Goal: Task Accomplishment & Management: Use online tool/utility

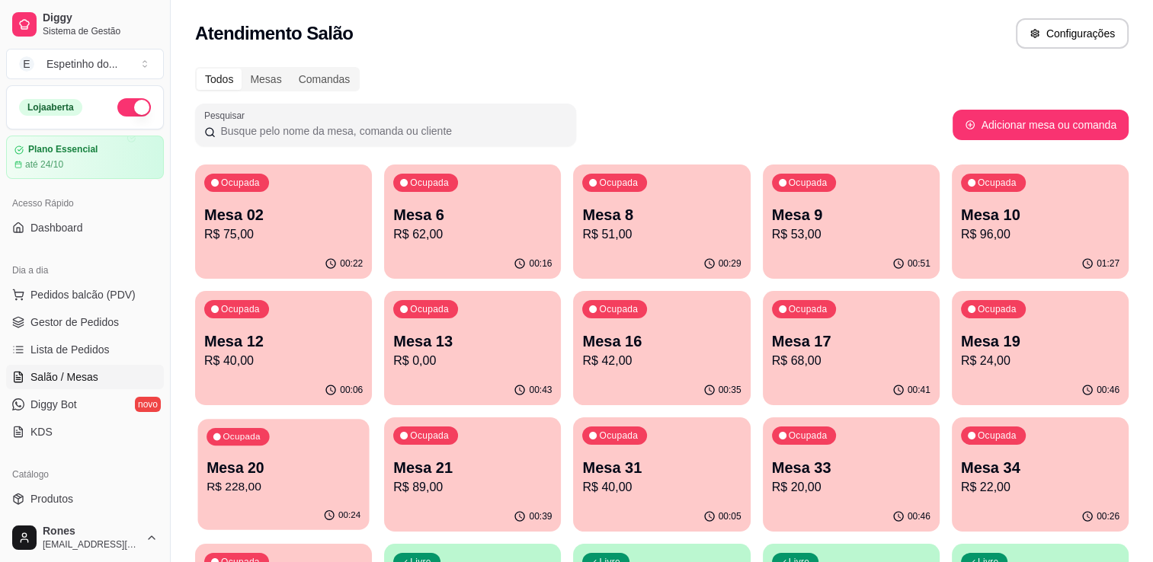
click at [296, 493] on p "R$ 228,00" at bounding box center [284, 488] width 154 height 18
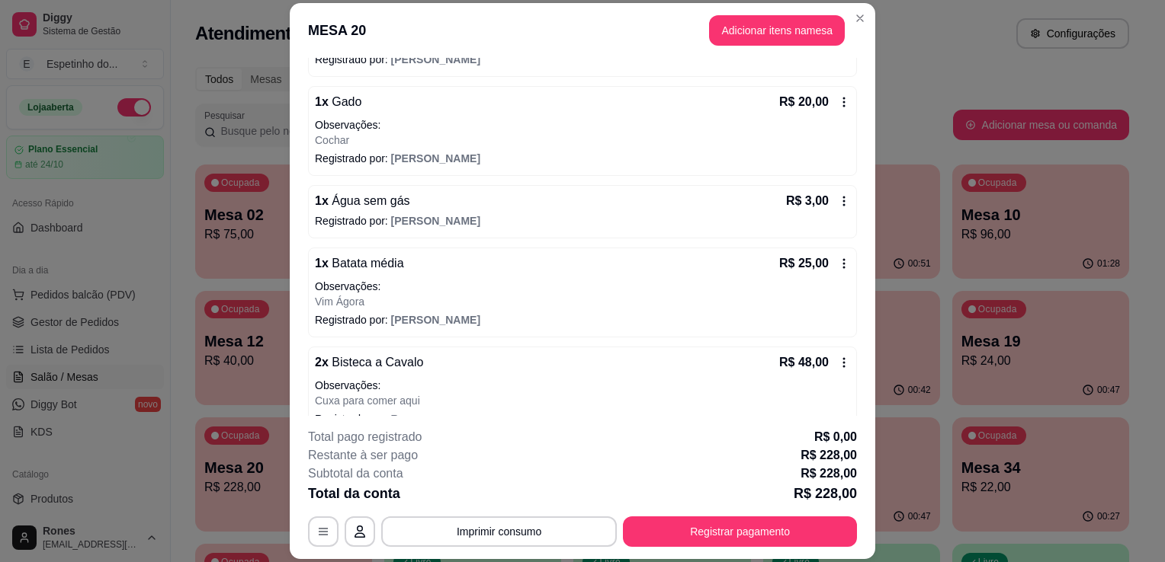
scroll to position [623, 0]
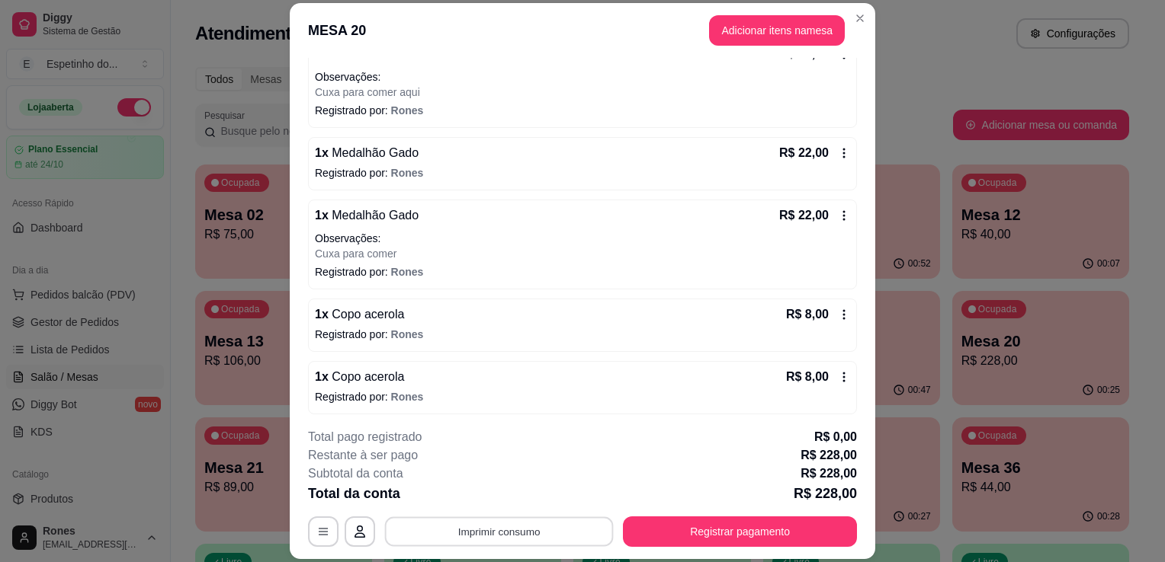
click at [549, 535] on button "Imprimir consumo" at bounding box center [499, 533] width 229 height 30
click at [484, 495] on button "Impressora" at bounding box center [497, 497] width 107 height 24
click at [823, 306] on div "R$ 8,00" at bounding box center [818, 315] width 64 height 18
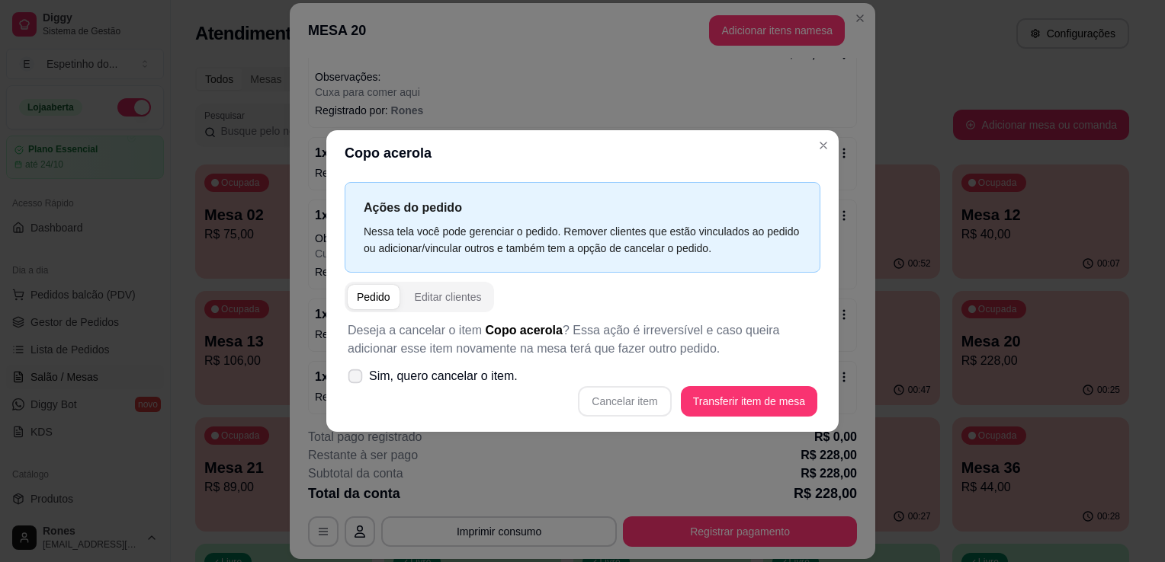
click at [355, 377] on icon at bounding box center [354, 376] width 11 height 8
click at [355, 380] on input "Sim, quero cancelar o item." at bounding box center [352, 385] width 10 height 10
checkbox input "true"
click at [613, 407] on button "Cancelar item" at bounding box center [624, 402] width 91 height 30
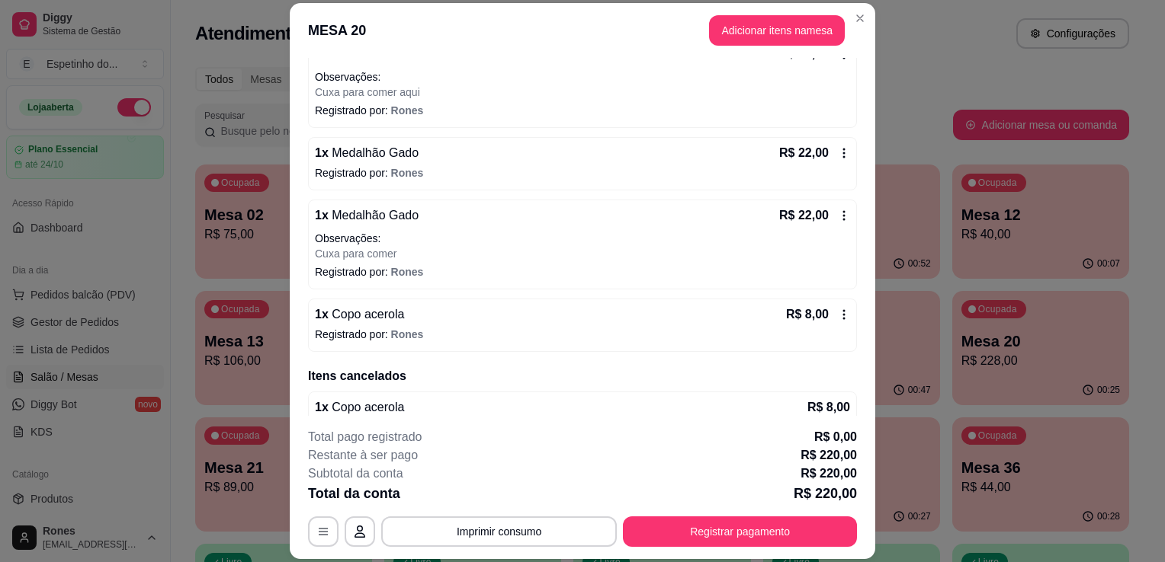
click at [838, 309] on icon at bounding box center [844, 315] width 12 height 12
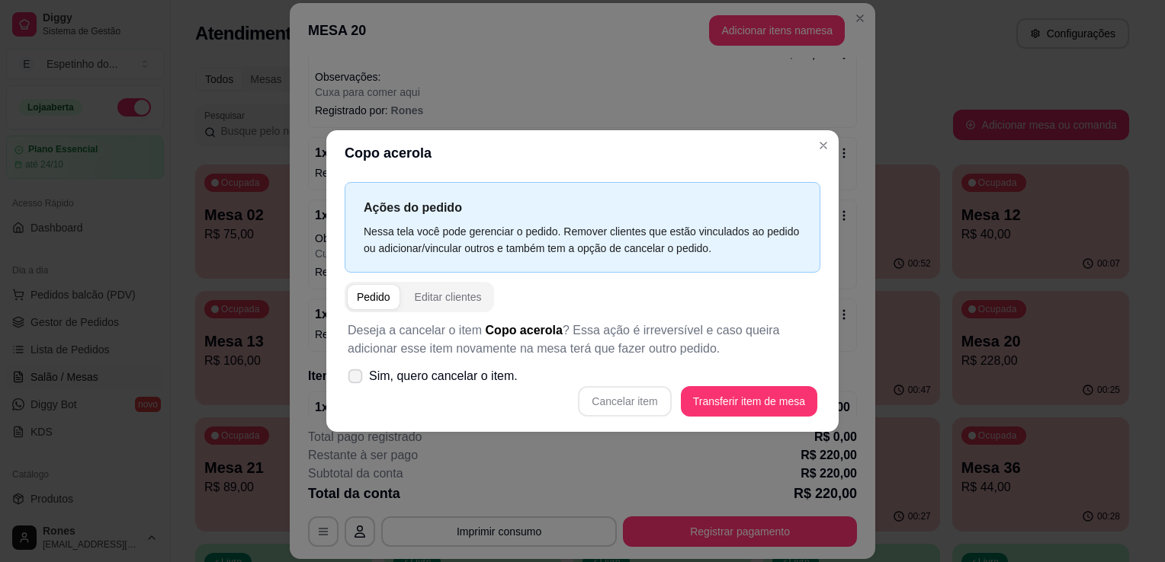
click at [358, 379] on icon at bounding box center [354, 376] width 11 height 8
click at [357, 380] on input "Sim, quero cancelar o item." at bounding box center [352, 385] width 10 height 10
checkbox input "true"
click at [636, 404] on button "Cancelar item" at bounding box center [624, 402] width 91 height 30
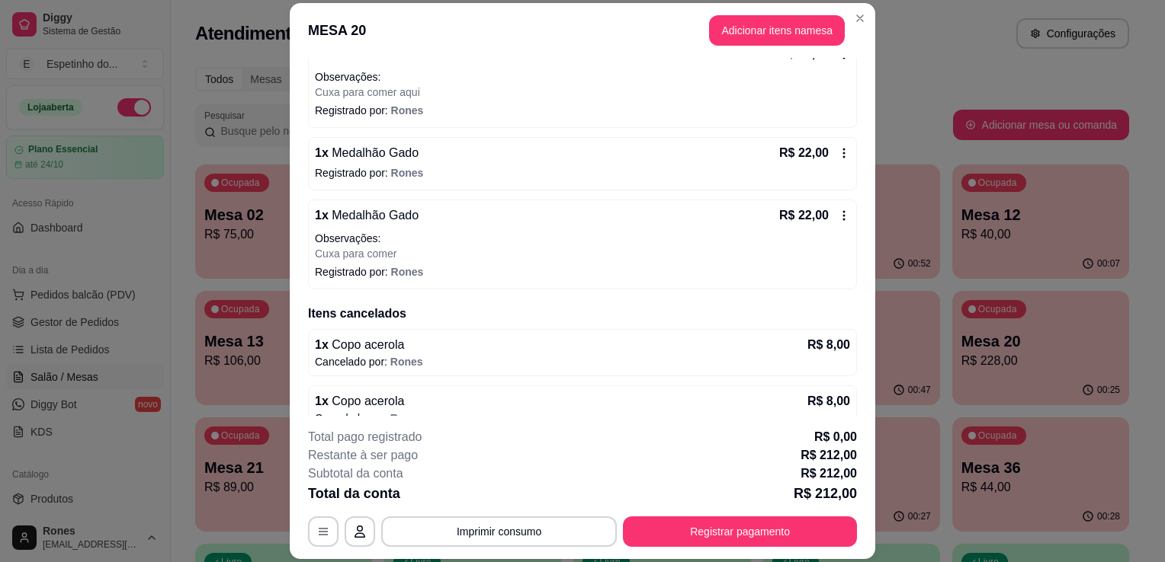
click at [843, 212] on icon at bounding box center [844, 215] width 2 height 10
click at [838, 211] on icon at bounding box center [844, 216] width 12 height 12
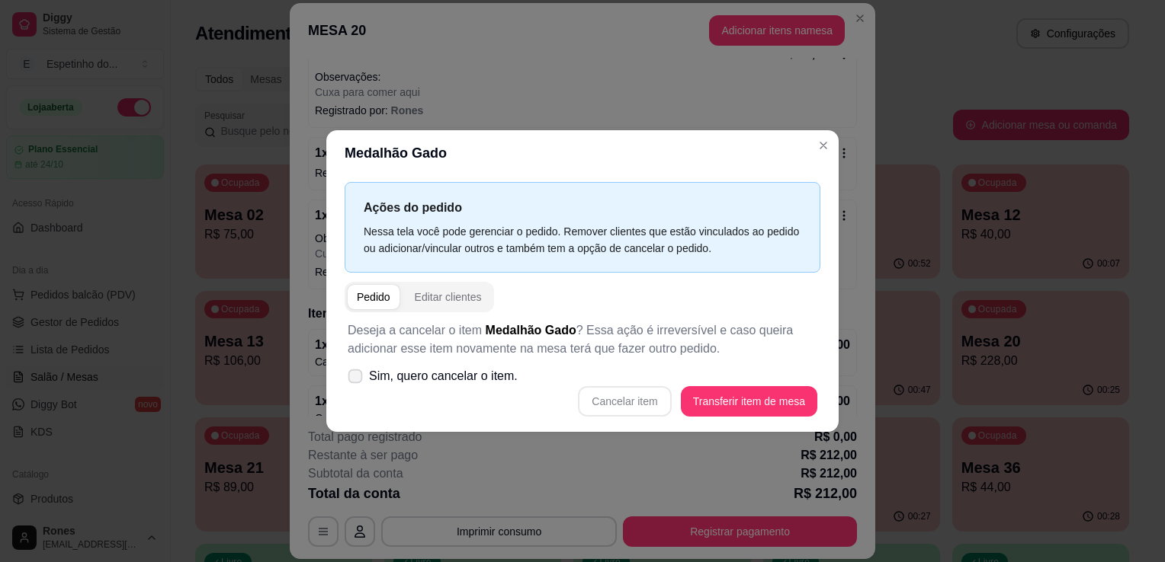
click at [375, 377] on span "Sim, quero cancelar o item." at bounding box center [443, 376] width 149 height 18
click at [357, 380] on input "Sim, quero cancelar o item." at bounding box center [352, 385] width 10 height 10
checkbox input "true"
click at [607, 395] on button "Cancelar item" at bounding box center [624, 402] width 91 height 30
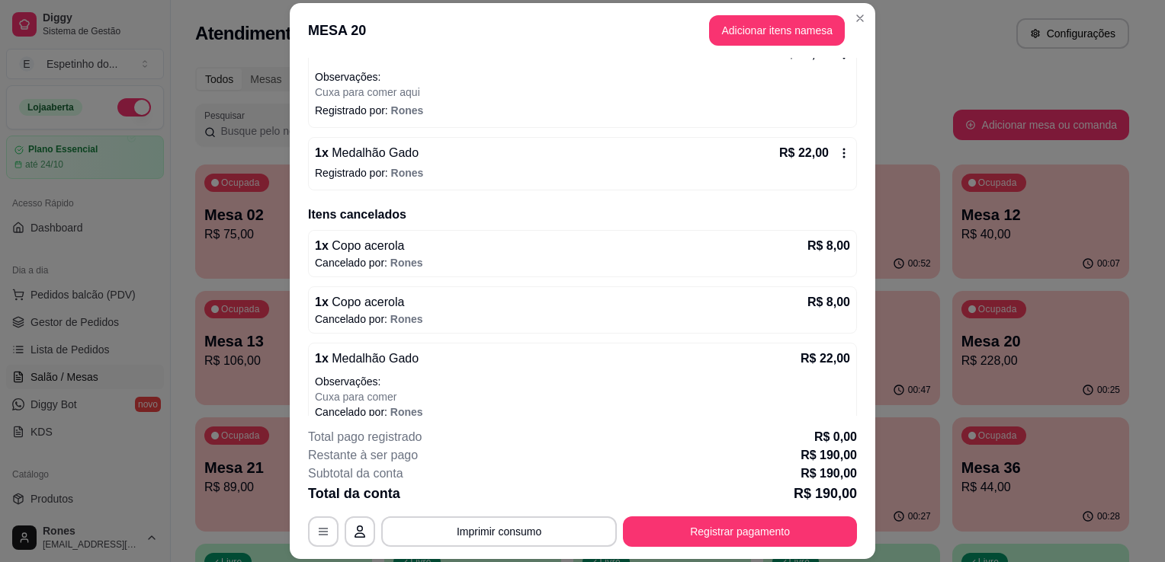
click at [838, 147] on icon at bounding box center [844, 153] width 12 height 12
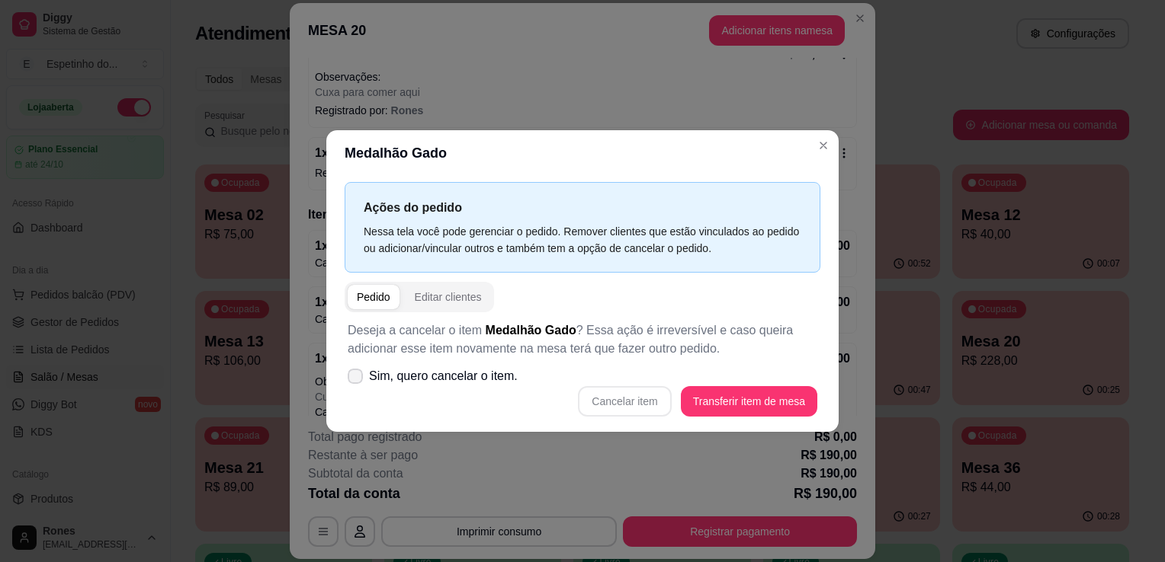
click at [351, 370] on span at bounding box center [355, 376] width 15 height 15
click at [351, 380] on input "Sim, quero cancelar o item." at bounding box center [352, 385] width 10 height 10
checkbox input "true"
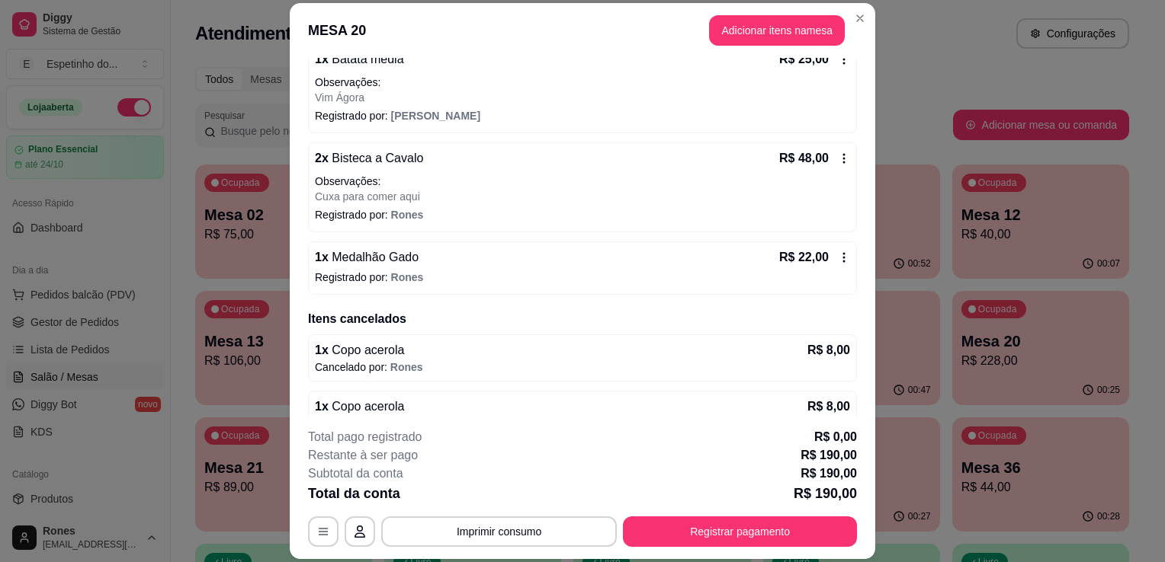
scroll to position [549, 0]
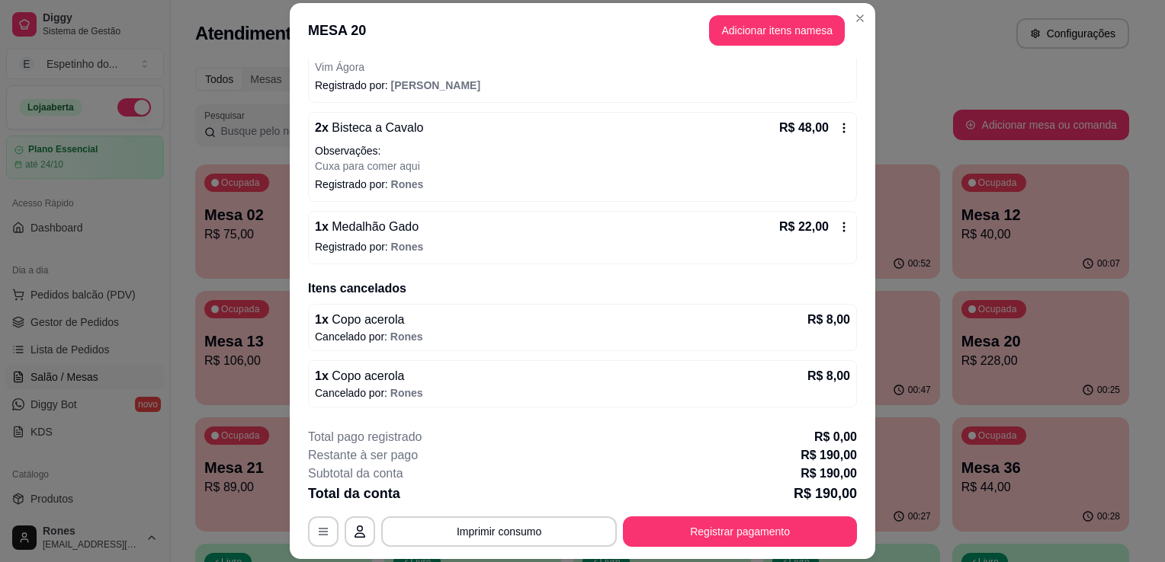
click at [838, 229] on icon at bounding box center [844, 227] width 12 height 12
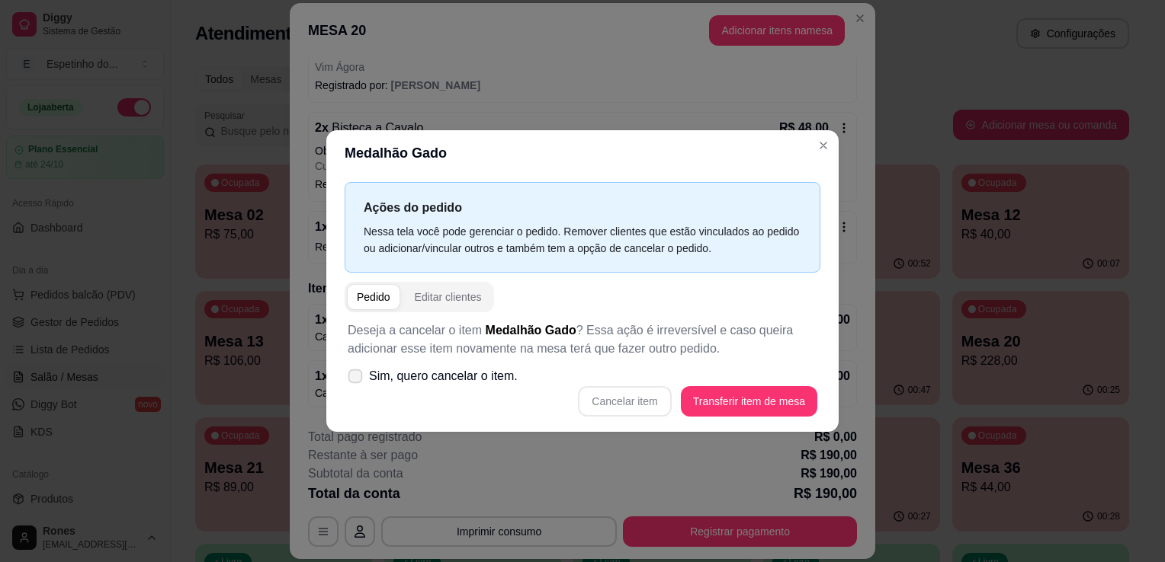
click at [384, 380] on span "Sim, quero cancelar o item." at bounding box center [443, 376] width 149 height 18
click at [357, 380] on input "Sim, quero cancelar o item." at bounding box center [352, 385] width 10 height 10
checkbox input "true"
click at [619, 400] on button "Cancelar item" at bounding box center [624, 402] width 91 height 30
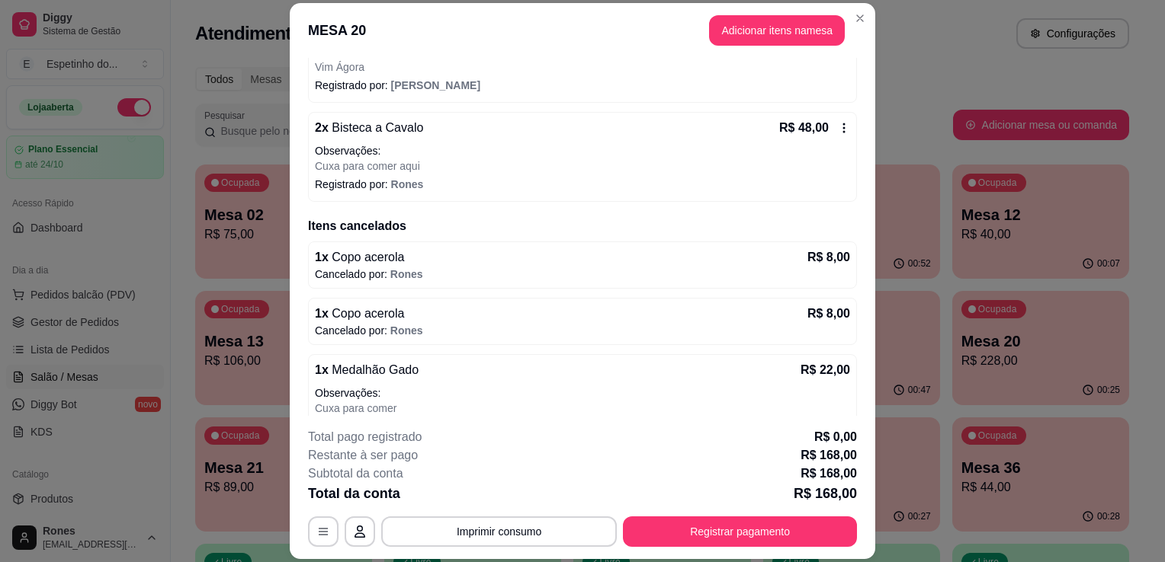
scroll to position [629, 0]
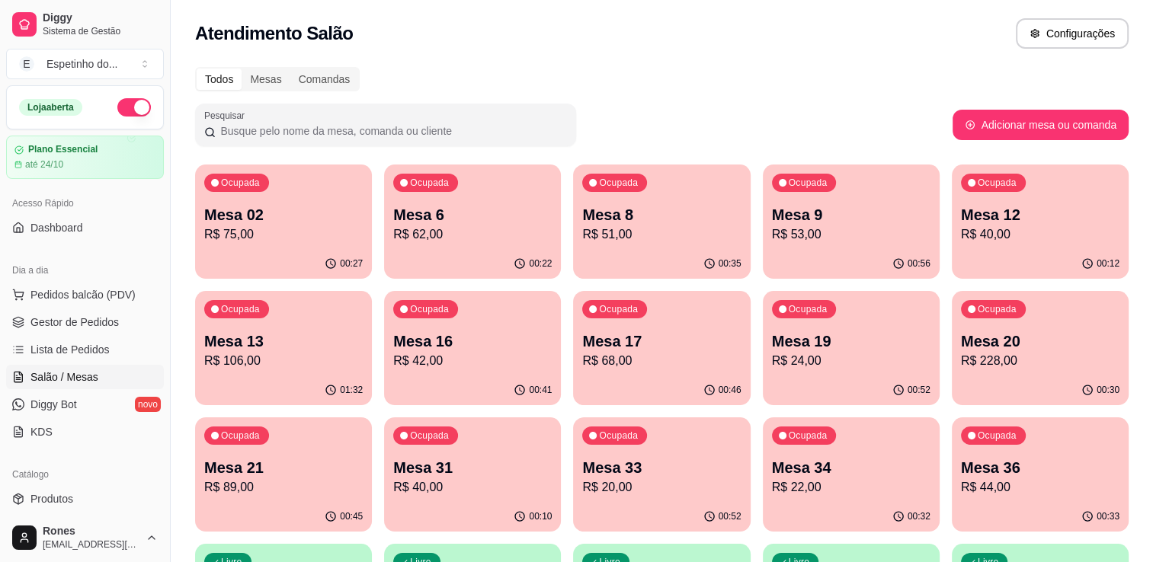
click at [841, 219] on p "Mesa 9" at bounding box center [851, 214] width 159 height 21
click at [802, 227] on p "R$ 53,00" at bounding box center [851, 235] width 154 height 18
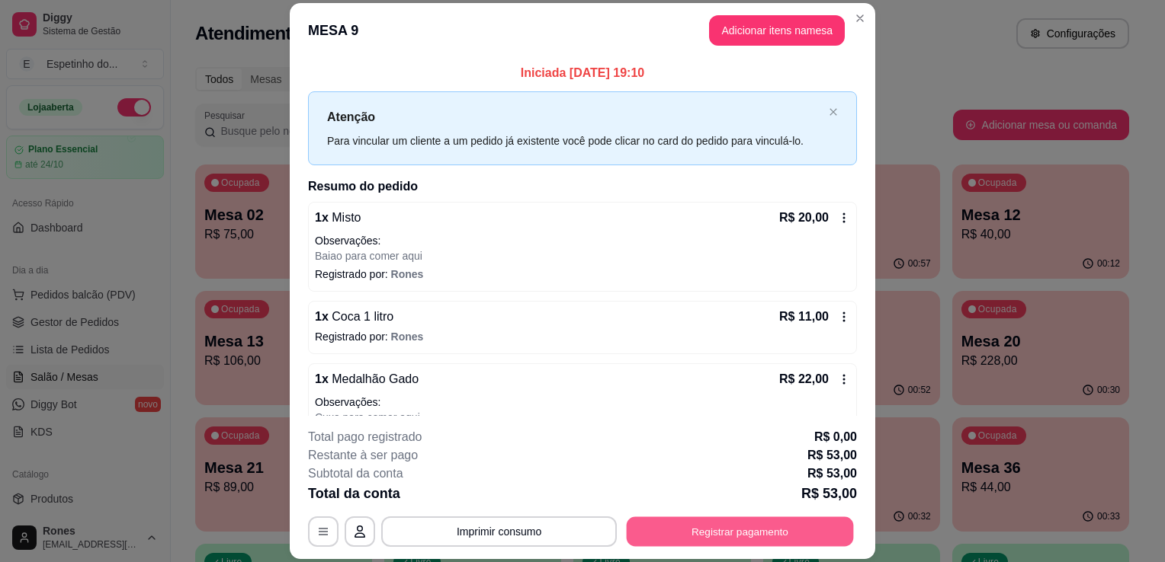
click at [729, 532] on button "Registrar pagamento" at bounding box center [740, 533] width 227 height 30
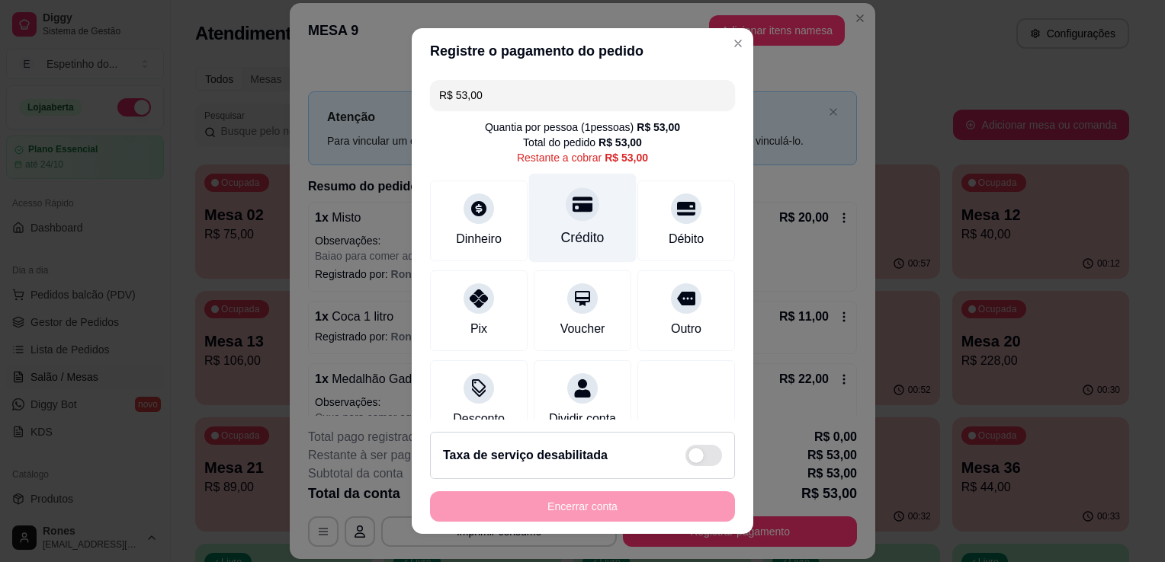
click at [576, 243] on div "Crédito" at bounding box center [582, 238] width 43 height 20
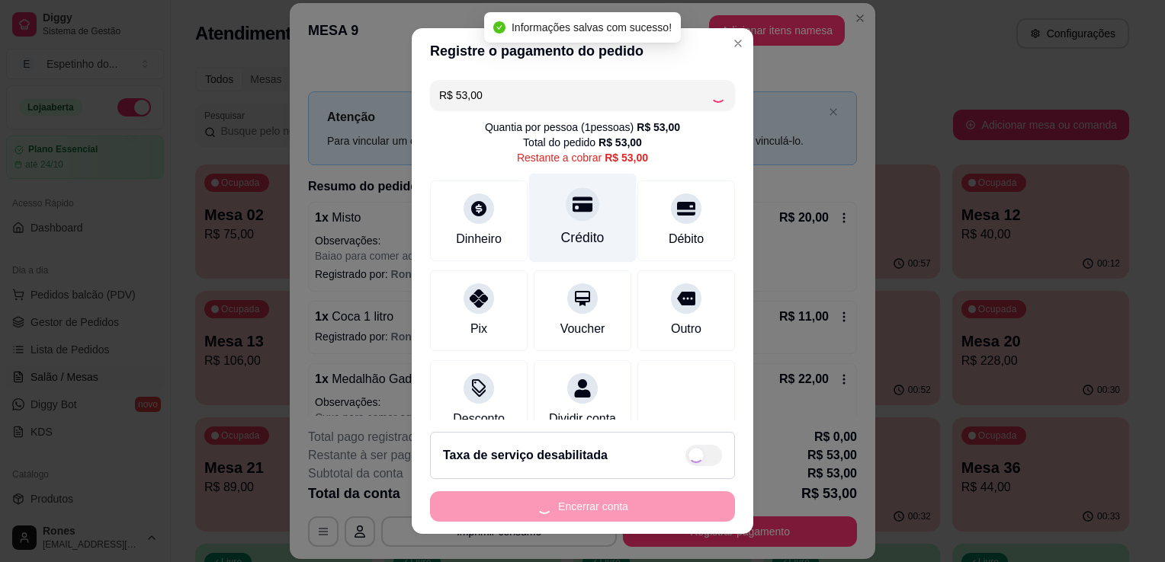
type input "R$ 0,00"
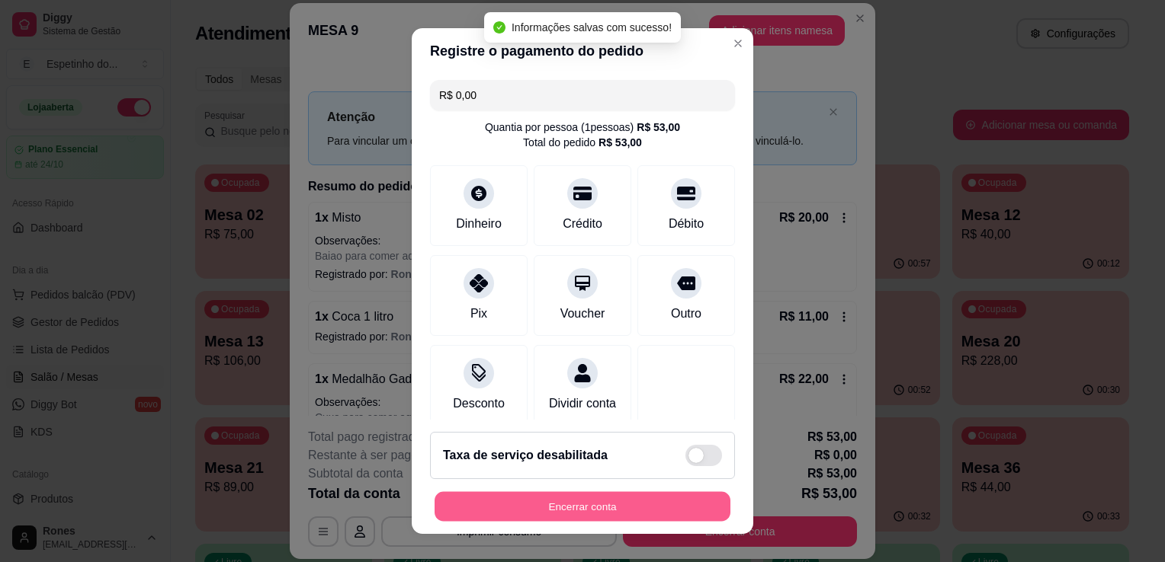
click at [593, 513] on button "Encerrar conta" at bounding box center [582, 507] width 296 height 30
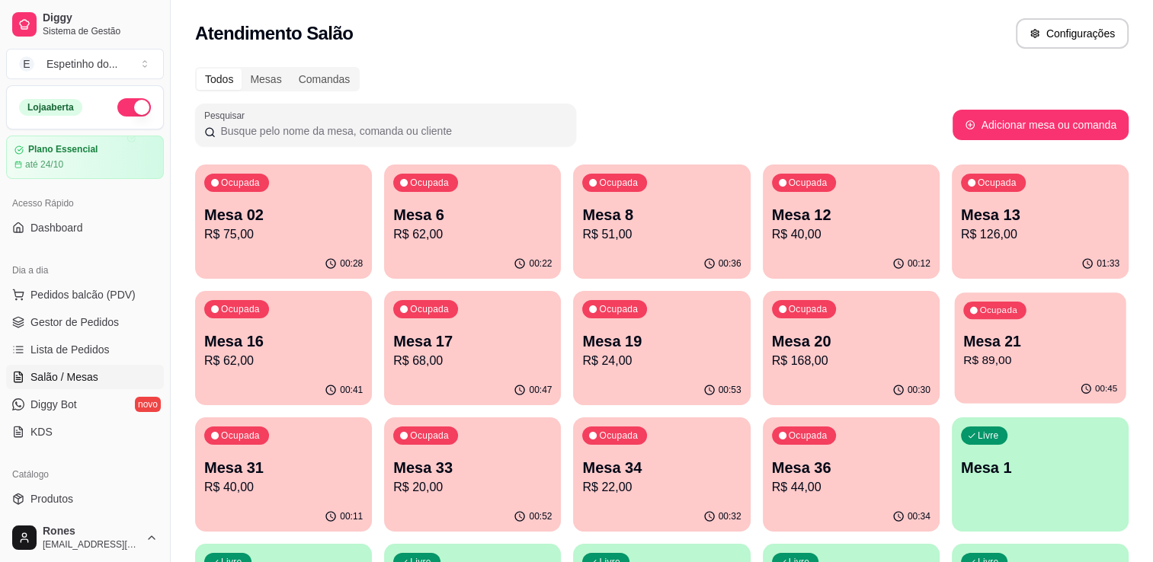
click at [1024, 373] on div "Ocupada Mesa 21 R$ 89,00" at bounding box center [1039, 334] width 171 height 82
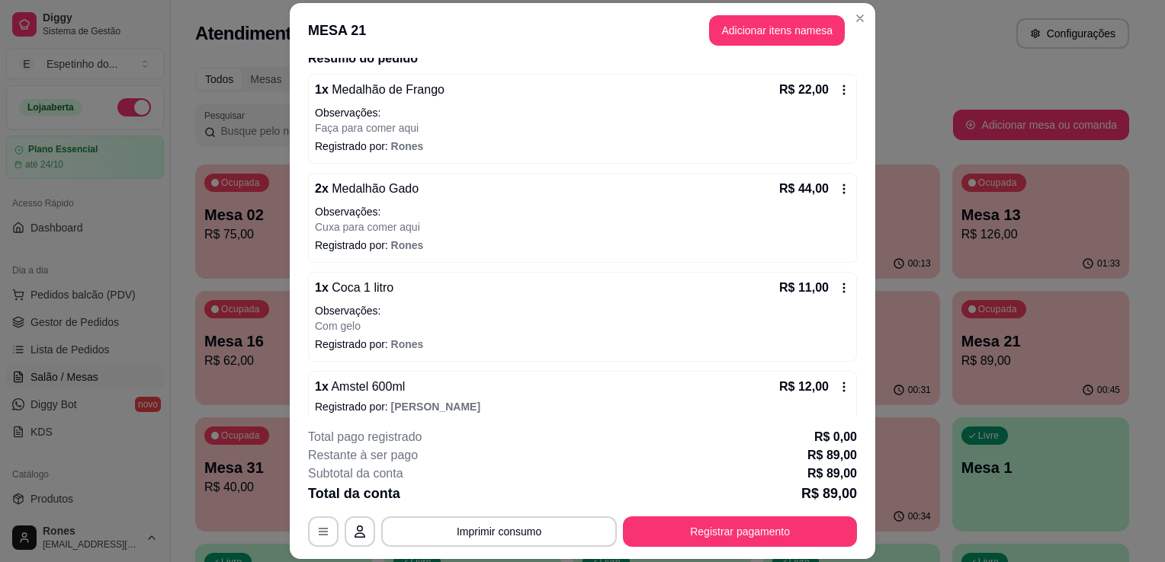
scroll to position [140, 0]
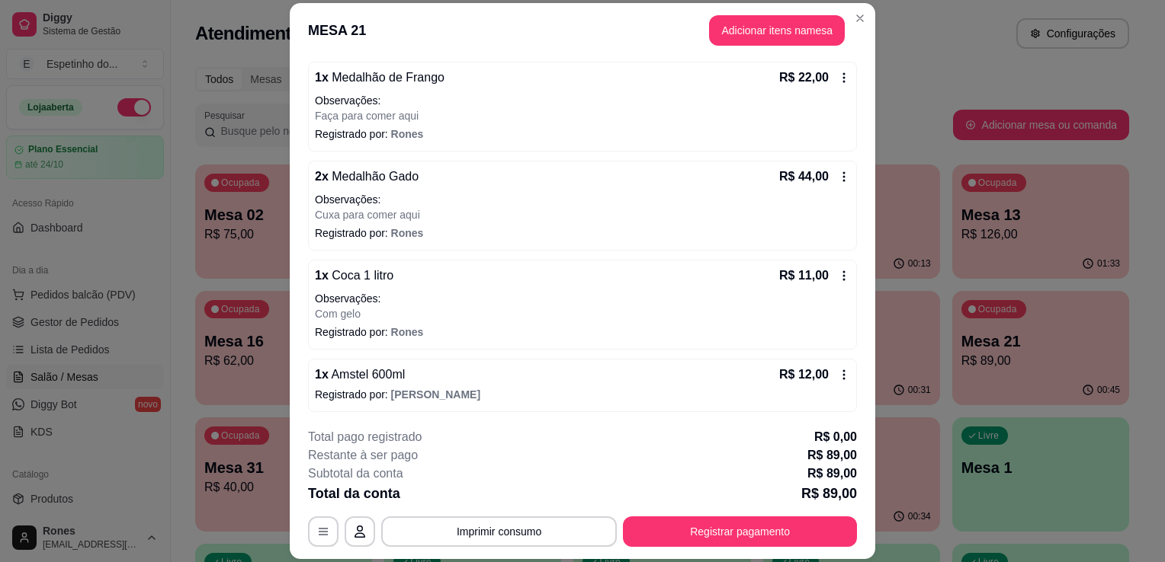
click at [838, 274] on icon at bounding box center [844, 276] width 12 height 12
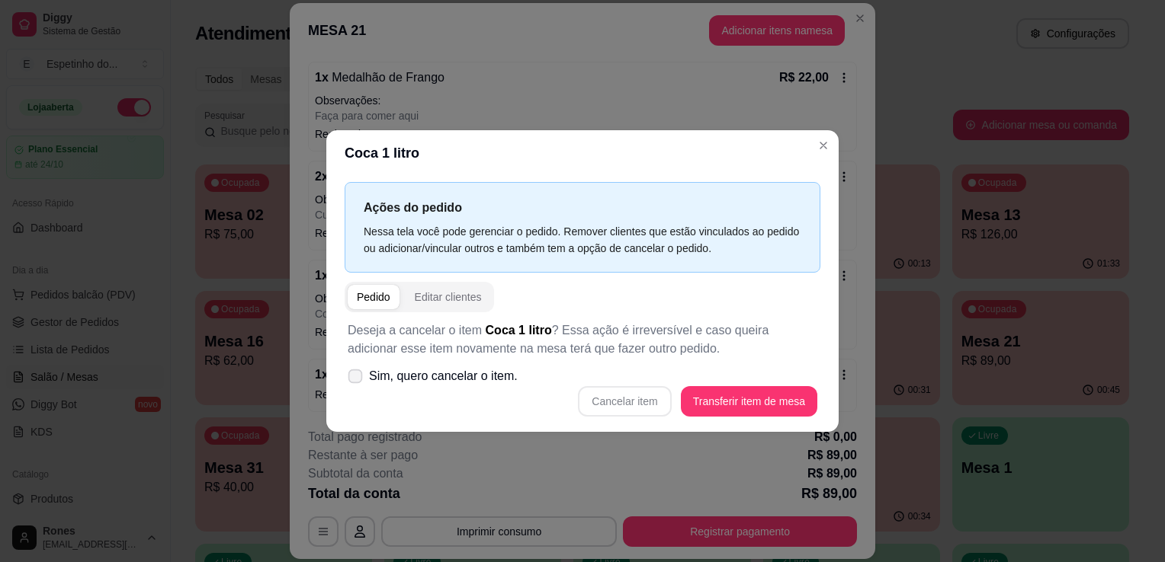
click at [378, 370] on span "Sim, quero cancelar o item." at bounding box center [443, 376] width 149 height 18
click at [357, 380] on input "Sim, quero cancelar o item." at bounding box center [352, 385] width 10 height 10
checkbox input "true"
click at [656, 402] on button "Cancelar item" at bounding box center [624, 402] width 91 height 30
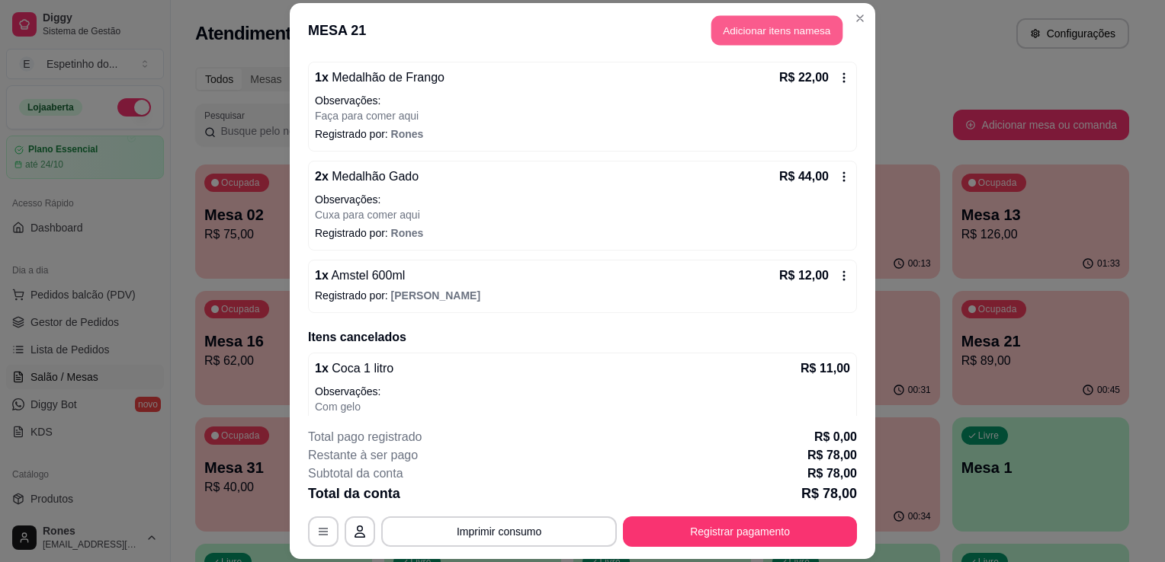
click at [763, 32] on button "Adicionar itens na mesa" at bounding box center [776, 30] width 131 height 30
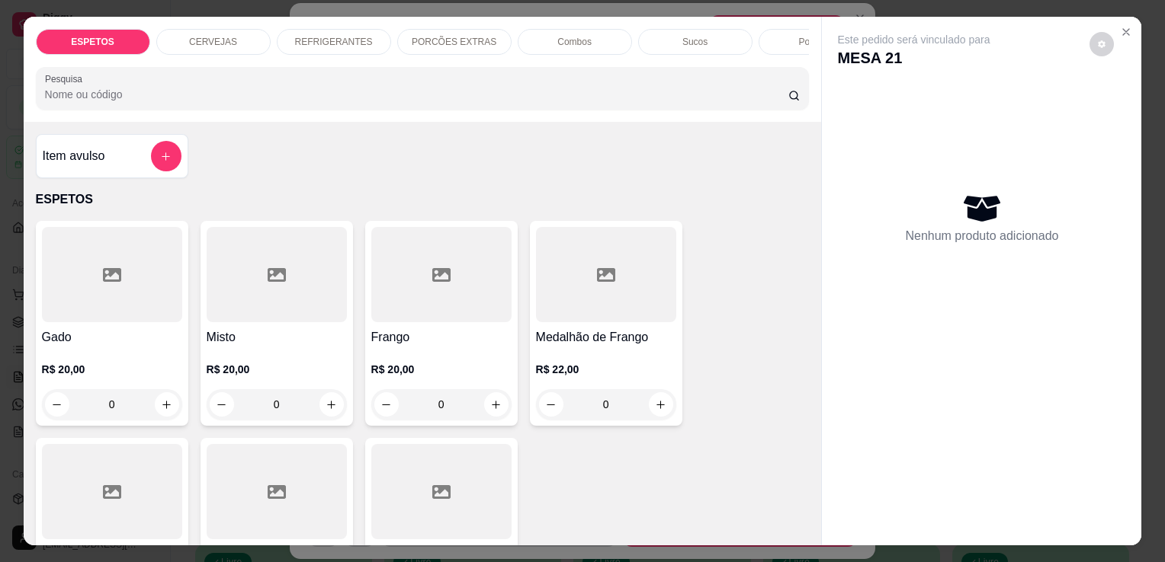
click at [111, 509] on div at bounding box center [112, 491] width 140 height 95
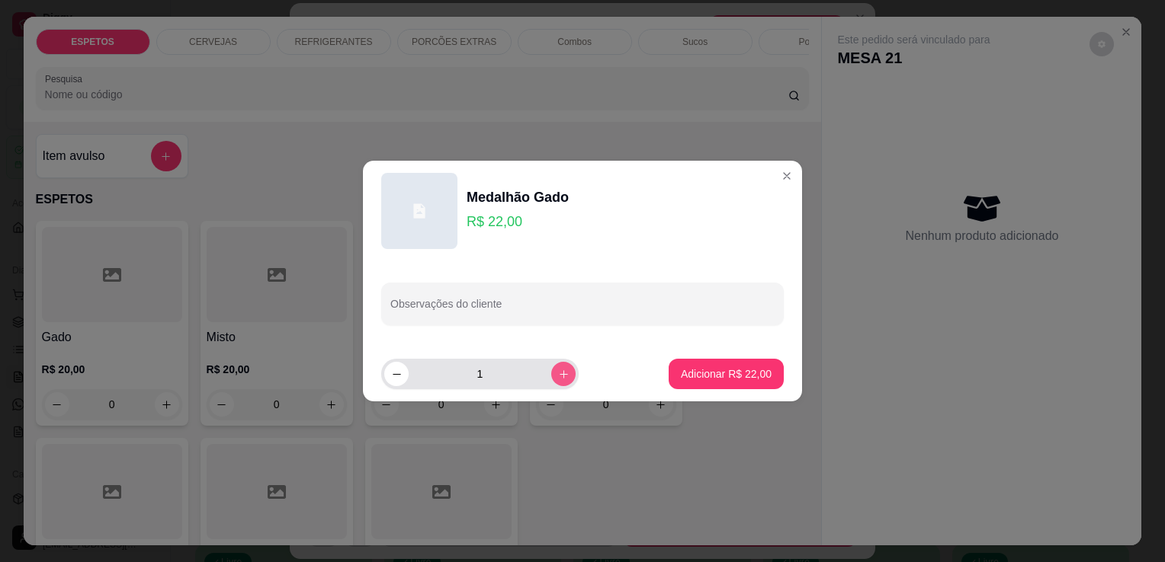
click at [558, 376] on icon "increase-product-quantity" at bounding box center [563, 374] width 11 height 11
click at [396, 374] on icon "decrease-product-quantity" at bounding box center [397, 374] width 8 height 1
type input "1"
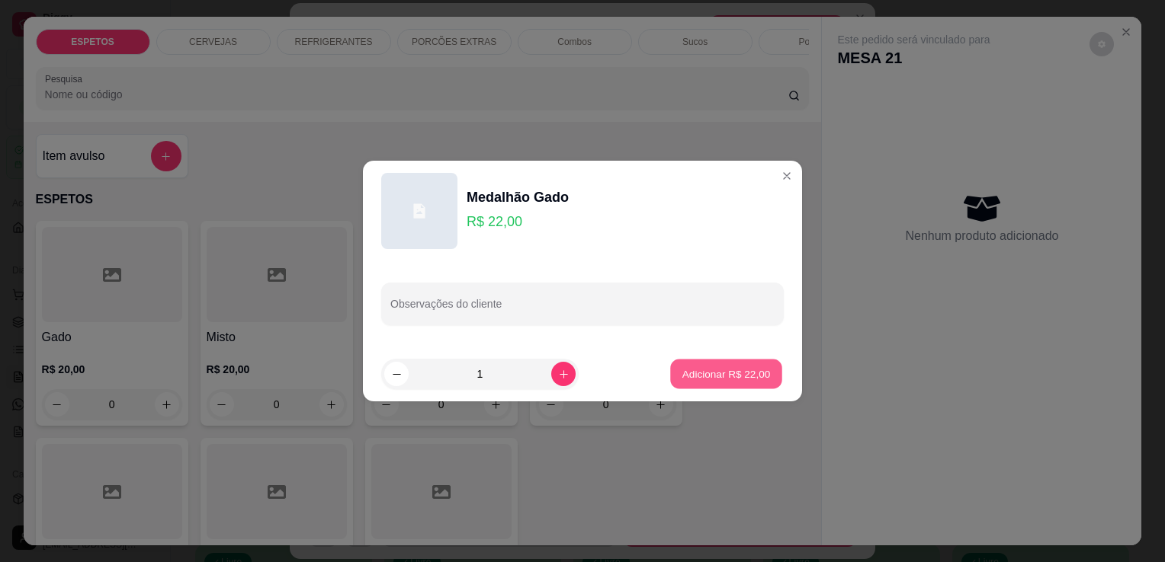
click at [703, 370] on p "Adicionar R$ 22,00" at bounding box center [726, 374] width 88 height 14
type input "1"
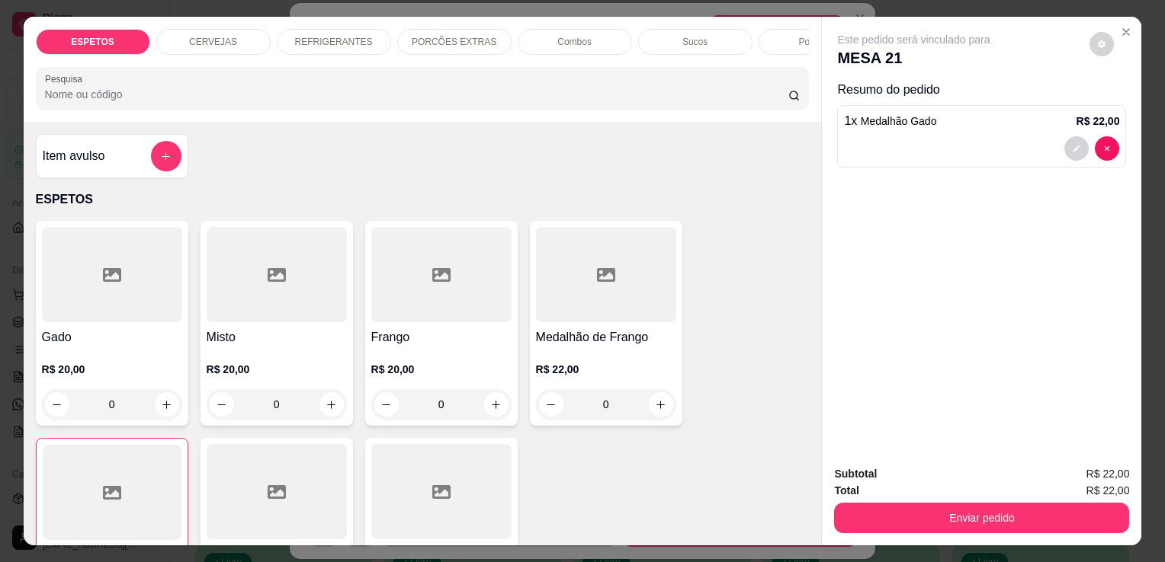
click at [308, 498] on div at bounding box center [277, 491] width 140 height 95
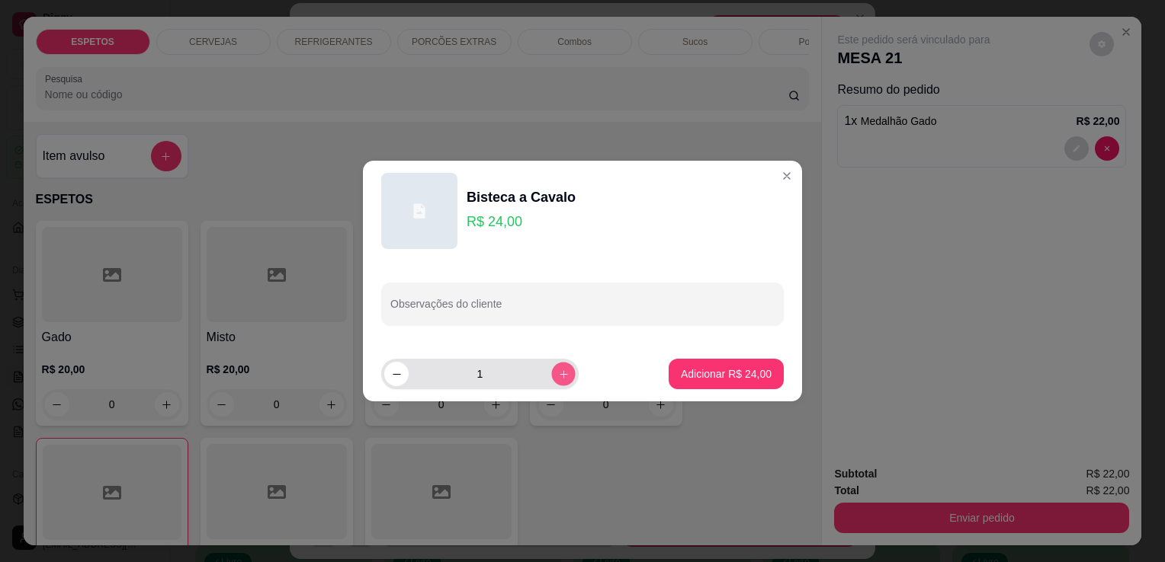
click at [558, 370] on icon "increase-product-quantity" at bounding box center [563, 374] width 11 height 11
type input "2"
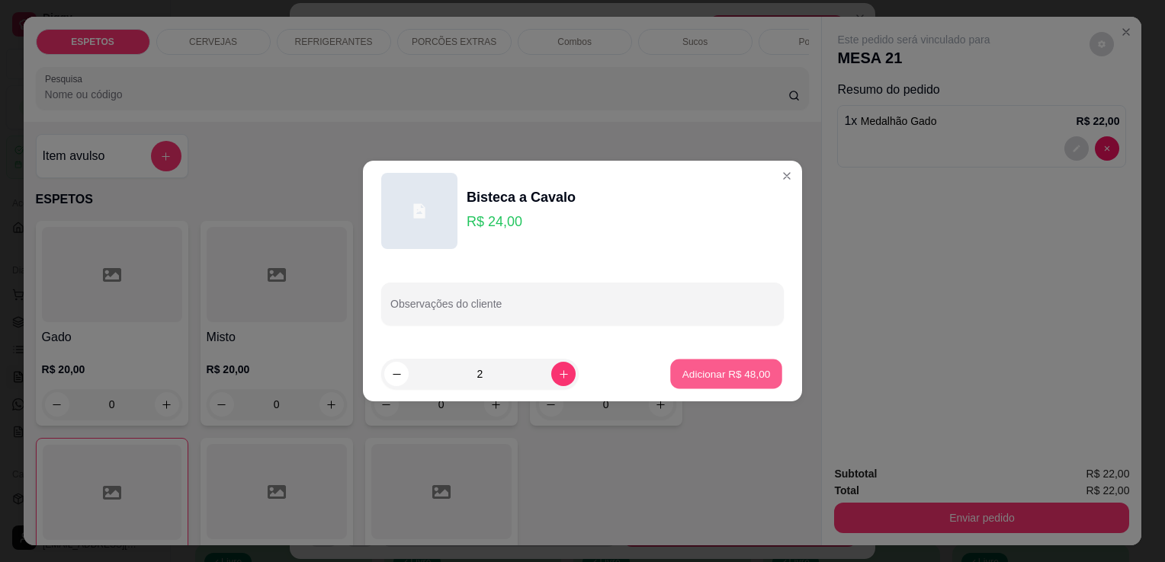
click at [723, 383] on button "Adicionar R$ 48,00" at bounding box center [726, 375] width 112 height 30
type input "2"
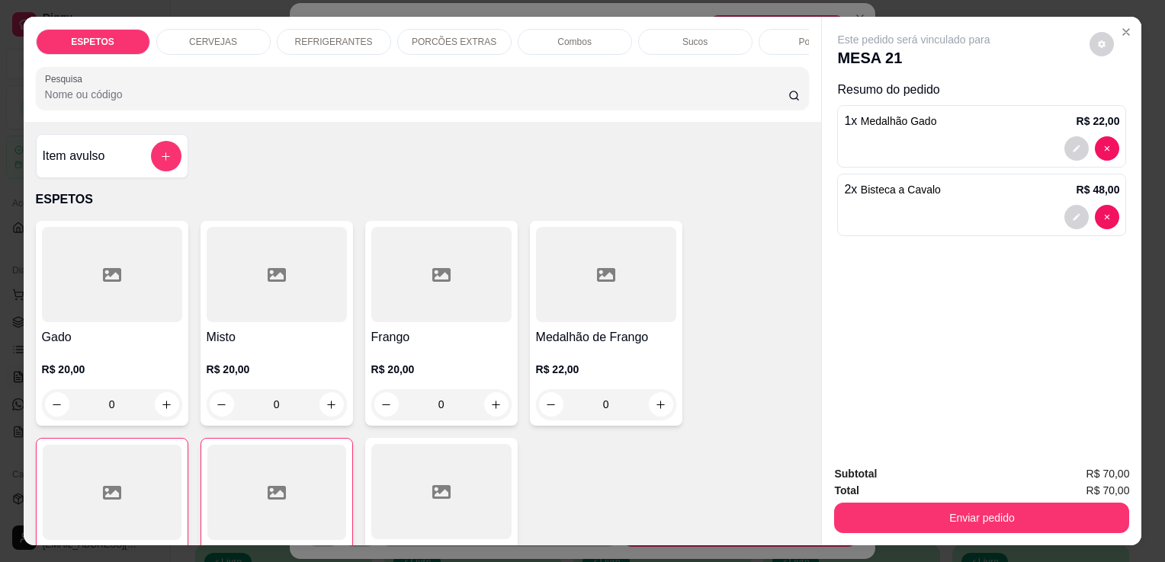
click at [695, 38] on p "Sucos" at bounding box center [694, 42] width 25 height 12
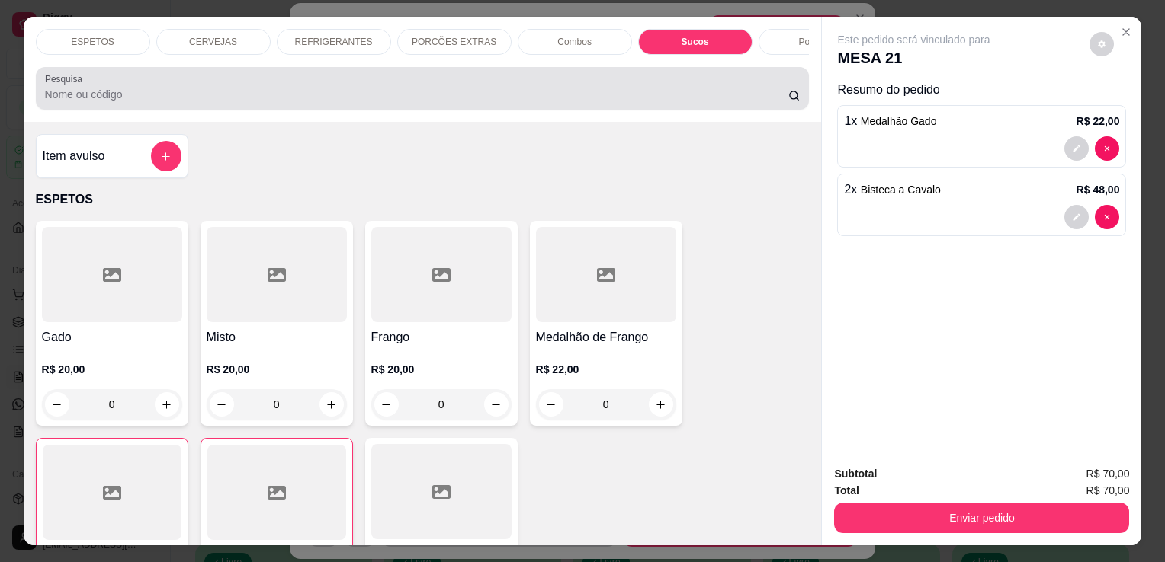
scroll to position [37, 0]
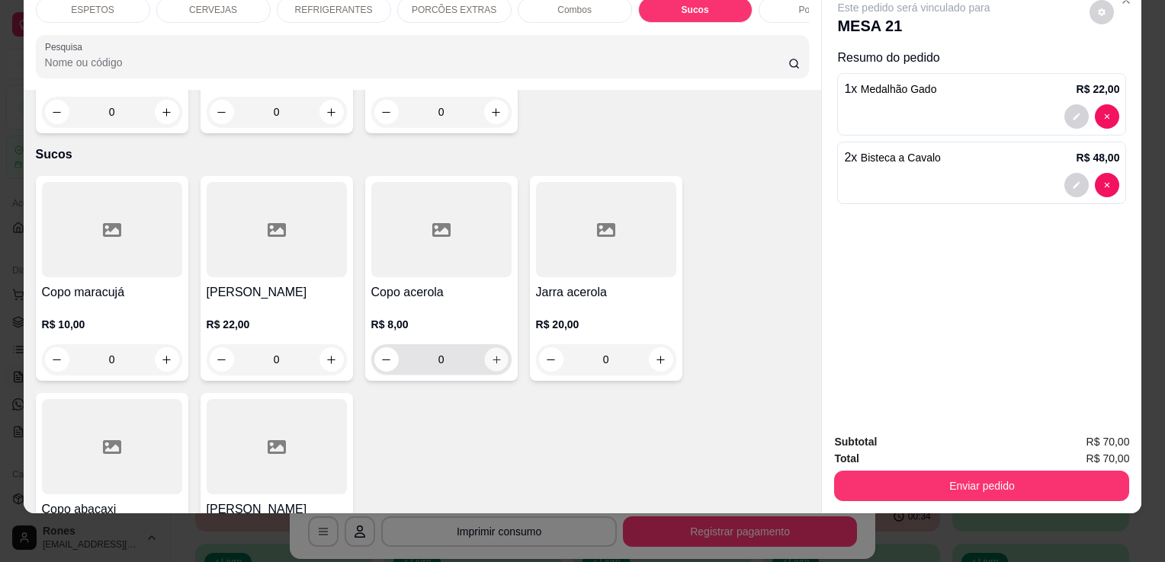
click at [492, 356] on icon "increase-product-quantity" at bounding box center [496, 360] width 8 height 8
click at [490, 355] on icon "increase-product-quantity" at bounding box center [494, 360] width 11 height 11
type input "2"
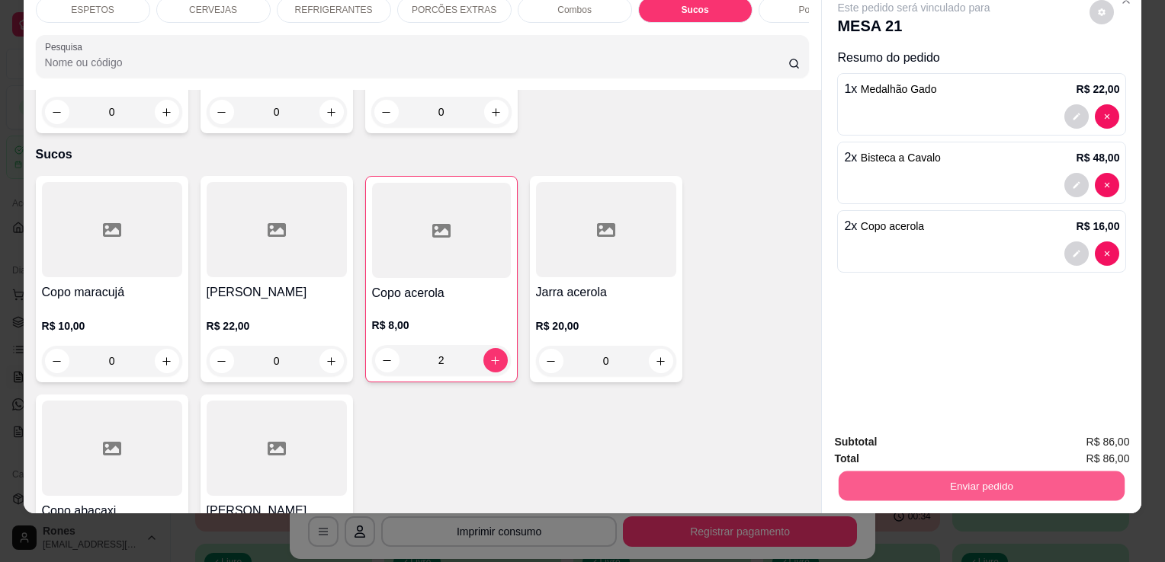
click at [911, 474] on button "Enviar pedido" at bounding box center [981, 486] width 286 height 30
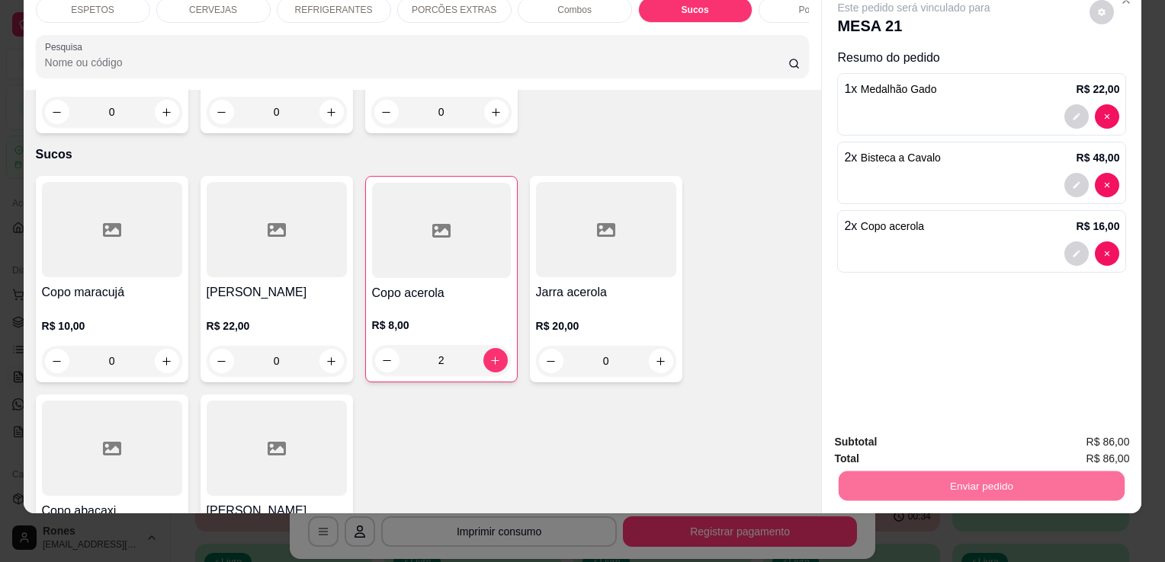
click at [1098, 434] on button "Enviar pedido" at bounding box center [1089, 437] width 84 height 28
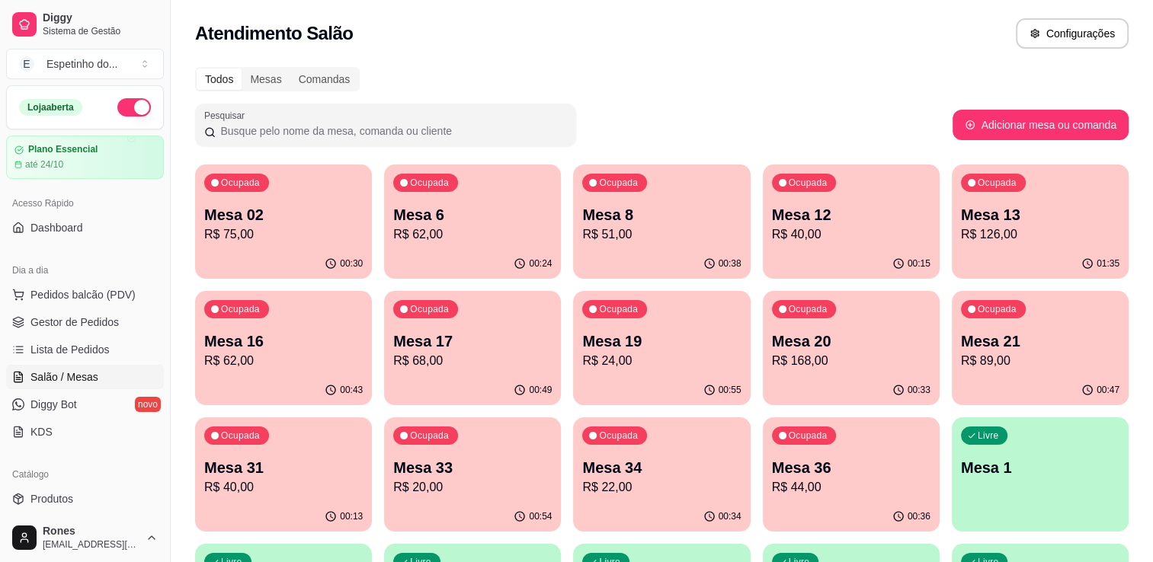
click at [646, 200] on div "Ocupada Mesa 8 R$ 51,00" at bounding box center [661, 207] width 177 height 85
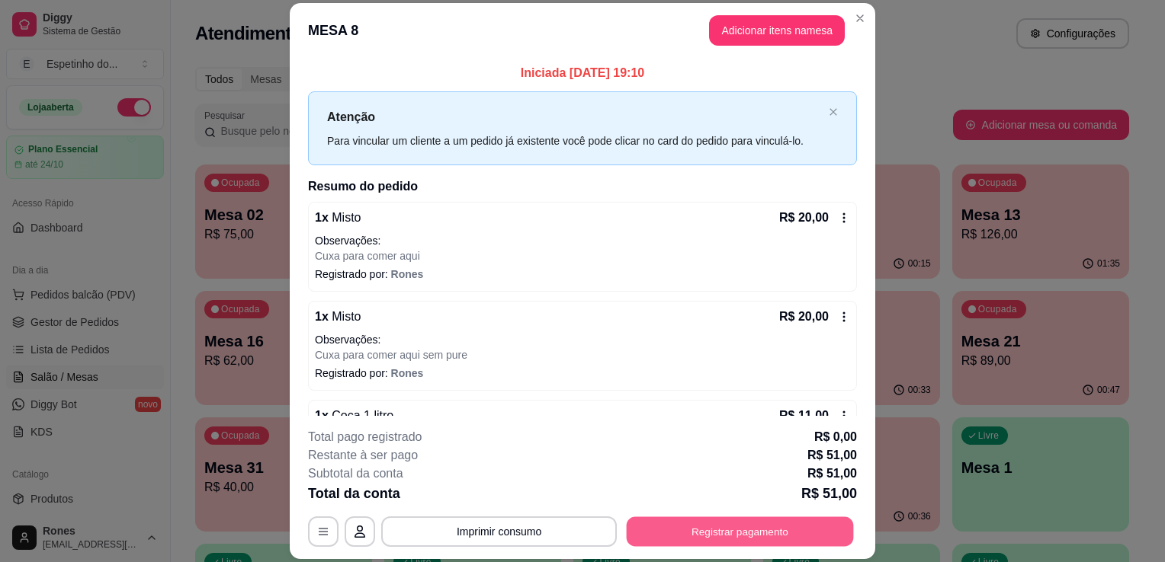
click at [745, 534] on button "Registrar pagamento" at bounding box center [740, 533] width 227 height 30
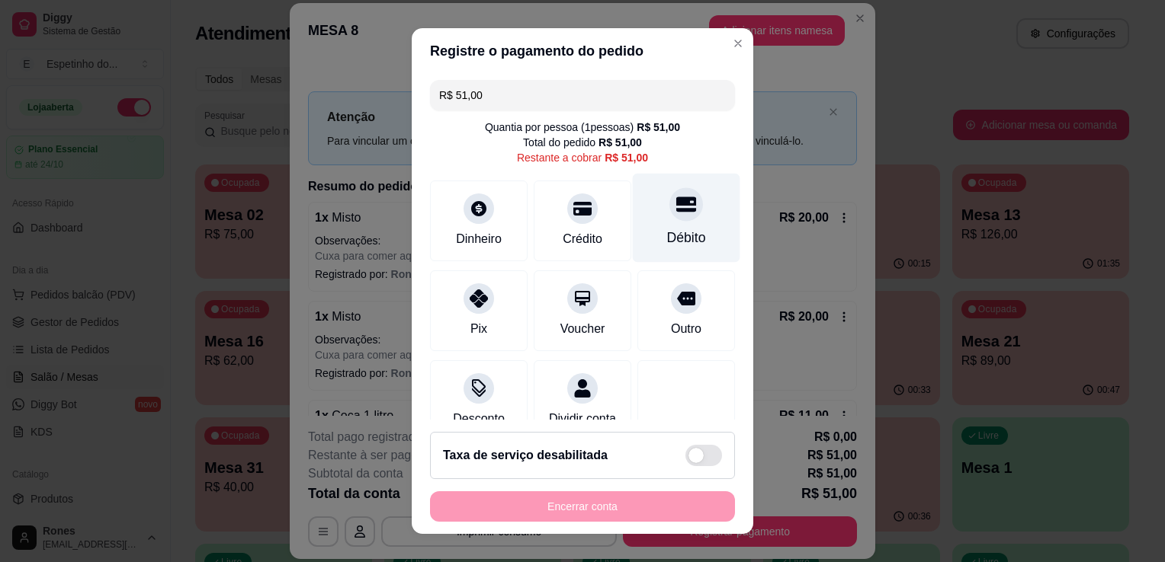
click at [675, 244] on div "Débito" at bounding box center [686, 238] width 39 height 20
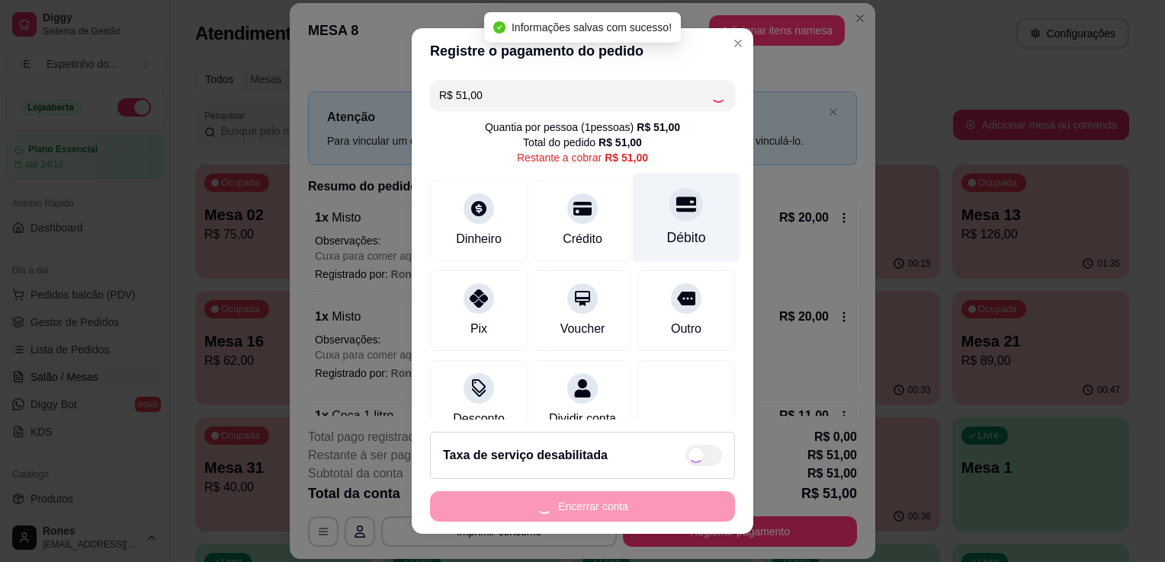
type input "R$ 0,00"
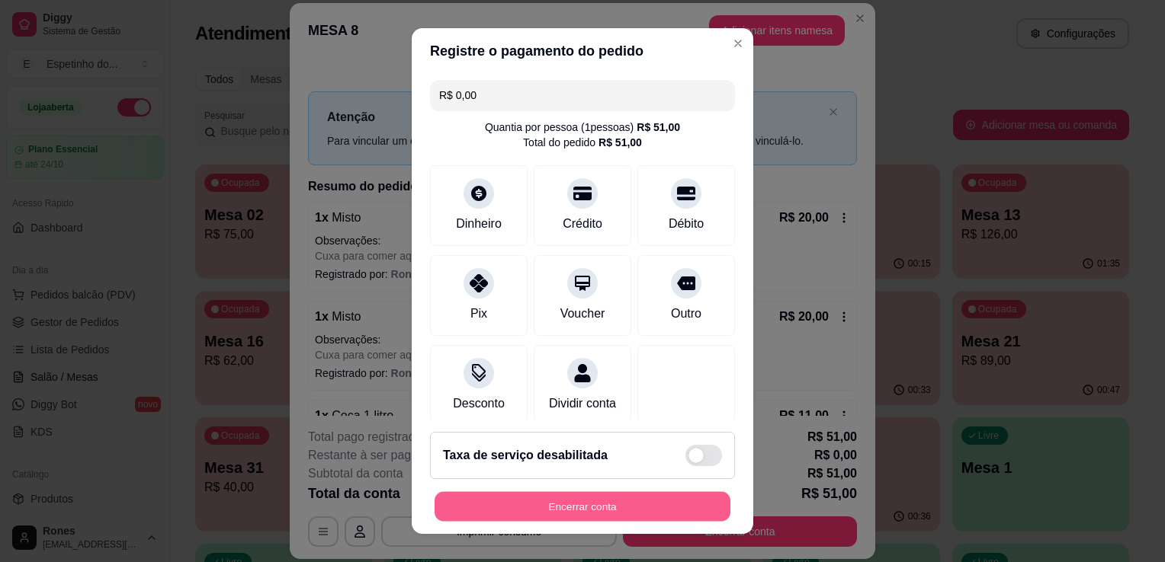
click at [633, 505] on button "Encerrar conta" at bounding box center [582, 507] width 296 height 30
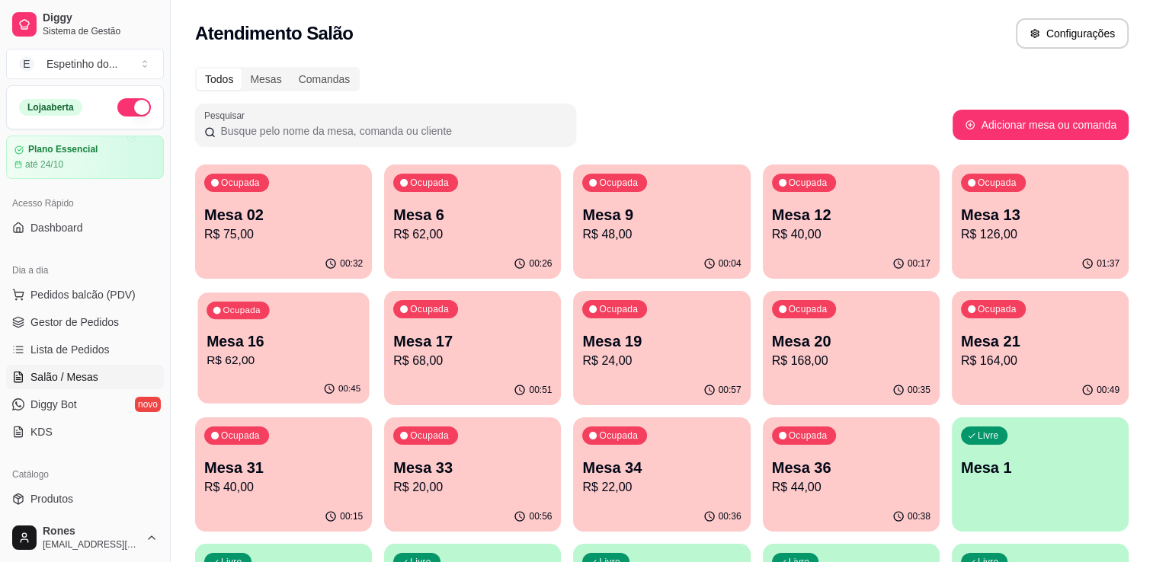
click at [288, 355] on p "R$ 62,00" at bounding box center [284, 361] width 154 height 18
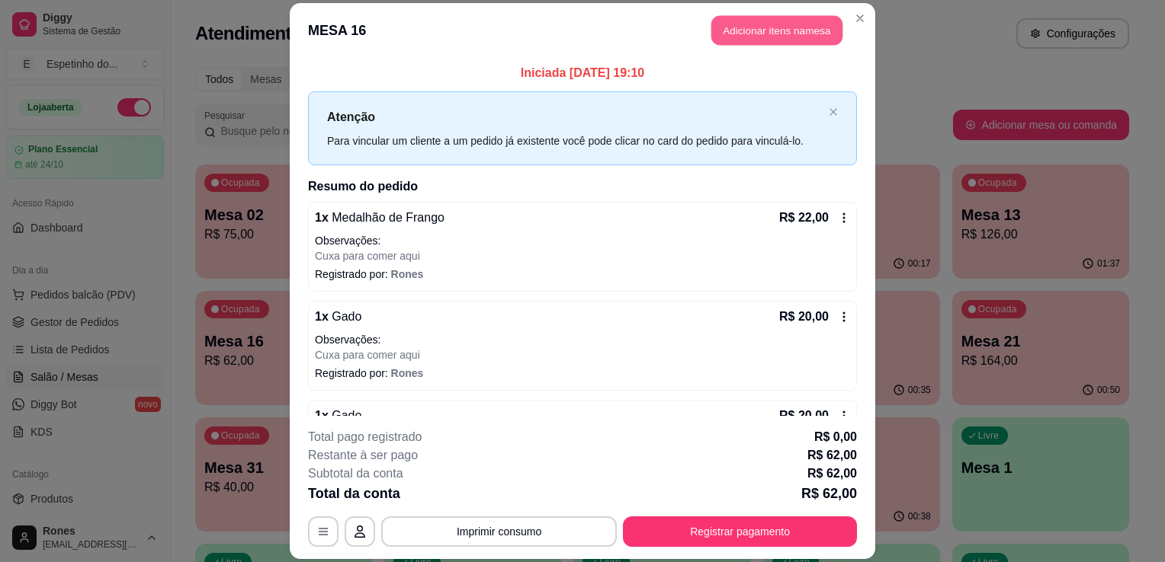
click at [782, 30] on button "Adicionar itens na mesa" at bounding box center [776, 30] width 131 height 30
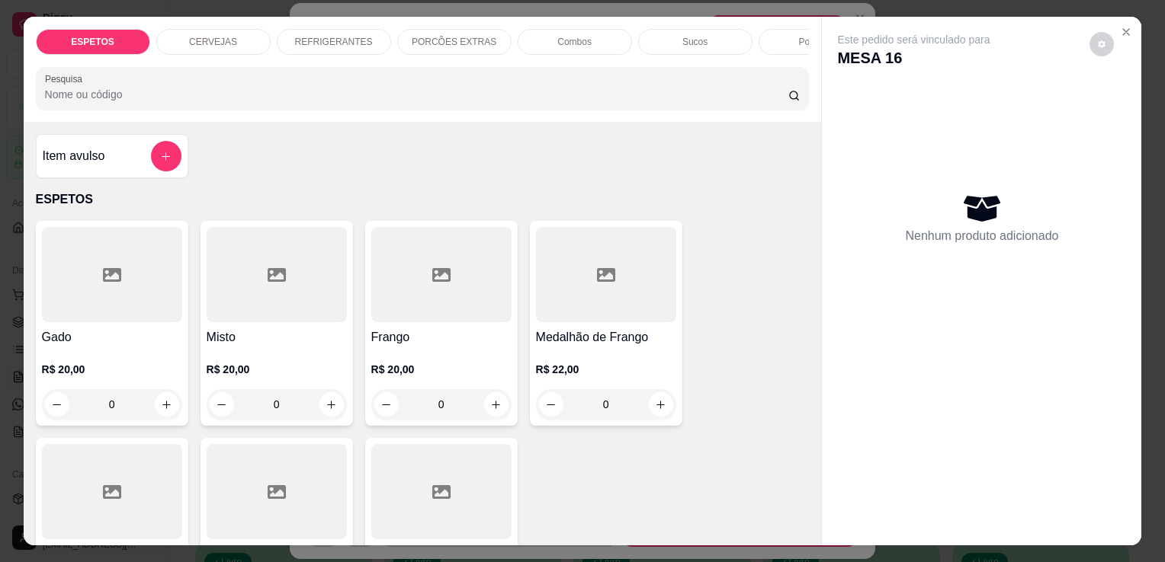
click at [321, 36] on p "REFRIGERANTES" at bounding box center [334, 42] width 78 height 12
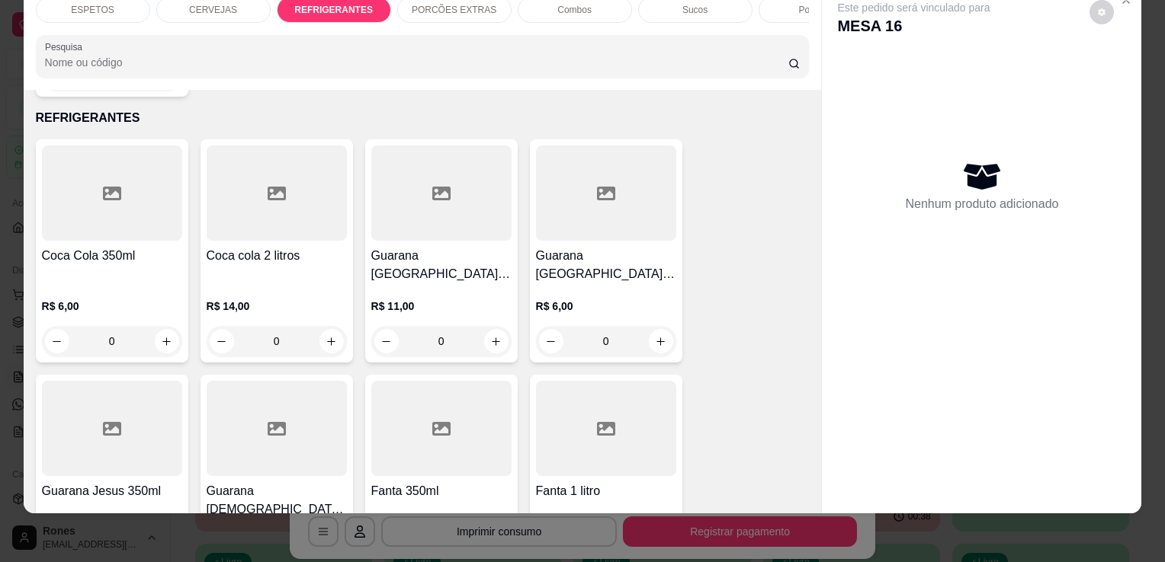
click at [122, 211] on div at bounding box center [112, 193] width 140 height 95
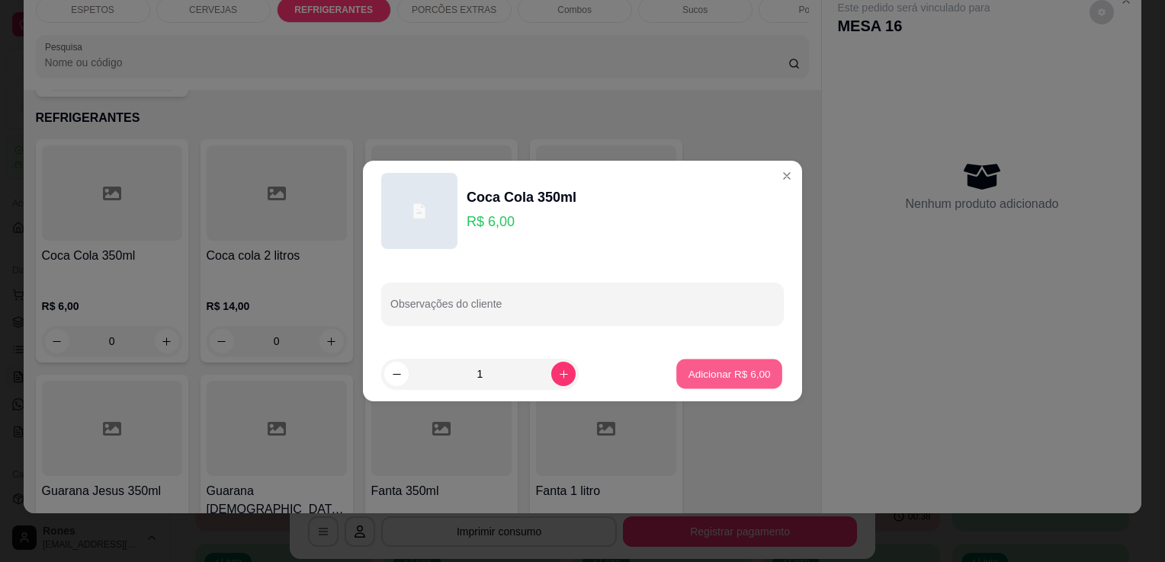
click at [739, 377] on p "Adicionar R$ 6,00" at bounding box center [728, 374] width 82 height 14
type input "1"
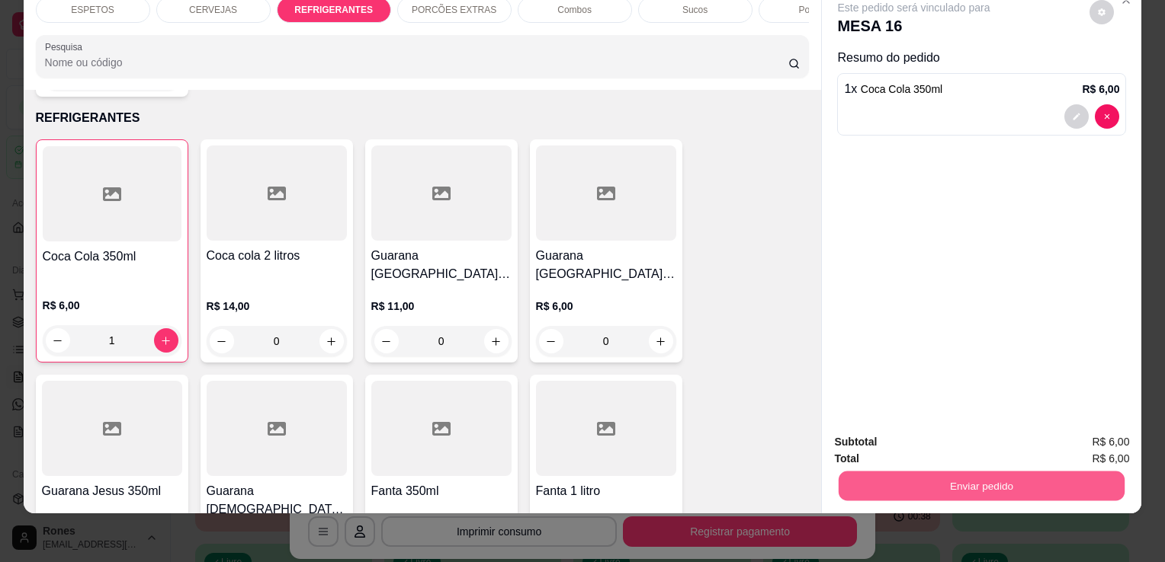
click at [969, 476] on button "Enviar pedido" at bounding box center [981, 486] width 286 height 30
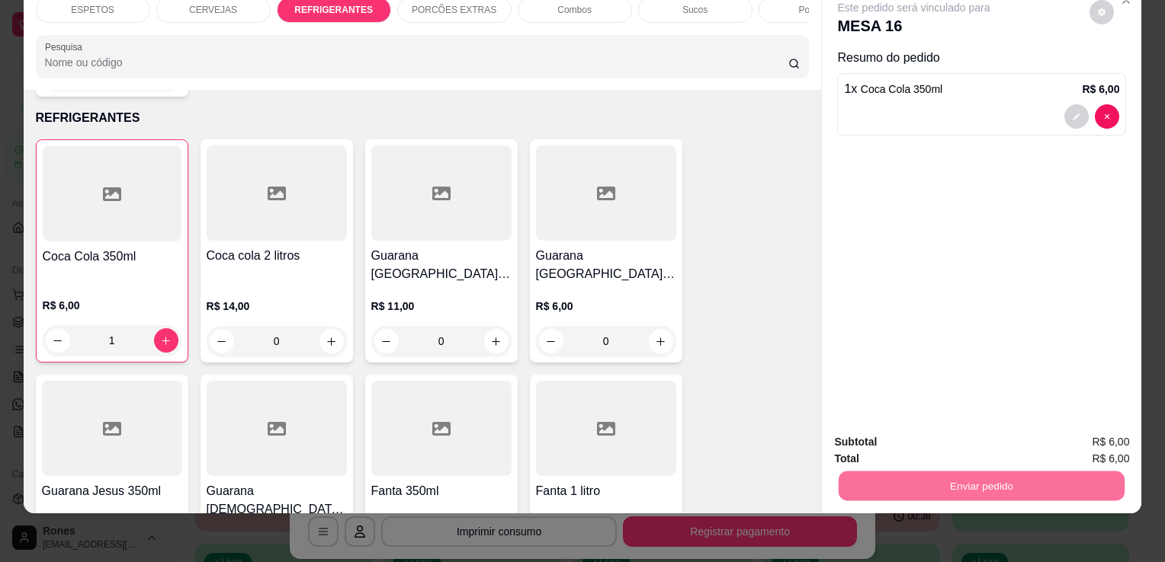
click at [1085, 446] on button "Enviar pedido" at bounding box center [1089, 437] width 84 height 28
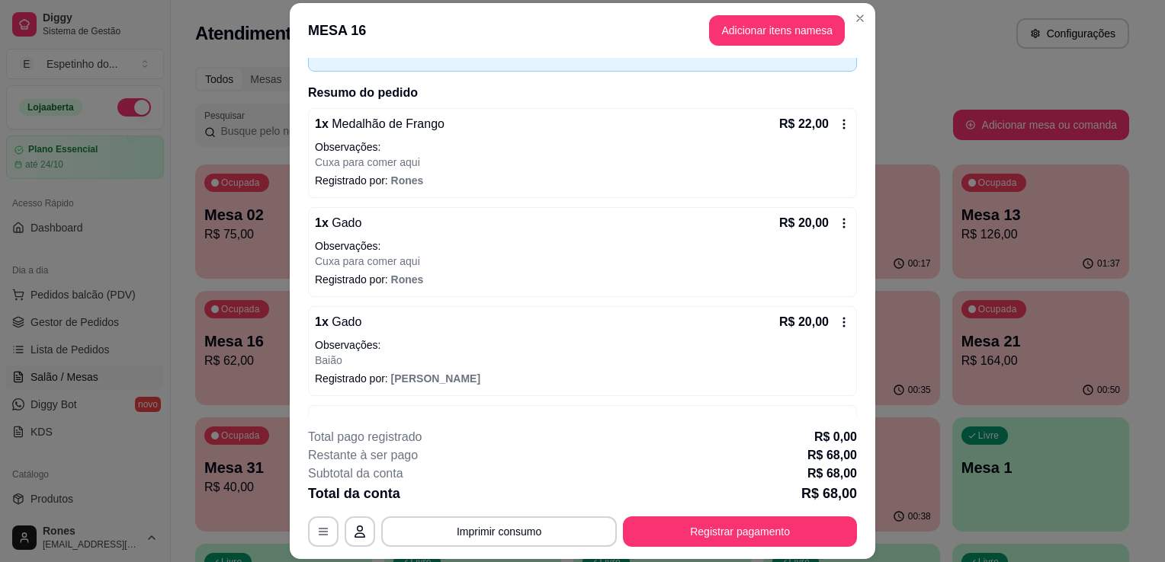
scroll to position [140, 0]
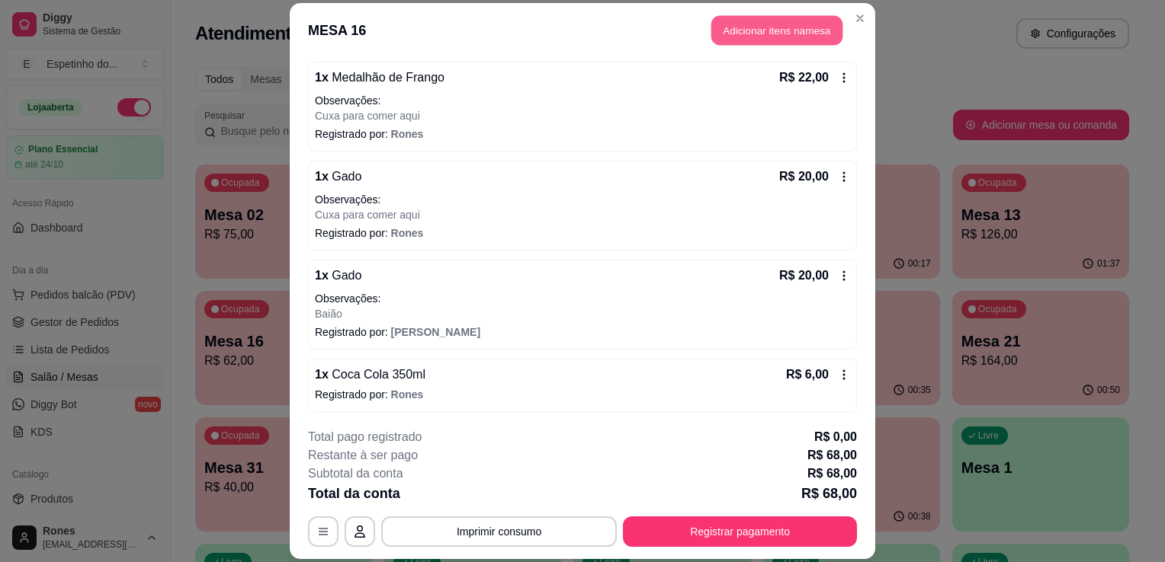
click at [746, 36] on button "Adicionar itens na mesa" at bounding box center [776, 30] width 131 height 30
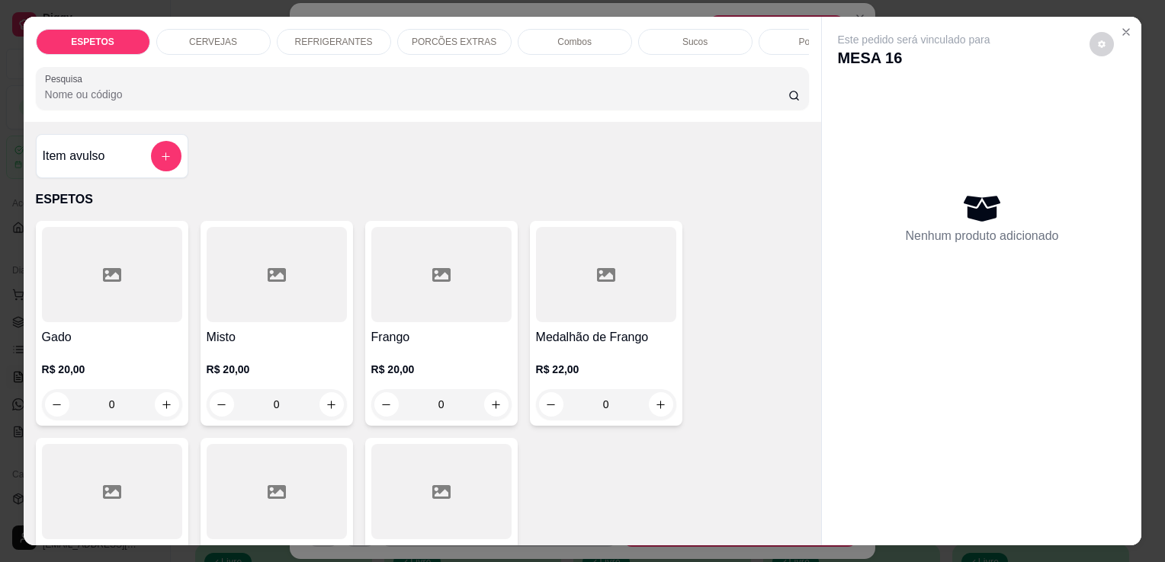
click at [303, 29] on div "REFRIGERANTES" at bounding box center [334, 42] width 114 height 26
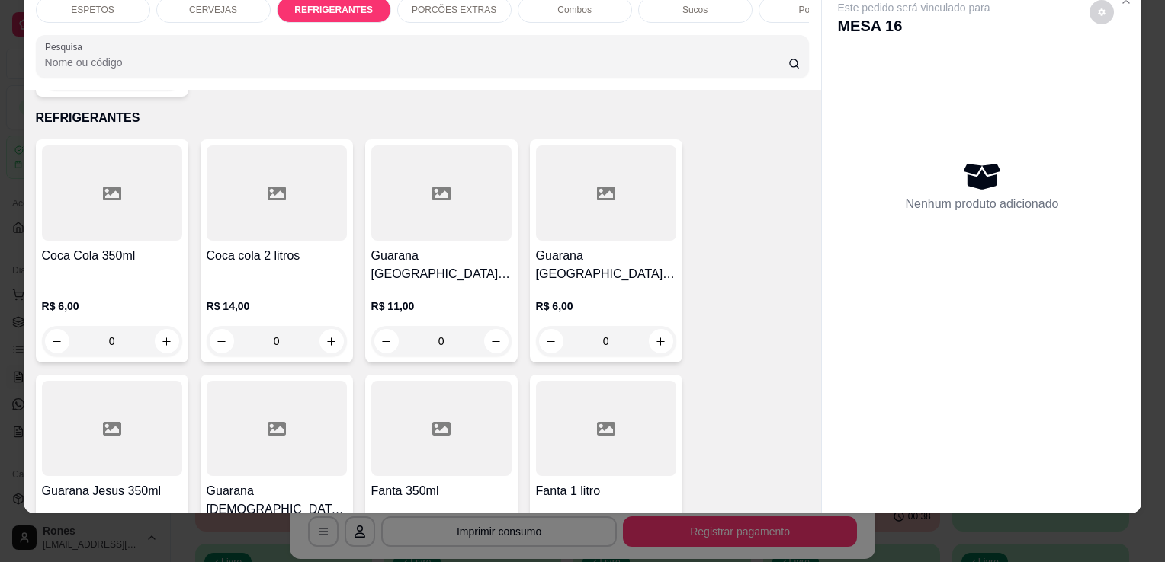
click at [636, 417] on div at bounding box center [606, 428] width 140 height 95
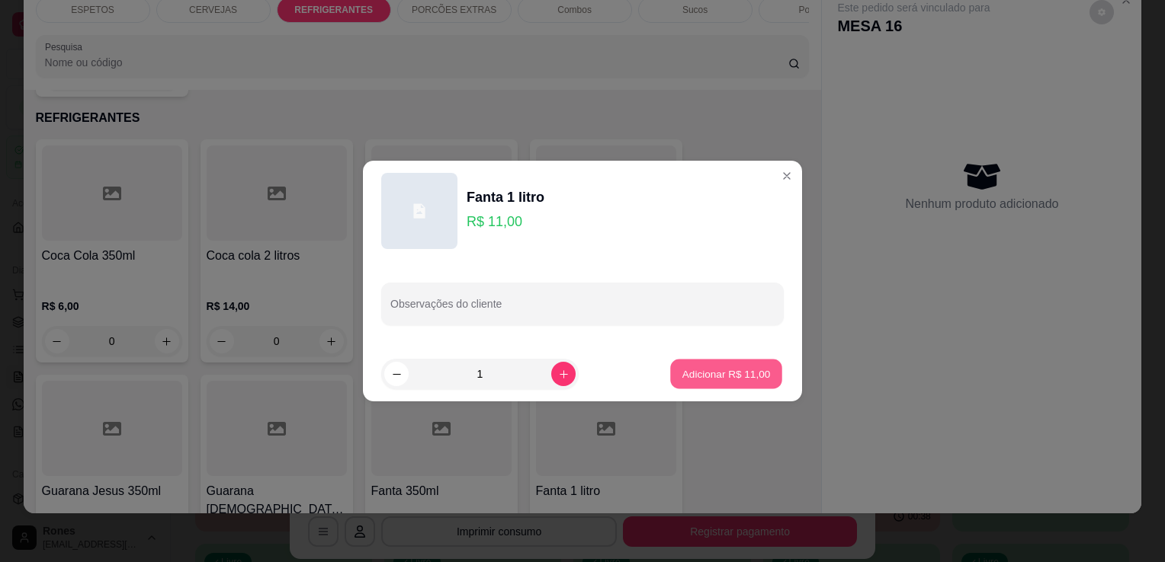
click at [689, 377] on p "Adicionar R$ 11,00" at bounding box center [726, 374] width 88 height 14
type input "1"
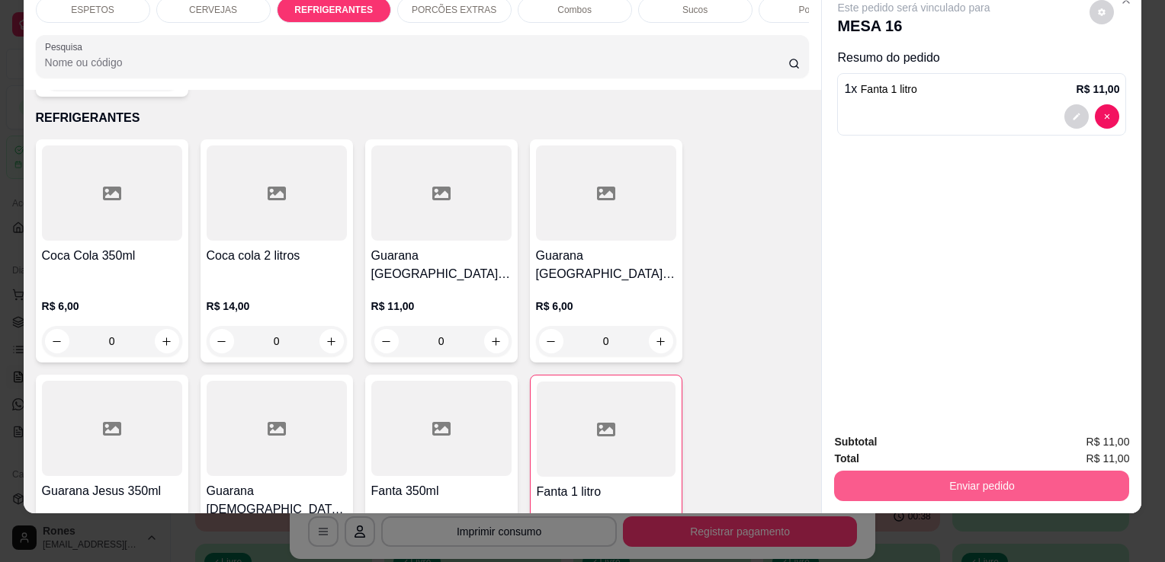
click at [921, 481] on button "Enviar pedido" at bounding box center [981, 486] width 295 height 30
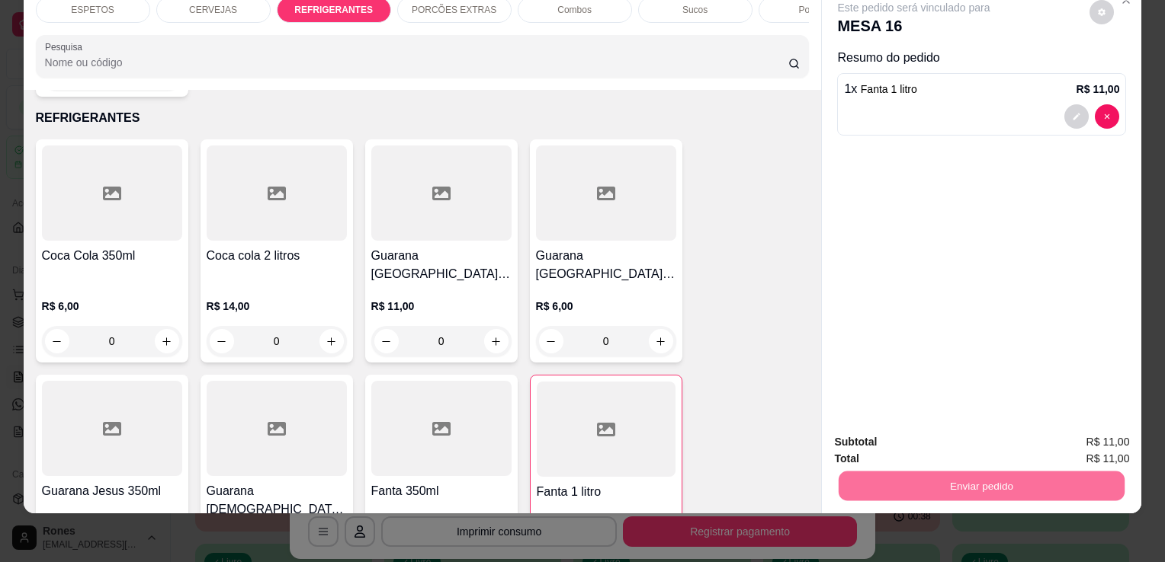
click at [1125, 437] on button "Enviar pedido" at bounding box center [1089, 437] width 84 height 28
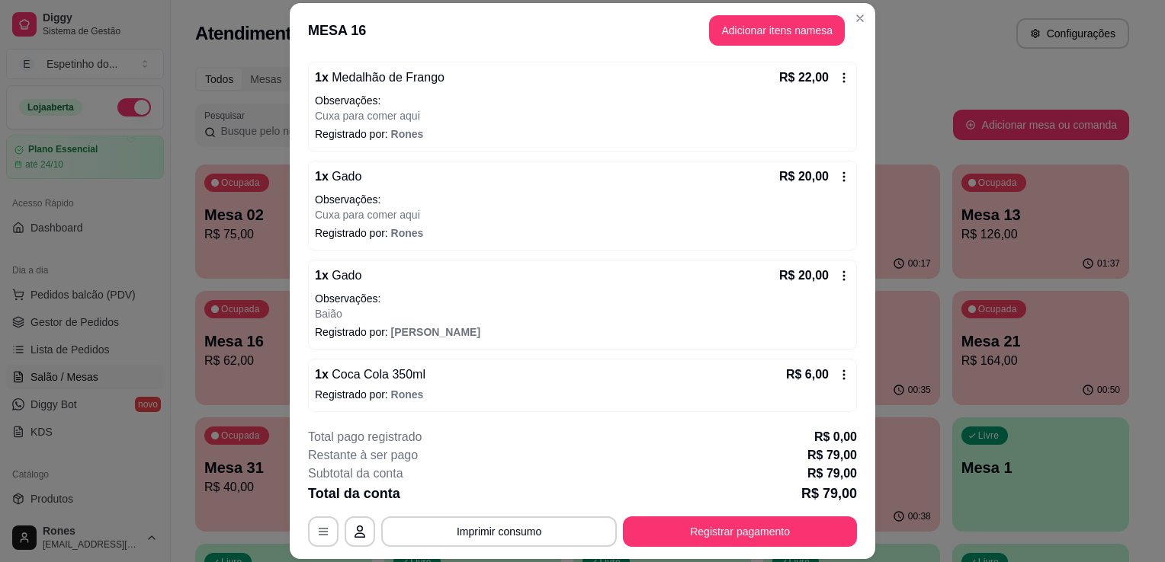
scroll to position [202, 0]
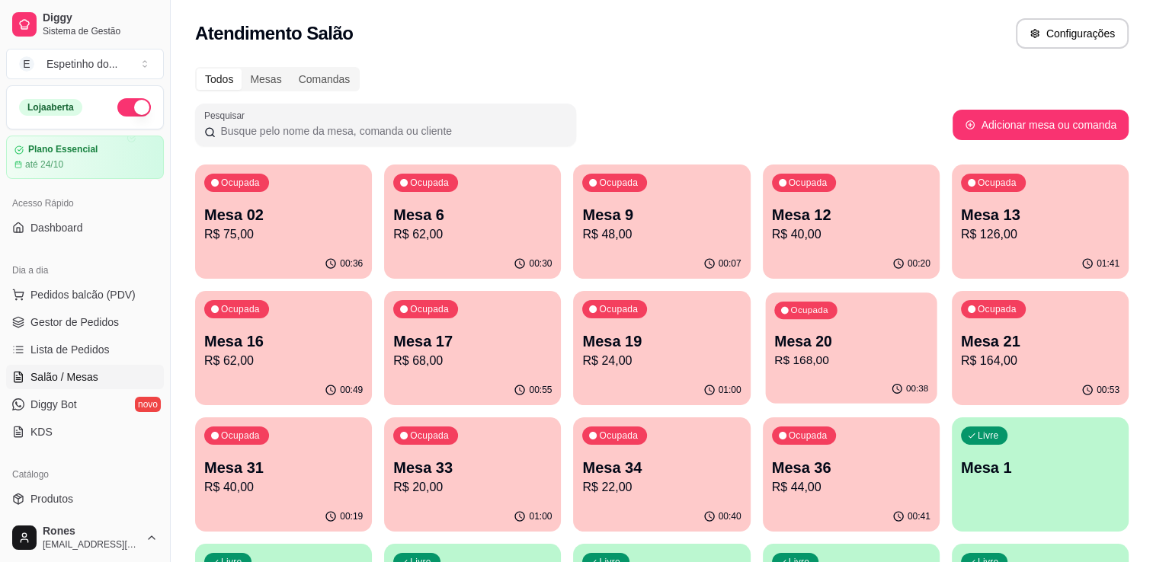
click at [887, 356] on p "R$ 168,00" at bounding box center [851, 361] width 154 height 18
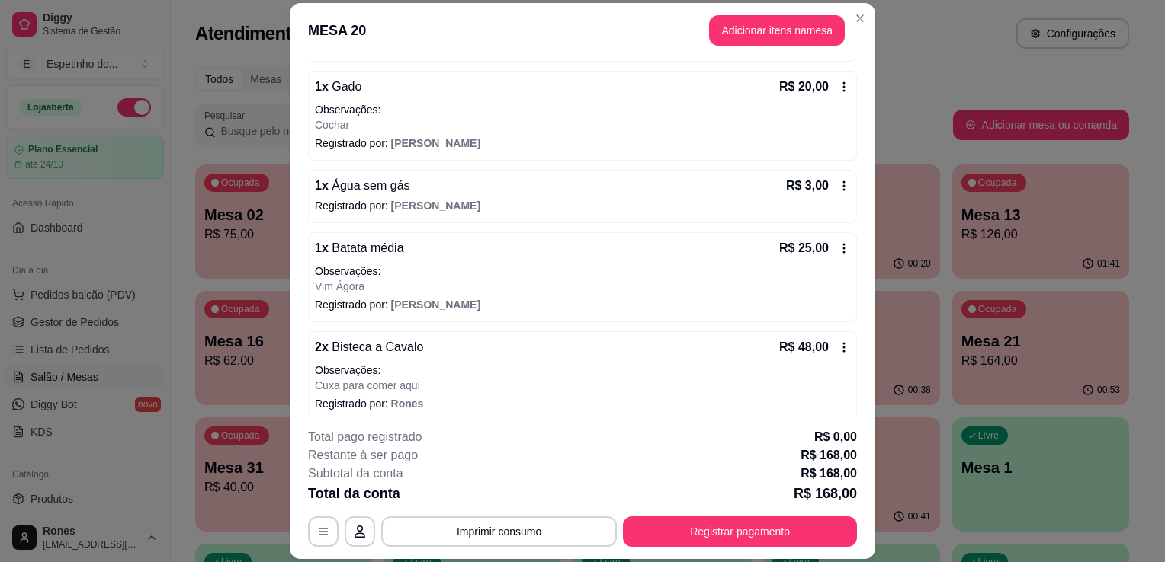
scroll to position [324, 0]
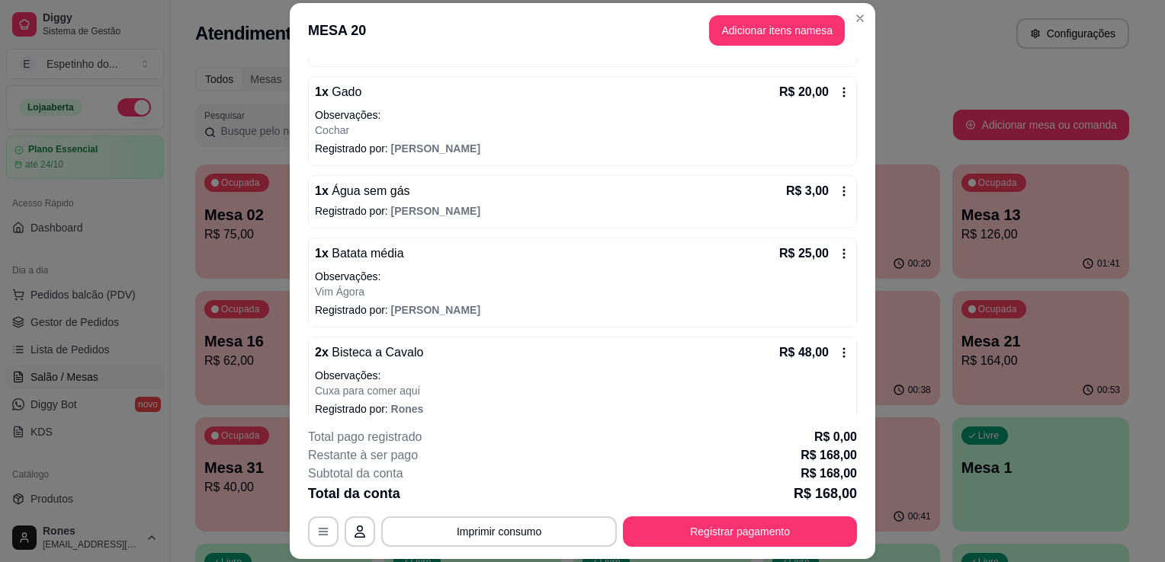
click at [838, 352] on icon at bounding box center [844, 353] width 12 height 12
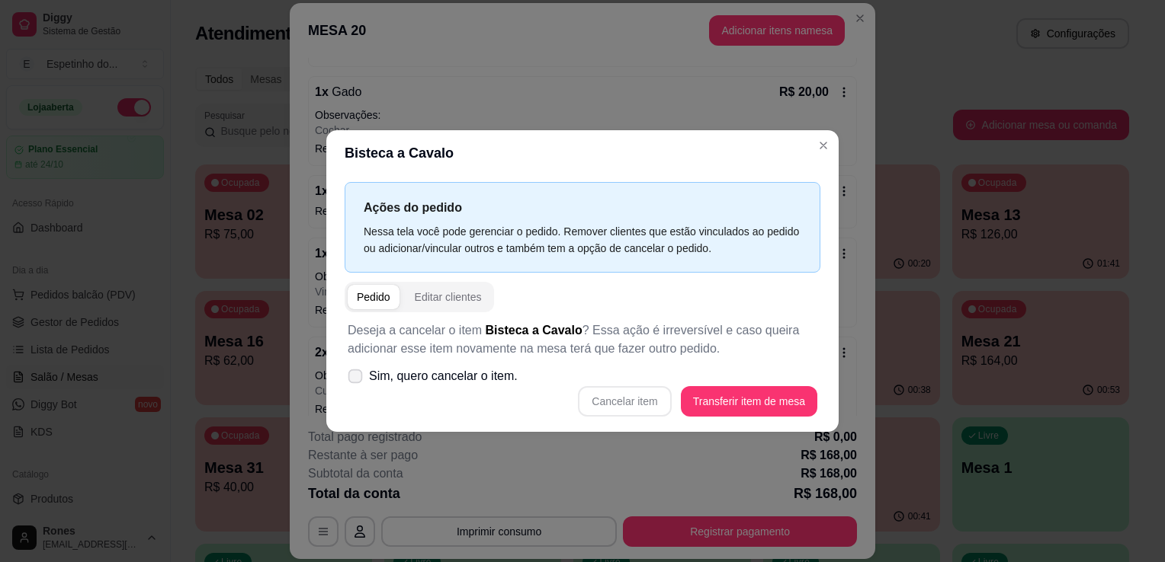
click at [367, 378] on label "Sim, quero cancelar o item." at bounding box center [432, 376] width 182 height 30
click at [357, 380] on input "Sim, quero cancelar o item." at bounding box center [352, 385] width 10 height 10
checkbox input "true"
click at [648, 407] on button "Cancelar item" at bounding box center [624, 402] width 91 height 30
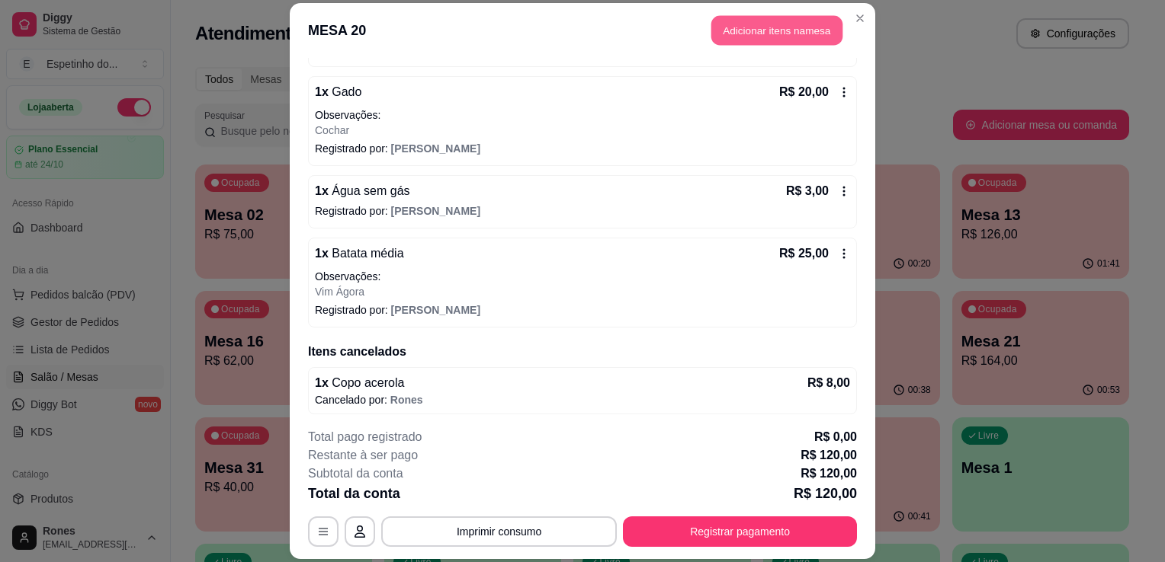
click at [803, 34] on button "Adicionar itens na mesa" at bounding box center [776, 30] width 131 height 30
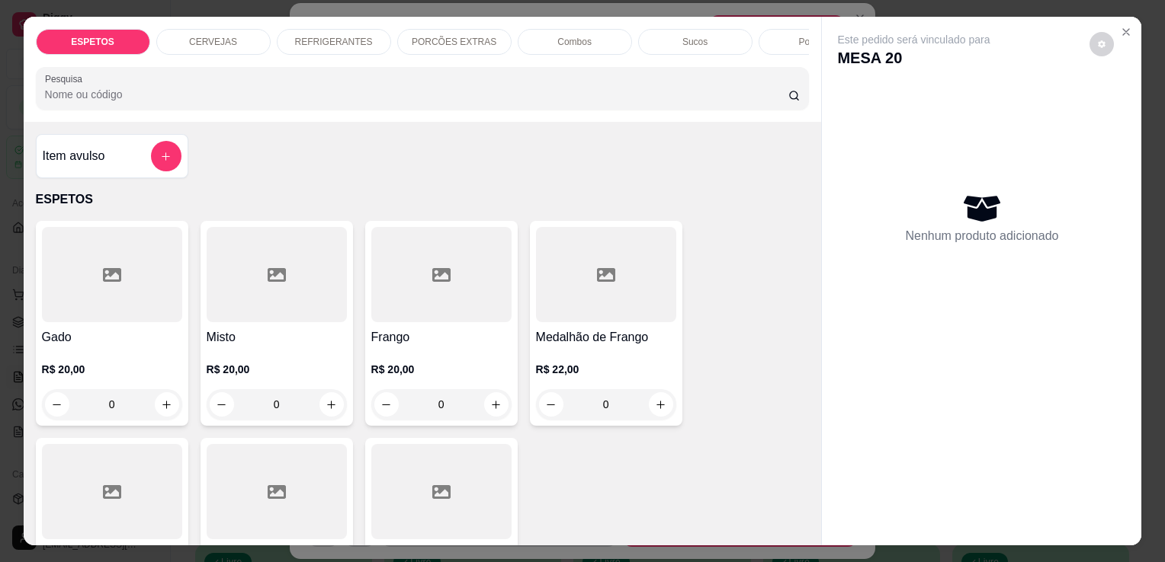
click at [326, 36] on p "REFRIGERANTES" at bounding box center [334, 42] width 78 height 12
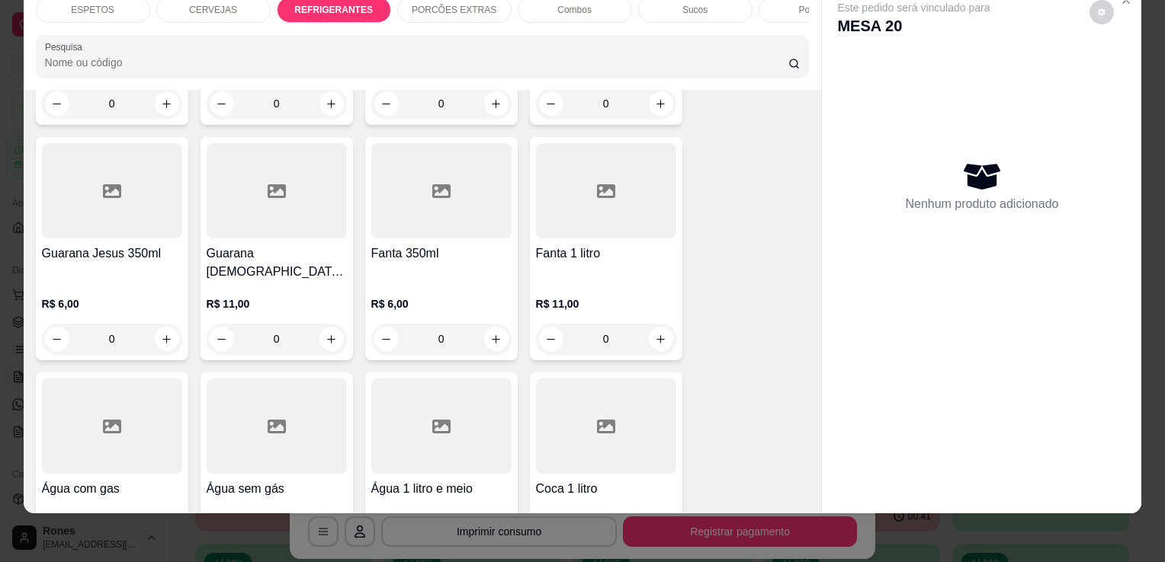
scroll to position [1912, 0]
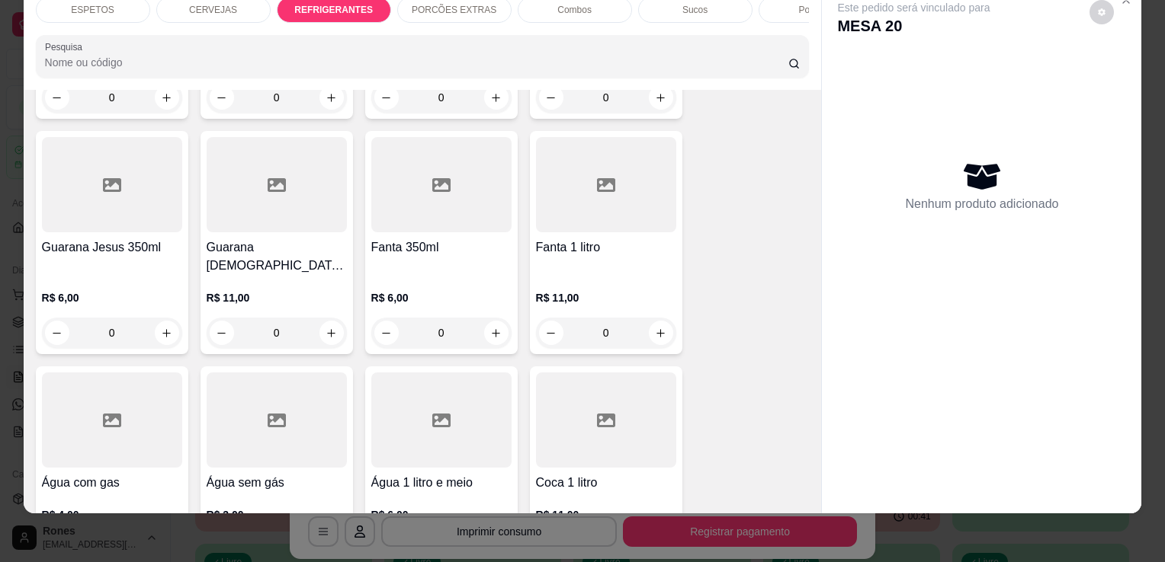
click at [241, 474] on h4 "Água sem gás" at bounding box center [277, 483] width 140 height 18
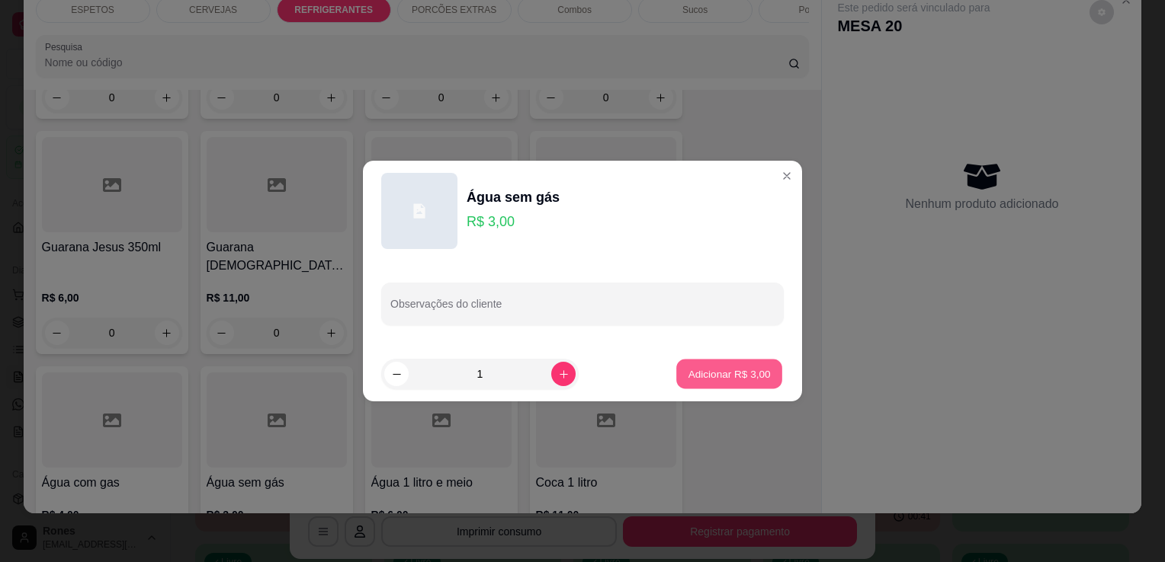
click at [710, 383] on button "Adicionar R$ 3,00" at bounding box center [729, 375] width 106 height 30
type input "1"
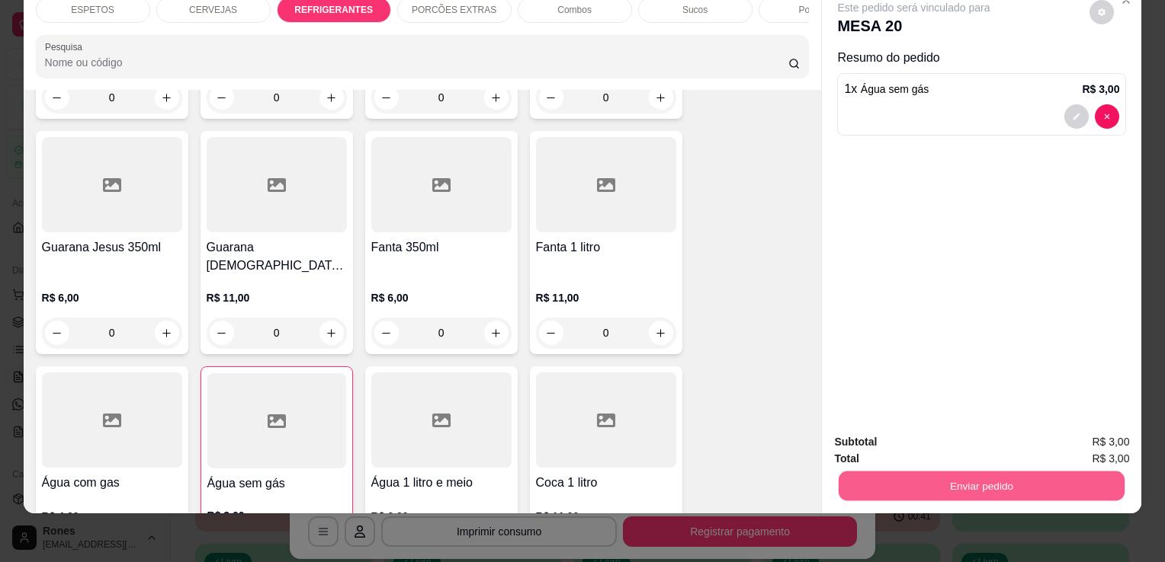
click at [945, 477] on button "Enviar pedido" at bounding box center [981, 486] width 286 height 30
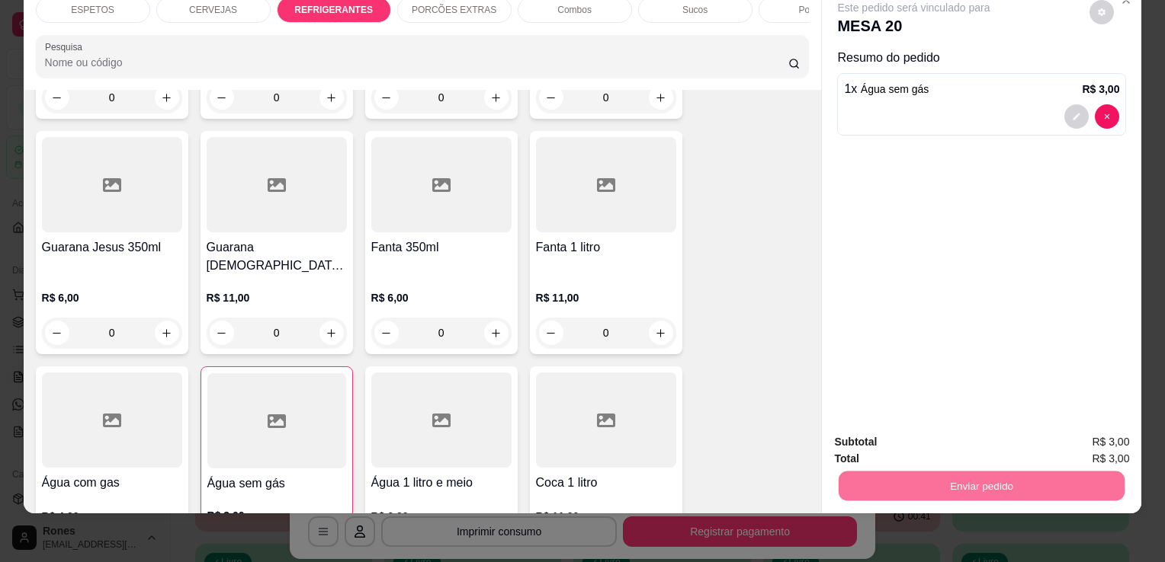
click at [1121, 441] on button "Enviar pedido" at bounding box center [1089, 437] width 84 height 28
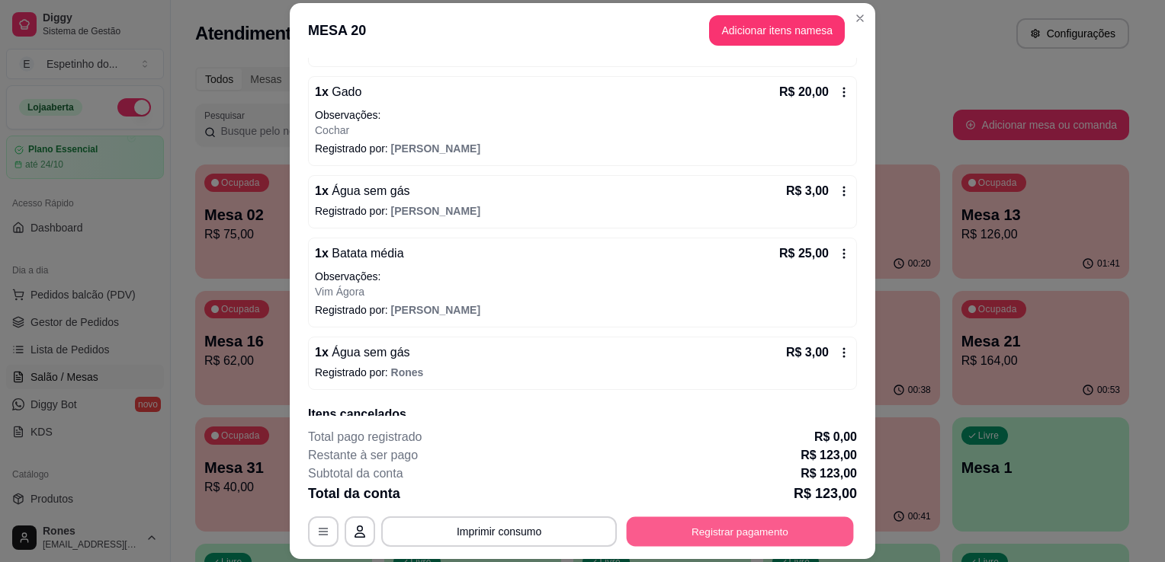
click at [774, 533] on button "Registrar pagamento" at bounding box center [740, 533] width 227 height 30
click at [515, 538] on button "Imprimir consumo" at bounding box center [499, 533] width 229 height 30
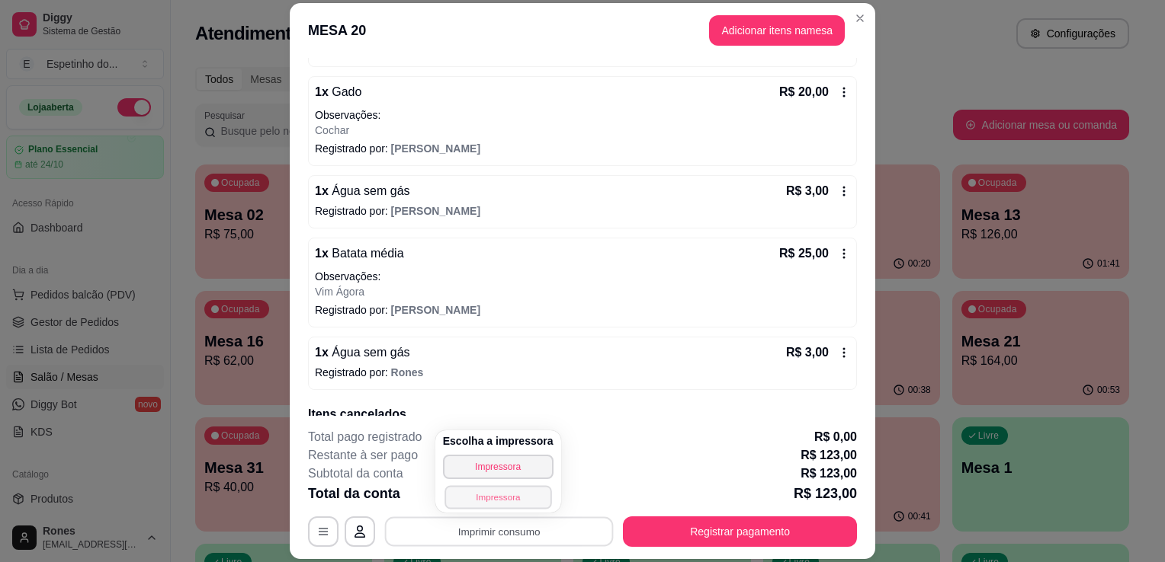
click at [505, 499] on button "Impressora" at bounding box center [497, 497] width 107 height 24
click at [515, 536] on button "Imprimir consumo" at bounding box center [499, 533] width 229 height 30
click at [497, 465] on button "Impressora" at bounding box center [497, 467] width 107 height 24
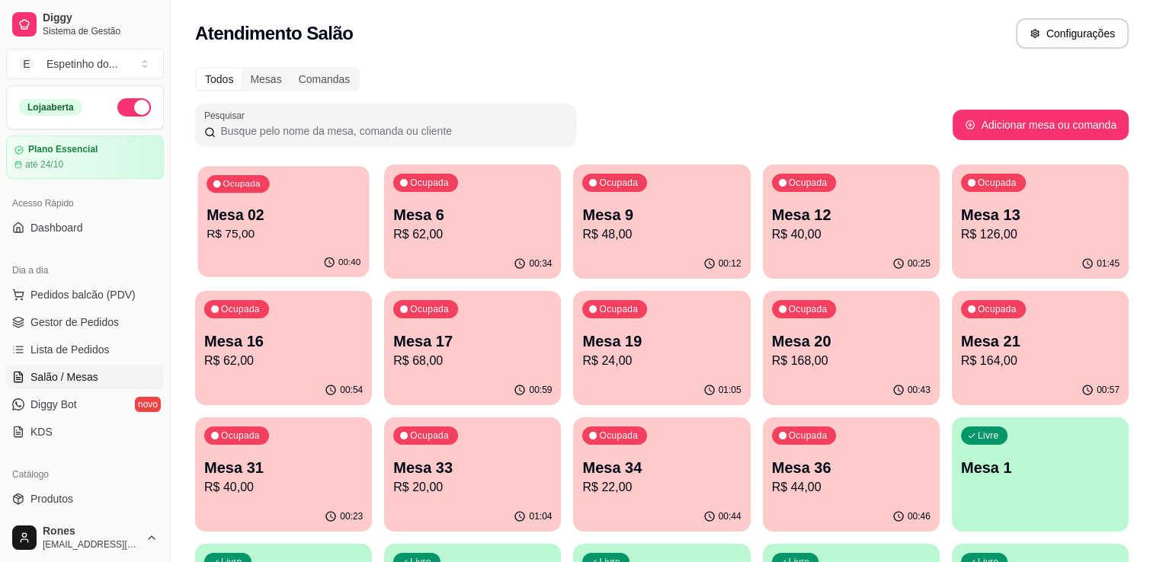
click at [303, 200] on div "Ocupada Mesa 02 R$ 75,00" at bounding box center [282, 207] width 171 height 82
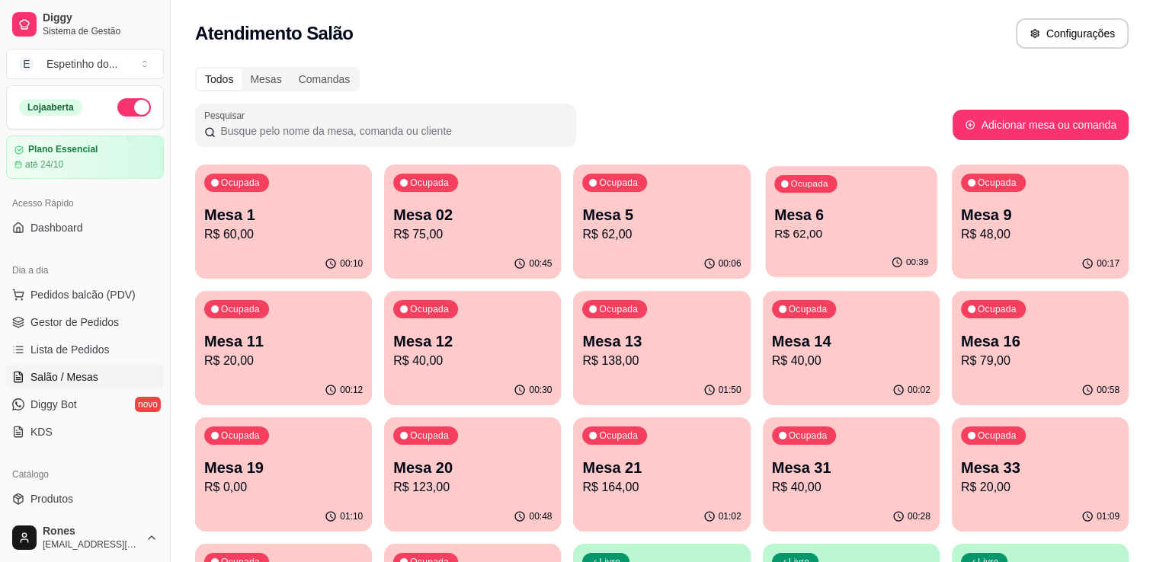
click at [883, 206] on p "Mesa 6" at bounding box center [851, 215] width 154 height 21
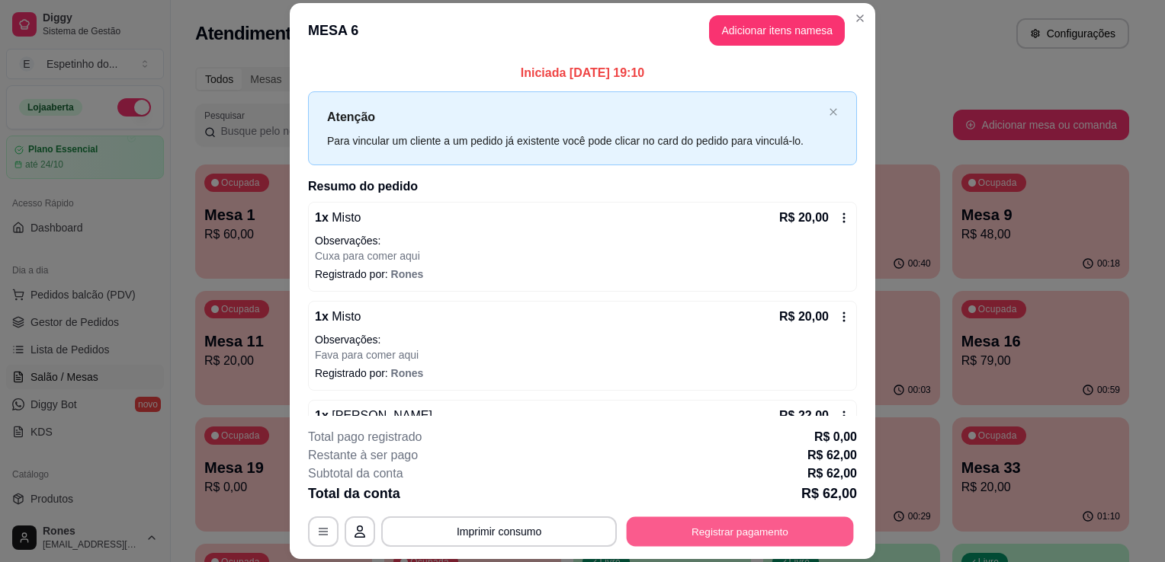
click at [768, 532] on button "Registrar pagamento" at bounding box center [740, 533] width 227 height 30
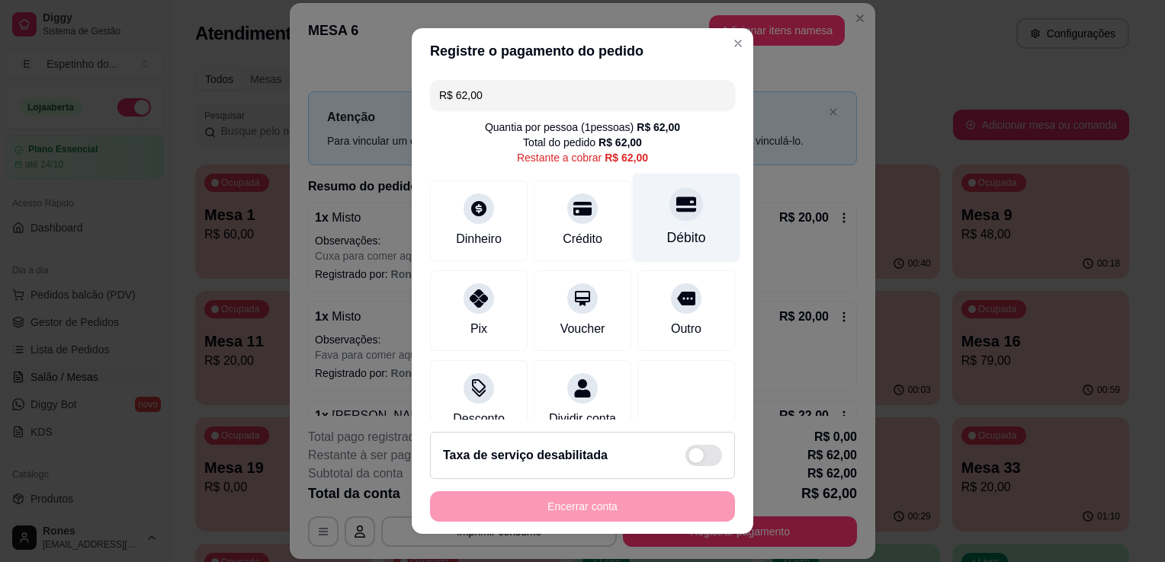
click at [667, 237] on div "Débito" at bounding box center [686, 238] width 39 height 20
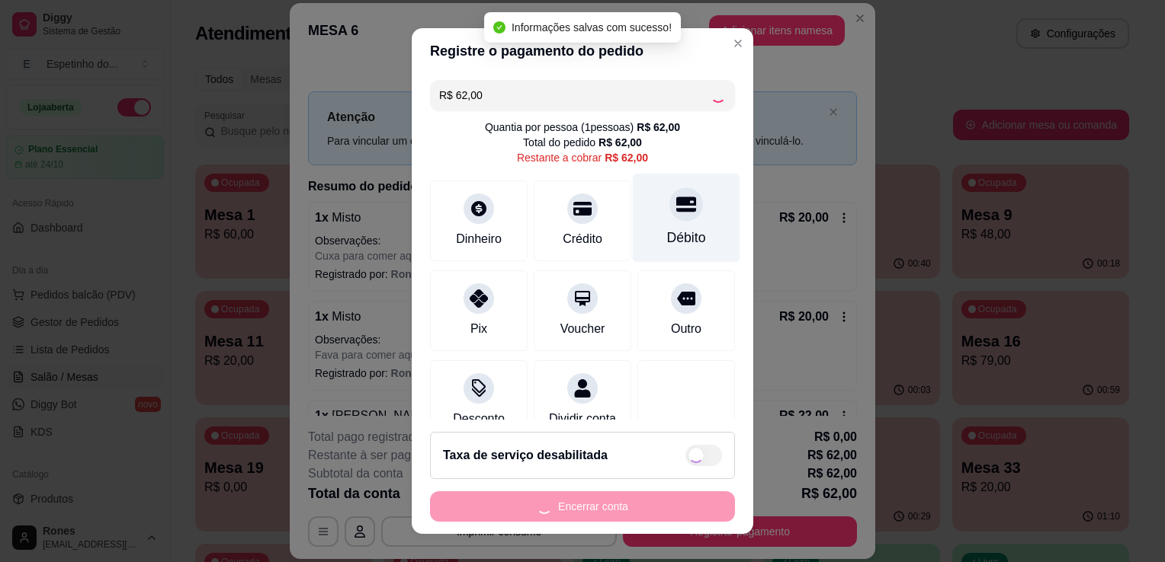
type input "R$ 0,00"
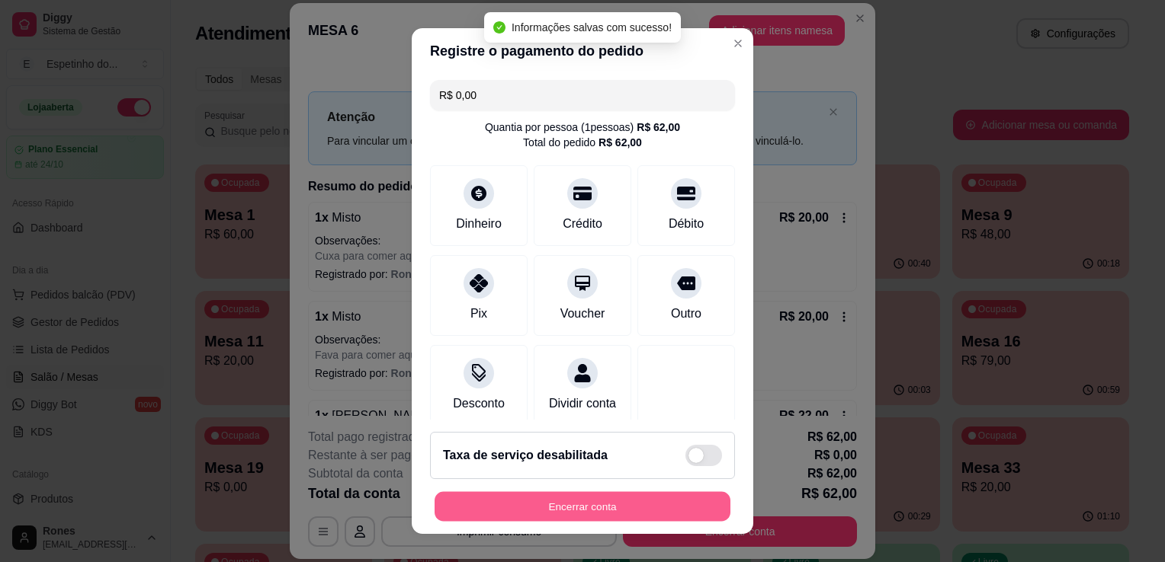
click at [610, 502] on button "Encerrar conta" at bounding box center [582, 507] width 296 height 30
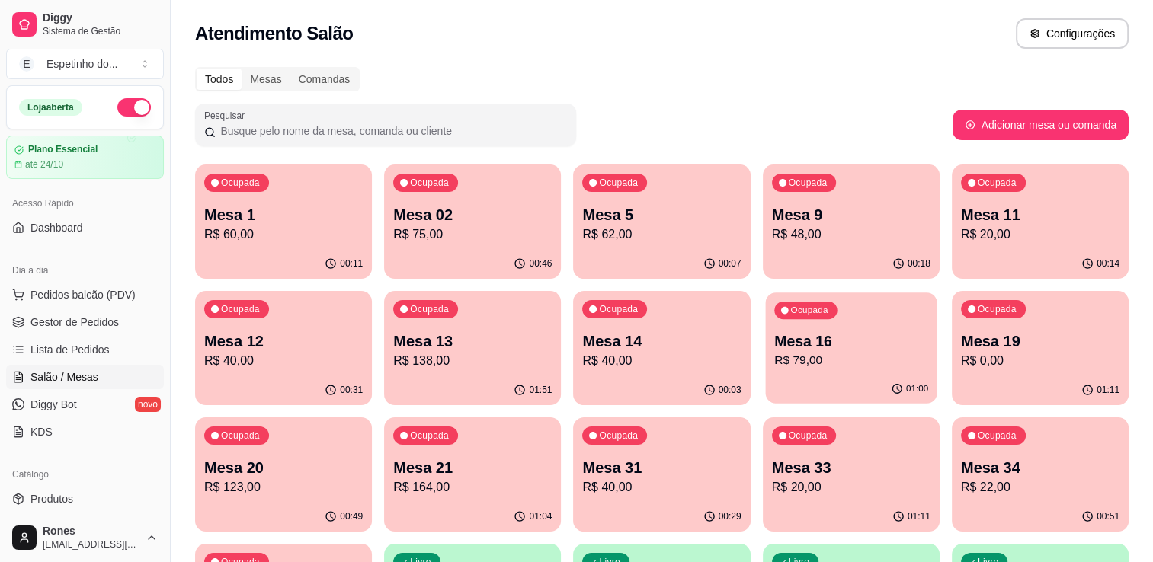
click at [870, 354] on p "R$ 79,00" at bounding box center [851, 361] width 154 height 18
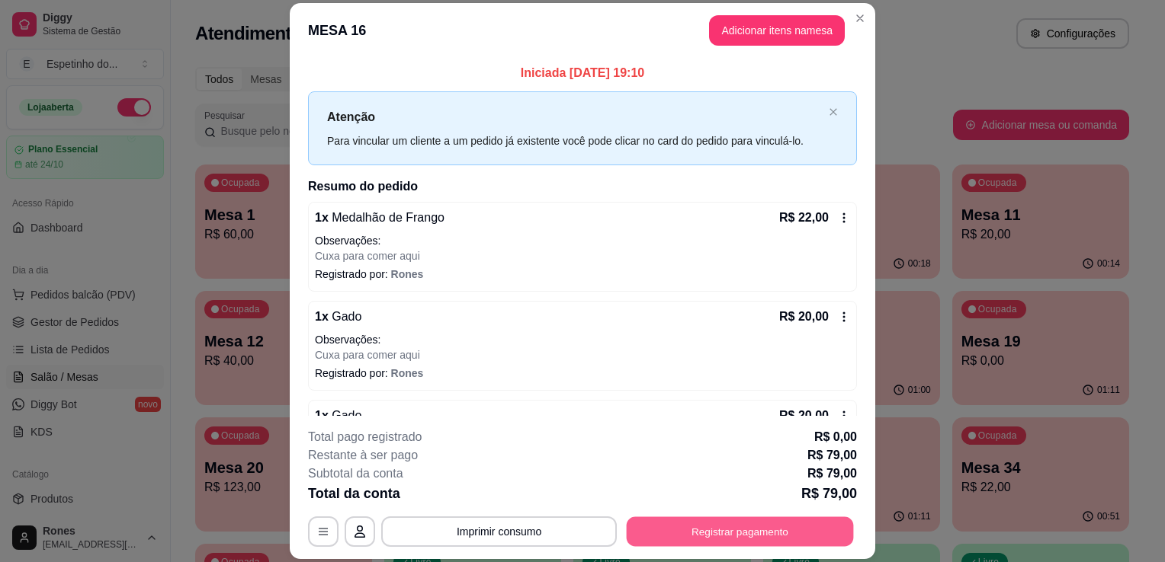
click at [762, 537] on button "Registrar pagamento" at bounding box center [740, 533] width 227 height 30
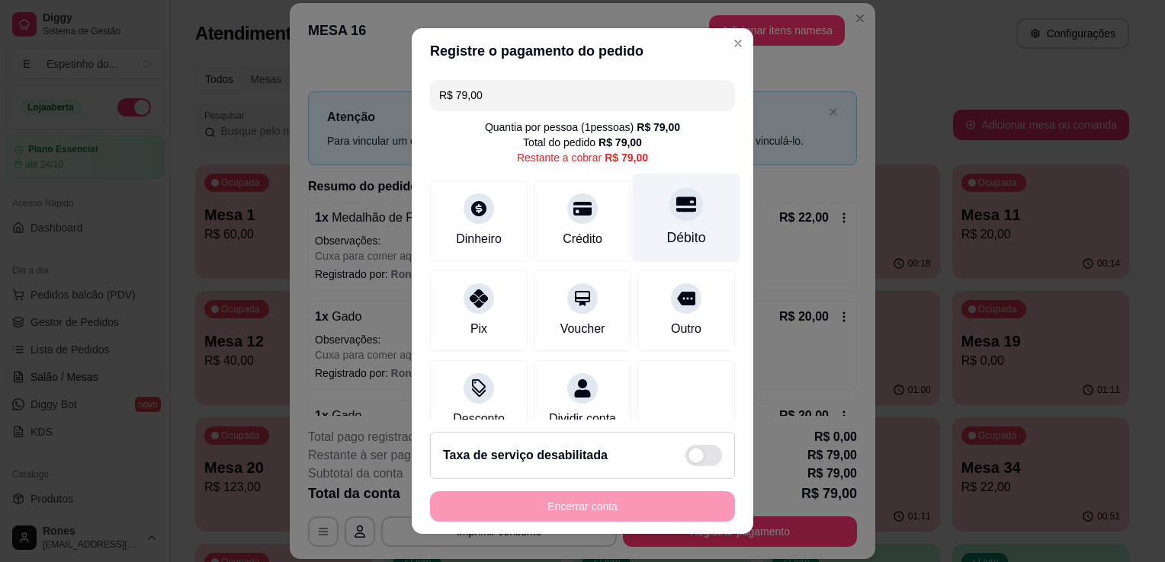
click at [682, 228] on div "Débito" at bounding box center [686, 218] width 107 height 89
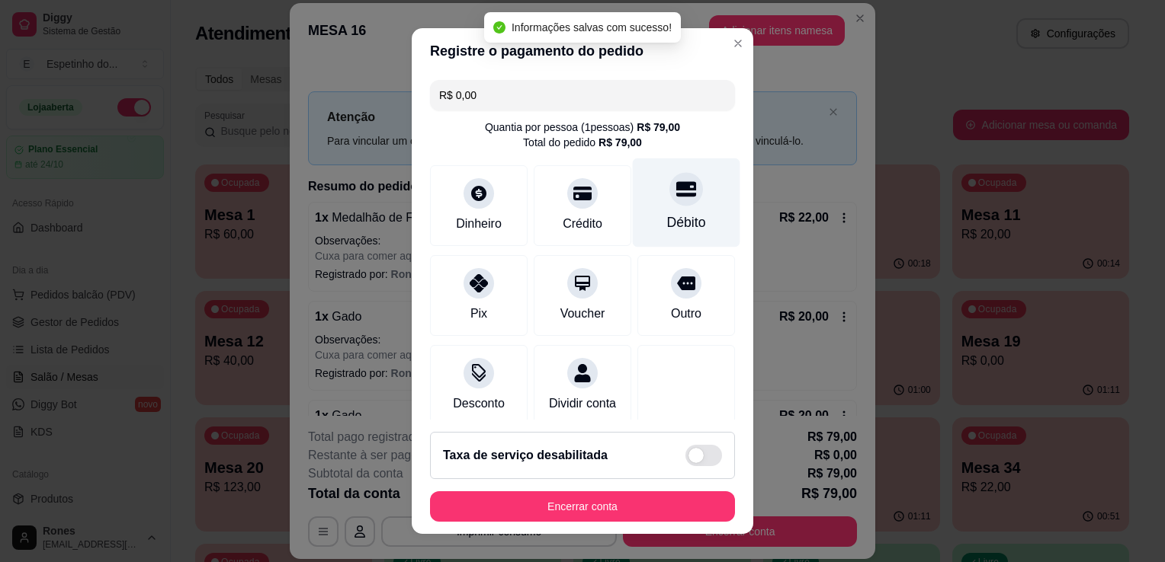
type input "R$ 0,00"
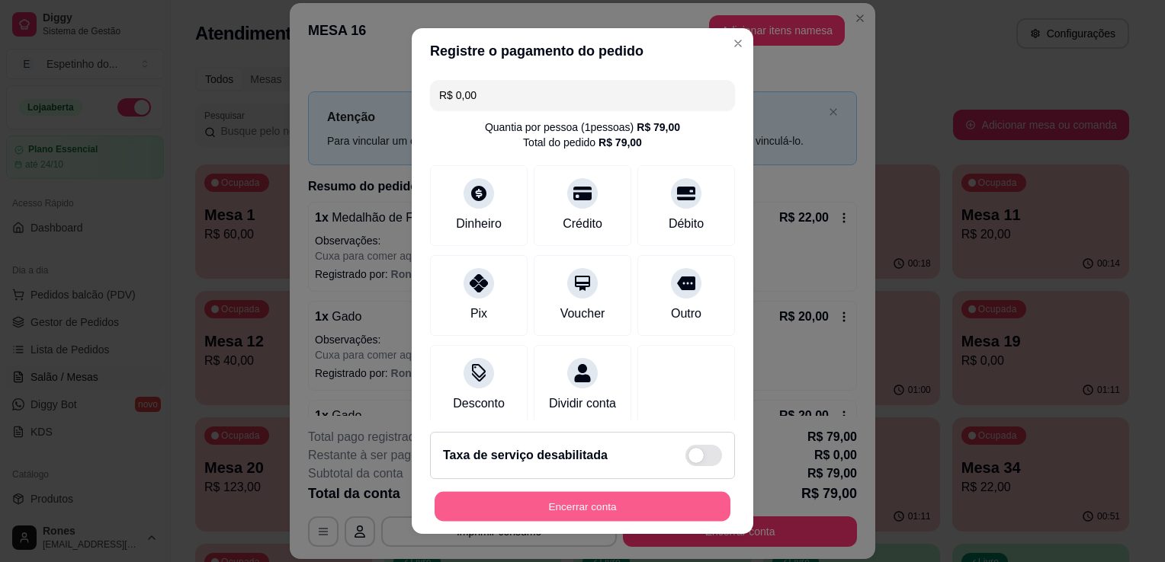
click at [632, 508] on button "Encerrar conta" at bounding box center [582, 507] width 296 height 30
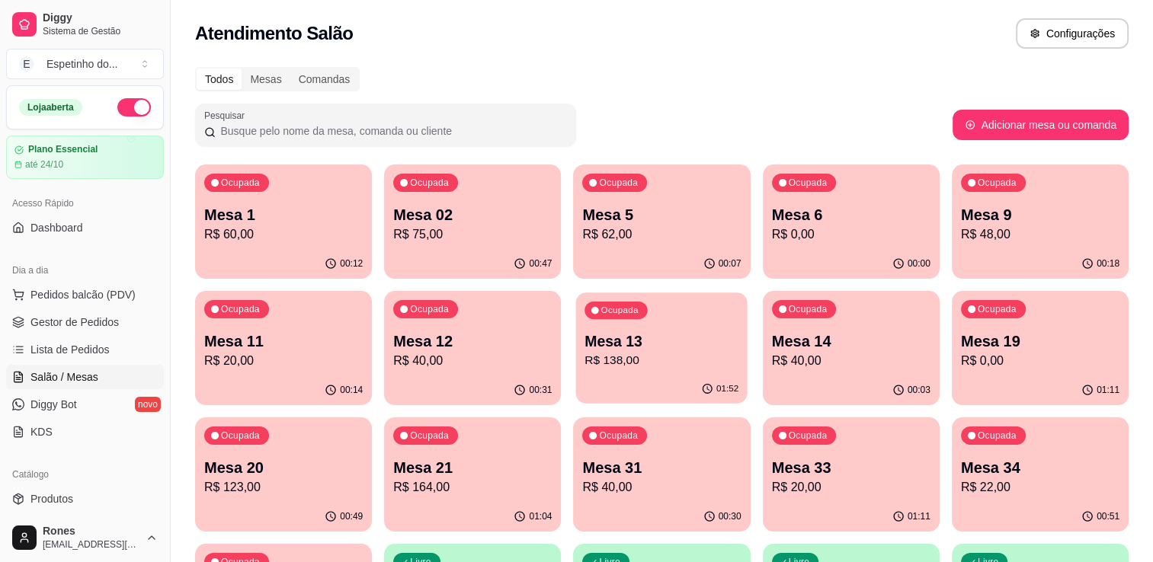
click at [698, 345] on p "Mesa 13" at bounding box center [662, 342] width 154 height 21
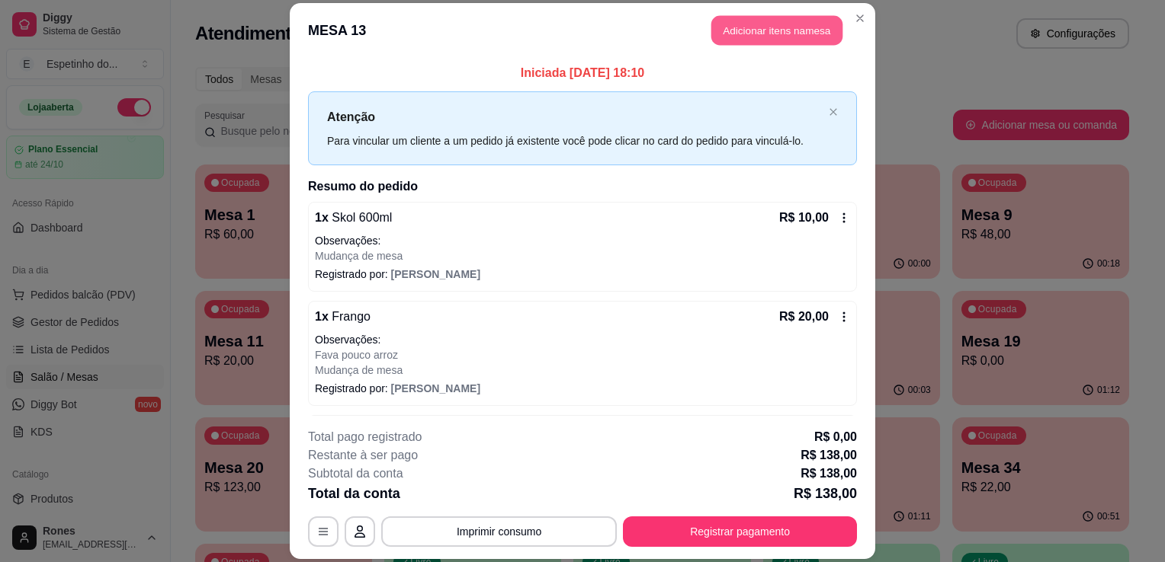
click at [752, 24] on button "Adicionar itens na mesa" at bounding box center [776, 30] width 131 height 30
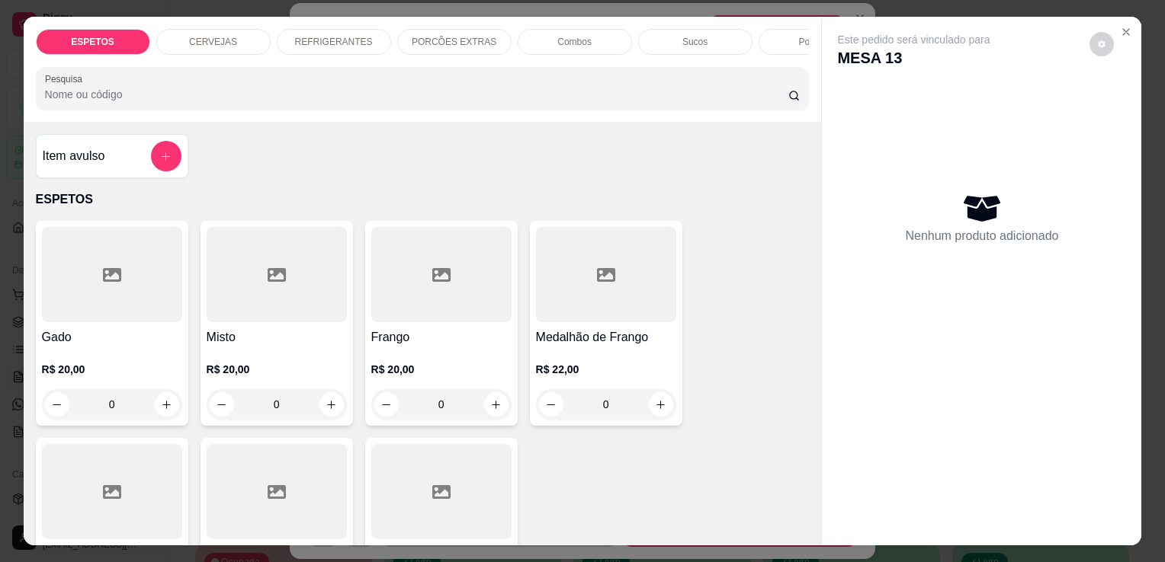
click at [206, 37] on p "CERVEJAS" at bounding box center [213, 42] width 48 height 12
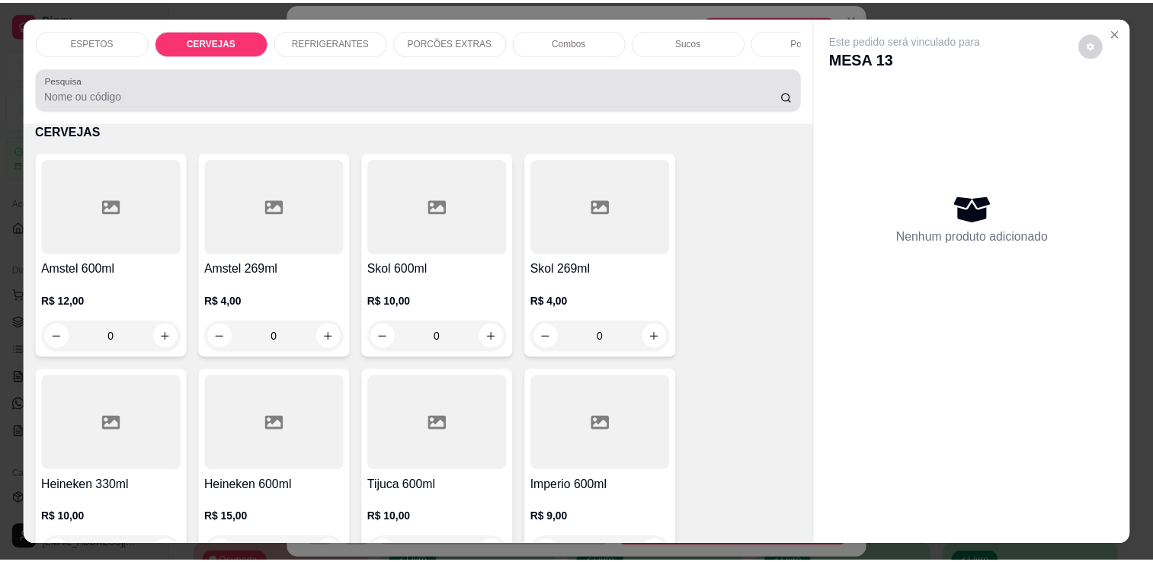
scroll to position [37, 0]
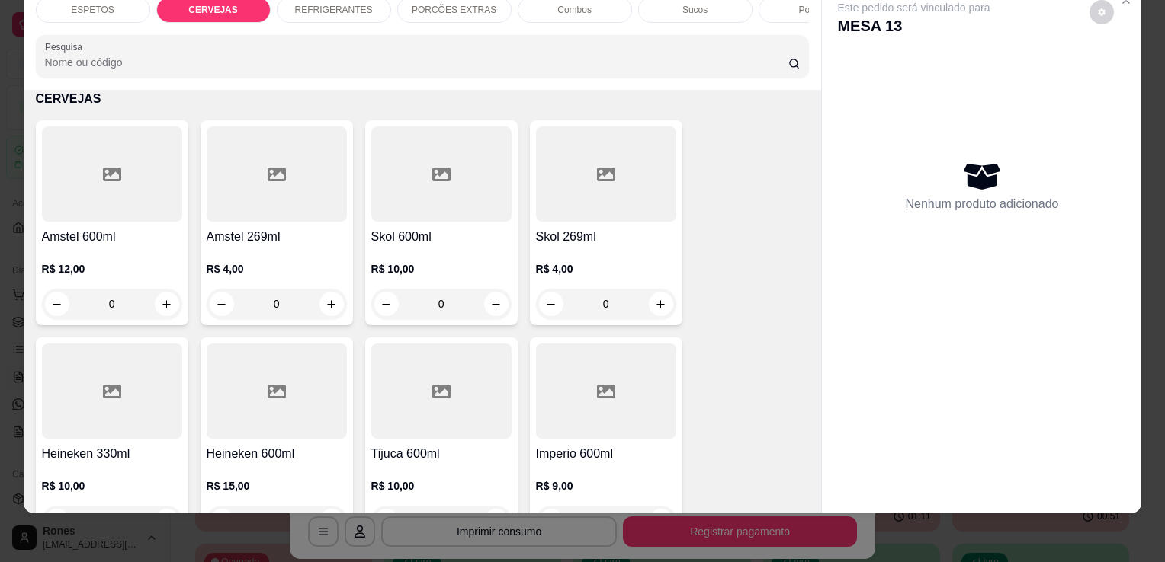
click at [479, 209] on div at bounding box center [441, 174] width 140 height 95
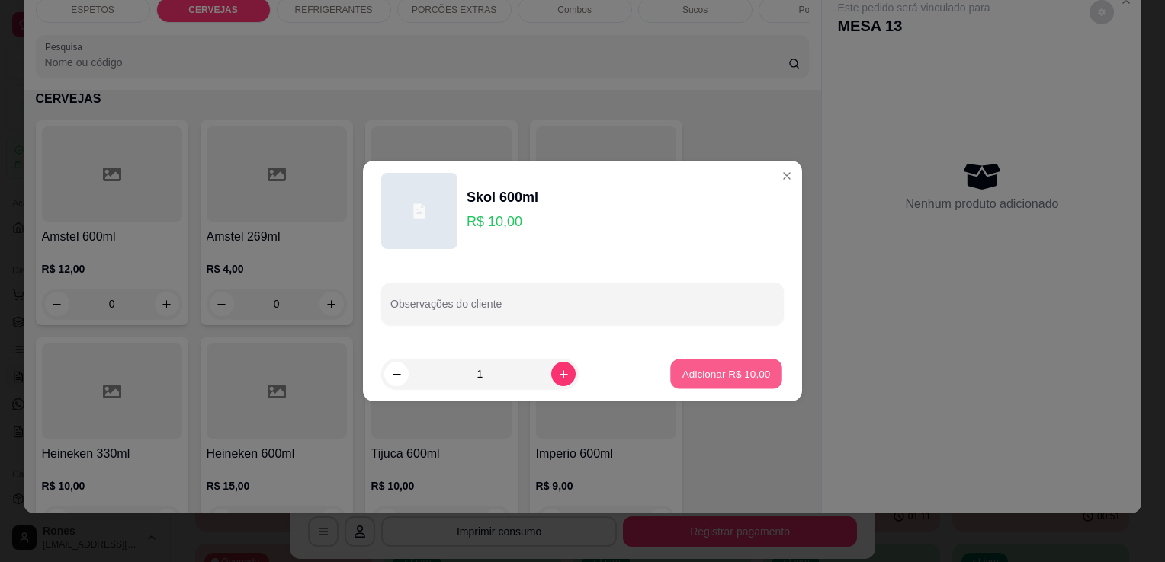
click at [741, 367] on p "Adicionar R$ 10,00" at bounding box center [726, 374] width 88 height 14
type input "1"
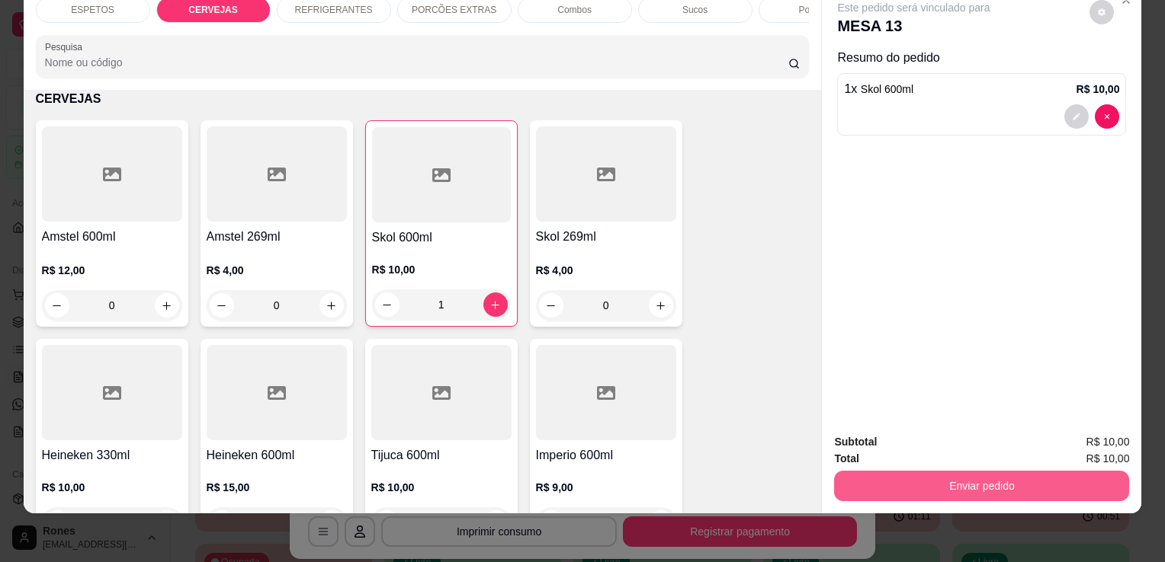
click at [994, 471] on button "Enviar pedido" at bounding box center [981, 486] width 295 height 30
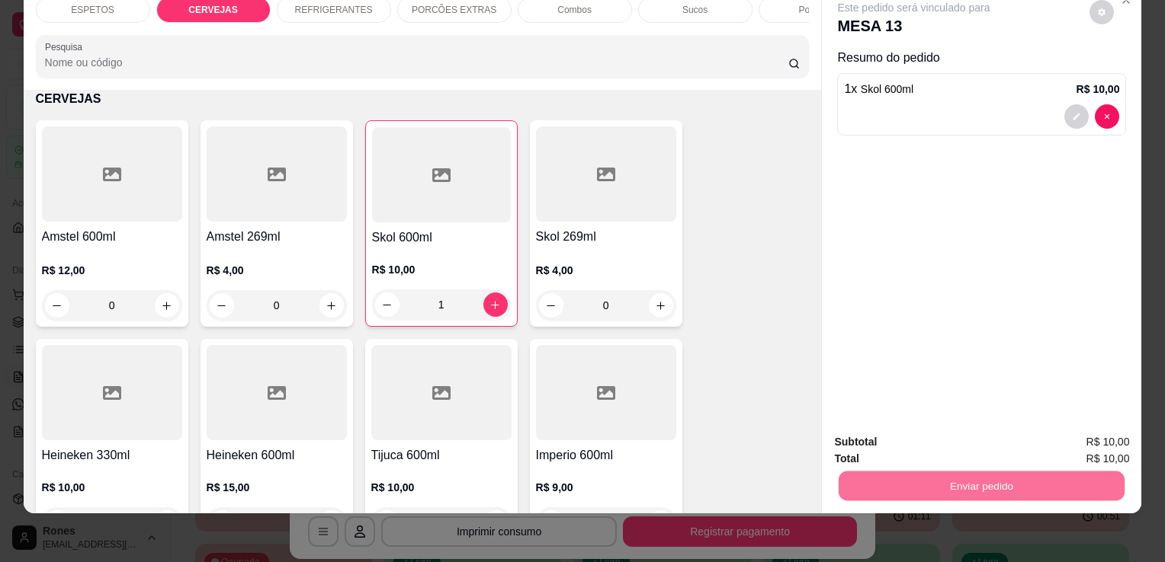
click at [1097, 442] on button "Enviar pedido" at bounding box center [1089, 437] width 84 height 28
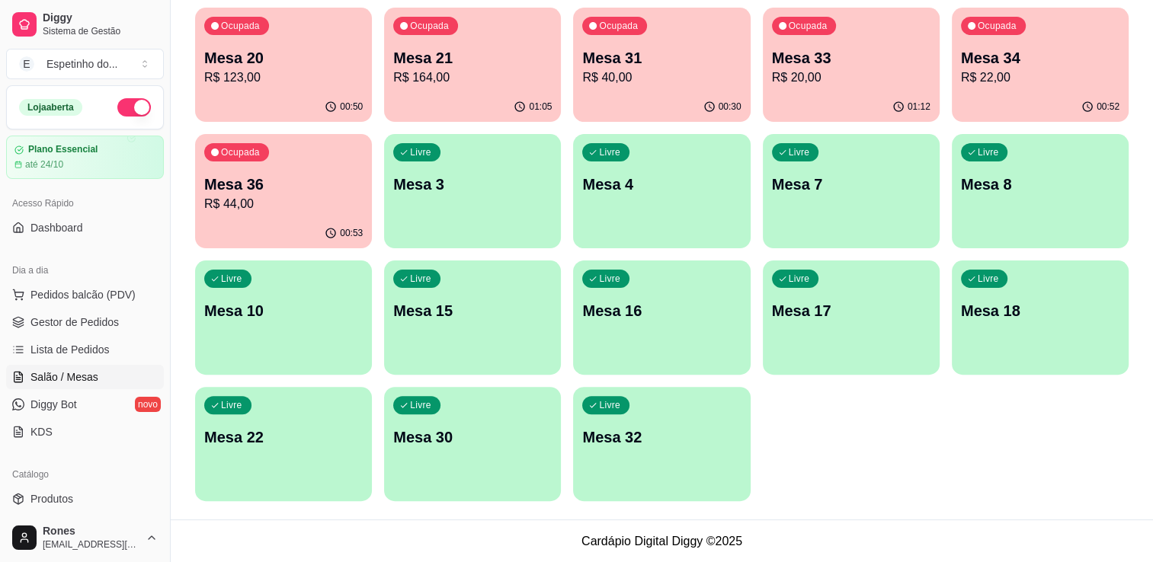
scroll to position [0, 0]
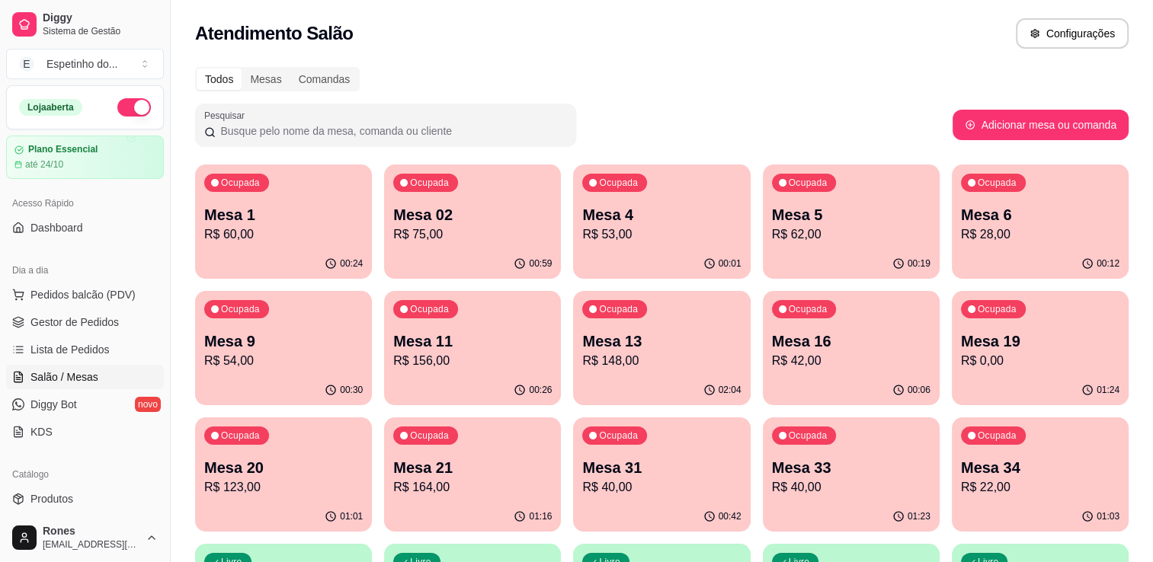
click at [261, 350] on p "Mesa 9" at bounding box center [283, 341] width 159 height 21
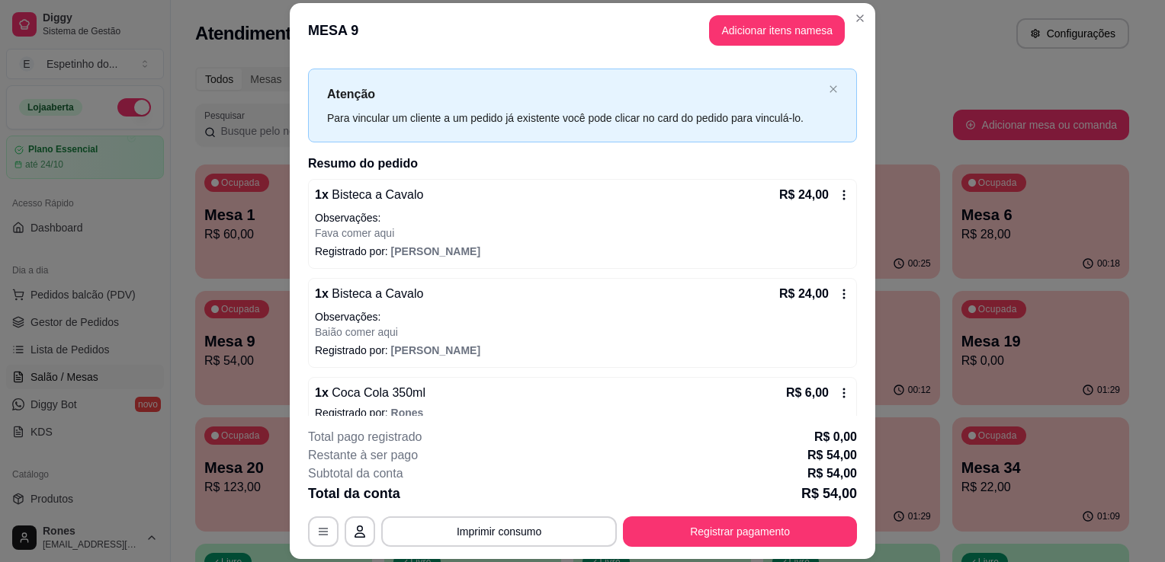
scroll to position [41, 0]
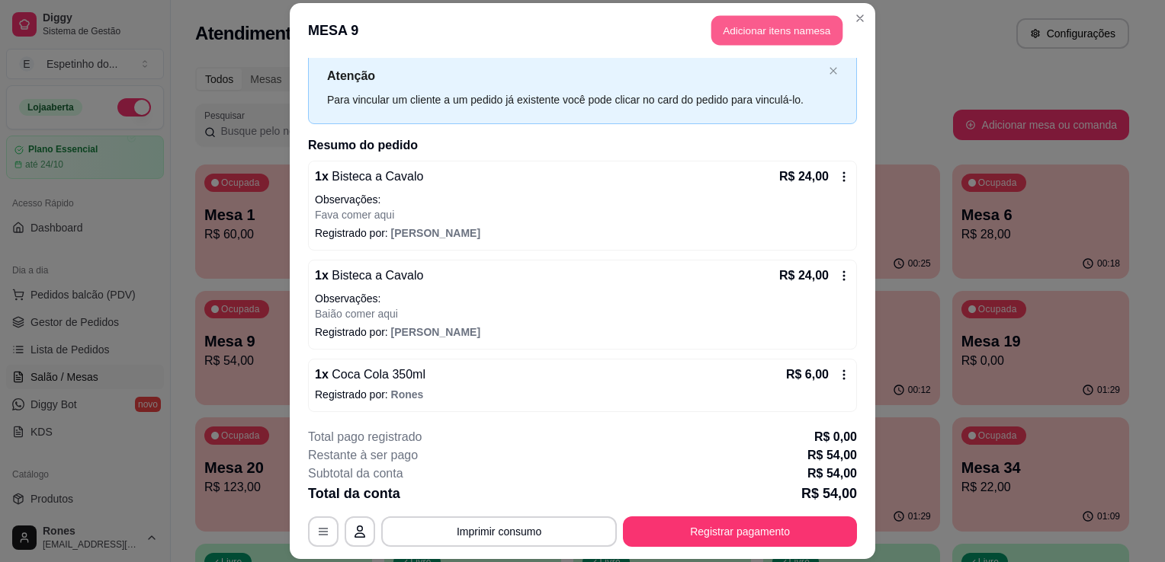
click at [770, 28] on button "Adicionar itens na mesa" at bounding box center [776, 30] width 131 height 30
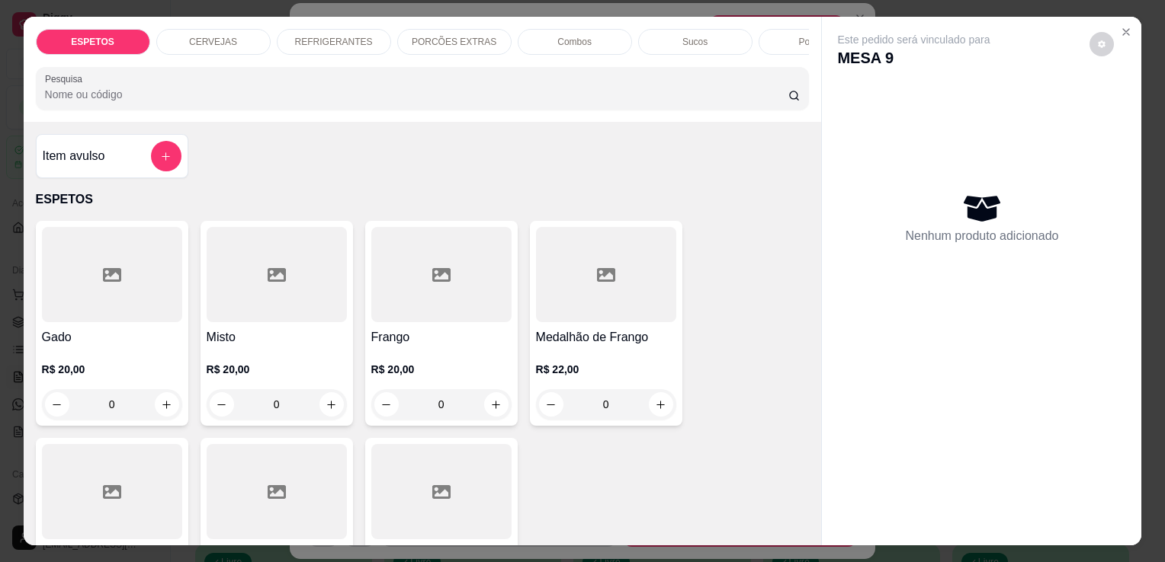
click at [180, 32] on div "CERVEJAS" at bounding box center [213, 42] width 114 height 26
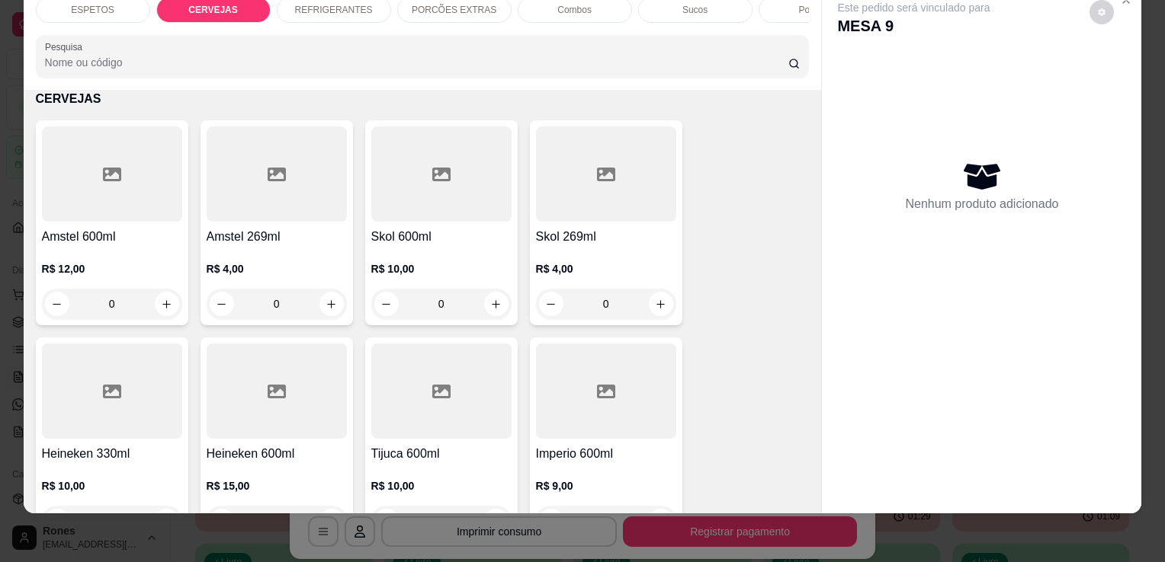
click at [417, 261] on p "R$ 10,00" at bounding box center [441, 268] width 140 height 15
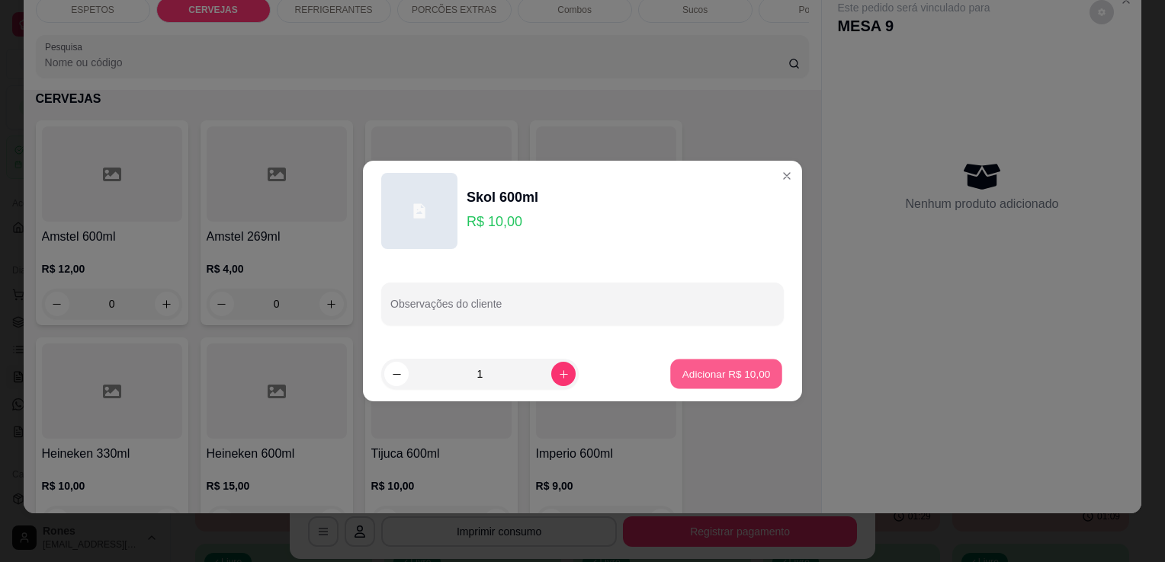
click at [729, 385] on button "Adicionar R$ 10,00" at bounding box center [726, 375] width 112 height 30
type input "1"
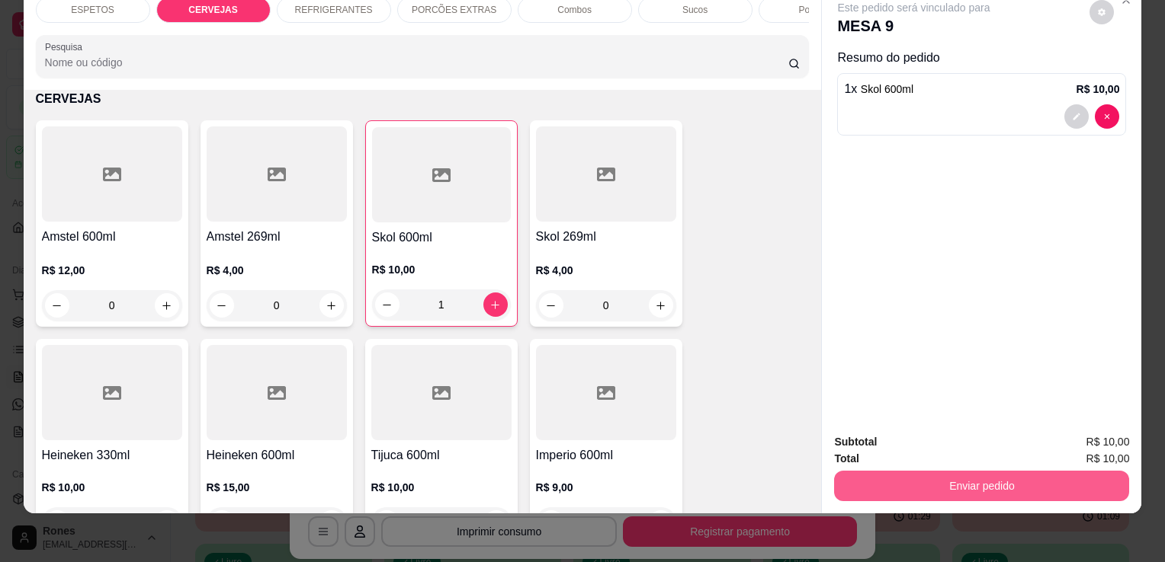
click at [1046, 480] on button "Enviar pedido" at bounding box center [981, 486] width 295 height 30
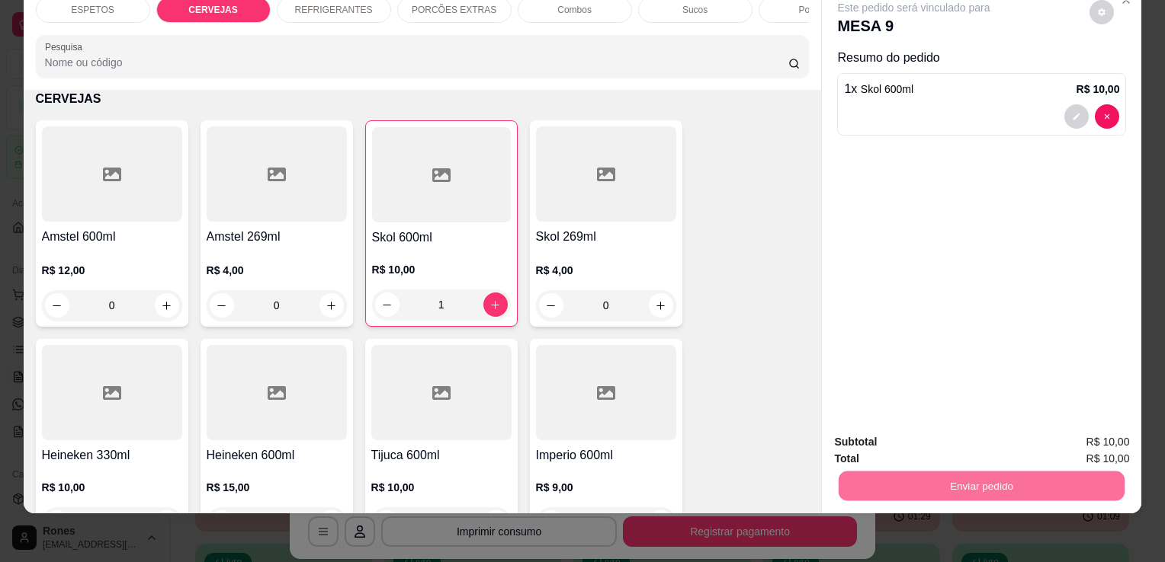
click at [1097, 428] on button "Enviar pedido" at bounding box center [1089, 437] width 84 height 28
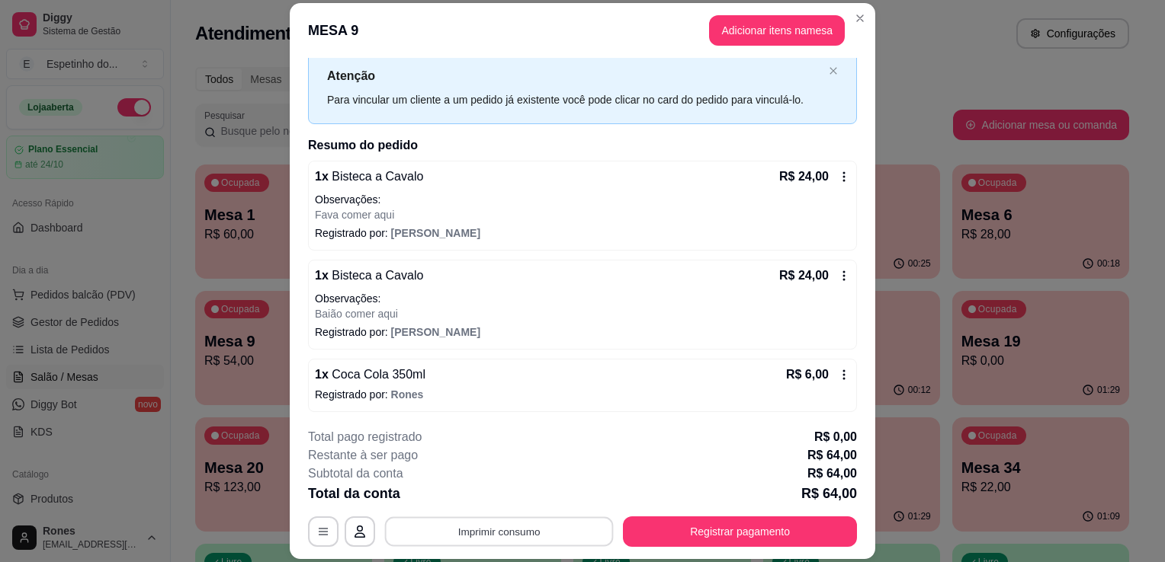
click at [554, 532] on button "Imprimir consumo" at bounding box center [499, 533] width 229 height 30
click at [488, 463] on button "Impressora" at bounding box center [498, 467] width 111 height 24
click at [723, 531] on button "Registrar pagamento" at bounding box center [740, 533] width 227 height 30
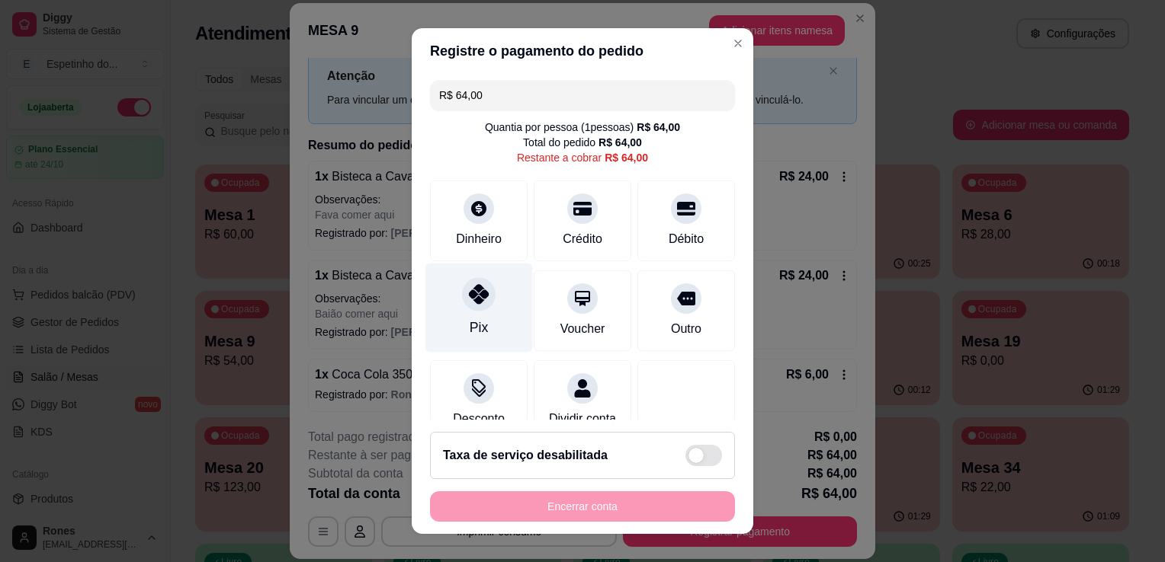
click at [479, 328] on div "Pix" at bounding box center [478, 308] width 107 height 89
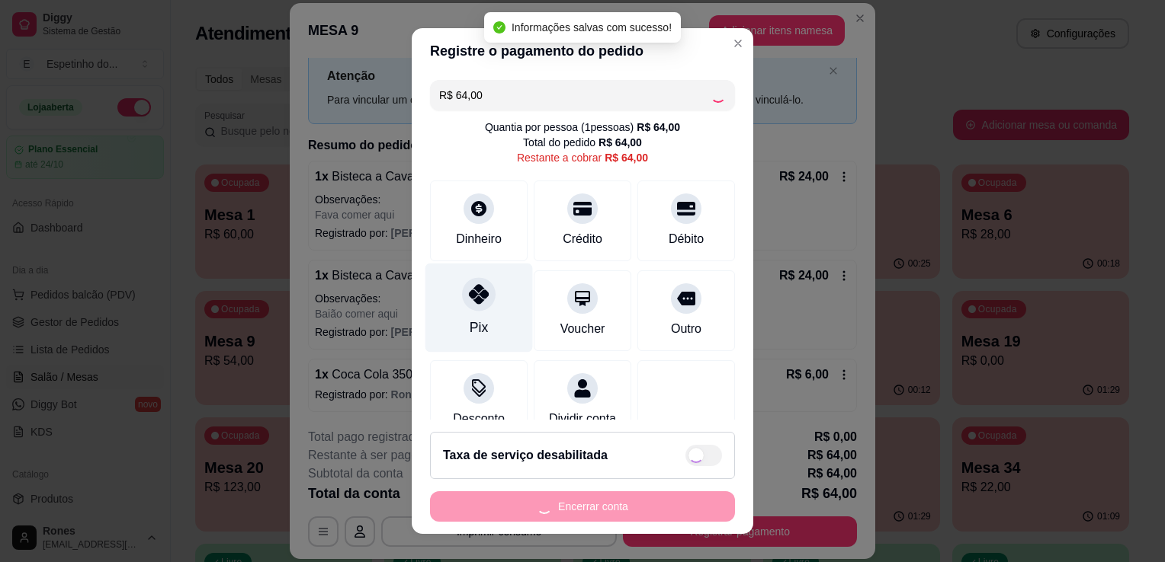
type input "R$ 0,00"
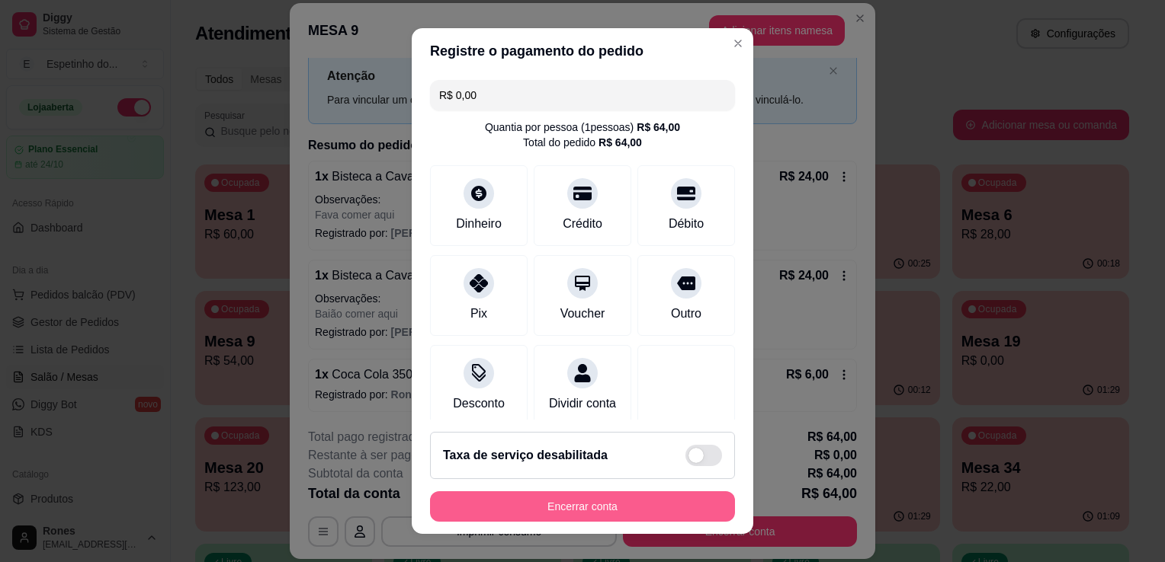
click at [586, 510] on button "Encerrar conta" at bounding box center [582, 507] width 305 height 30
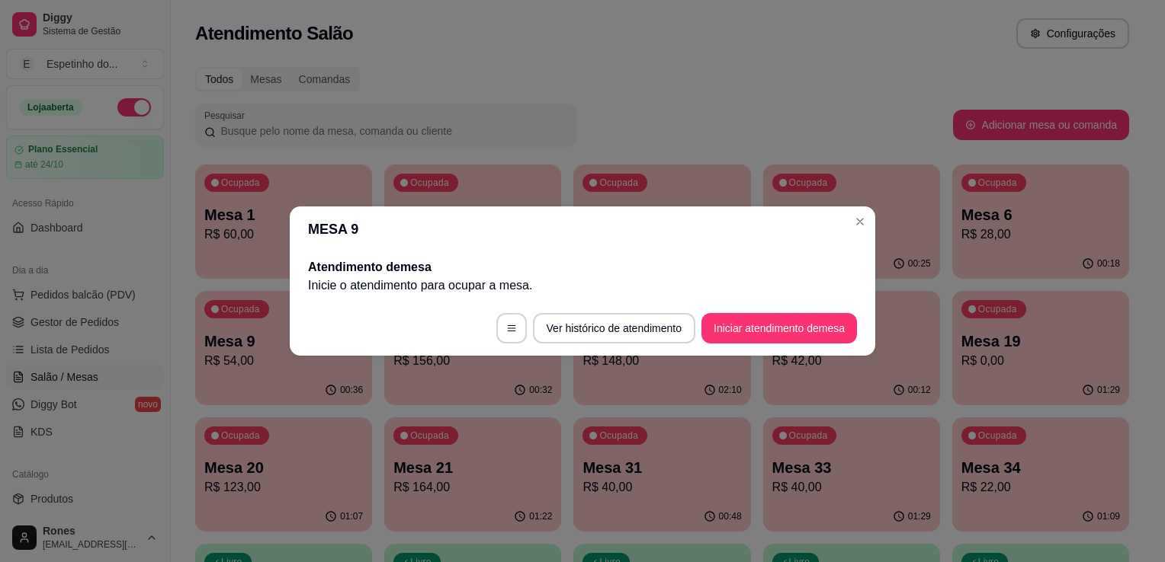
scroll to position [0, 0]
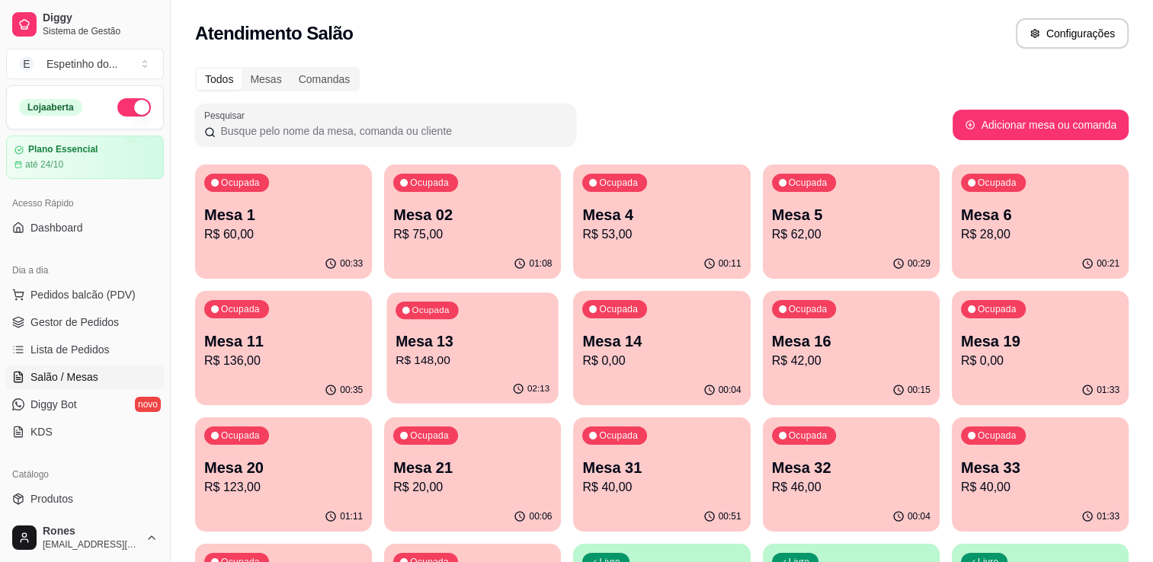
click at [418, 358] on p "R$ 148,00" at bounding box center [473, 361] width 154 height 18
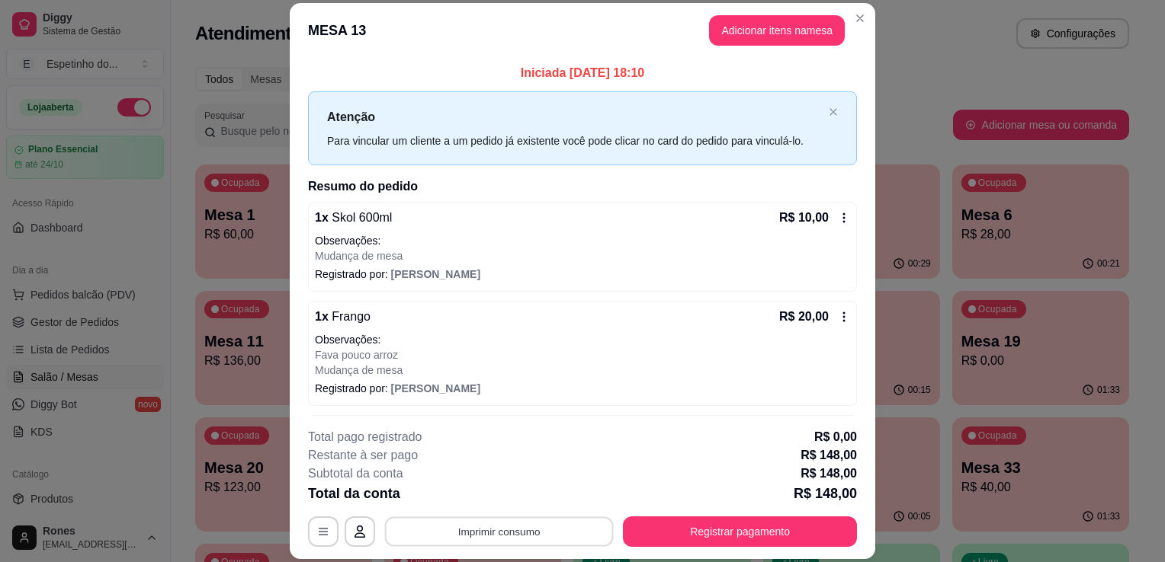
click at [515, 537] on button "Imprimir consumo" at bounding box center [499, 533] width 229 height 30
click at [482, 470] on button "Impressora" at bounding box center [497, 467] width 107 height 24
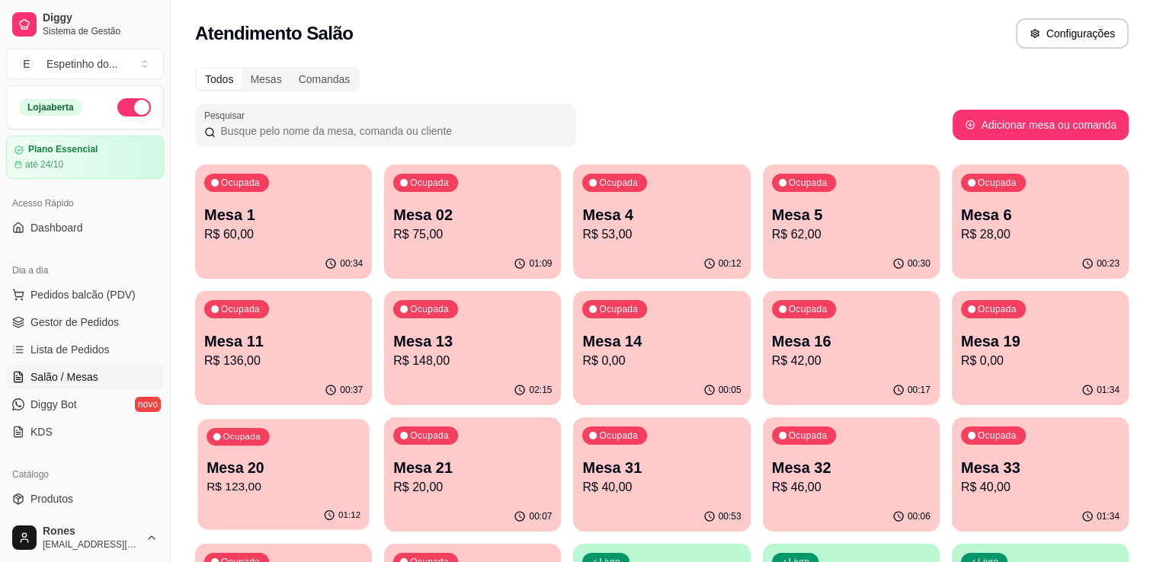
click at [271, 468] on p "Mesa 20" at bounding box center [284, 468] width 154 height 21
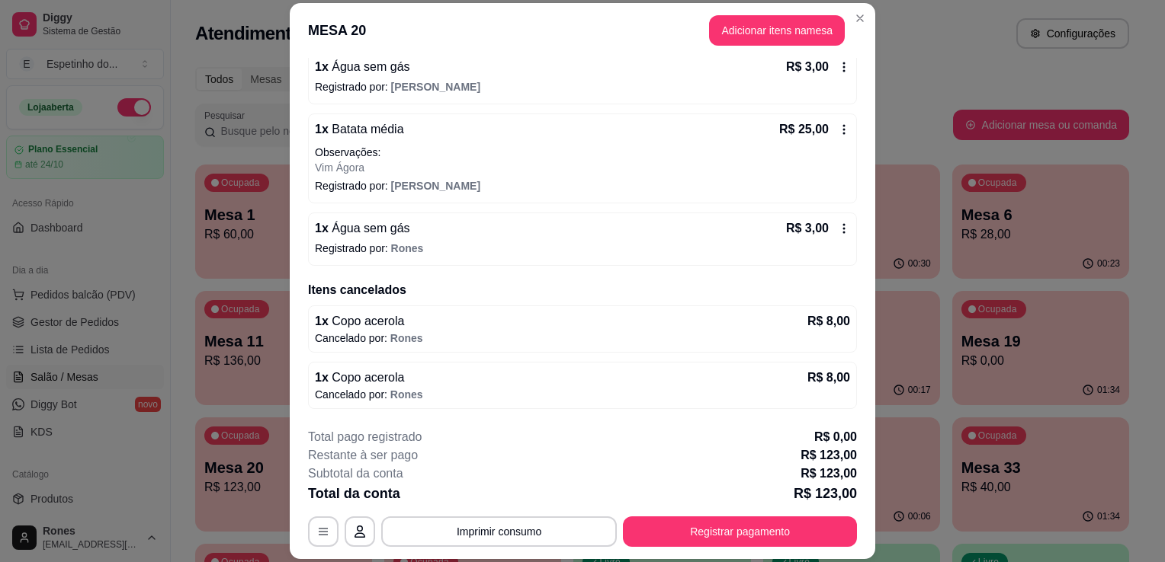
scroll to position [457, 0]
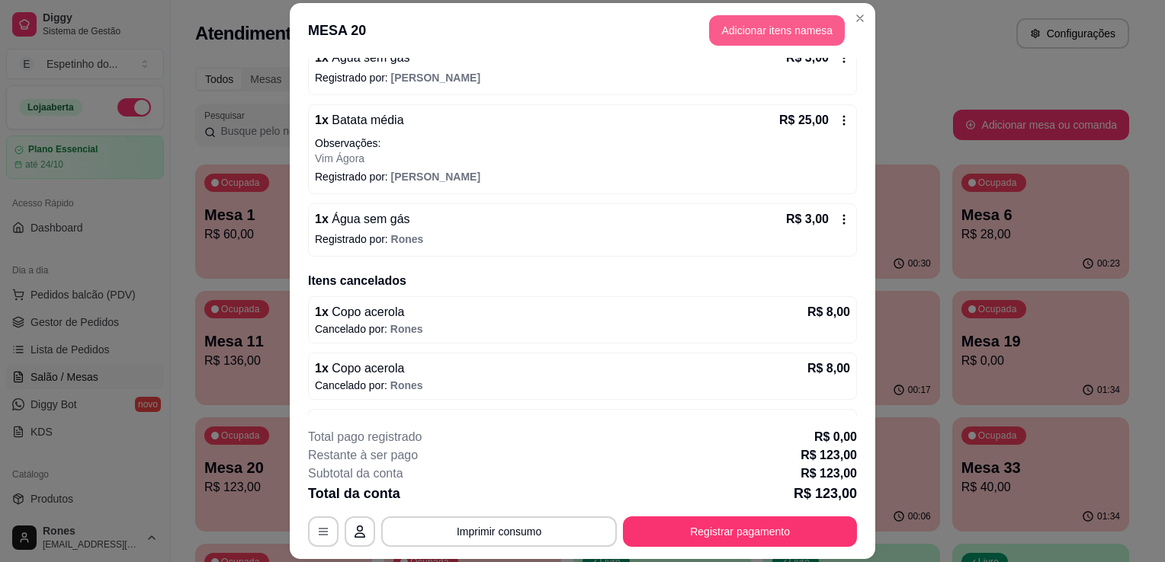
click at [801, 34] on button "Adicionar itens na mesa" at bounding box center [777, 30] width 136 height 30
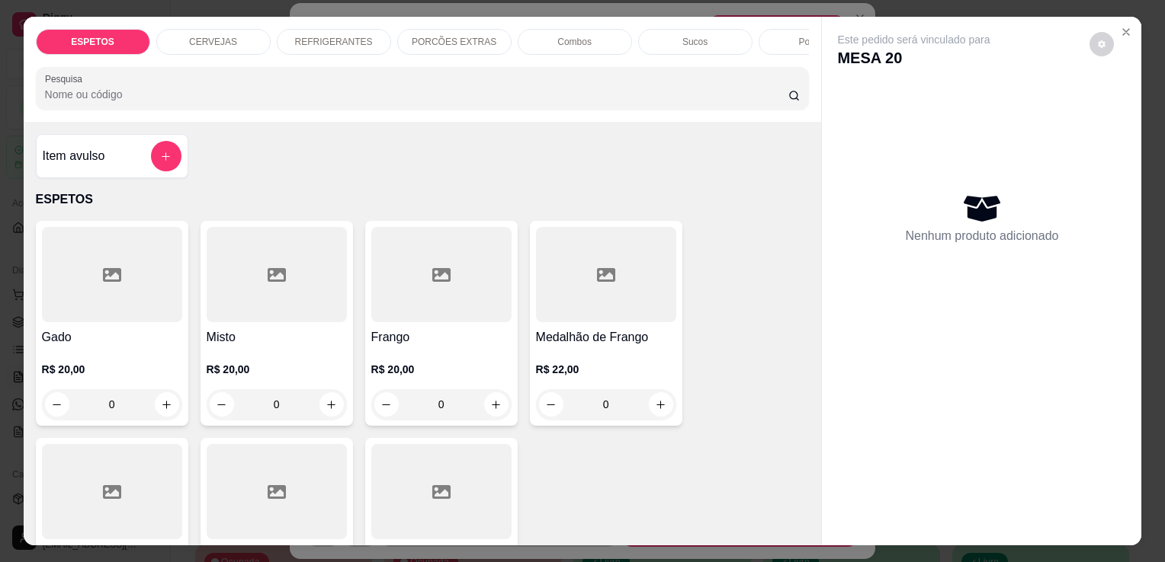
click at [338, 39] on p "REFRIGERANTES" at bounding box center [334, 42] width 78 height 12
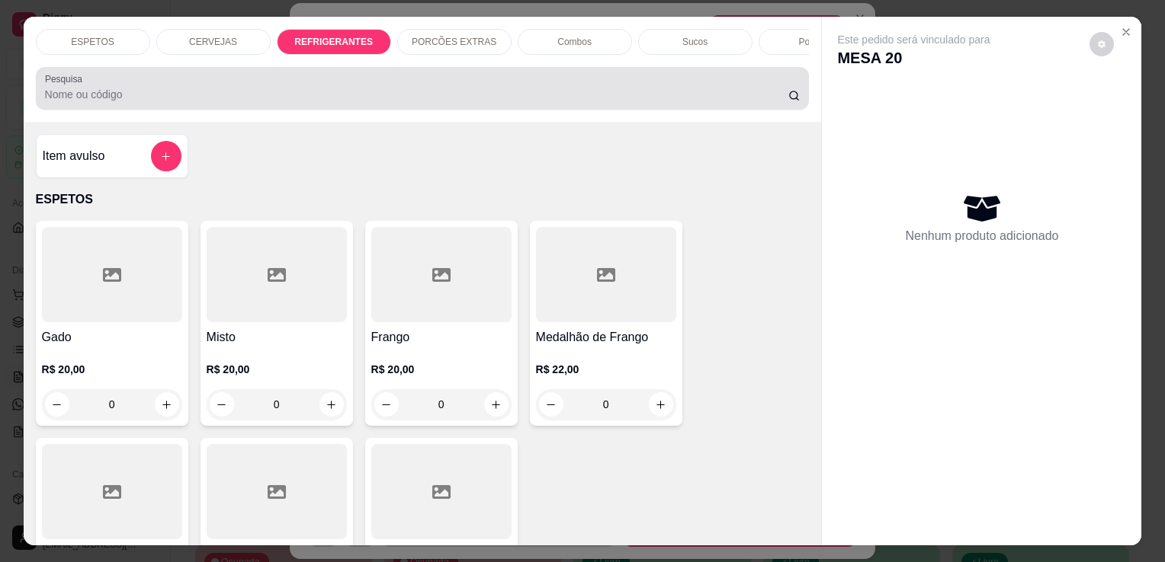
scroll to position [37, 0]
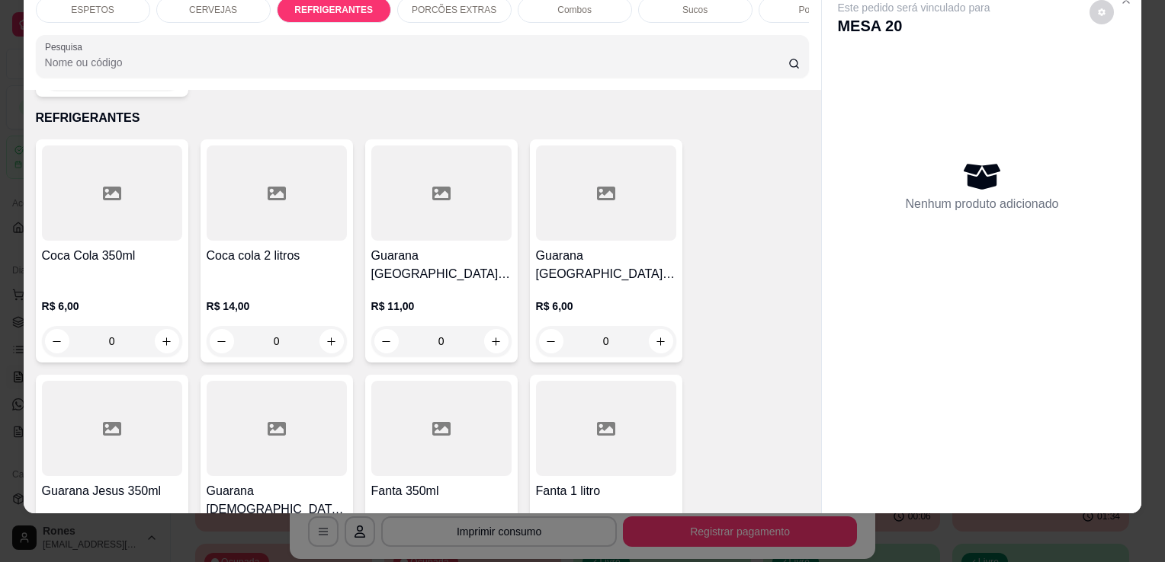
click at [259, 247] on h4 "Coca cola 2 litros" at bounding box center [277, 256] width 140 height 18
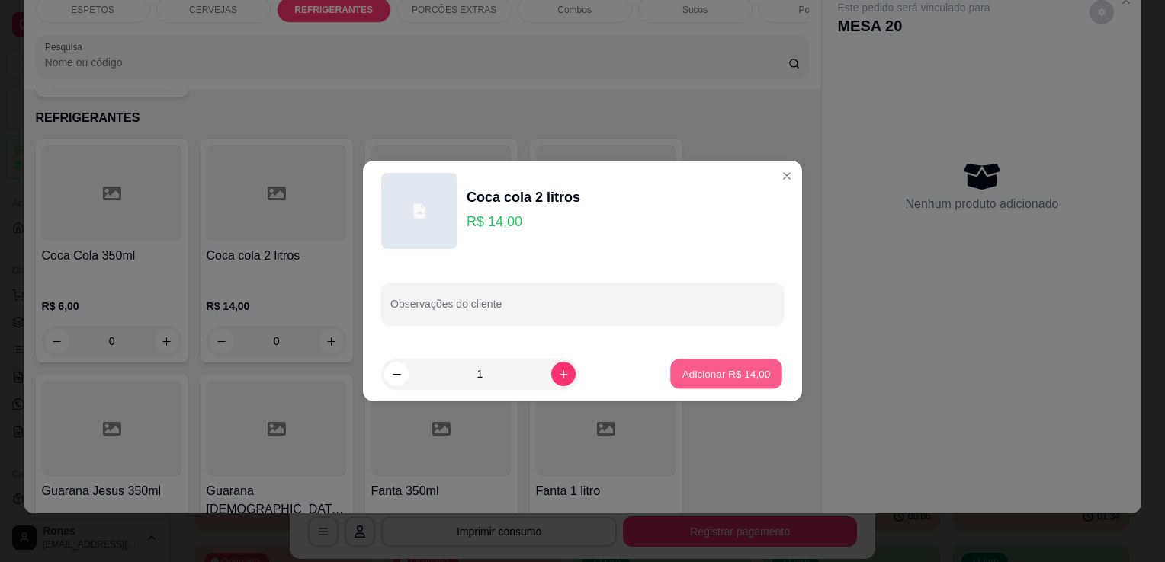
click at [694, 374] on p "Adicionar R$ 14,00" at bounding box center [726, 374] width 88 height 14
type input "1"
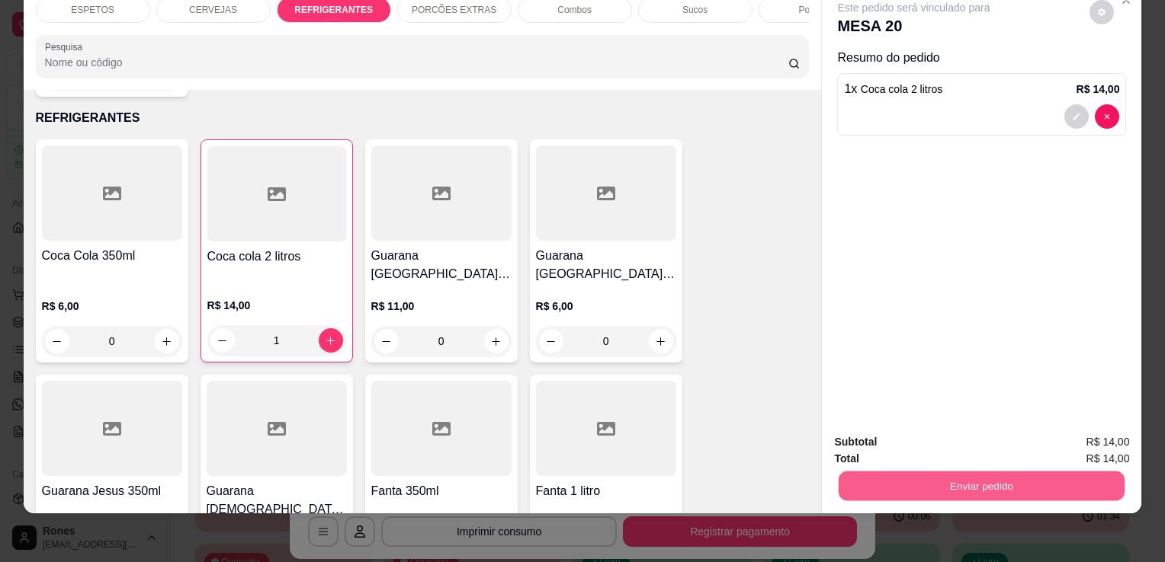
click at [1007, 480] on button "Enviar pedido" at bounding box center [981, 486] width 286 height 30
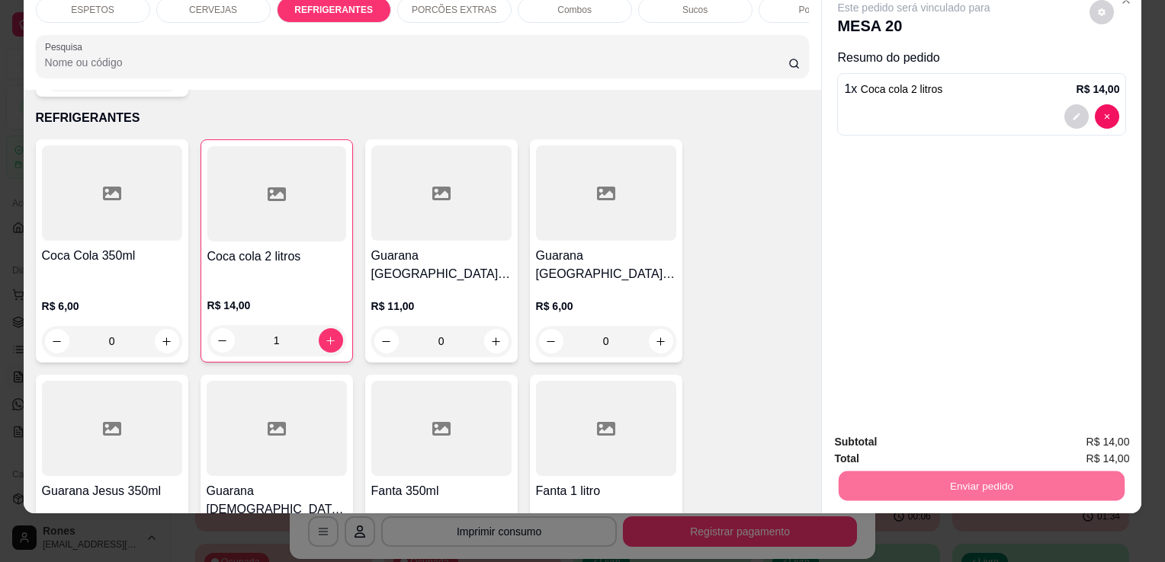
click at [1104, 435] on button "Enviar pedido" at bounding box center [1089, 437] width 84 height 28
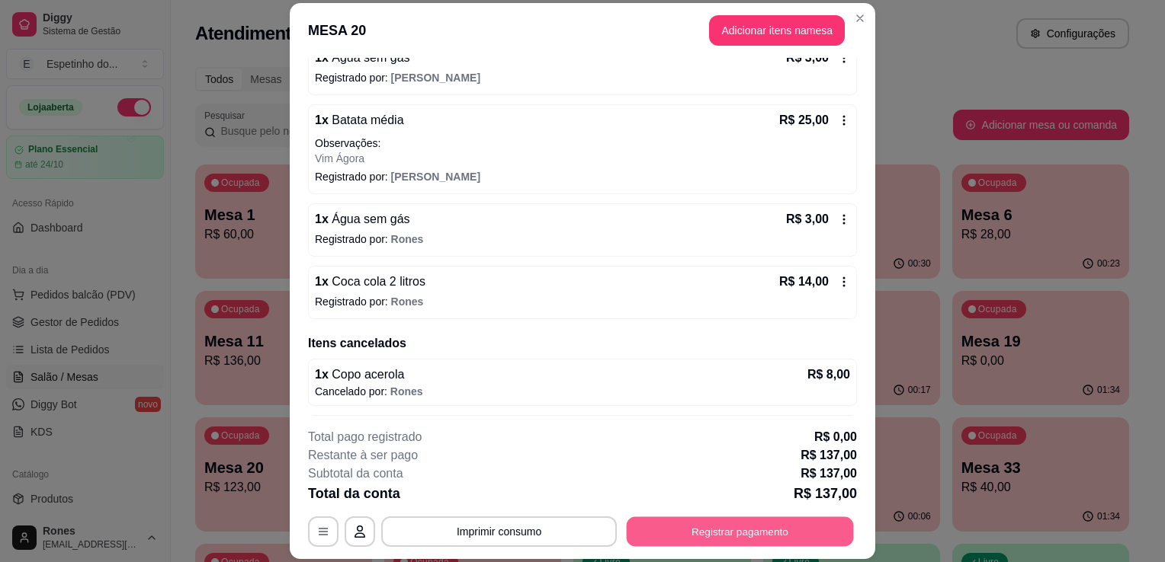
click at [768, 542] on button "Registrar pagamento" at bounding box center [740, 533] width 227 height 30
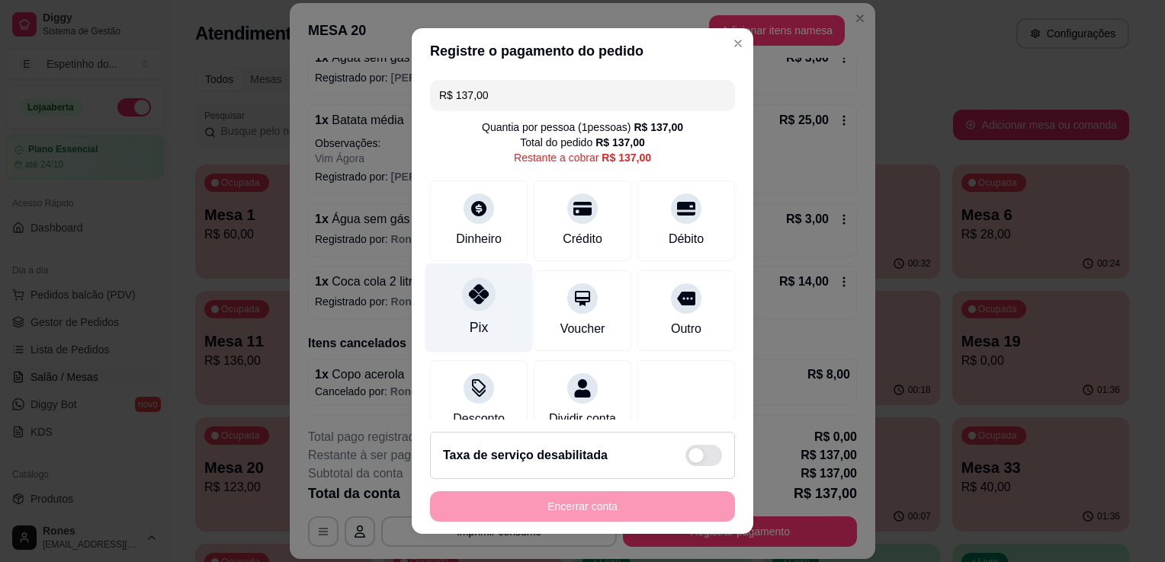
click at [477, 320] on div "Pix" at bounding box center [478, 328] width 18 height 20
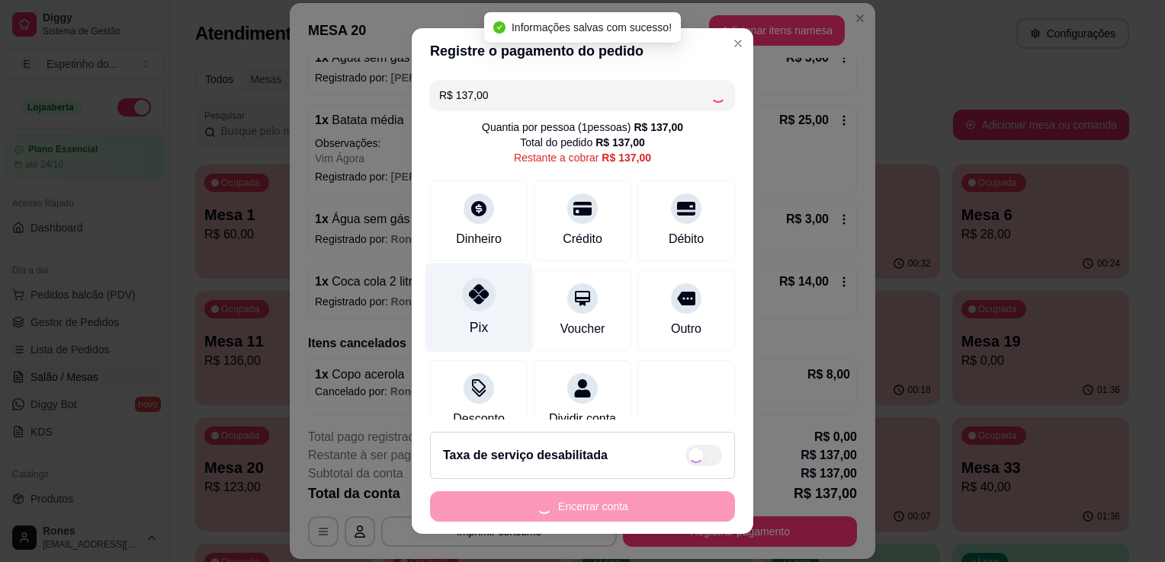
type input "R$ 0,00"
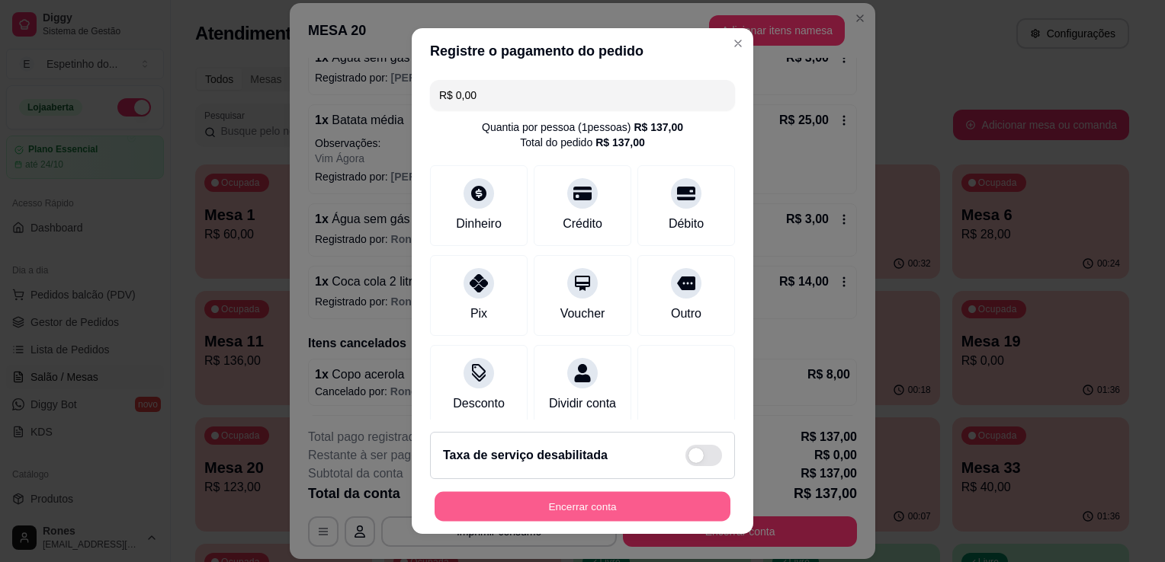
click at [527, 508] on button "Encerrar conta" at bounding box center [582, 507] width 296 height 30
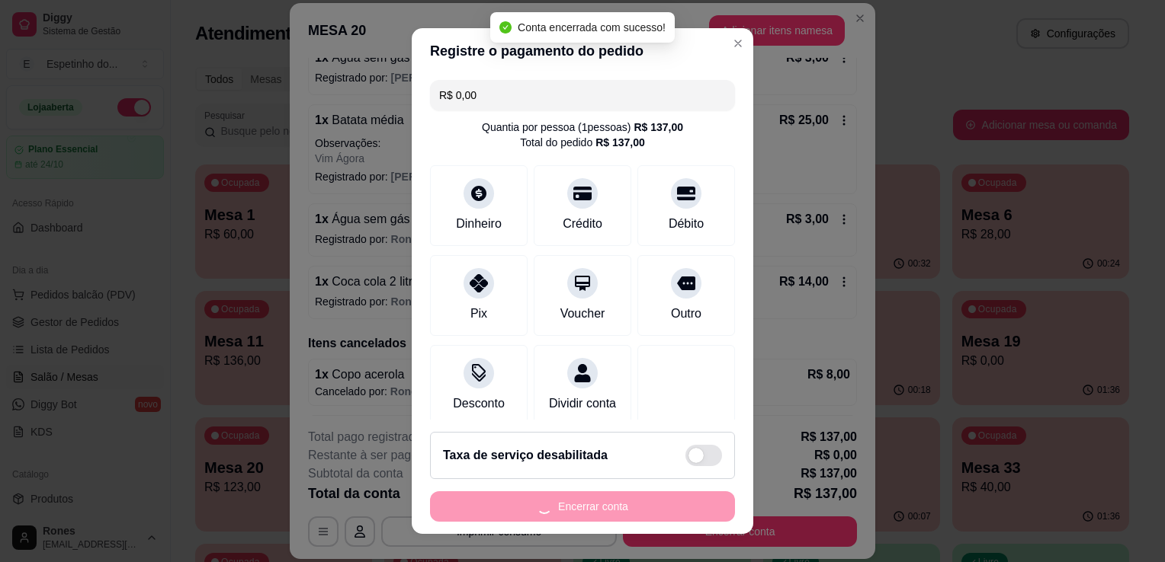
scroll to position [0, 0]
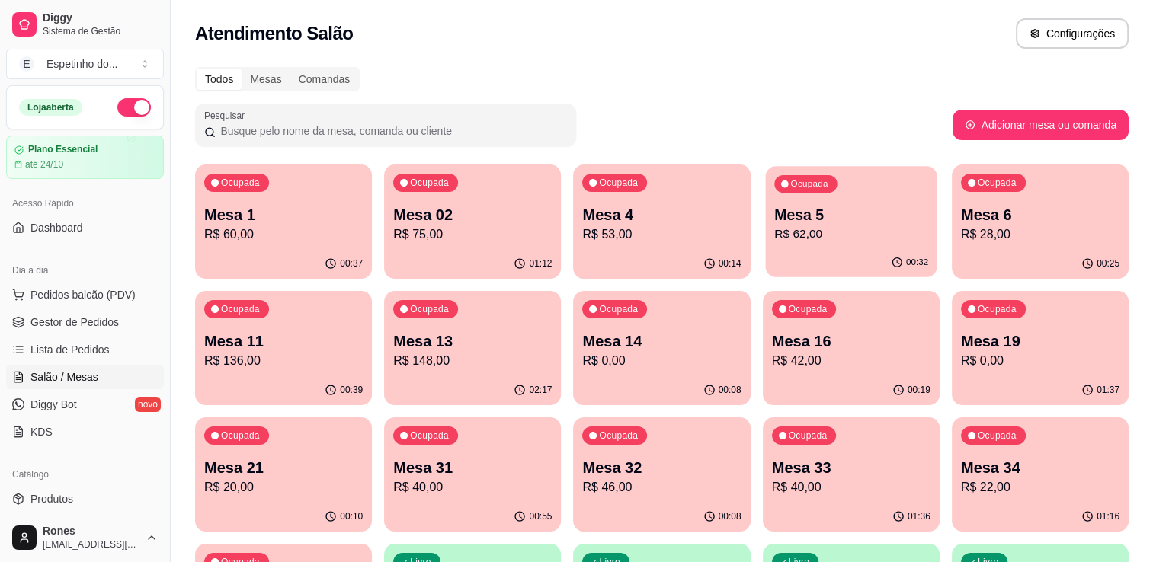
click at [858, 222] on p "Mesa 5" at bounding box center [851, 215] width 154 height 21
click at [505, 340] on p "Mesa 13" at bounding box center [472, 341] width 159 height 21
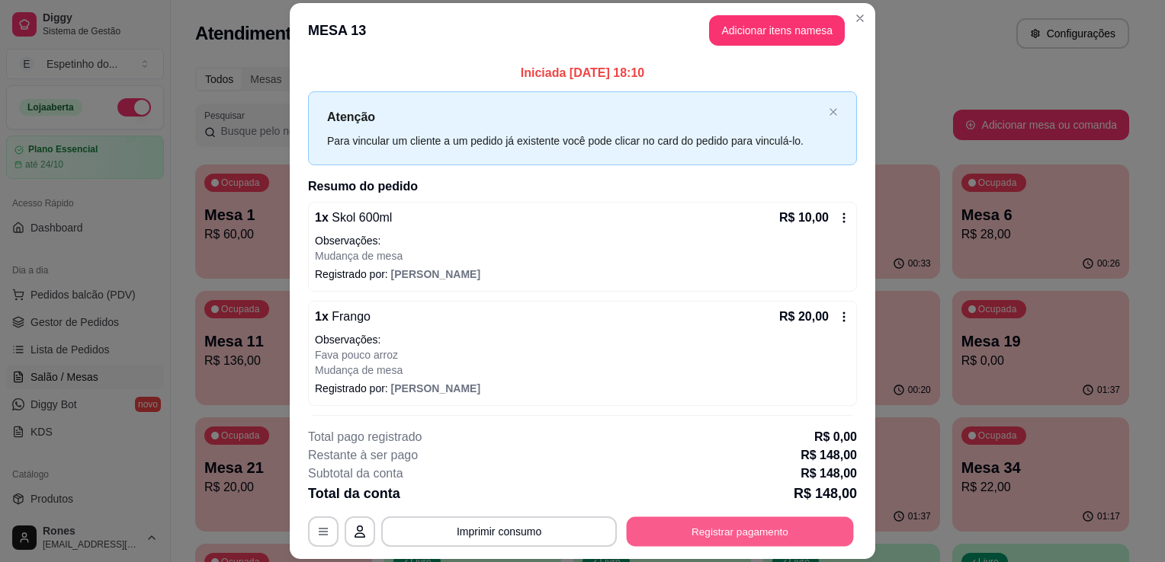
click at [762, 530] on button "Registrar pagamento" at bounding box center [740, 533] width 227 height 30
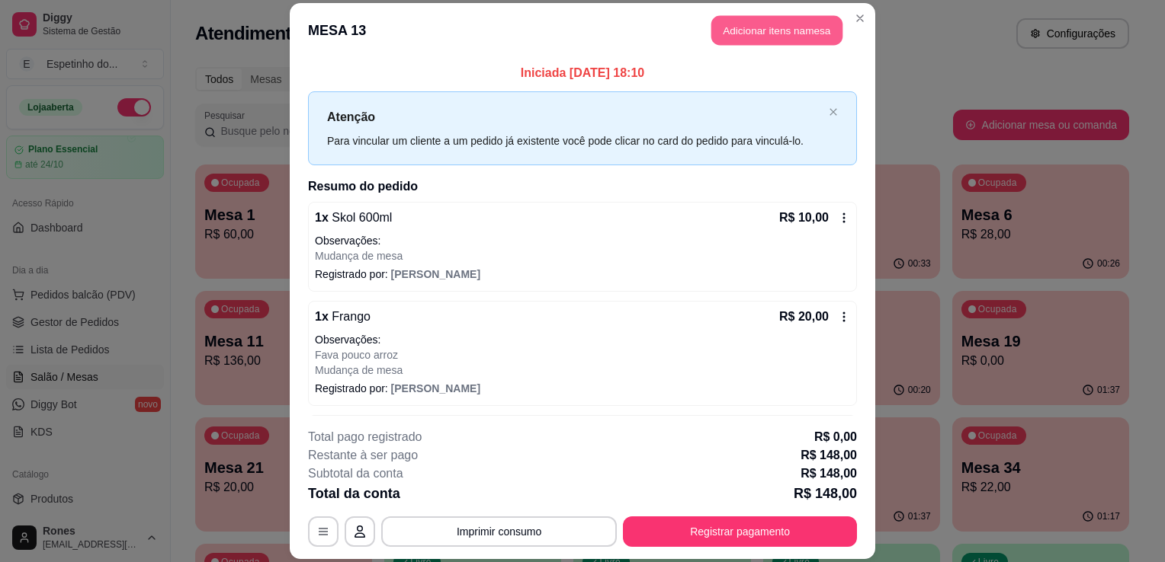
click at [754, 37] on button "Adicionar itens na mesa" at bounding box center [776, 30] width 131 height 30
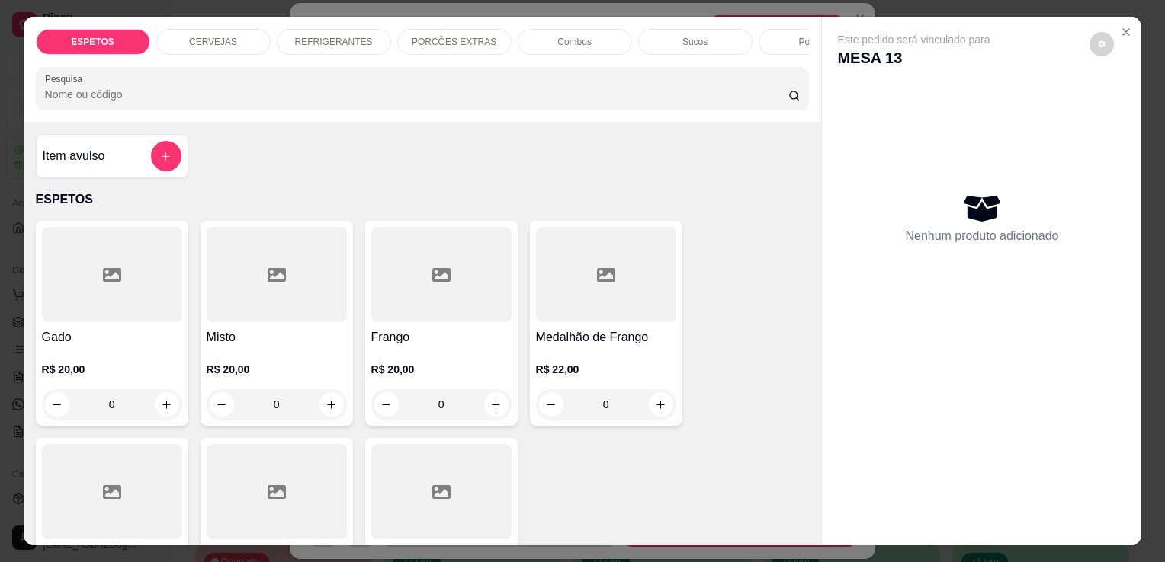
click at [215, 39] on p "CERVEJAS" at bounding box center [213, 42] width 48 height 12
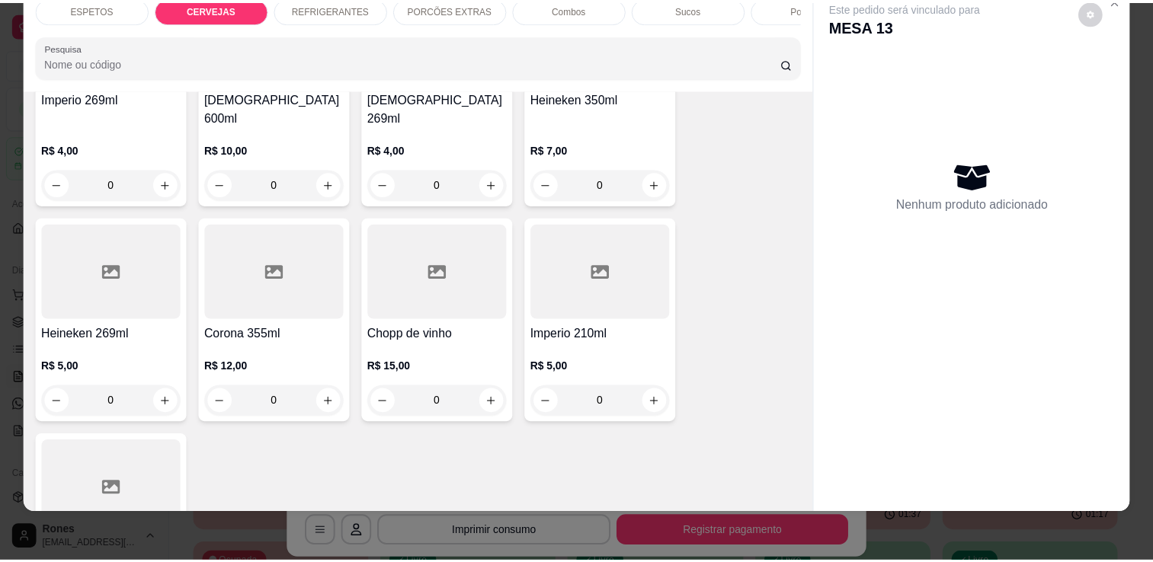
scroll to position [1126, 0]
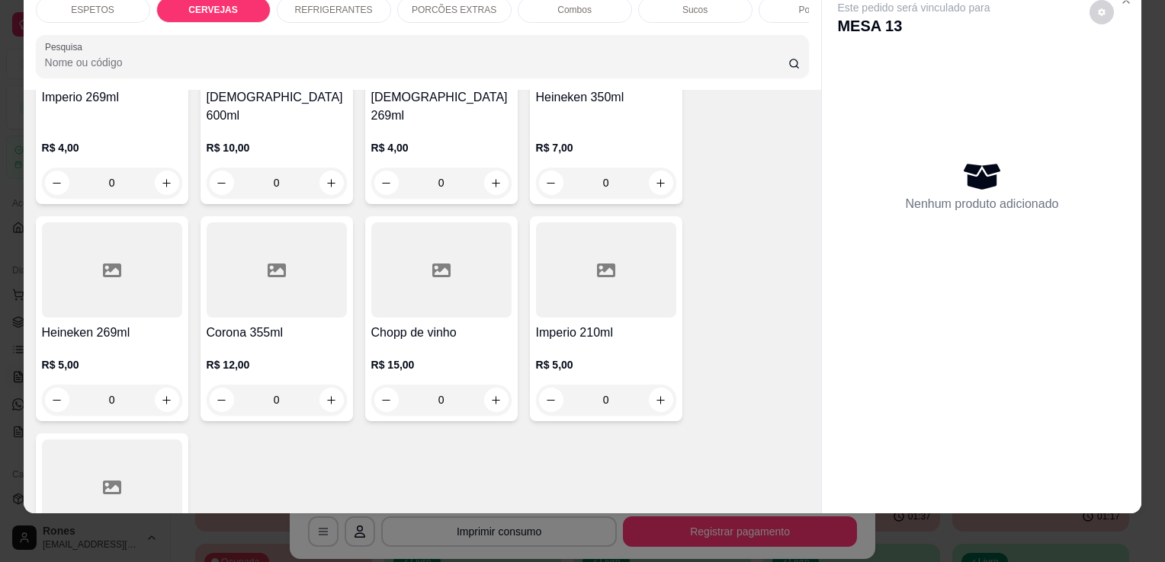
click at [298, 324] on h4 "Corona 355ml" at bounding box center [277, 333] width 140 height 18
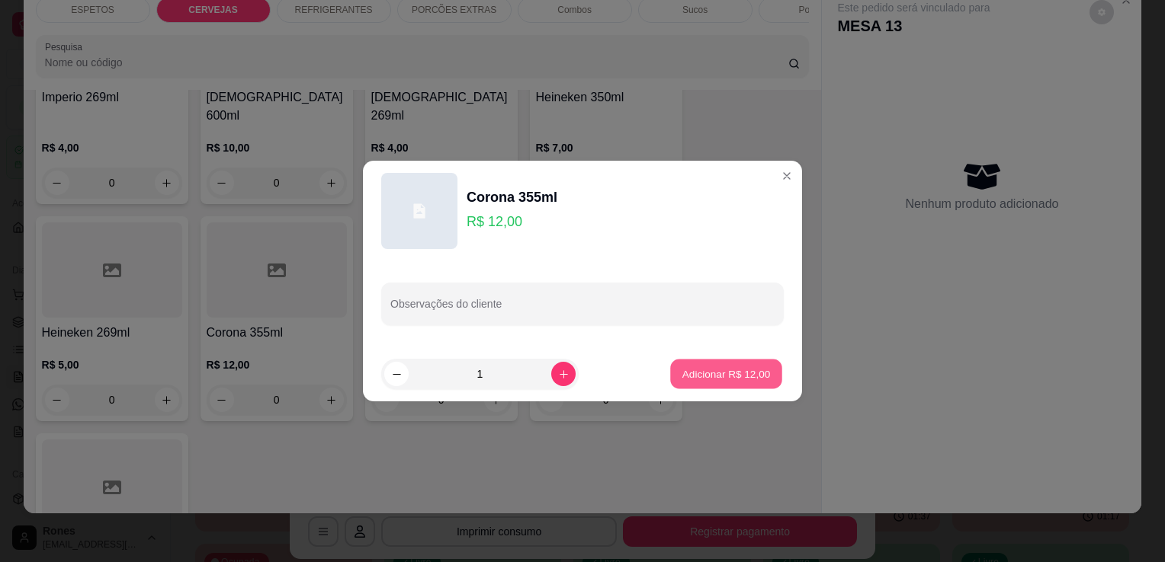
click at [709, 377] on p "Adicionar R$ 12,00" at bounding box center [726, 374] width 88 height 14
type input "1"
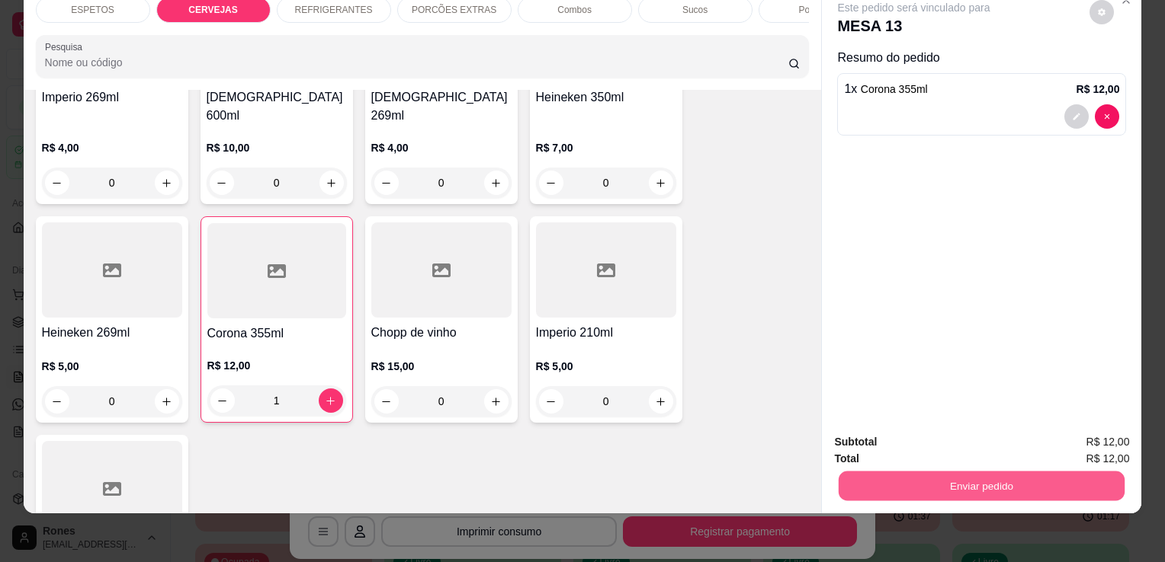
click at [993, 476] on button "Enviar pedido" at bounding box center [981, 486] width 286 height 30
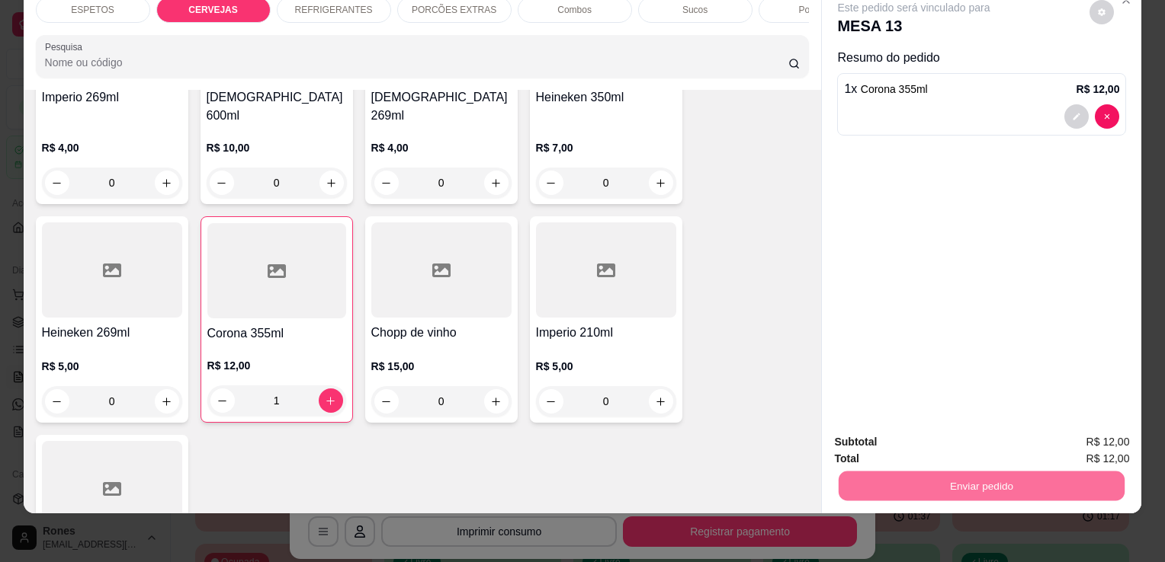
click at [1088, 436] on button "Enviar pedido" at bounding box center [1089, 437] width 84 height 28
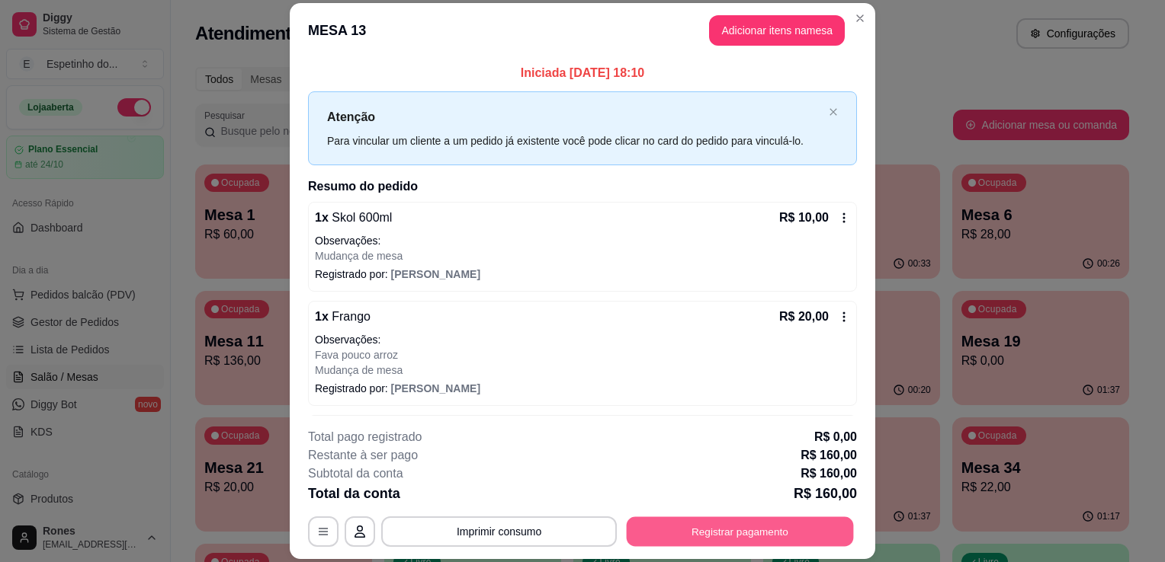
click at [711, 529] on button "Registrar pagamento" at bounding box center [740, 533] width 227 height 30
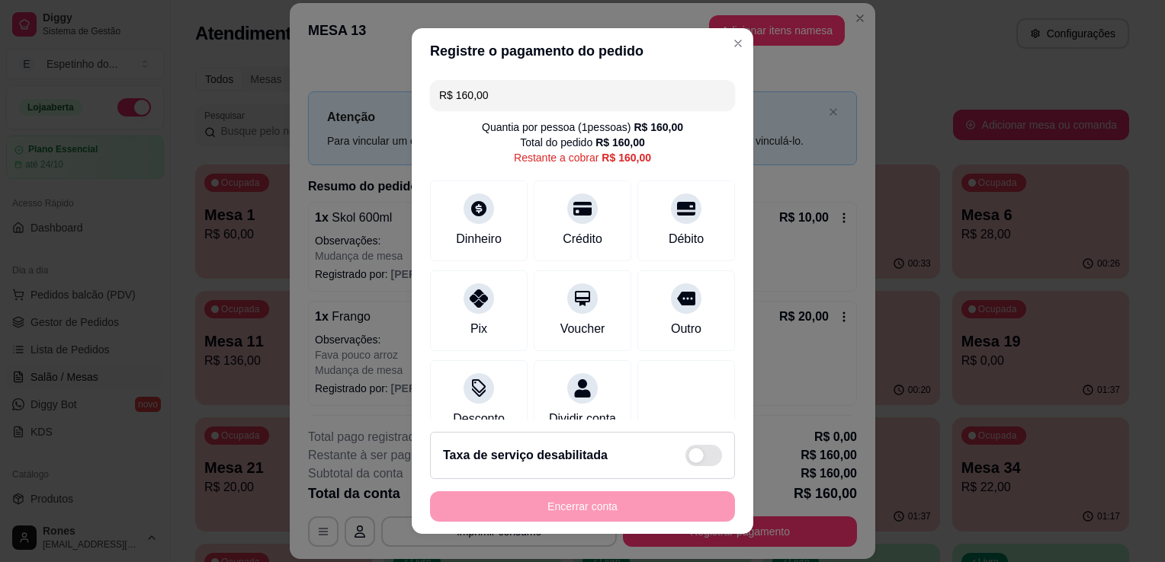
click at [492, 92] on input "R$ 160,00" at bounding box center [582, 95] width 287 height 30
click at [667, 229] on div "Débito" at bounding box center [686, 238] width 39 height 20
click at [488, 224] on div "Dinheiro" at bounding box center [478, 218] width 107 height 89
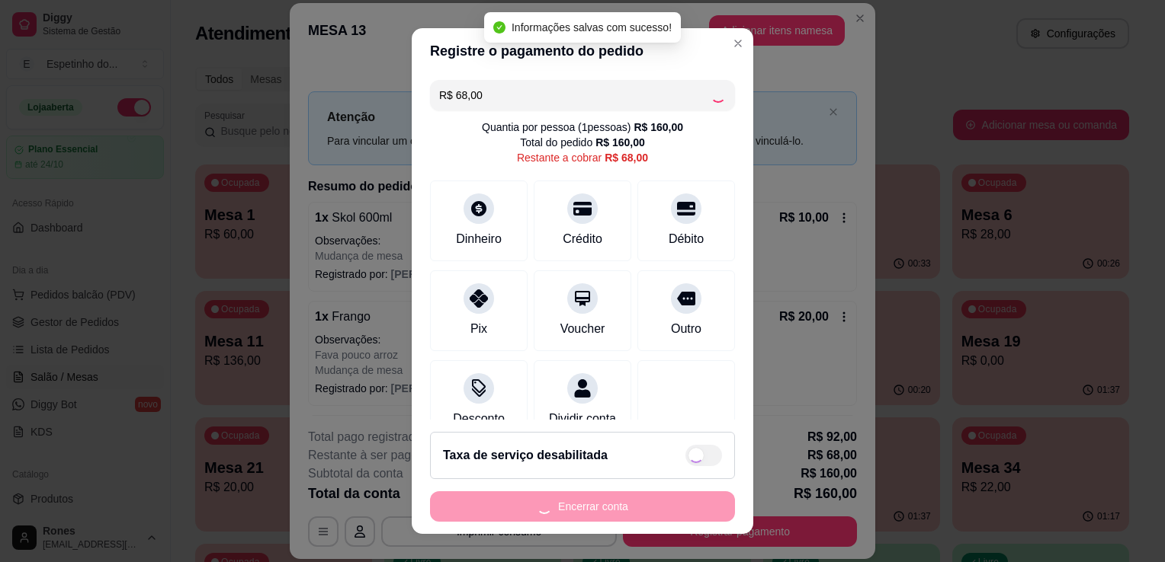
type input "R$ 0,00"
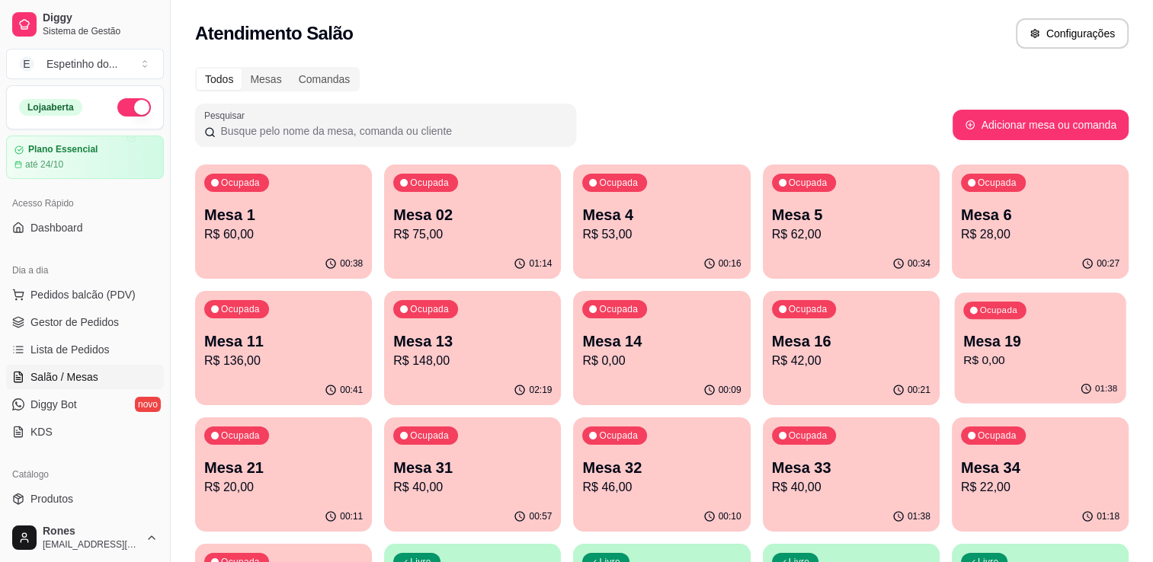
click at [1036, 345] on p "Mesa 19" at bounding box center [1040, 342] width 154 height 21
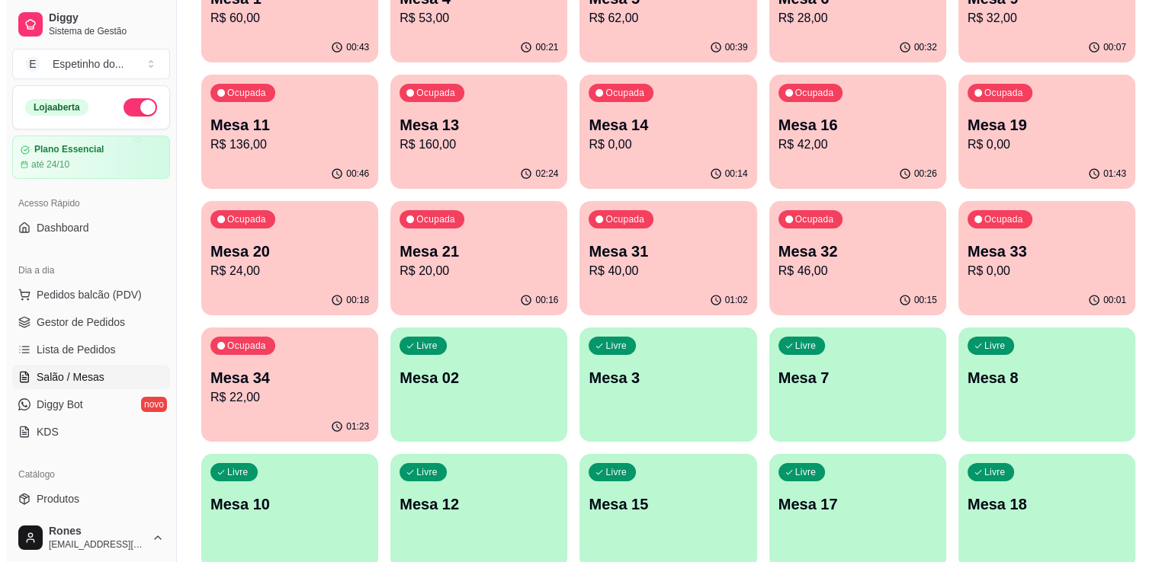
scroll to position [155, 0]
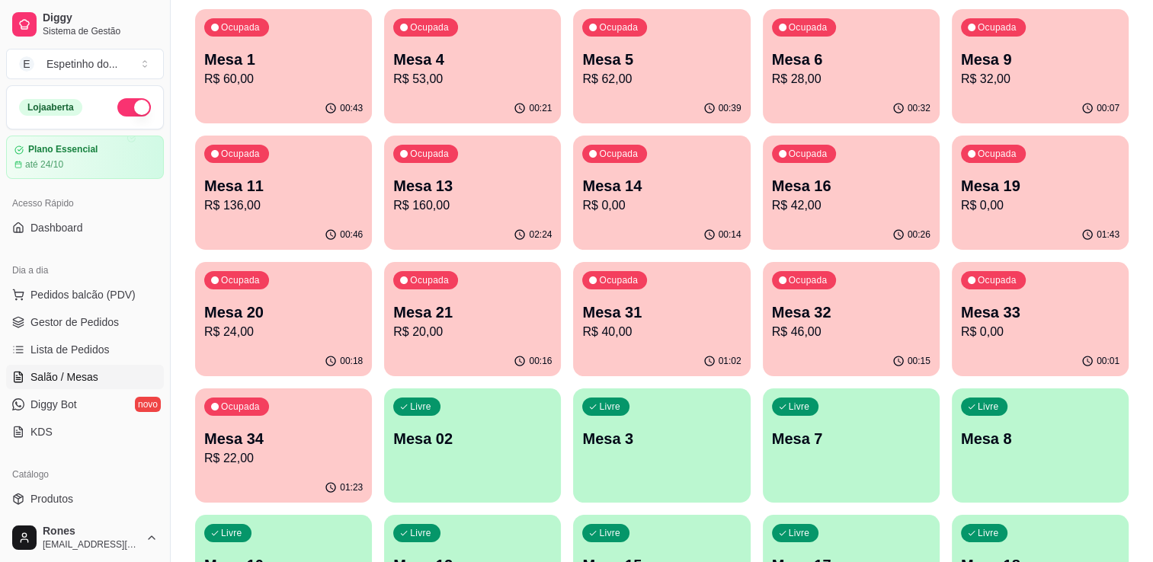
click at [814, 208] on p "R$ 42,00" at bounding box center [851, 206] width 159 height 18
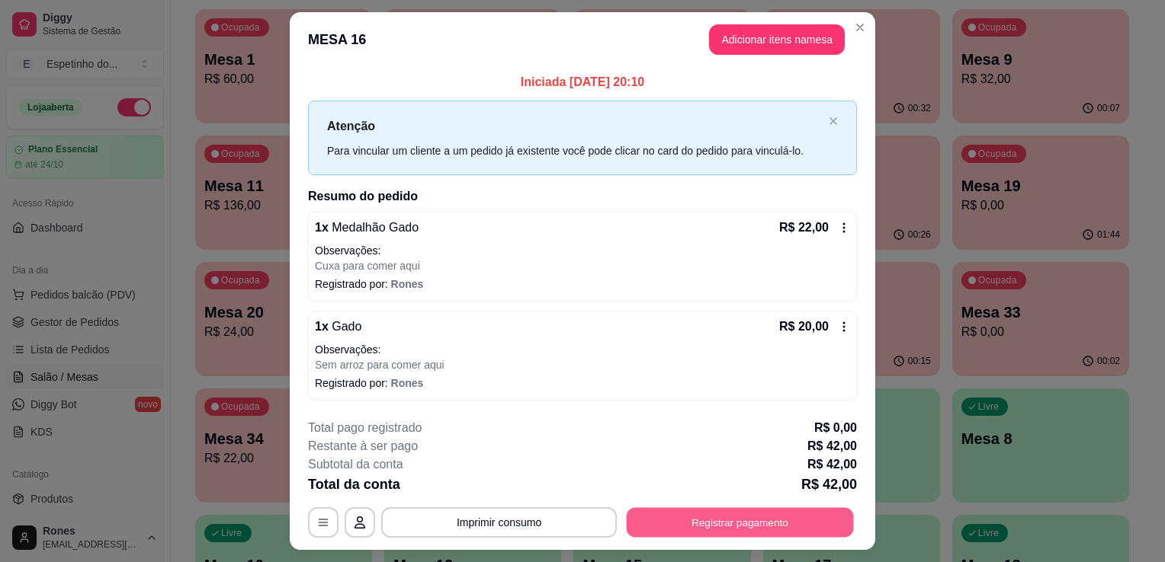
click at [745, 520] on button "Registrar pagamento" at bounding box center [740, 523] width 227 height 30
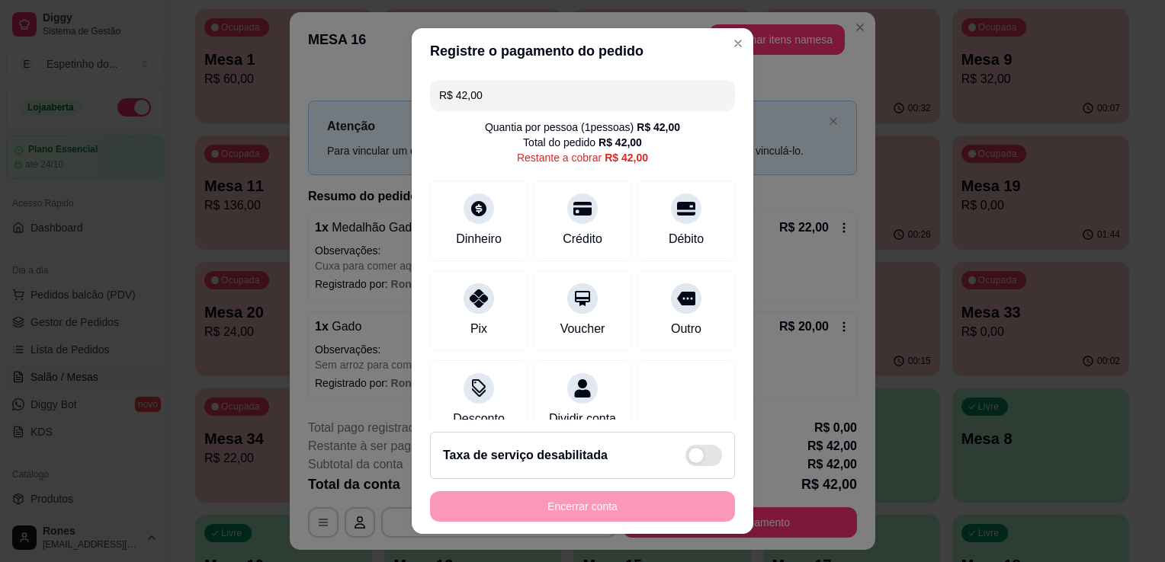
scroll to position [43, 0]
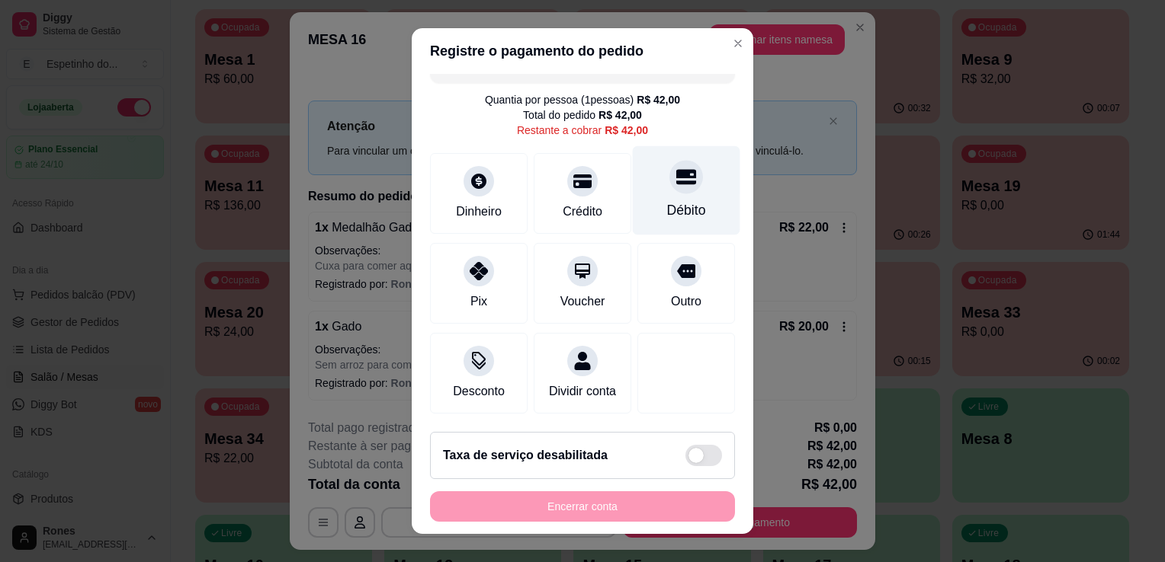
click at [667, 200] on div "Débito" at bounding box center [686, 210] width 39 height 20
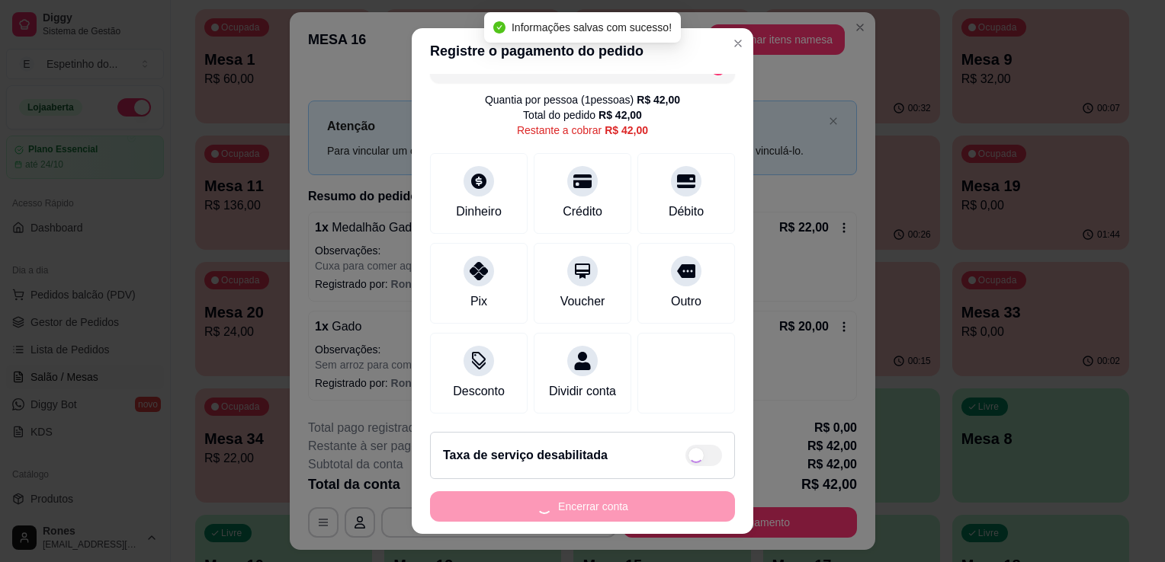
type input "R$ 0,00"
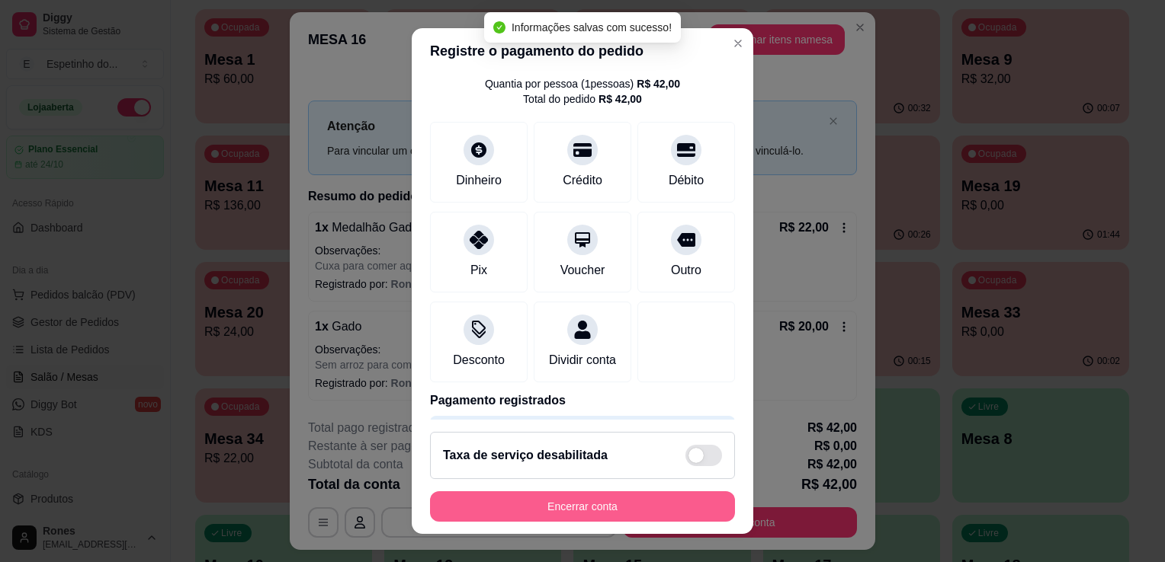
click at [592, 511] on button "Encerrar conta" at bounding box center [582, 507] width 305 height 30
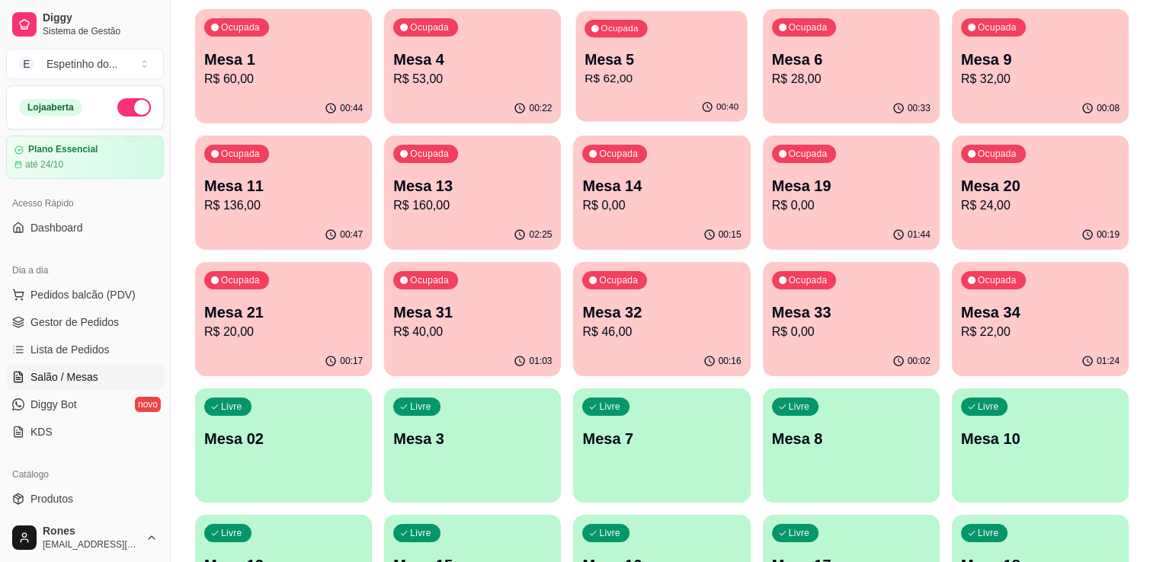
click at [700, 50] on p "Mesa 5" at bounding box center [662, 60] width 154 height 21
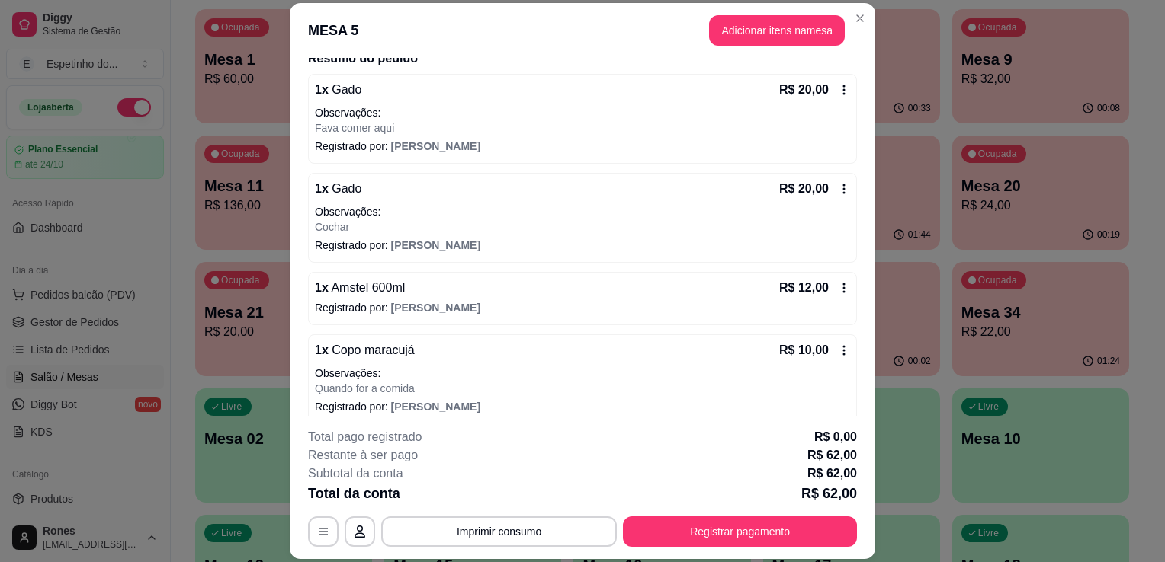
scroll to position [140, 0]
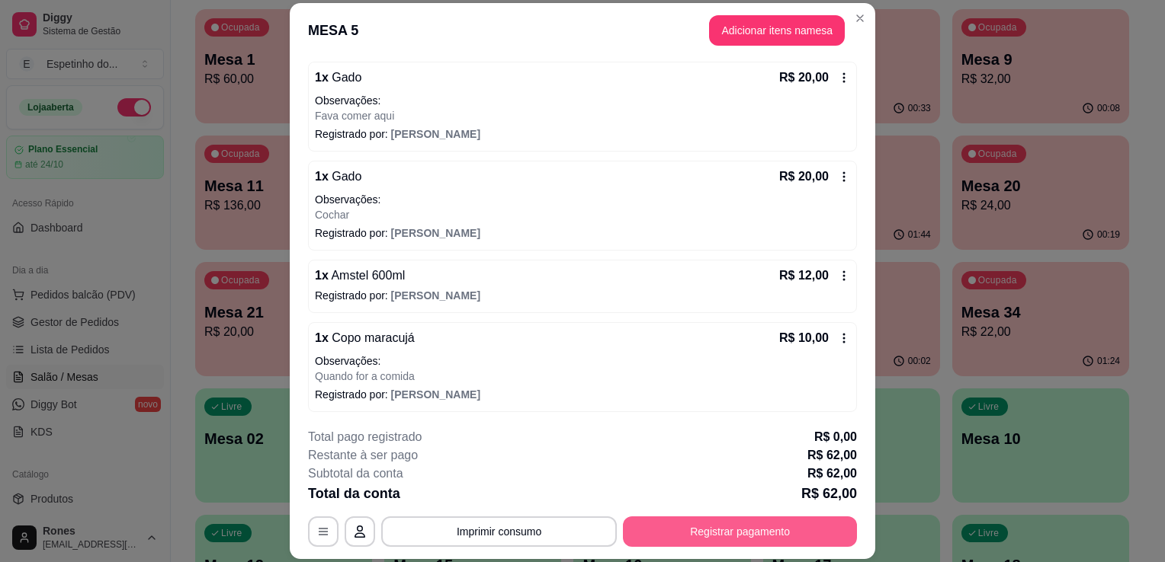
click at [779, 530] on button "Registrar pagamento" at bounding box center [740, 532] width 234 height 30
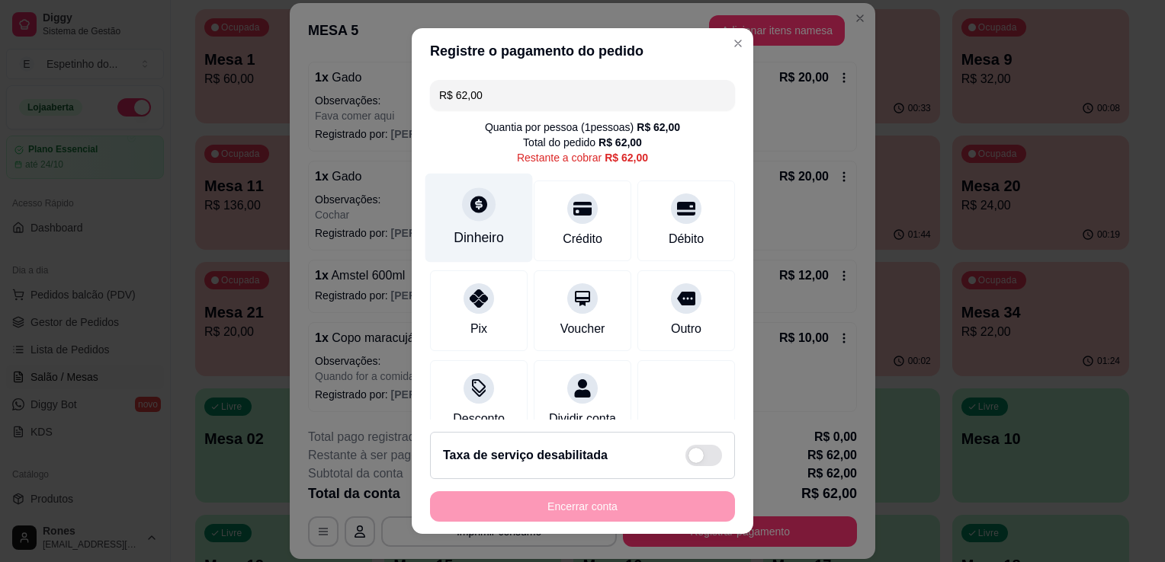
click at [476, 238] on div "Dinheiro" at bounding box center [478, 238] width 50 height 20
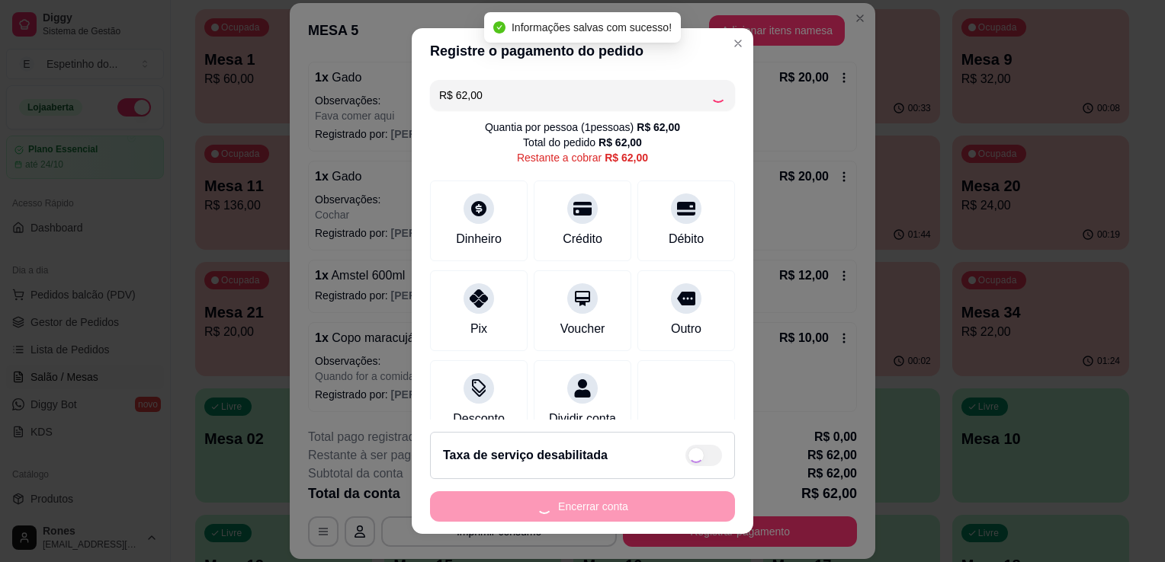
type input "R$ 0,00"
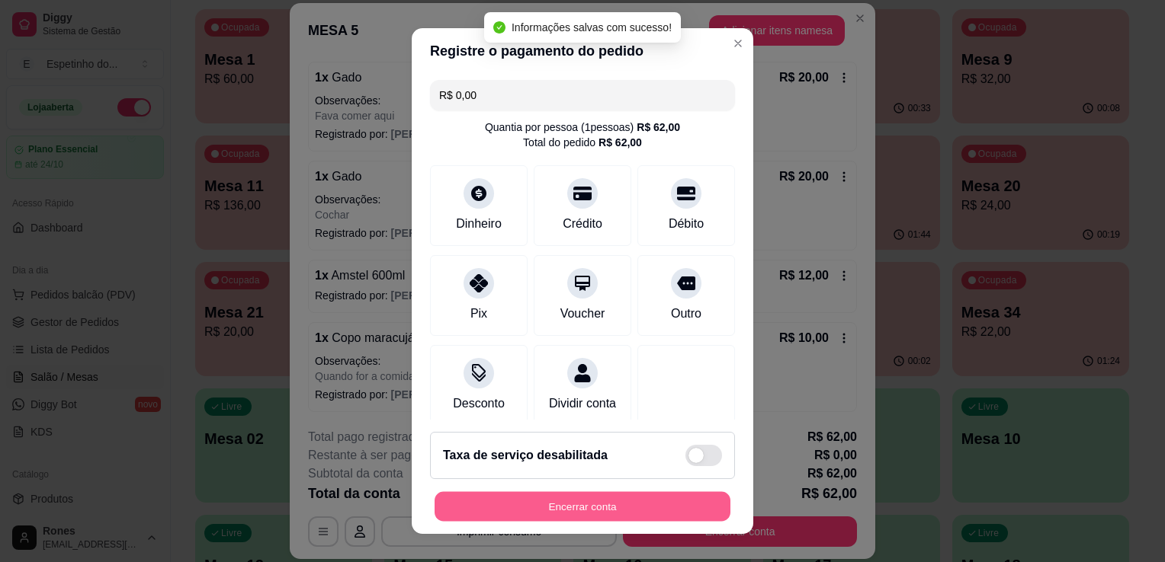
click at [601, 504] on button "Encerrar conta" at bounding box center [582, 507] width 296 height 30
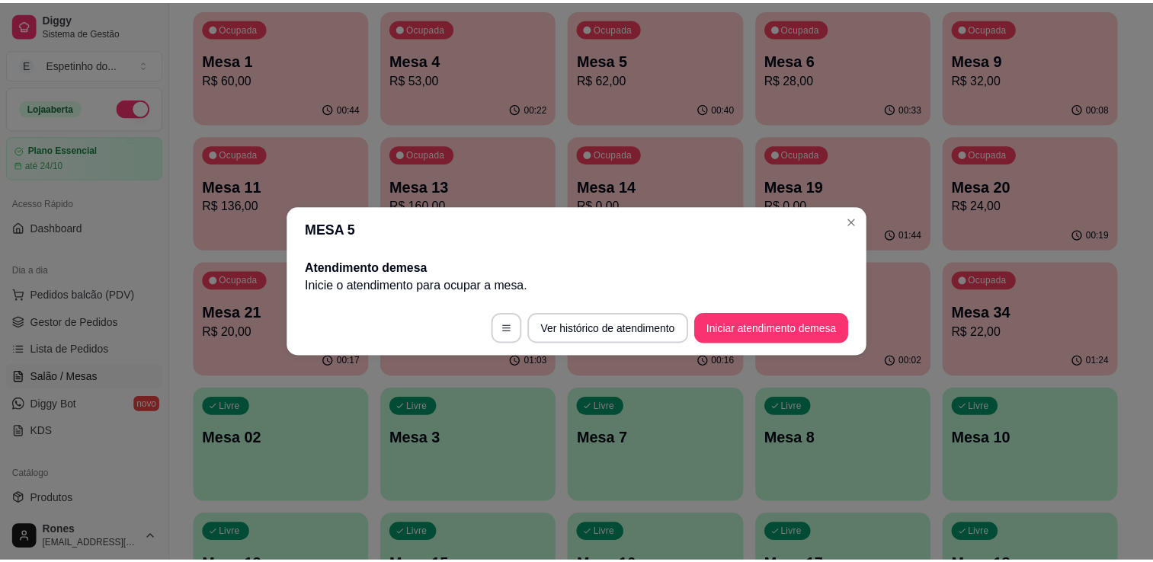
scroll to position [0, 0]
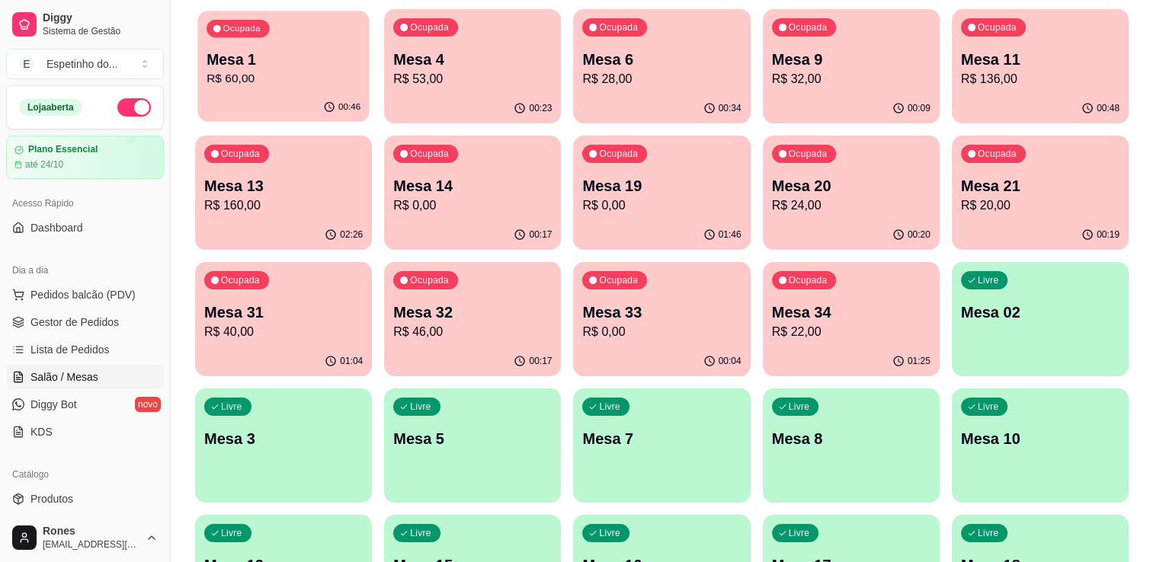
click at [248, 66] on p "Mesa 1" at bounding box center [284, 60] width 154 height 21
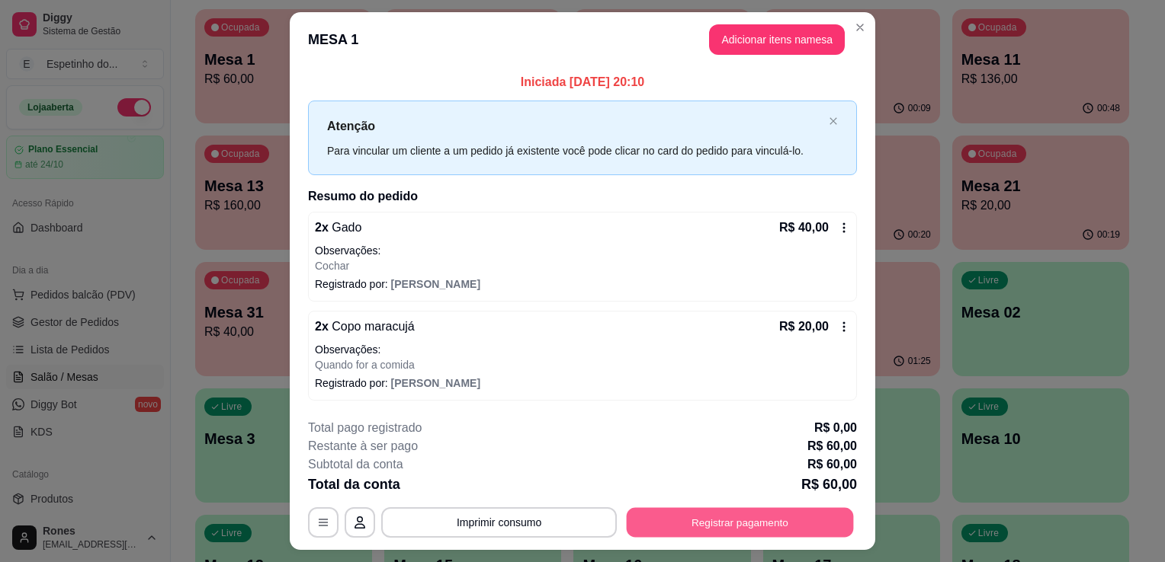
click at [718, 528] on button "Registrar pagamento" at bounding box center [740, 523] width 227 height 30
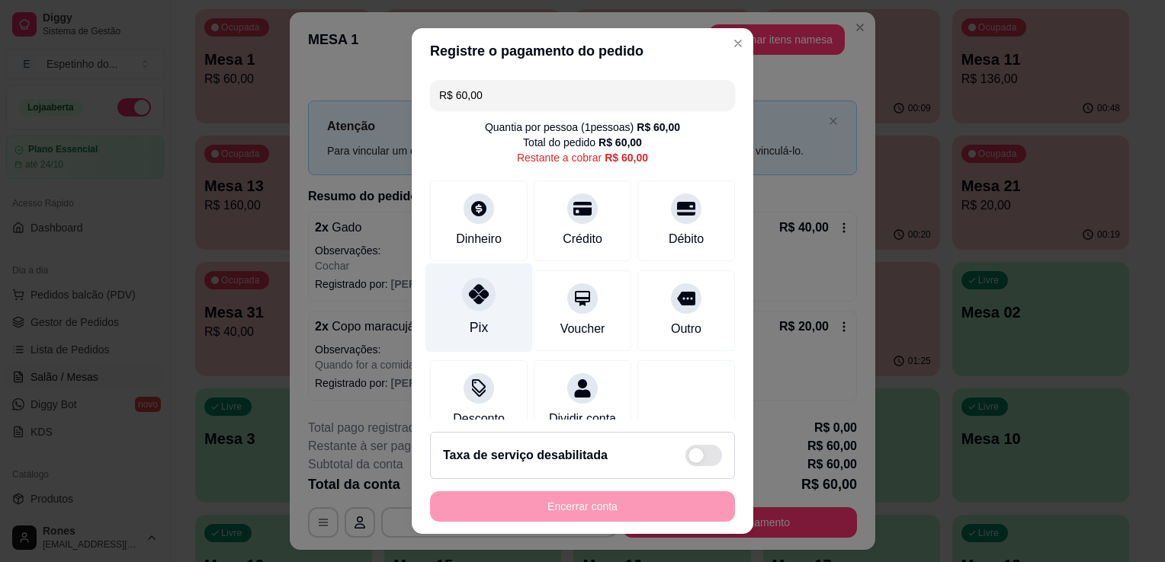
click at [469, 331] on div "Pix" at bounding box center [478, 328] width 18 height 20
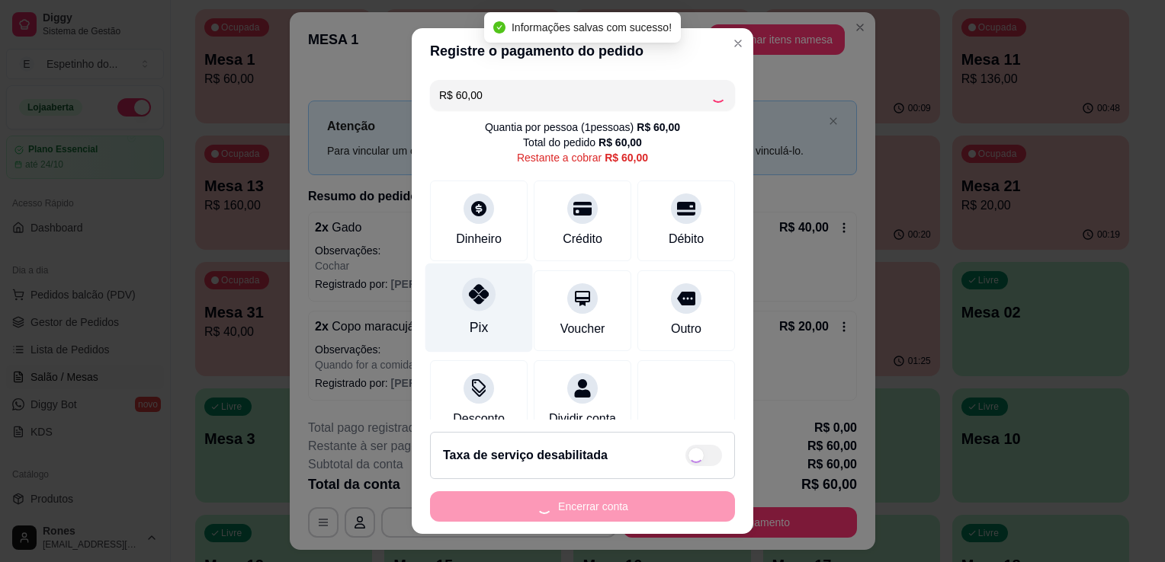
type input "R$ 0,00"
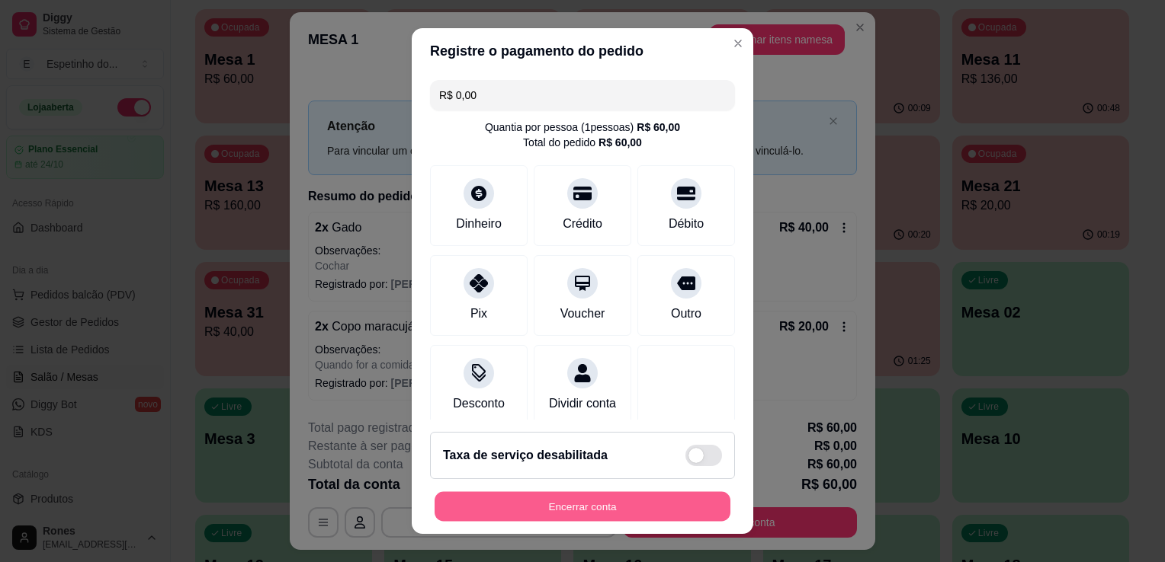
click at [616, 502] on button "Encerrar conta" at bounding box center [582, 507] width 296 height 30
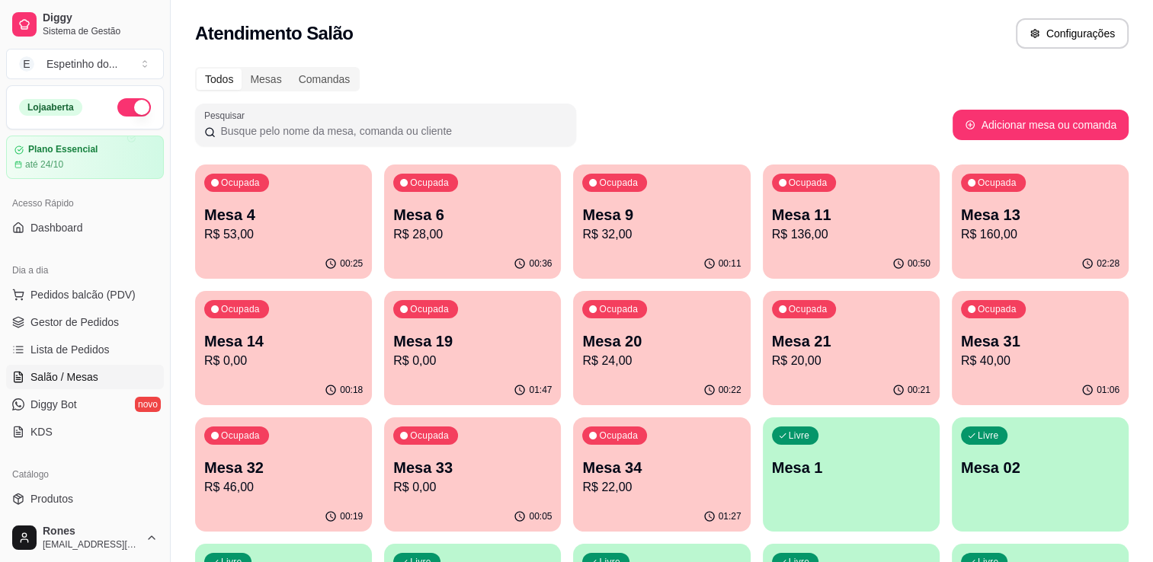
scroll to position [410, 0]
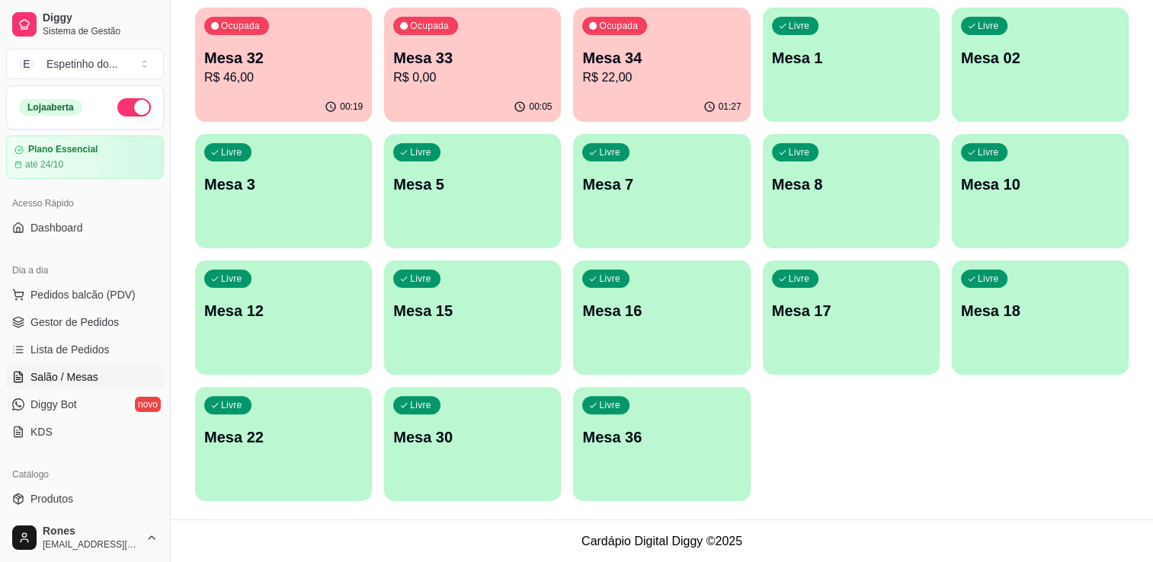
click at [1147, 111] on div "Todos Mesas Comandas Pesquisar Adicionar mesa ou comanda Ocupada Mesa 4 R$ 53,0…" at bounding box center [662, 84] width 982 height 872
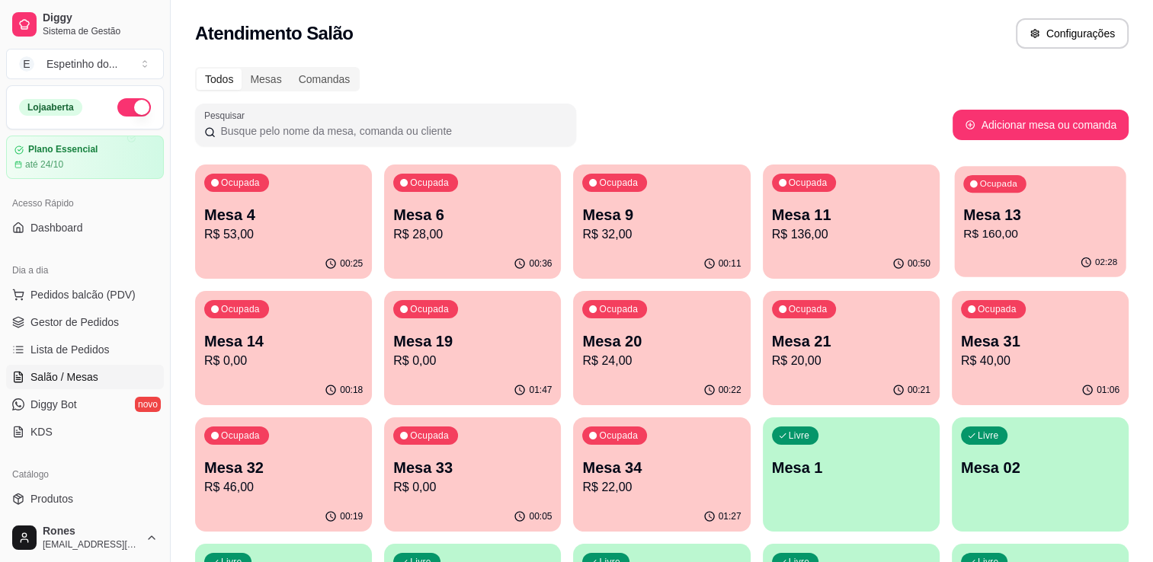
click at [1040, 250] on div "02:28" at bounding box center [1039, 262] width 171 height 29
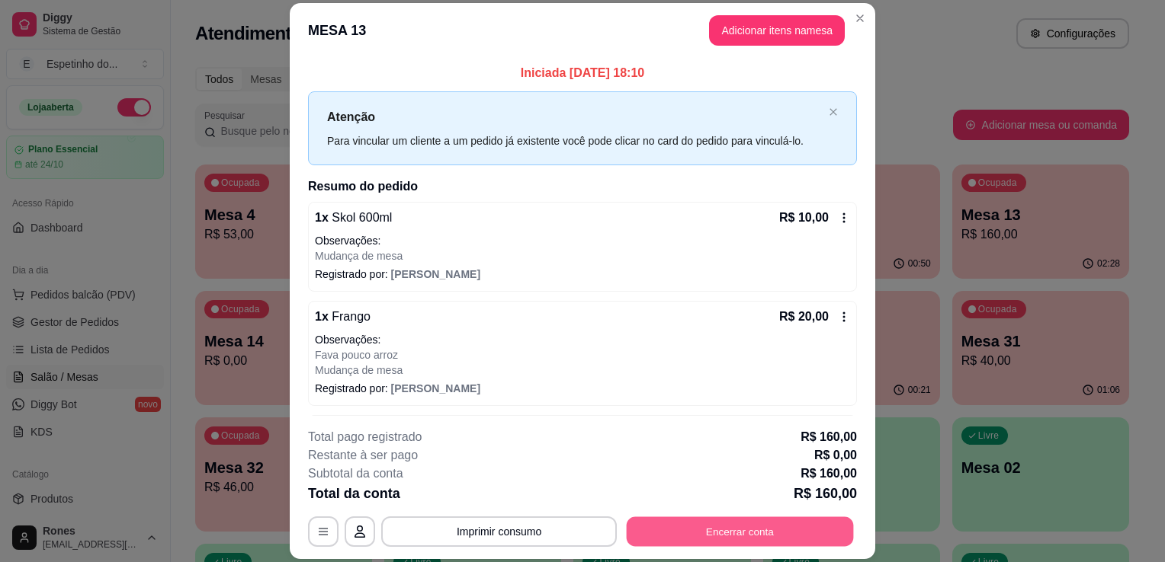
click at [733, 537] on button "Encerrar conta" at bounding box center [740, 533] width 227 height 30
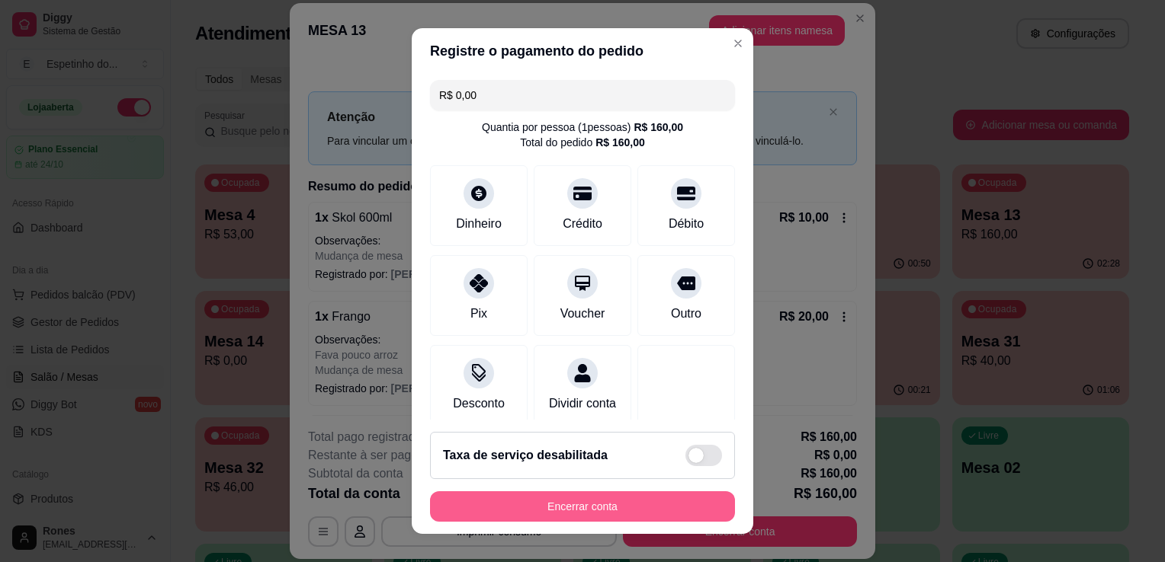
click at [593, 503] on button "Encerrar conta" at bounding box center [582, 507] width 305 height 30
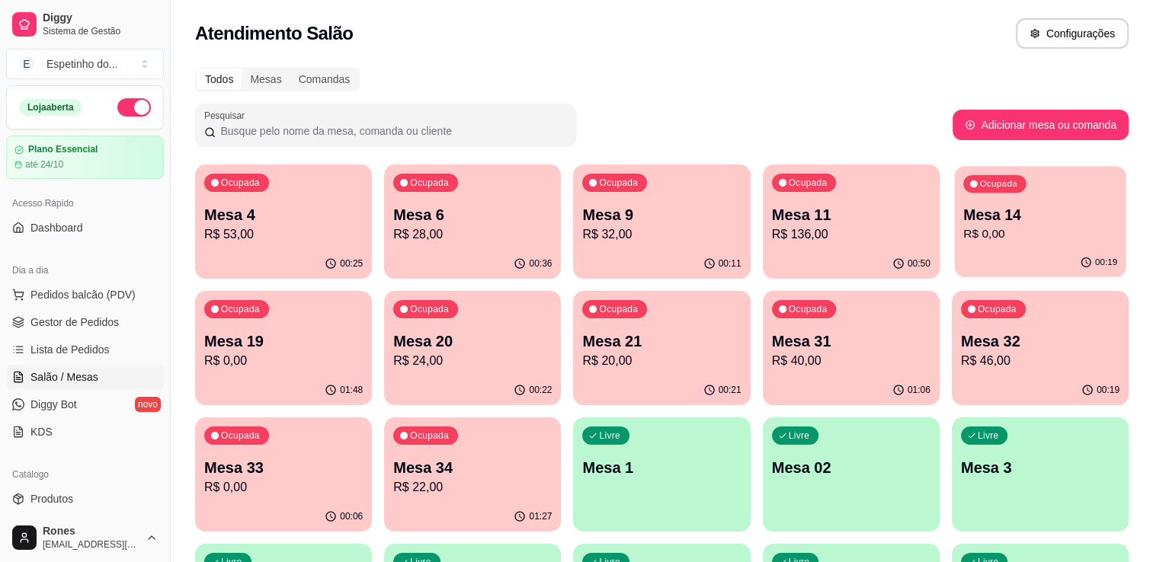
click at [1101, 233] on p "R$ 0,00" at bounding box center [1040, 235] width 154 height 18
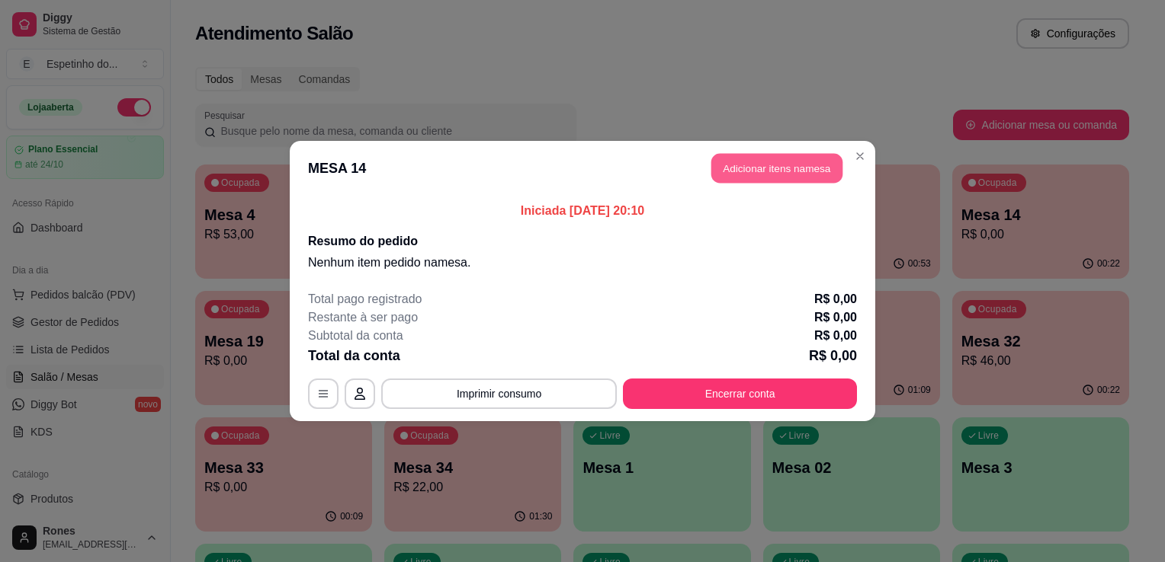
click at [773, 173] on button "Adicionar itens na mesa" at bounding box center [776, 169] width 131 height 30
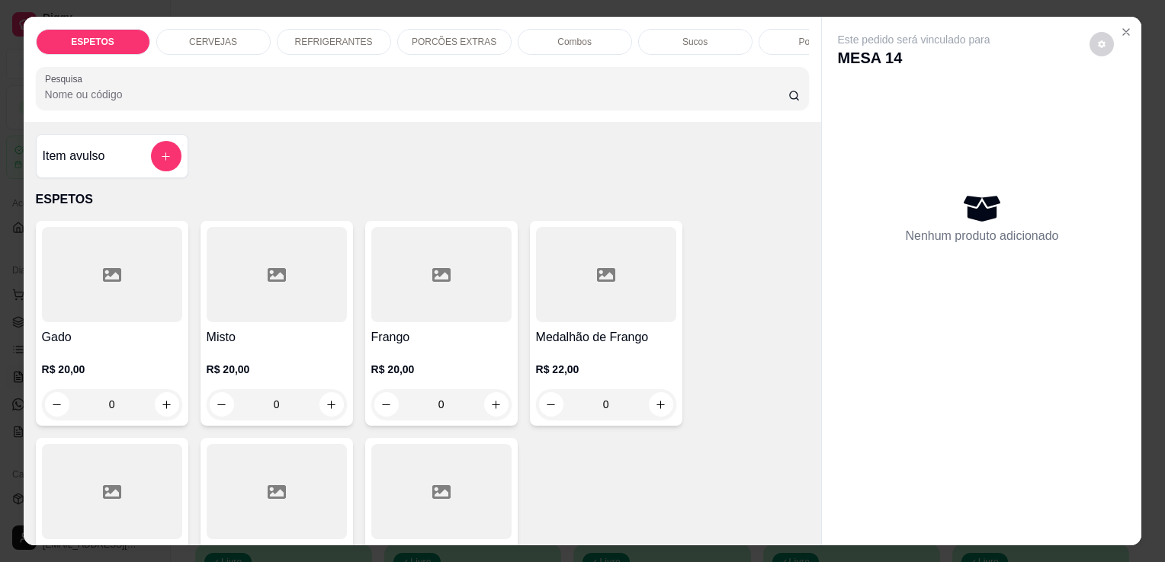
click at [293, 492] on div at bounding box center [277, 491] width 140 height 95
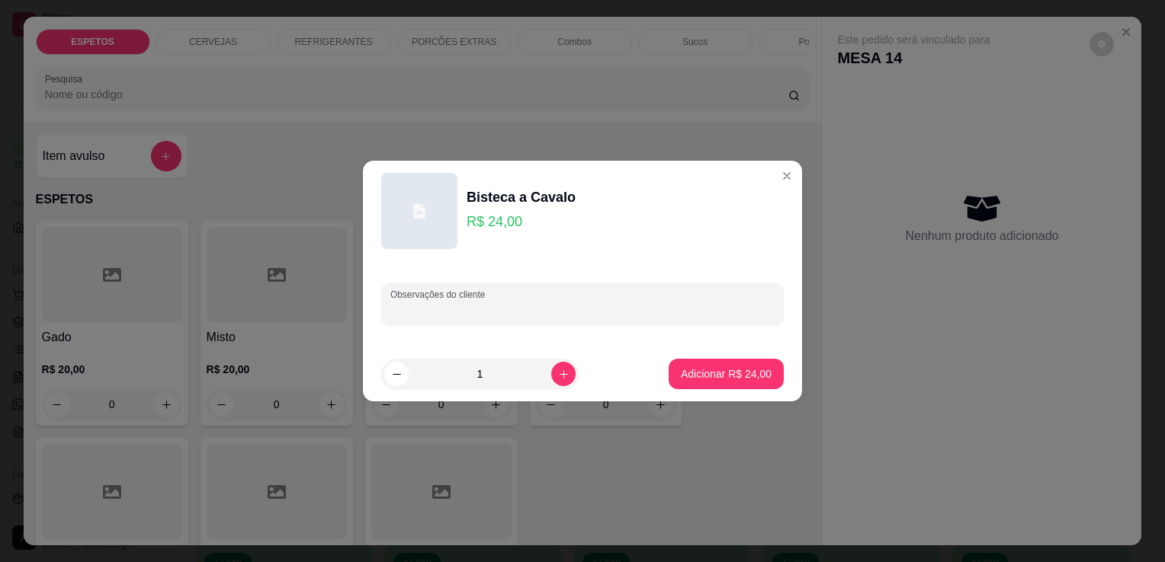
click at [451, 312] on input "Observações do cliente" at bounding box center [582, 310] width 384 height 15
type input "fava e cuxa salada sem repolho para comer aqui"
click at [691, 368] on p "Adicionar R$ 24,00" at bounding box center [726, 374] width 88 height 14
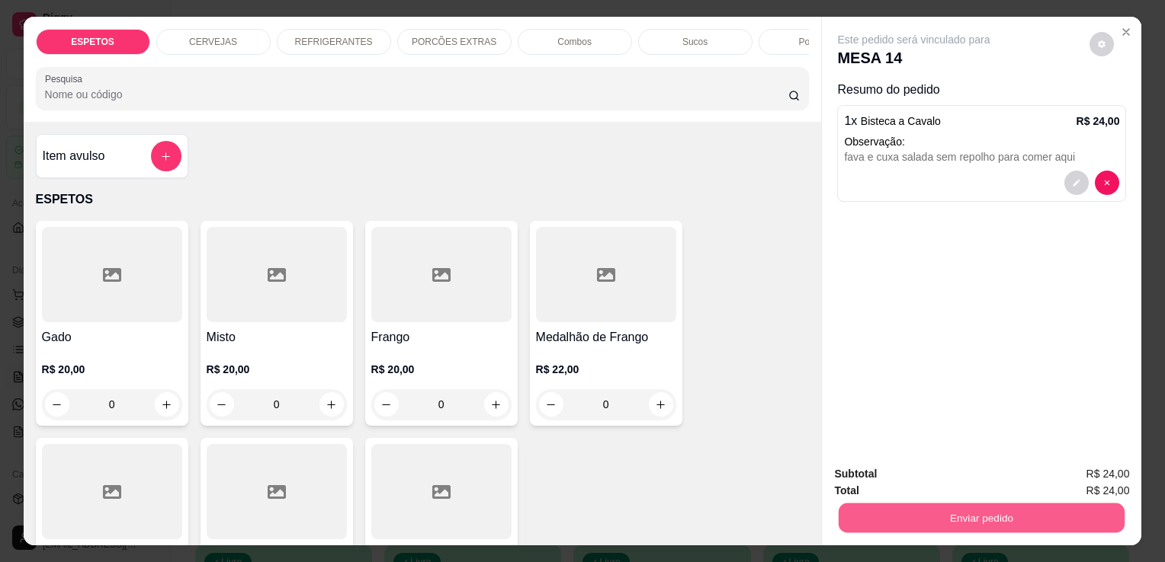
click at [950, 515] on button "Enviar pedido" at bounding box center [981, 518] width 286 height 30
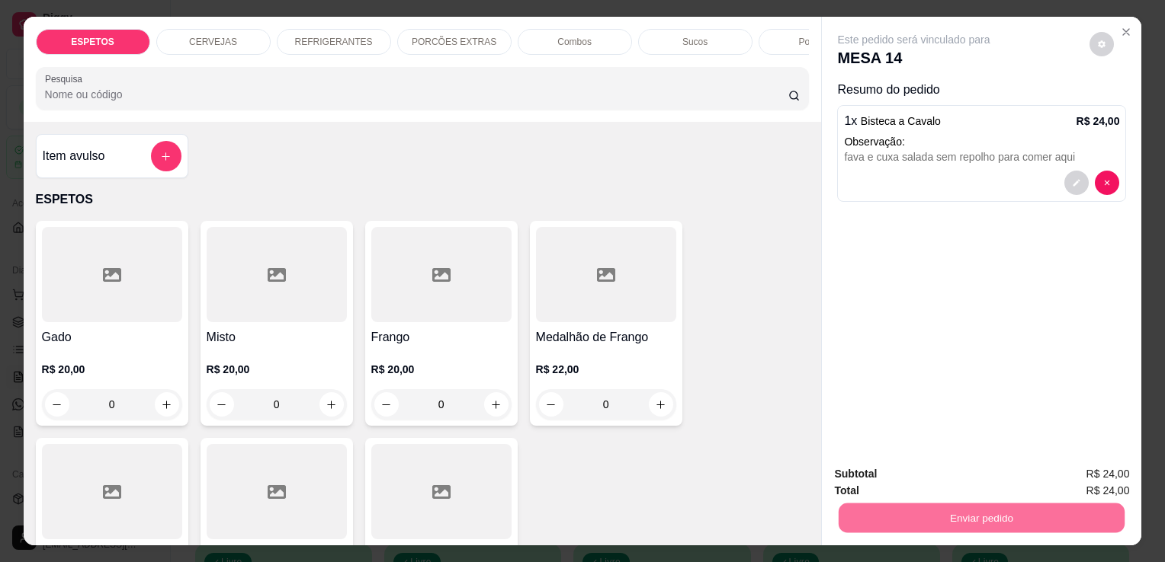
click at [1108, 468] on button "Enviar pedido" at bounding box center [1089, 475] width 84 height 28
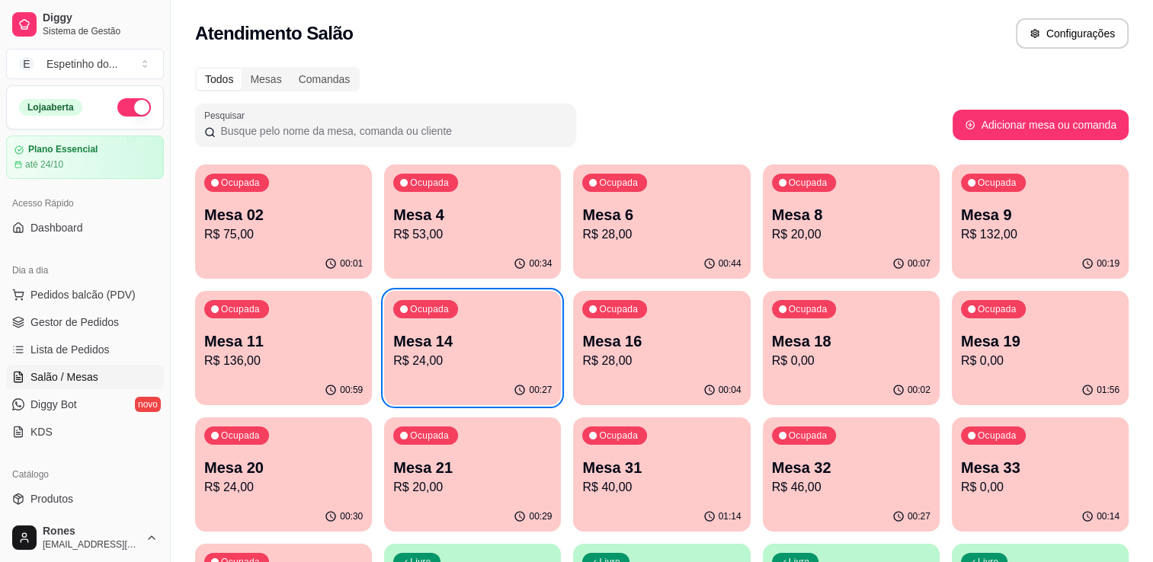
scroll to position [410, 0]
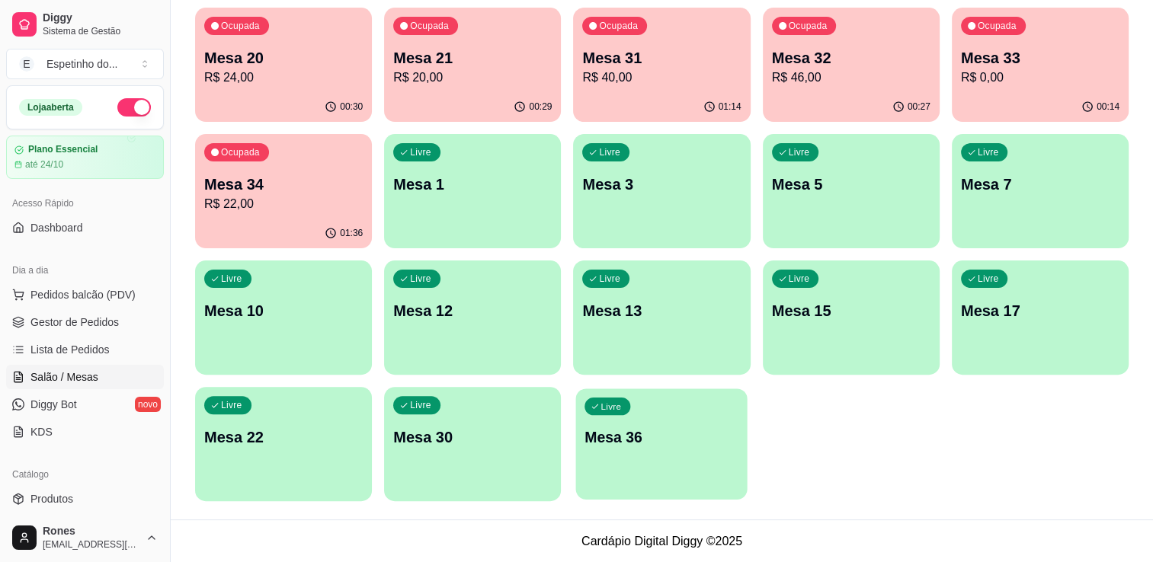
click at [671, 473] on div "Livre Mesa 36" at bounding box center [661, 435] width 171 height 93
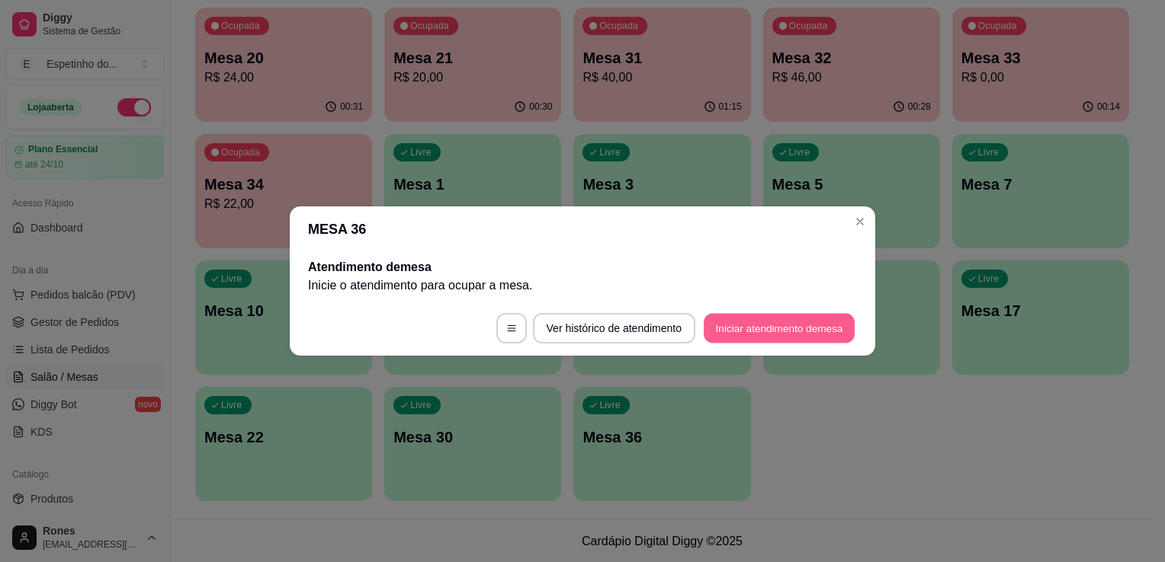
click at [803, 324] on button "Iniciar atendimento de mesa" at bounding box center [778, 329] width 151 height 30
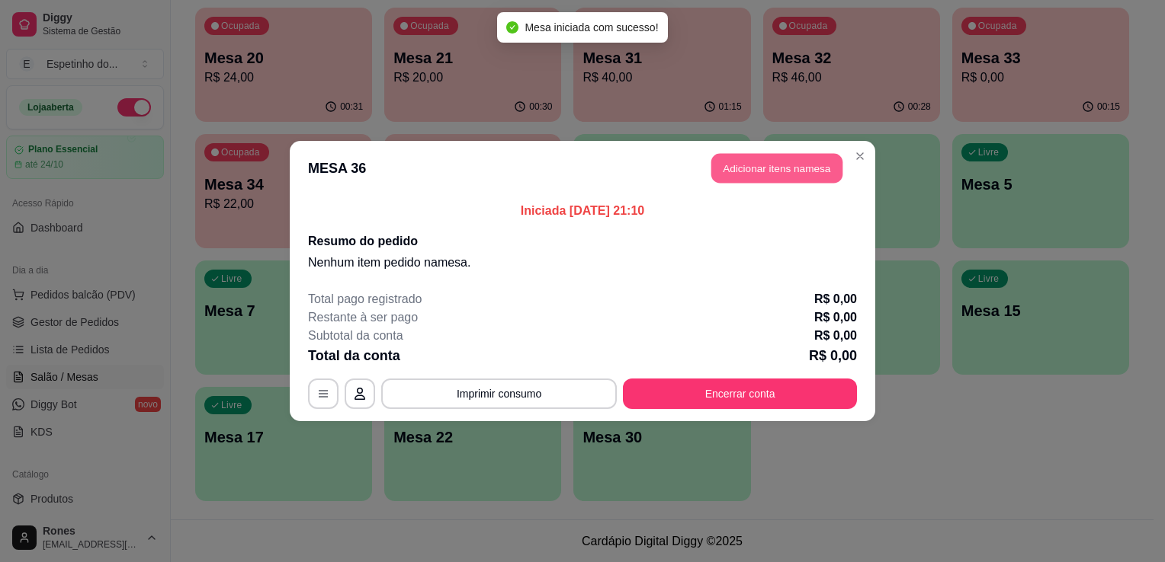
click at [820, 169] on button "Adicionar itens na mesa" at bounding box center [776, 169] width 131 height 30
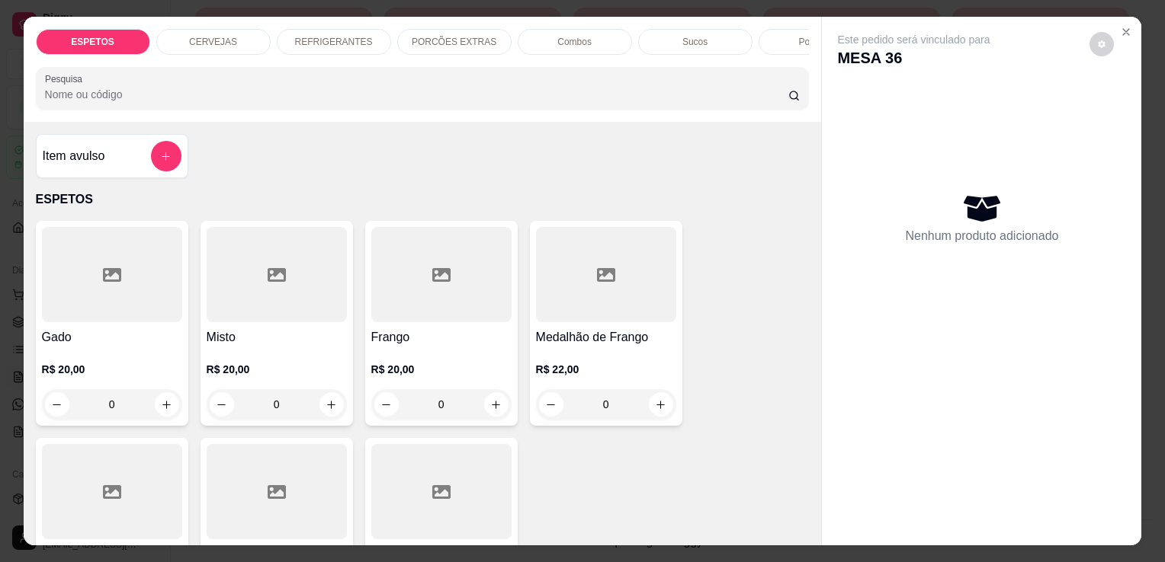
click at [114, 464] on div at bounding box center [112, 491] width 140 height 95
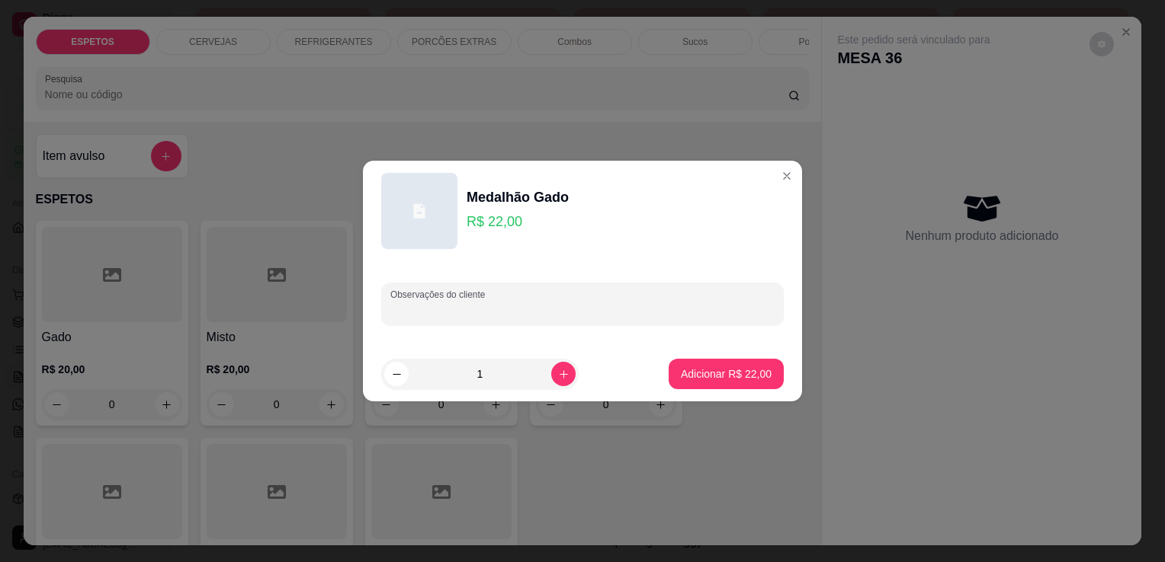
click at [521, 307] on input "Observações do cliente" at bounding box center [582, 310] width 384 height 15
type input "baaio para viagem"
click at [695, 372] on p "Adicionar R$ 22,00" at bounding box center [726, 374] width 88 height 14
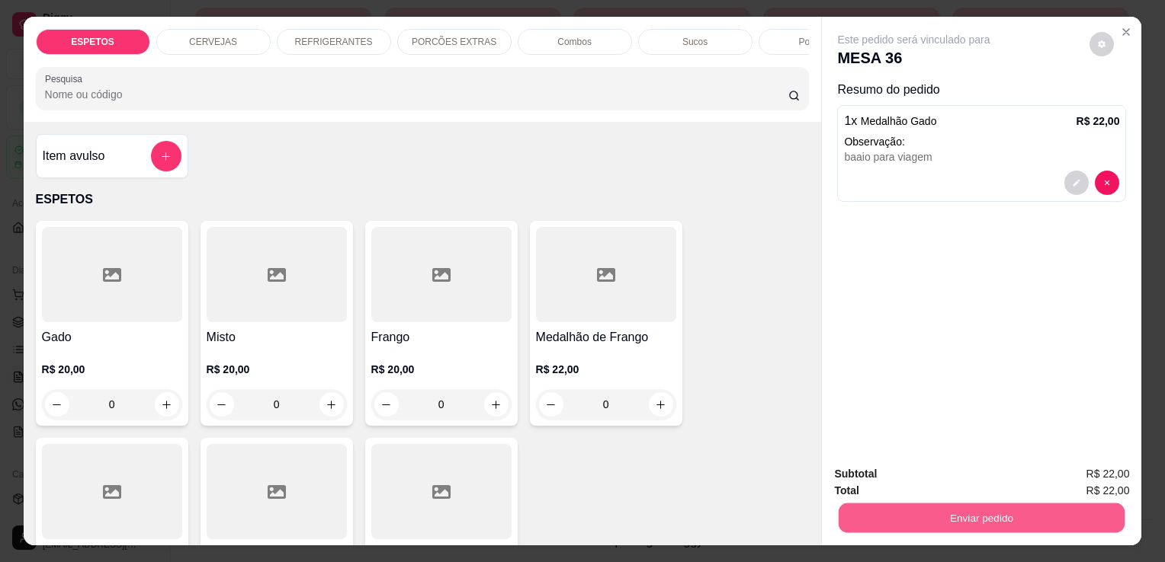
click at [985, 508] on button "Enviar pedido" at bounding box center [981, 518] width 286 height 30
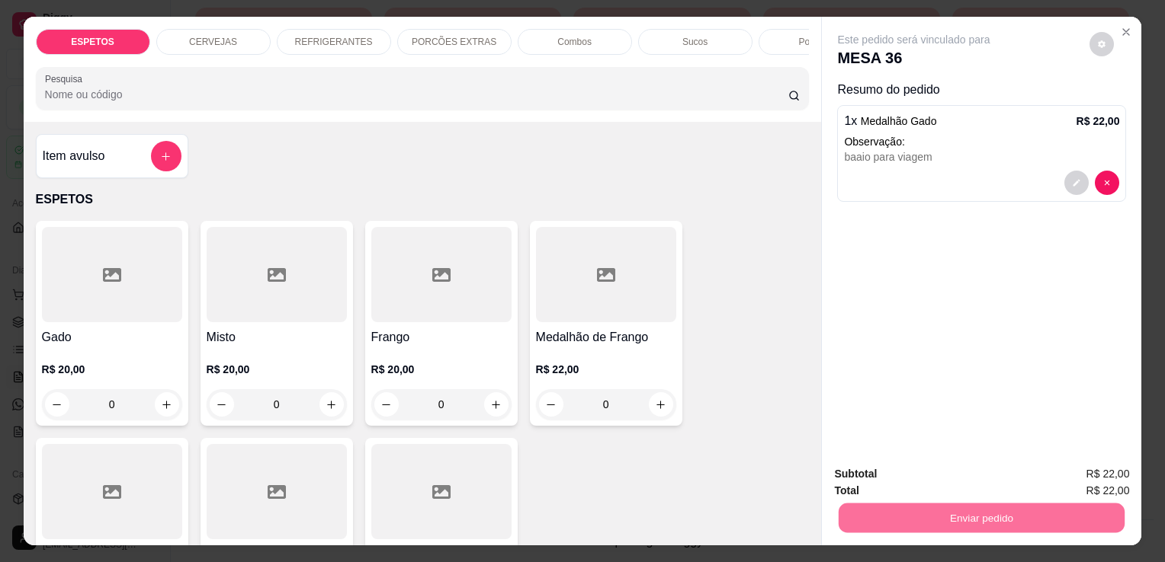
click at [1075, 479] on button "Enviar pedido" at bounding box center [1089, 475] width 86 height 29
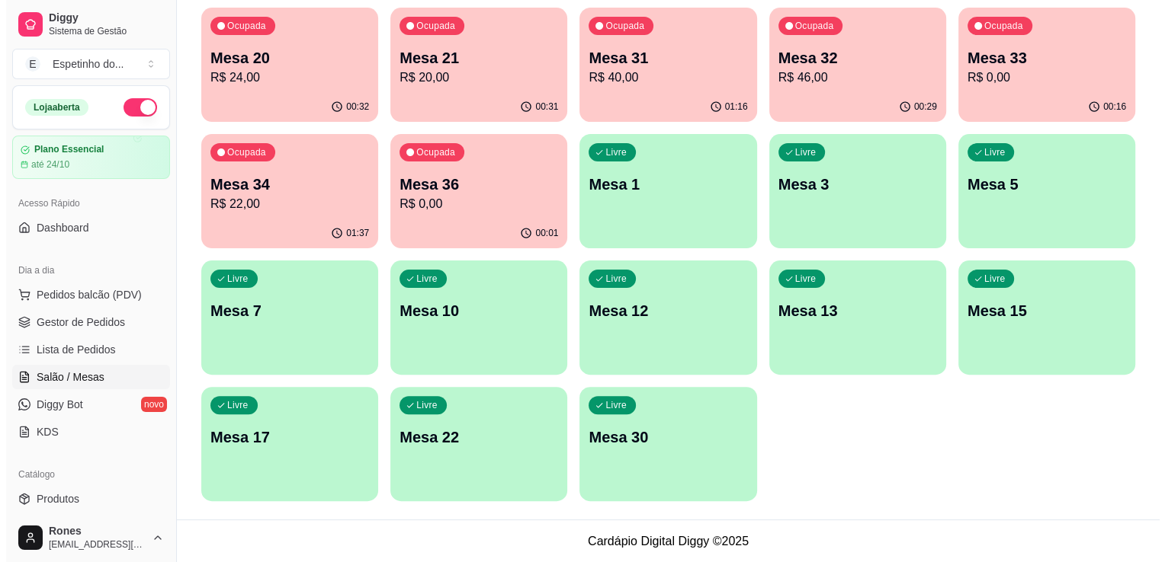
scroll to position [0, 0]
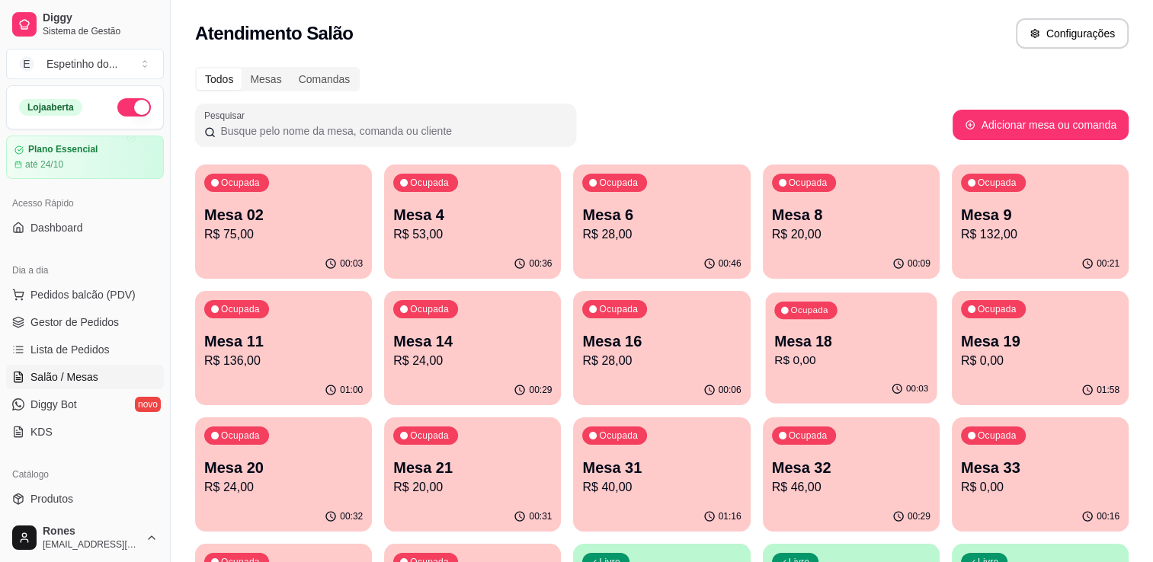
click at [823, 348] on p "Mesa 18" at bounding box center [851, 342] width 154 height 21
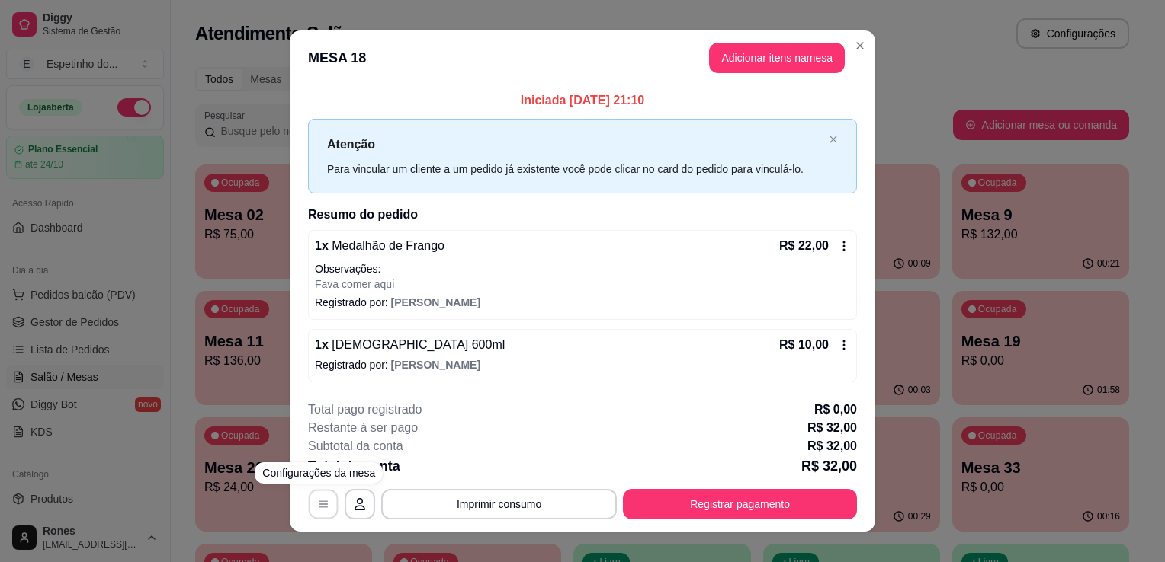
click at [321, 505] on icon "button" at bounding box center [323, 504] width 12 height 12
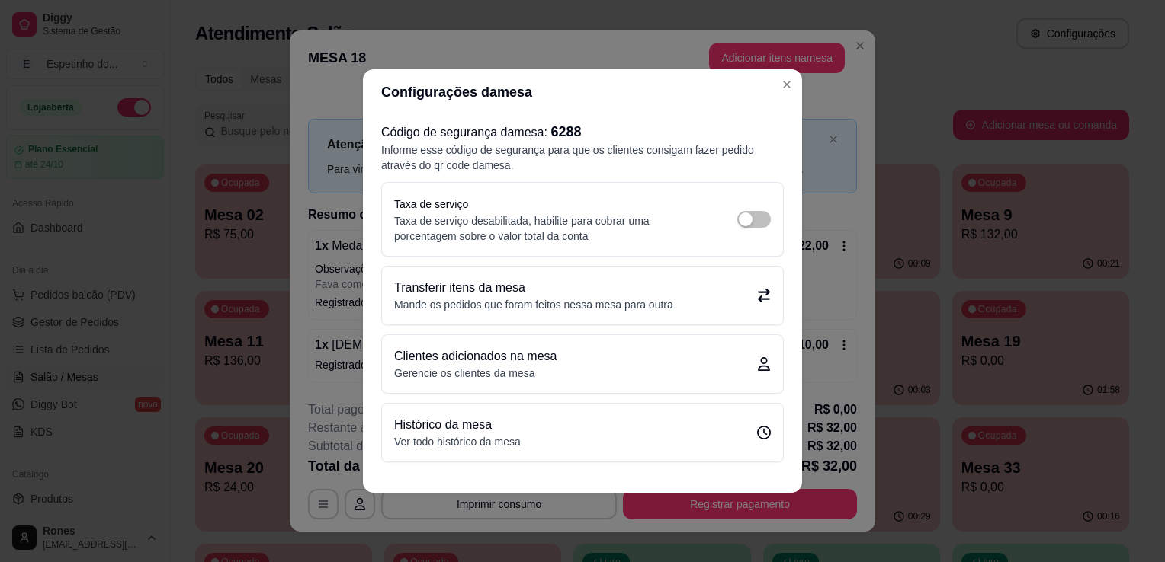
click at [556, 300] on p "Mande os pedidos que foram feitos nessa mesa para outra" at bounding box center [533, 304] width 279 height 15
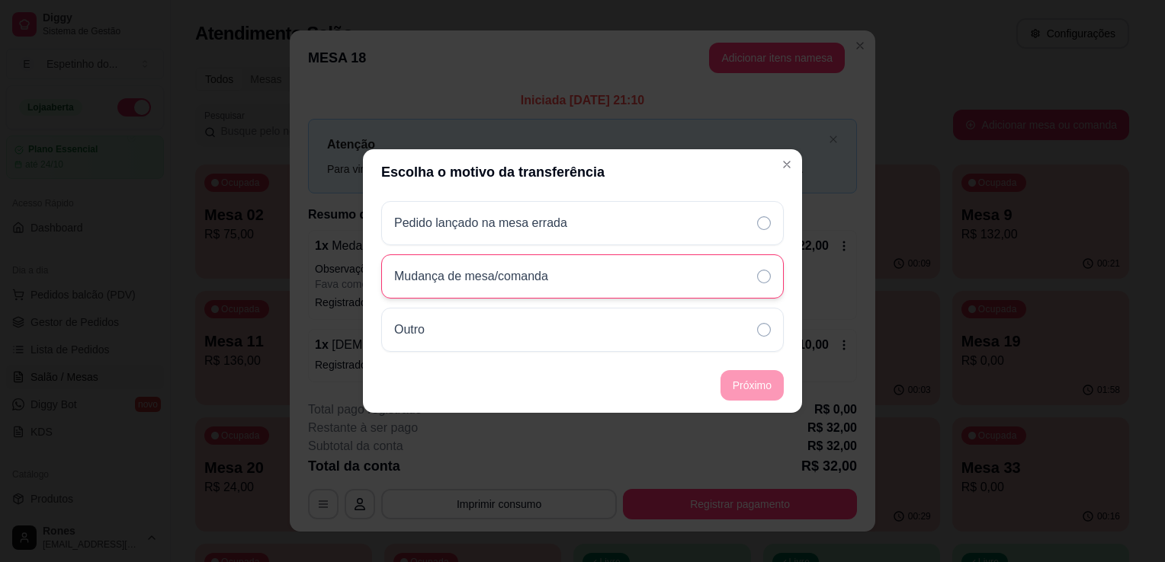
click at [567, 276] on div "Mudança de mesa/comanda" at bounding box center [582, 277] width 402 height 44
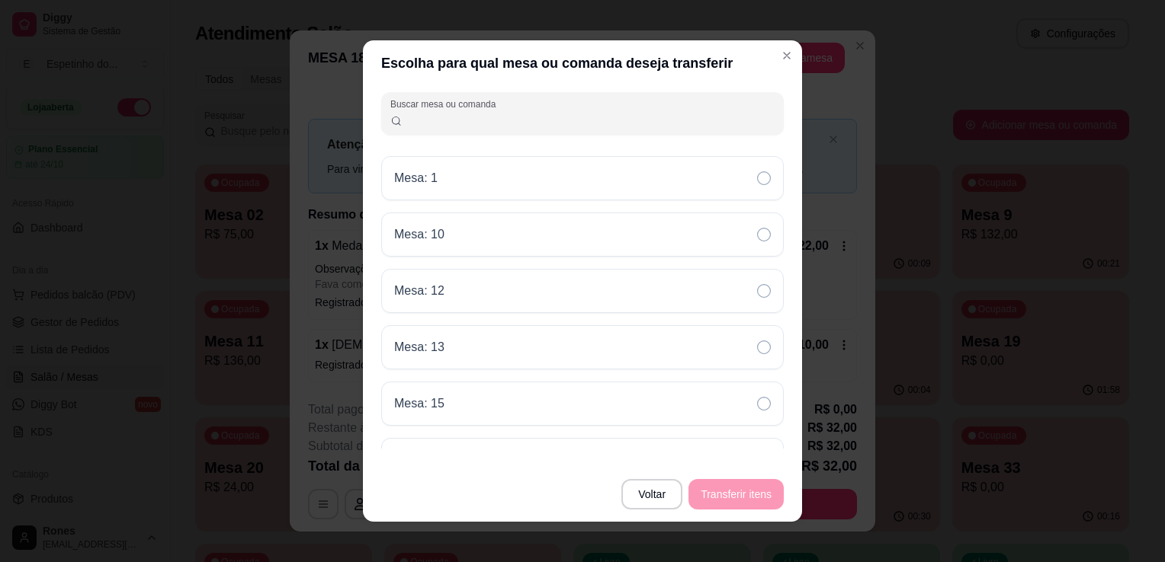
click at [495, 117] on input "Buscar mesa ou comanda" at bounding box center [588, 119] width 373 height 15
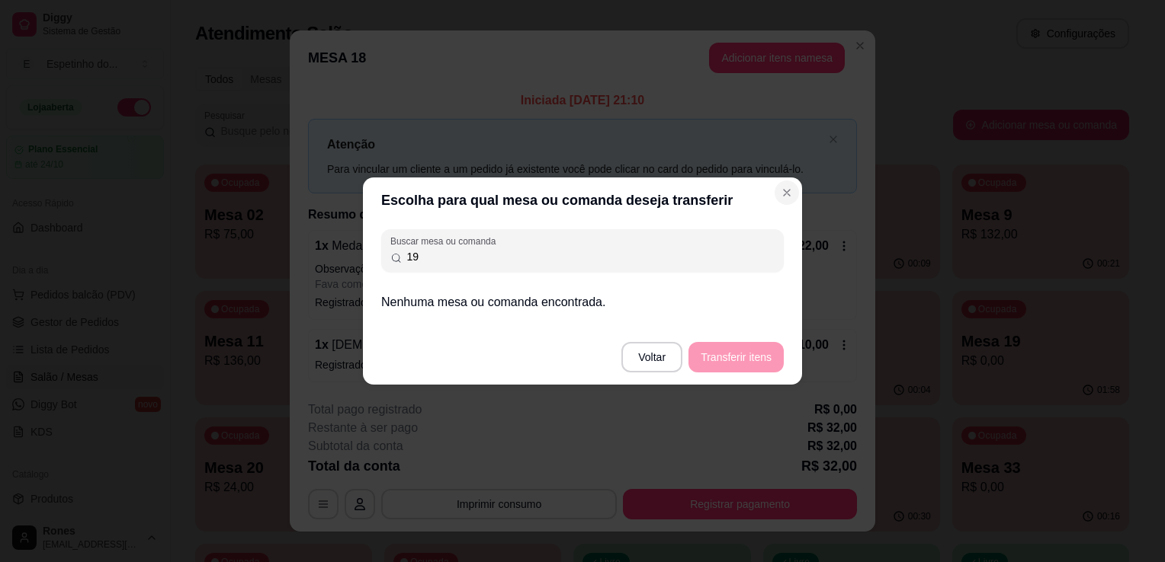
type input "19"
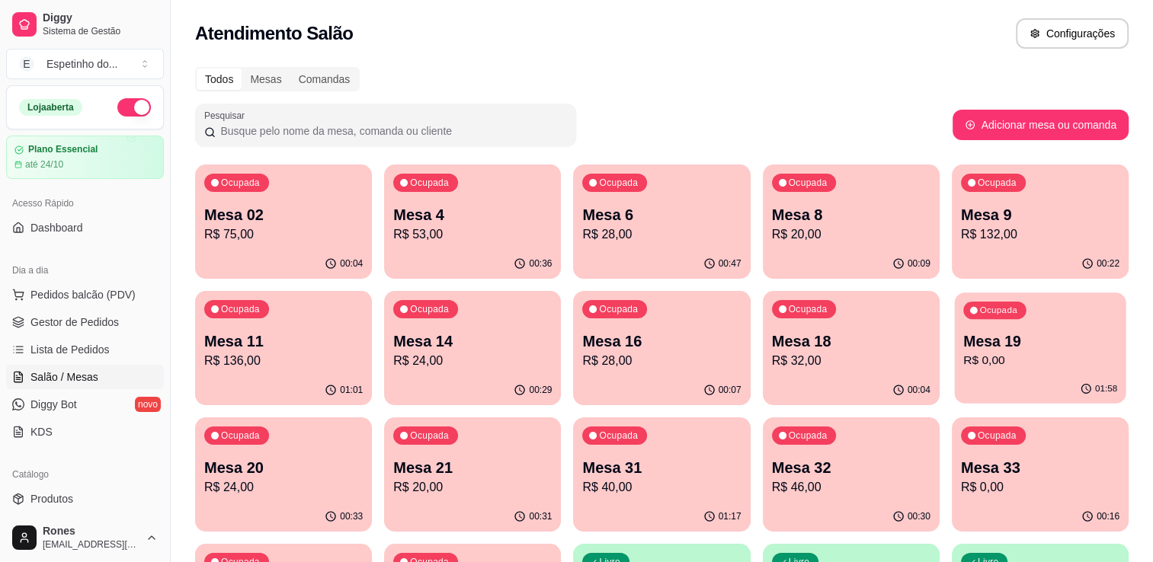
click at [1052, 353] on p "R$ 0,00" at bounding box center [1040, 361] width 154 height 18
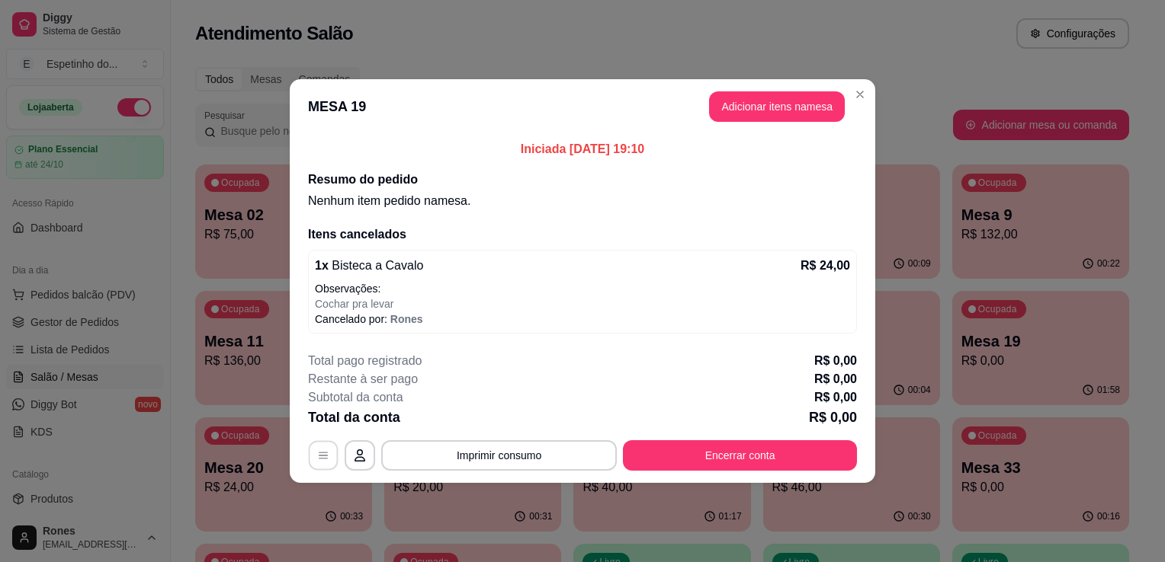
click at [324, 459] on icon "button" at bounding box center [323, 456] width 12 height 12
click at [354, 448] on button "button" at bounding box center [360, 456] width 30 height 30
click at [710, 284] on p "Observações:" at bounding box center [582, 288] width 535 height 15
click at [719, 446] on button "Encerrar conta" at bounding box center [740, 456] width 227 height 30
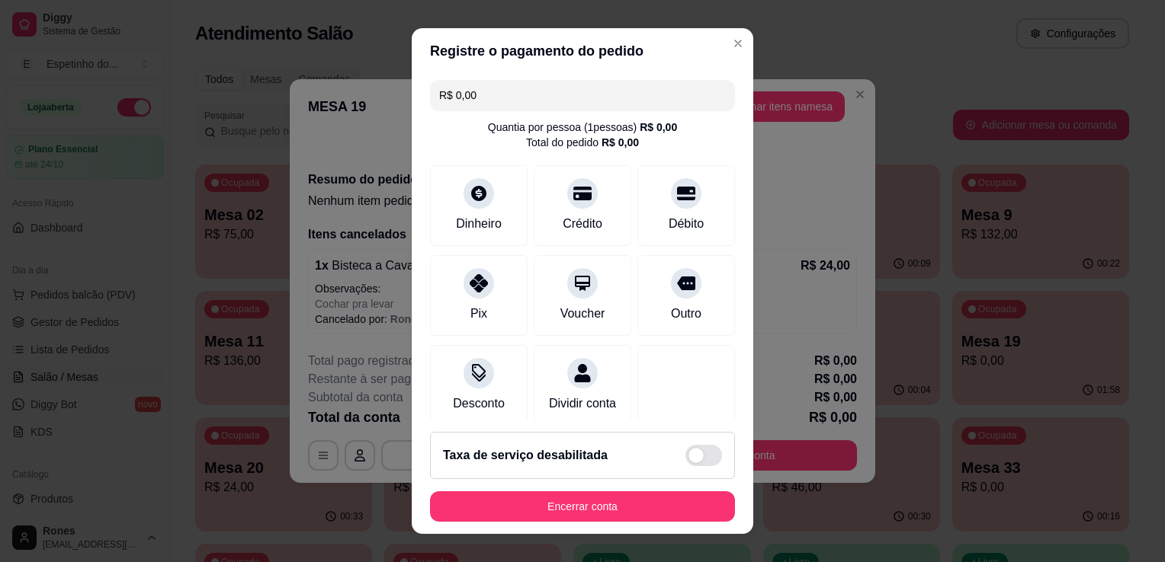
scroll to position [28, 0]
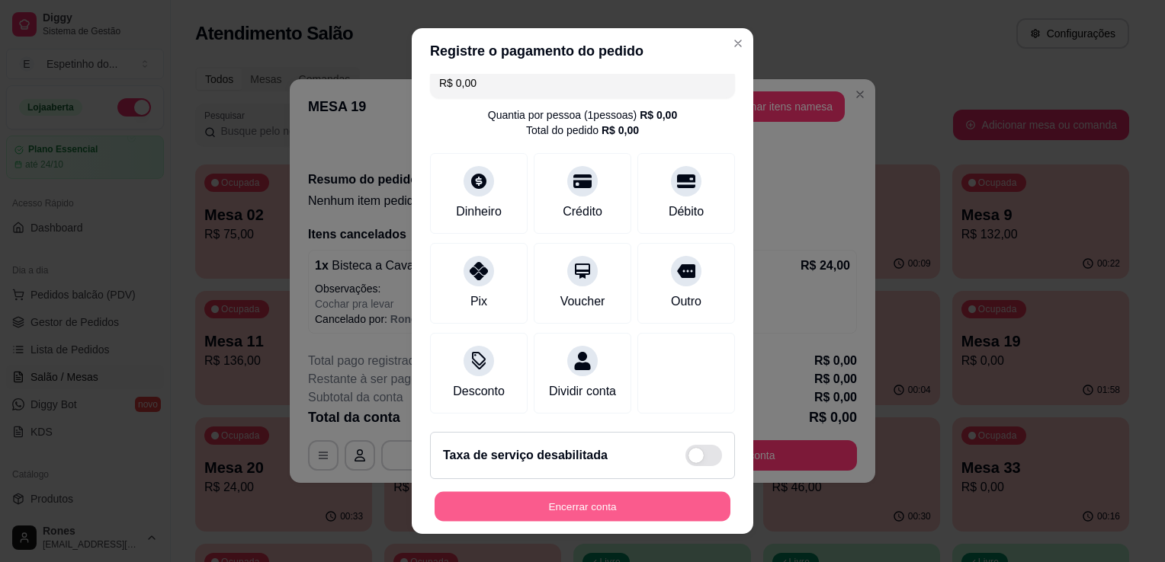
click at [610, 511] on button "Encerrar conta" at bounding box center [582, 507] width 296 height 30
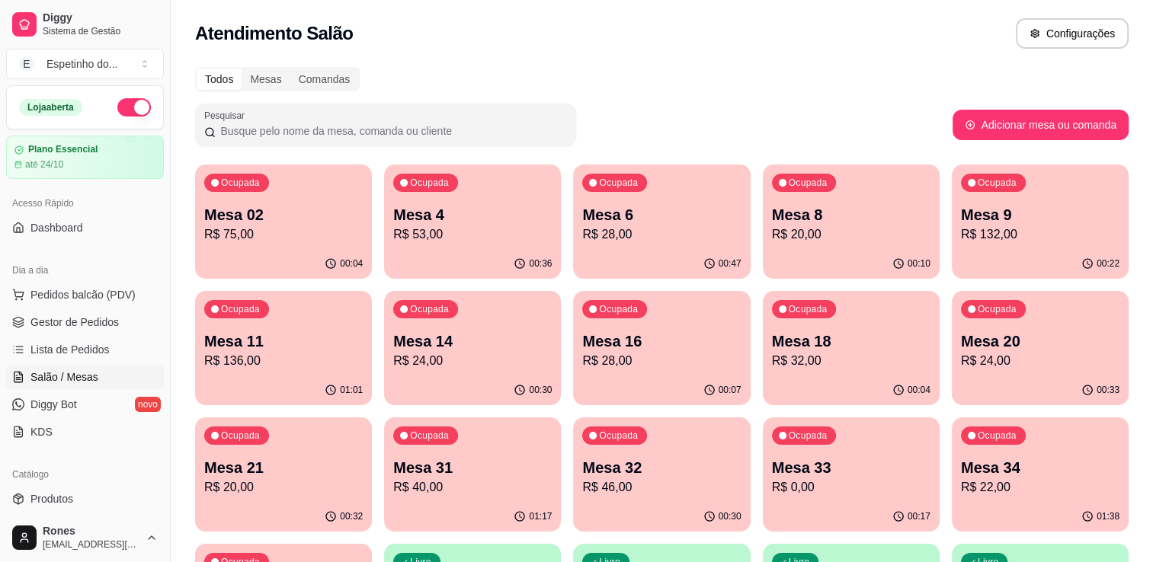
click at [884, 377] on div "00:04" at bounding box center [851, 391] width 177 height 30
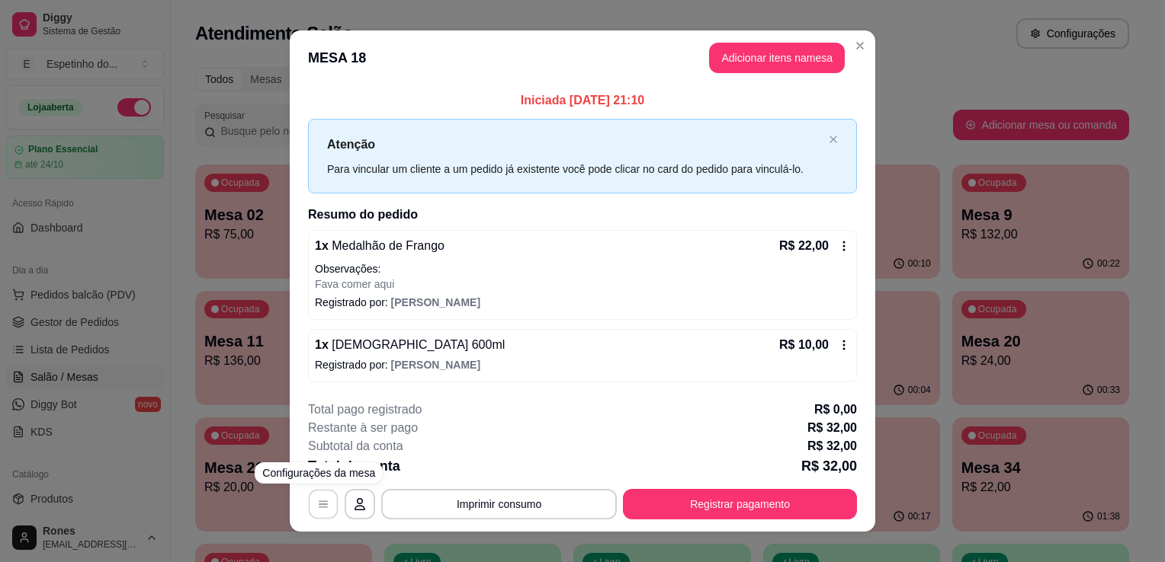
click at [309, 514] on button "button" at bounding box center [324, 504] width 30 height 30
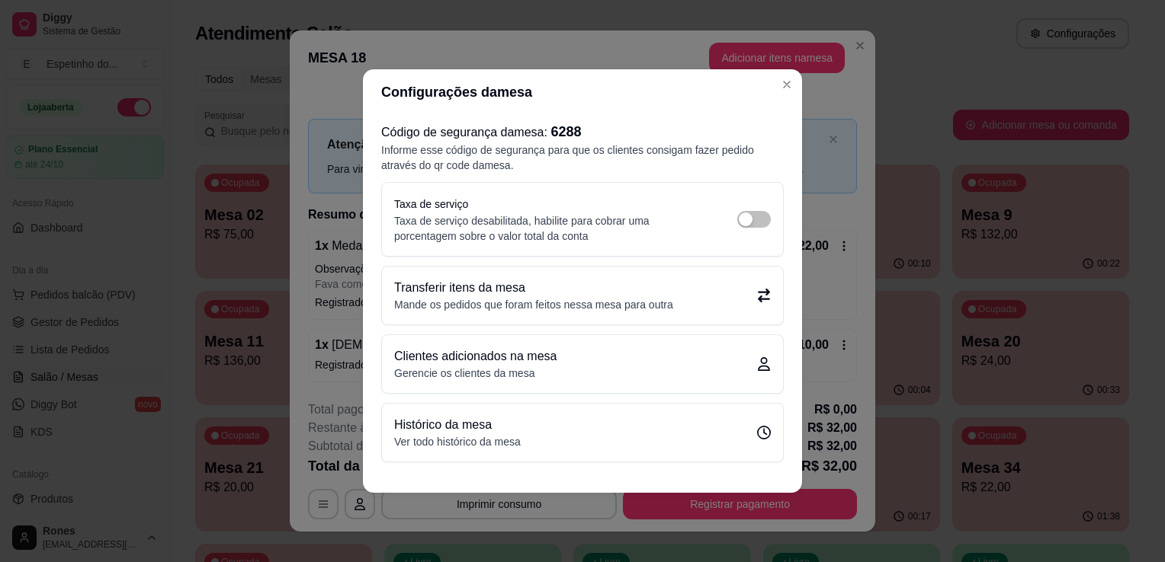
click at [632, 309] on p "Mande os pedidos que foram feitos nessa mesa para outra" at bounding box center [533, 304] width 279 height 15
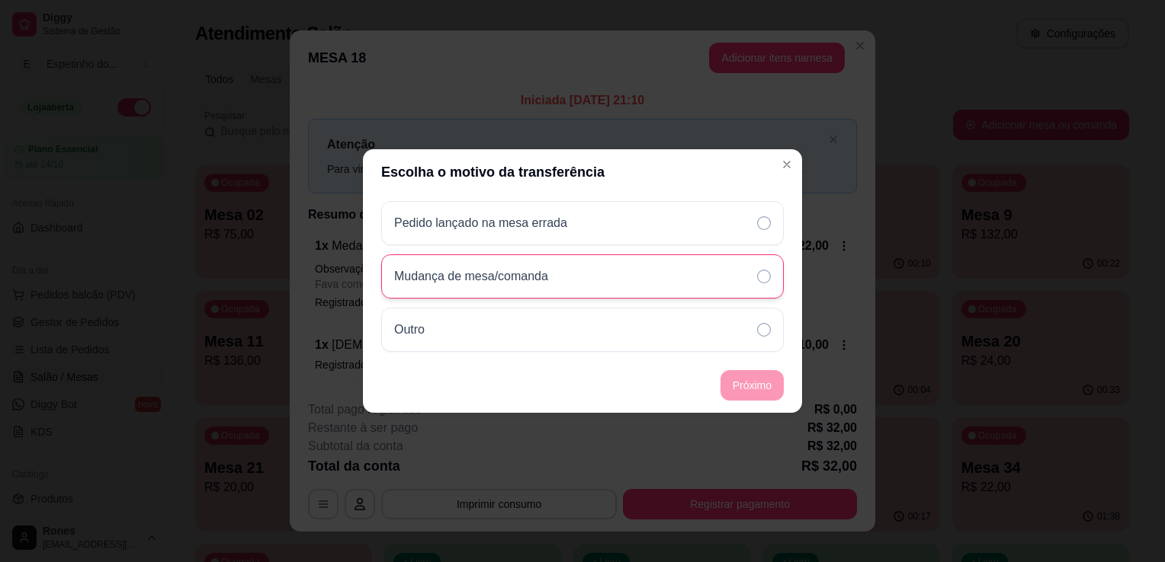
click at [561, 291] on div "Mudança de mesa/comanda" at bounding box center [582, 277] width 402 height 44
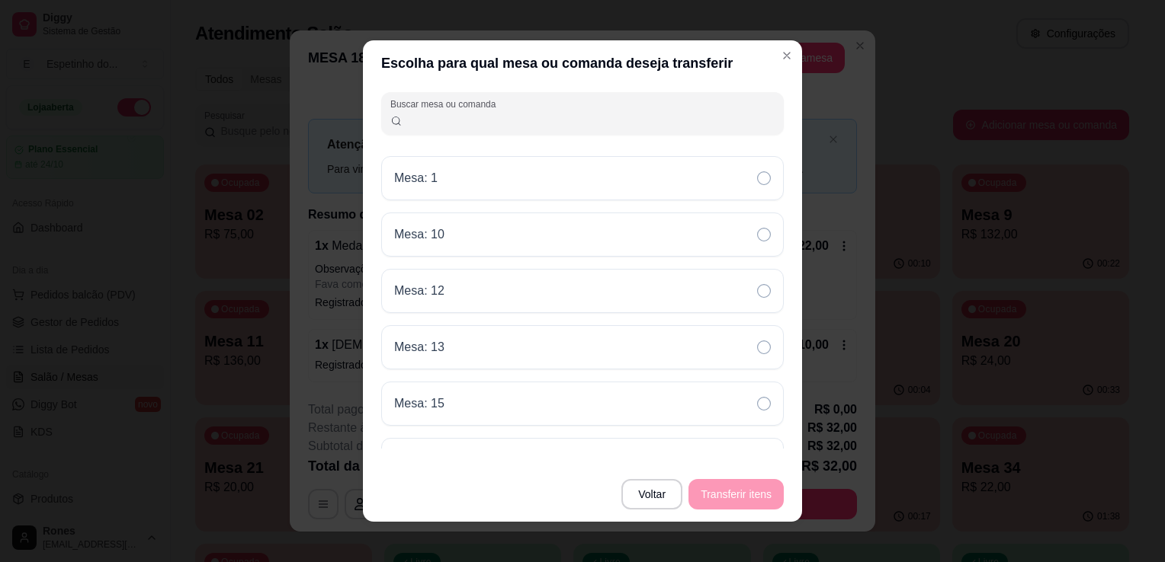
click at [553, 117] on input "Buscar mesa ou comanda" at bounding box center [588, 119] width 373 height 15
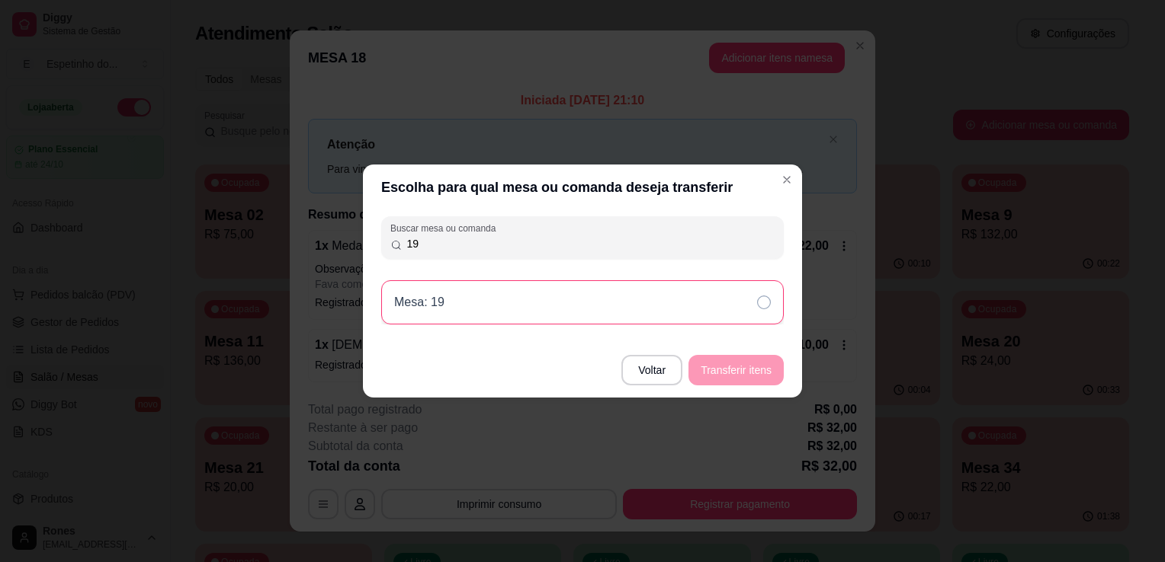
type input "19"
click at [691, 290] on div "Mesa: 19" at bounding box center [582, 302] width 402 height 44
click at [759, 364] on button "Transferir itens" at bounding box center [736, 371] width 92 height 30
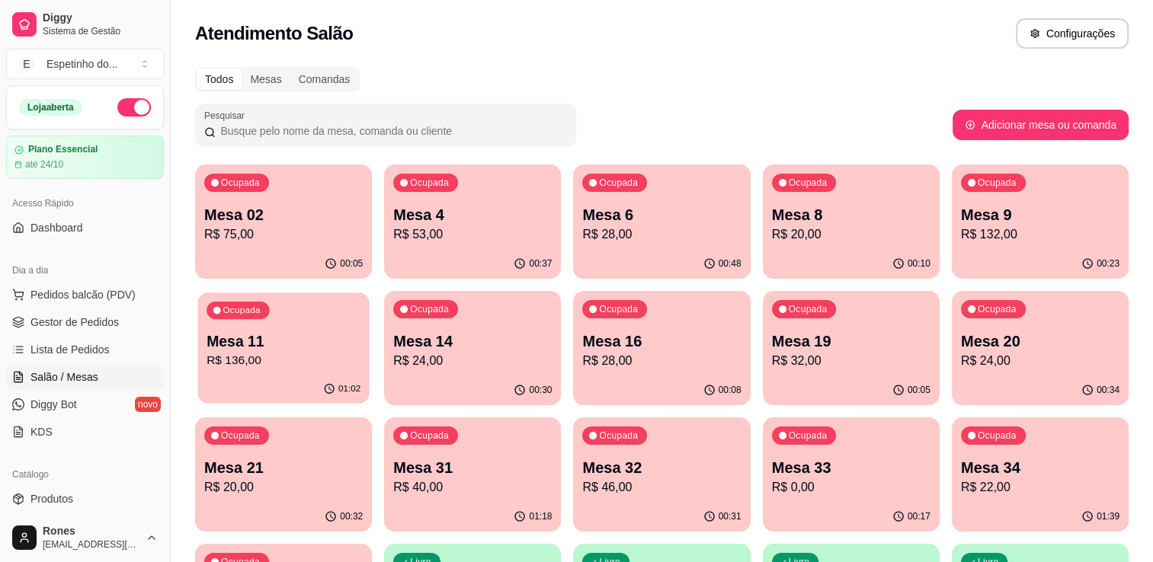
click at [274, 339] on p "Mesa 11" at bounding box center [284, 342] width 154 height 21
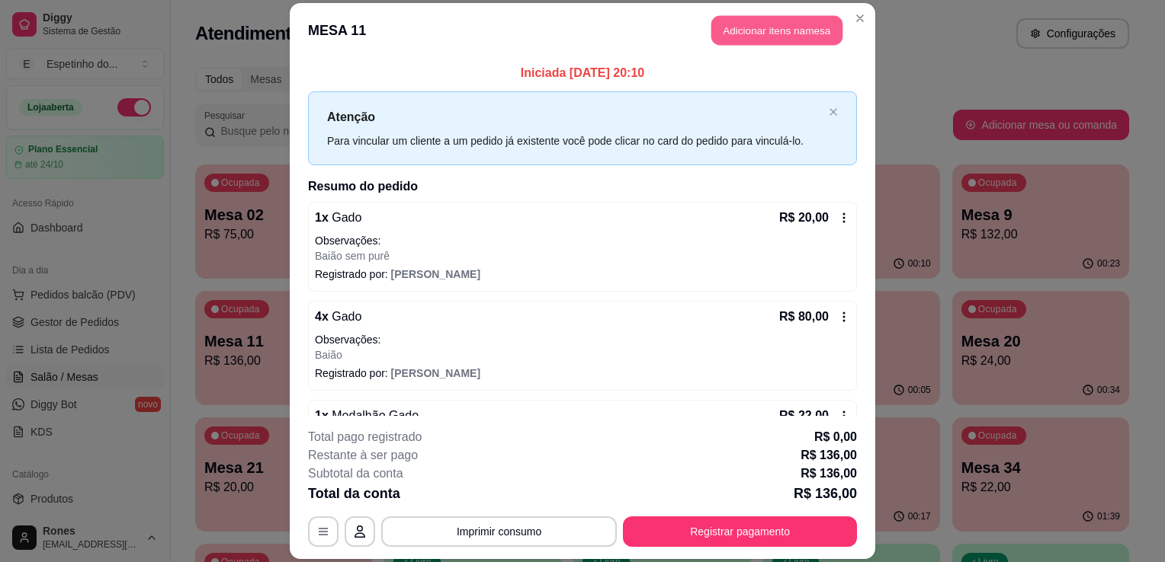
click at [786, 28] on button "Adicionar itens na mesa" at bounding box center [776, 30] width 131 height 30
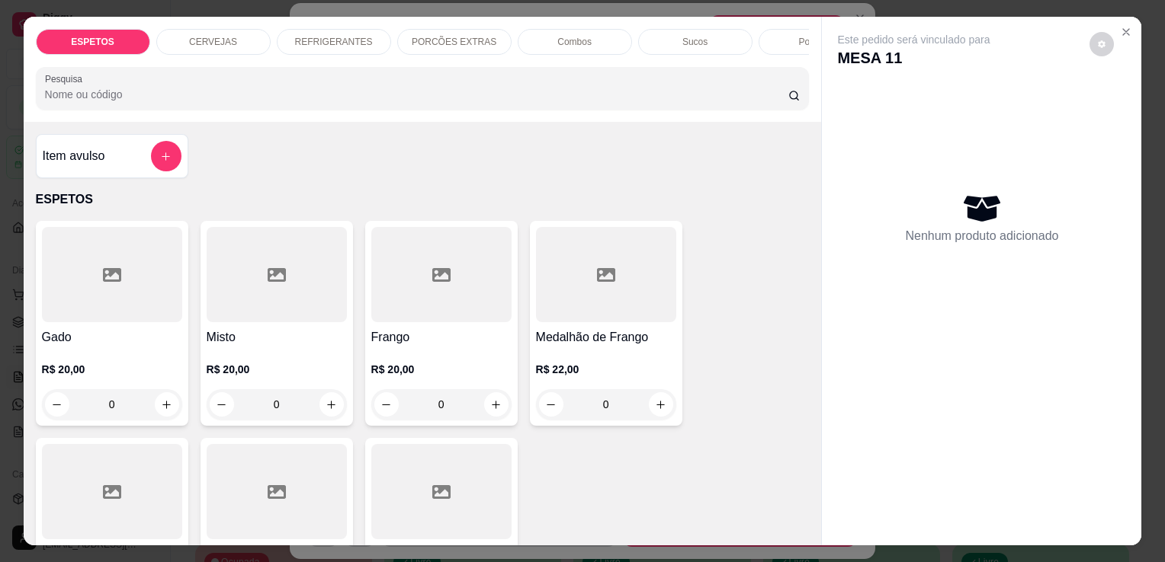
click at [149, 343] on h4 "Gado" at bounding box center [112, 337] width 140 height 18
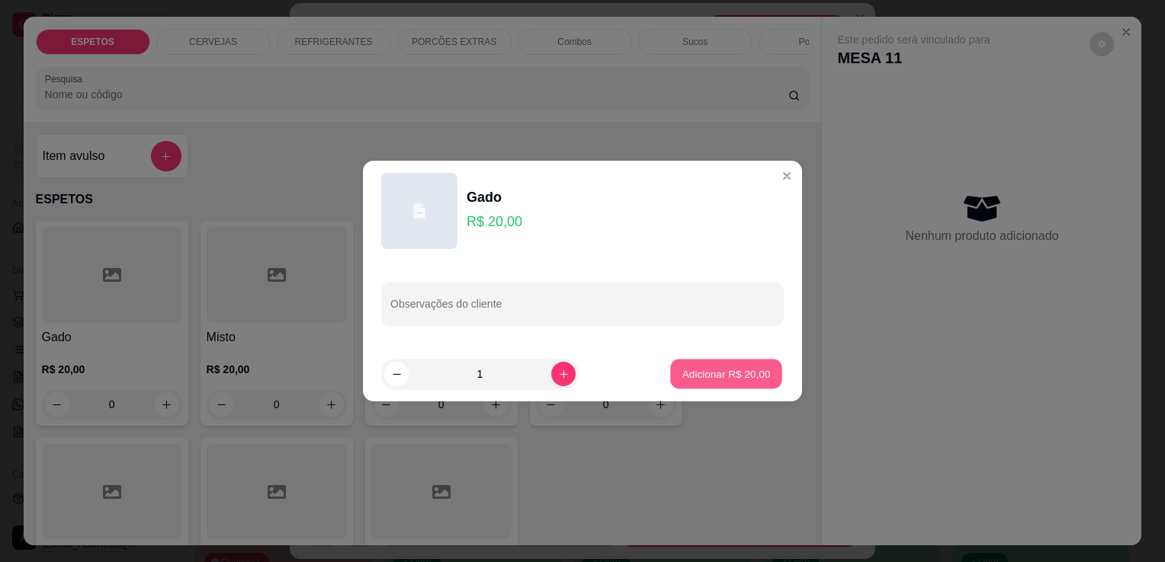
click at [739, 374] on p "Adicionar R$ 20,00" at bounding box center [726, 374] width 88 height 14
type input "1"
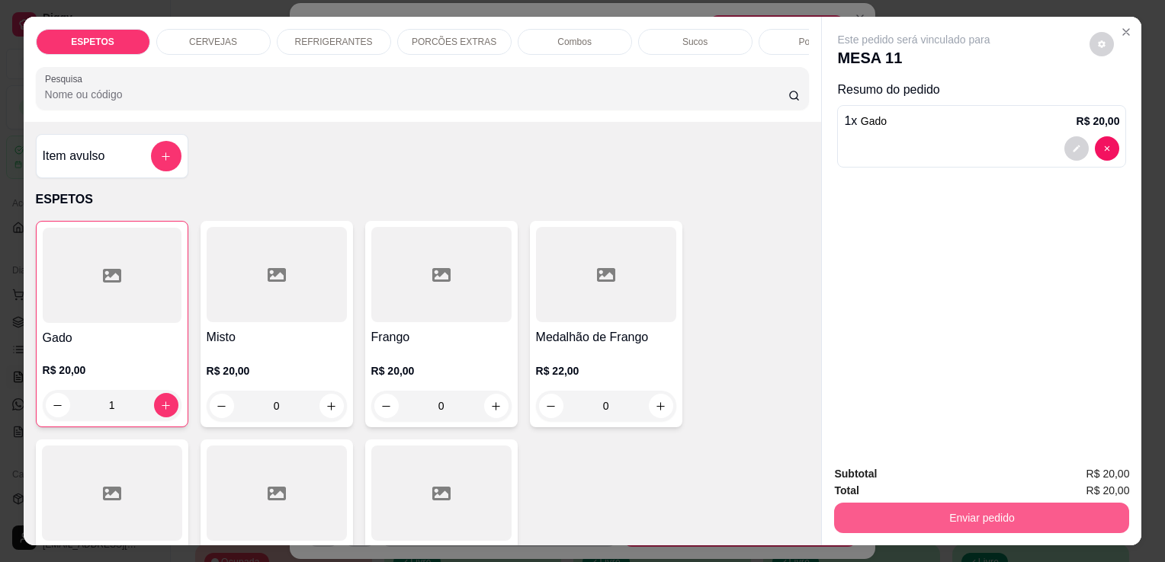
click at [949, 520] on button "Enviar pedido" at bounding box center [981, 518] width 295 height 30
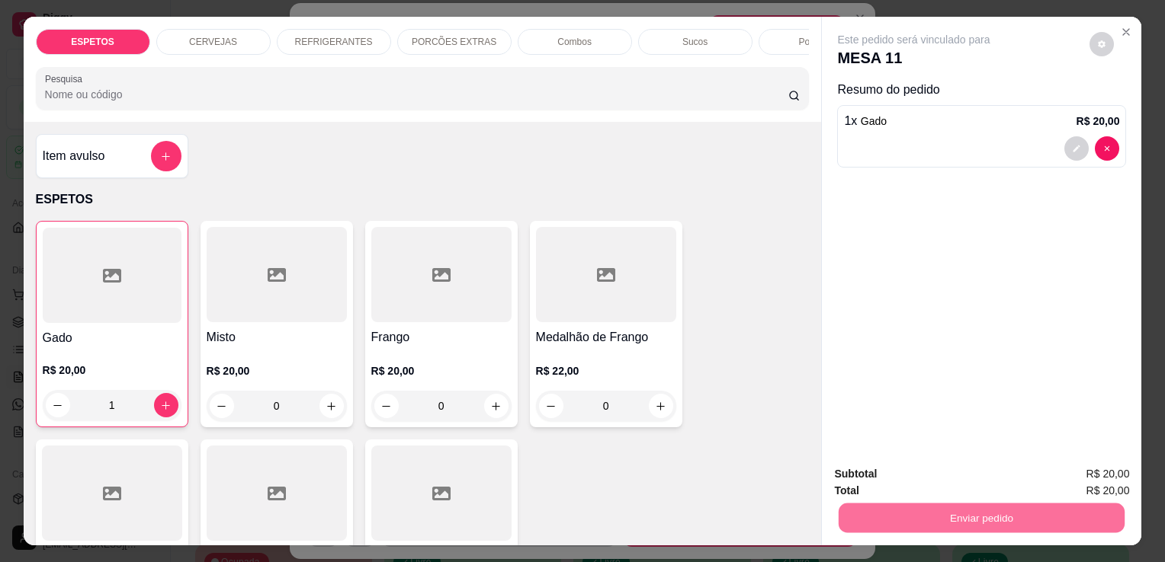
click at [1085, 471] on button "Enviar pedido" at bounding box center [1089, 475] width 86 height 29
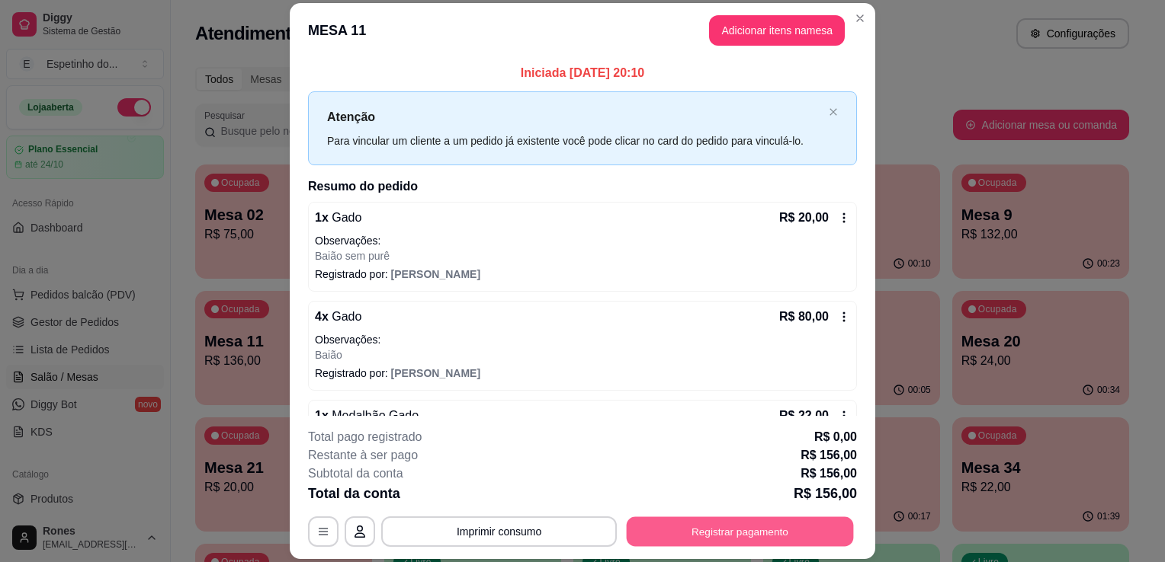
click at [718, 536] on button "Registrar pagamento" at bounding box center [740, 533] width 227 height 30
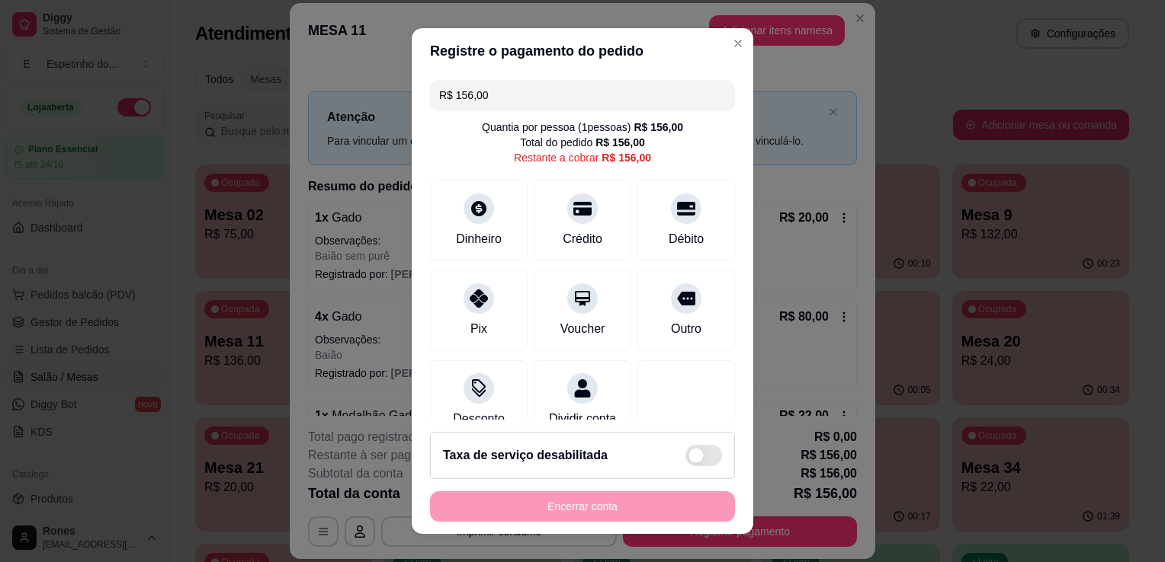
click at [505, 96] on input "R$ 156,00" at bounding box center [582, 95] width 287 height 30
click at [473, 217] on div at bounding box center [479, 204] width 34 height 34
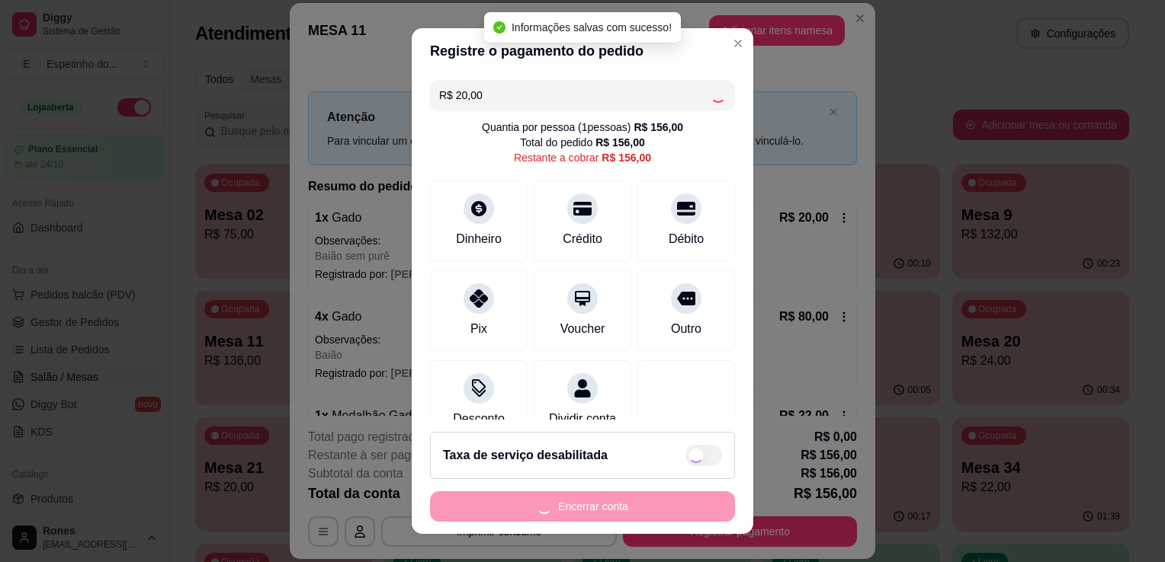
type input "R$ 136,00"
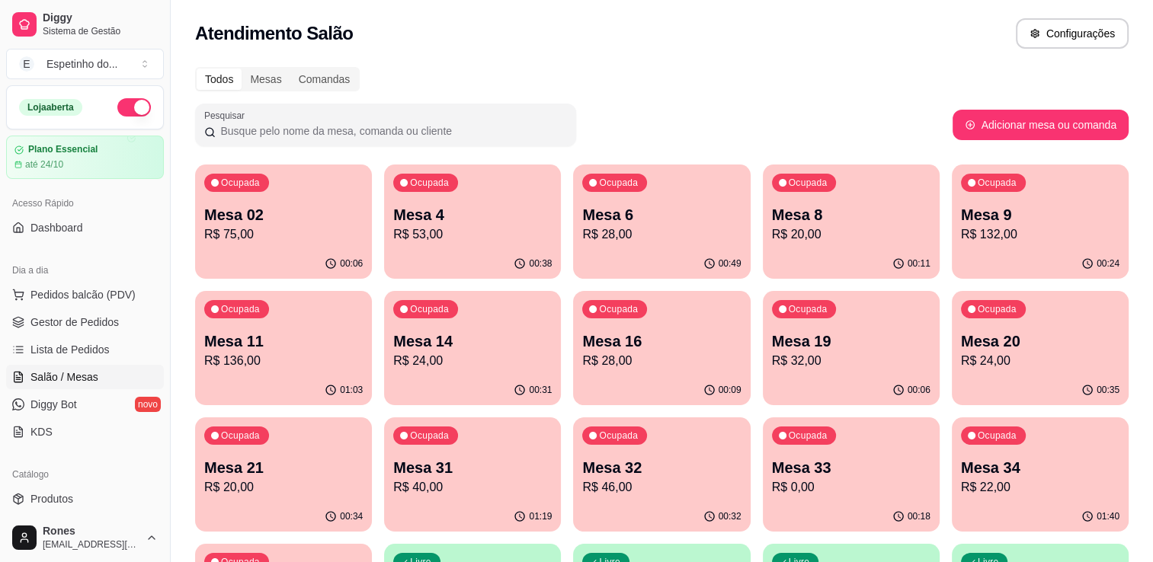
scroll to position [410, 0]
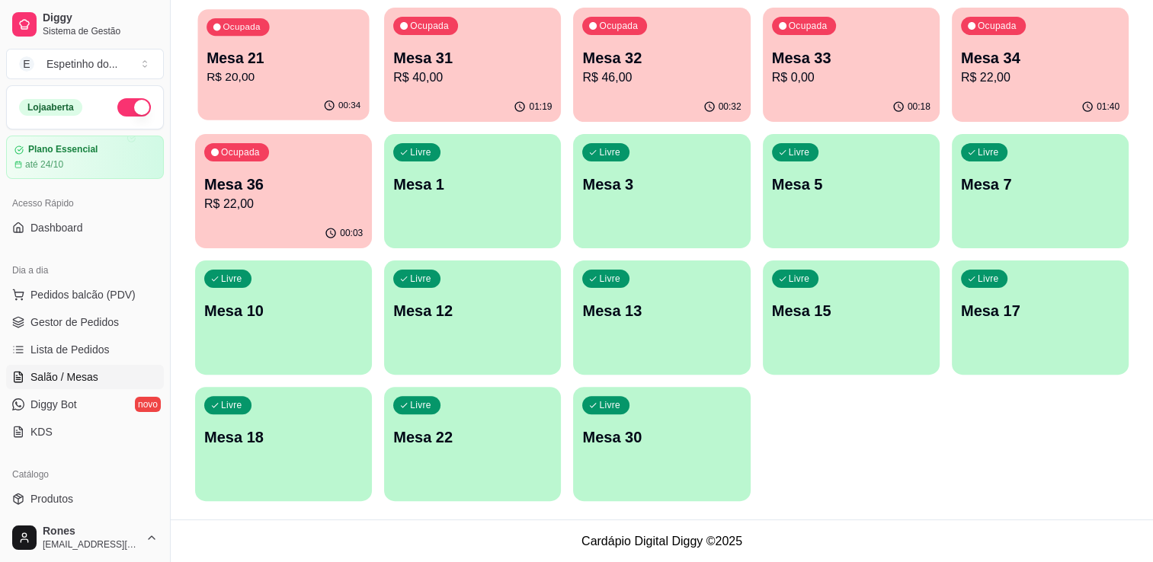
click at [341, 72] on p "R$ 20,00" at bounding box center [284, 78] width 154 height 18
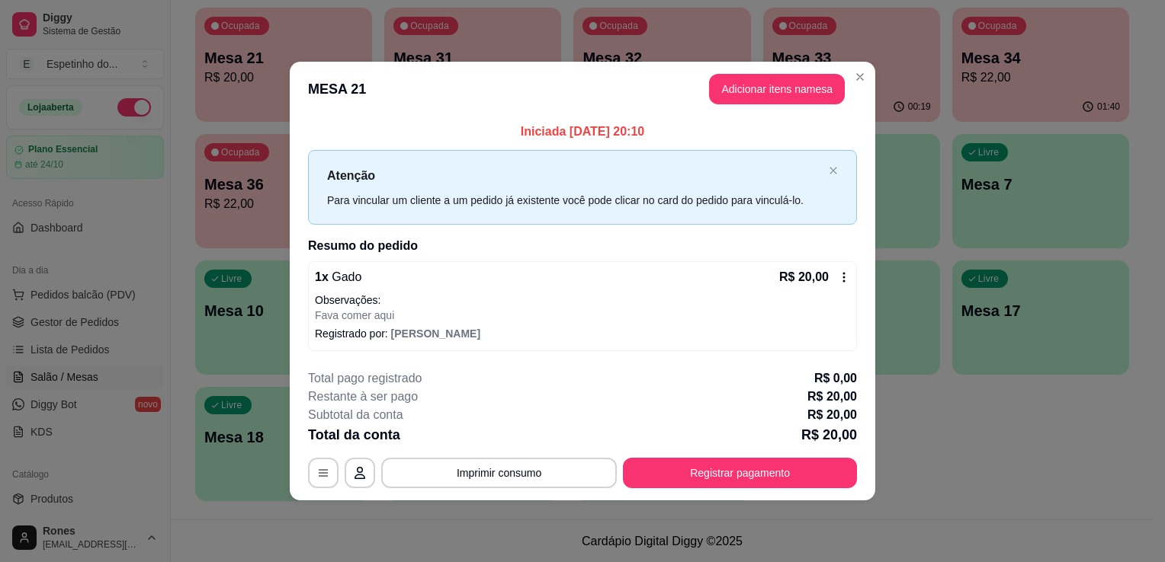
click at [841, 282] on icon at bounding box center [844, 277] width 12 height 12
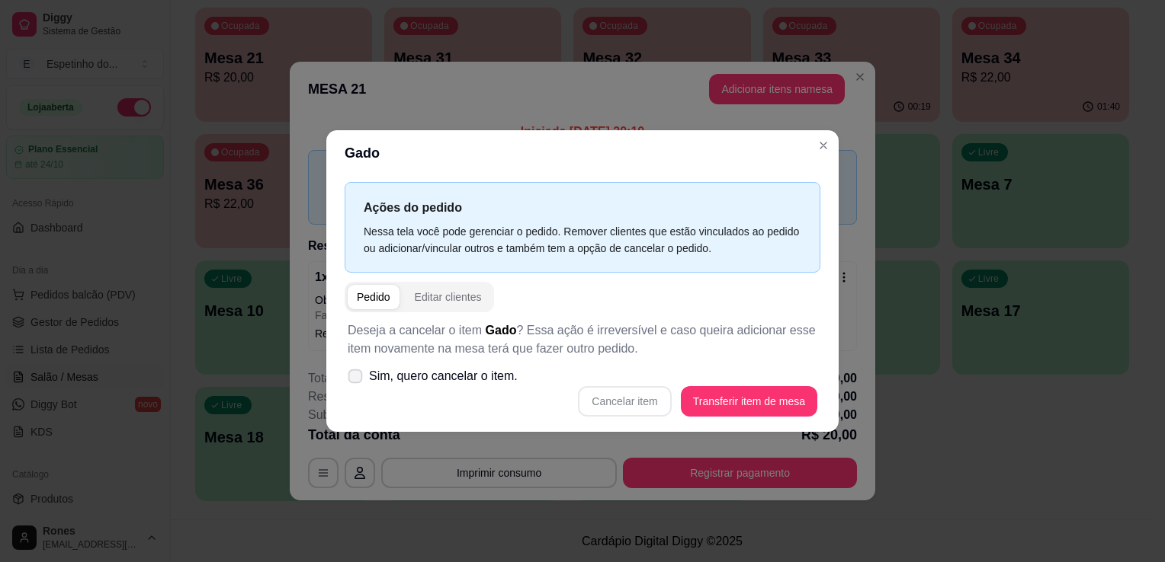
click at [448, 378] on span "Sim, quero cancelar o item." at bounding box center [443, 376] width 149 height 18
click at [357, 380] on input "Sim, quero cancelar o item." at bounding box center [352, 385] width 10 height 10
checkbox input "true"
click at [613, 398] on button "Cancelar item" at bounding box center [624, 402] width 91 height 30
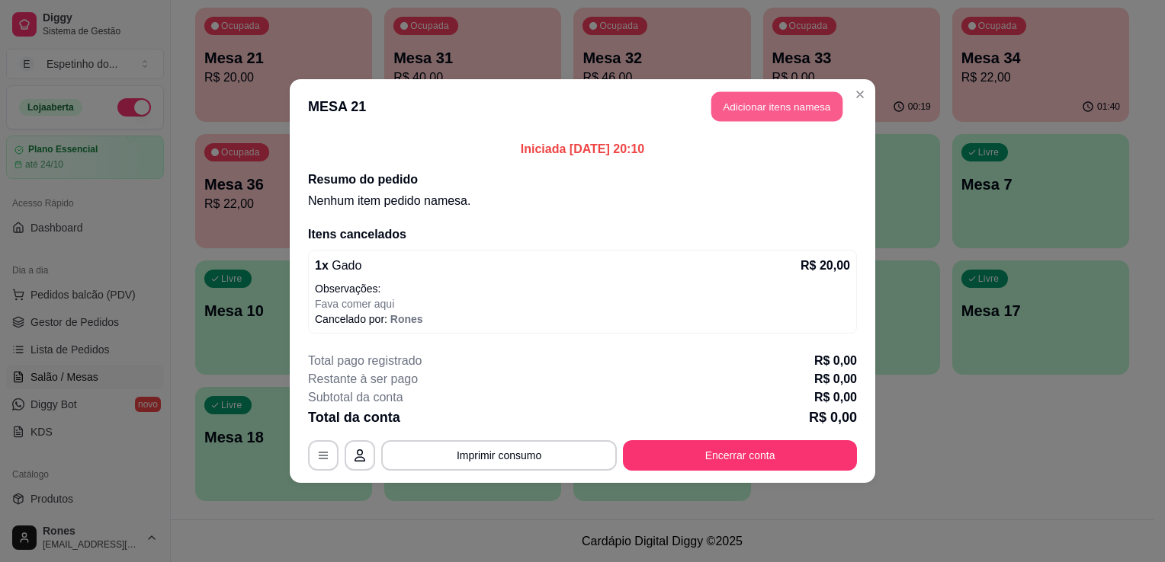
click at [783, 114] on button "Adicionar itens na mesa" at bounding box center [776, 107] width 131 height 30
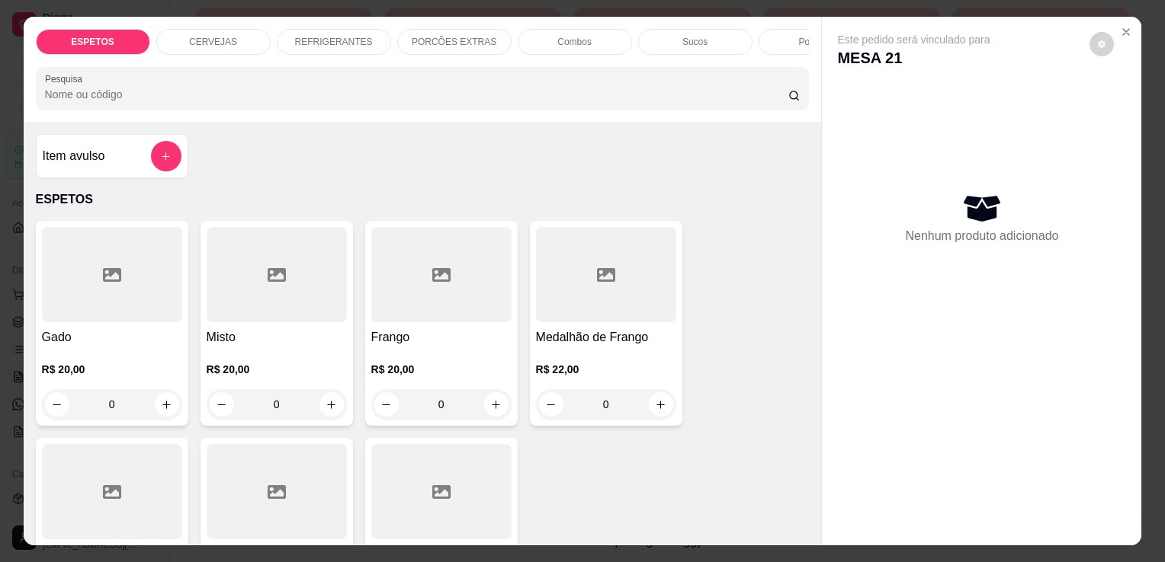
click at [308, 500] on div at bounding box center [277, 491] width 140 height 95
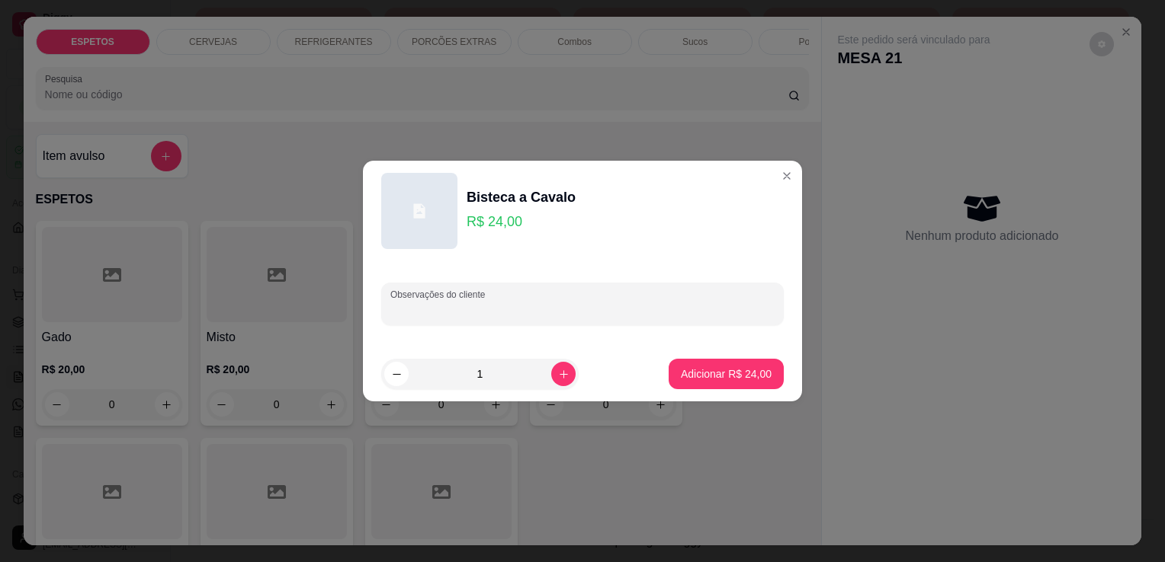
click at [602, 315] on input "Observações do cliente" at bounding box center [582, 310] width 384 height 15
type input "baiao para comer aqui"
click at [699, 385] on button "Adicionar R$ 24,00" at bounding box center [726, 375] width 112 height 30
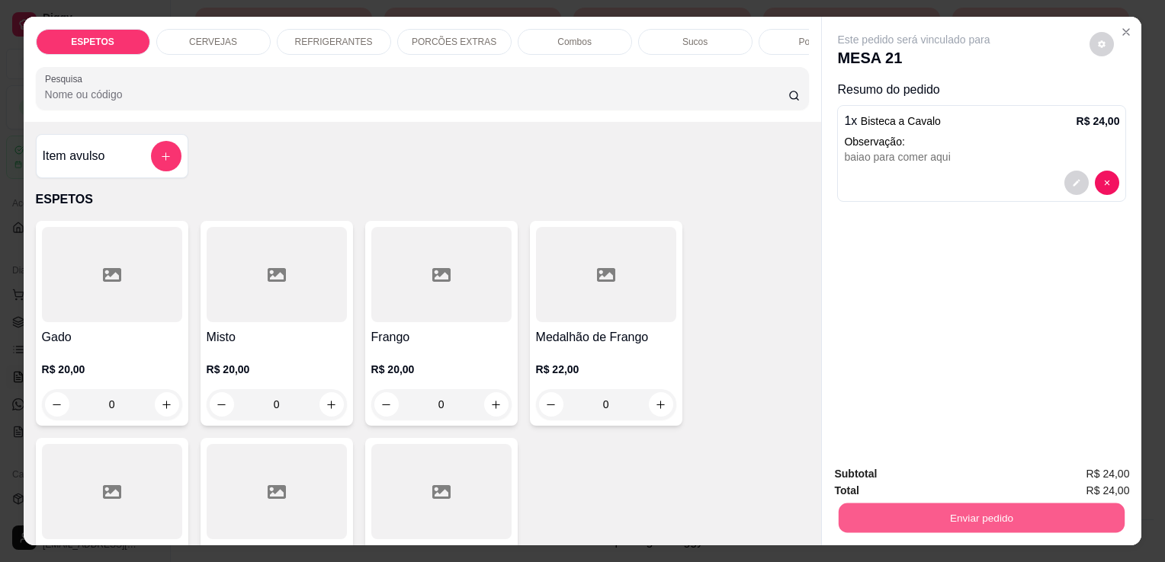
click at [941, 512] on button "Enviar pedido" at bounding box center [981, 518] width 286 height 30
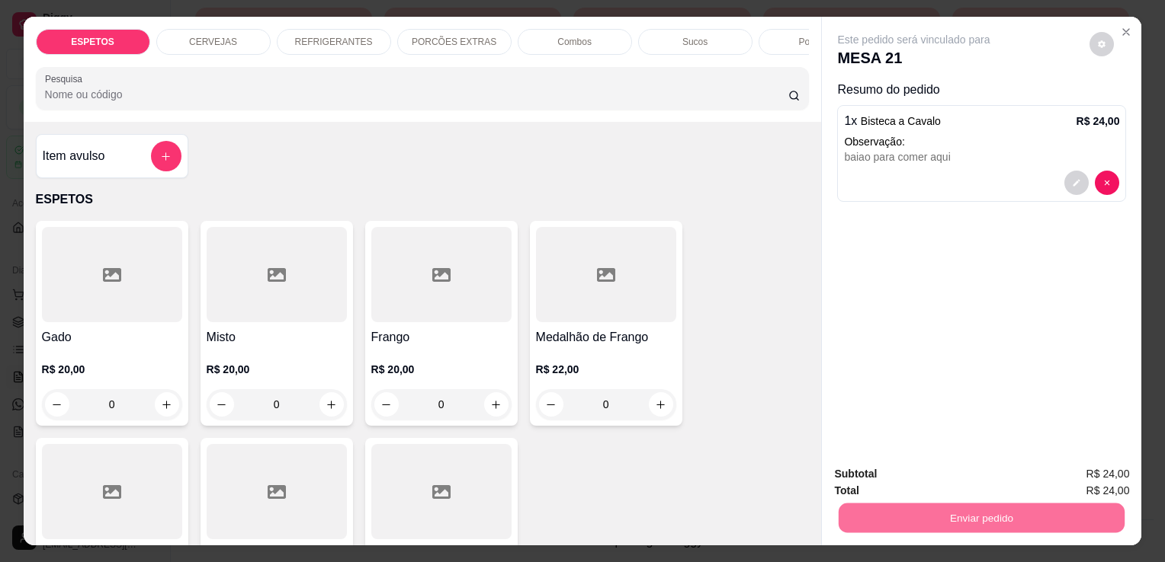
click at [1112, 469] on button "Enviar pedido" at bounding box center [1089, 475] width 86 height 29
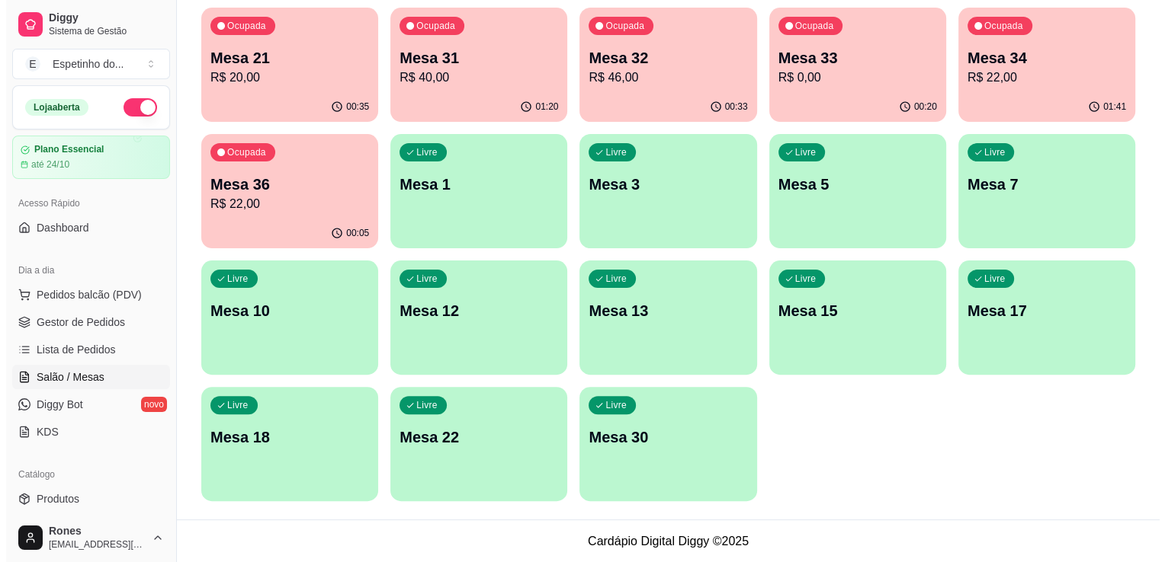
scroll to position [0, 0]
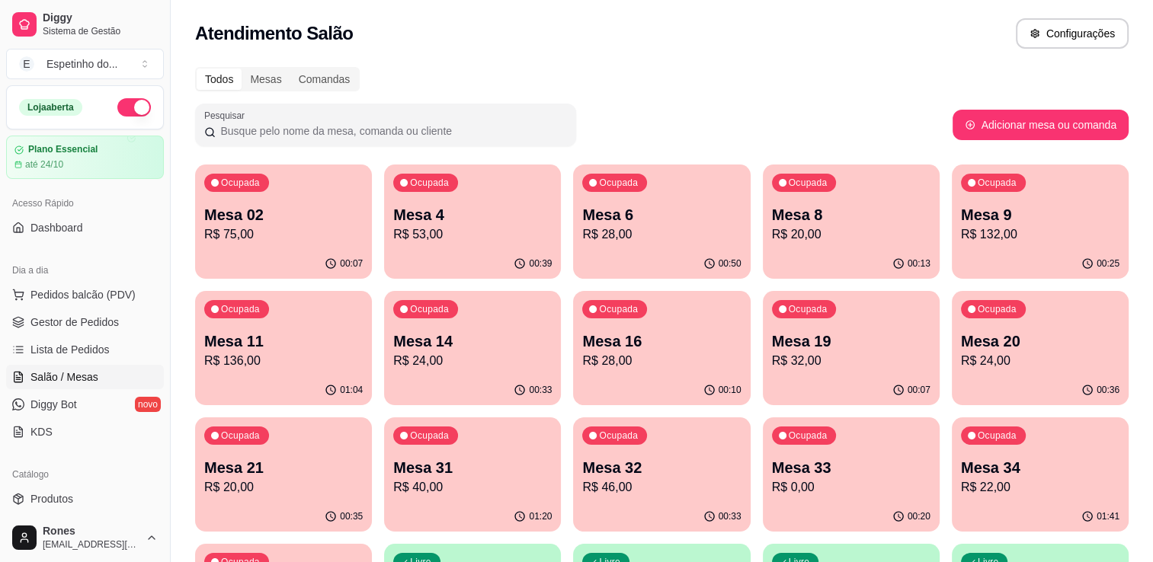
click at [283, 365] on p "R$ 136,00" at bounding box center [283, 361] width 159 height 18
click at [277, 330] on div "Ocupada Mesa 11 R$ 156,00" at bounding box center [282, 334] width 171 height 82
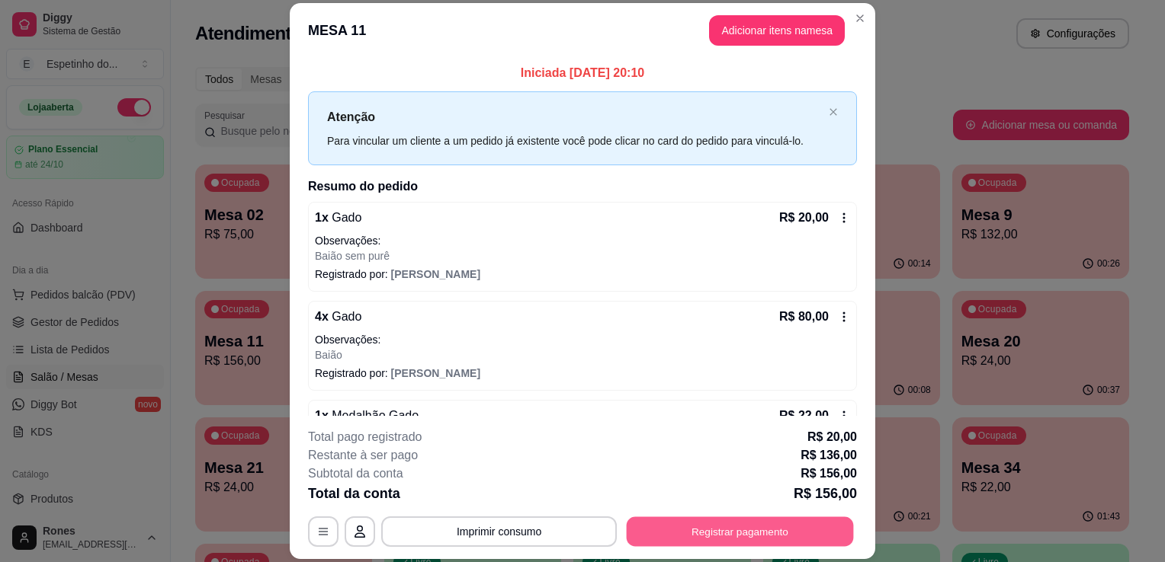
click at [762, 528] on button "Registrar pagamento" at bounding box center [740, 533] width 227 height 30
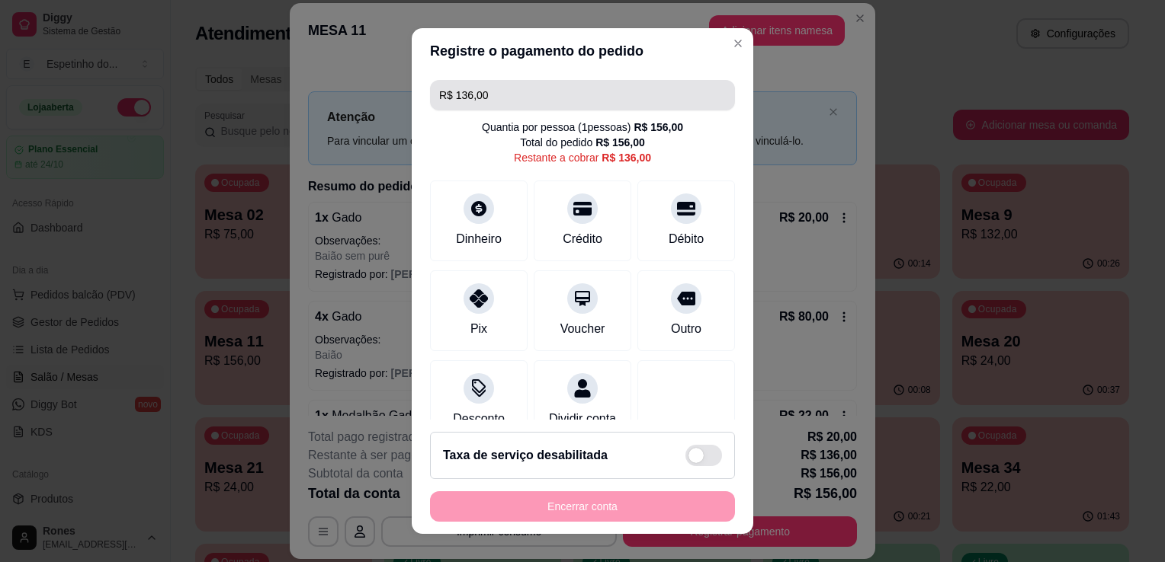
click at [508, 100] on input "R$ 136,00" at bounding box center [582, 95] width 287 height 30
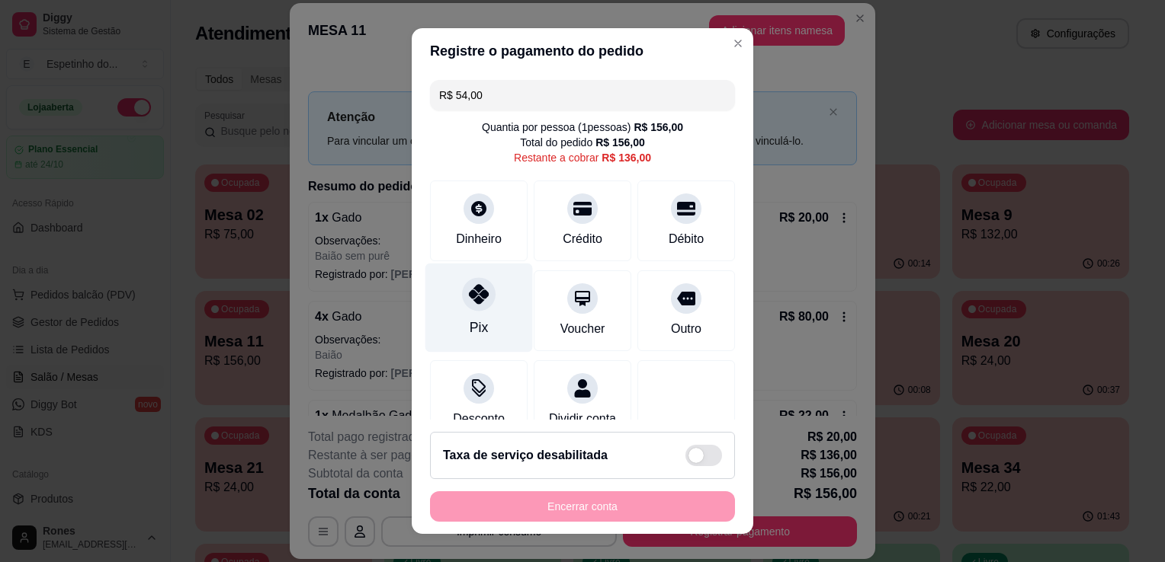
click at [497, 304] on div "Pix" at bounding box center [478, 308] width 107 height 89
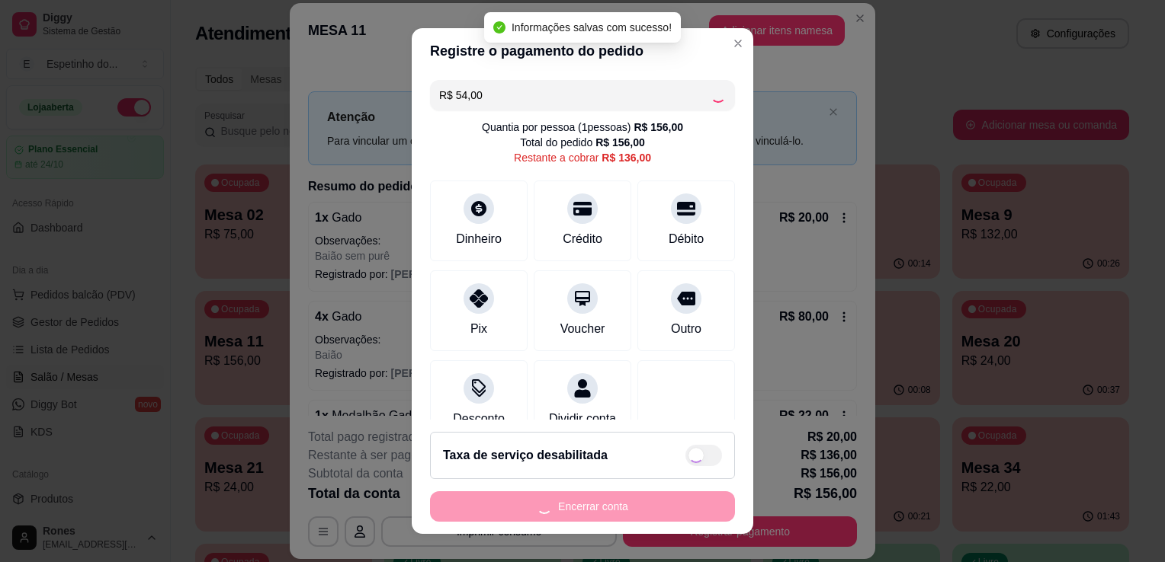
type input "R$ 82,00"
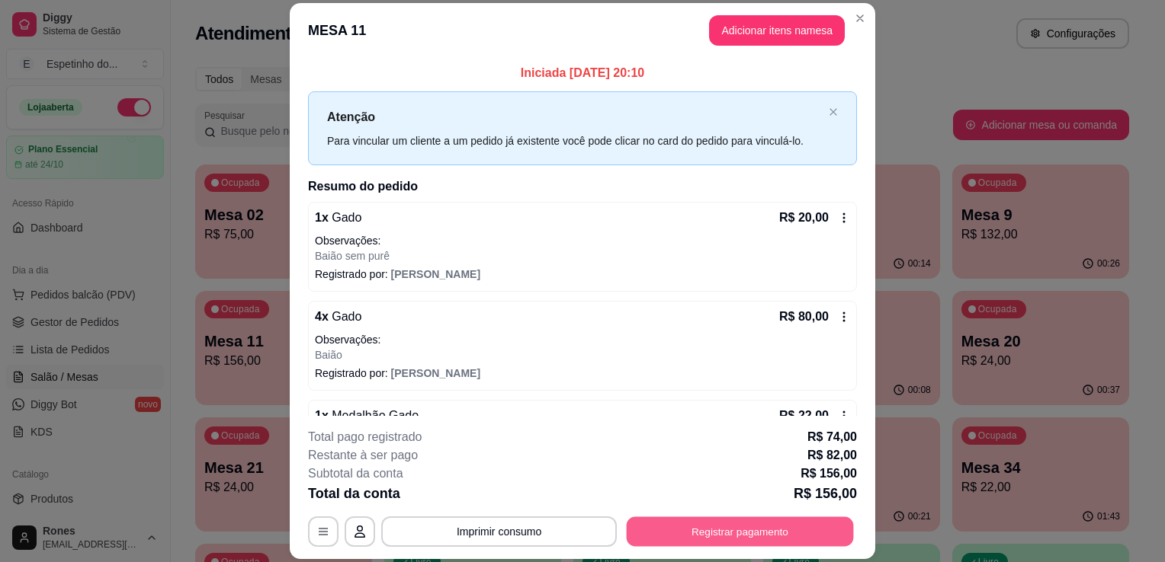
click at [752, 542] on button "Registrar pagamento" at bounding box center [740, 533] width 227 height 30
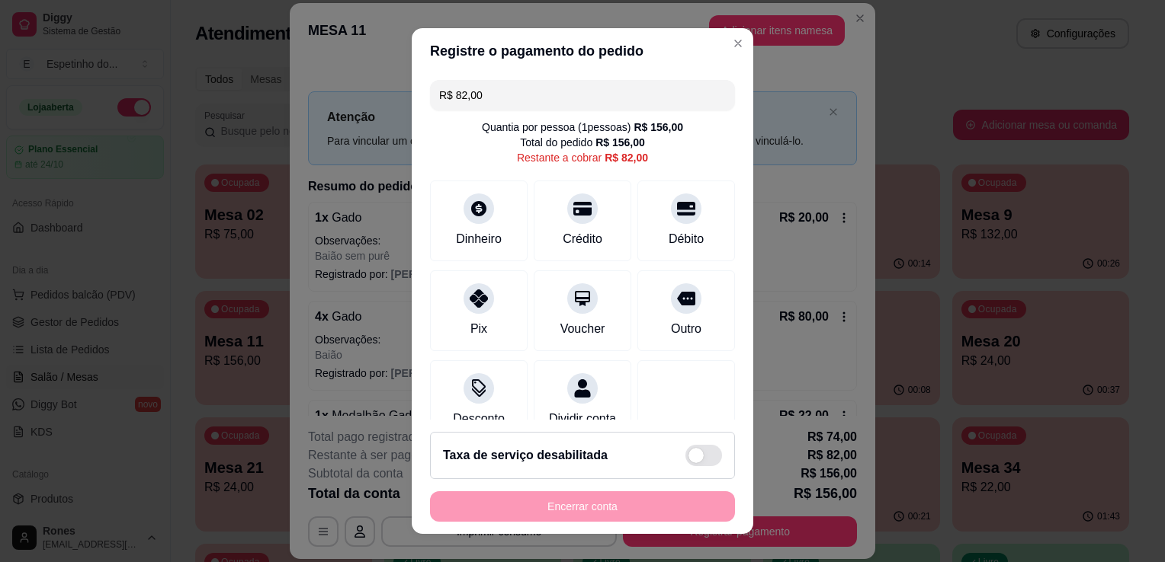
click at [500, 90] on input "R$ 82,00" at bounding box center [582, 95] width 287 height 30
click at [569, 226] on div "Crédito" at bounding box center [582, 218] width 107 height 89
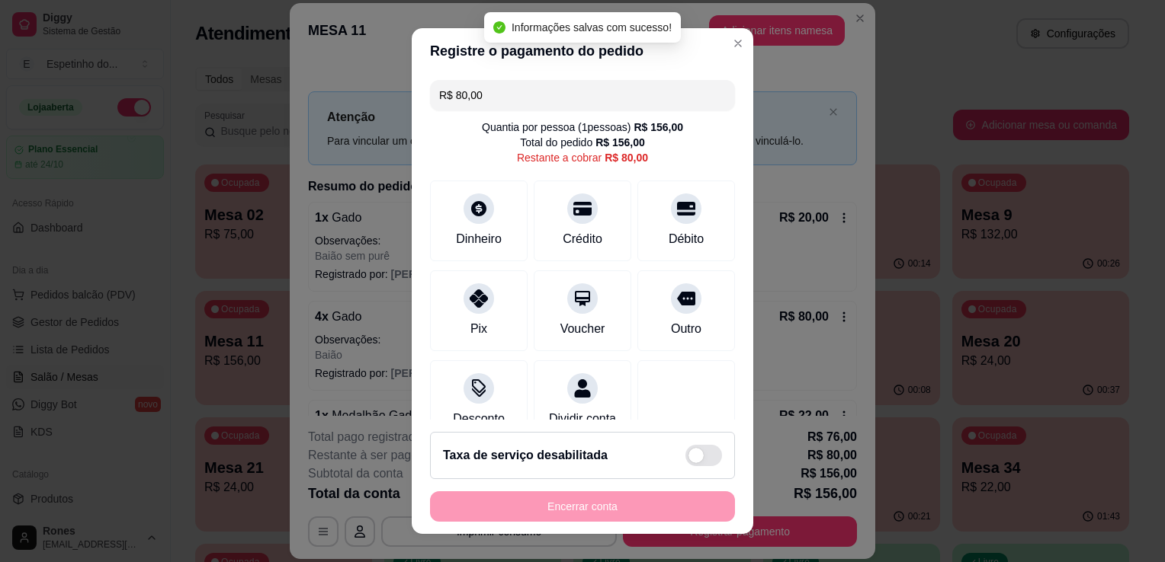
click at [496, 98] on input "R$ 80,00" at bounding box center [582, 95] width 287 height 30
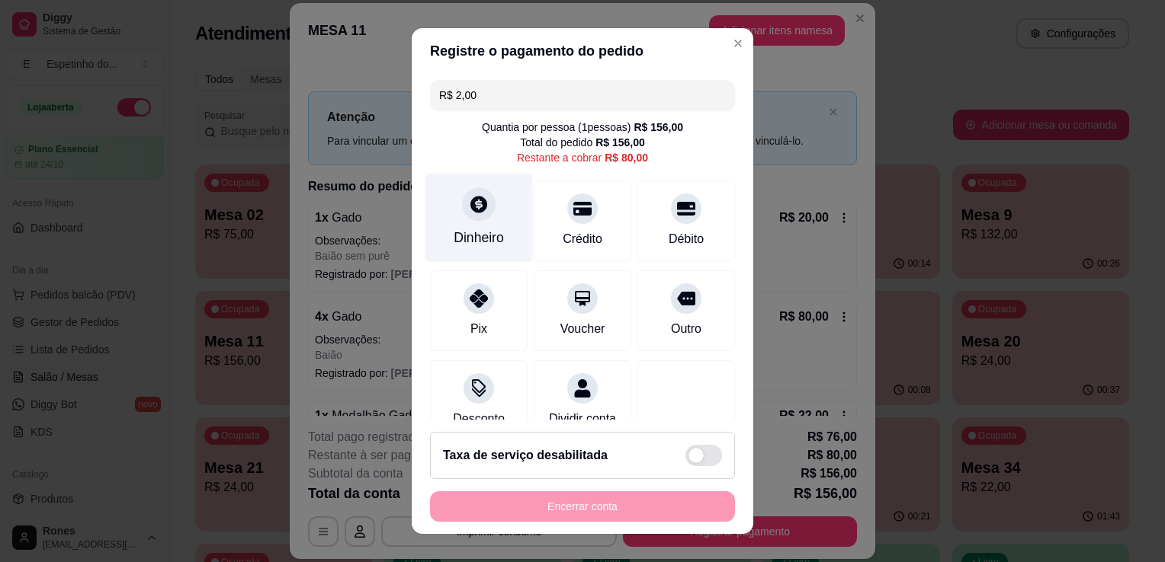
type input "R$ 2,00"
click at [473, 187] on div at bounding box center [479, 204] width 34 height 34
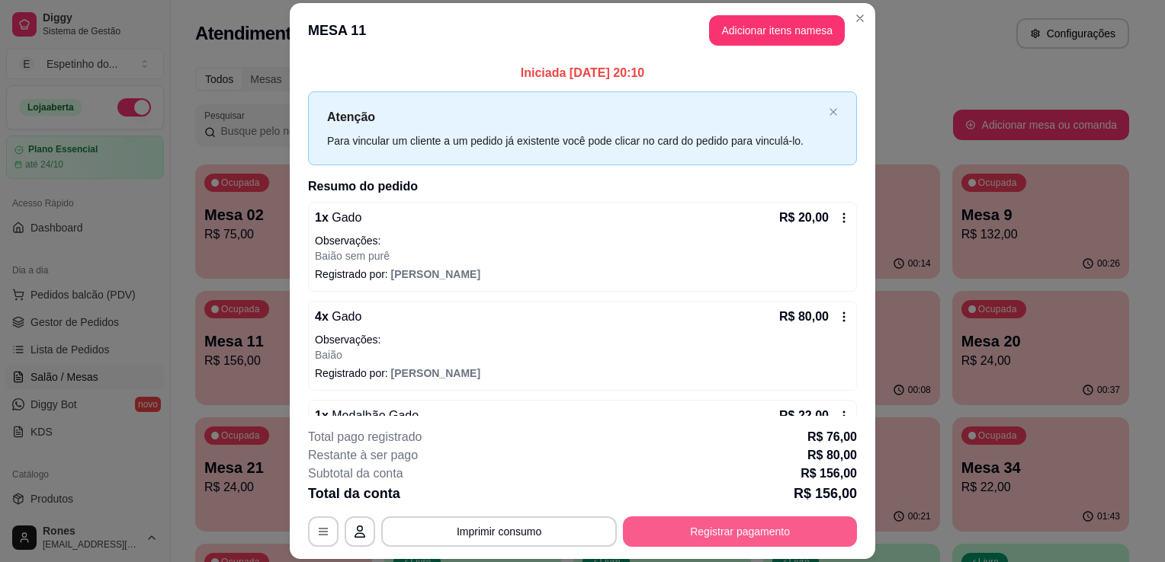
click at [735, 531] on button "Registrar pagamento" at bounding box center [740, 532] width 234 height 30
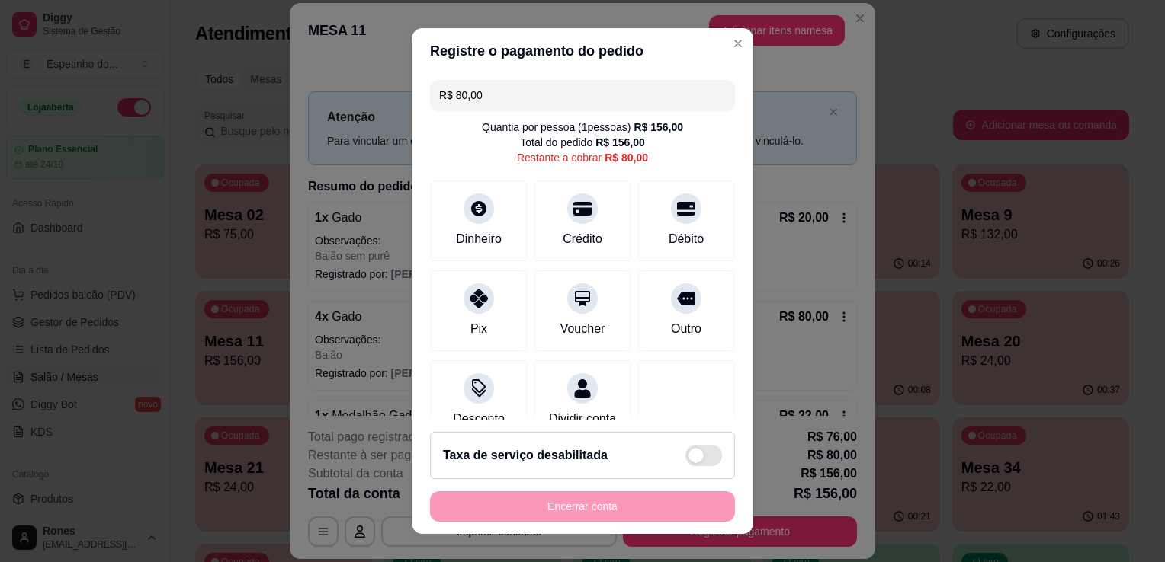
click at [514, 98] on input "R$ 80,00" at bounding box center [582, 95] width 287 height 30
type input "R$ 0,00"
click at [667, 233] on div "Débito" at bounding box center [686, 238] width 39 height 20
click at [489, 103] on input "R$ 0,00" at bounding box center [582, 95] width 287 height 30
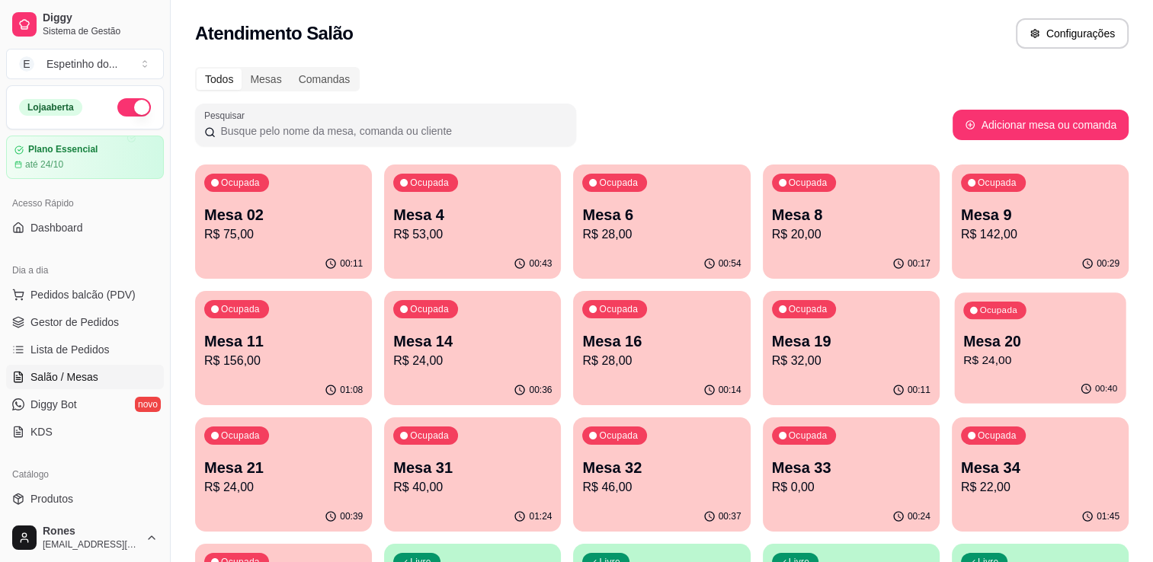
click at [1015, 362] on p "R$ 24,00" at bounding box center [1040, 361] width 154 height 18
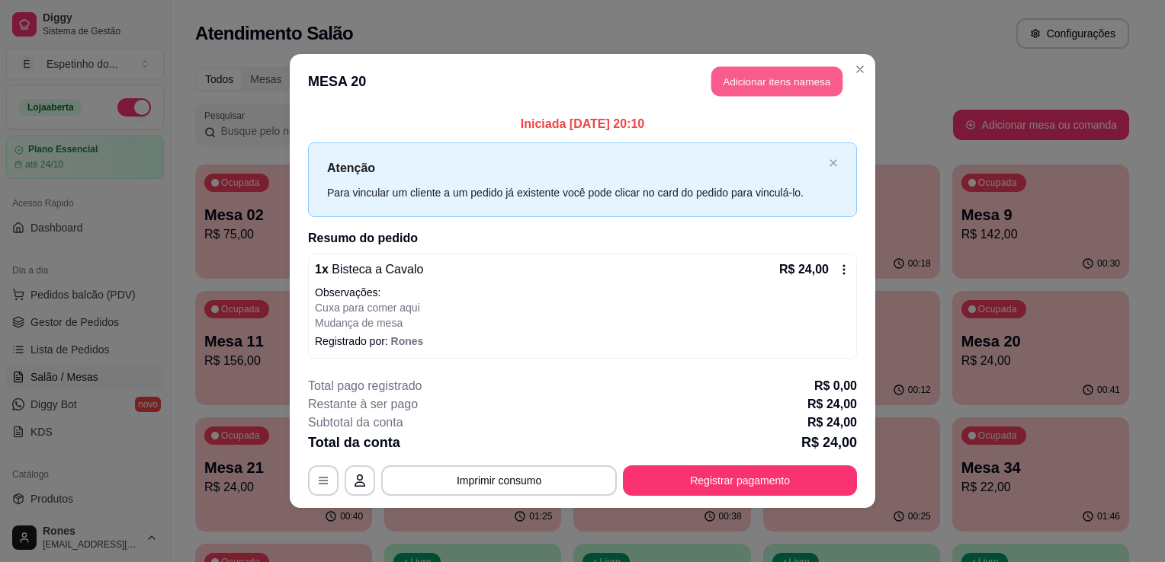
click at [819, 84] on button "Adicionar itens na mesa" at bounding box center [776, 82] width 131 height 30
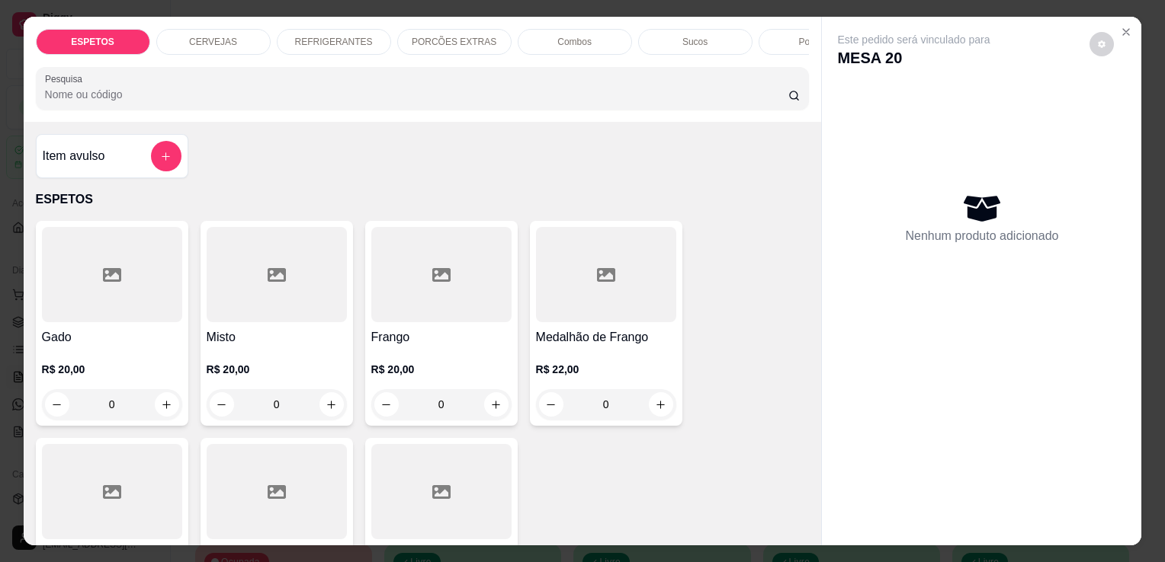
click at [314, 41] on p "REFRIGERANTES" at bounding box center [334, 42] width 78 height 12
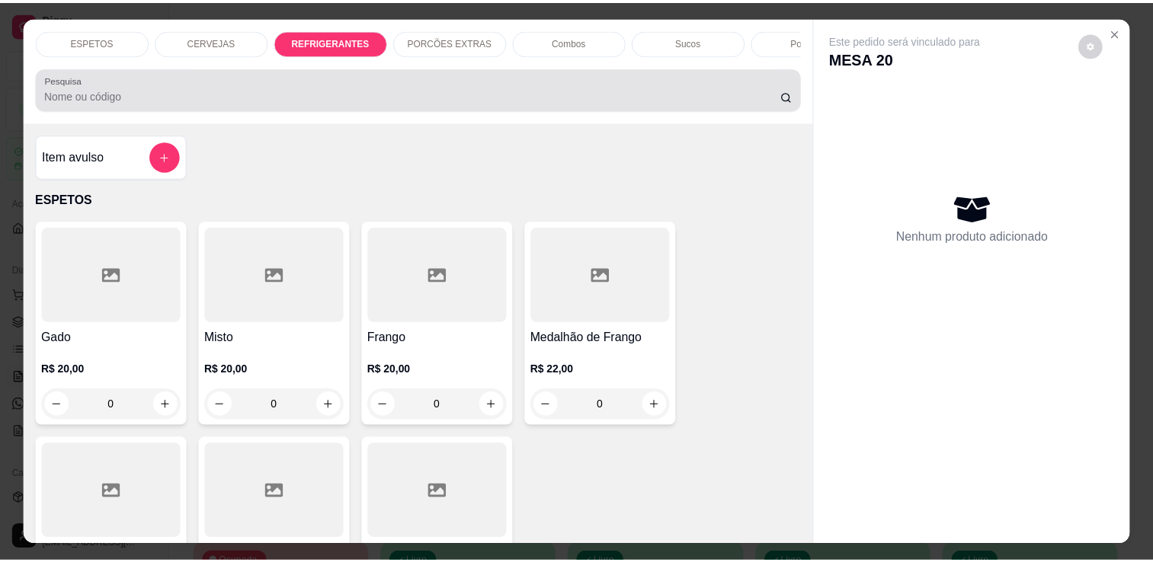
scroll to position [37, 0]
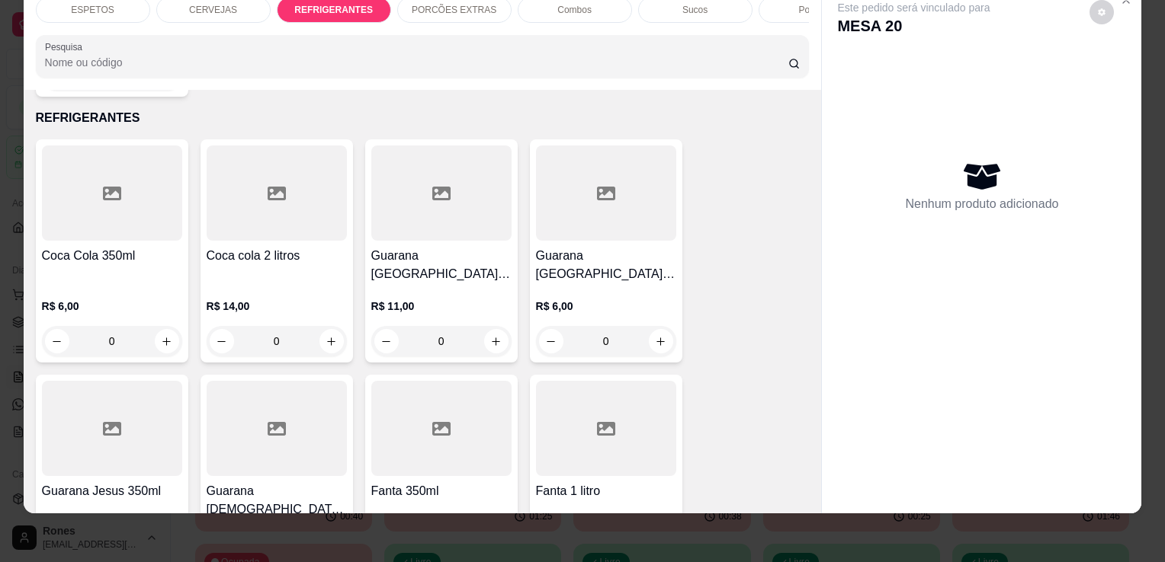
click at [114, 247] on h4 "Coca Cola 350ml" at bounding box center [112, 256] width 140 height 18
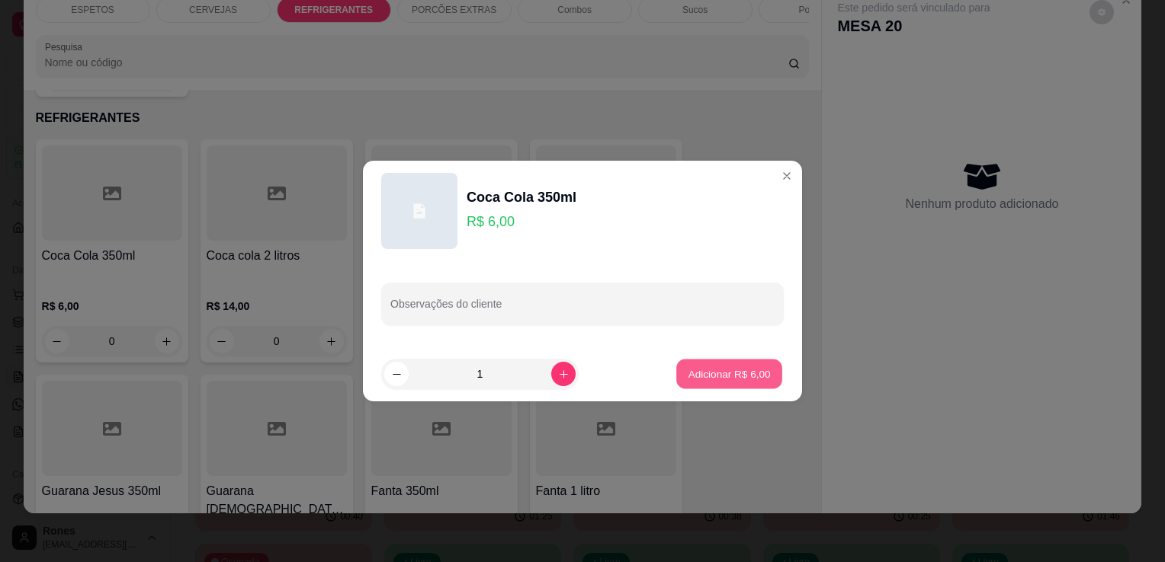
click at [746, 380] on p "Adicionar R$ 6,00" at bounding box center [728, 374] width 82 height 14
type input "1"
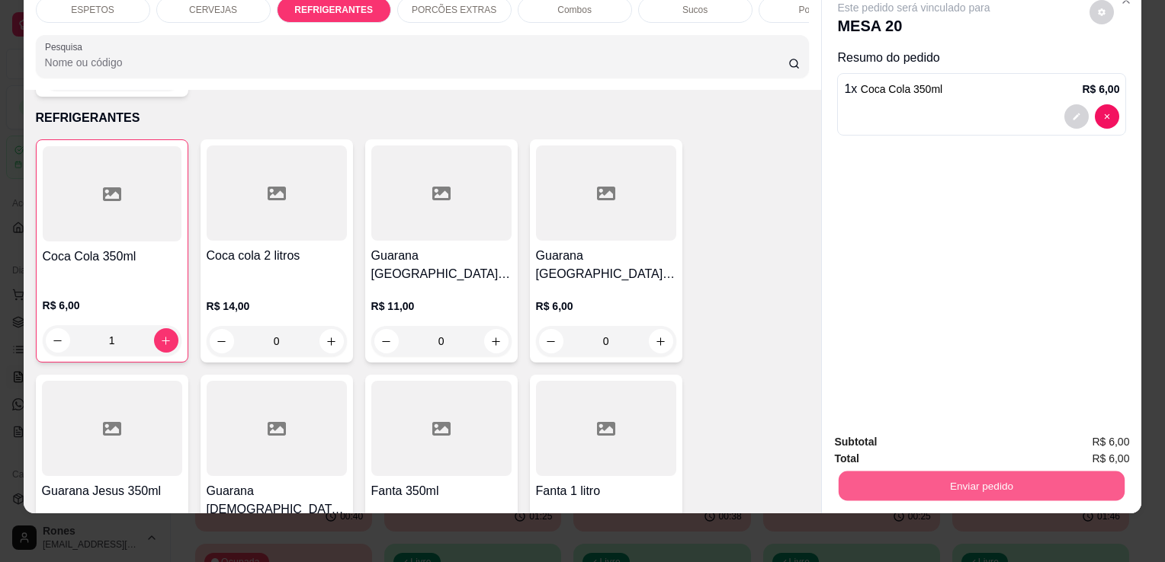
click at [989, 481] on button "Enviar pedido" at bounding box center [981, 486] width 286 height 30
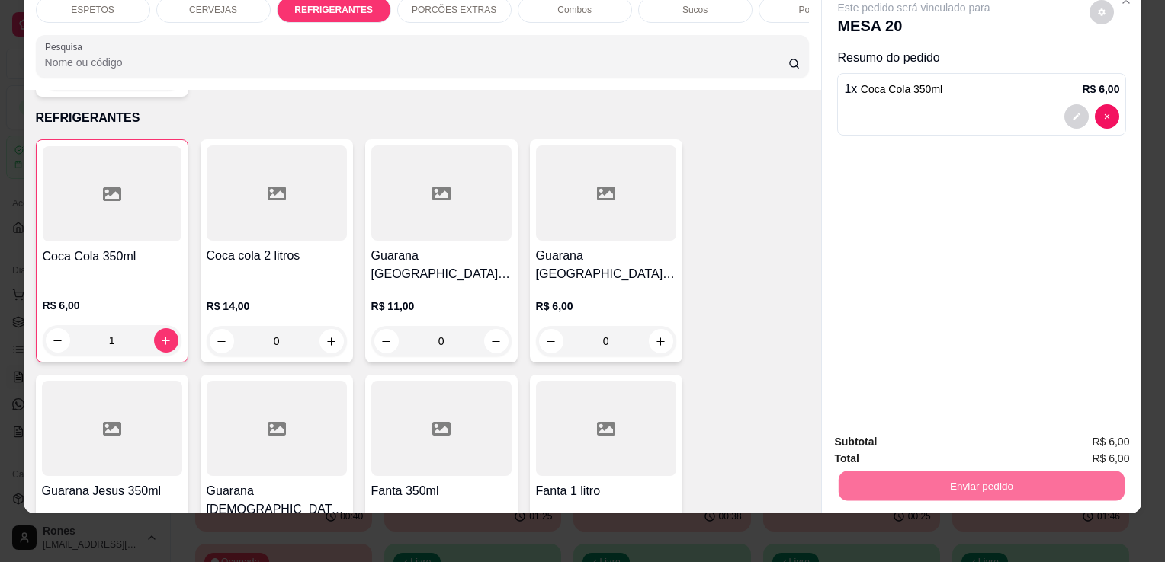
click at [1082, 441] on button "Enviar pedido" at bounding box center [1089, 437] width 84 height 28
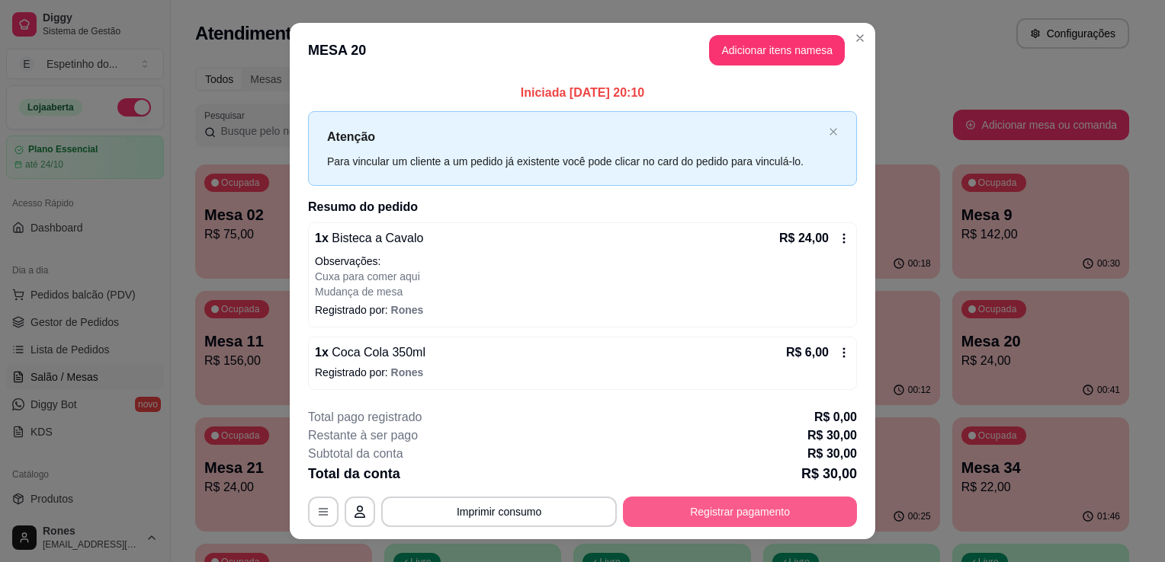
click at [779, 514] on button "Registrar pagamento" at bounding box center [740, 512] width 234 height 30
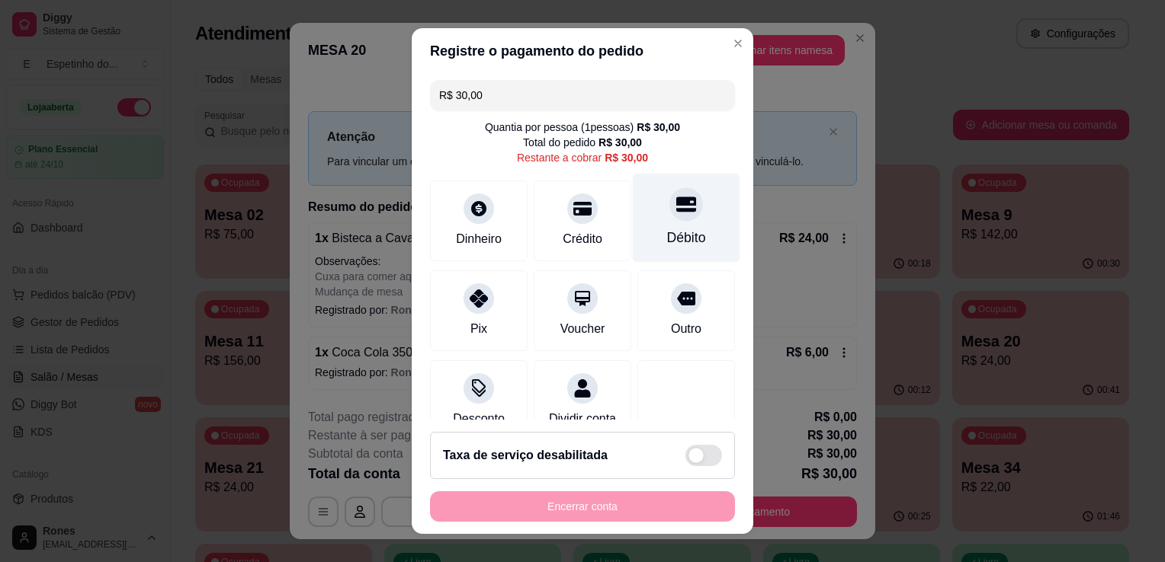
click at [667, 237] on div "Débito" at bounding box center [686, 238] width 39 height 20
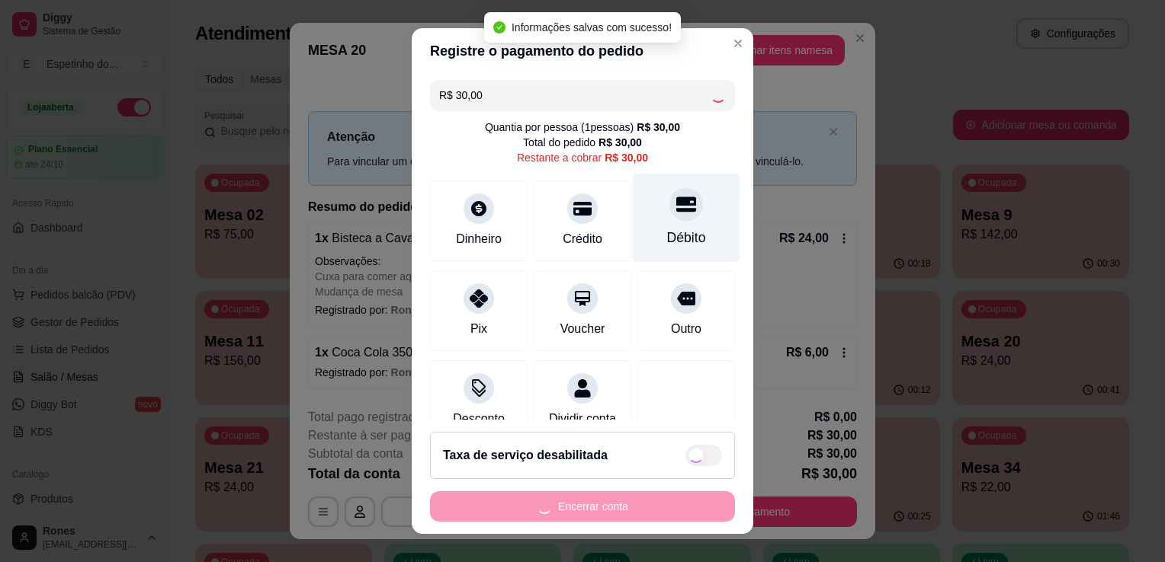
type input "R$ 0,00"
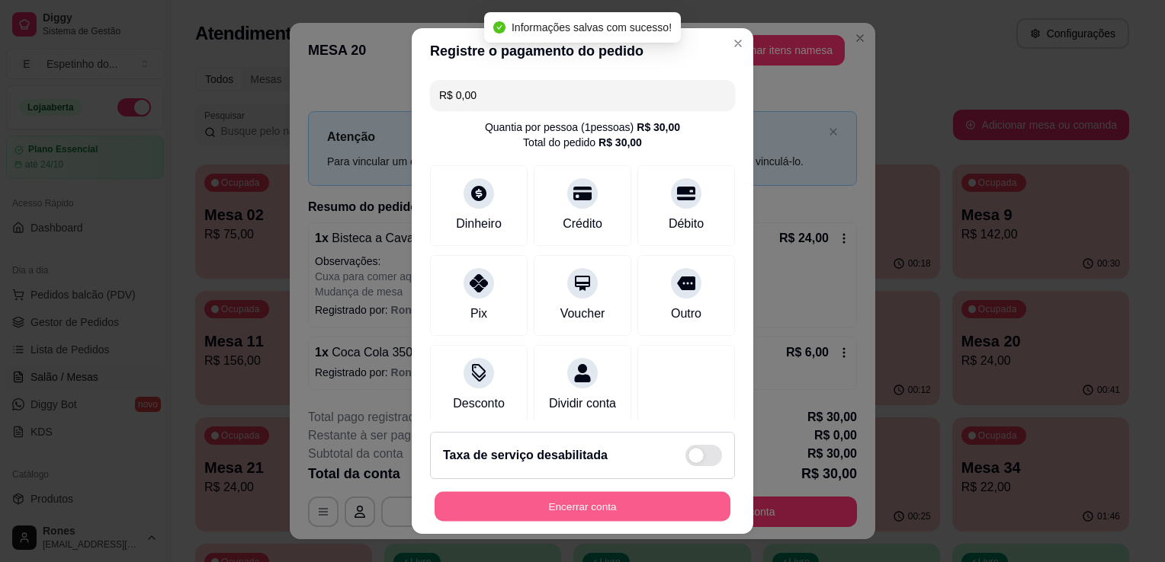
click at [637, 509] on button "Encerrar conta" at bounding box center [582, 507] width 296 height 30
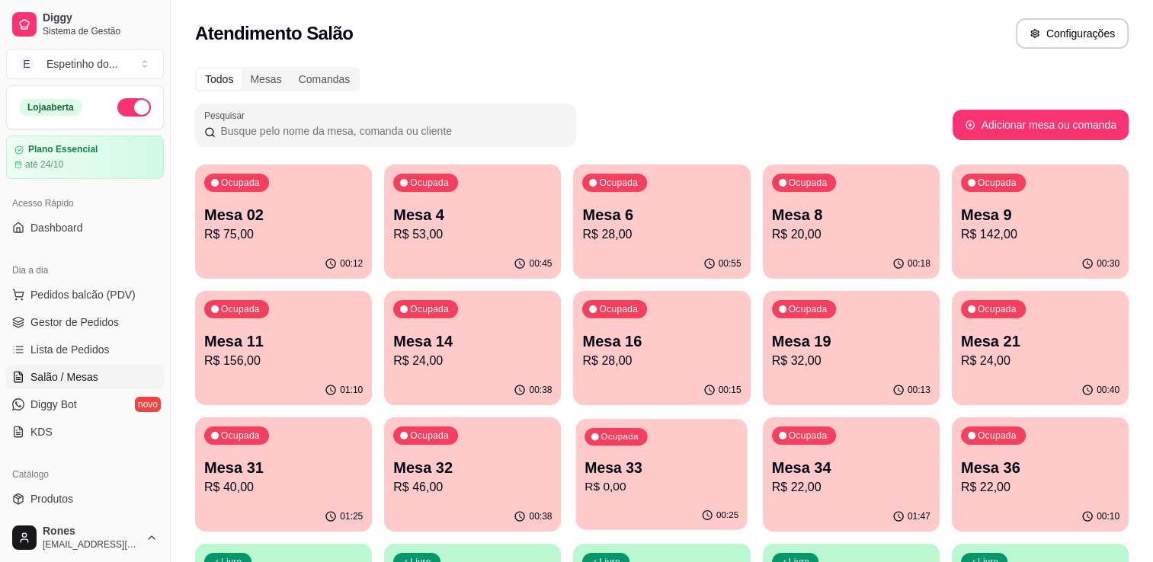
click at [713, 487] on p "R$ 0,00" at bounding box center [662, 488] width 154 height 18
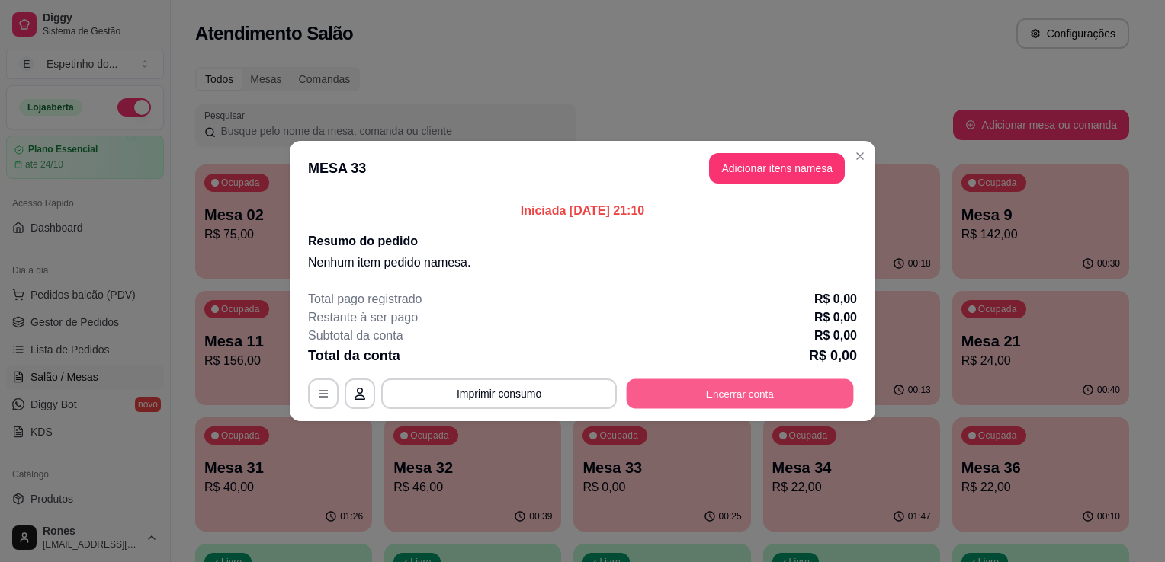
click at [797, 392] on button "Encerrar conta" at bounding box center [740, 395] width 227 height 30
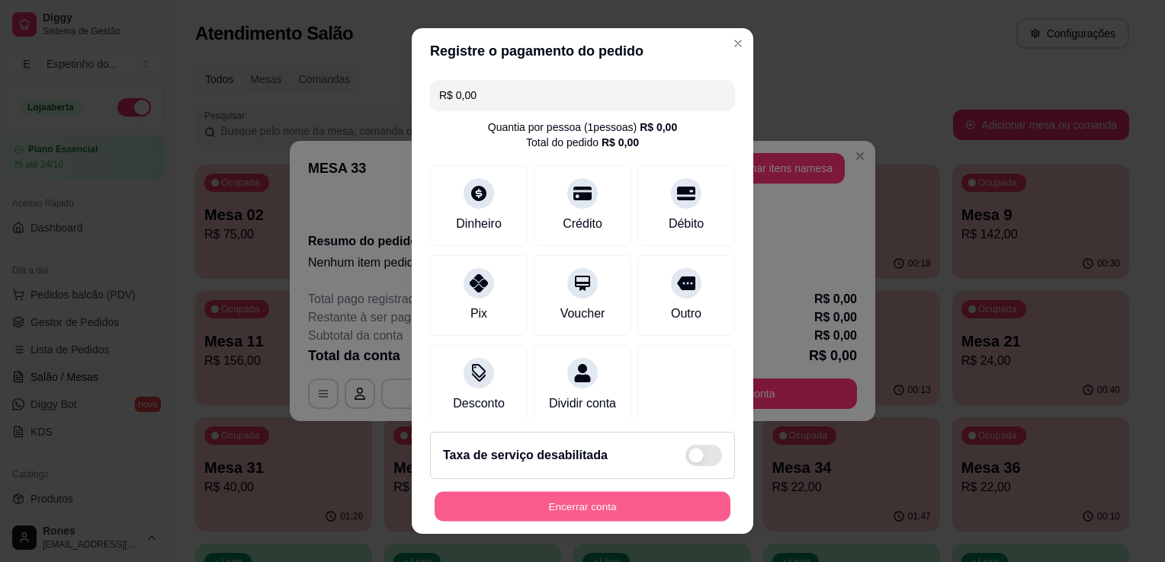
click at [665, 511] on button "Encerrar conta" at bounding box center [582, 507] width 296 height 30
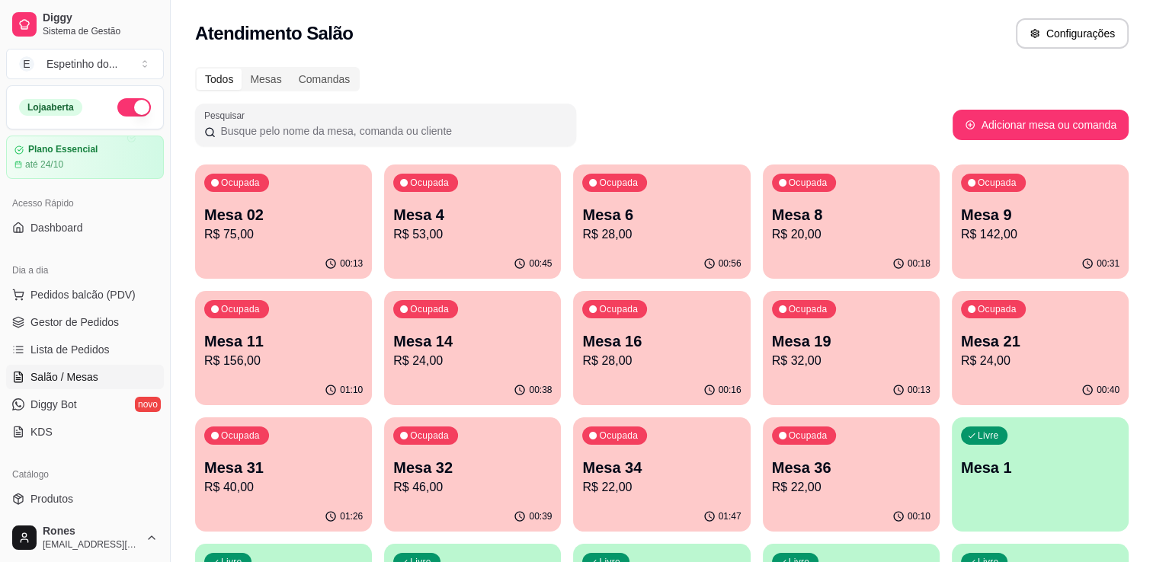
click at [258, 341] on p "Mesa 11" at bounding box center [283, 341] width 159 height 21
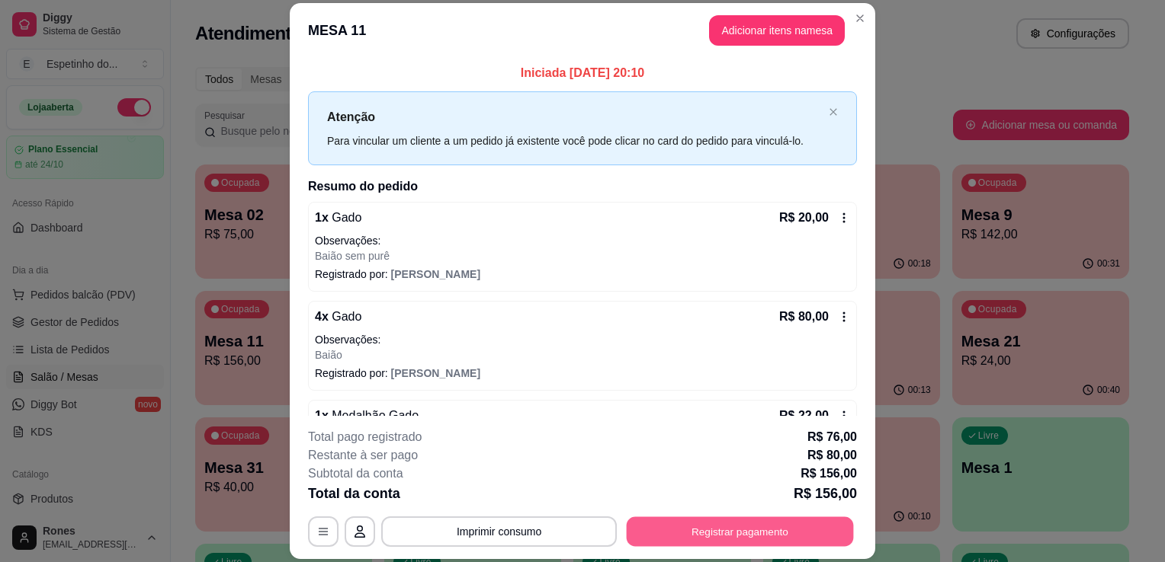
click at [777, 540] on button "Registrar pagamento" at bounding box center [740, 533] width 227 height 30
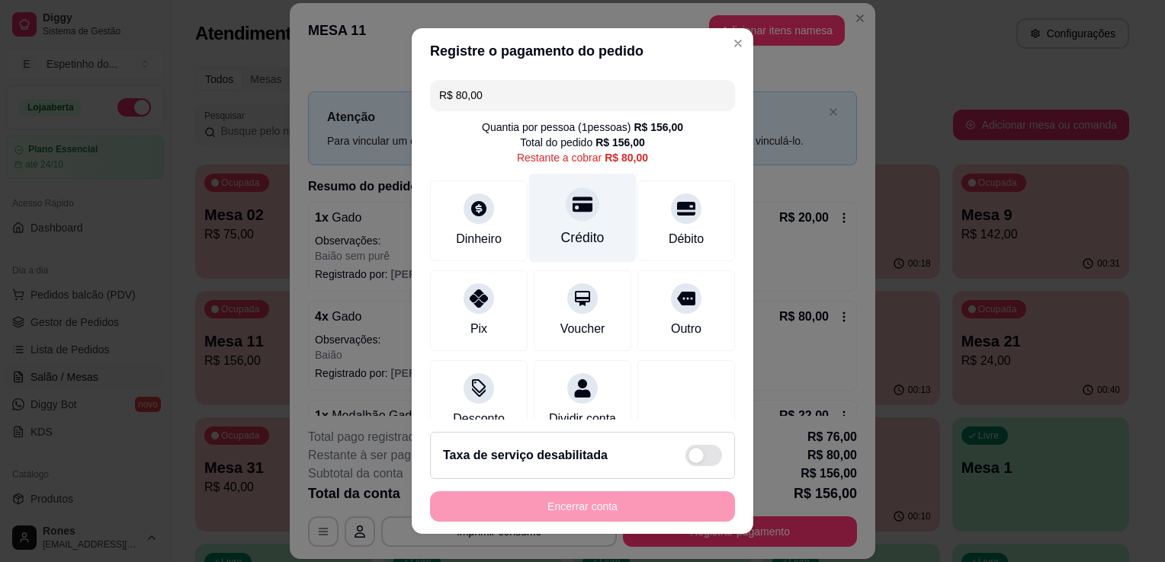
click at [588, 245] on div "Crédito" at bounding box center [582, 218] width 107 height 89
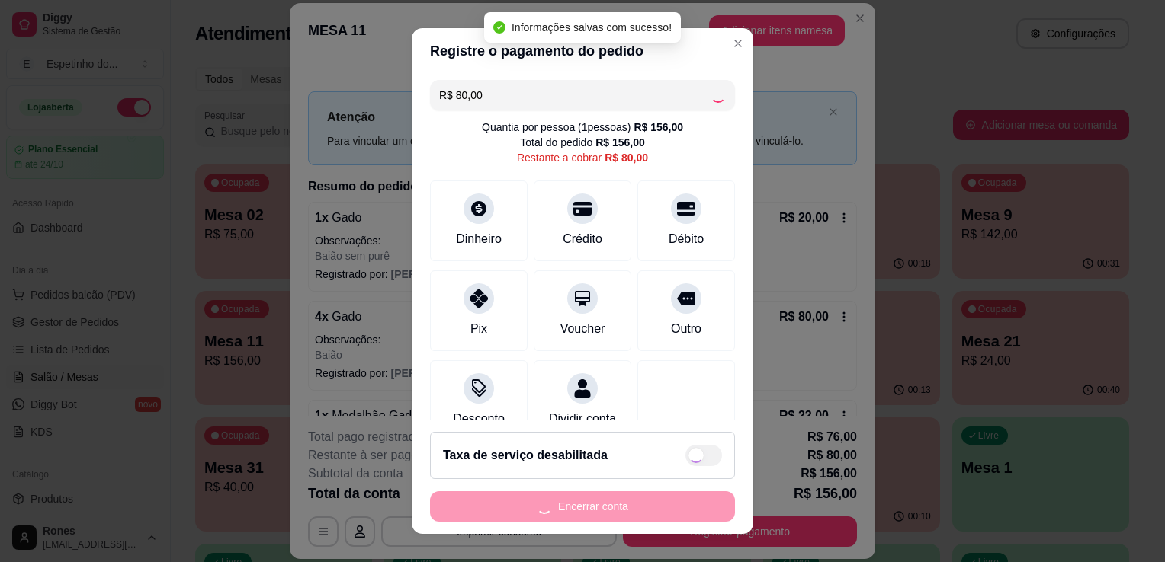
type input "R$ 0,00"
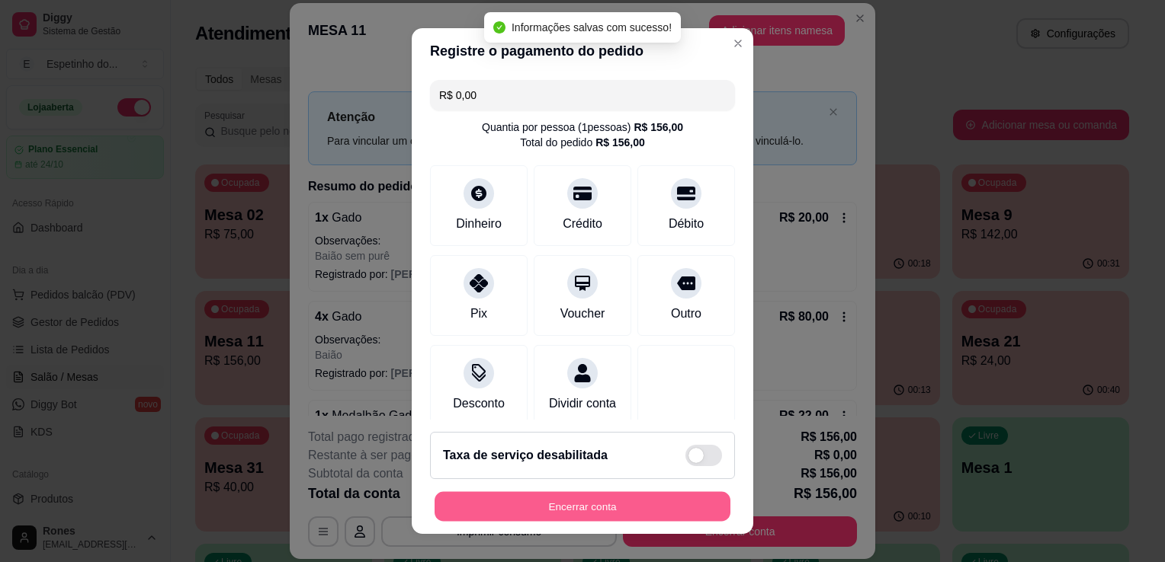
click at [610, 502] on button "Encerrar conta" at bounding box center [582, 507] width 296 height 30
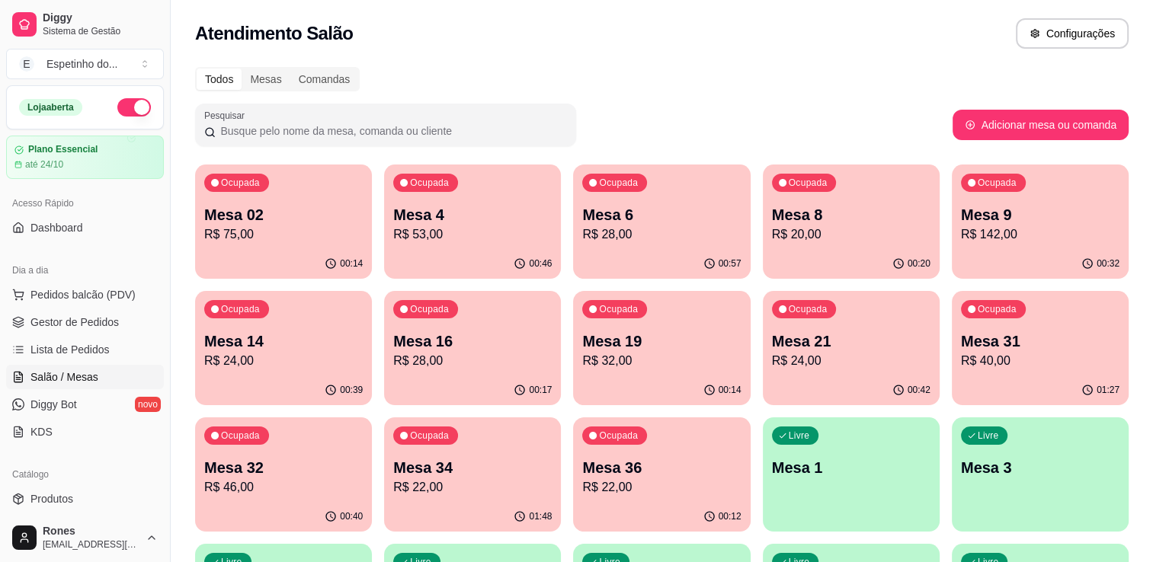
scroll to position [410, 0]
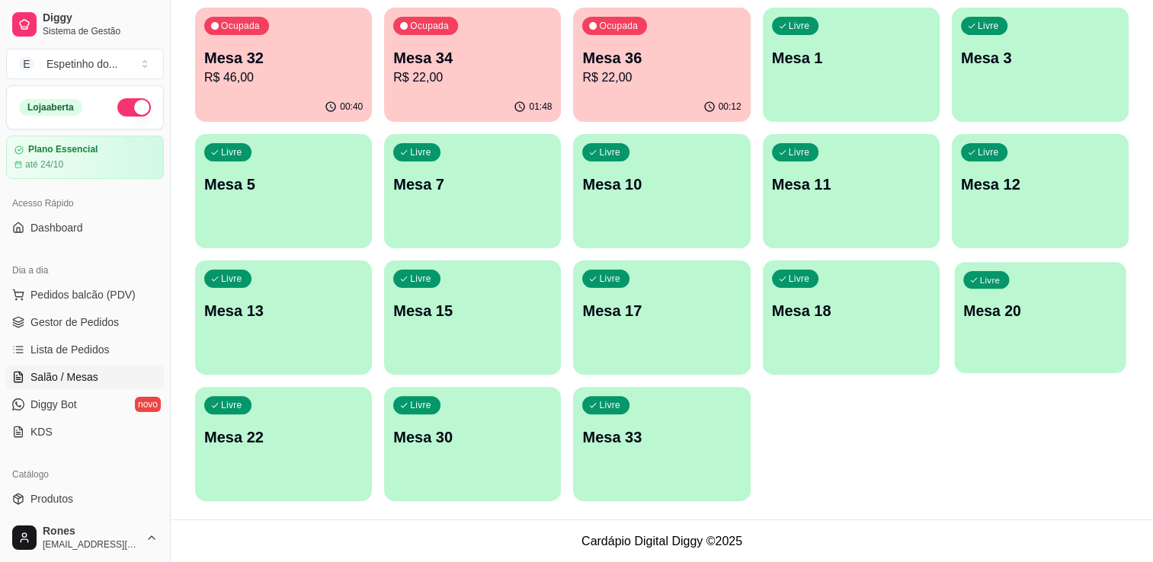
click at [1025, 305] on p "Mesa 20" at bounding box center [1040, 311] width 154 height 21
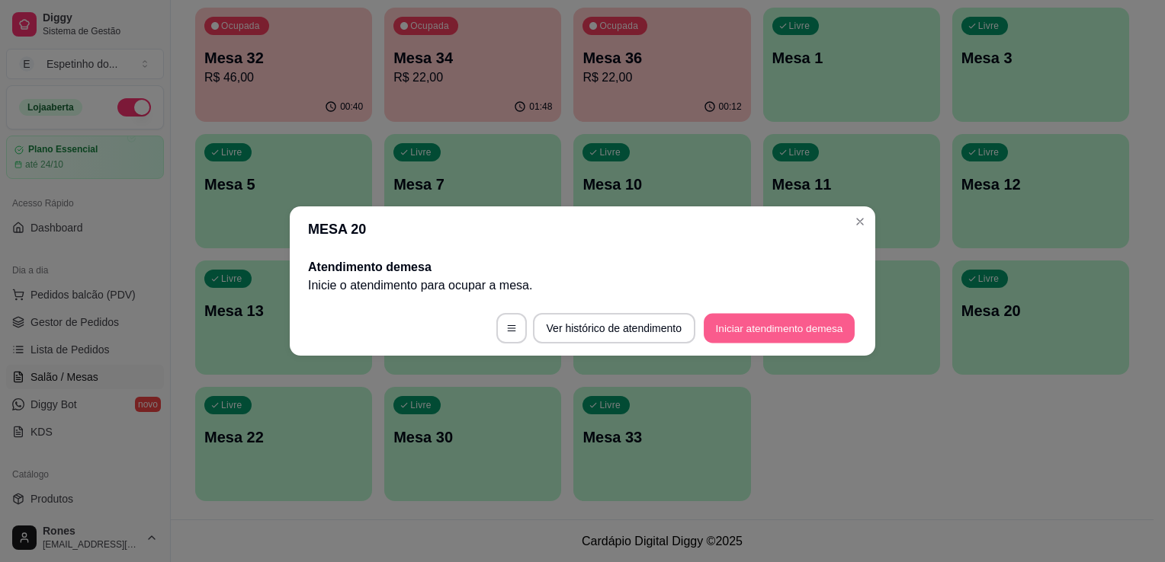
click at [771, 336] on button "Iniciar atendimento de mesa" at bounding box center [778, 329] width 151 height 30
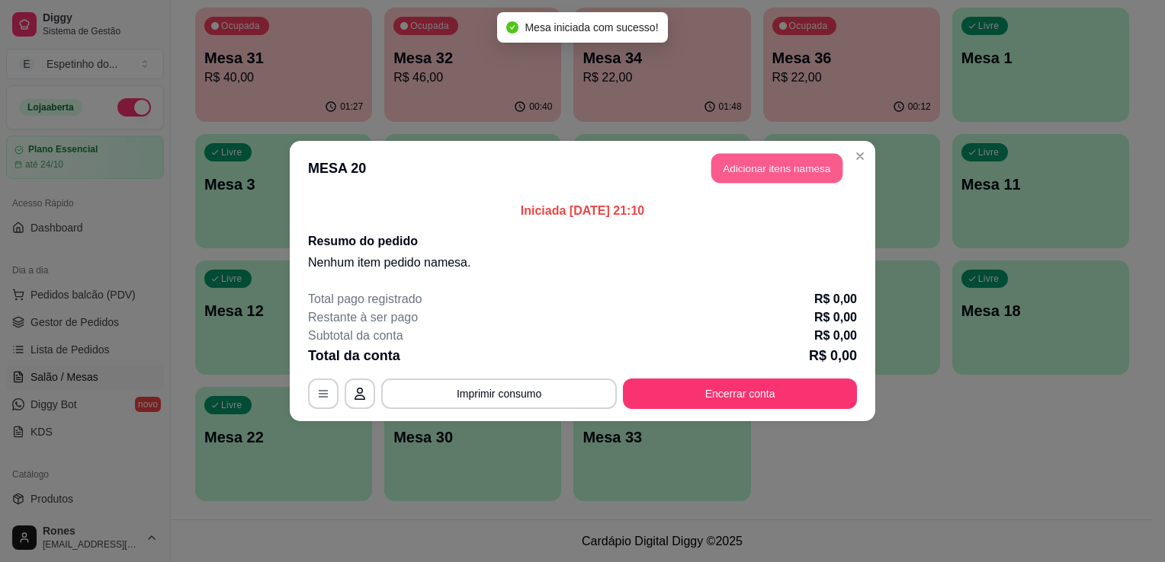
click at [759, 169] on button "Adicionar itens na mesa" at bounding box center [776, 169] width 131 height 30
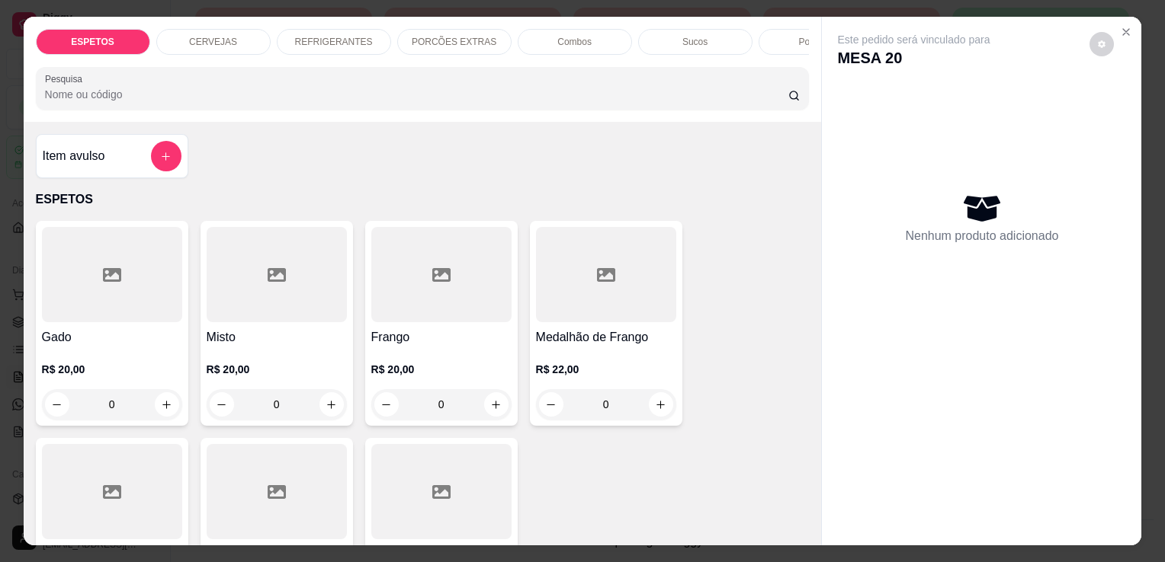
click at [303, 509] on div at bounding box center [277, 491] width 140 height 95
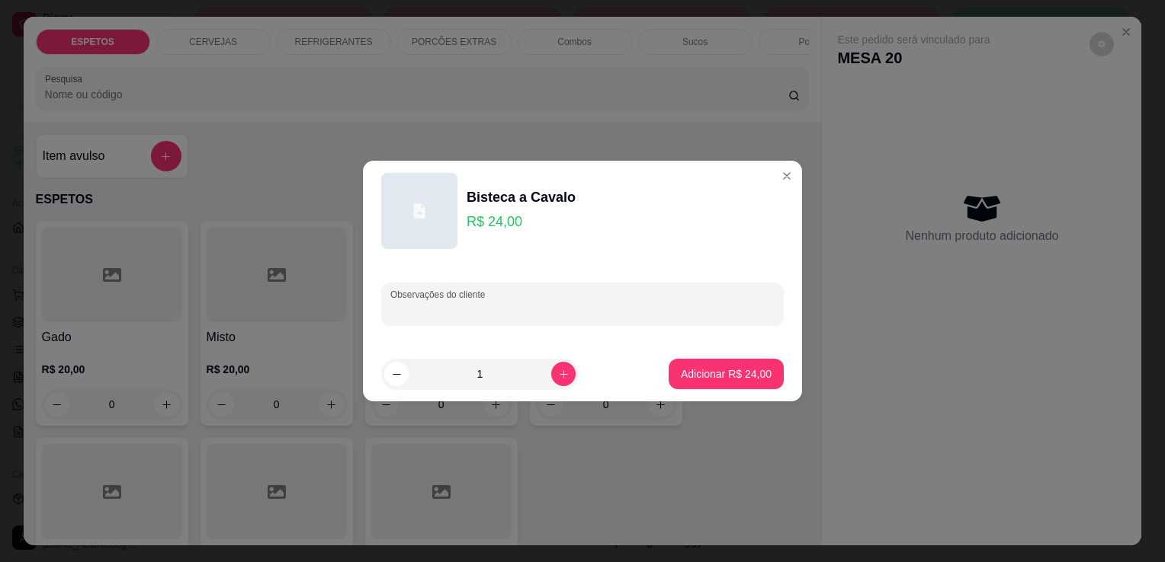
click at [583, 307] on input "Observações do cliente" at bounding box center [582, 310] width 384 height 15
type input "b"
type input "baiao para comer aqui"
click at [738, 370] on p "Adicionar R$ 24,00" at bounding box center [726, 374] width 88 height 14
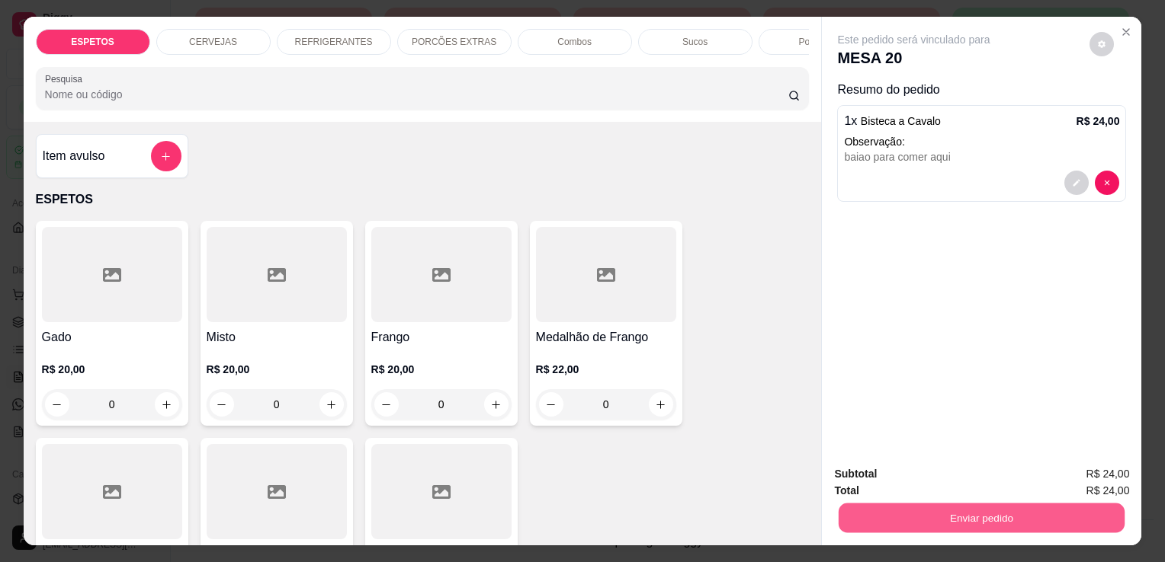
click at [1027, 521] on button "Enviar pedido" at bounding box center [981, 518] width 286 height 30
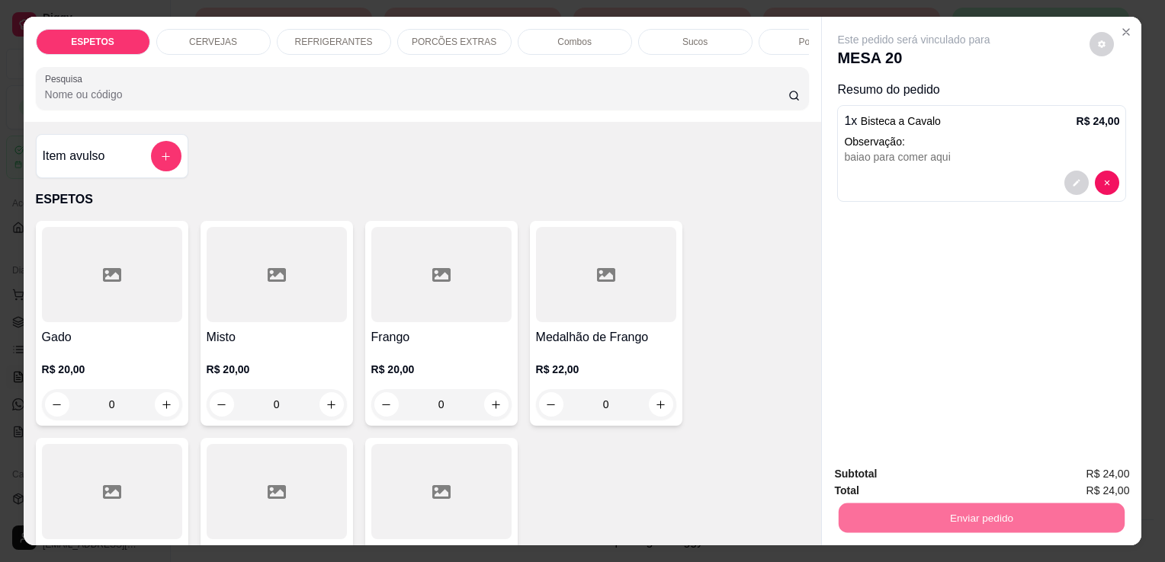
click at [1070, 480] on button "Enviar pedido" at bounding box center [1089, 475] width 84 height 28
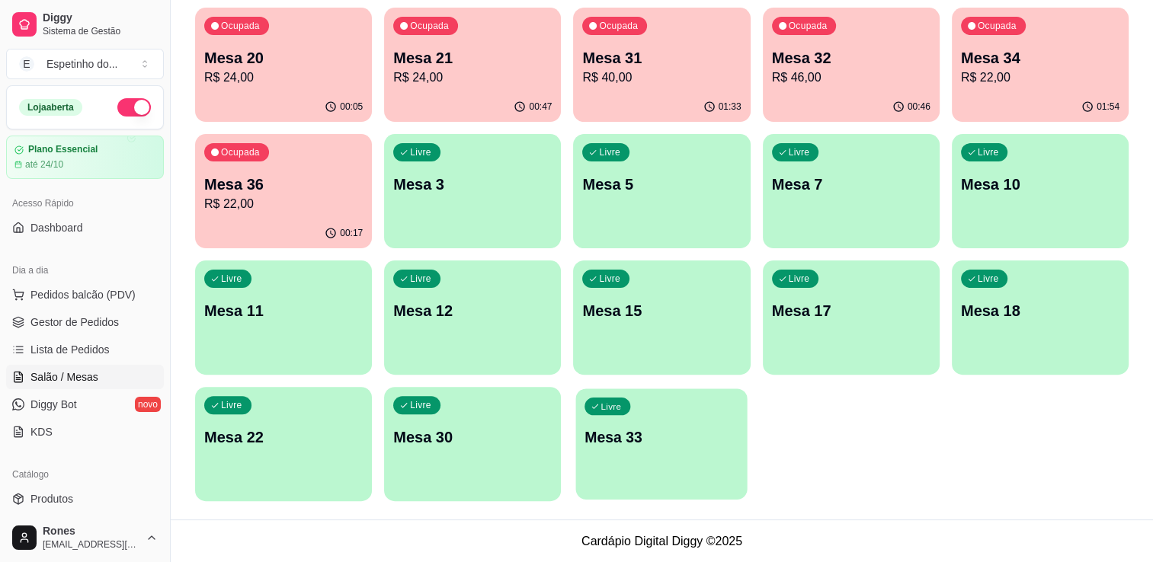
click at [695, 423] on div "Livre Mesa 33" at bounding box center [661, 435] width 171 height 93
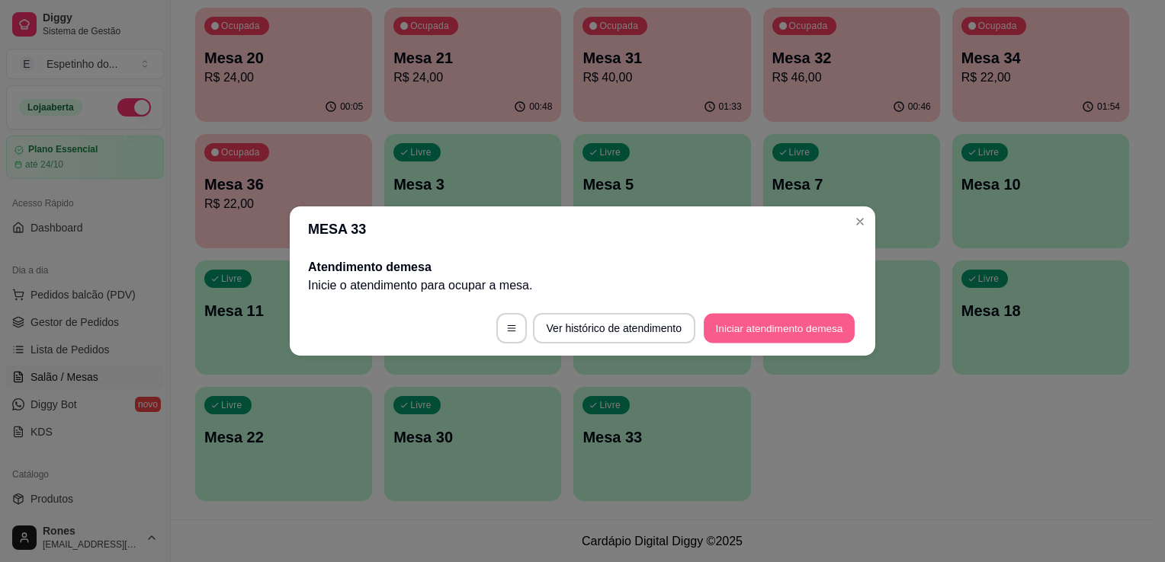
click at [784, 330] on button "Iniciar atendimento de mesa" at bounding box center [778, 329] width 151 height 30
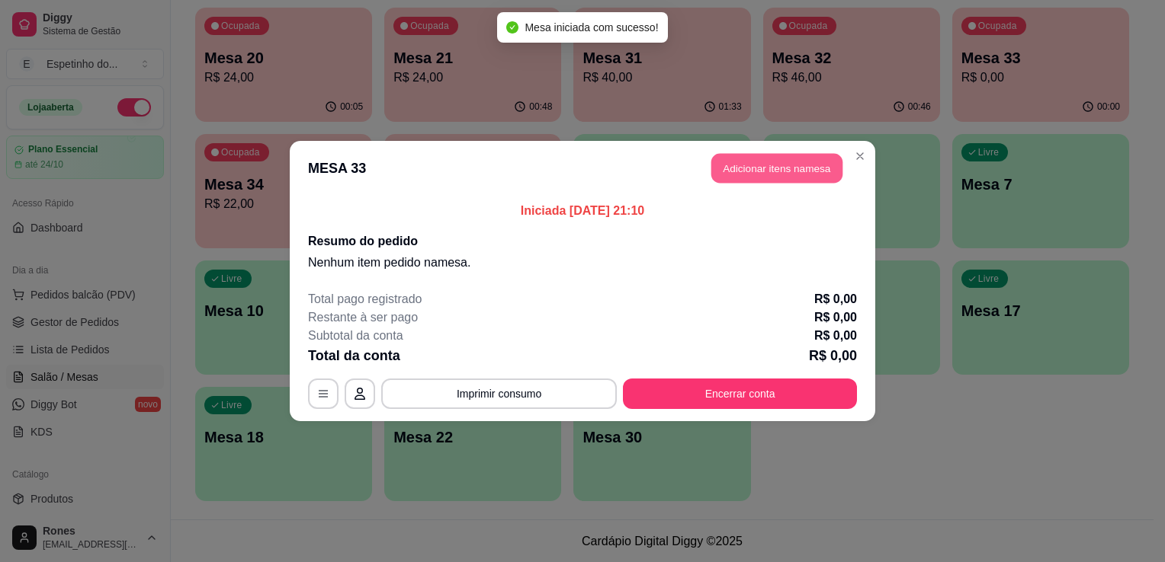
click at [755, 162] on button "Adicionar itens na mesa" at bounding box center [776, 169] width 131 height 30
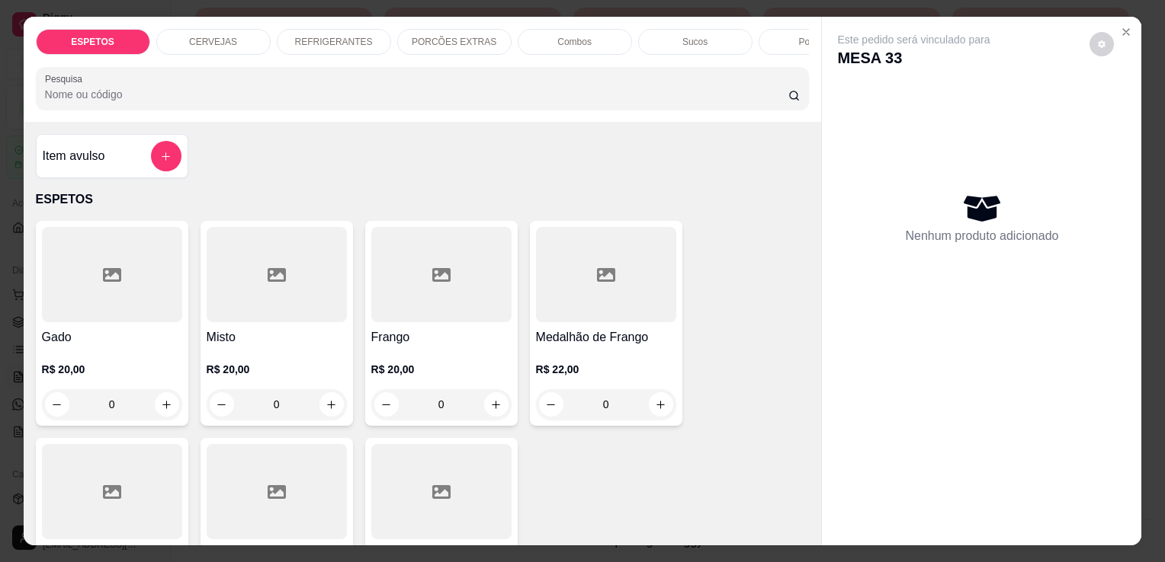
click at [139, 461] on div at bounding box center [112, 491] width 140 height 95
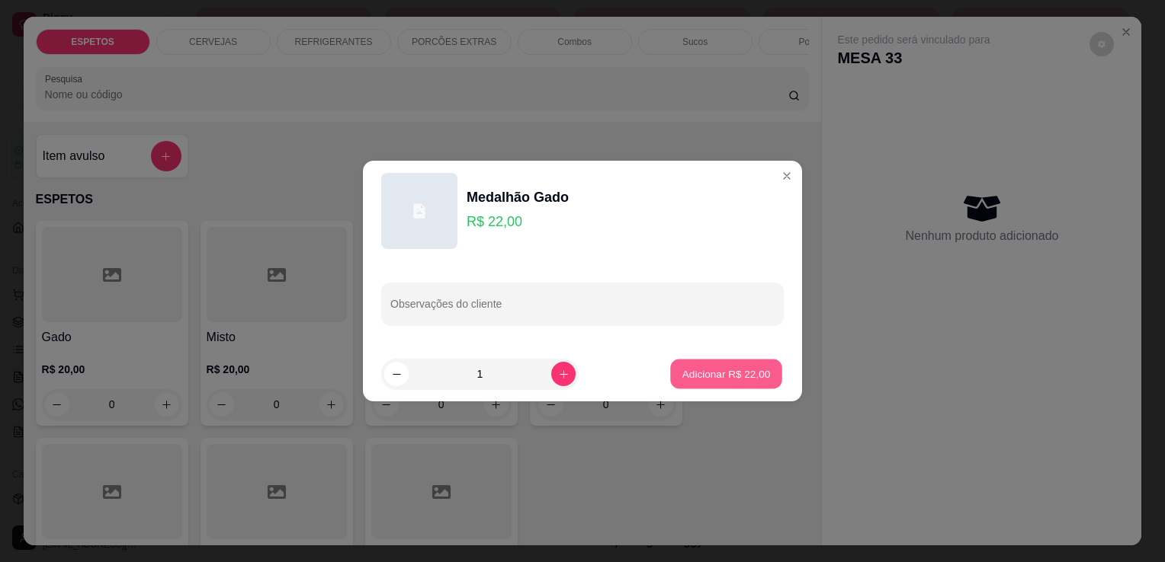
click at [705, 383] on button "Adicionar R$ 22,00" at bounding box center [726, 375] width 112 height 30
type input "1"
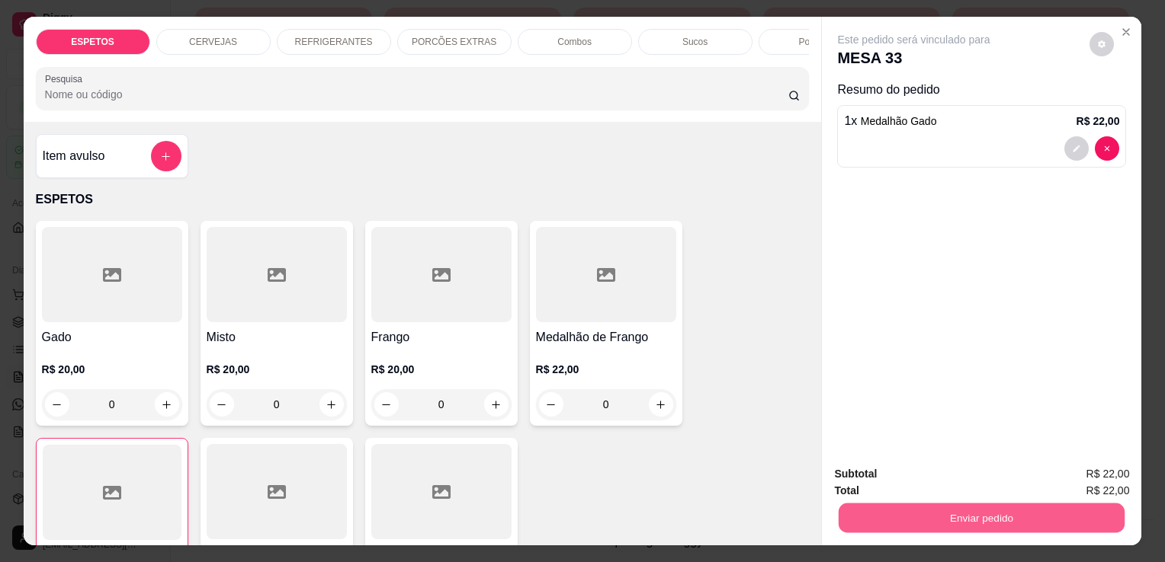
click at [1033, 508] on button "Enviar pedido" at bounding box center [981, 518] width 286 height 30
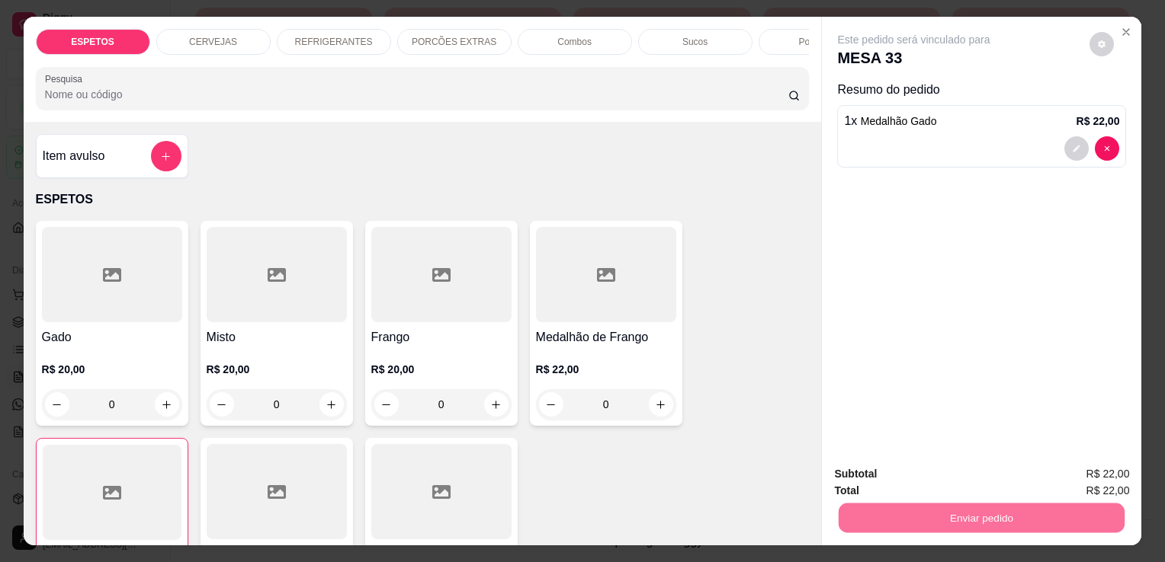
click at [1096, 472] on button "Enviar pedido" at bounding box center [1089, 475] width 84 height 28
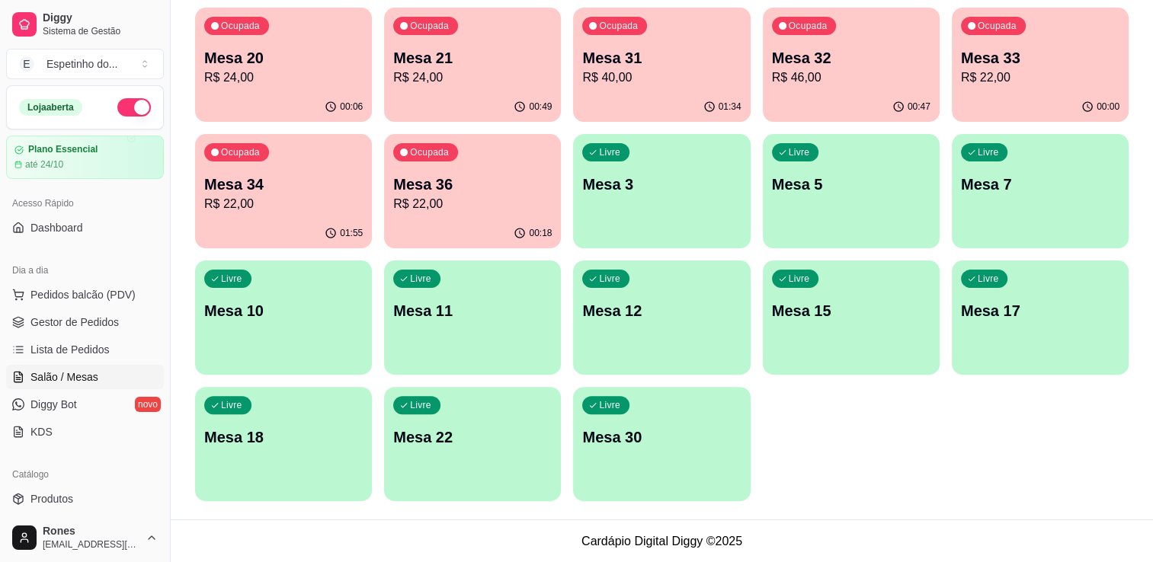
scroll to position [375, 0]
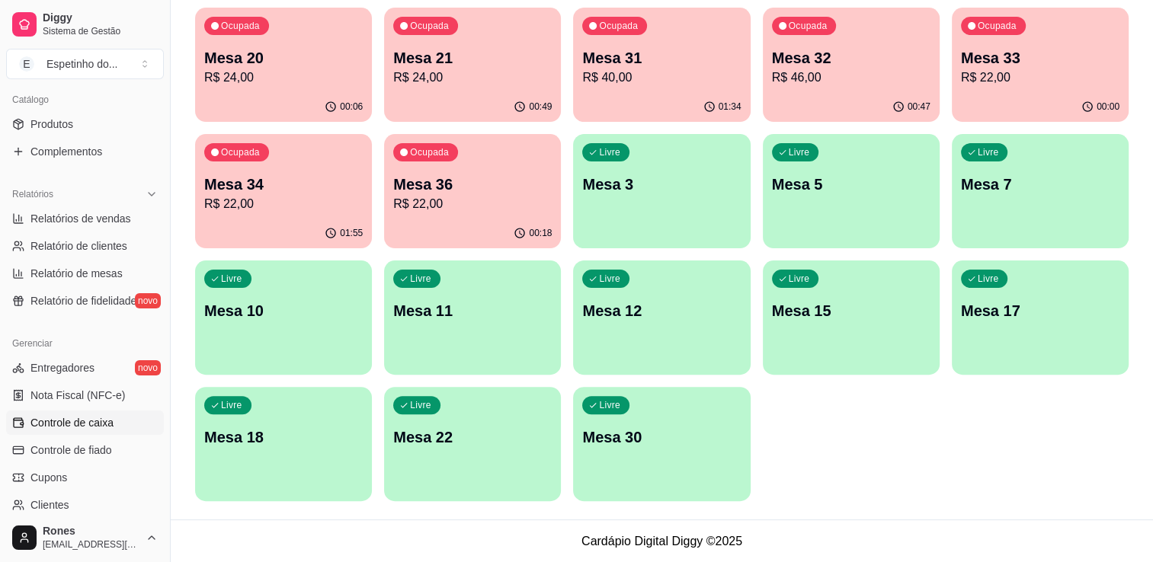
click at [88, 428] on span "Controle de caixa" at bounding box center [71, 422] width 83 height 15
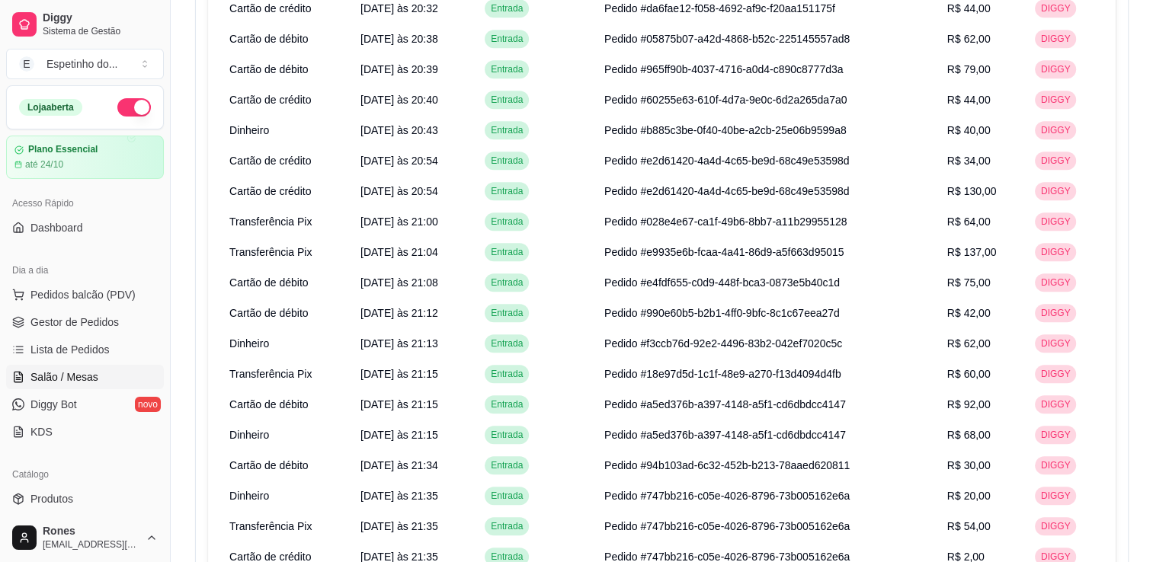
click at [62, 377] on span "Salão / Mesas" at bounding box center [64, 377] width 68 height 15
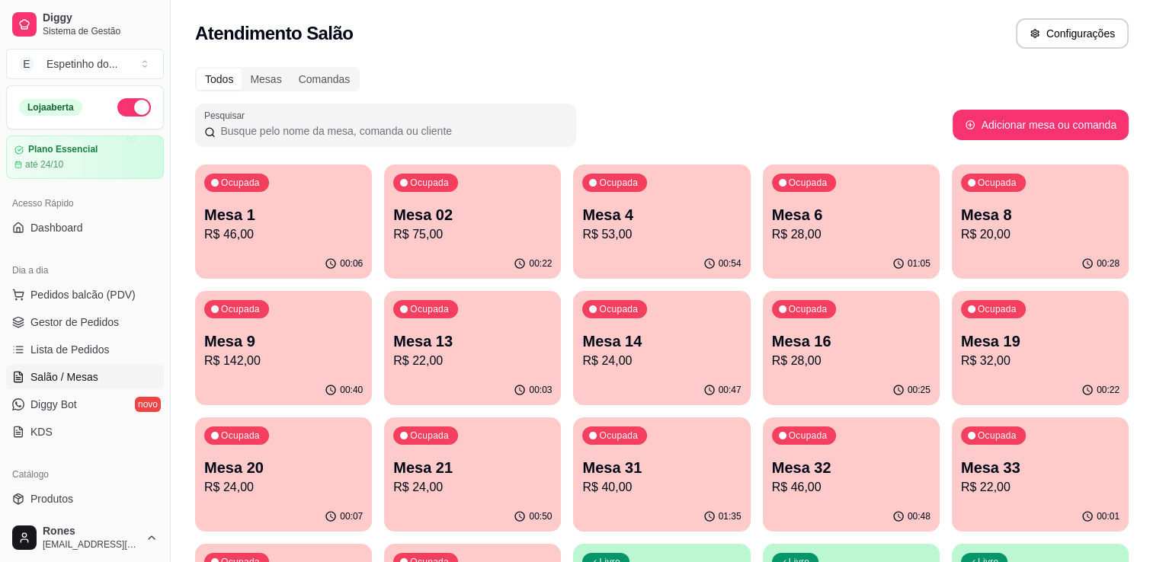
click at [1022, 213] on p "Mesa 8" at bounding box center [1040, 214] width 159 height 21
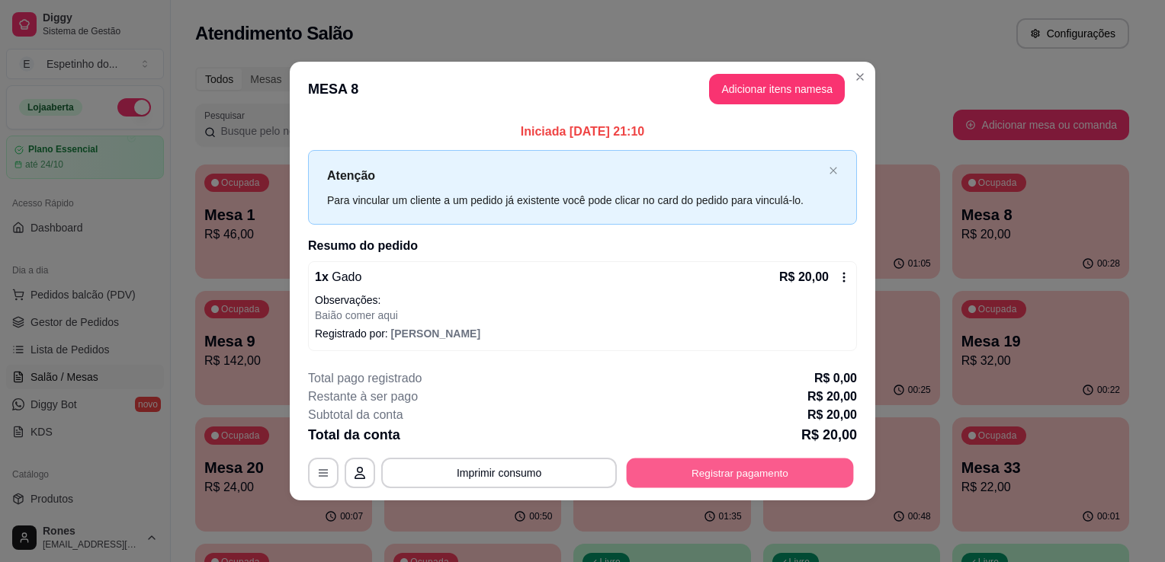
click at [723, 473] on button "Registrar pagamento" at bounding box center [740, 473] width 227 height 30
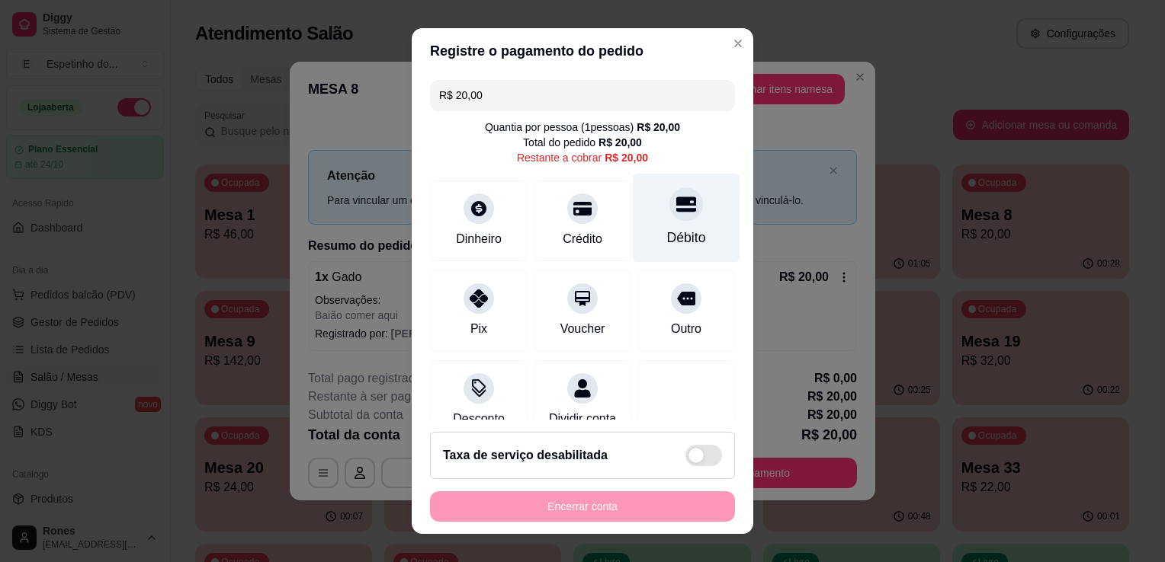
click at [669, 215] on div at bounding box center [686, 204] width 34 height 34
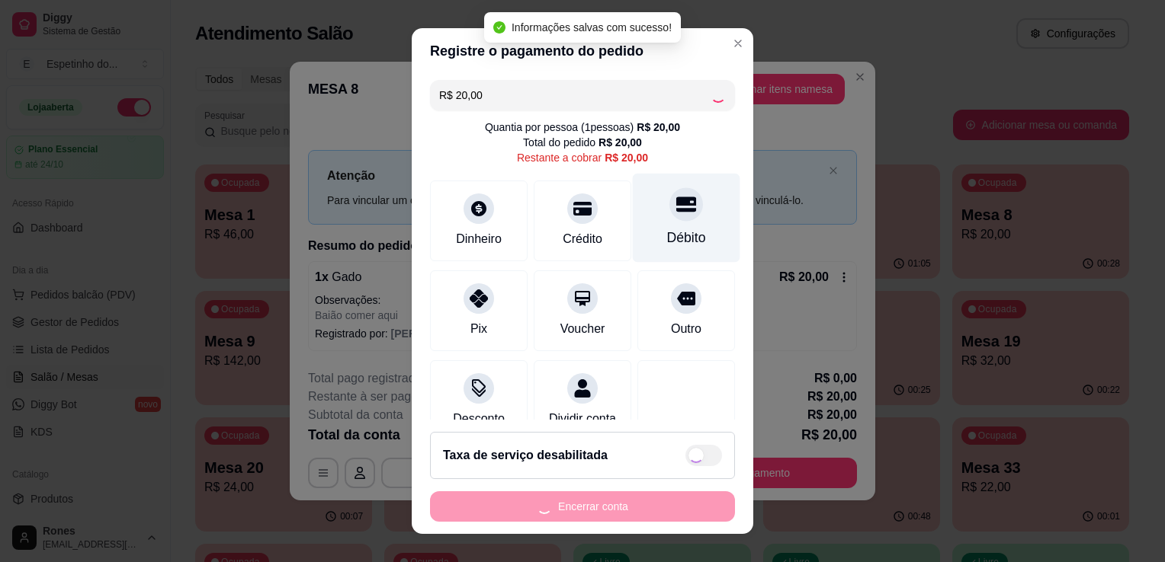
type input "R$ 0,00"
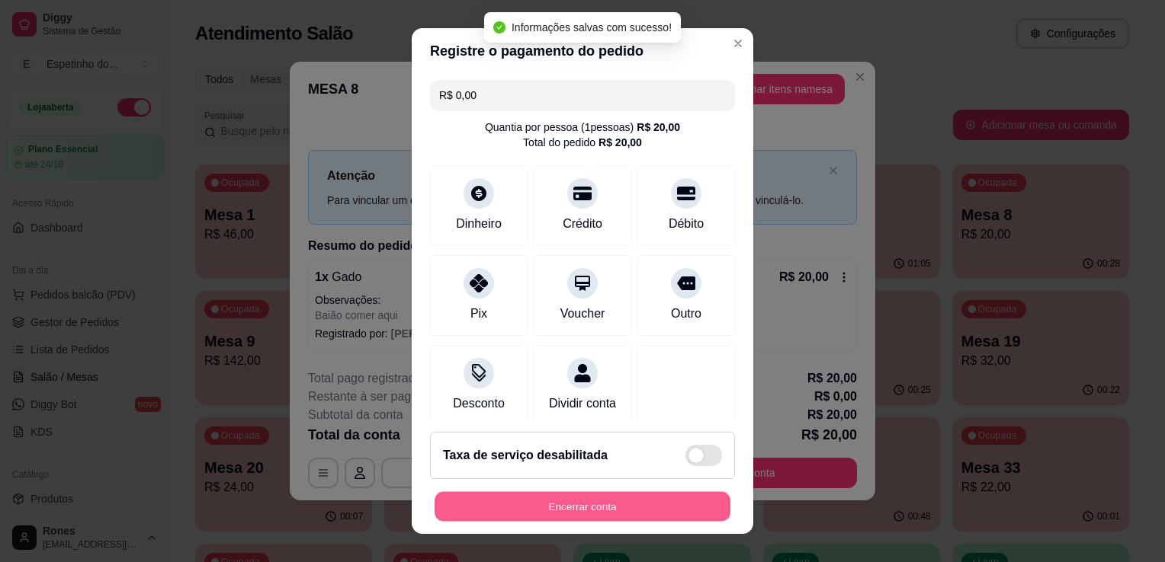
click at [615, 502] on button "Encerrar conta" at bounding box center [582, 507] width 296 height 30
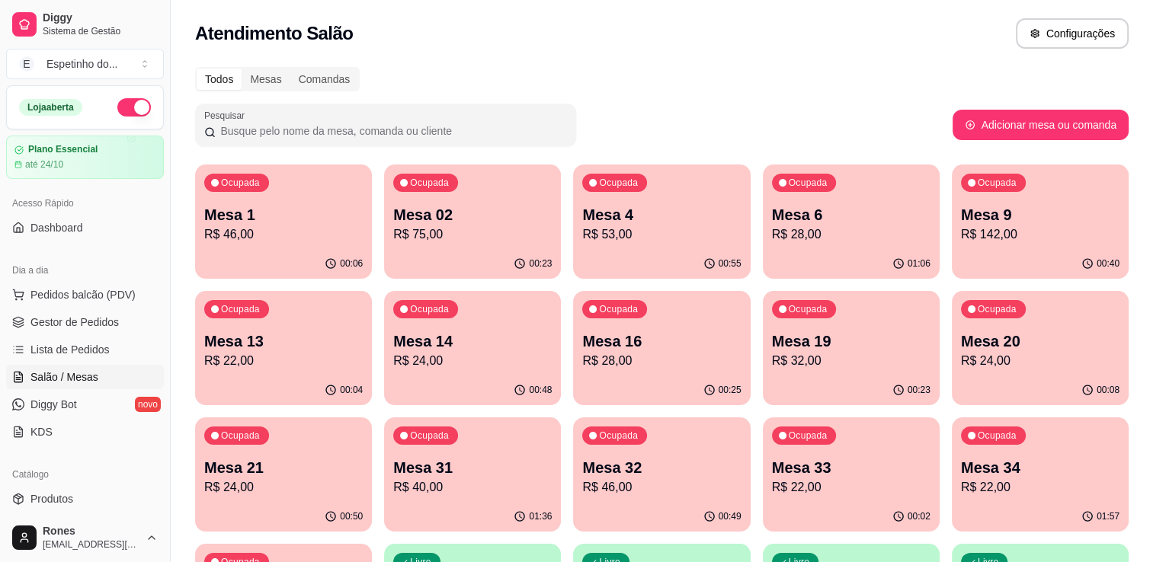
scroll to position [410, 0]
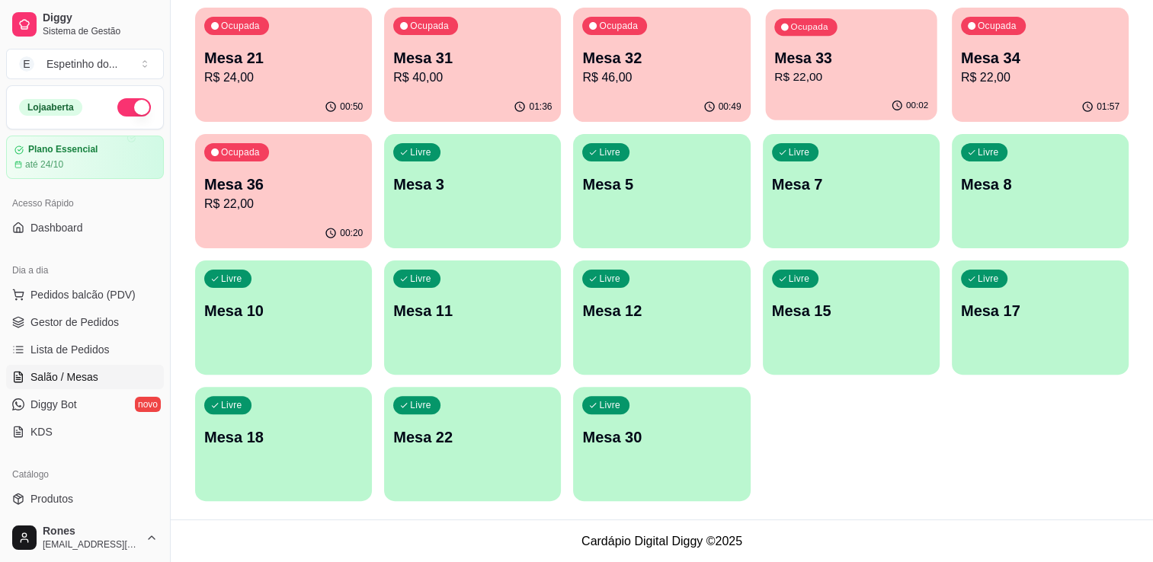
click at [848, 82] on p "R$ 22,00" at bounding box center [851, 78] width 154 height 18
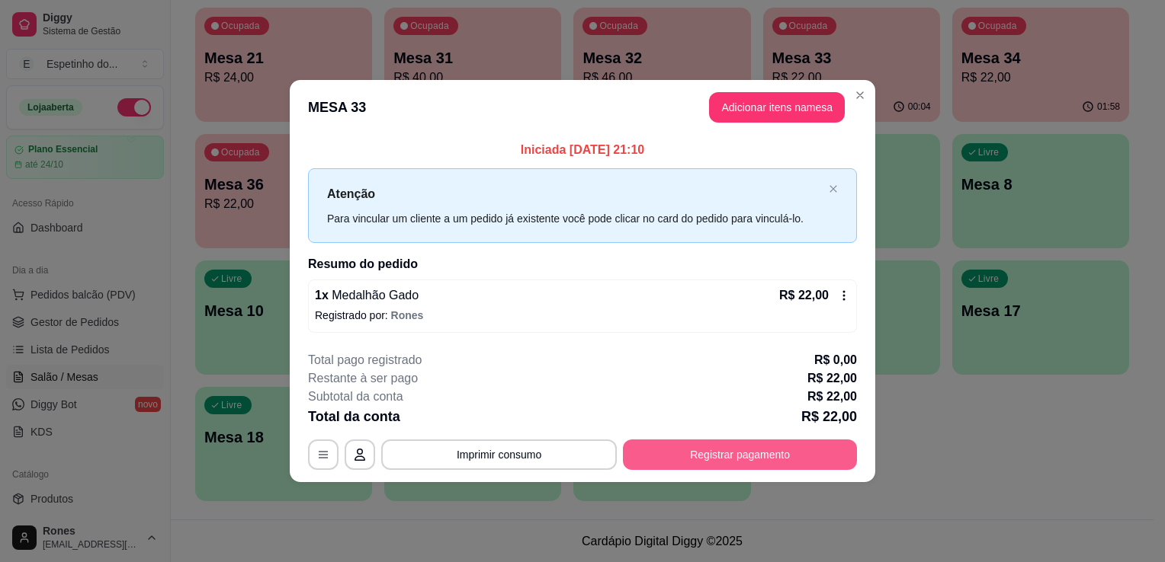
click at [770, 453] on button "Registrar pagamento" at bounding box center [740, 455] width 234 height 30
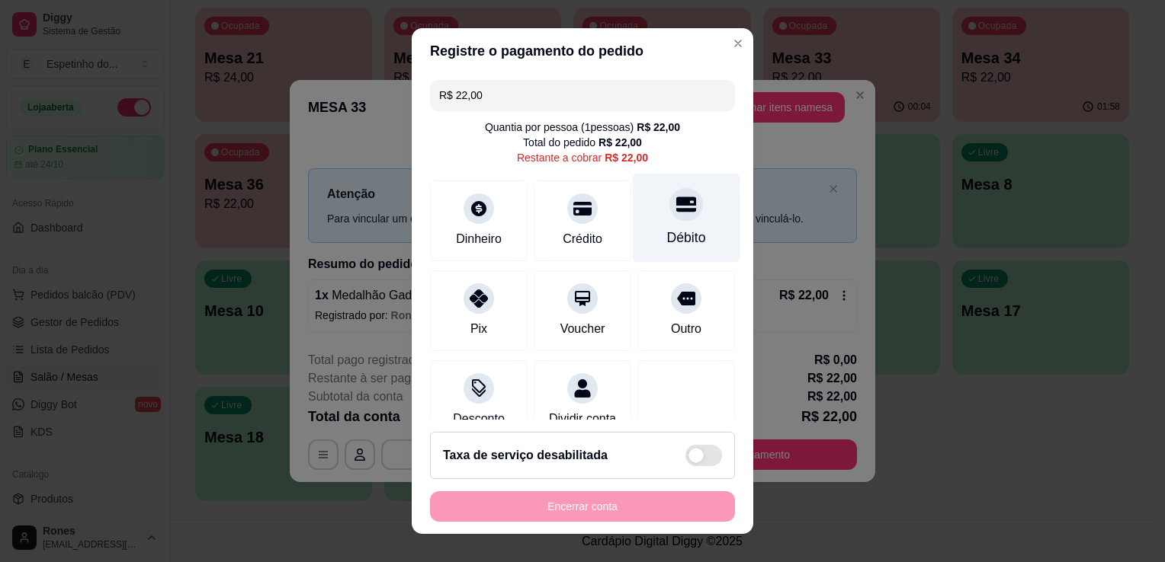
click at [674, 220] on div "Débito" at bounding box center [686, 218] width 107 height 89
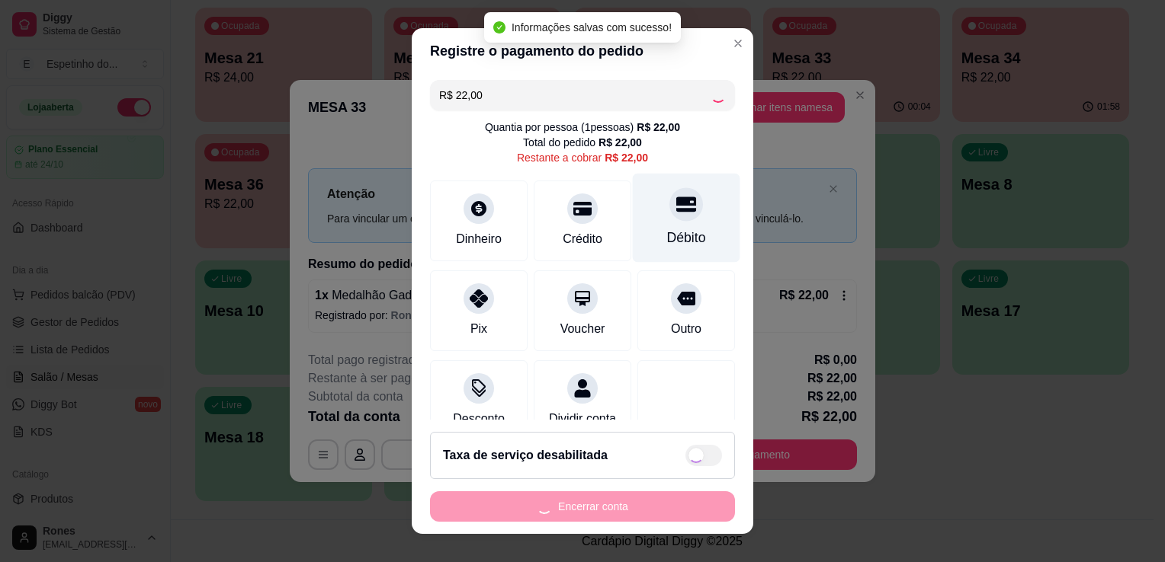
type input "R$ 0,00"
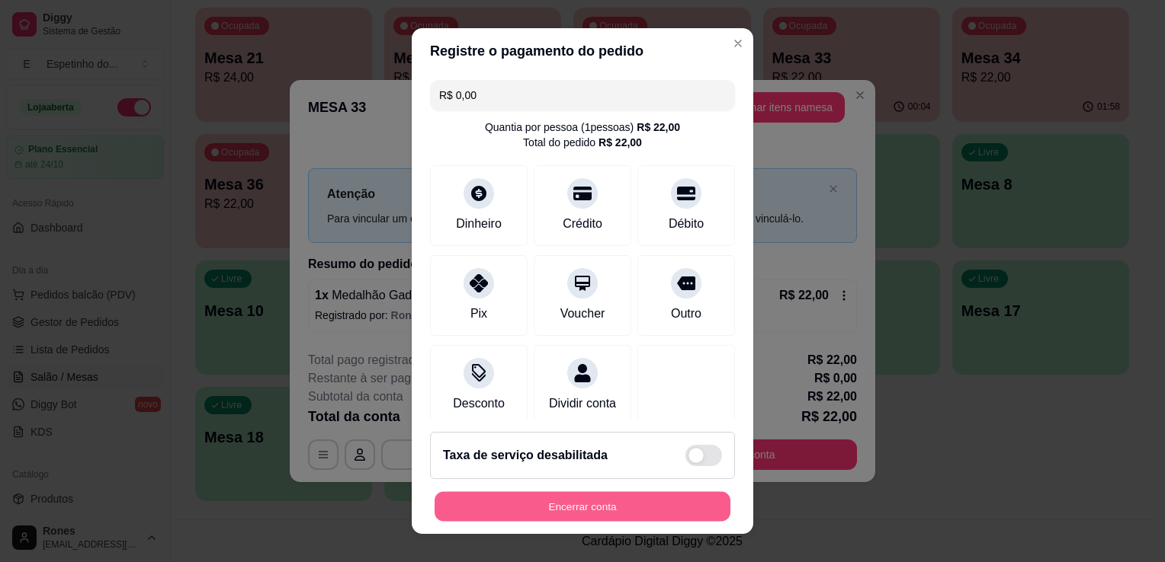
click at [582, 505] on button "Encerrar conta" at bounding box center [582, 507] width 296 height 30
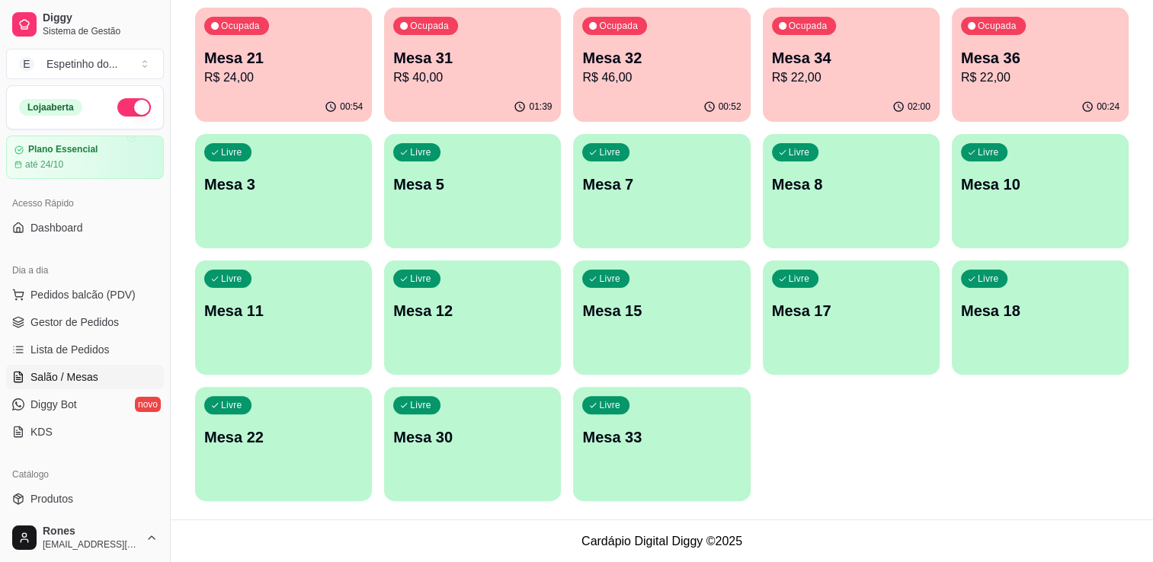
scroll to position [0, 0]
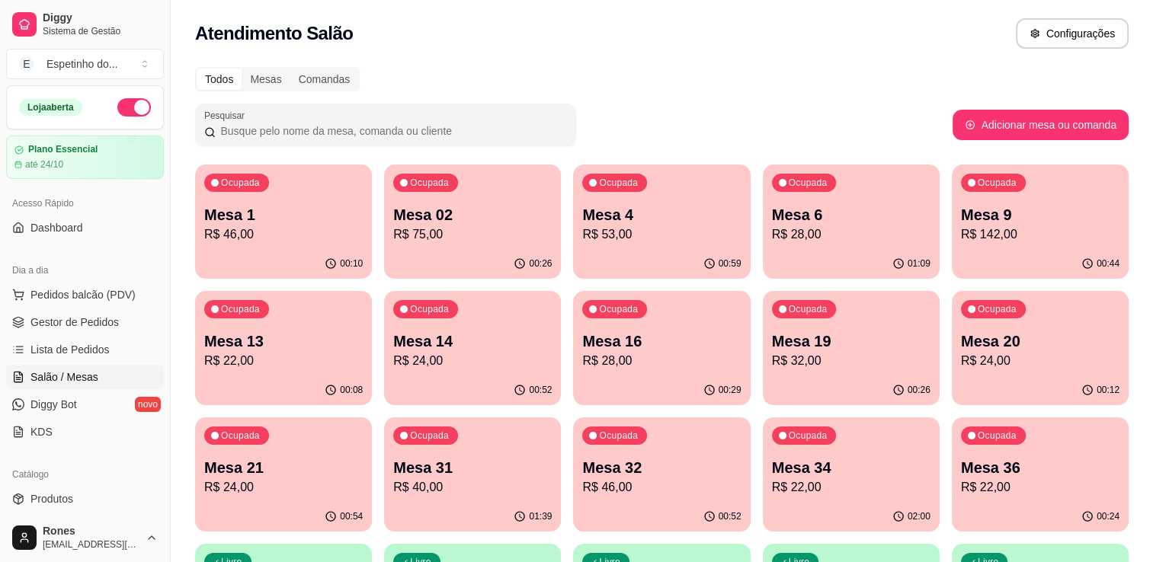
click at [632, 362] on p "R$ 28,00" at bounding box center [661, 361] width 159 height 18
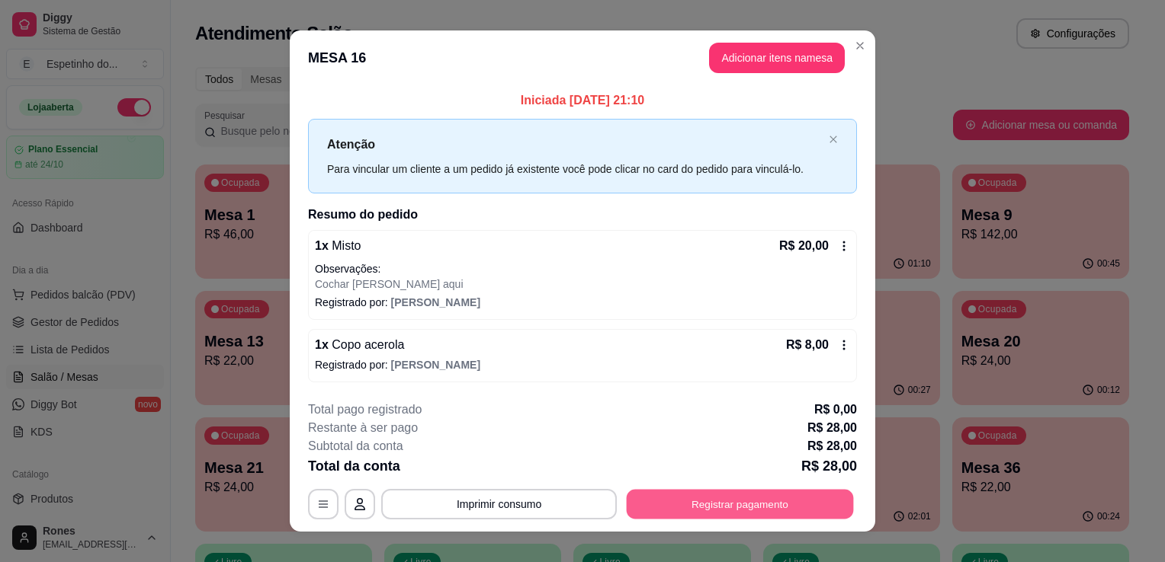
click at [776, 503] on button "Registrar pagamento" at bounding box center [740, 504] width 227 height 30
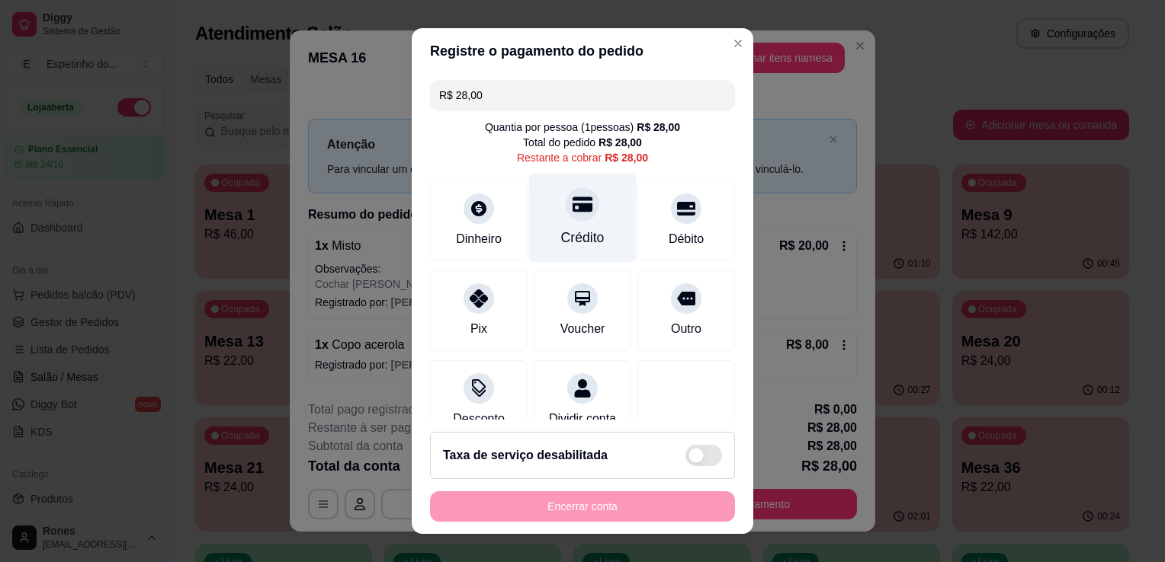
click at [538, 229] on div "Crédito" at bounding box center [582, 218] width 107 height 89
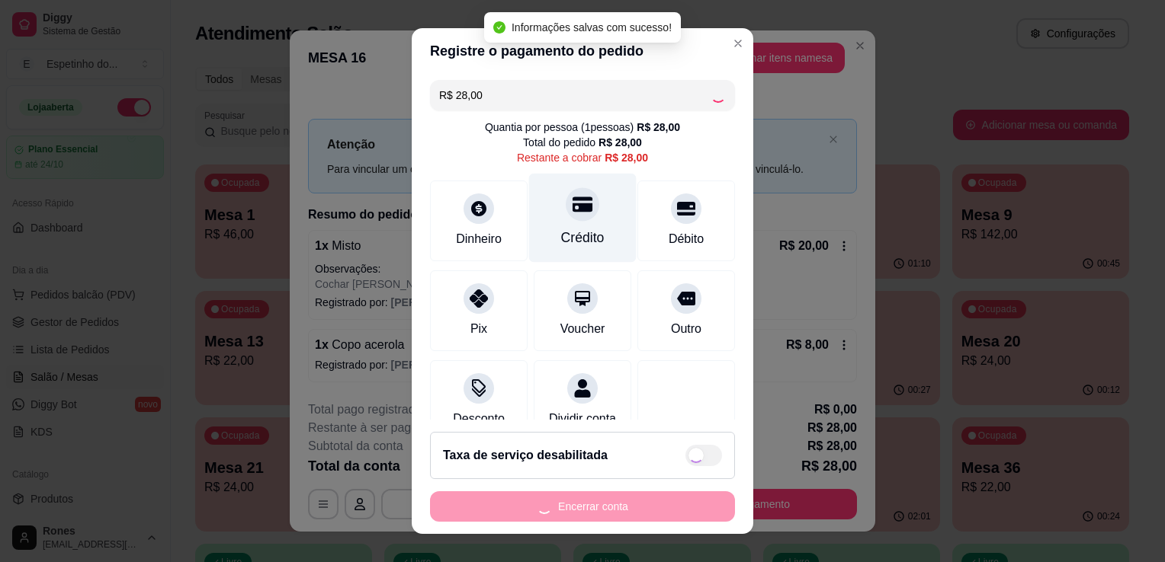
type input "R$ 0,00"
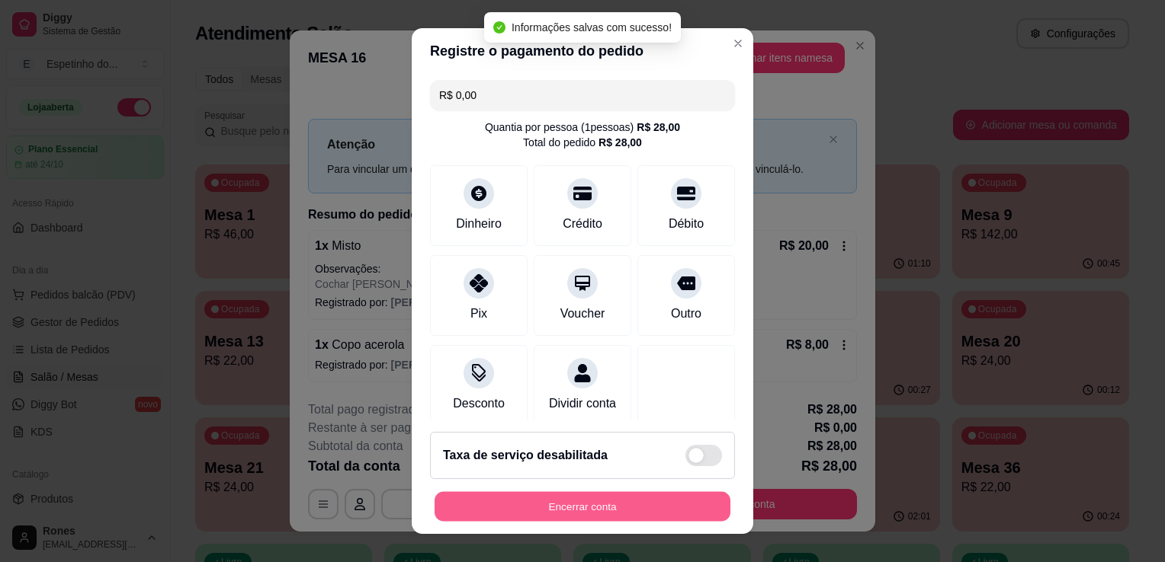
click at [593, 505] on button "Encerrar conta" at bounding box center [582, 507] width 296 height 30
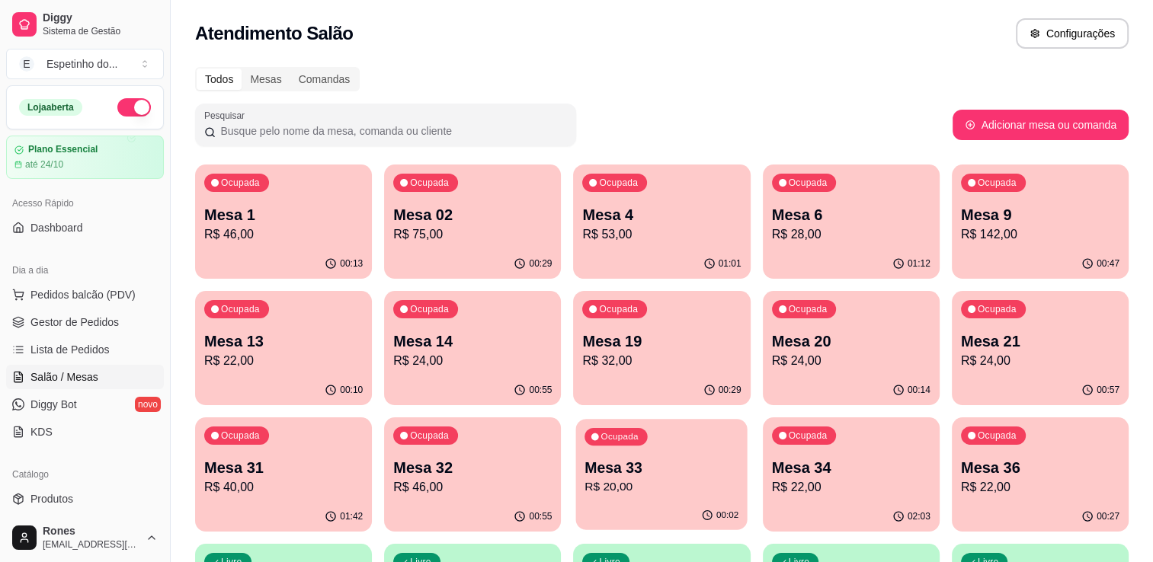
click at [659, 480] on p "R$ 20,00" at bounding box center [662, 488] width 154 height 18
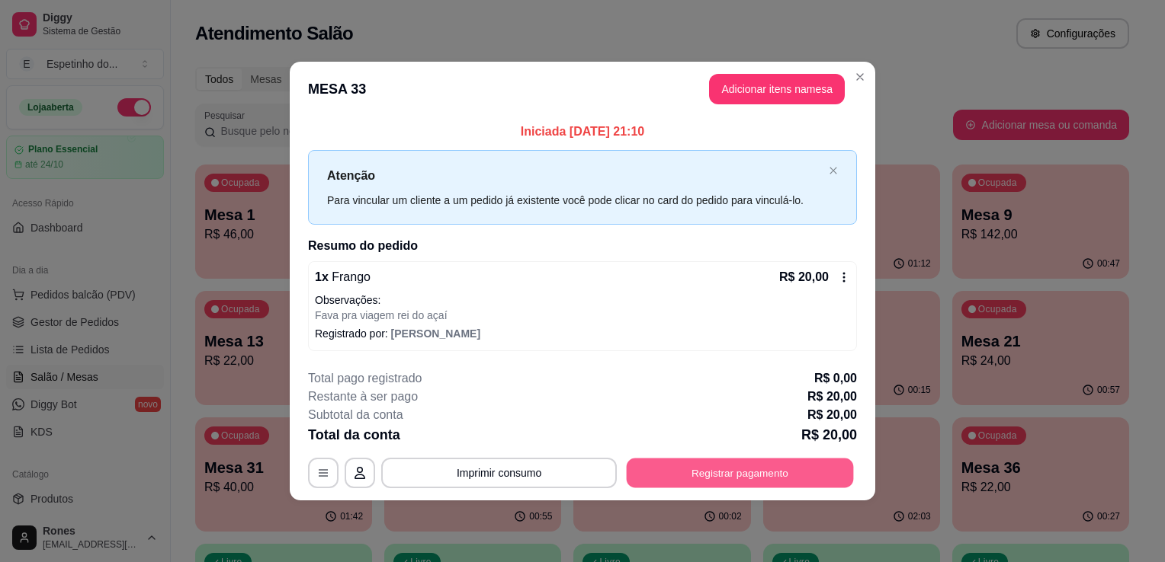
click at [719, 473] on button "Registrar pagamento" at bounding box center [740, 473] width 227 height 30
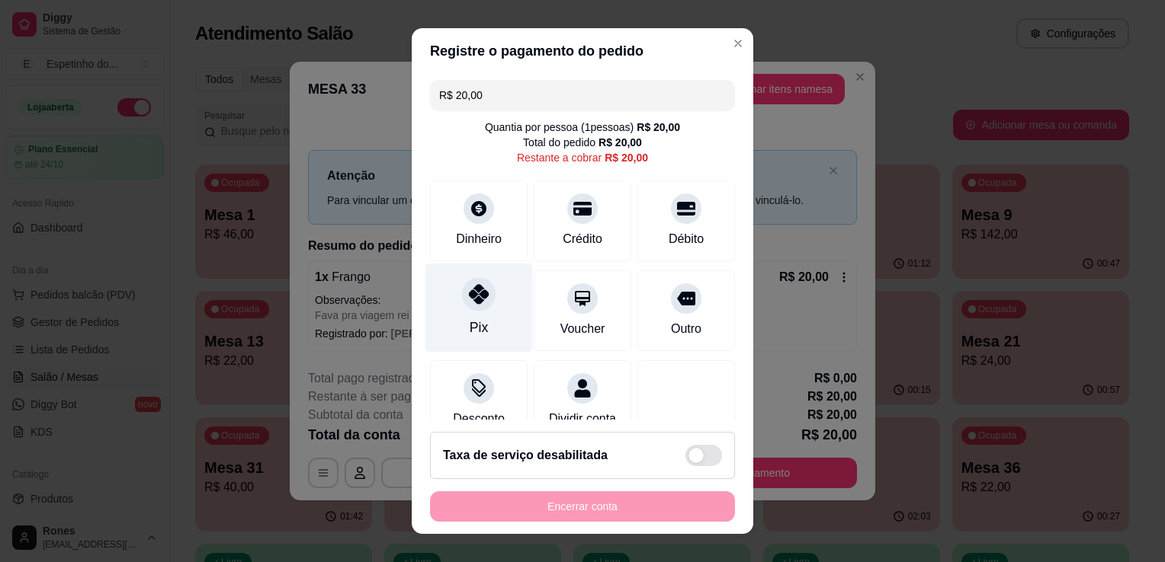
click at [466, 338] on div "Pix" at bounding box center [478, 308] width 107 height 89
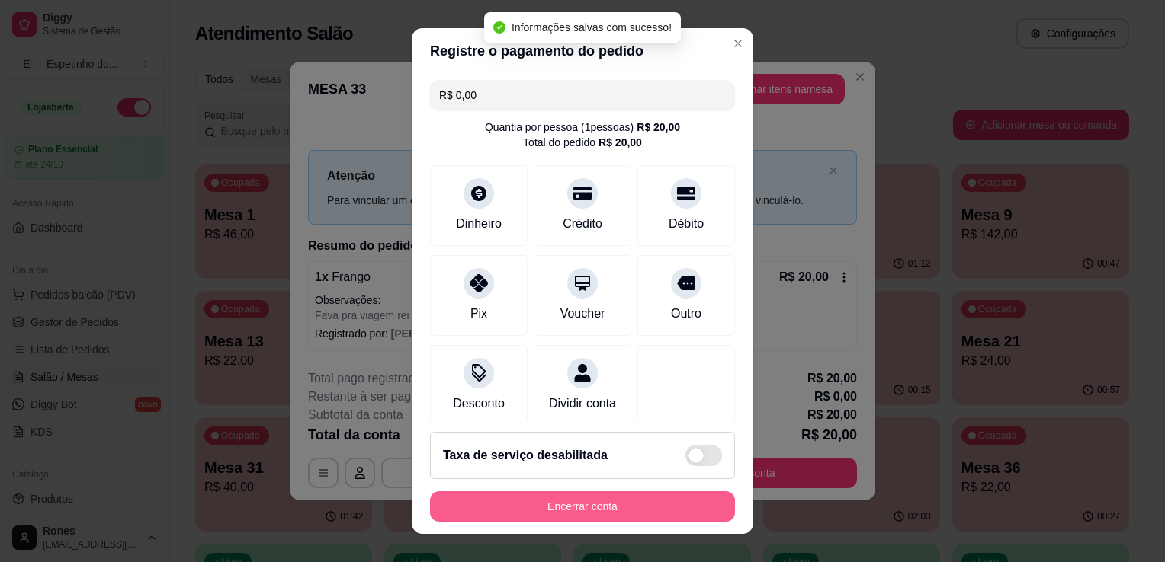
type input "R$ 0,00"
click at [692, 508] on button "Encerrar conta" at bounding box center [582, 507] width 296 height 30
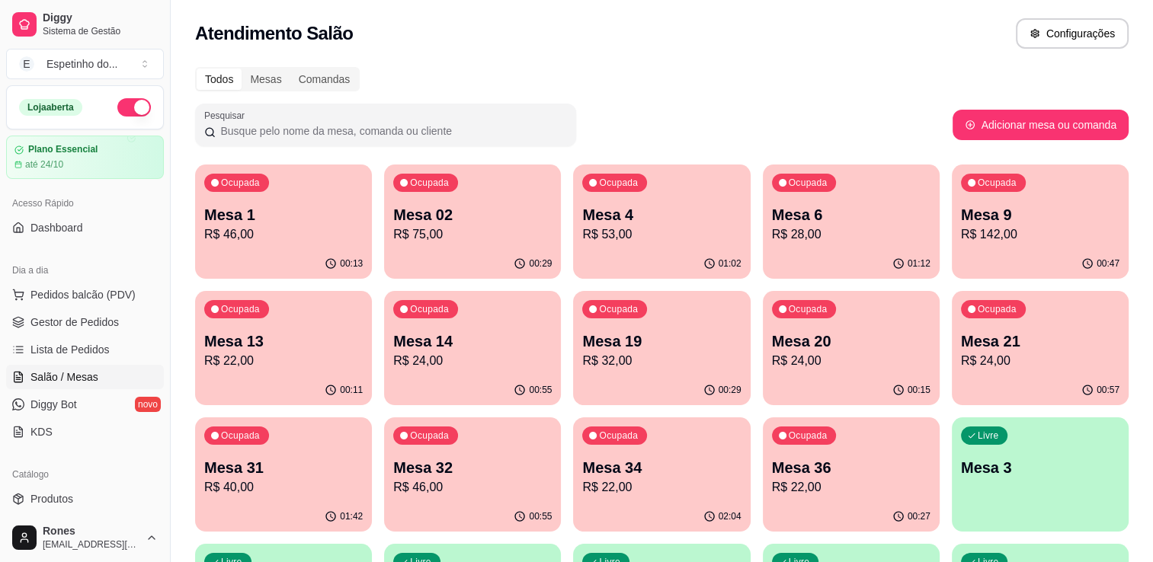
click at [1053, 223] on p "Mesa 9" at bounding box center [1040, 214] width 159 height 21
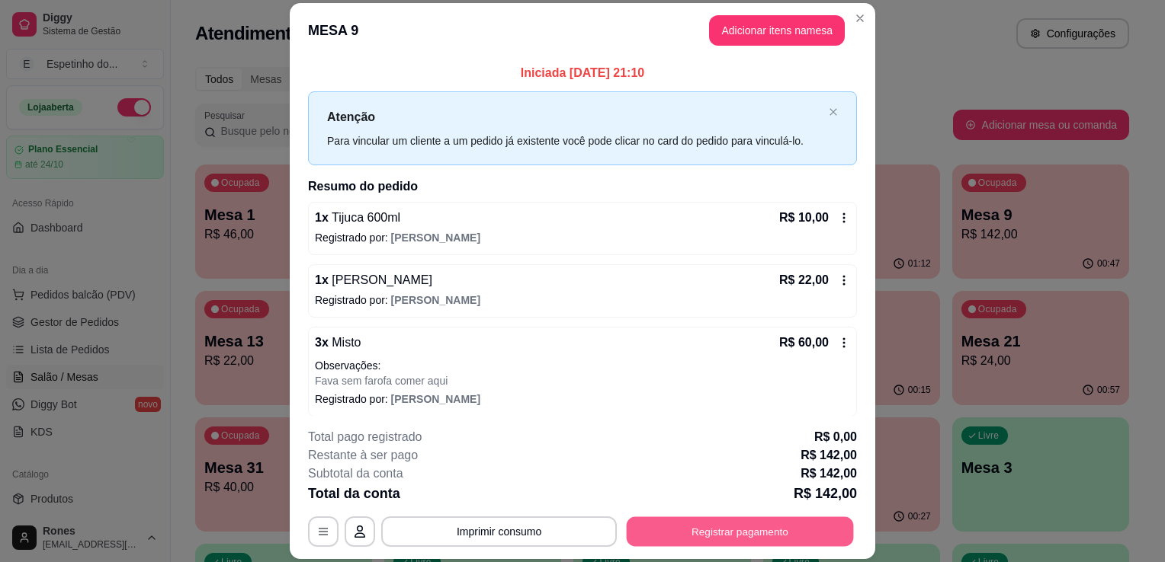
click at [726, 534] on button "Registrar pagamento" at bounding box center [740, 533] width 227 height 30
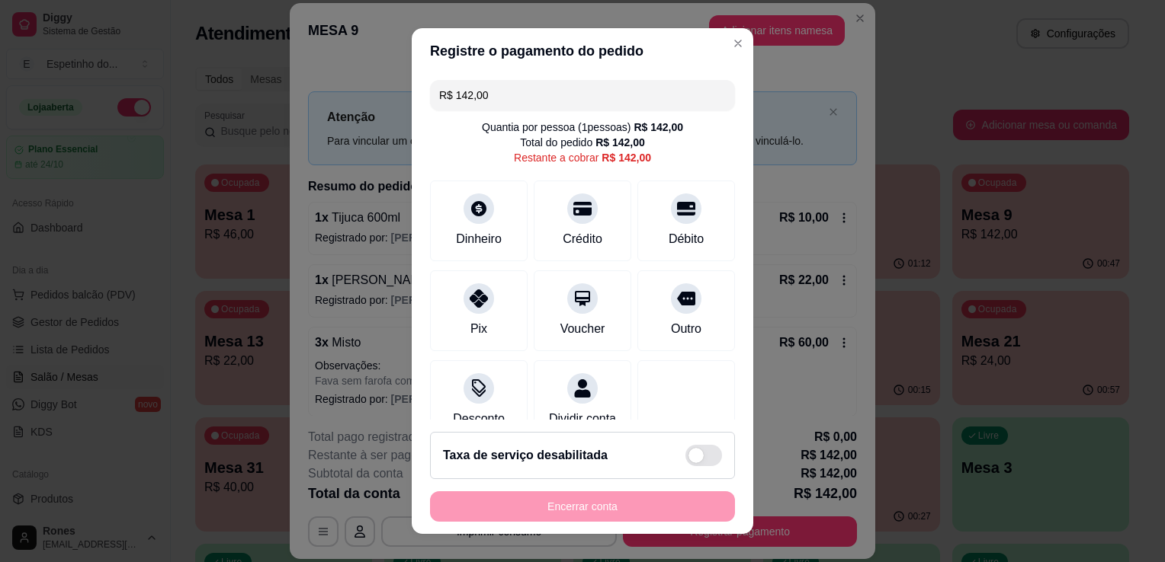
click at [496, 93] on input "R$ 142,00" at bounding box center [582, 95] width 287 height 30
click at [462, 286] on div at bounding box center [479, 294] width 34 height 34
click at [503, 98] on input "R$ 122,00" at bounding box center [582, 95] width 287 height 30
click at [491, 322] on div "Pix" at bounding box center [478, 308] width 107 height 89
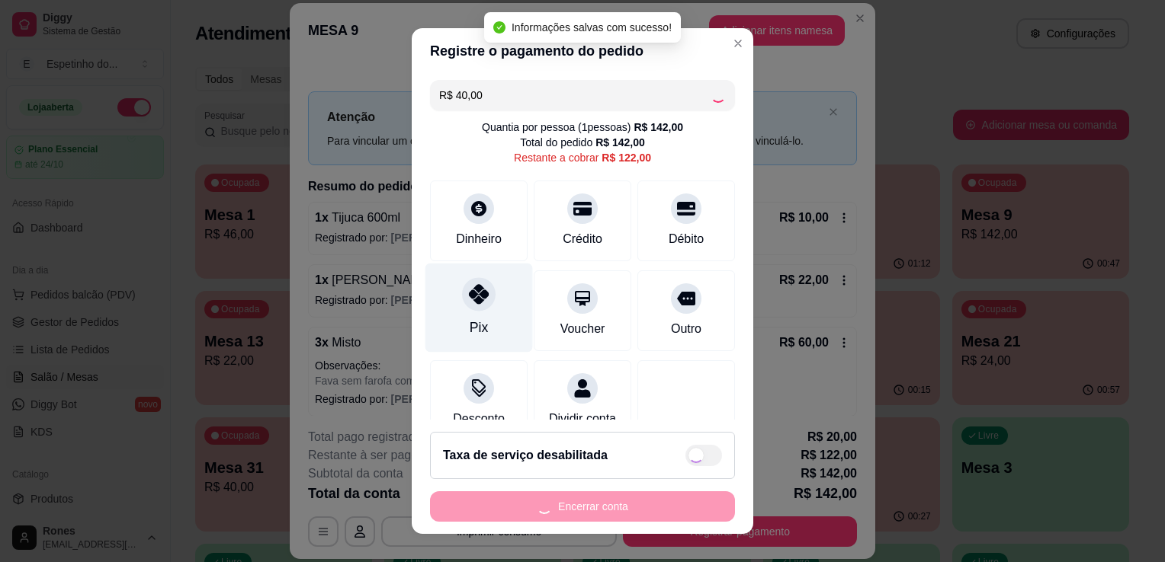
type input "R$ 82,00"
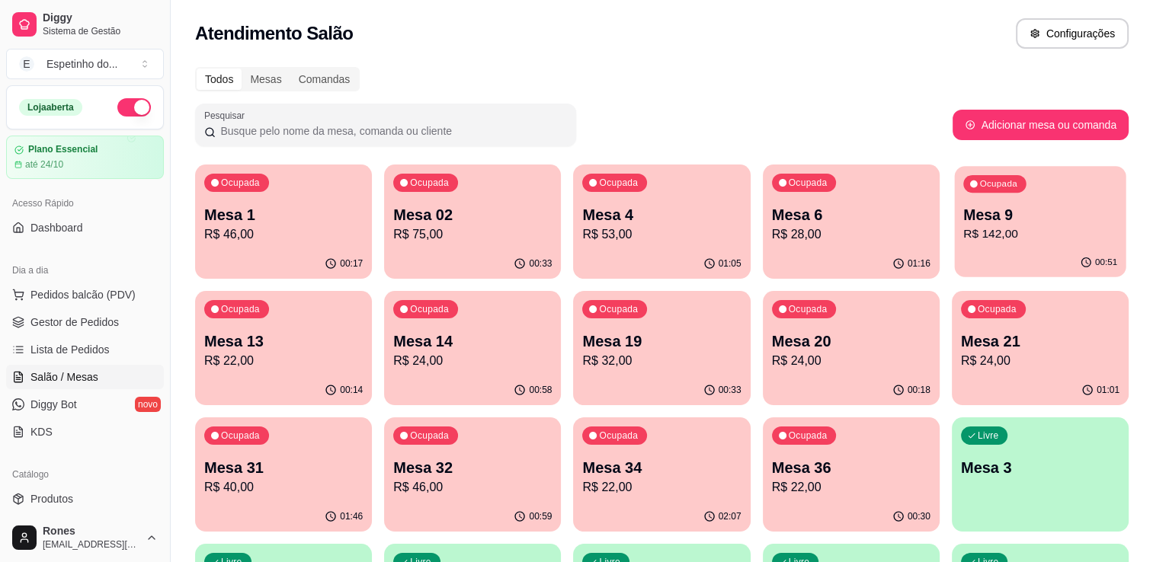
click at [1021, 214] on p "Mesa 9" at bounding box center [1040, 215] width 154 height 21
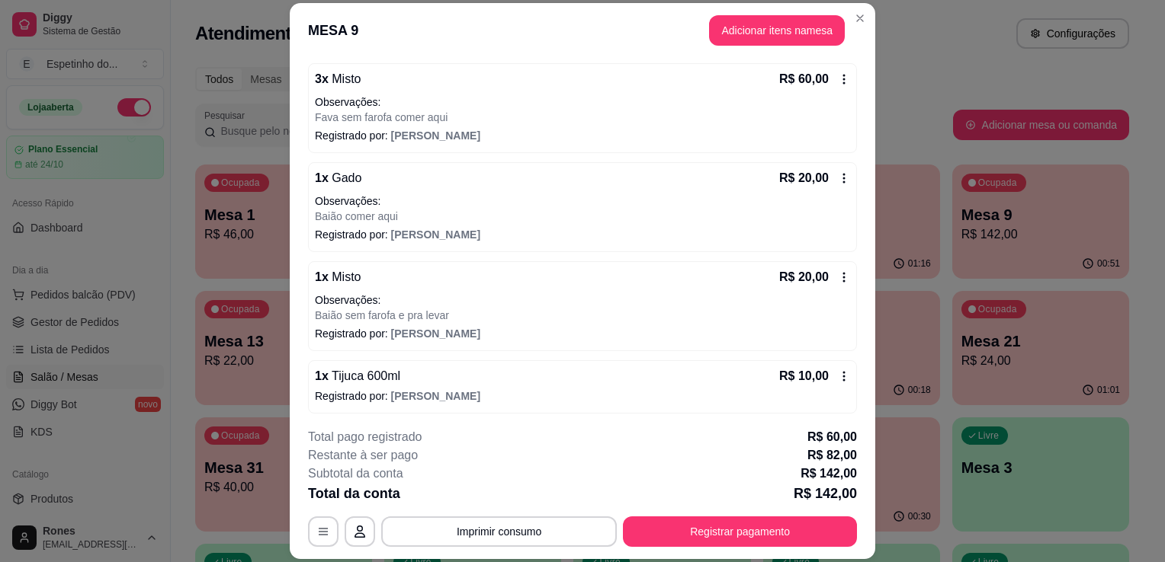
scroll to position [264, 0]
click at [838, 179] on icon at bounding box center [844, 177] width 12 height 12
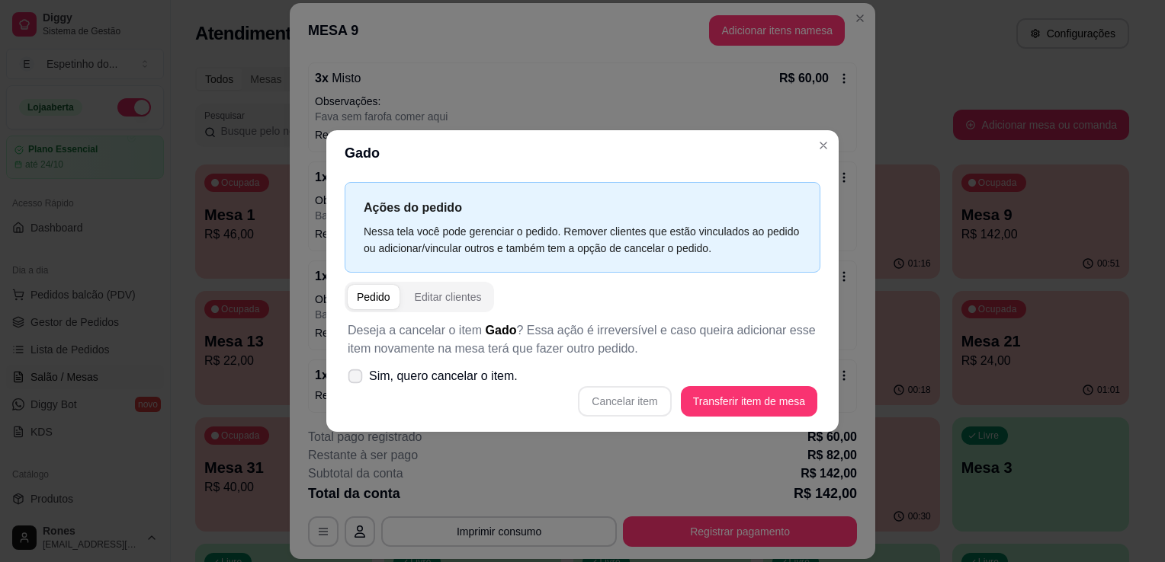
click at [378, 373] on span "Sim, quero cancelar o item." at bounding box center [443, 376] width 149 height 18
click at [357, 380] on input "Sim, quero cancelar o item." at bounding box center [352, 385] width 10 height 10
checkbox input "true"
click at [637, 404] on button "Cancelar item" at bounding box center [624, 402] width 91 height 30
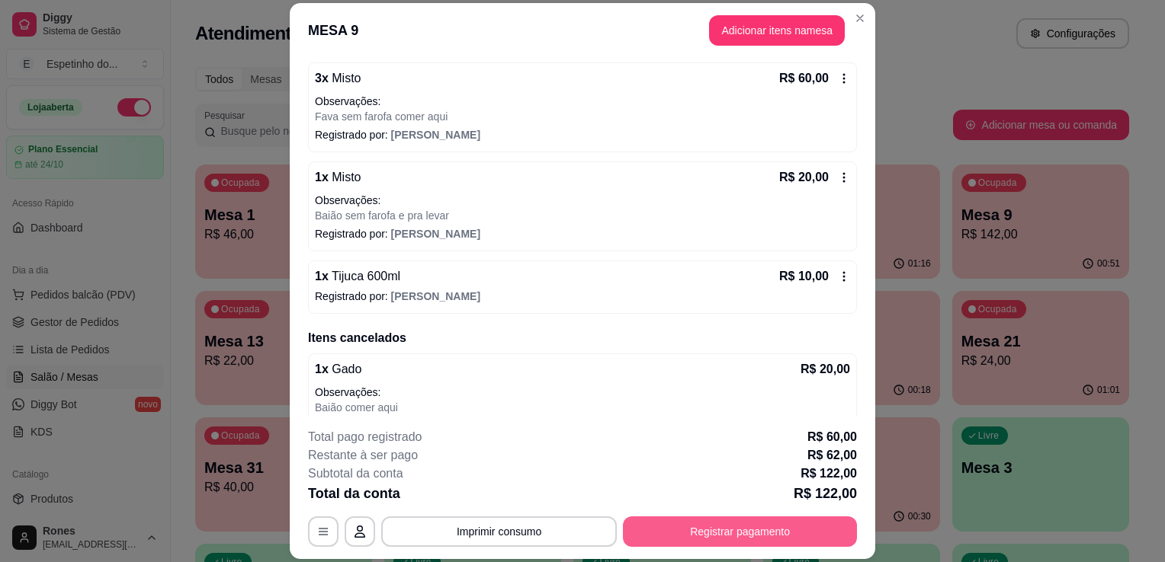
click at [751, 529] on button "Registrar pagamento" at bounding box center [740, 532] width 234 height 30
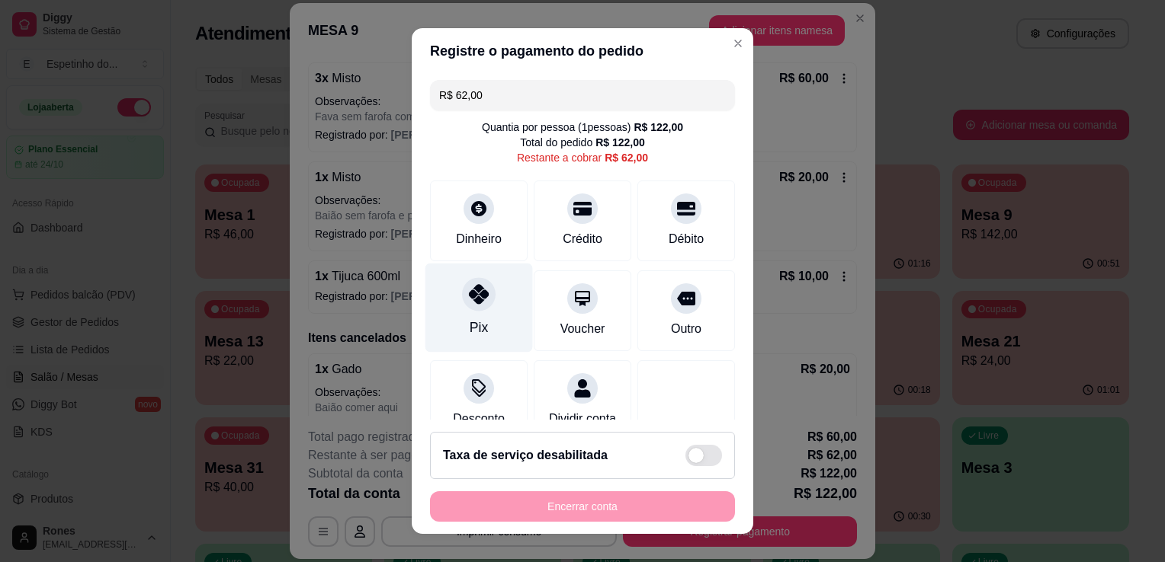
click at [451, 319] on div "Pix" at bounding box center [478, 308] width 107 height 89
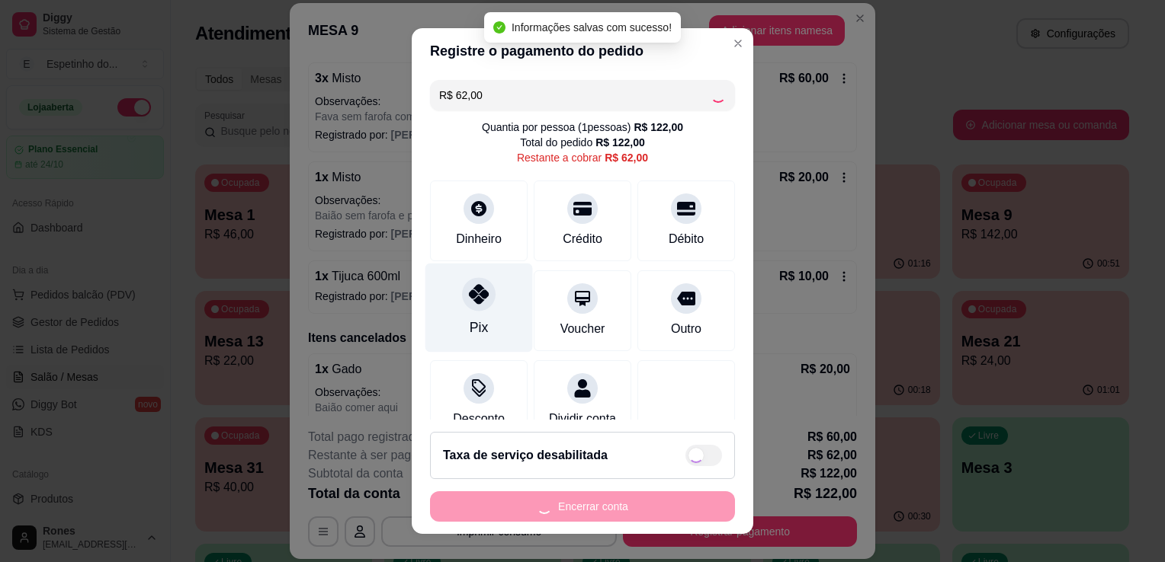
type input "R$ 0,00"
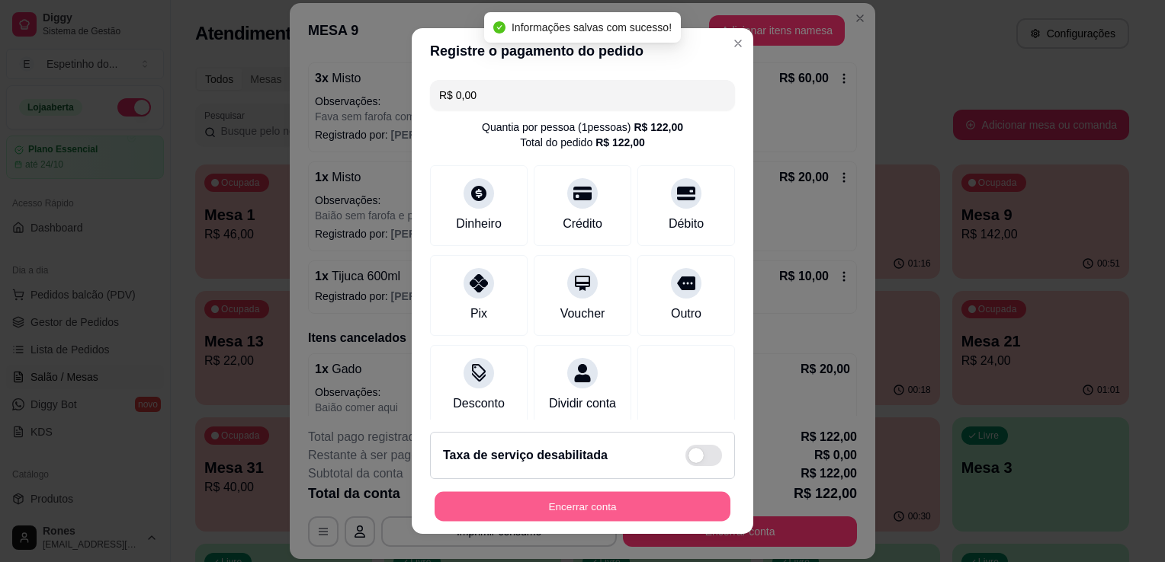
click at [646, 502] on button "Encerrar conta" at bounding box center [582, 507] width 296 height 30
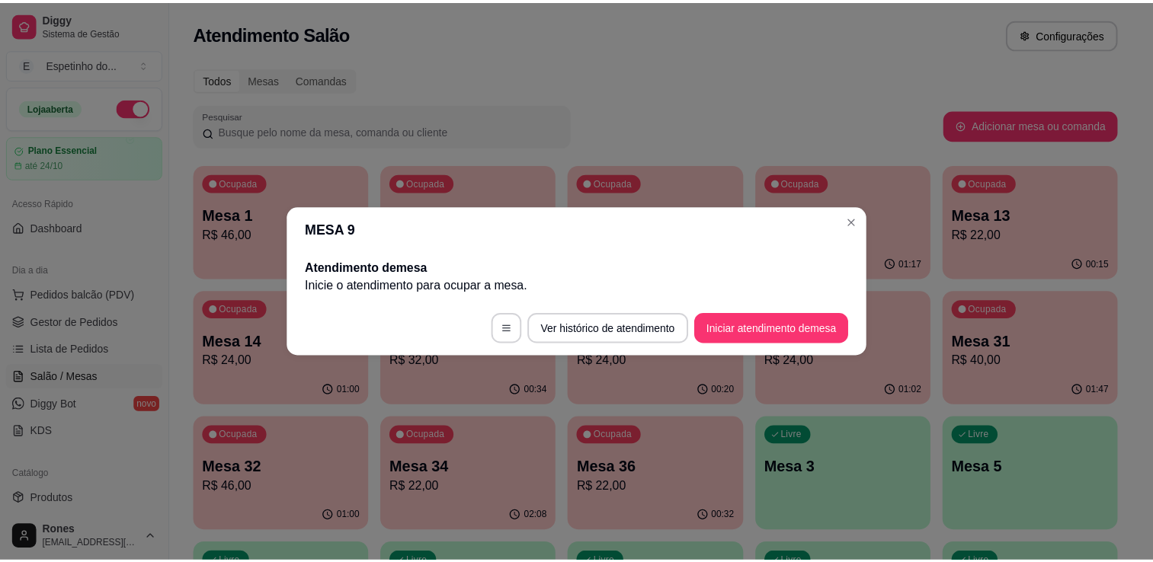
scroll to position [0, 0]
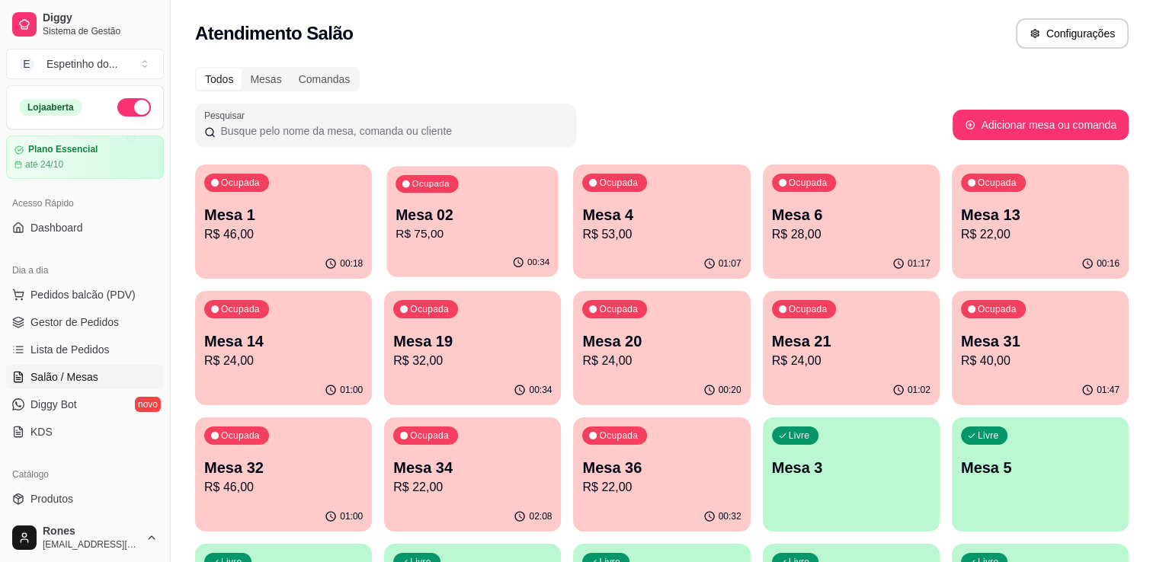
click at [463, 224] on p "Mesa 02" at bounding box center [473, 215] width 154 height 21
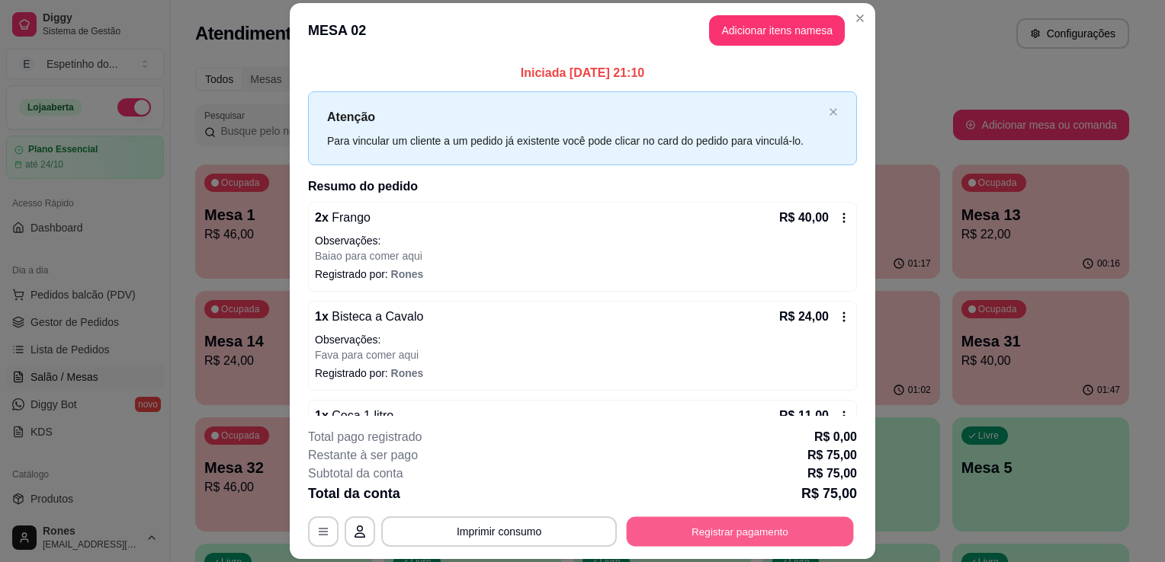
click at [683, 532] on button "Registrar pagamento" at bounding box center [740, 533] width 227 height 30
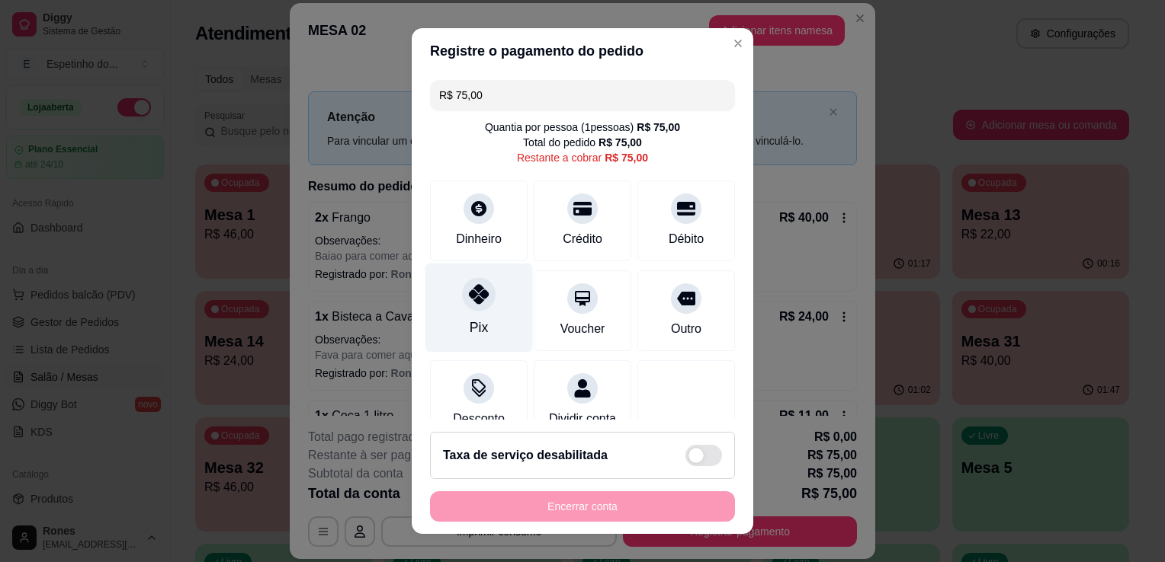
click at [482, 304] on div at bounding box center [479, 294] width 34 height 34
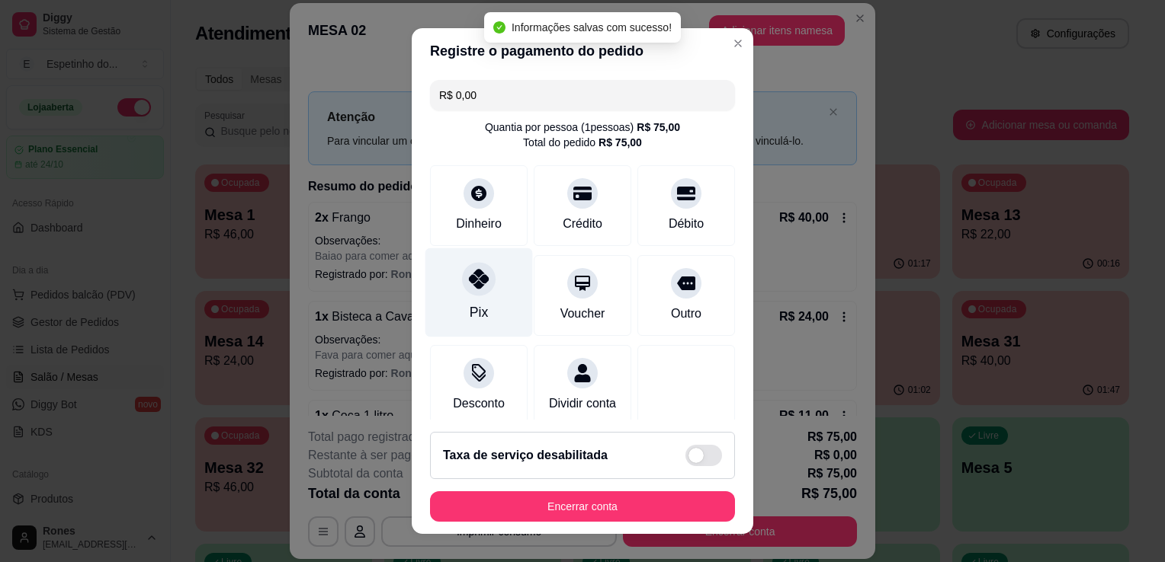
type input "R$ 0,00"
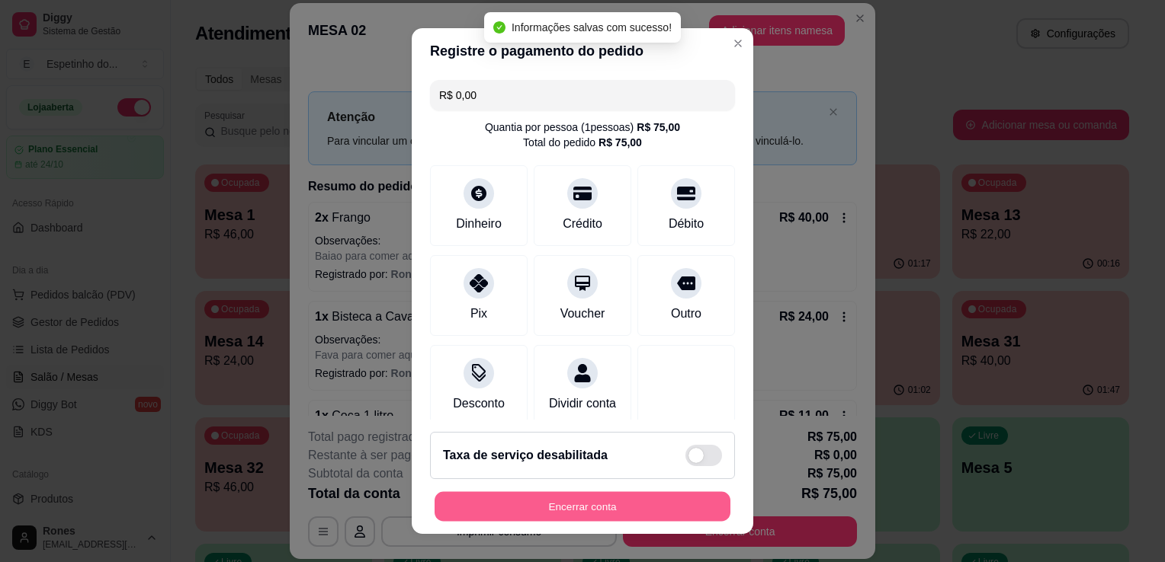
click at [563, 501] on button "Encerrar conta" at bounding box center [582, 507] width 296 height 30
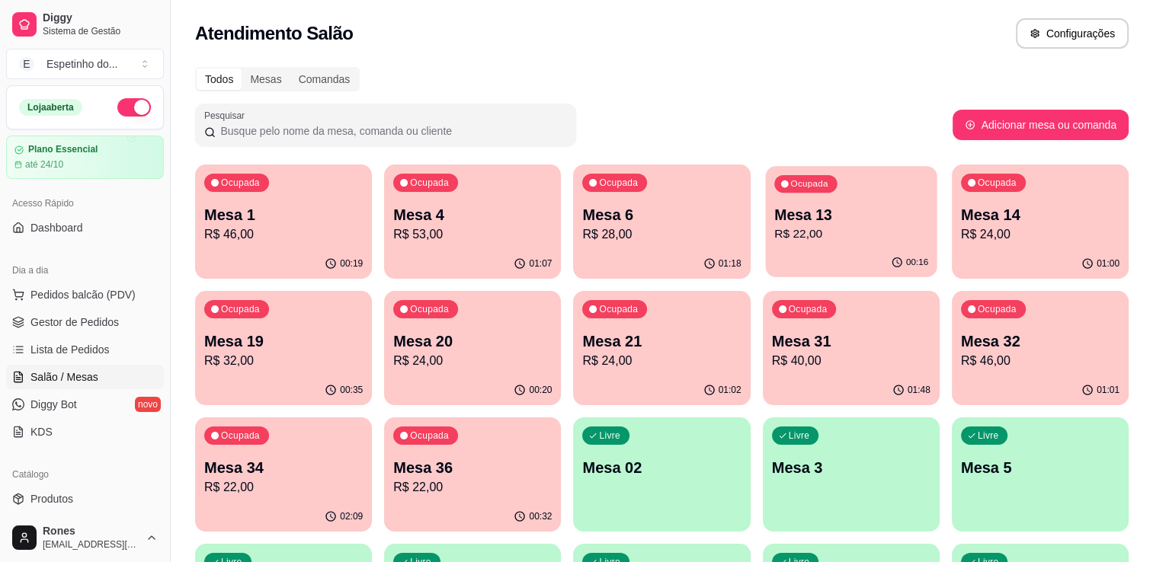
click at [845, 238] on p "R$ 22,00" at bounding box center [851, 235] width 154 height 18
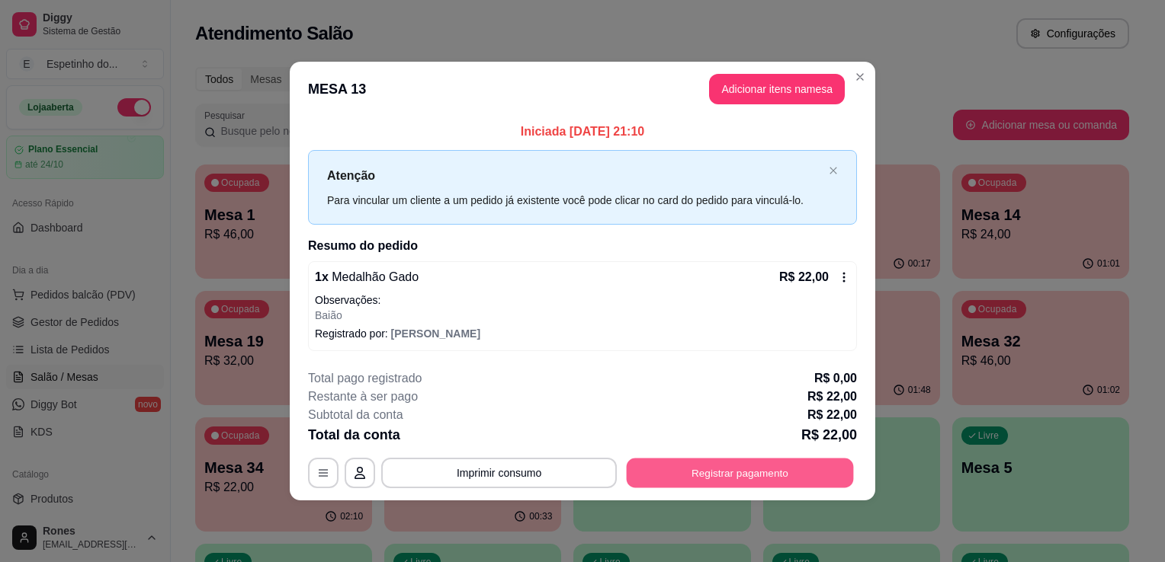
click at [780, 469] on button "Registrar pagamento" at bounding box center [740, 473] width 227 height 30
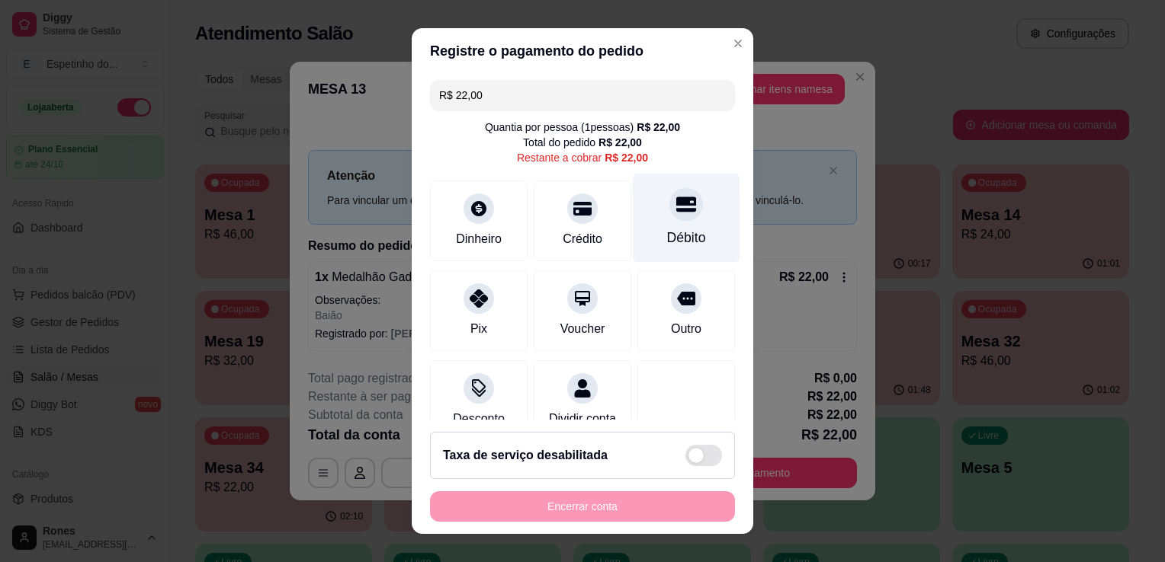
click at [667, 235] on div "Débito" at bounding box center [686, 238] width 39 height 20
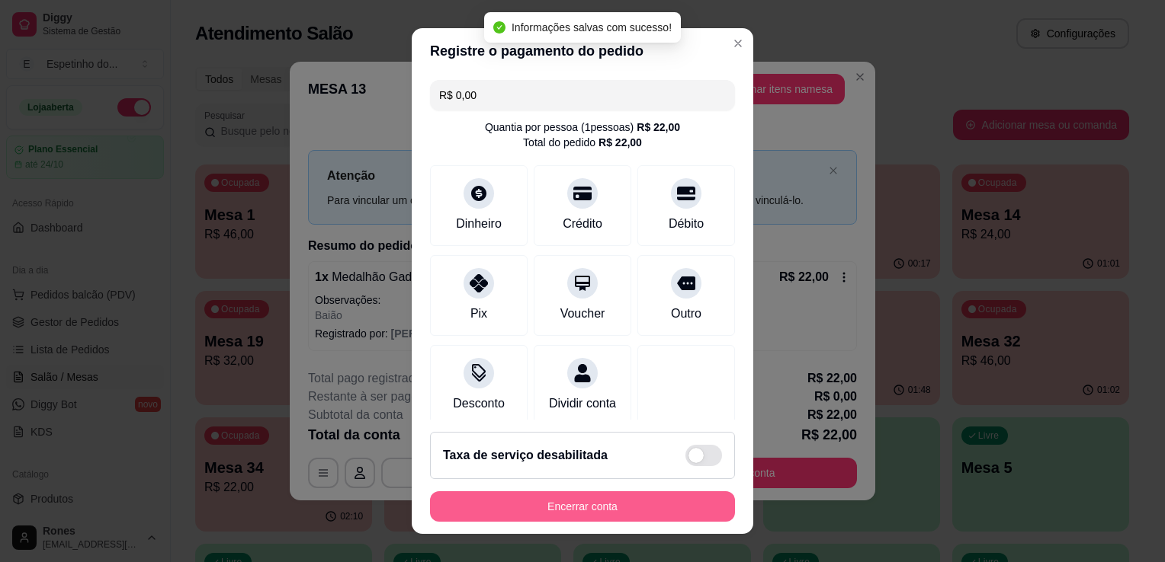
type input "R$ 0,00"
click at [606, 505] on button "Encerrar conta" at bounding box center [582, 507] width 296 height 30
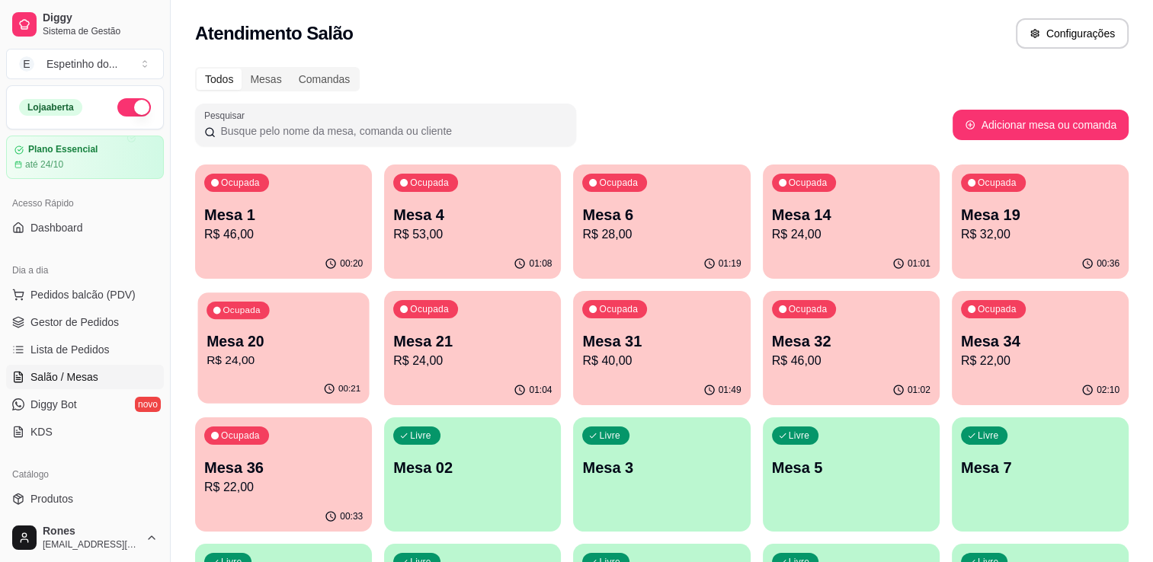
click at [301, 378] on div "00:21" at bounding box center [282, 389] width 171 height 29
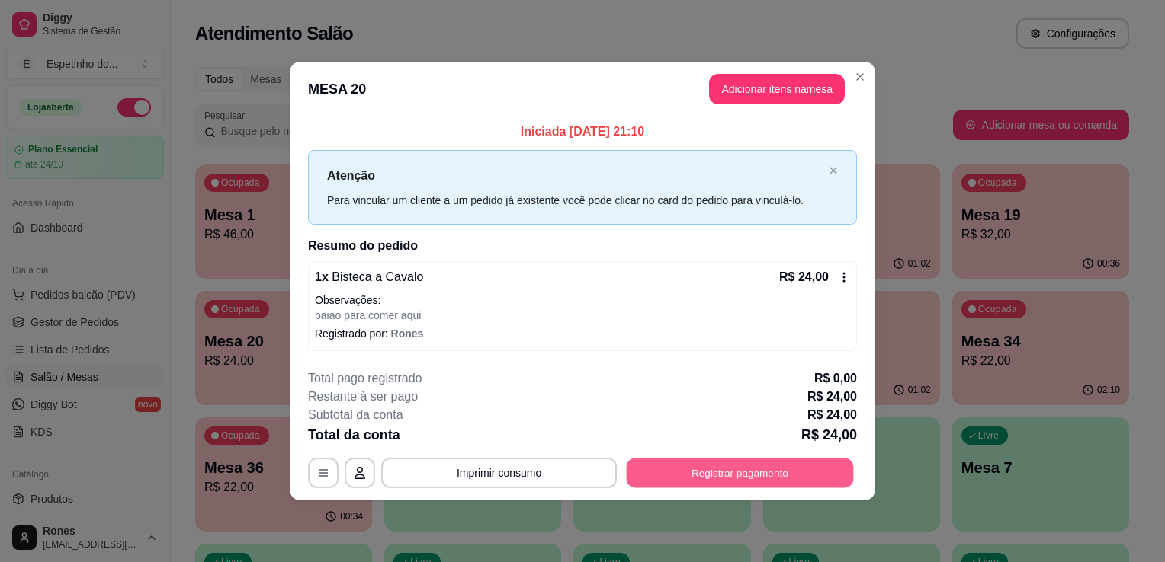
click at [693, 474] on button "Registrar pagamento" at bounding box center [740, 473] width 227 height 30
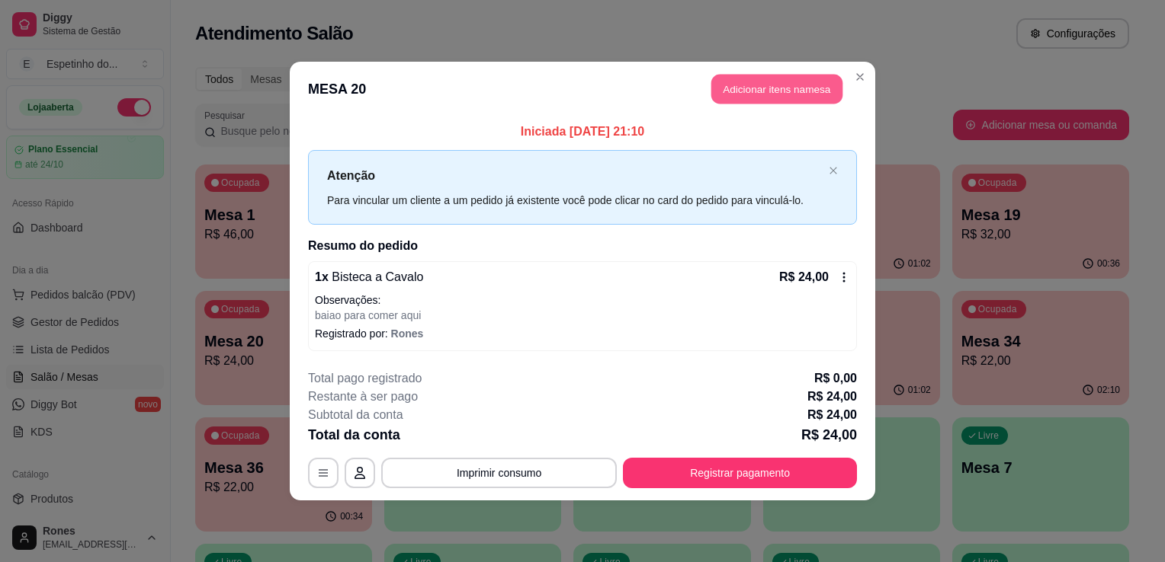
click at [774, 91] on button "Adicionar itens na mesa" at bounding box center [776, 90] width 131 height 30
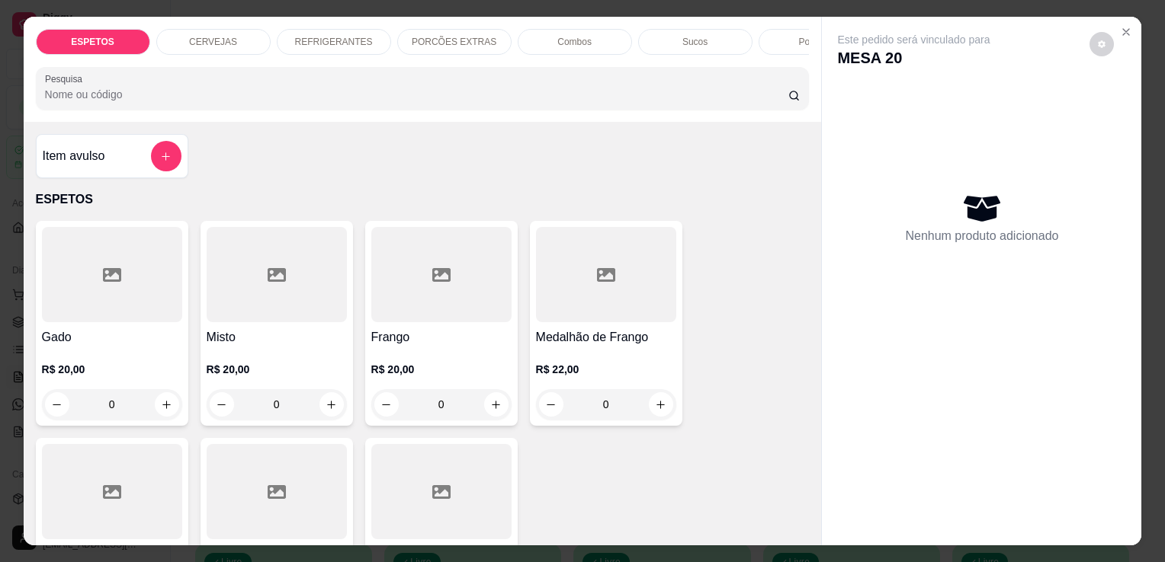
click at [412, 322] on div at bounding box center [441, 274] width 140 height 95
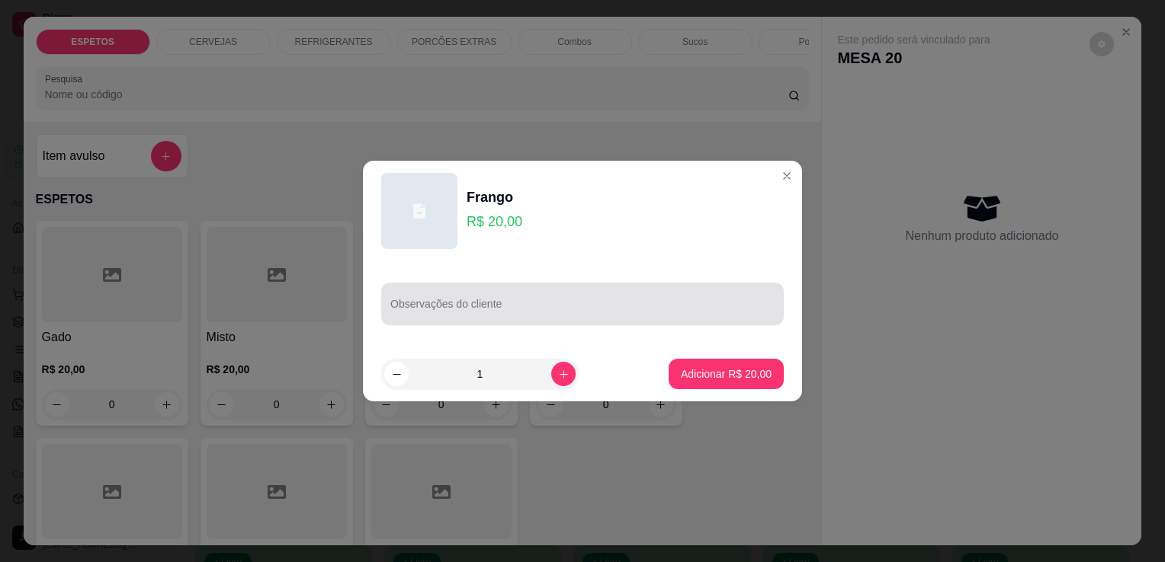
click at [482, 303] on input "Observações do cliente" at bounding box center [582, 310] width 384 height 15
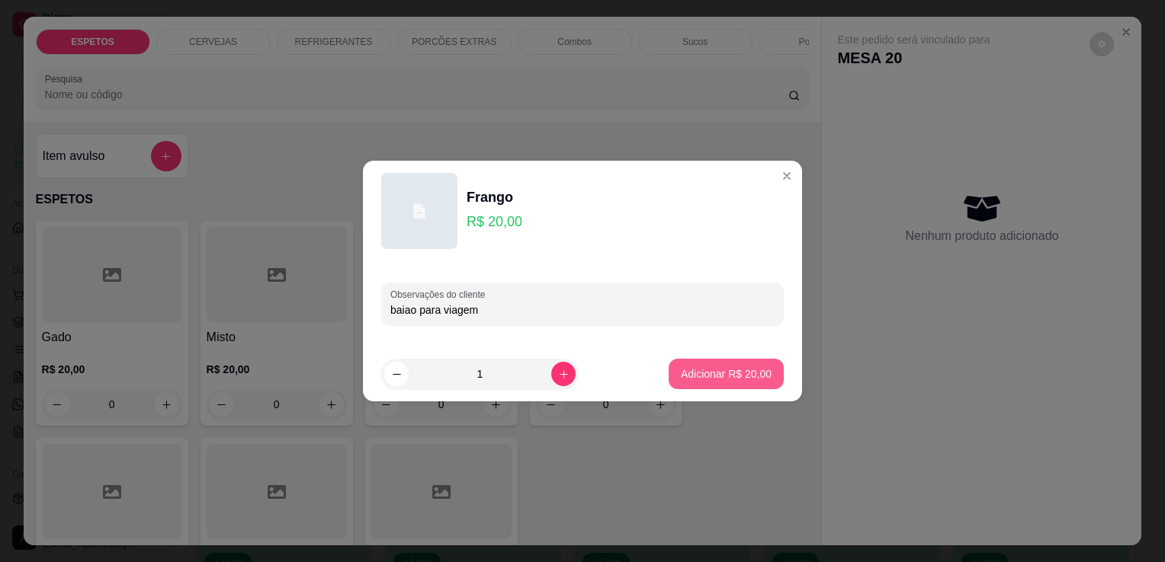
type input "baiao para viagem"
click at [701, 379] on p "Adicionar R$ 20,00" at bounding box center [726, 374] width 88 height 14
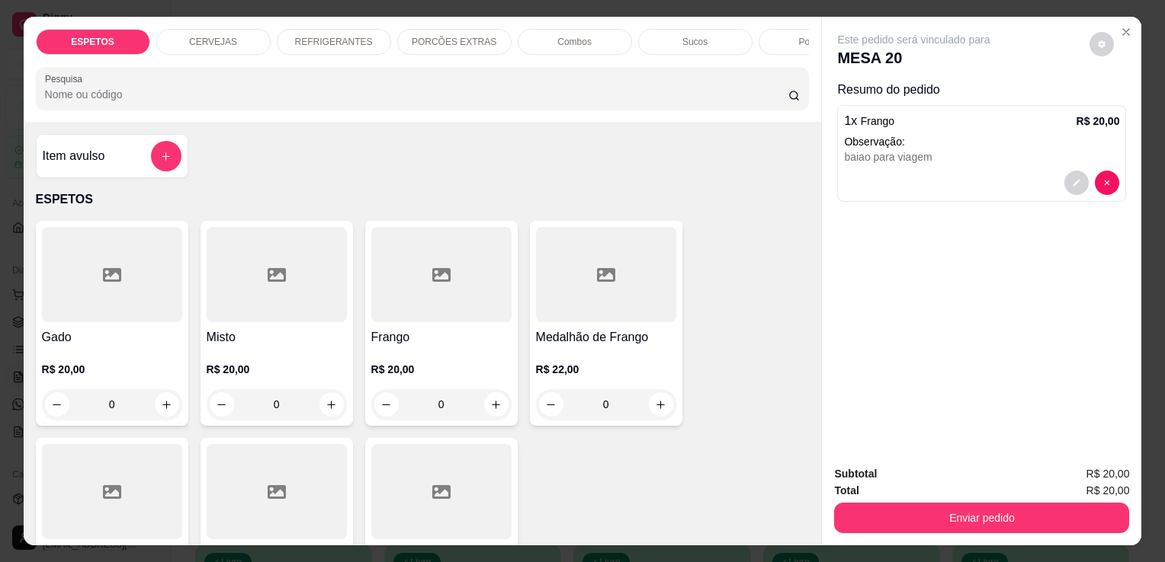
click at [590, 334] on h4 "Medalhão de Frango" at bounding box center [606, 337] width 140 height 18
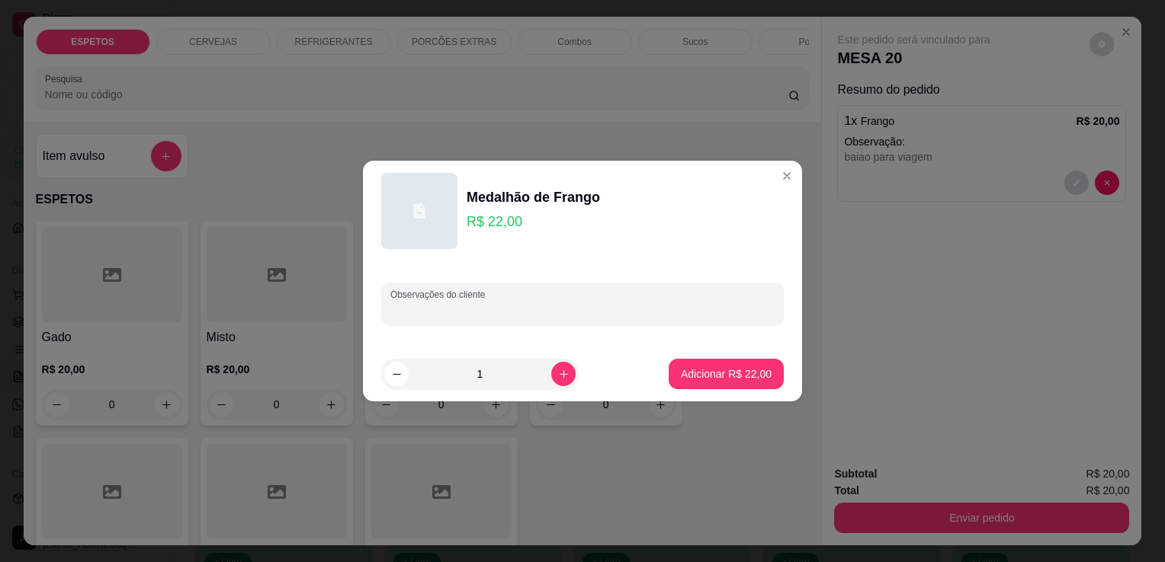
click at [527, 306] on input "Observações do cliente" at bounding box center [582, 310] width 384 height 15
type input "baiao para viagem"
click at [729, 380] on p "Adicionar R$ 22,00" at bounding box center [726, 374] width 88 height 14
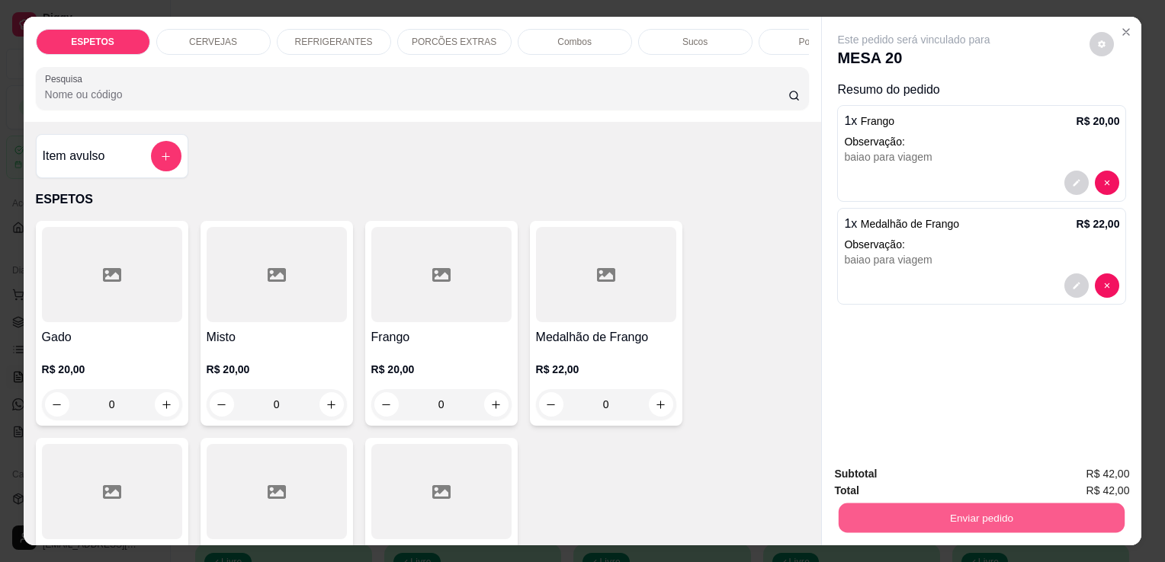
click at [985, 509] on button "Enviar pedido" at bounding box center [981, 518] width 286 height 30
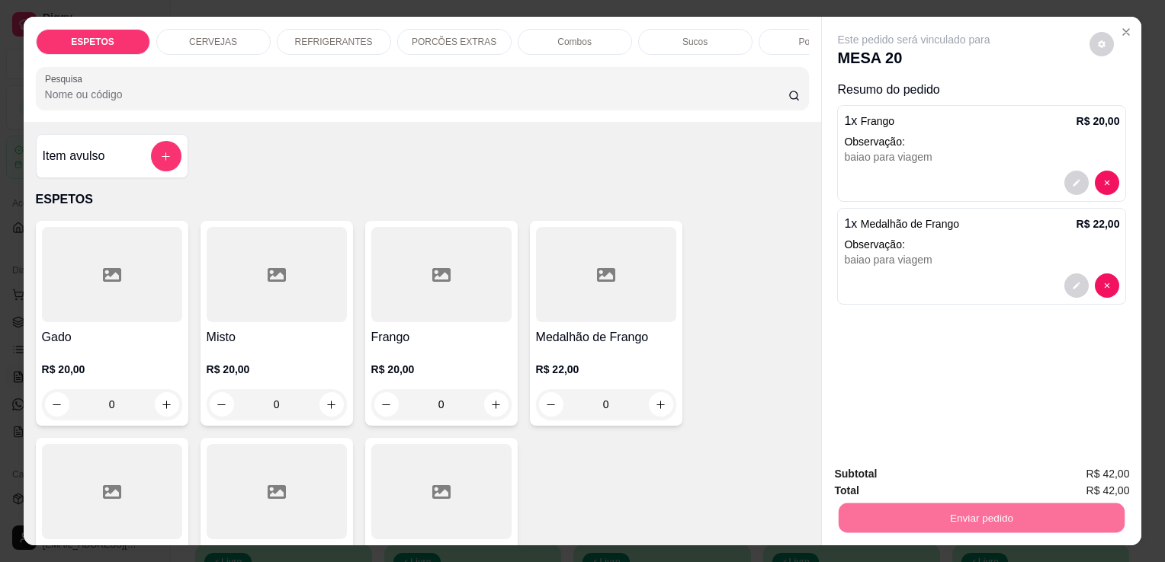
click at [1110, 481] on button "Enviar pedido" at bounding box center [1089, 475] width 84 height 28
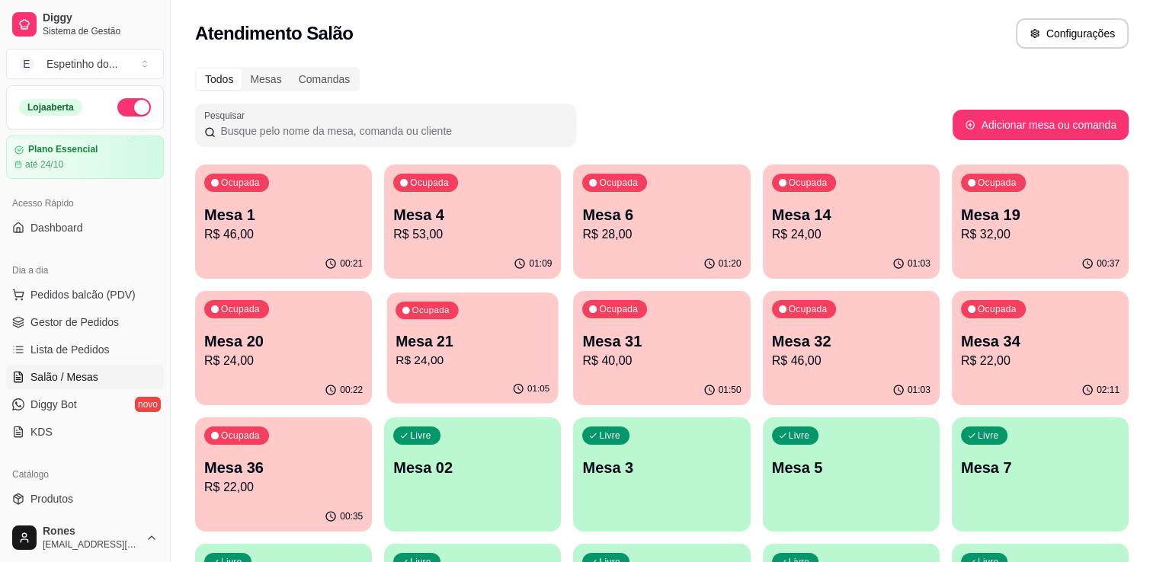
click at [442, 364] on p "R$ 24,00" at bounding box center [473, 361] width 154 height 18
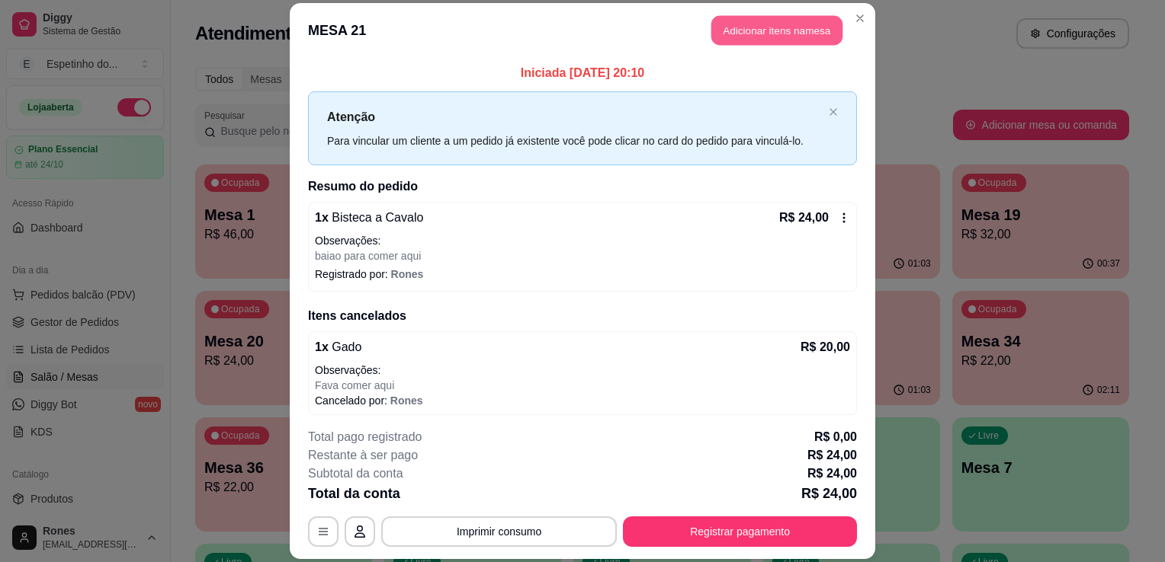
click at [772, 41] on button "Adicionar itens na mesa" at bounding box center [776, 30] width 131 height 30
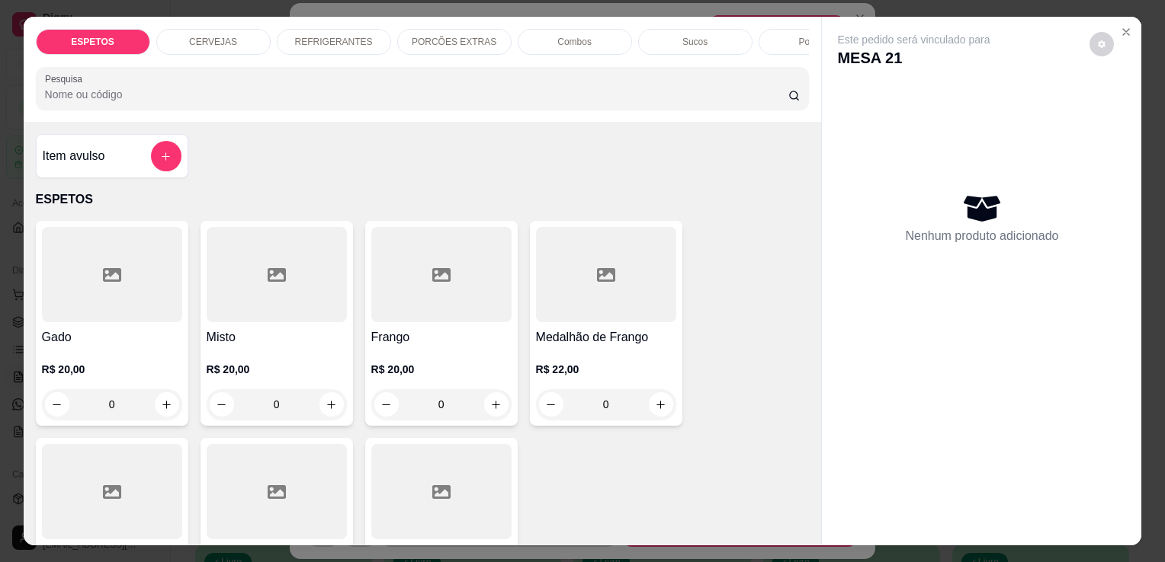
click at [425, 337] on h4 "Frango" at bounding box center [441, 337] width 140 height 18
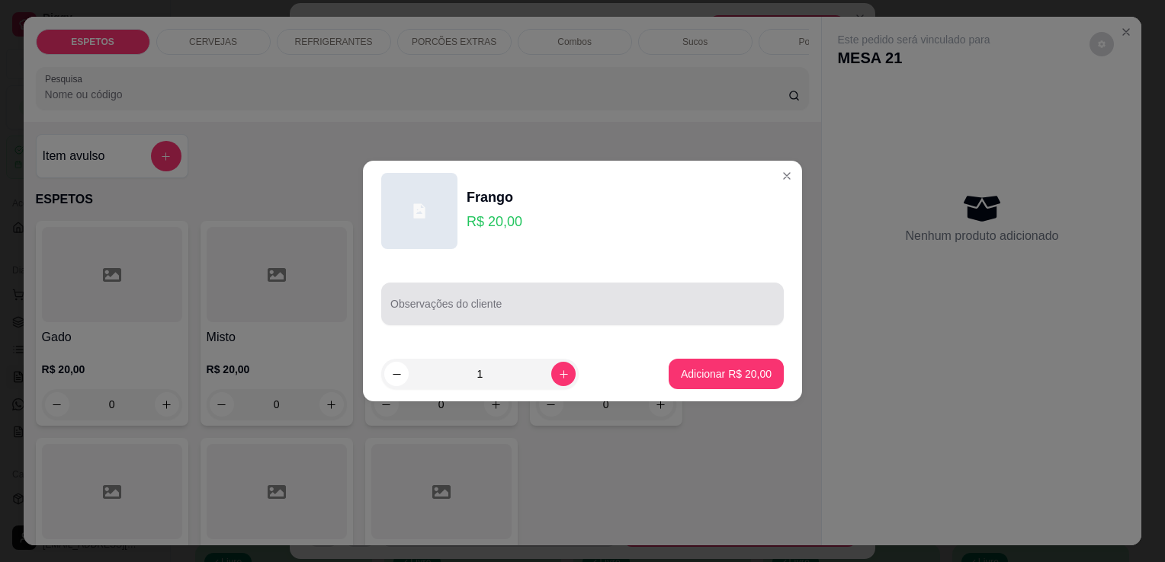
click at [488, 318] on div at bounding box center [582, 304] width 384 height 30
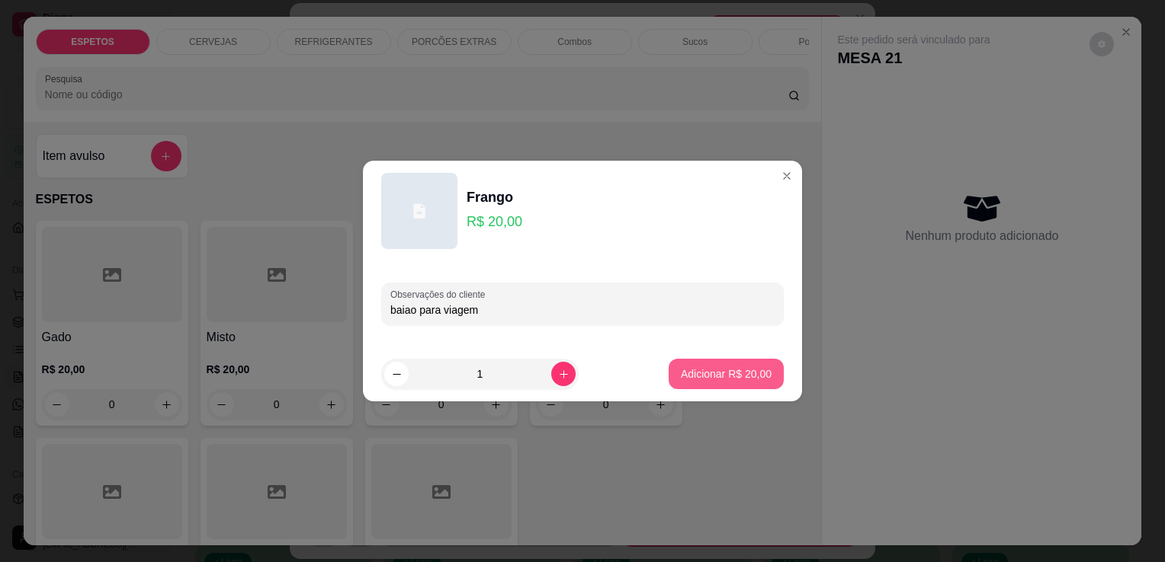
type input "baiao para viagem"
click at [687, 379] on p "Adicionar R$ 20,00" at bounding box center [726, 374] width 88 height 14
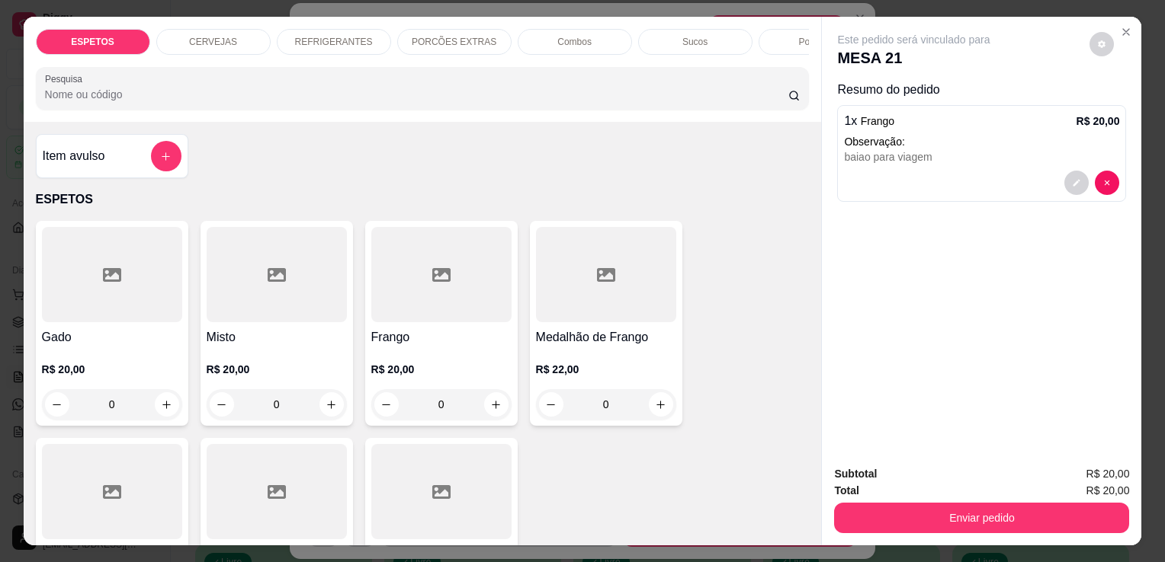
click at [634, 361] on div "R$ 22,00 0" at bounding box center [606, 383] width 140 height 73
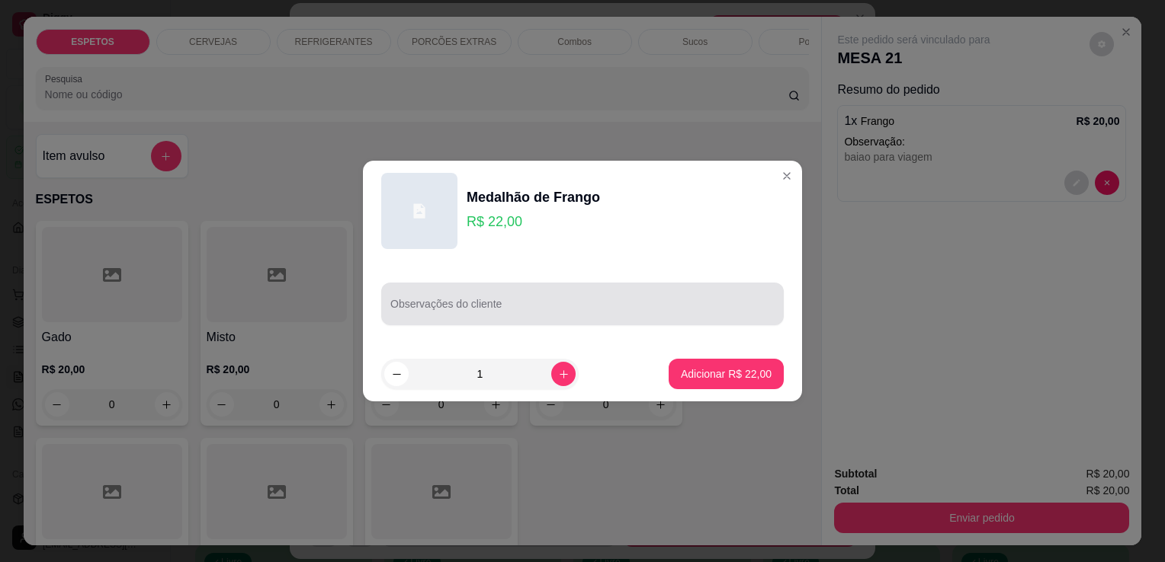
click at [591, 296] on div at bounding box center [582, 304] width 384 height 30
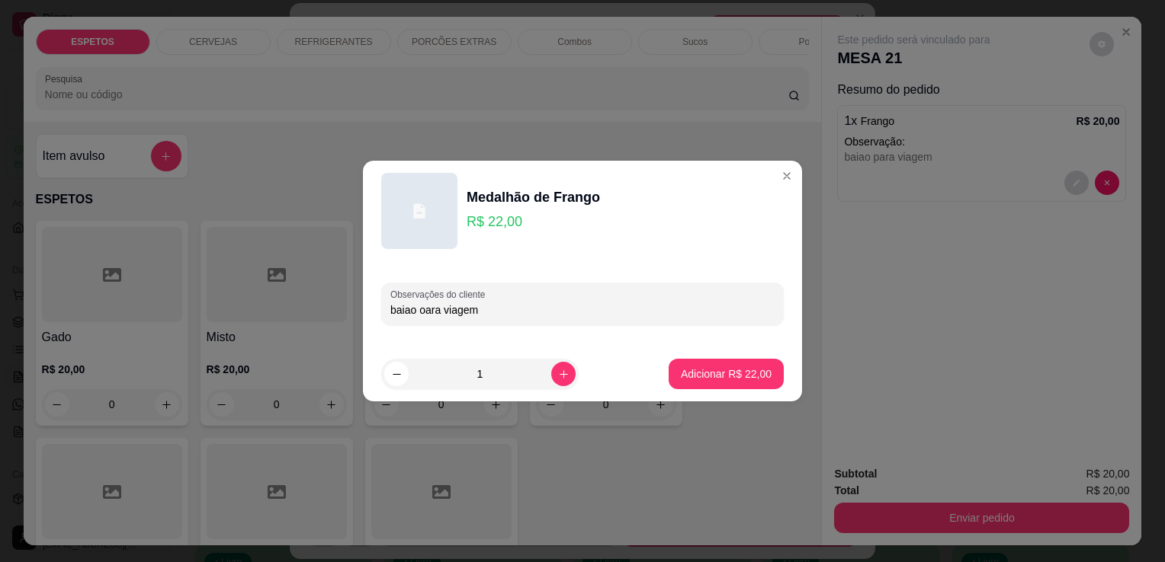
click at [424, 312] on input "baiao oara viagem" at bounding box center [582, 310] width 384 height 15
type input "baiao para viagem"
click at [689, 380] on p "Adicionar R$ 22,00" at bounding box center [726, 374] width 88 height 14
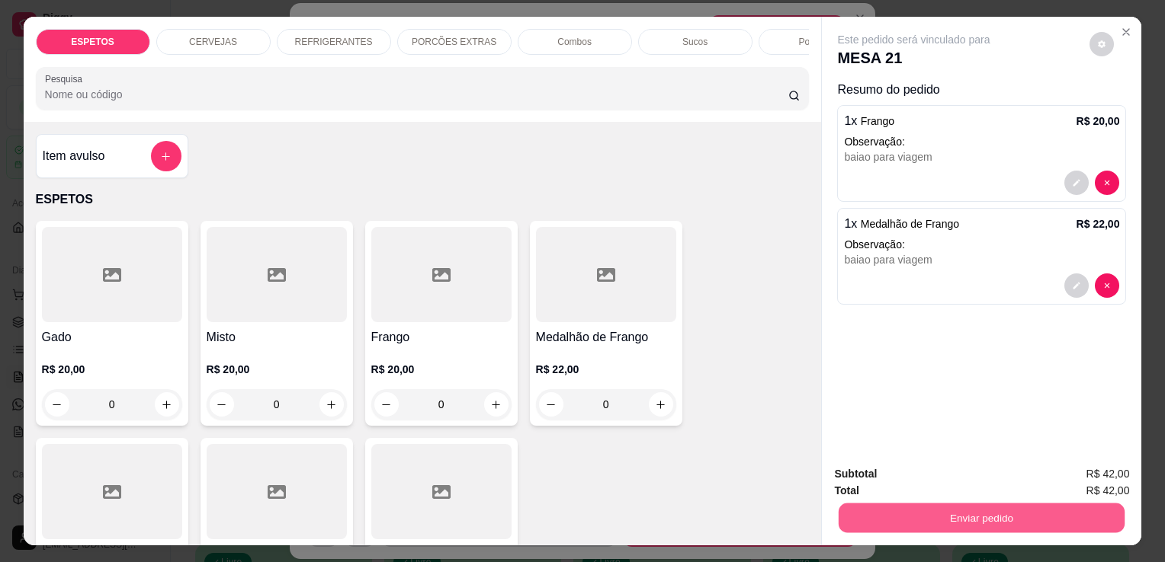
click at [1003, 511] on button "Enviar pedido" at bounding box center [981, 518] width 286 height 30
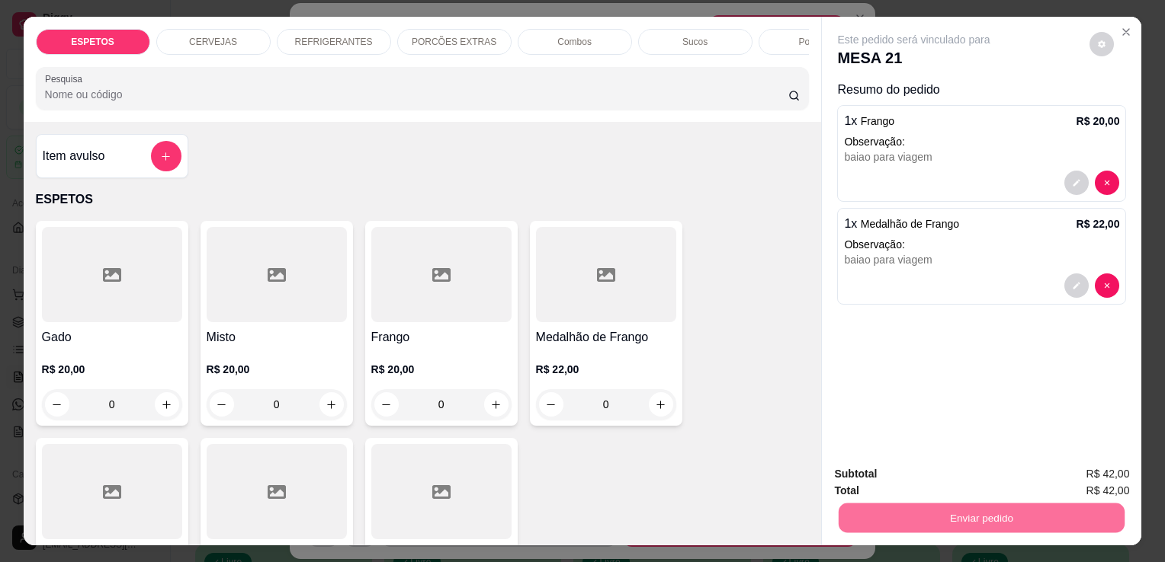
click at [1080, 473] on button "Enviar pedido" at bounding box center [1089, 475] width 84 height 28
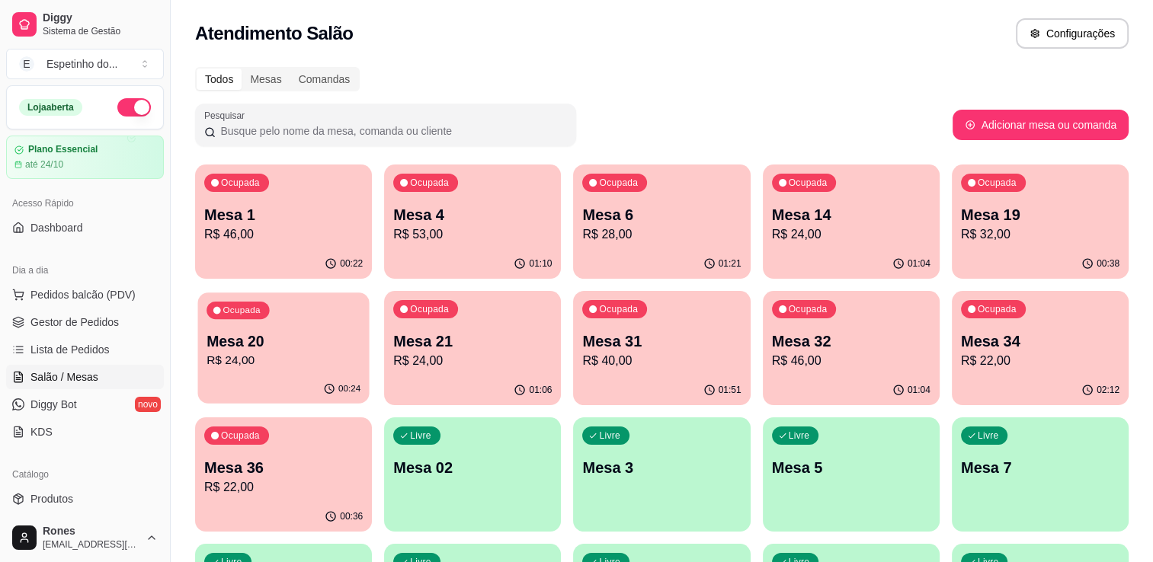
click at [309, 332] on p "Mesa 20" at bounding box center [284, 342] width 154 height 21
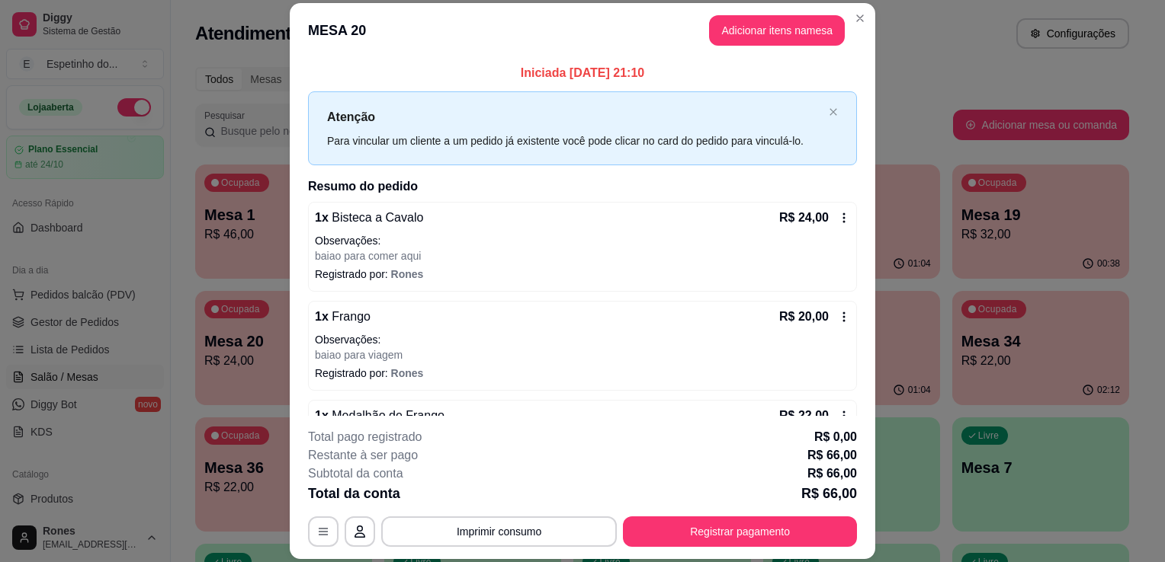
click at [838, 216] on icon at bounding box center [844, 218] width 12 height 12
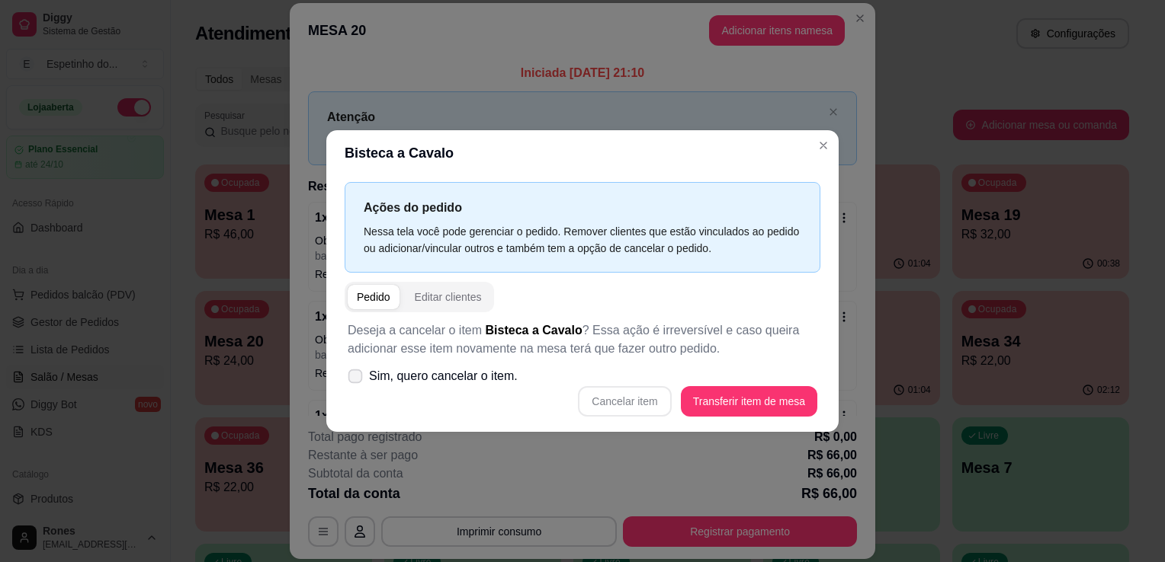
click at [383, 376] on span "Sim, quero cancelar o item." at bounding box center [443, 376] width 149 height 18
click at [357, 380] on input "Sim, quero cancelar o item." at bounding box center [352, 385] width 10 height 10
checkbox input "true"
click at [642, 407] on button "Cancelar item" at bounding box center [624, 402] width 91 height 30
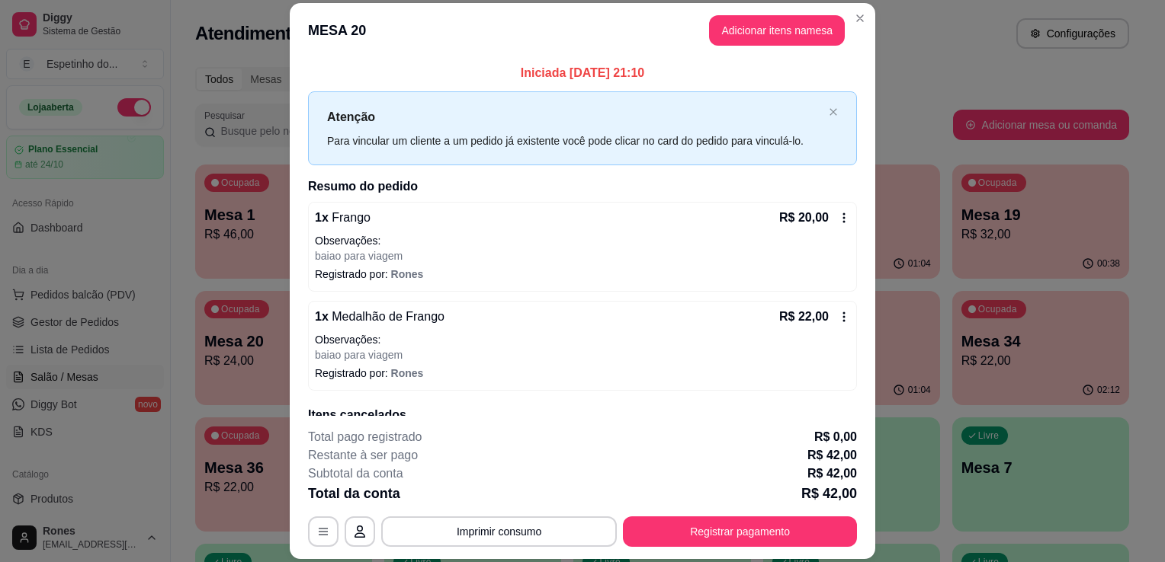
click at [838, 315] on icon at bounding box center [844, 317] width 12 height 12
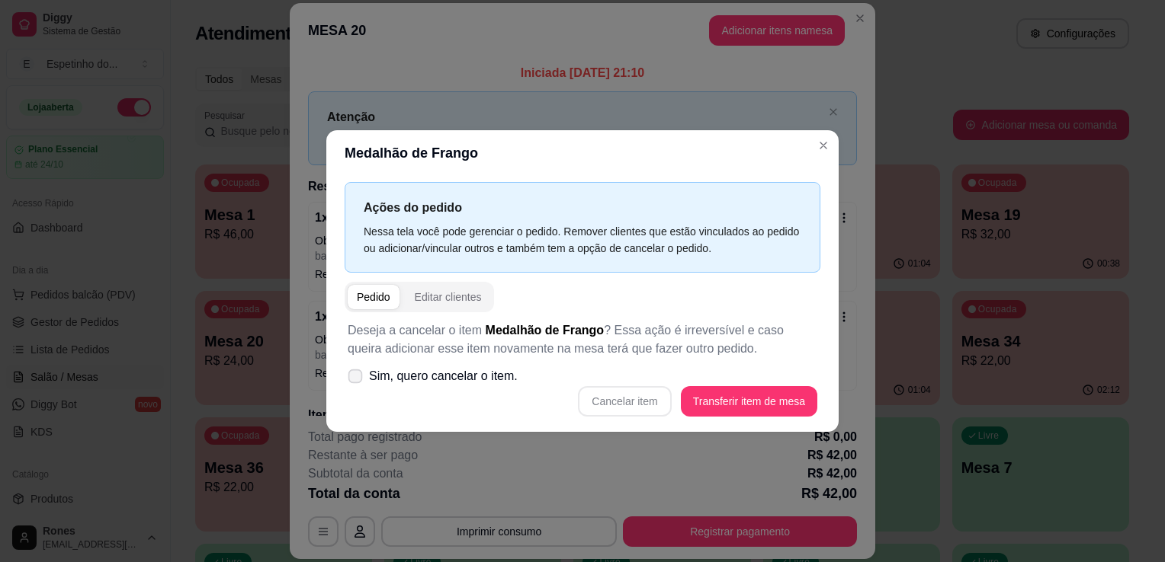
click at [447, 373] on span "Sim, quero cancelar o item." at bounding box center [443, 376] width 149 height 18
click at [357, 380] on input "Sim, quero cancelar o item." at bounding box center [352, 385] width 10 height 10
checkbox input "true"
click at [655, 409] on button "Cancelar item" at bounding box center [624, 402] width 91 height 30
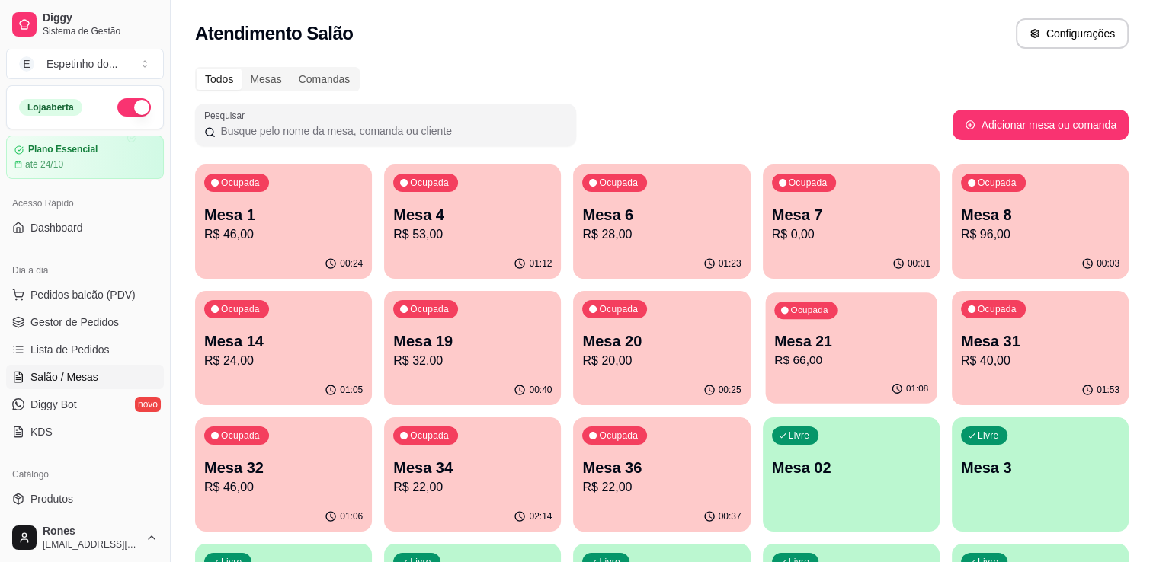
click at [841, 343] on p "Mesa 21" at bounding box center [851, 342] width 154 height 21
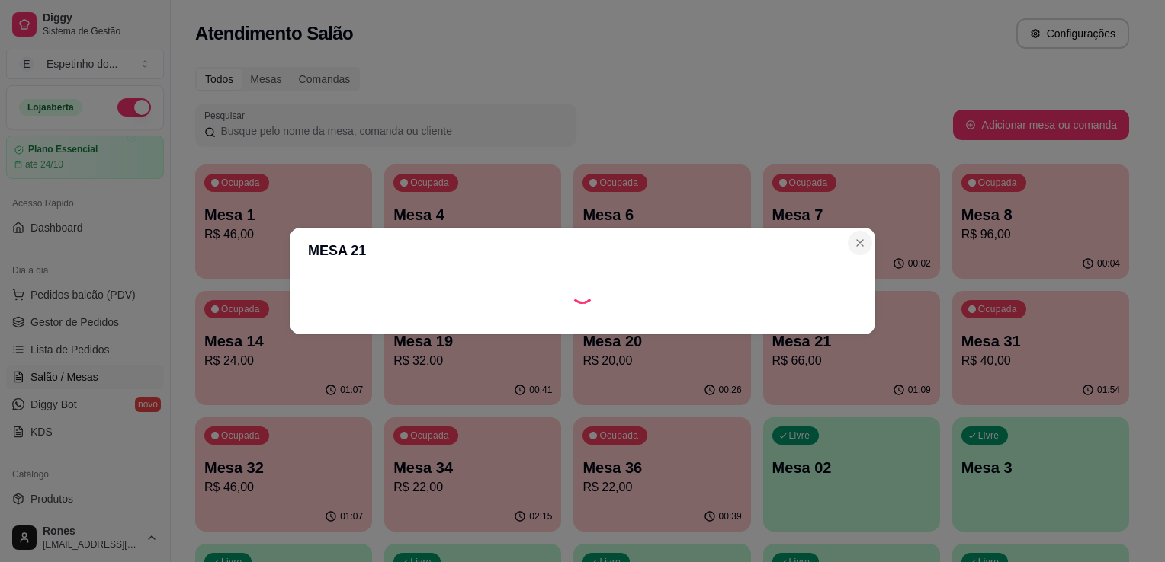
click at [859, 245] on section "MESA 21" at bounding box center [582, 281] width 585 height 107
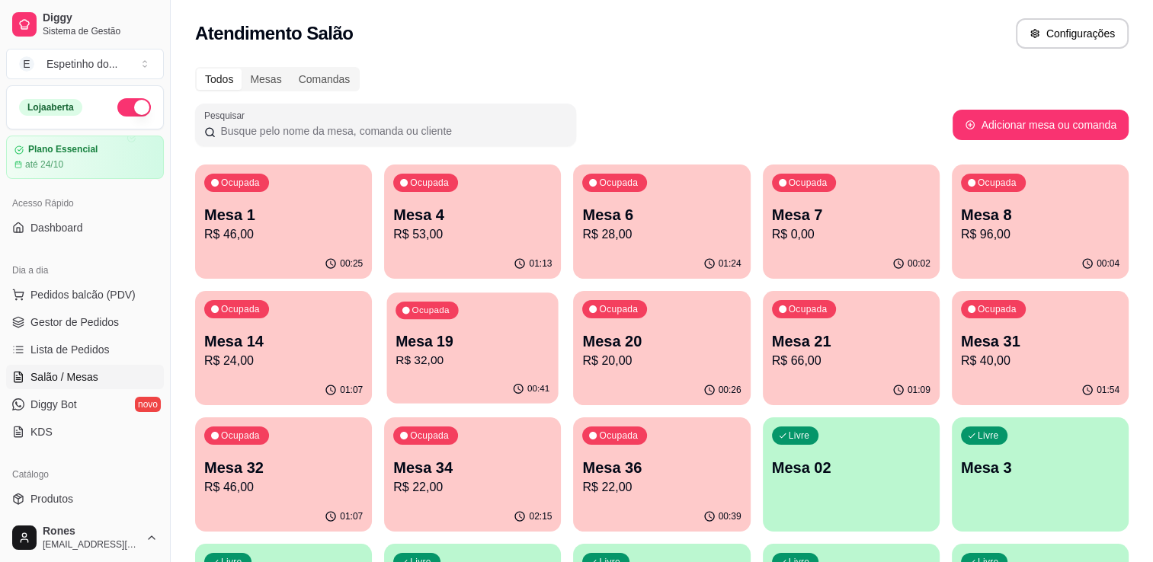
click at [466, 373] on div "Ocupada Mesa 19 R$ 32,00" at bounding box center [472, 334] width 171 height 82
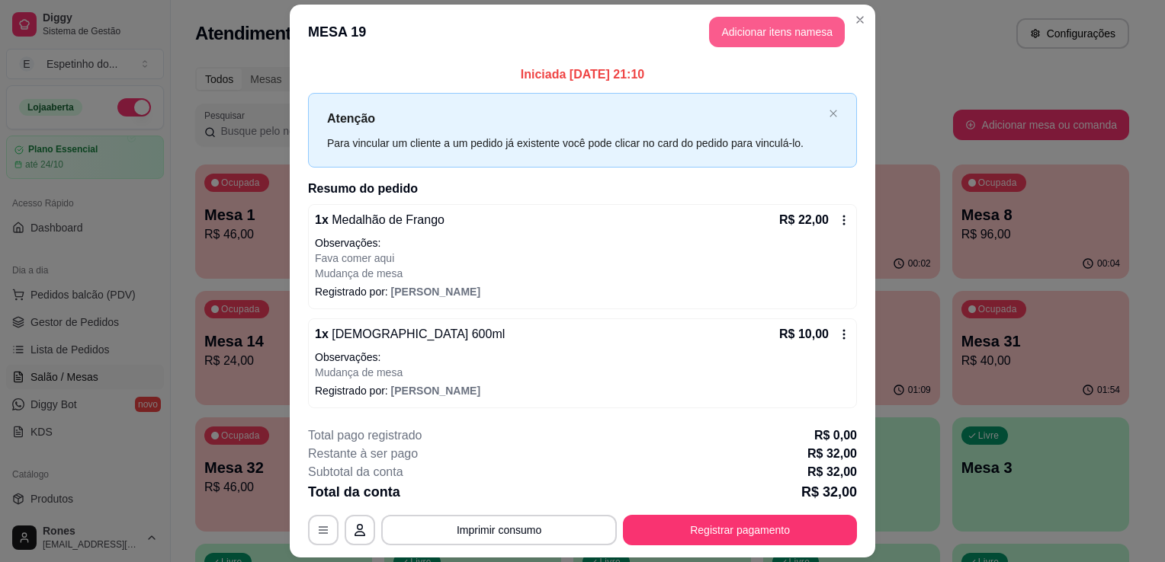
click at [790, 37] on button "Adicionar itens na mesa" at bounding box center [777, 32] width 136 height 30
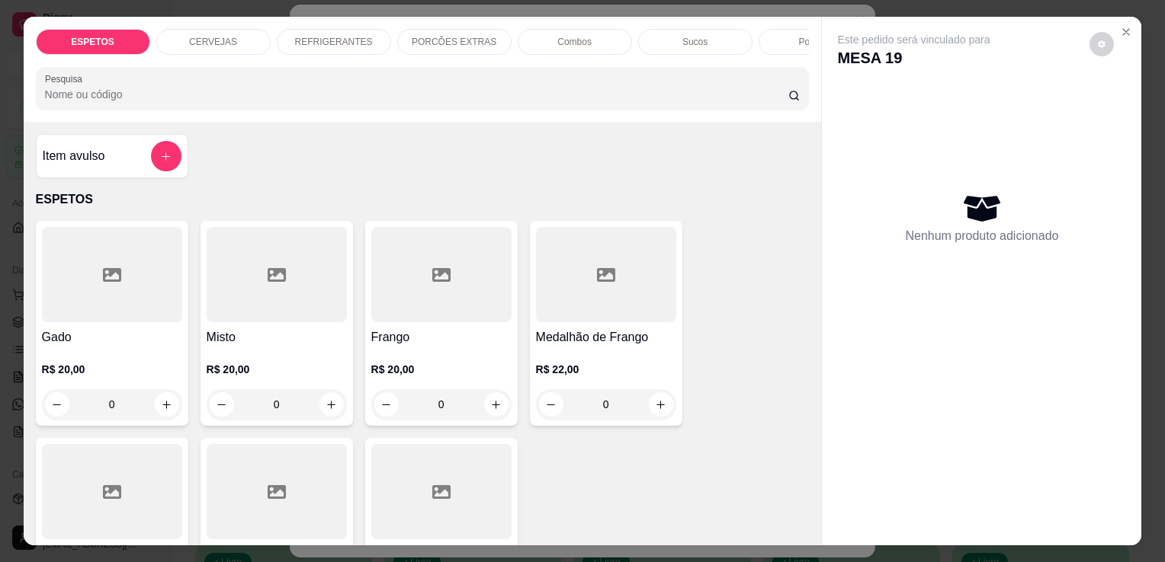
click at [226, 36] on p "CERVEJAS" at bounding box center [213, 42] width 48 height 12
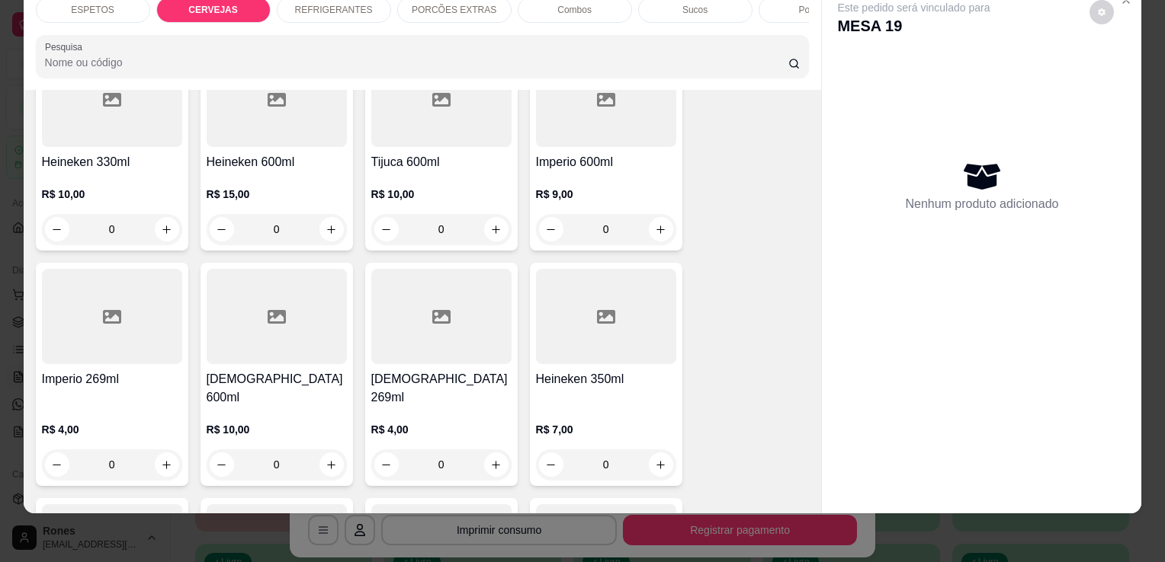
scroll to position [918, 0]
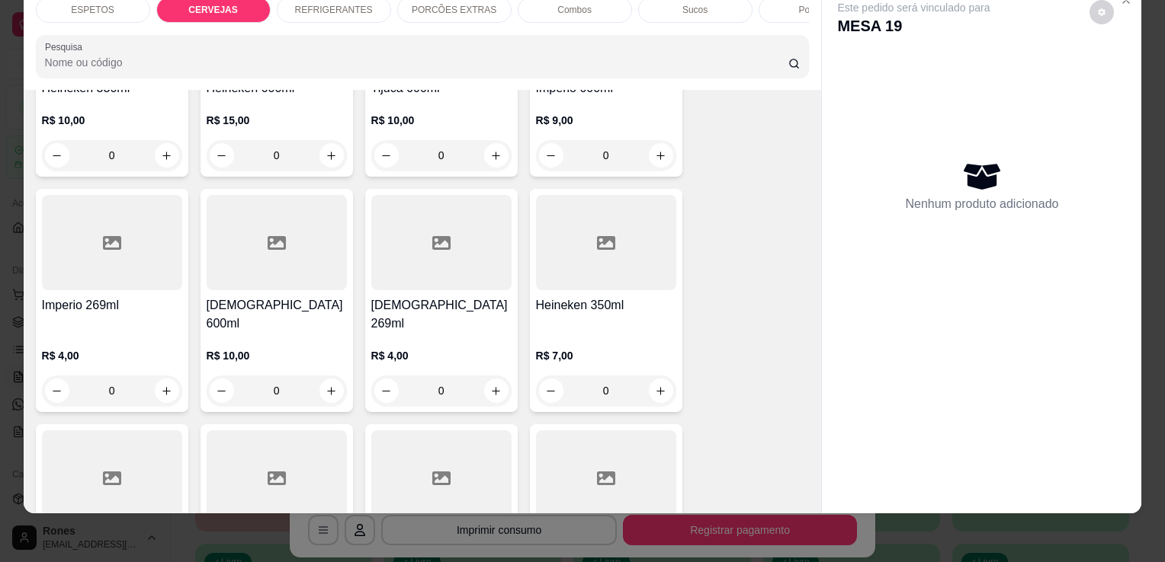
click at [275, 307] on h4 "[DEMOGRAPHIC_DATA] 600ml" at bounding box center [277, 314] width 140 height 37
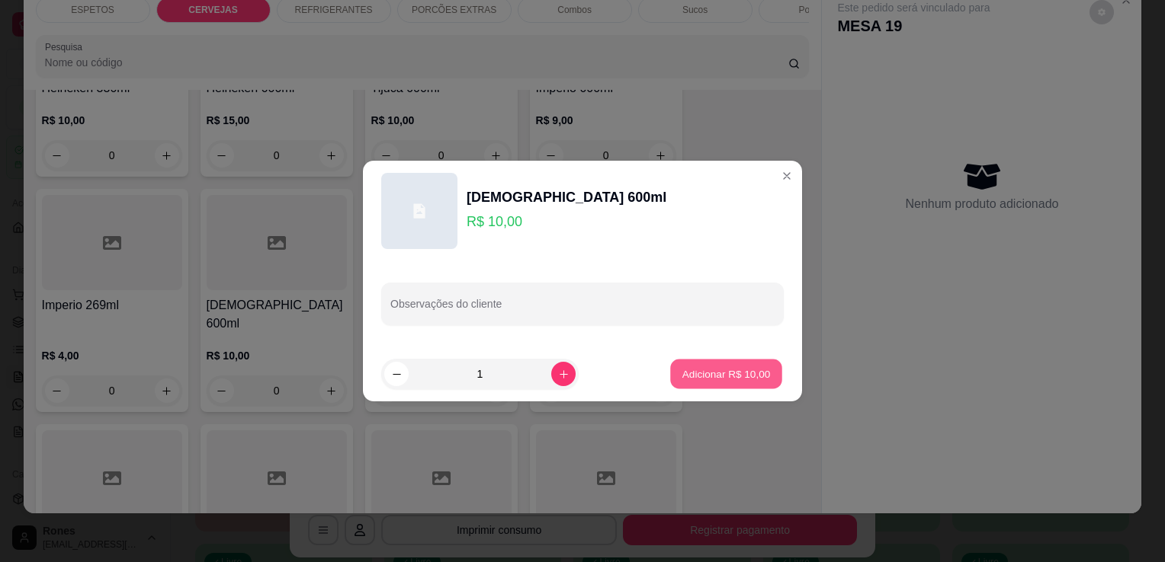
click at [698, 373] on p "Adicionar R$ 10,00" at bounding box center [726, 374] width 88 height 14
type input "1"
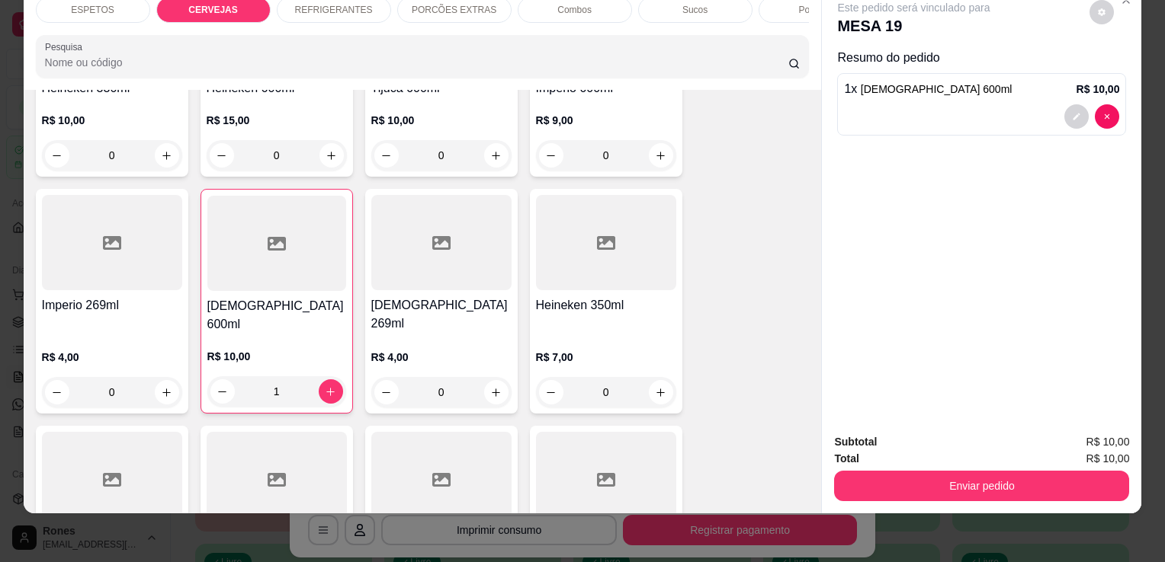
click at [811, 90] on div "Item avulso ESPETOS Gado R$ 20,00 0 Misto R$ 20,00 0 Frango R$ 20,00 0 Medalhão…" at bounding box center [423, 302] width 798 height 424
click at [811, 89] on div "ESPETOS CERVEJAS REFRIGERANTES PORCÕES EXTRAS Combos Sucos Porções DOCES E BALA…" at bounding box center [423, 249] width 798 height 529
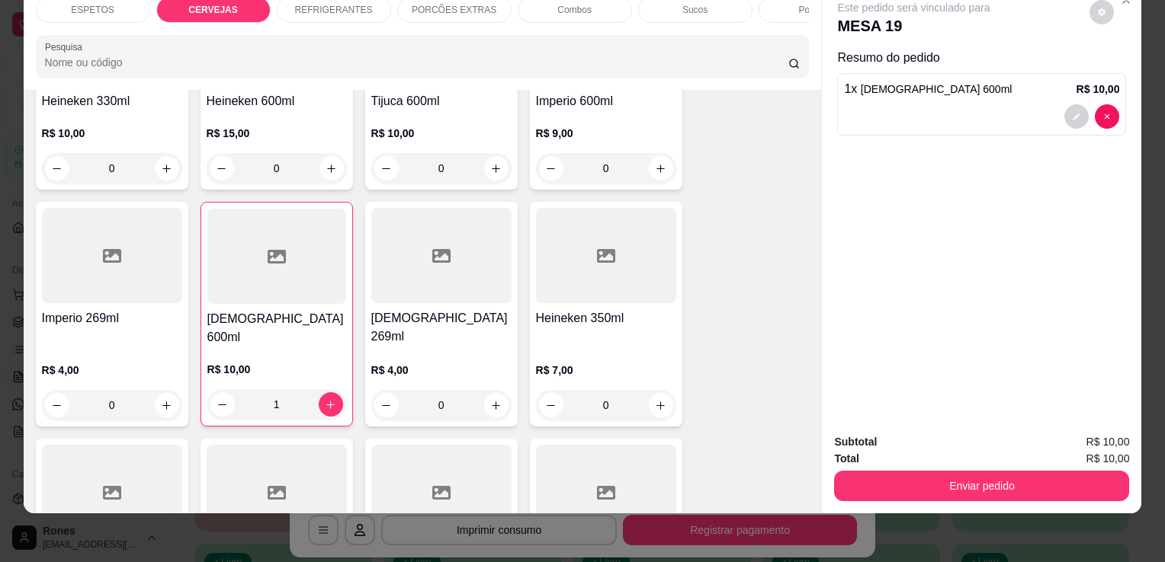
drag, startPoint x: 811, startPoint y: 89, endPoint x: 804, endPoint y: 129, distance: 40.2
click at [804, 129] on div "Item avulso ESPETOS Gado R$ 20,00 0 Misto R$ 20,00 0 Frango R$ 20,00 0 Medalhão…" at bounding box center [423, 302] width 798 height 424
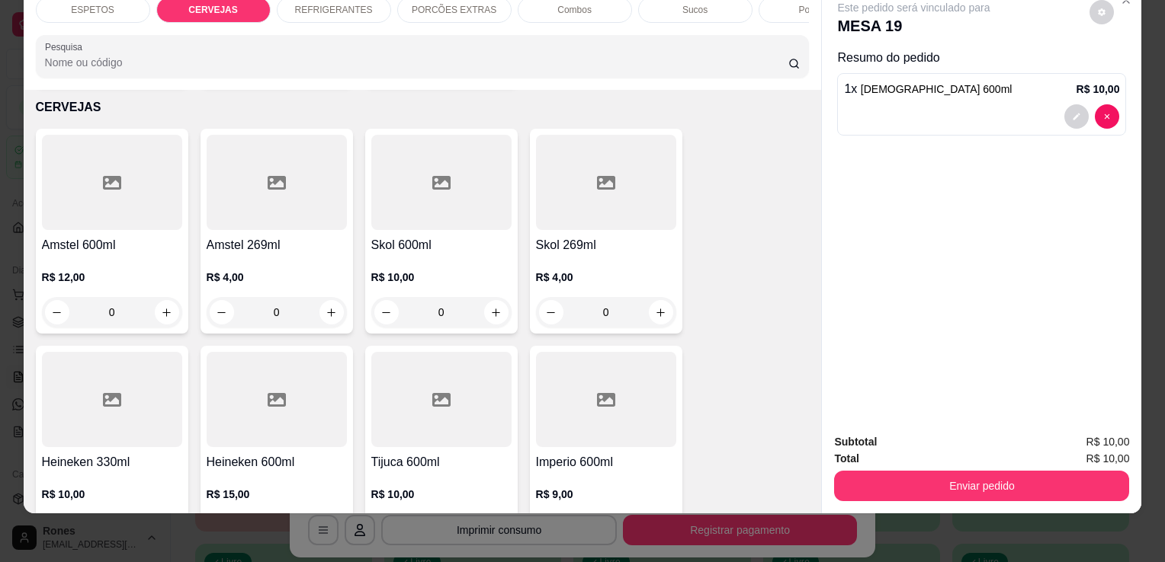
scroll to position [182, 0]
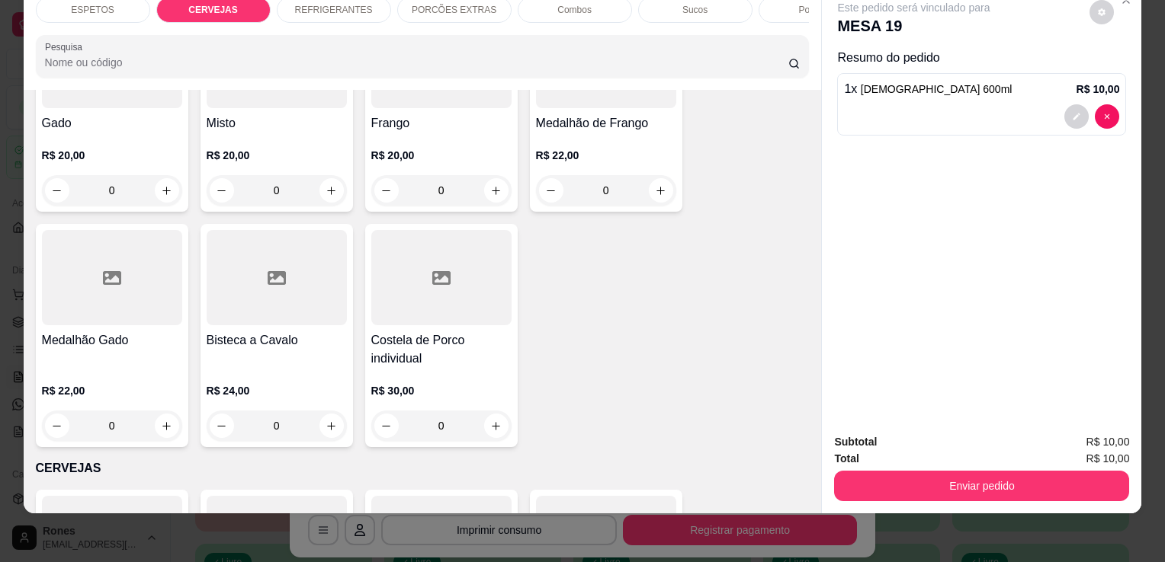
click at [341, 4] on p "REFRIGERANTES" at bounding box center [334, 10] width 78 height 12
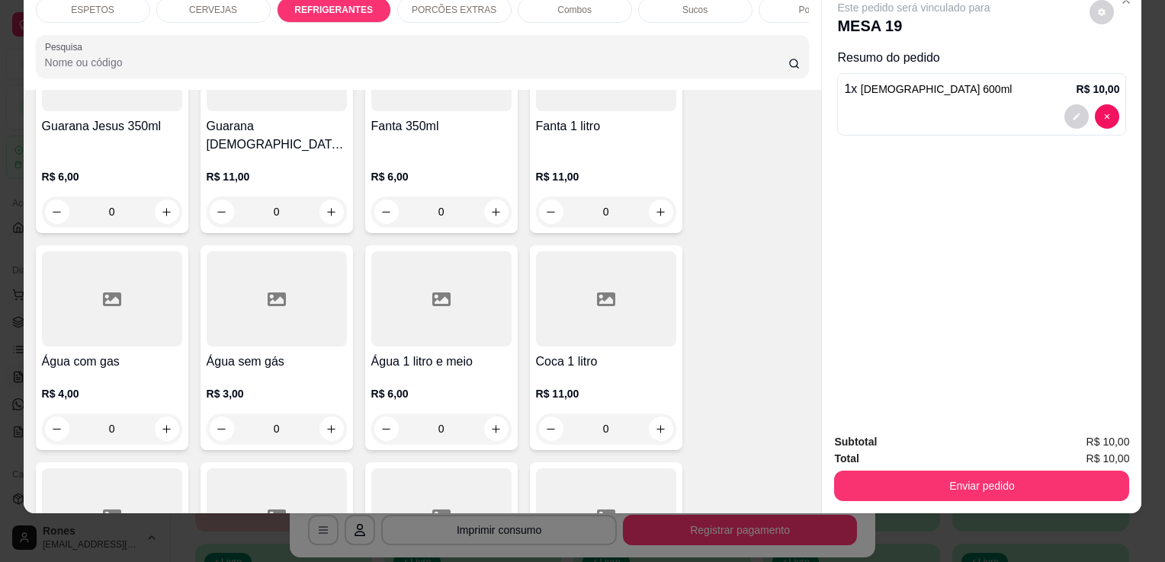
scroll to position [2035, 0]
click at [557, 370] on div "R$ 11,00 0" at bounding box center [606, 406] width 140 height 73
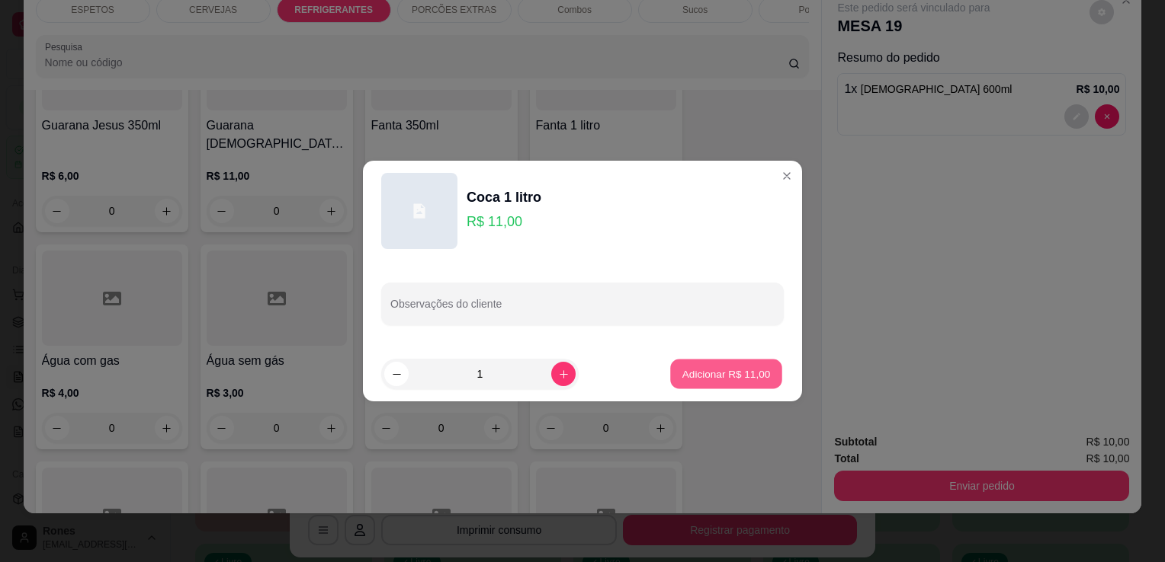
click at [706, 373] on p "Adicionar R$ 11,00" at bounding box center [726, 374] width 88 height 14
type input "1"
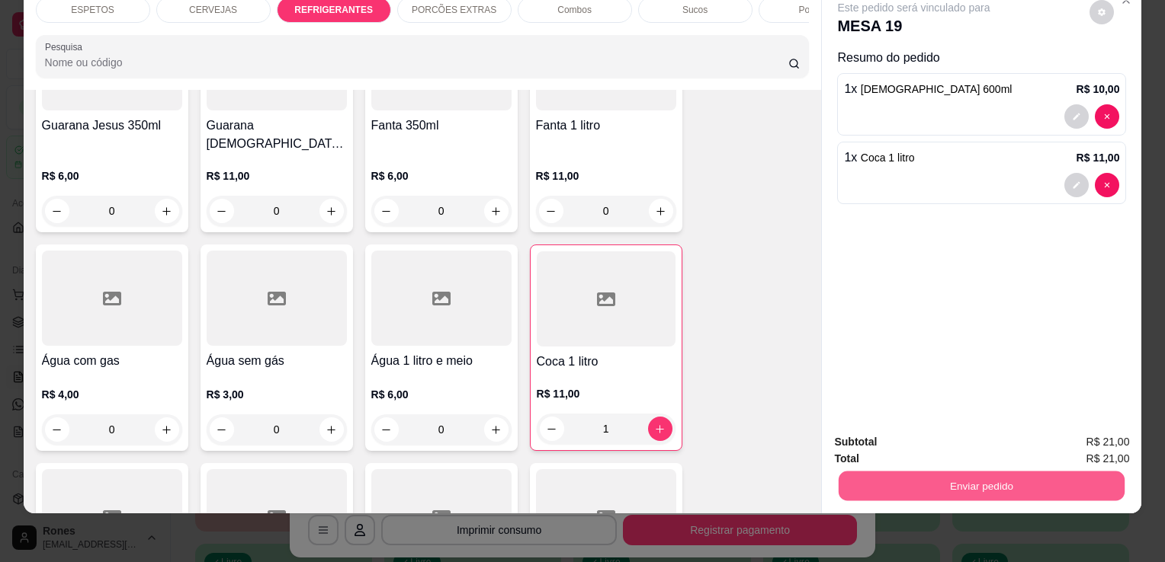
click at [1009, 476] on button "Enviar pedido" at bounding box center [981, 486] width 286 height 30
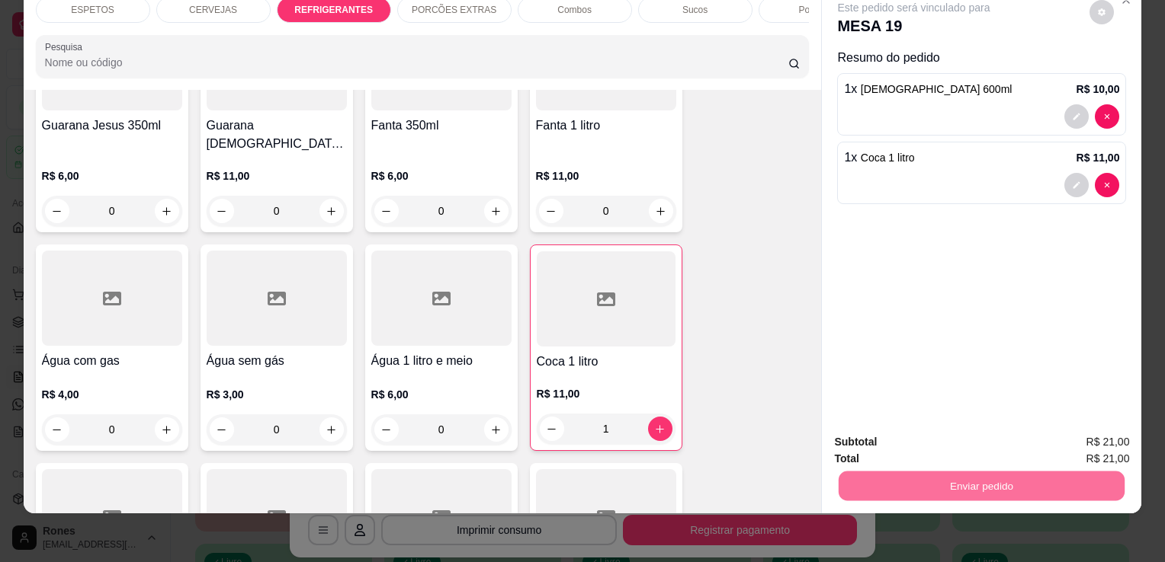
click at [1093, 433] on button "Enviar pedido" at bounding box center [1089, 437] width 84 height 28
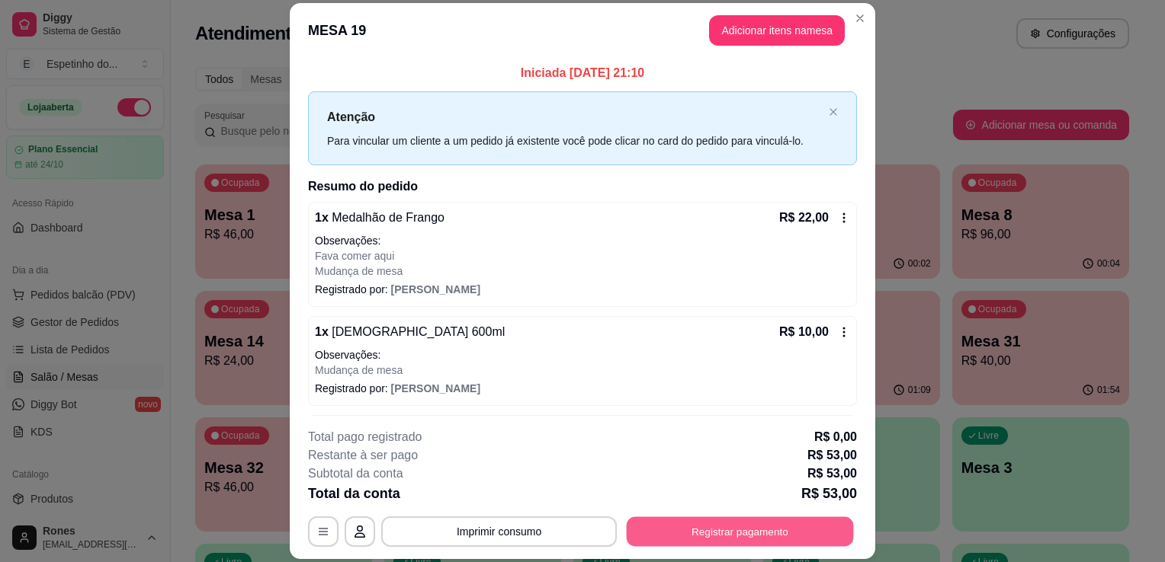
click at [765, 527] on button "Registrar pagamento" at bounding box center [740, 533] width 227 height 30
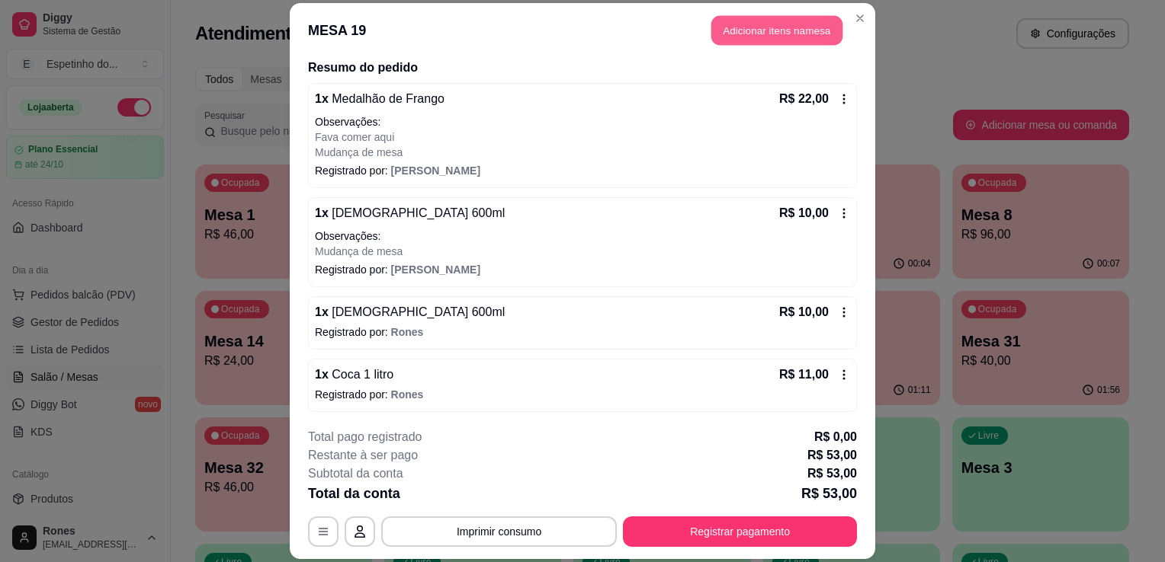
click at [782, 35] on button "Adicionar itens na mesa" at bounding box center [776, 30] width 131 height 30
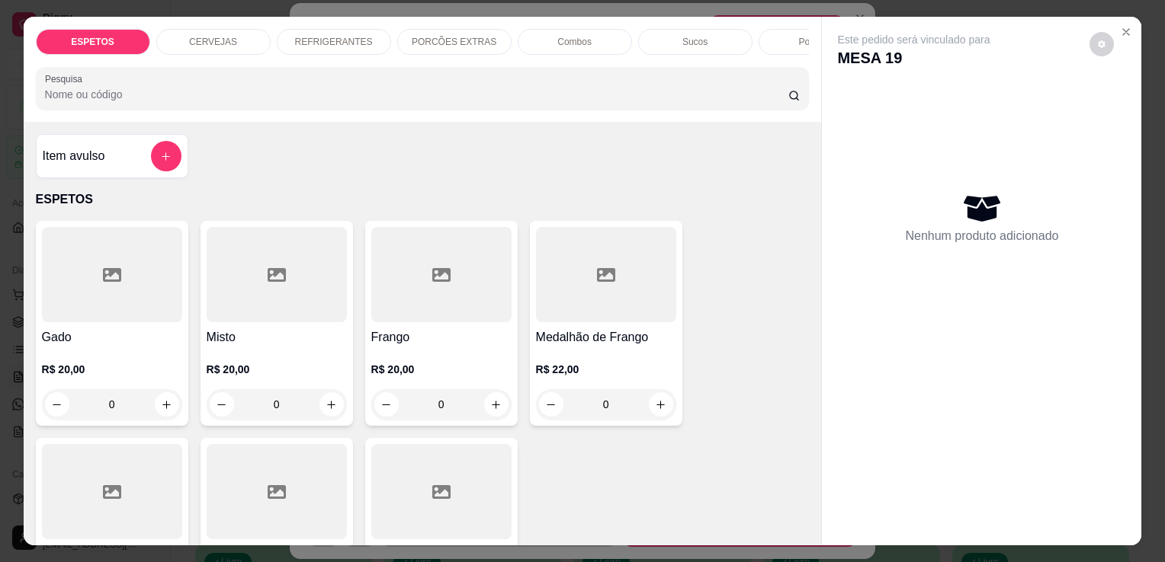
click at [311, 36] on p "REFRIGERANTES" at bounding box center [334, 42] width 78 height 12
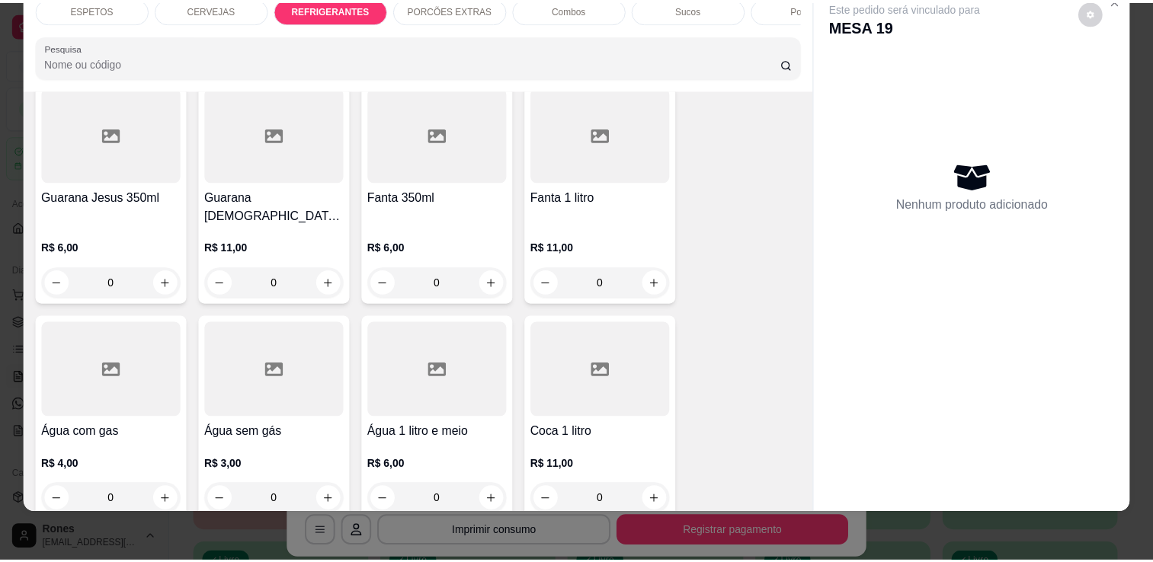
scroll to position [2003, 0]
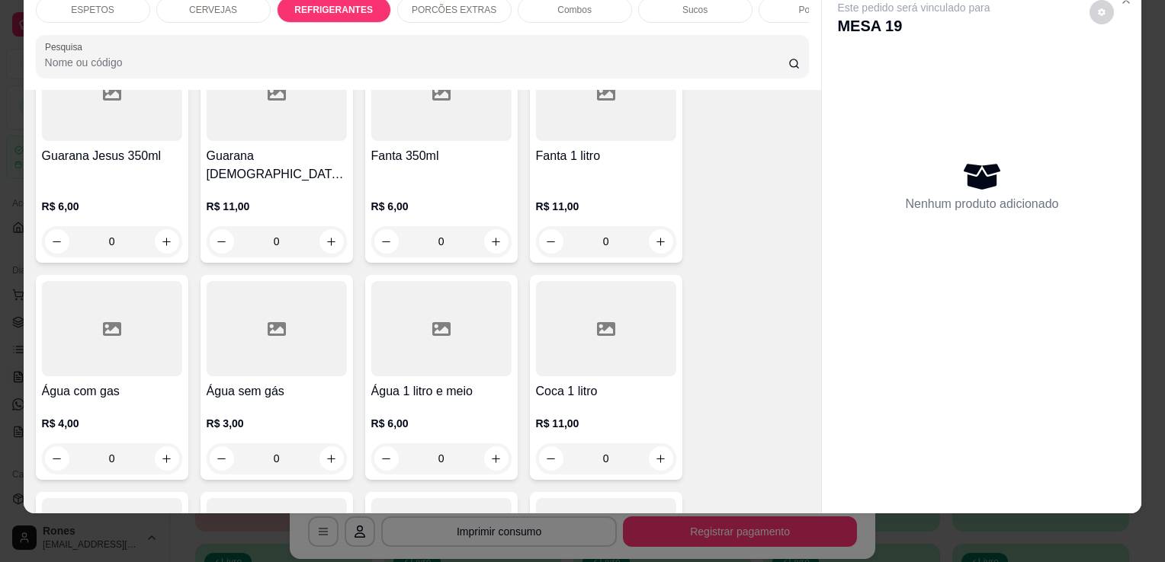
click at [290, 316] on div at bounding box center [277, 328] width 140 height 95
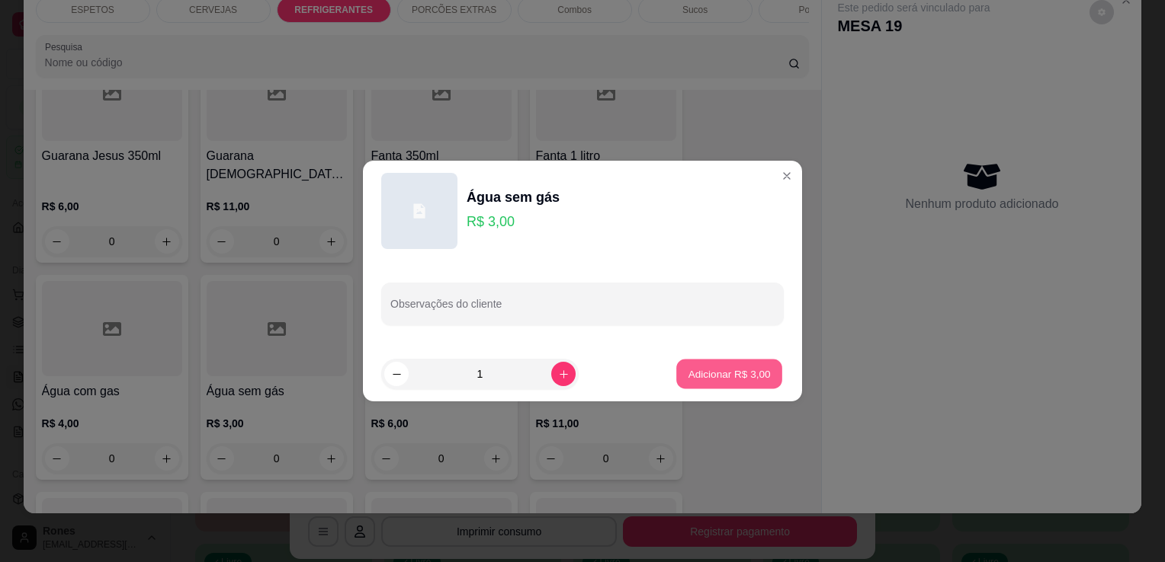
click at [690, 373] on p "Adicionar R$ 3,00" at bounding box center [728, 374] width 82 height 14
type input "1"
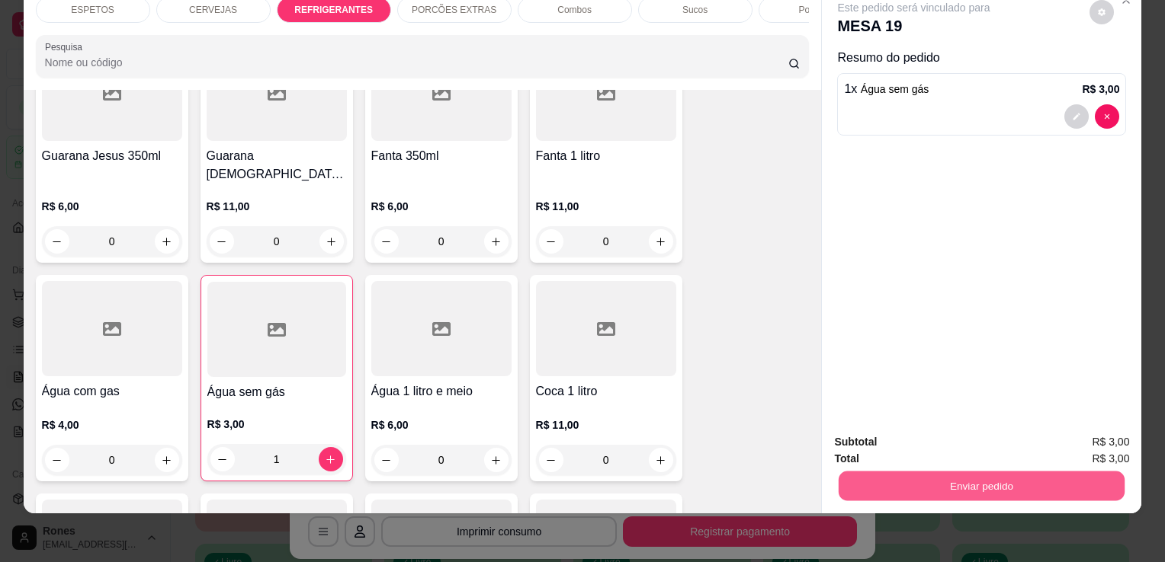
click at [960, 479] on button "Enviar pedido" at bounding box center [981, 486] width 286 height 30
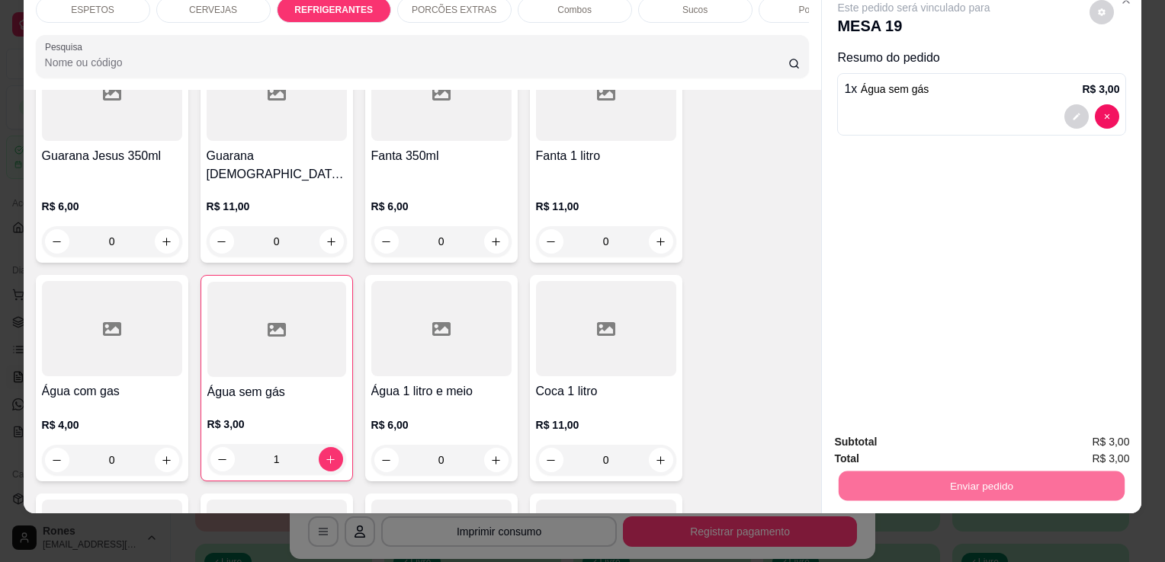
click at [1080, 434] on button "Enviar pedido" at bounding box center [1089, 437] width 86 height 29
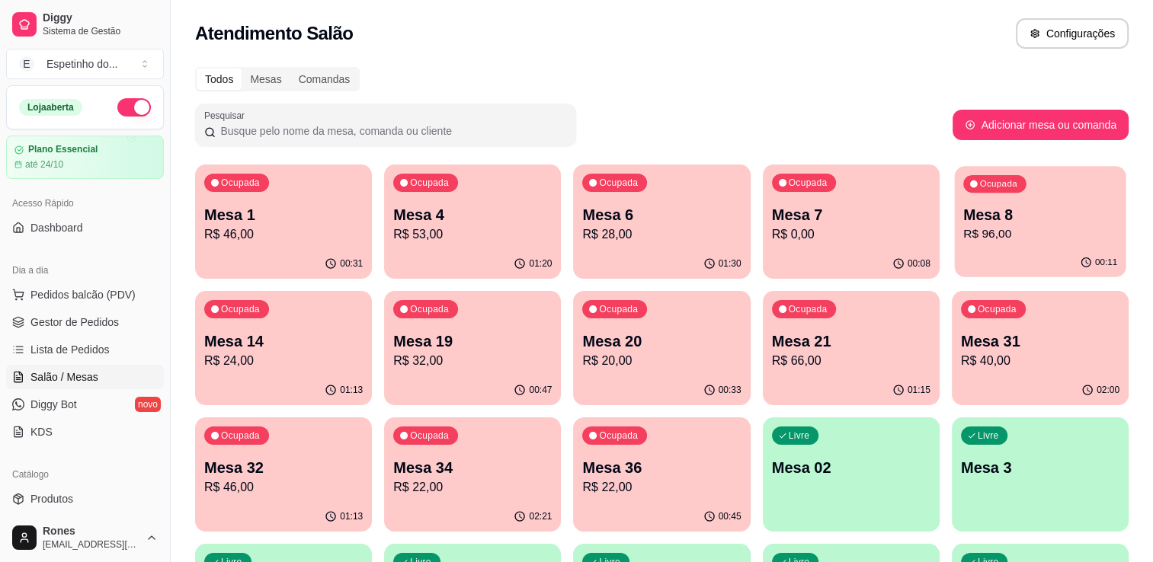
click at [1032, 230] on p "R$ 96,00" at bounding box center [1040, 235] width 154 height 18
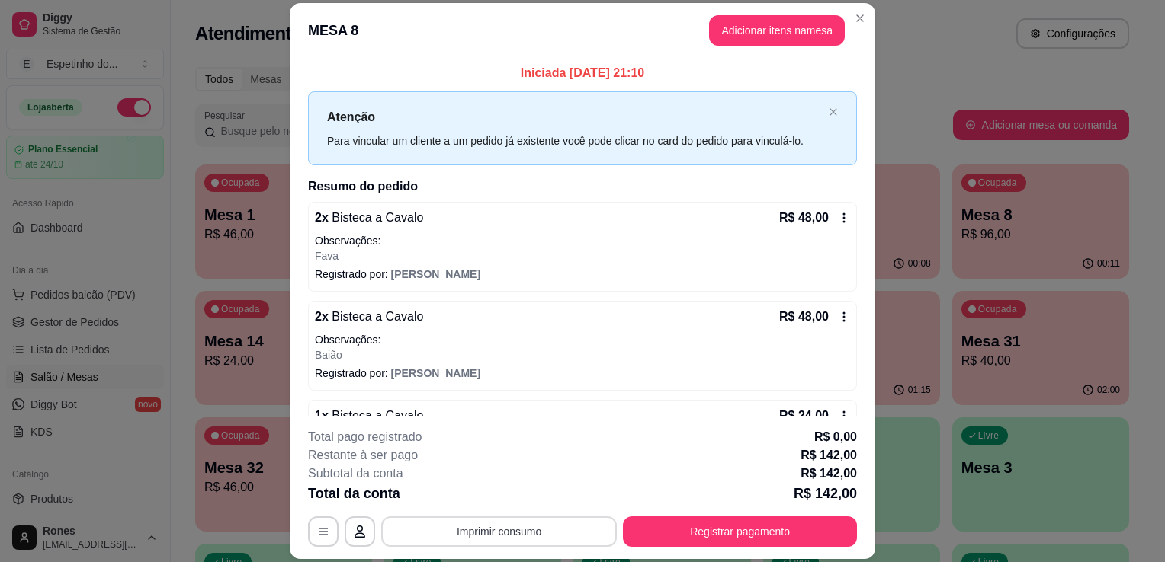
click at [505, 534] on button "Imprimir consumo" at bounding box center [499, 532] width 236 height 30
click at [467, 473] on button "Impressora" at bounding box center [497, 467] width 107 height 24
click at [554, 540] on button "Imprimir consumo" at bounding box center [499, 533] width 229 height 30
click at [509, 498] on button "Impressora" at bounding box center [497, 497] width 107 height 24
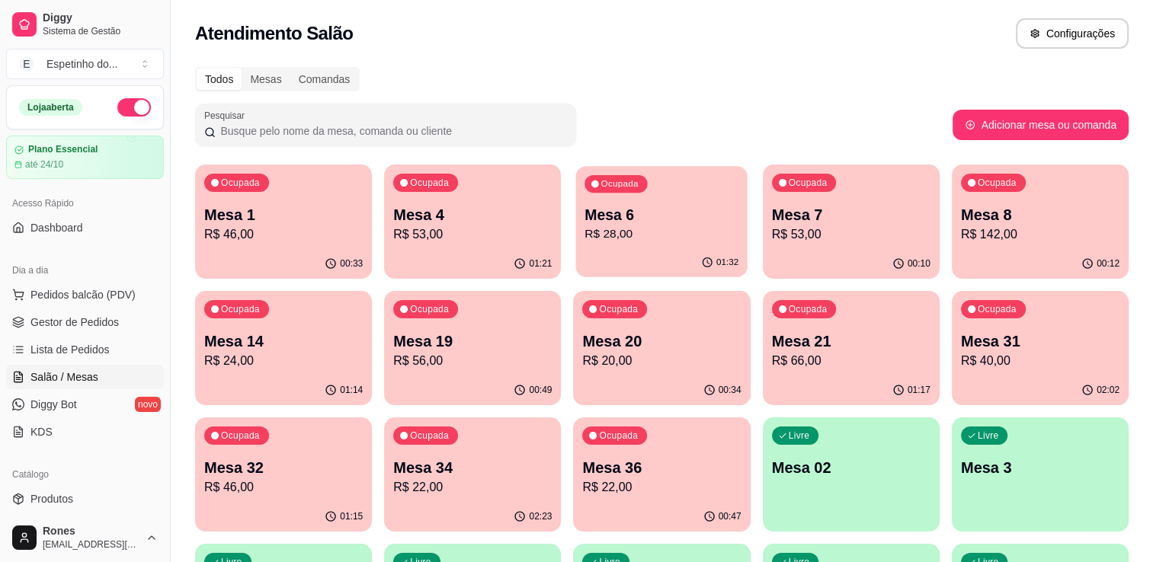
click at [719, 239] on p "R$ 28,00" at bounding box center [662, 235] width 154 height 18
click at [284, 211] on p "Mesa 1" at bounding box center [284, 215] width 154 height 21
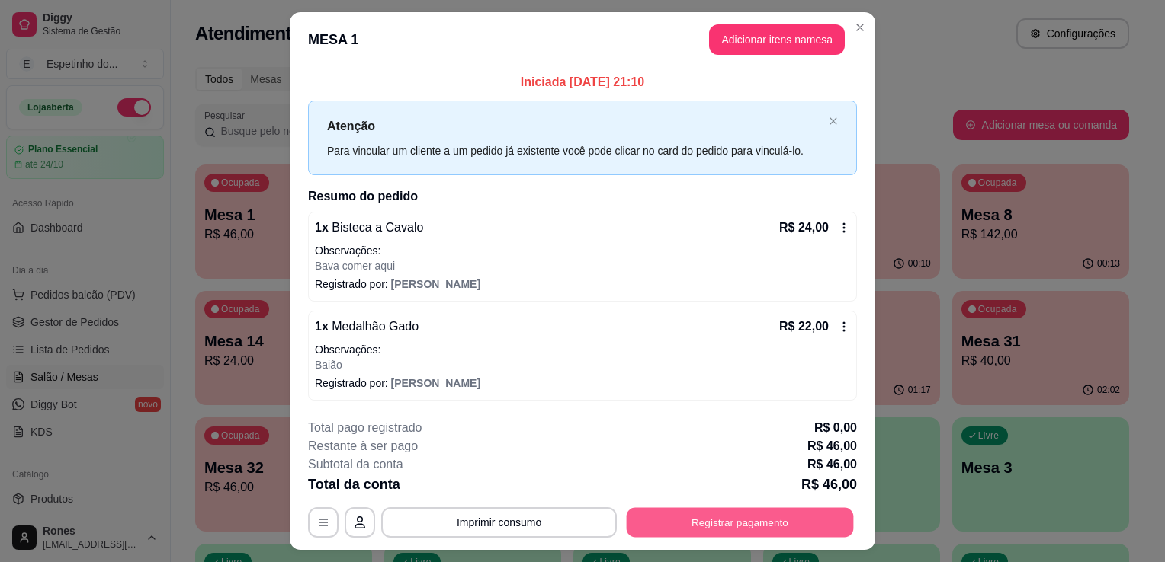
click at [748, 518] on button "Registrar pagamento" at bounding box center [740, 523] width 227 height 30
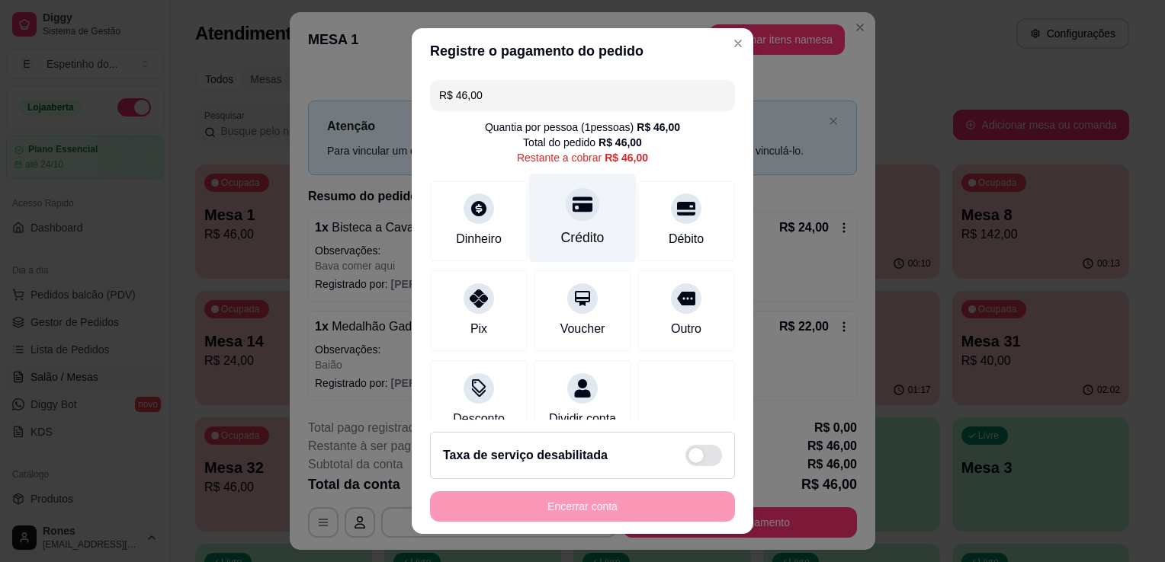
click at [582, 232] on div "Crédito" at bounding box center [582, 238] width 43 height 20
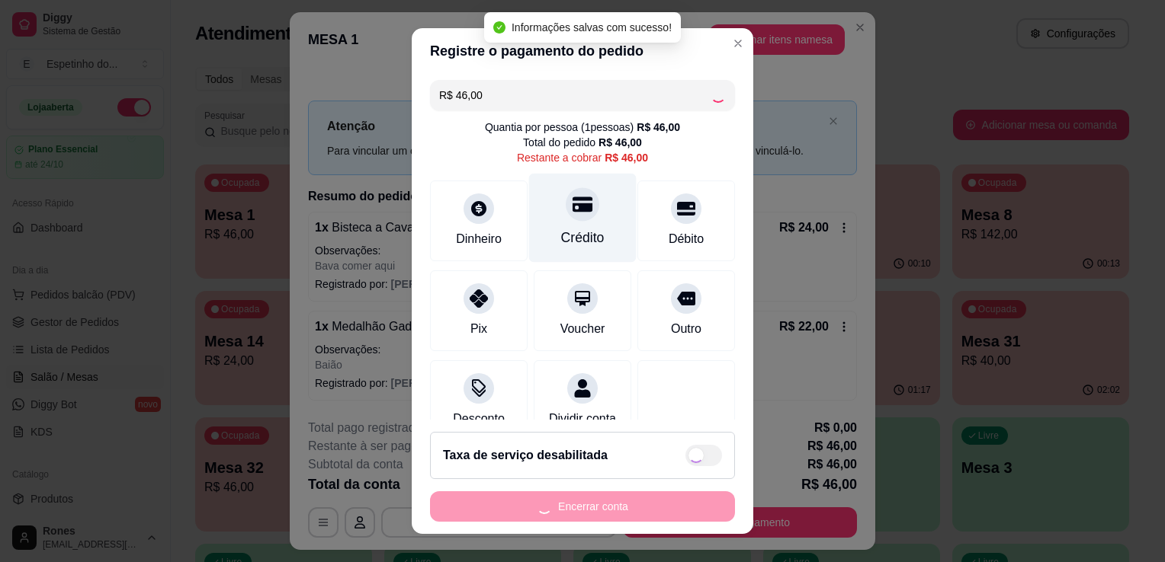
type input "R$ 0,00"
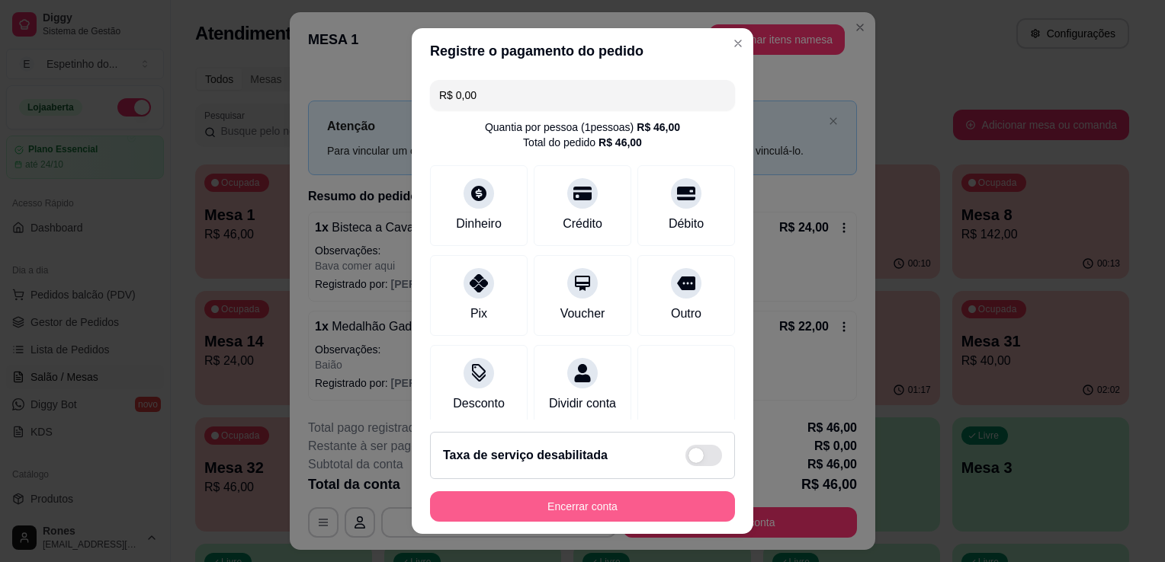
click at [590, 511] on button "Encerrar conta" at bounding box center [582, 507] width 305 height 30
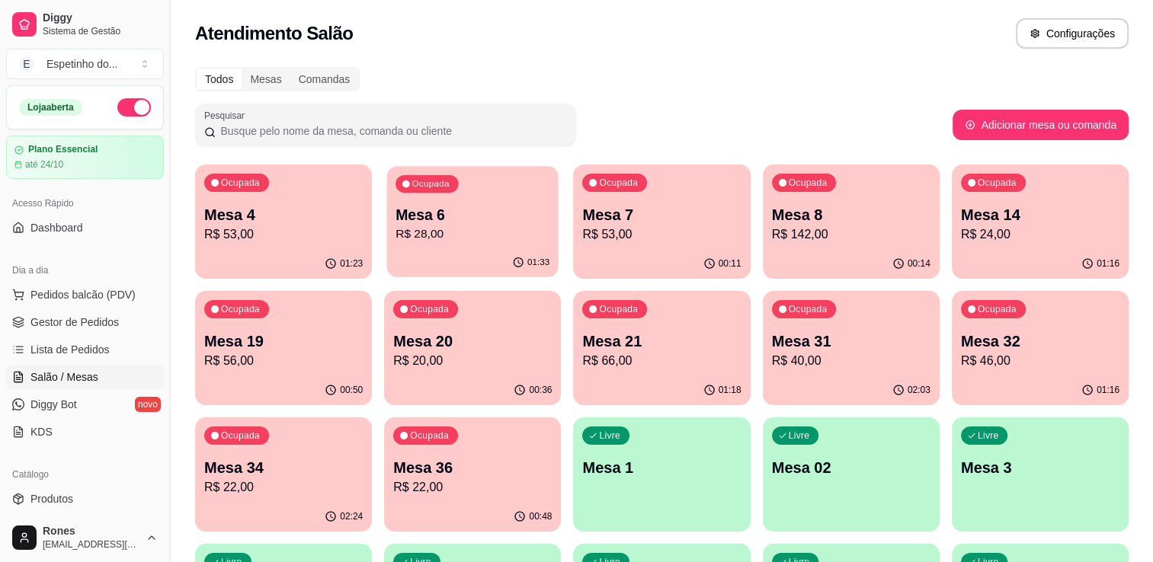
click at [491, 248] on button "Ocupada Mesa 6 R$ 28,00 01:33" at bounding box center [472, 221] width 171 height 111
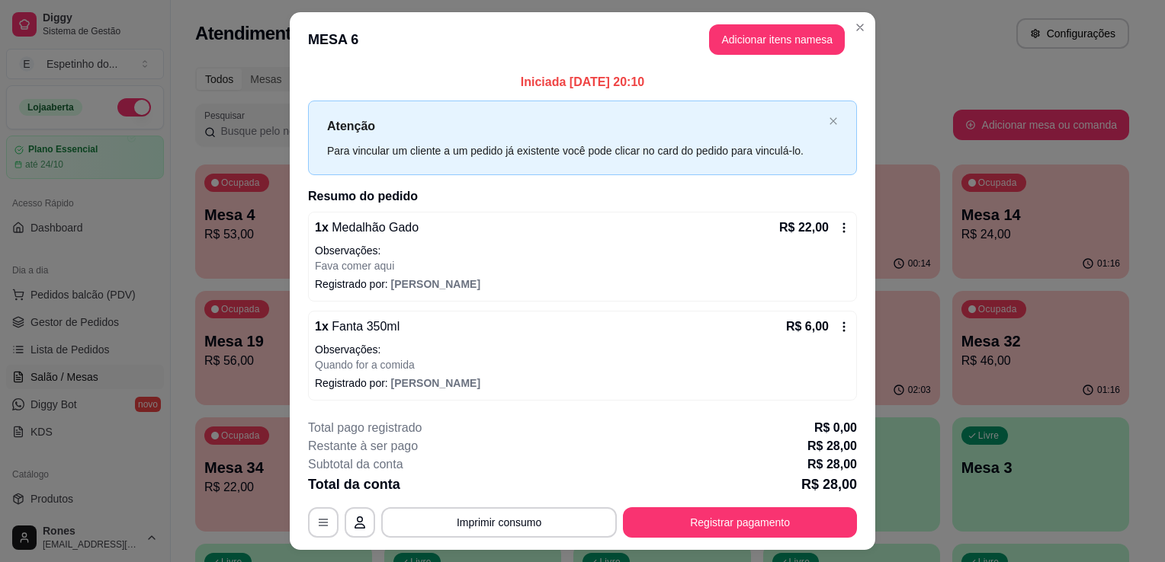
click at [841, 225] on icon at bounding box center [844, 228] width 12 height 12
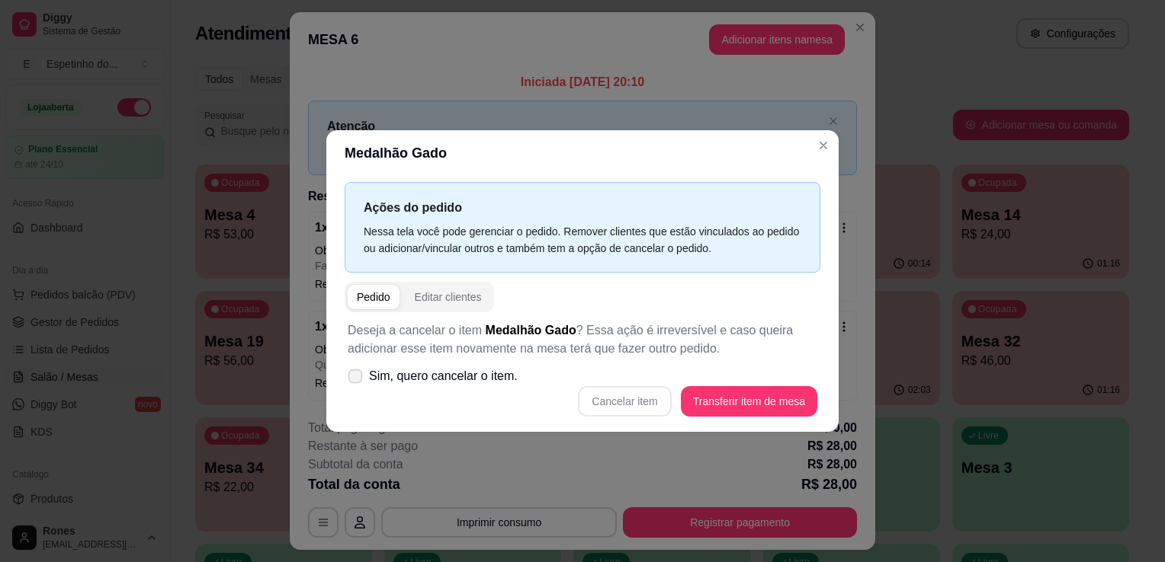
click at [351, 377] on icon at bounding box center [354, 376] width 11 height 8
click at [351, 380] on input "Sim, quero cancelar o item." at bounding box center [352, 385] width 10 height 10
checkbox input "true"
click at [645, 391] on button "Cancelar item" at bounding box center [624, 402] width 91 height 30
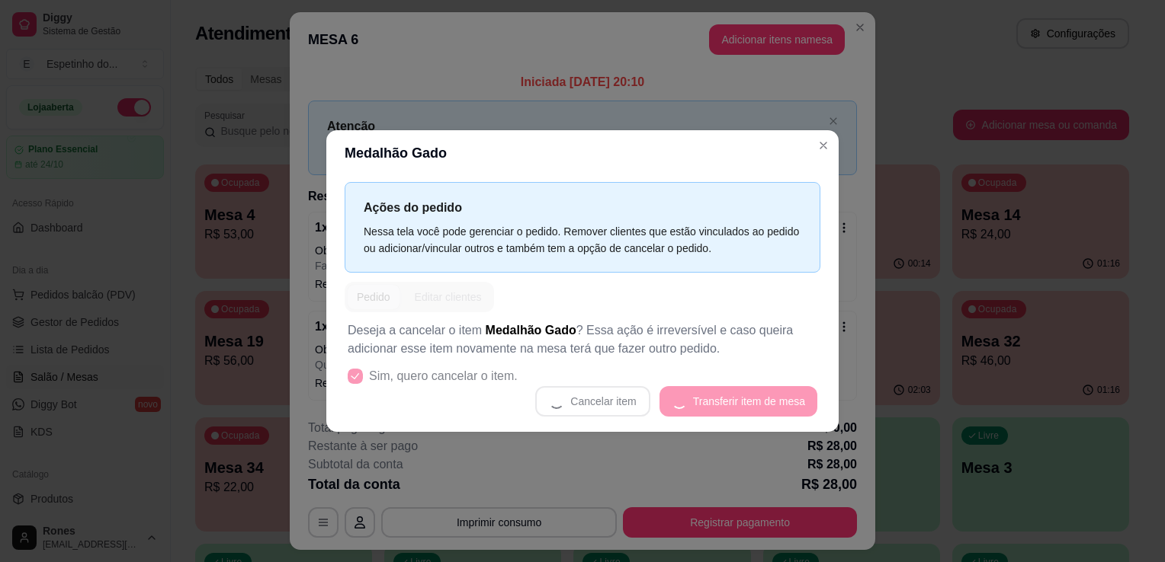
click at [645, 391] on div "Cancelar item Transferir item de mesa" at bounding box center [582, 401] width 469 height 30
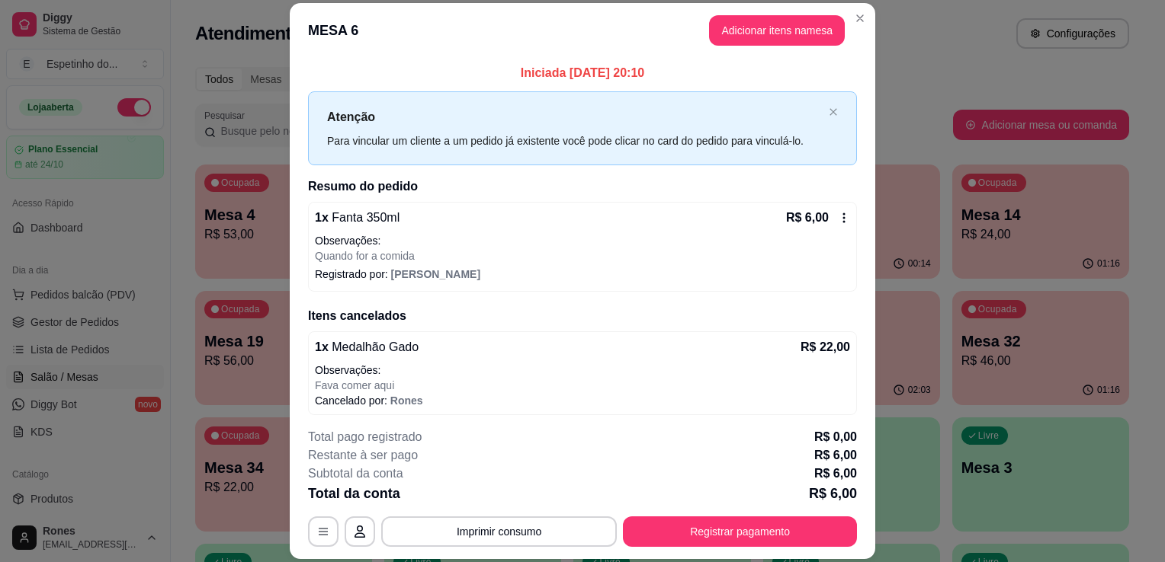
click at [843, 214] on icon at bounding box center [844, 218] width 2 height 10
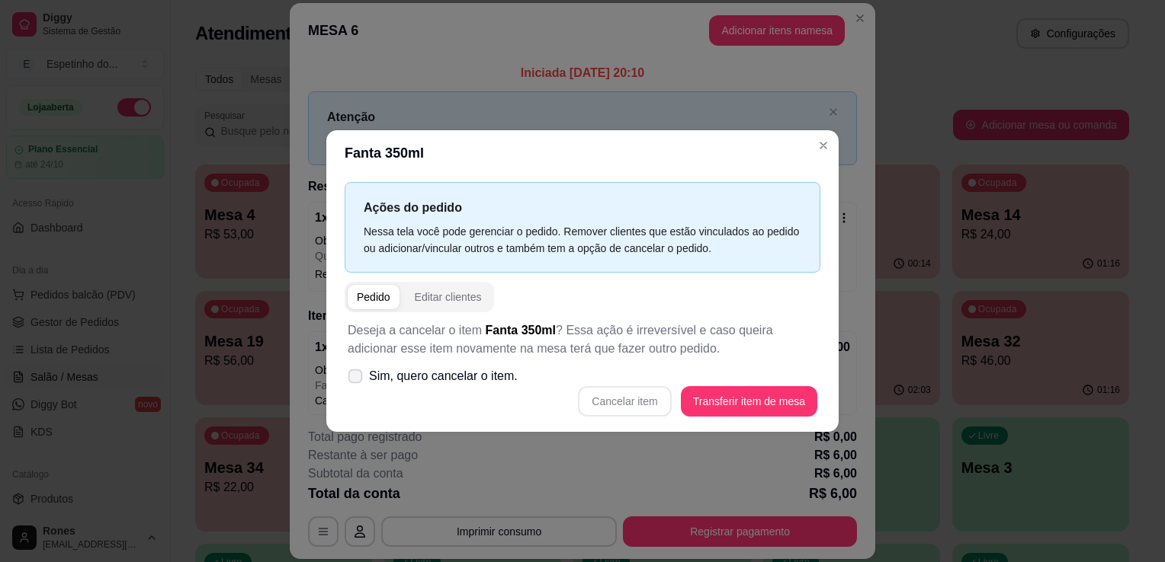
click at [372, 381] on span "Sim, quero cancelar o item." at bounding box center [443, 376] width 149 height 18
click at [357, 381] on input "Sim, quero cancelar o item." at bounding box center [352, 385] width 10 height 10
checkbox input "true"
click at [648, 401] on button "Cancelar item" at bounding box center [624, 402] width 91 height 30
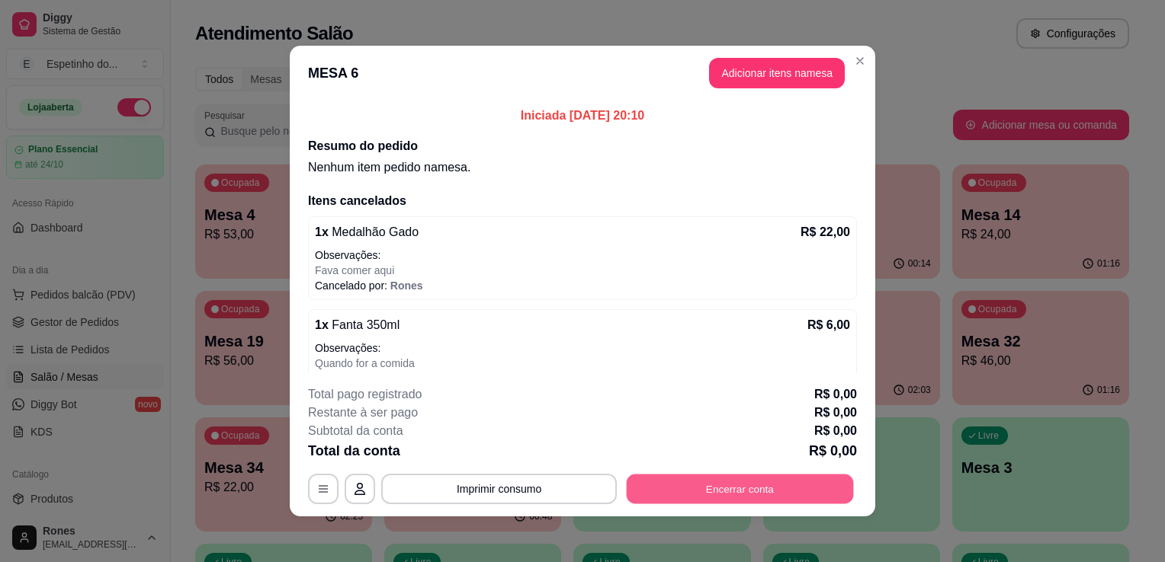
click at [738, 489] on button "Encerrar conta" at bounding box center [740, 490] width 227 height 30
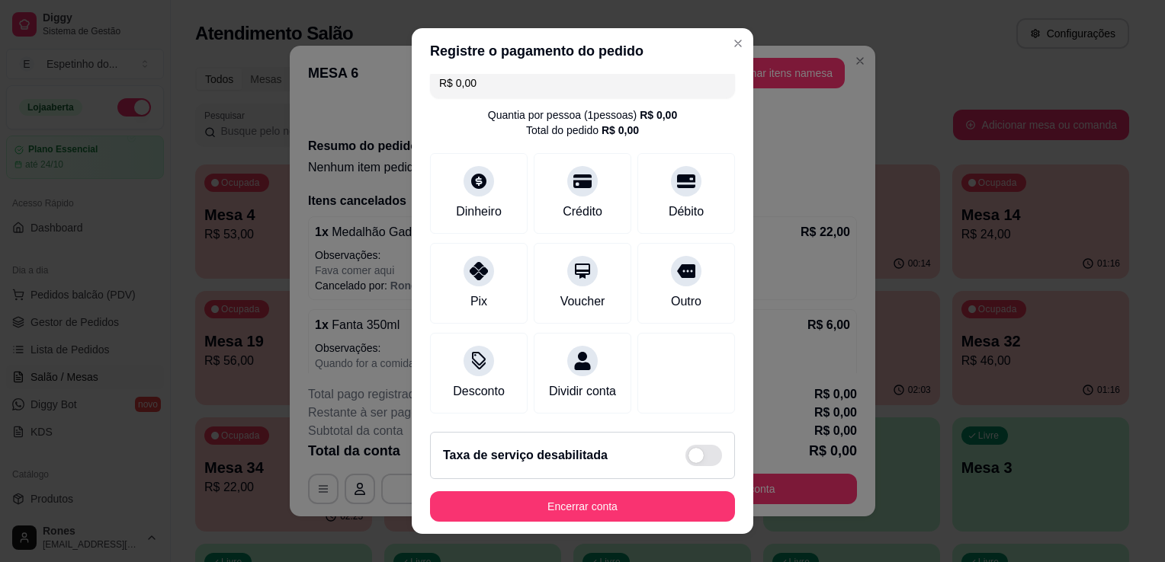
scroll to position [28, 0]
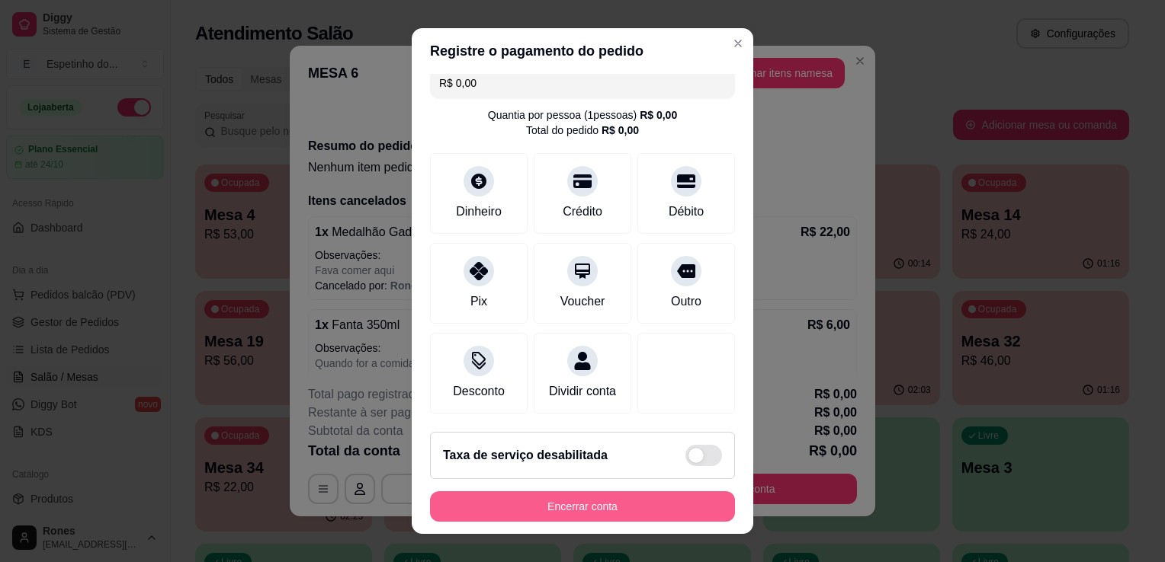
click at [609, 518] on button "Encerrar conta" at bounding box center [582, 507] width 305 height 30
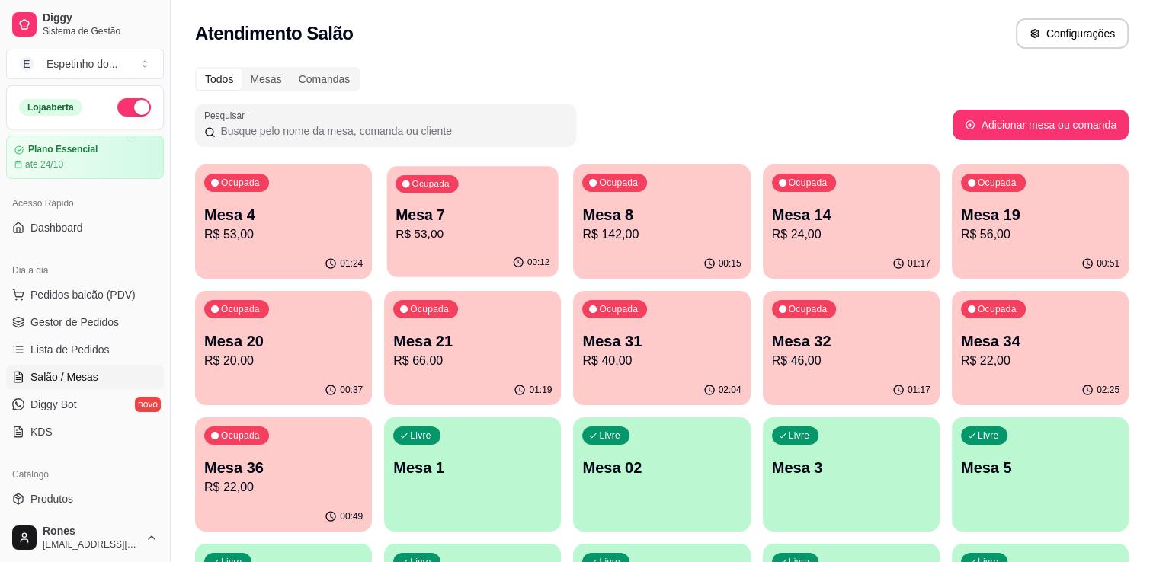
click at [457, 243] on div "Ocupada Mesa 7 R$ 53,00" at bounding box center [472, 207] width 171 height 82
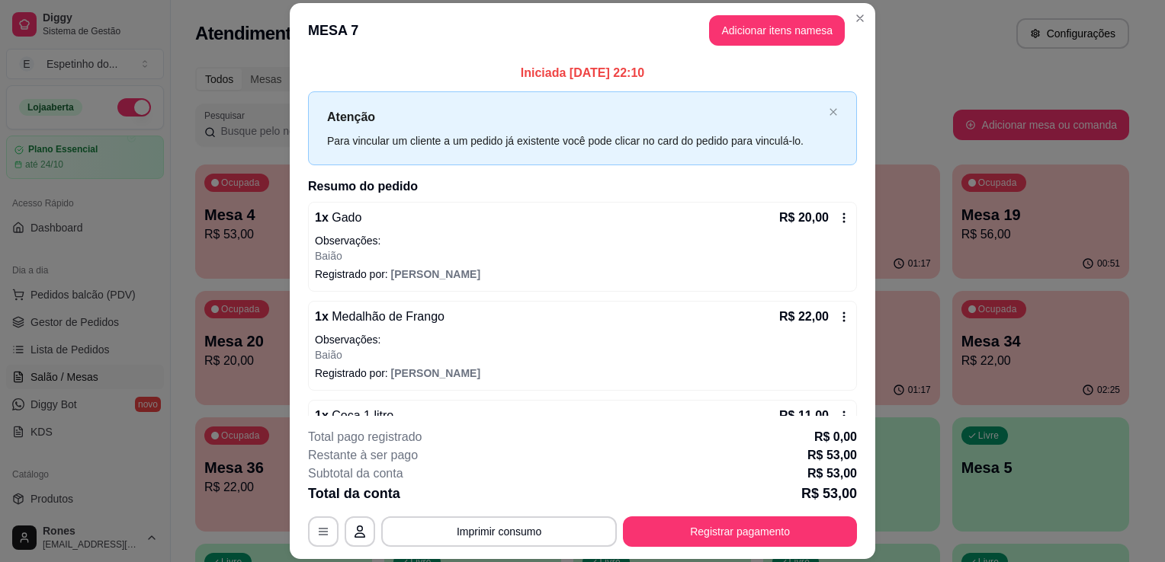
scroll to position [78, 0]
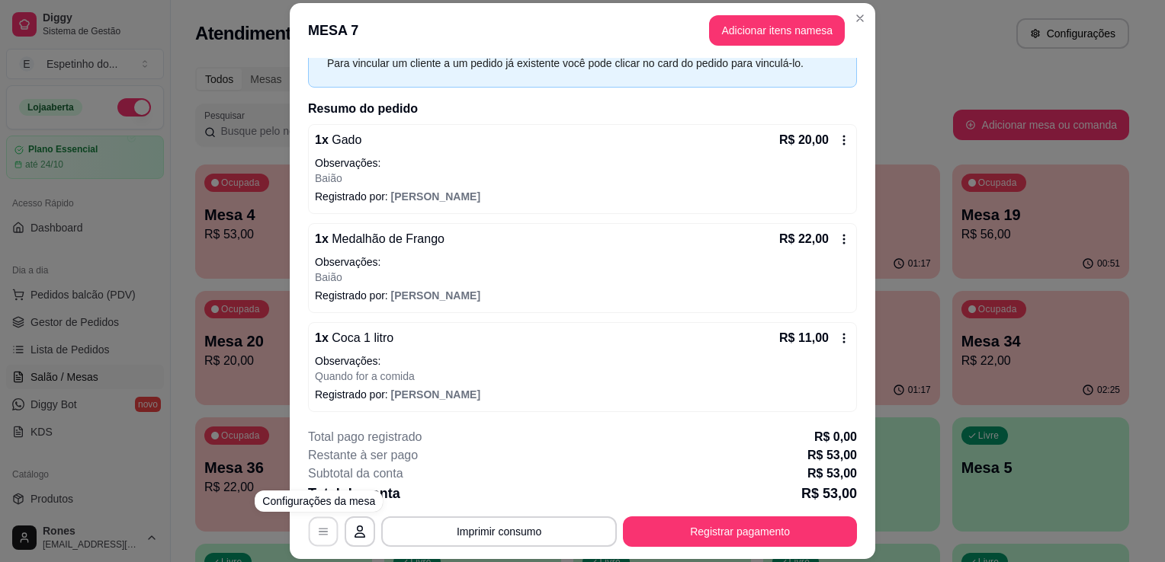
click at [325, 536] on button "button" at bounding box center [324, 533] width 30 height 30
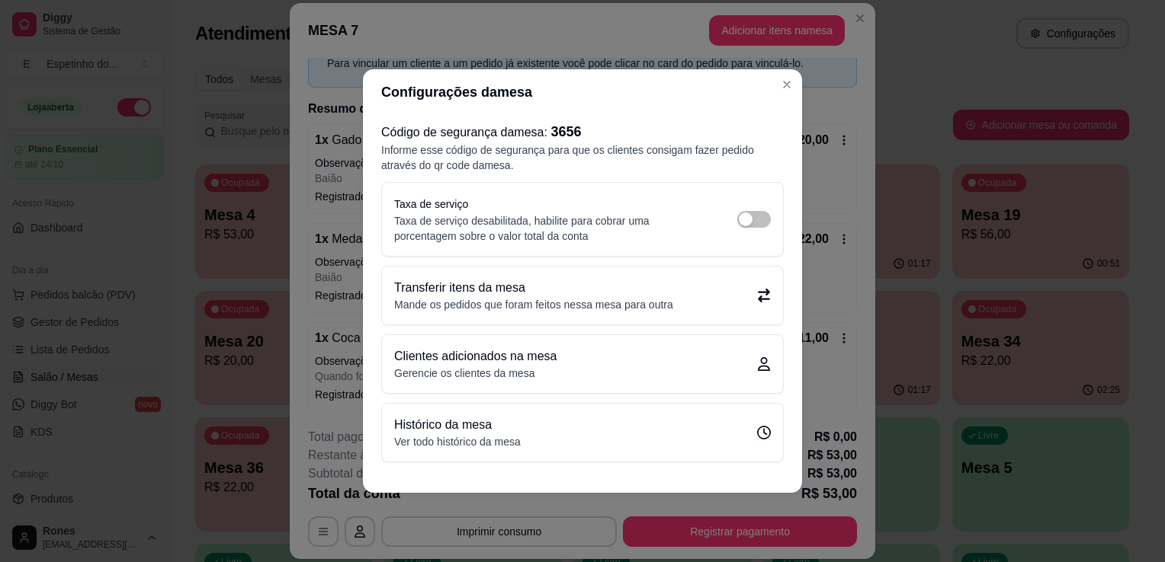
click at [590, 281] on p "Transferir itens da mesa" at bounding box center [533, 288] width 279 height 18
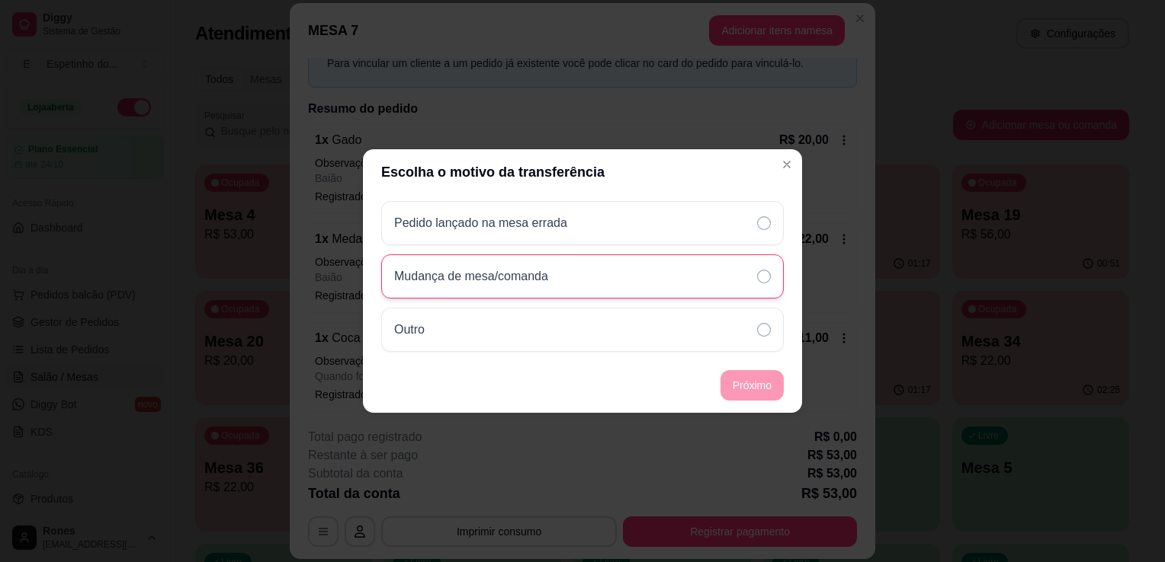
click at [695, 279] on div "Mudança de mesa/comanda" at bounding box center [582, 277] width 402 height 44
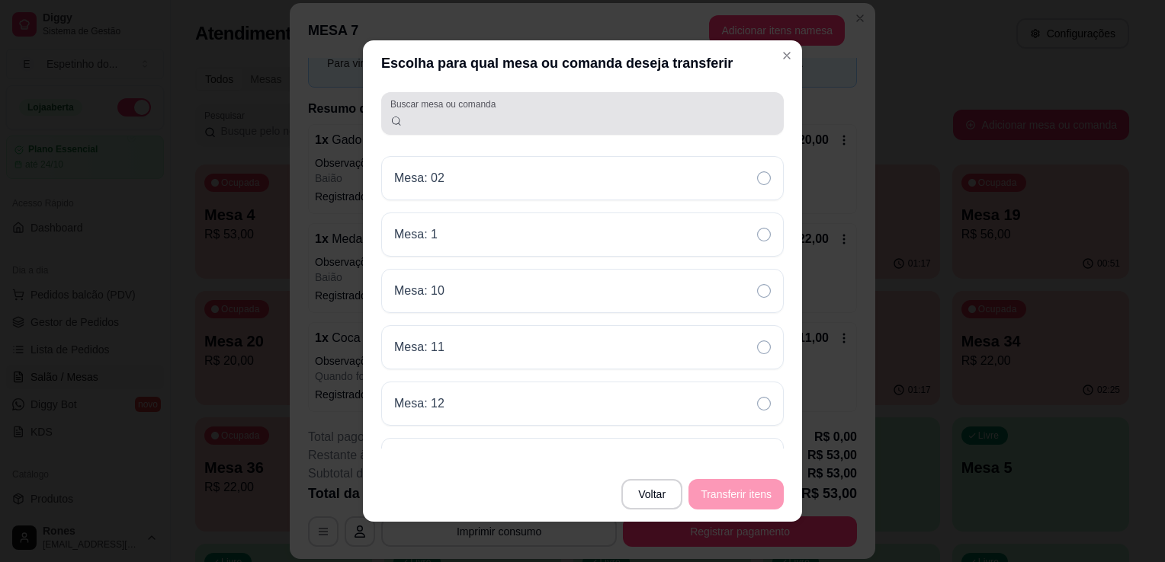
click at [590, 111] on div at bounding box center [582, 113] width 384 height 30
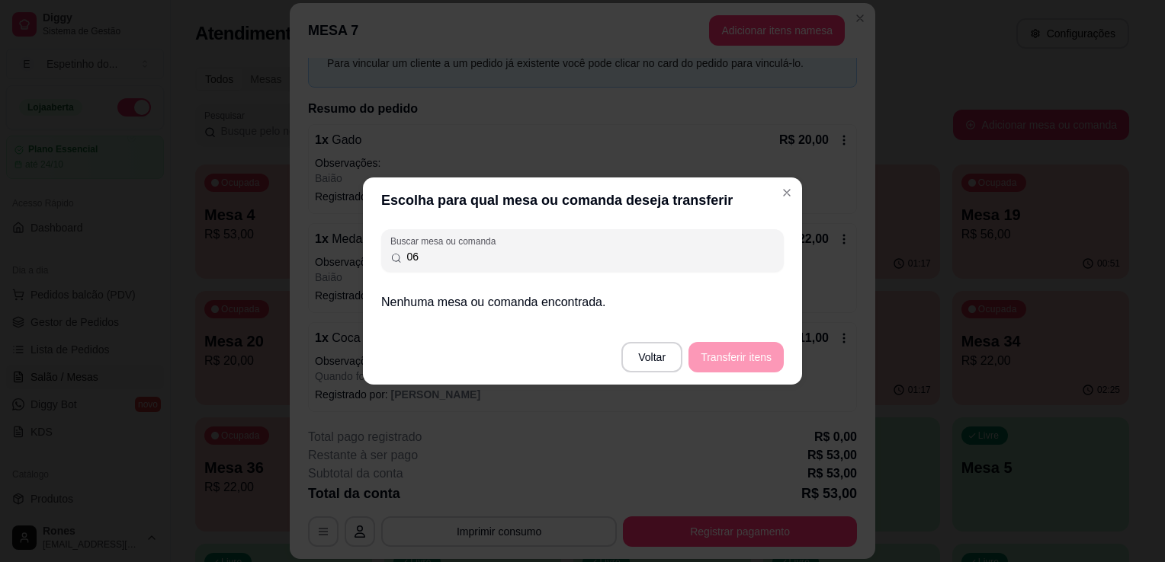
type input "0"
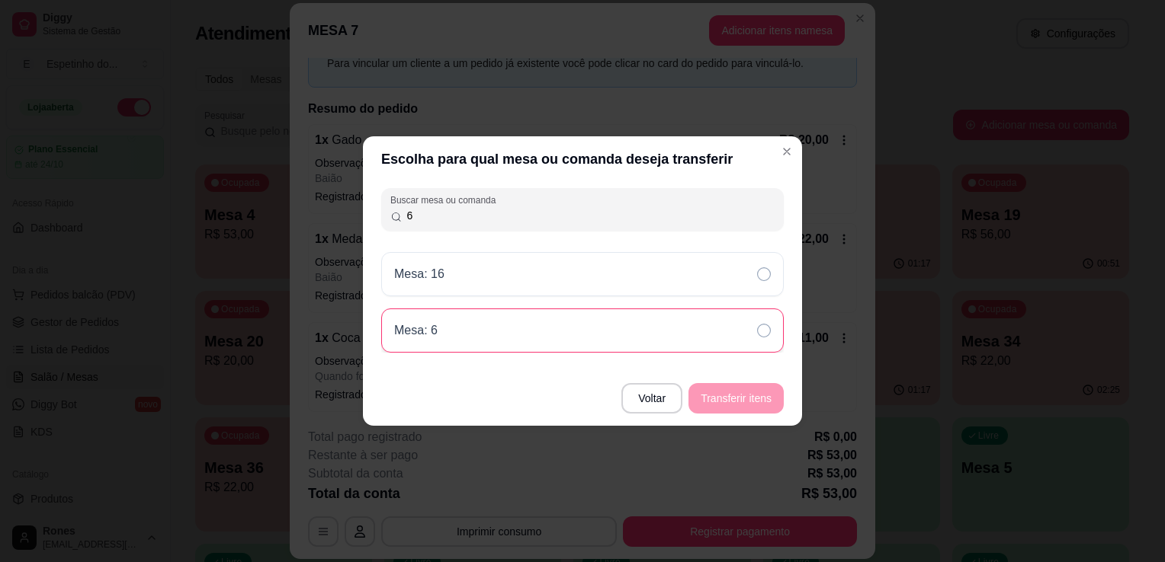
type input "6"
click at [760, 331] on icon at bounding box center [764, 331] width 14 height 14
click at [749, 399] on button "Transferir itens" at bounding box center [736, 399] width 92 height 30
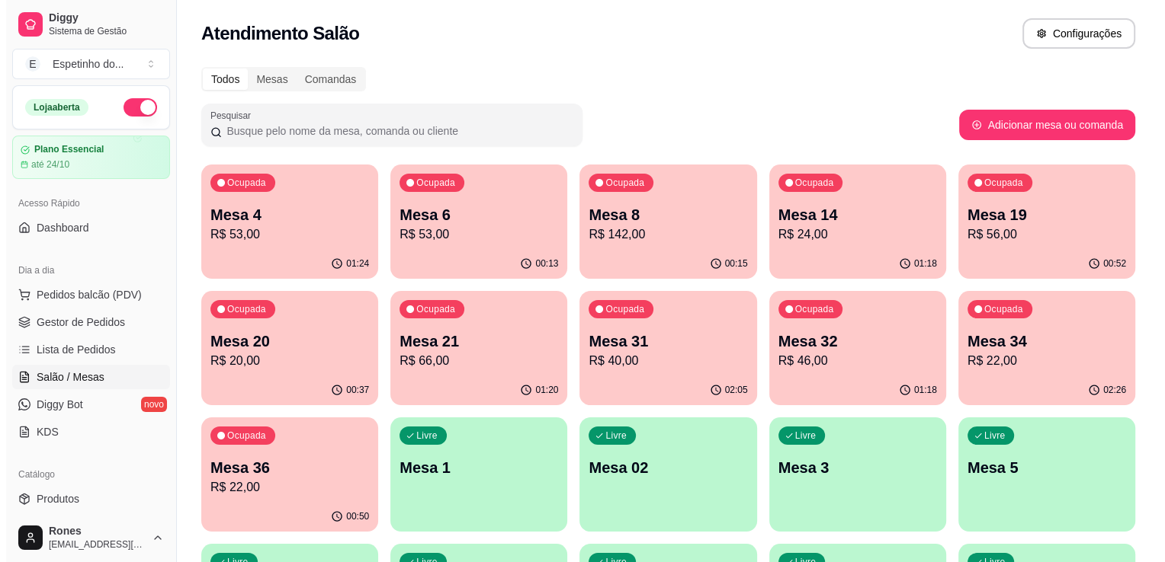
scroll to position [410, 0]
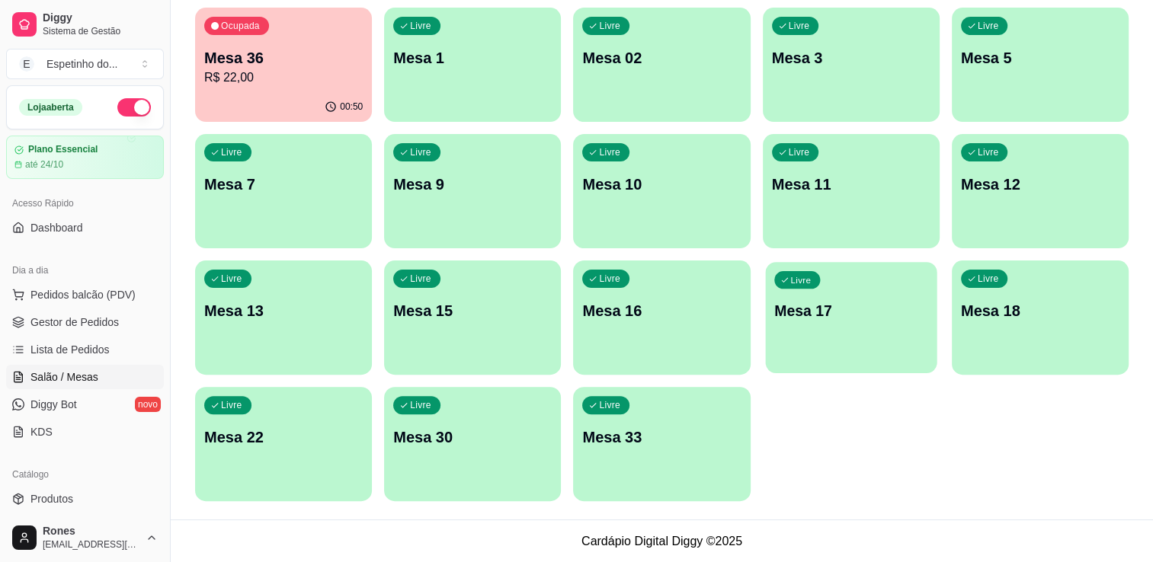
click at [860, 288] on div "Livre Mesa 17" at bounding box center [850, 308] width 171 height 93
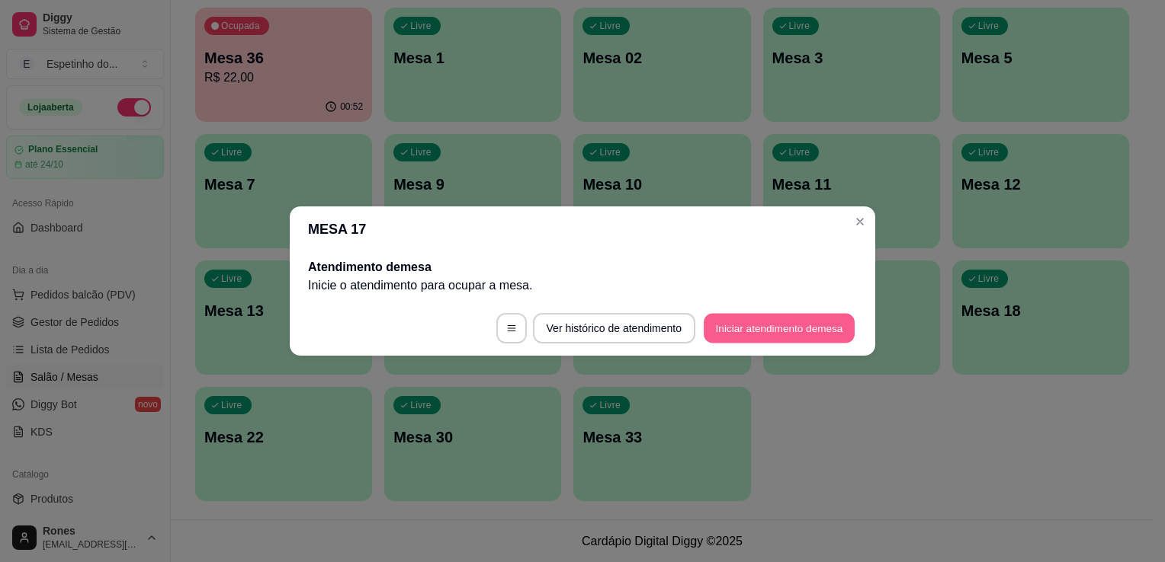
click at [786, 331] on button "Iniciar atendimento de mesa" at bounding box center [778, 329] width 151 height 30
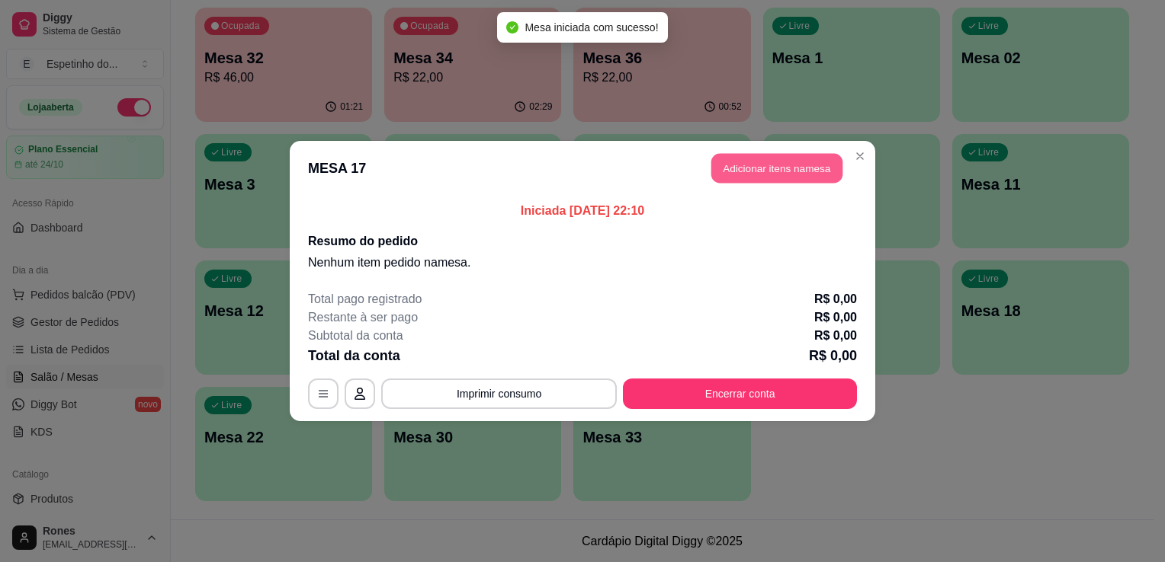
click at [787, 170] on button "Adicionar itens na mesa" at bounding box center [776, 169] width 131 height 30
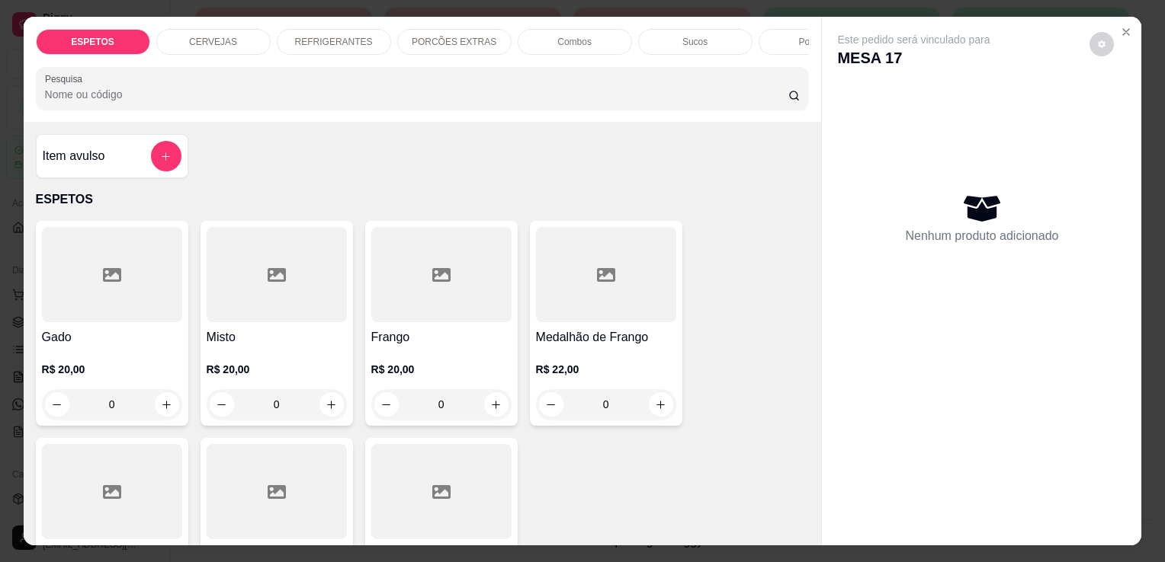
click at [89, 333] on h4 "Gado" at bounding box center [112, 337] width 140 height 18
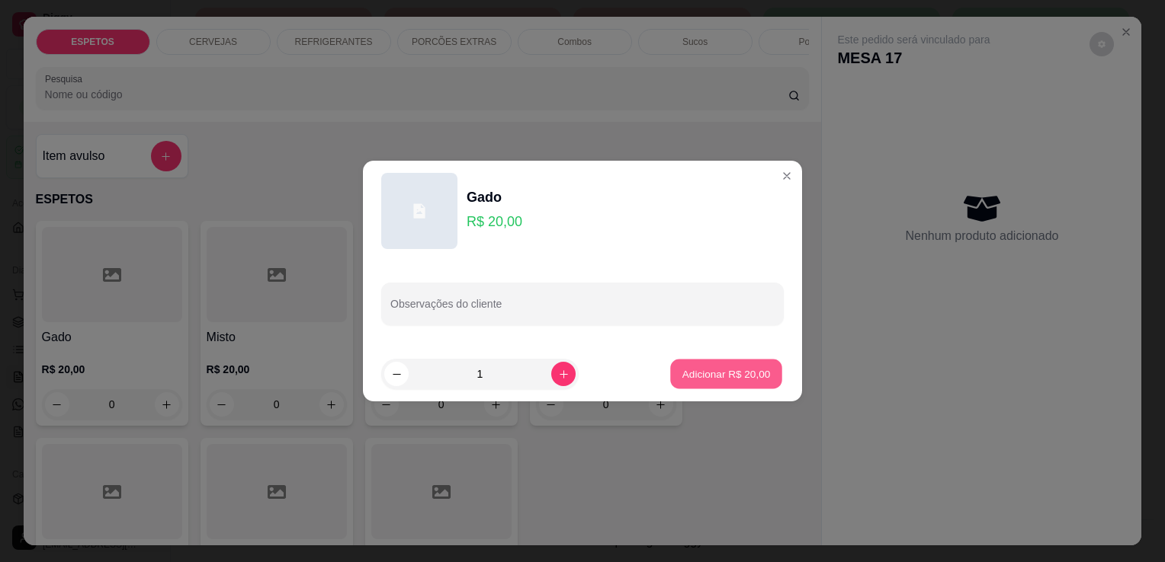
click at [687, 373] on p "Adicionar R$ 20,00" at bounding box center [726, 374] width 88 height 14
type input "1"
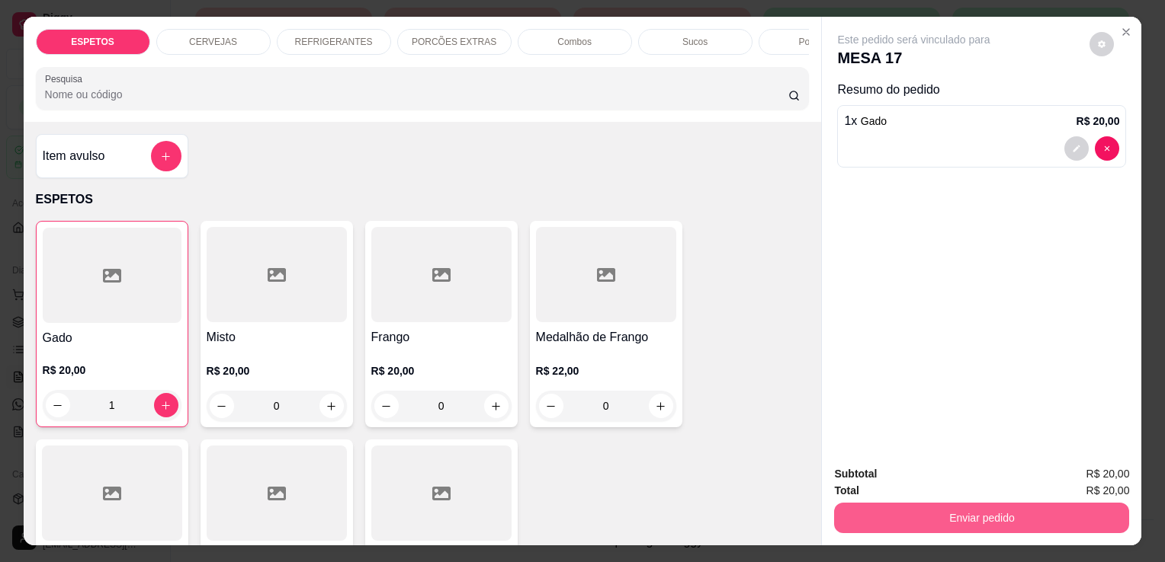
click at [949, 519] on button "Enviar pedido" at bounding box center [981, 518] width 295 height 30
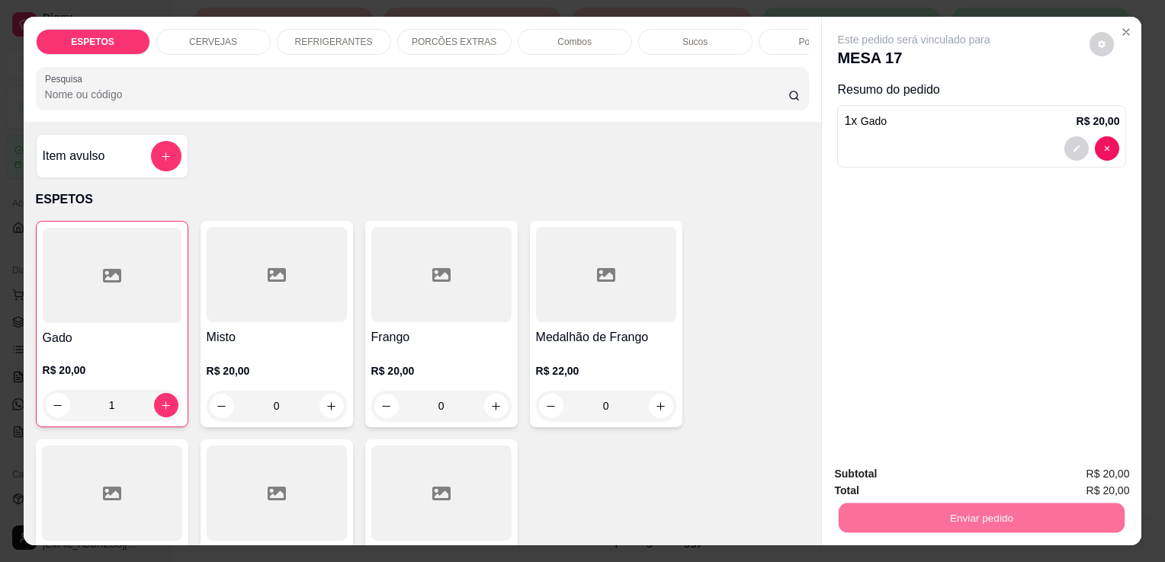
click at [1127, 476] on button "Enviar pedido" at bounding box center [1089, 475] width 84 height 28
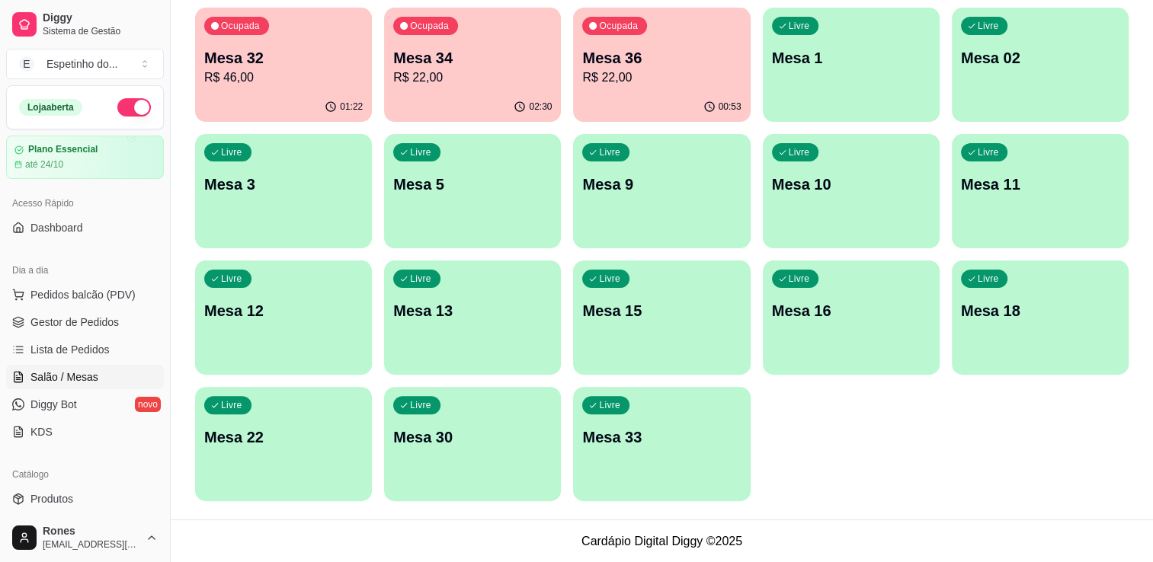
click at [302, 168] on div "Livre Mesa 3" at bounding box center [283, 182] width 177 height 96
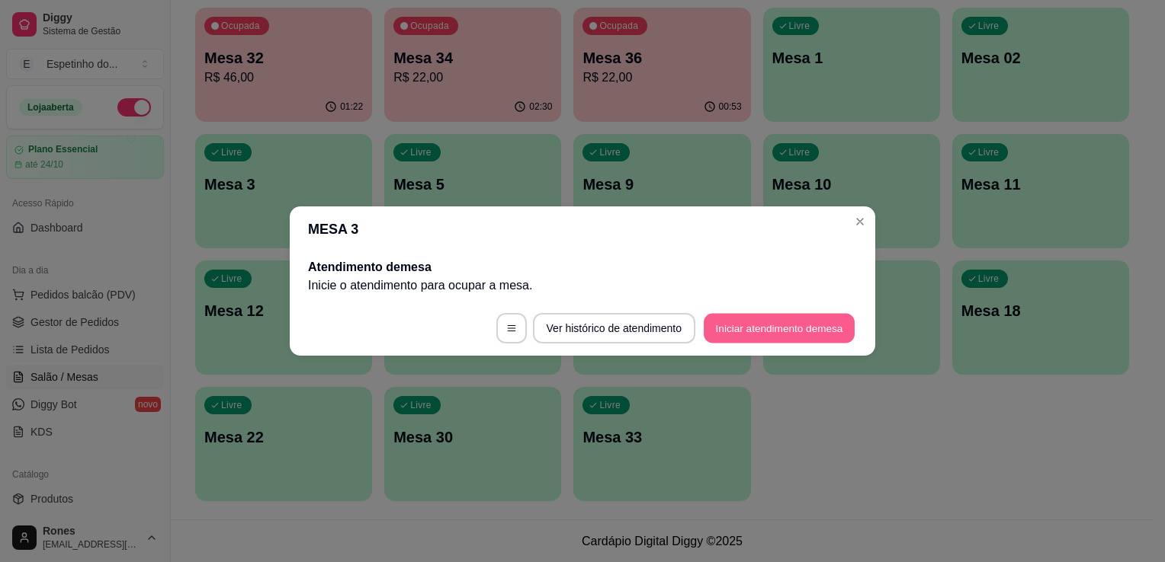
click at [739, 328] on button "Iniciar atendimento de mesa" at bounding box center [778, 329] width 151 height 30
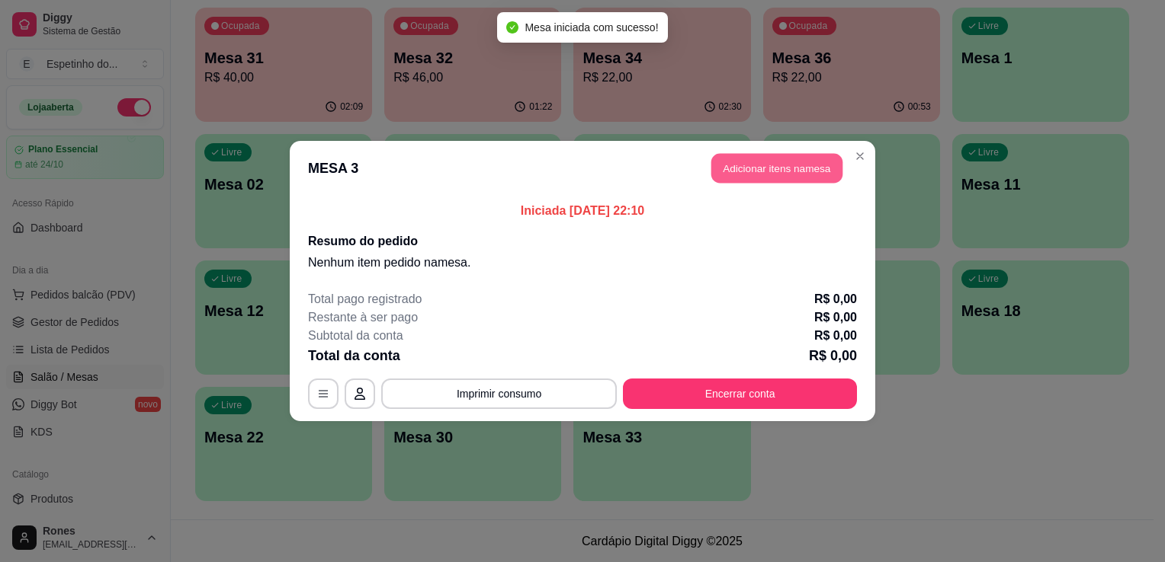
click at [774, 166] on button "Adicionar itens na mesa" at bounding box center [776, 169] width 131 height 30
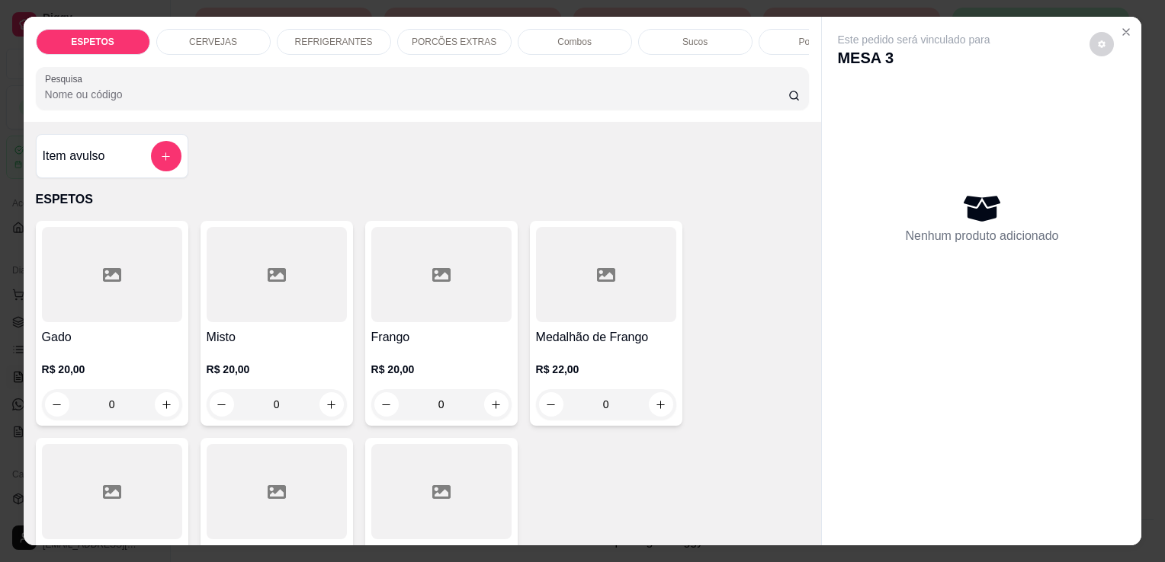
click at [110, 300] on div at bounding box center [112, 274] width 140 height 95
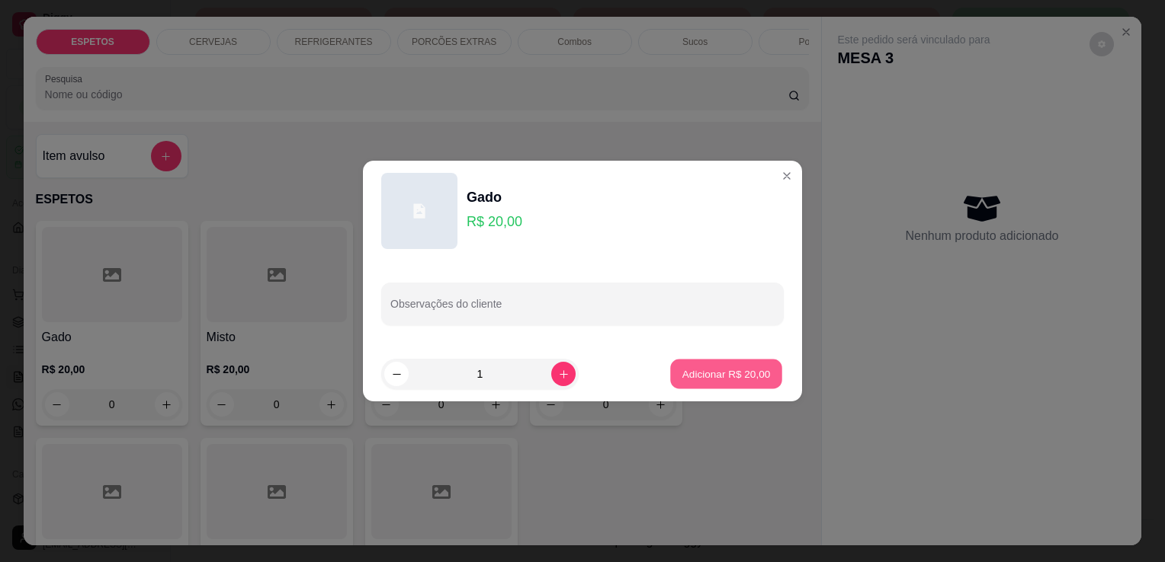
click at [704, 380] on p "Adicionar R$ 20,00" at bounding box center [726, 374] width 88 height 14
type input "1"
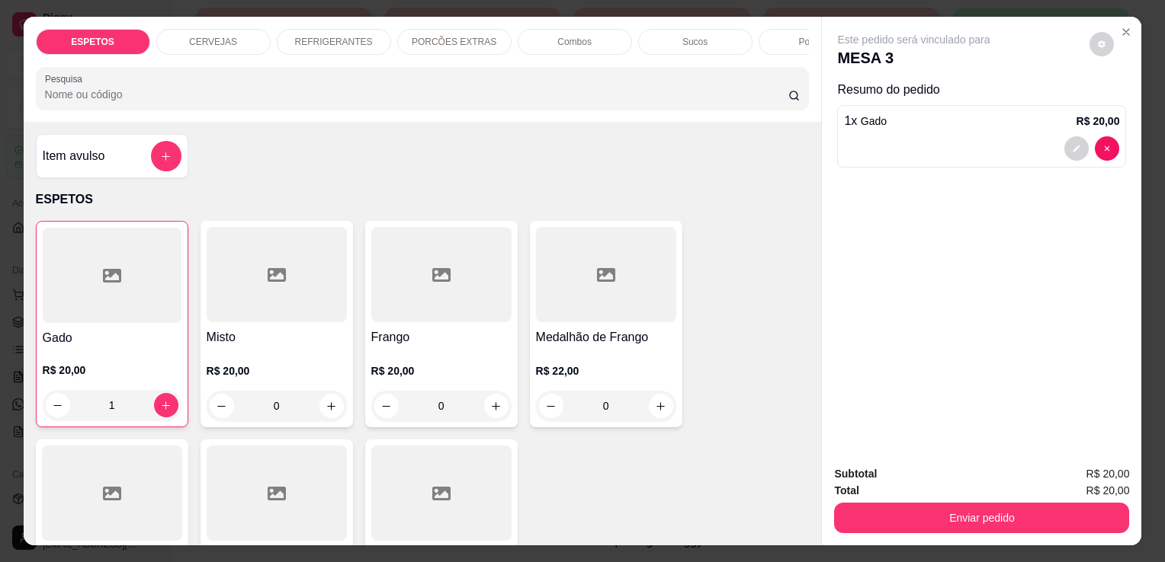
click at [323, 40] on p "REFRIGERANTES" at bounding box center [334, 42] width 78 height 12
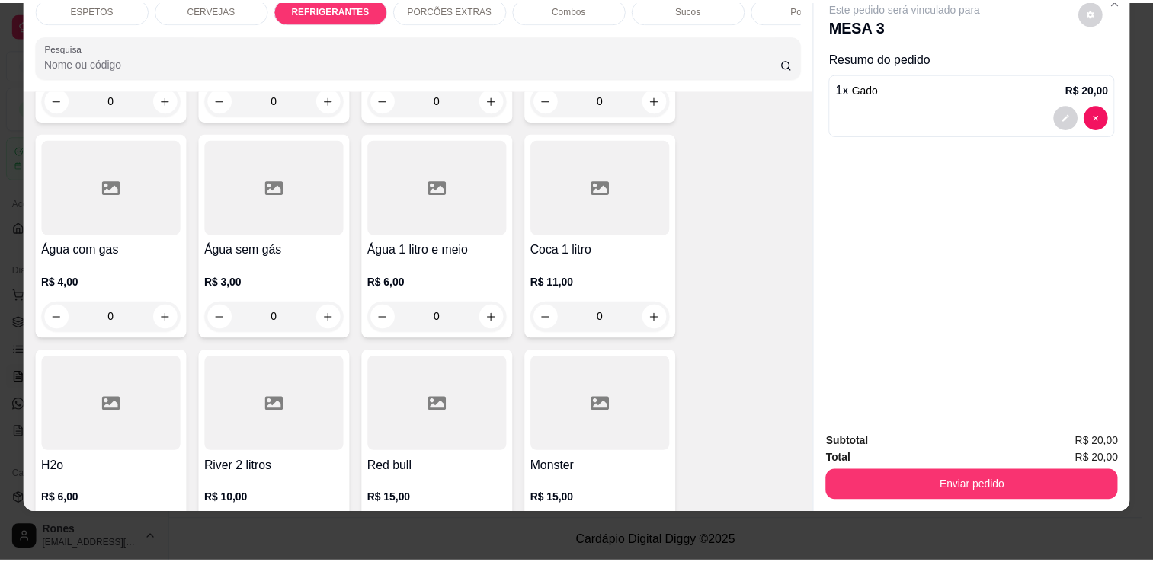
scroll to position [2157, 0]
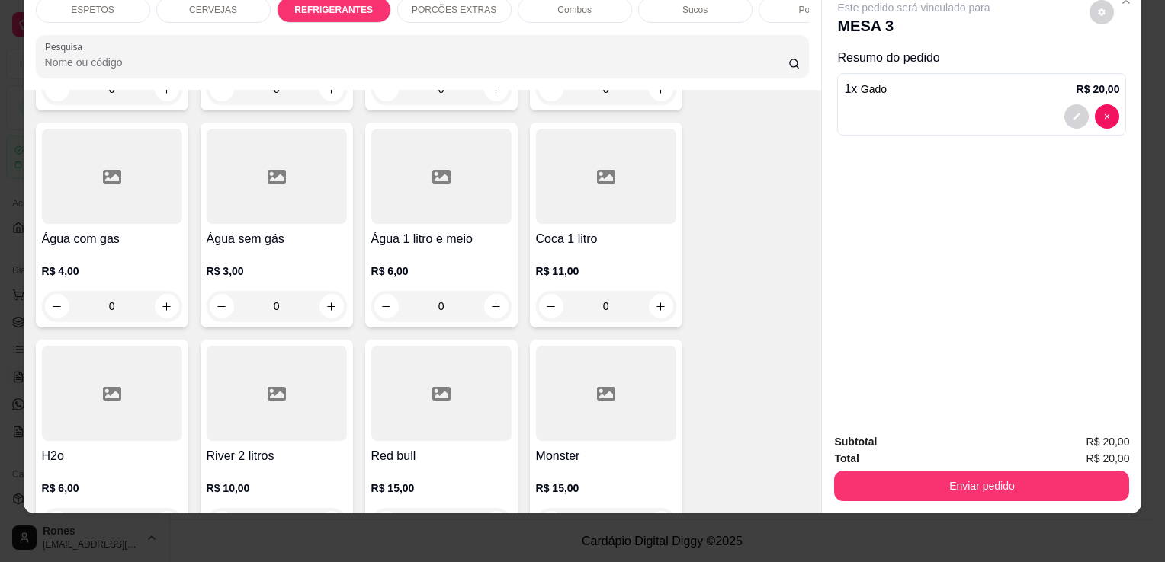
click at [120, 380] on div at bounding box center [112, 393] width 140 height 95
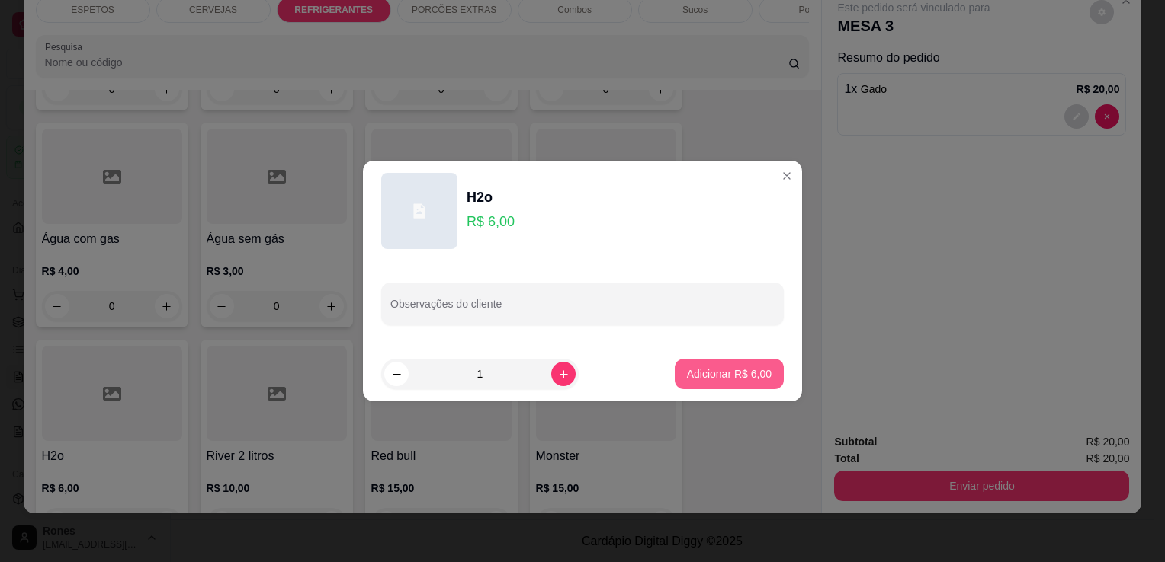
click at [723, 377] on p "Adicionar R$ 6,00" at bounding box center [729, 374] width 85 height 15
type input "1"
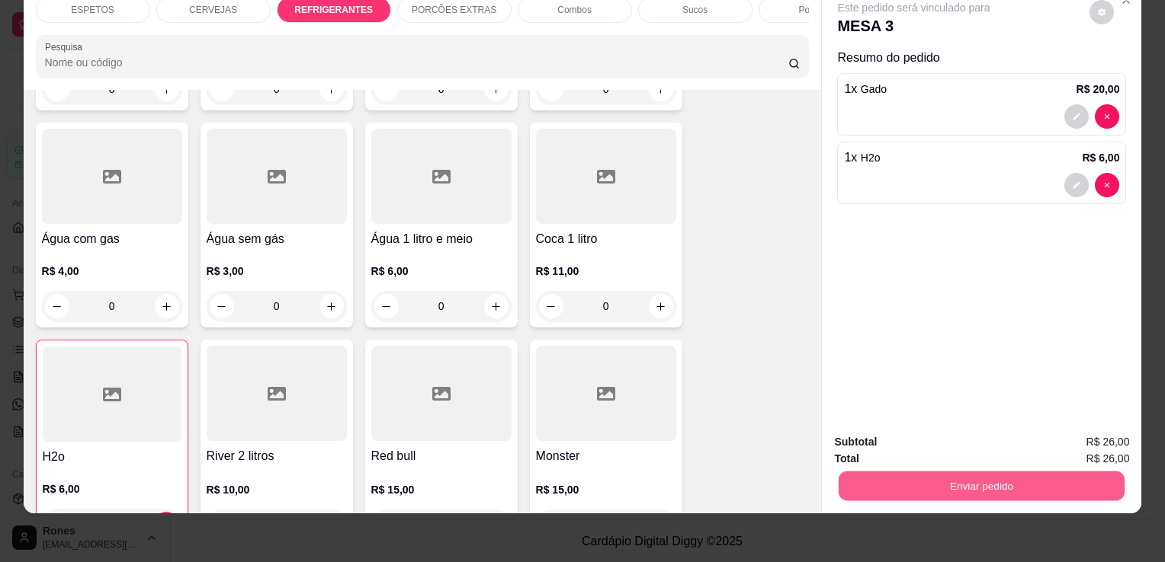
click at [1018, 476] on button "Enviar pedido" at bounding box center [981, 486] width 286 height 30
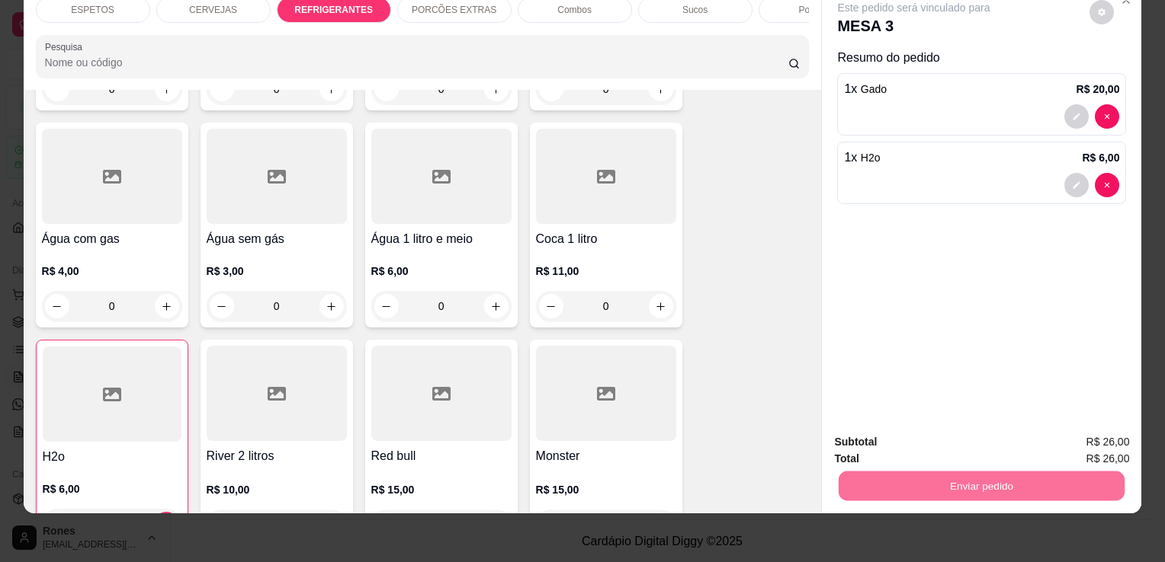
click at [1125, 429] on button "Enviar pedido" at bounding box center [1089, 438] width 84 height 28
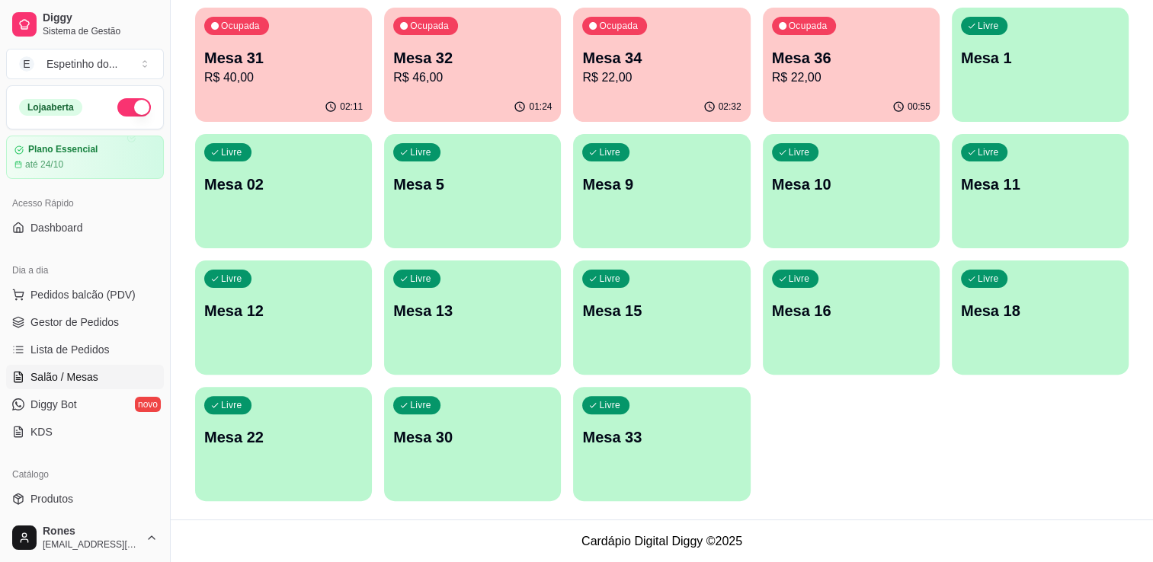
scroll to position [0, 0]
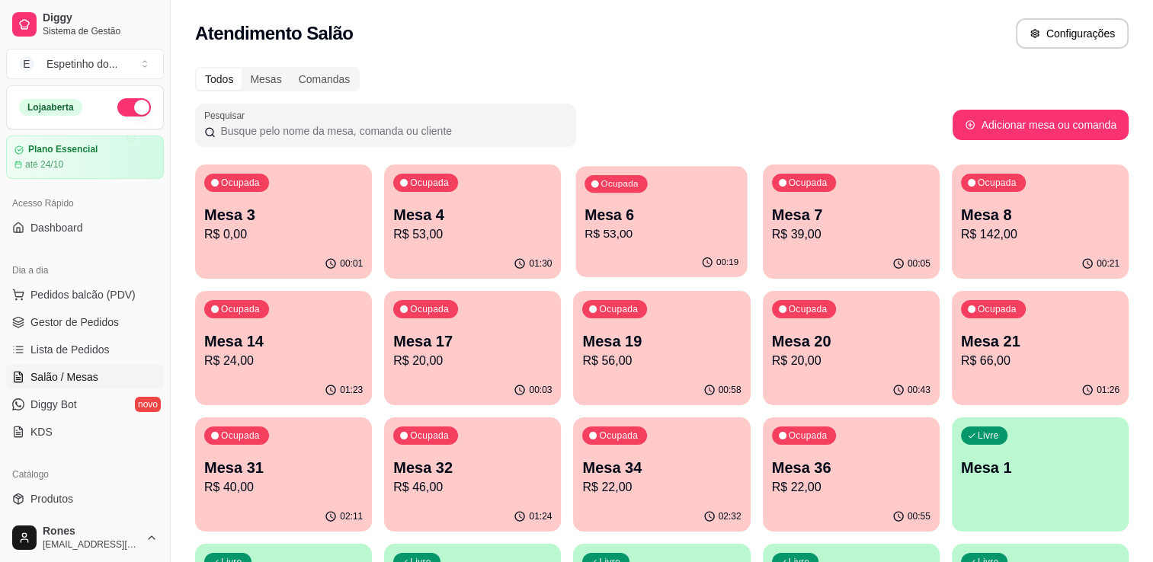
click at [671, 233] on p "R$ 53,00" at bounding box center [662, 235] width 154 height 18
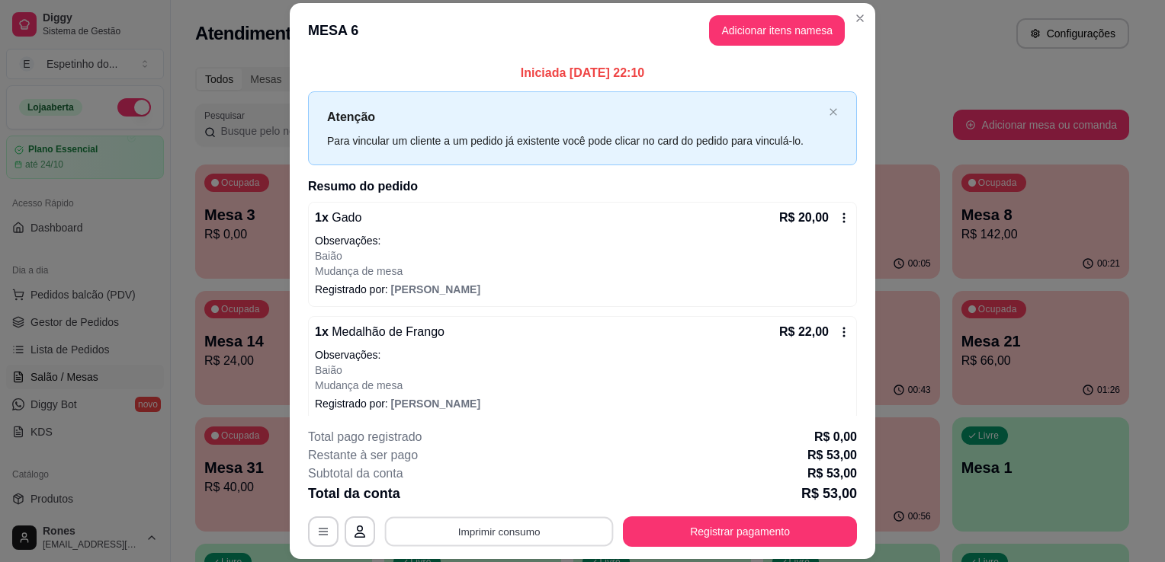
click at [552, 526] on button "Imprimir consumo" at bounding box center [499, 533] width 229 height 30
click at [515, 495] on button "Impressora" at bounding box center [497, 497] width 107 height 24
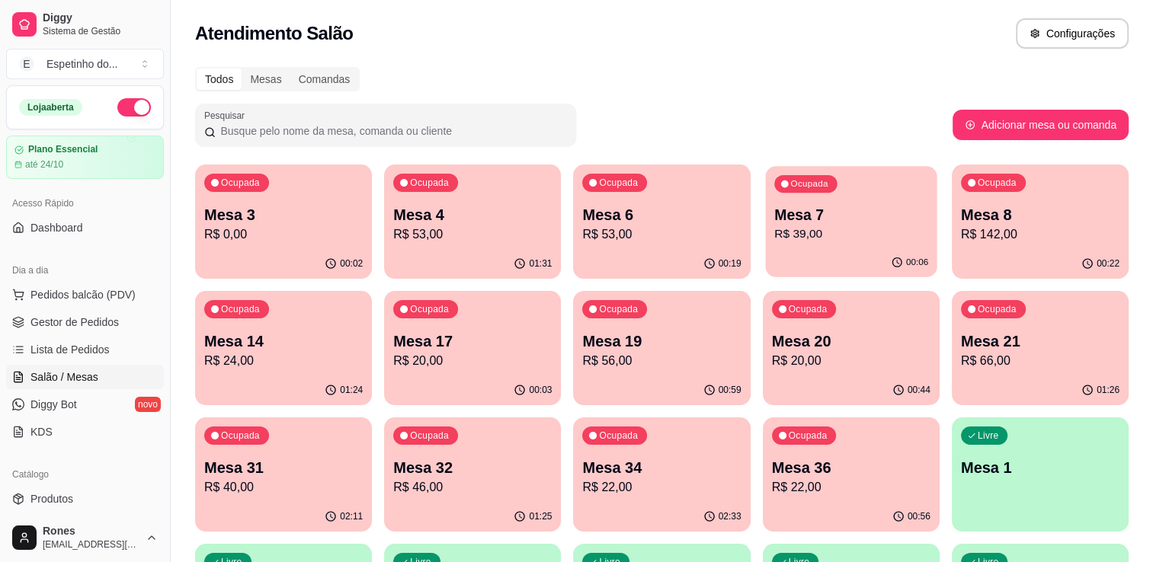
click at [808, 233] on p "R$ 39,00" at bounding box center [851, 235] width 154 height 18
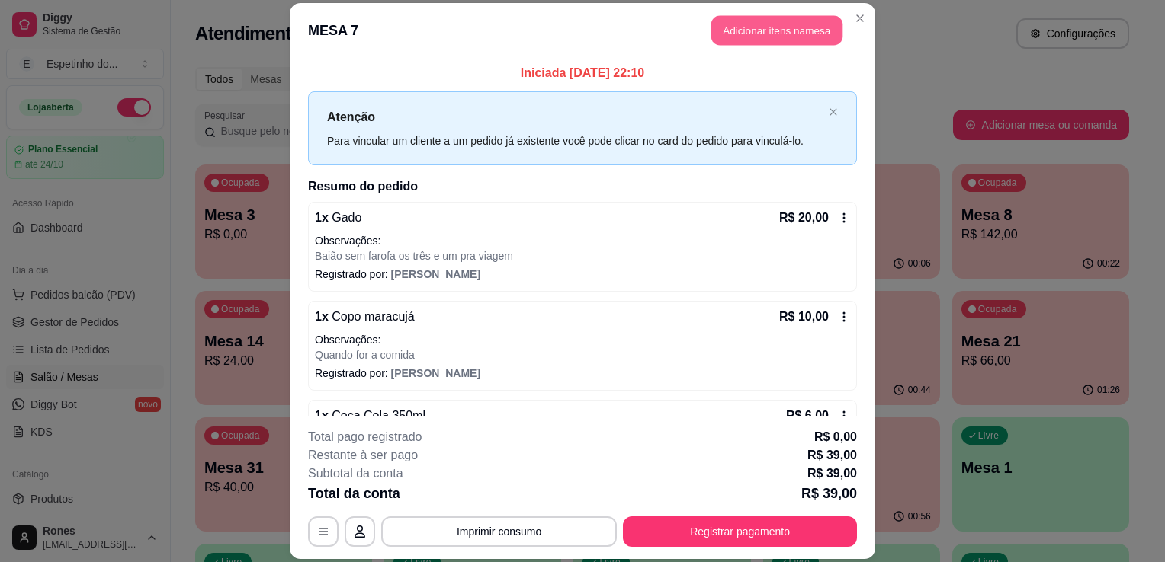
click at [759, 20] on button "Adicionar itens na mesa" at bounding box center [776, 30] width 131 height 30
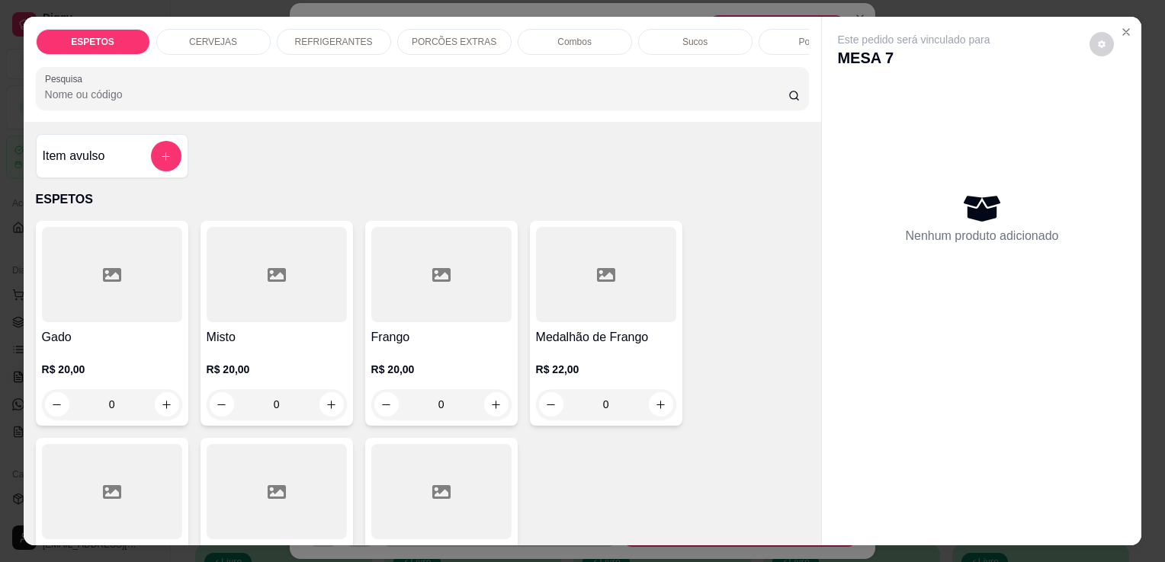
click at [93, 322] on div at bounding box center [112, 274] width 140 height 95
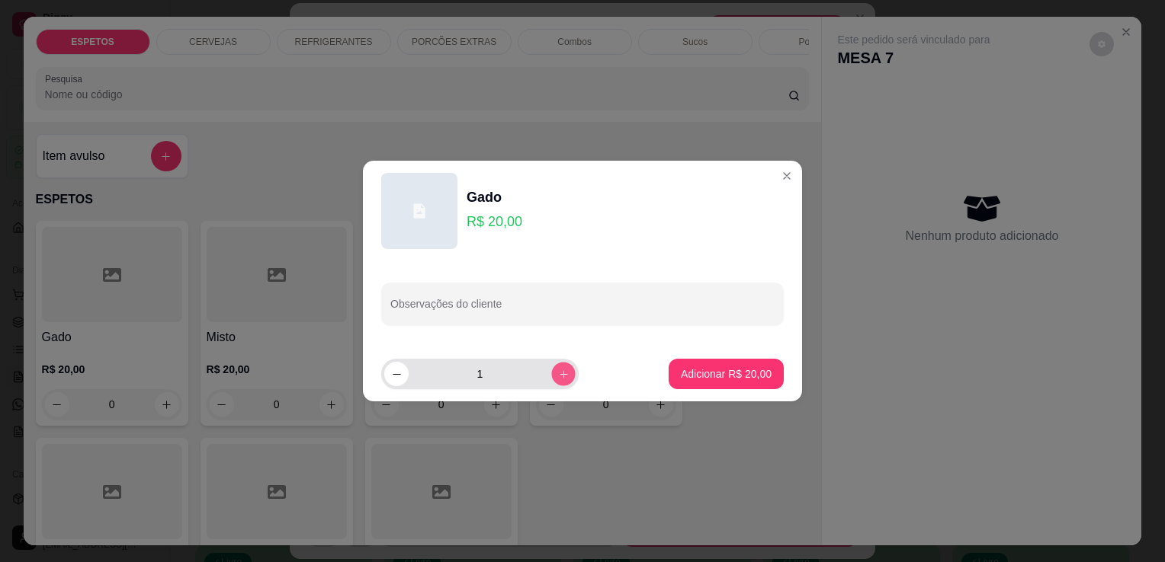
click at [558, 377] on icon "increase-product-quantity" at bounding box center [563, 374] width 11 height 11
type input "2"
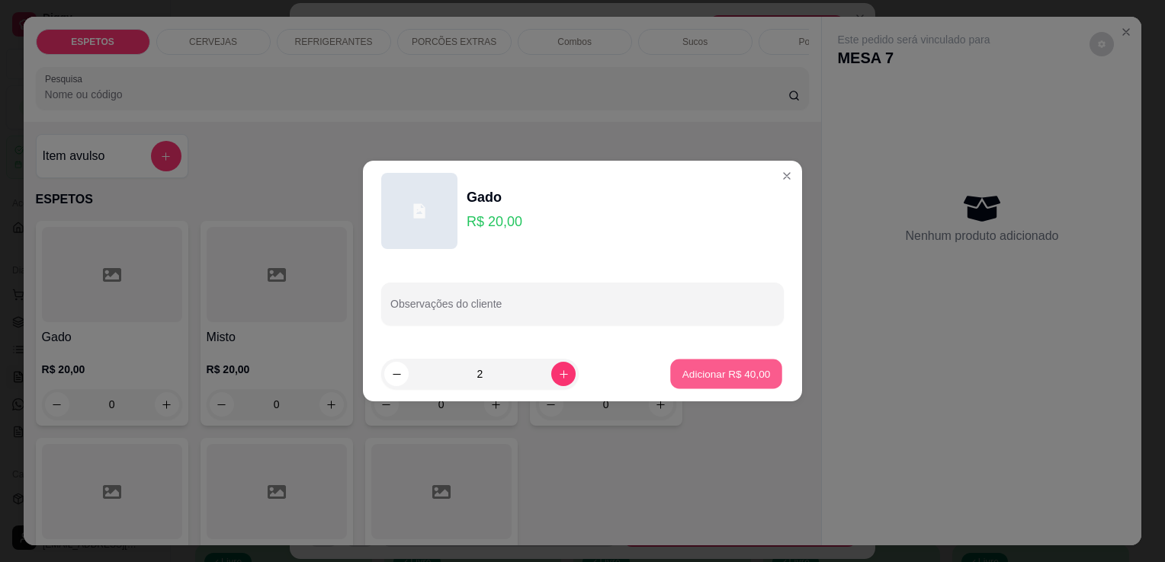
click at [690, 377] on p "Adicionar R$ 40,00" at bounding box center [726, 374] width 88 height 14
type input "2"
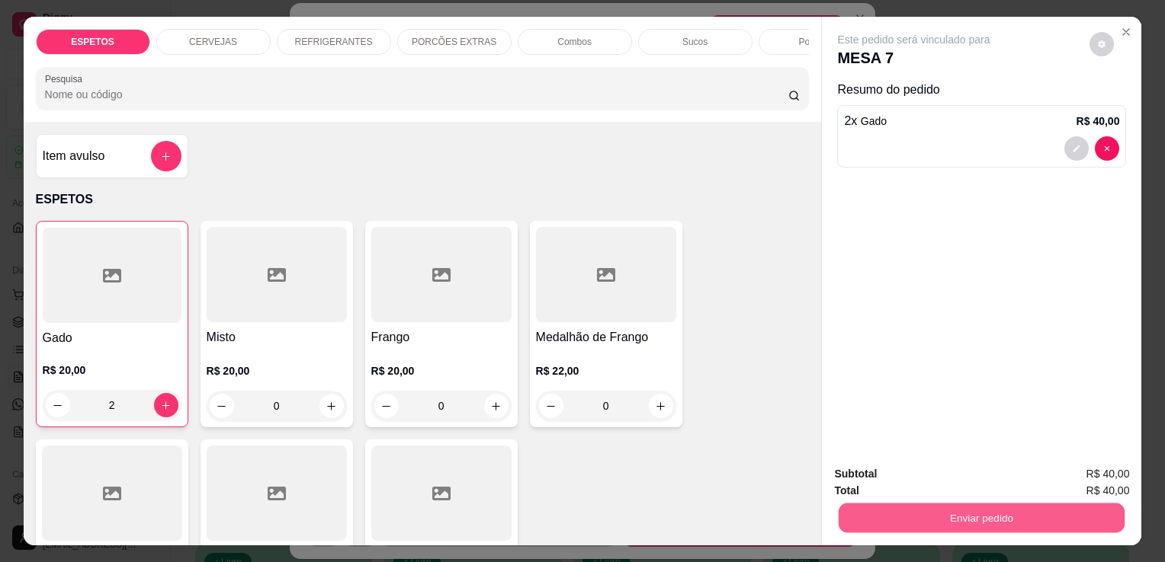
click at [976, 520] on button "Enviar pedido" at bounding box center [981, 518] width 286 height 30
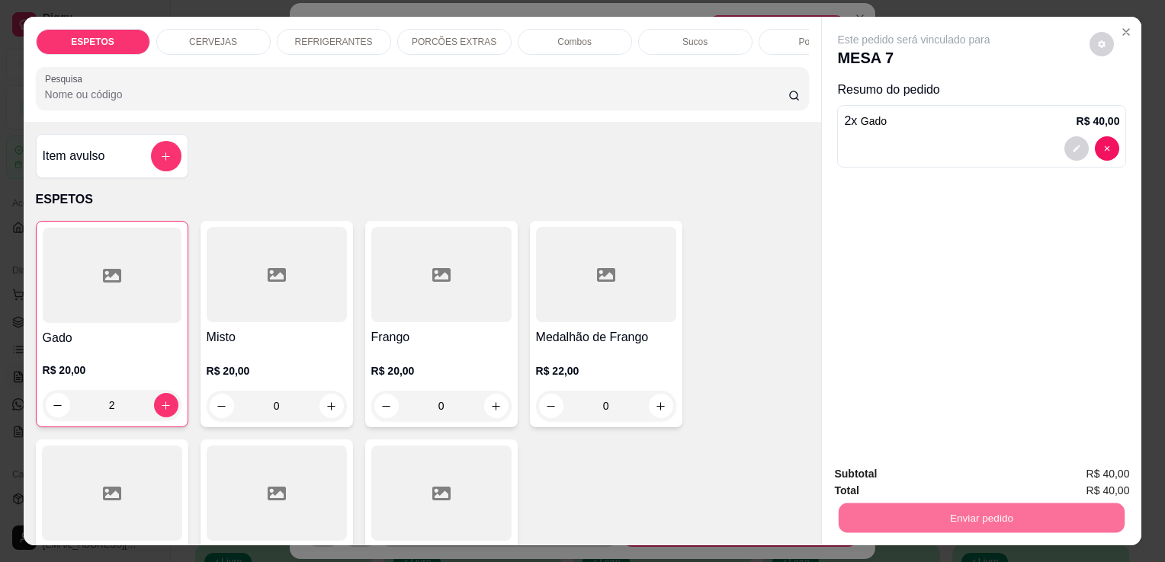
click at [1131, 474] on button "Enviar pedido" at bounding box center [1089, 475] width 84 height 28
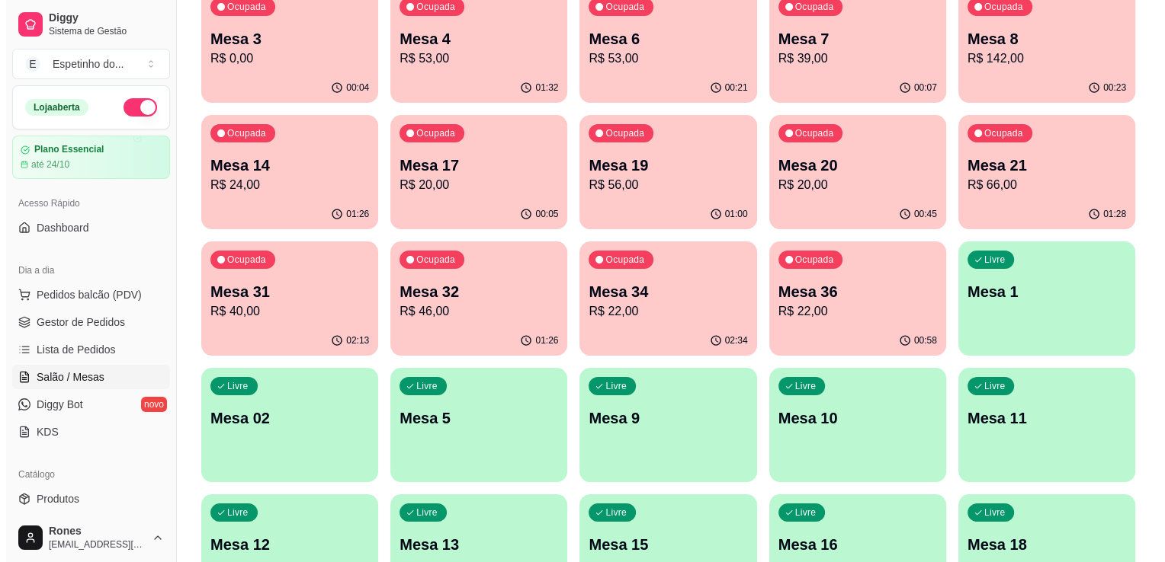
scroll to position [165, 0]
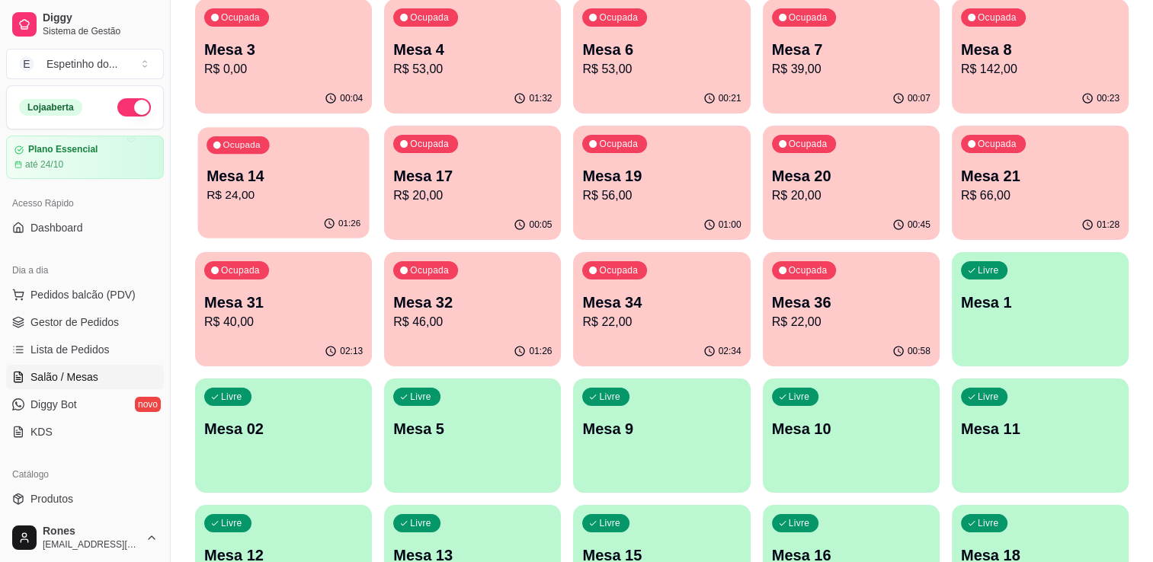
click at [242, 205] on div "Ocupada Mesa 14 R$ 24,00" at bounding box center [282, 168] width 171 height 82
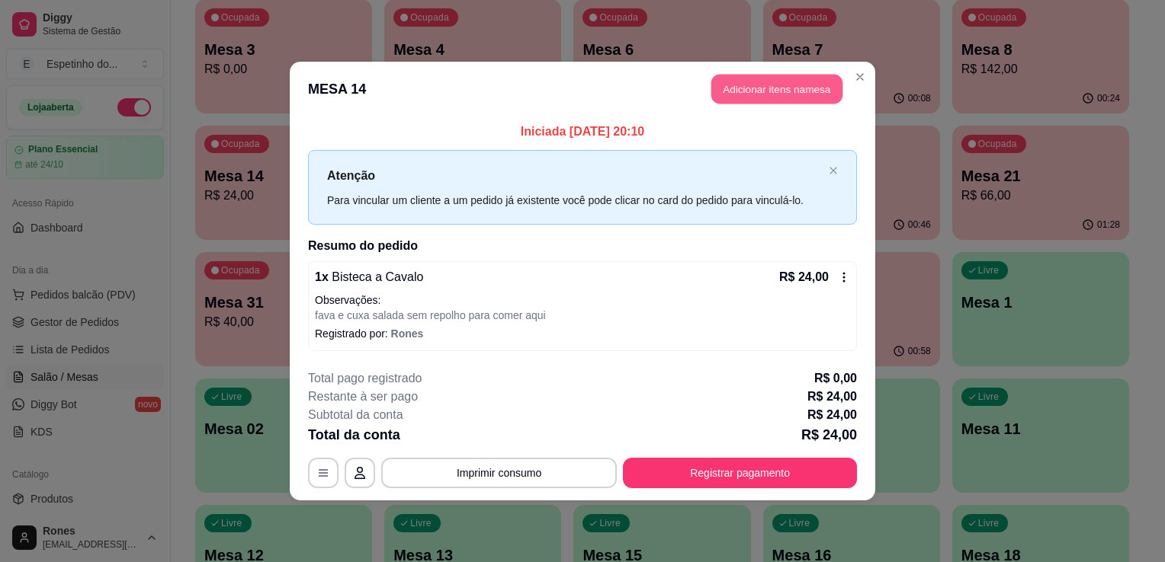
click at [729, 87] on button "Adicionar itens na mesa" at bounding box center [776, 90] width 131 height 30
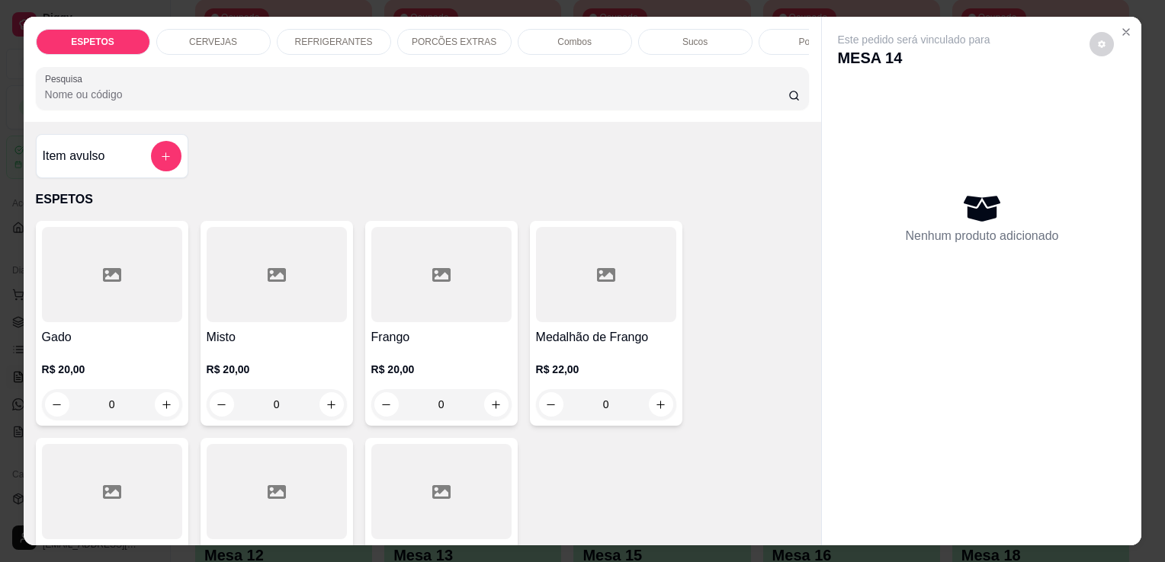
click at [143, 477] on div at bounding box center [112, 491] width 140 height 95
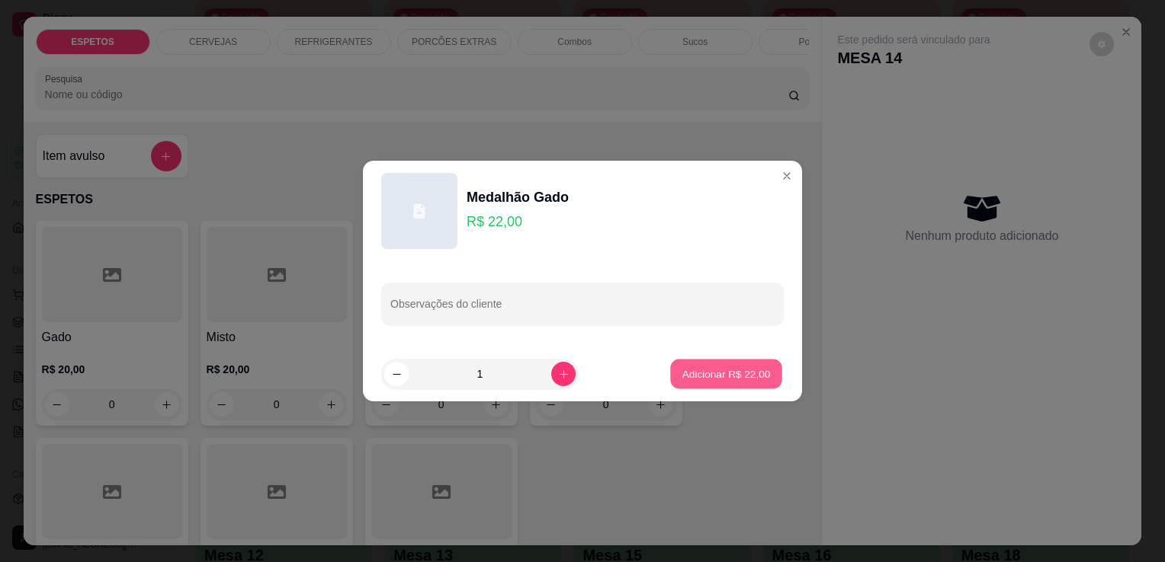
click at [727, 372] on p "Adicionar R$ 22,00" at bounding box center [726, 374] width 88 height 14
type input "1"
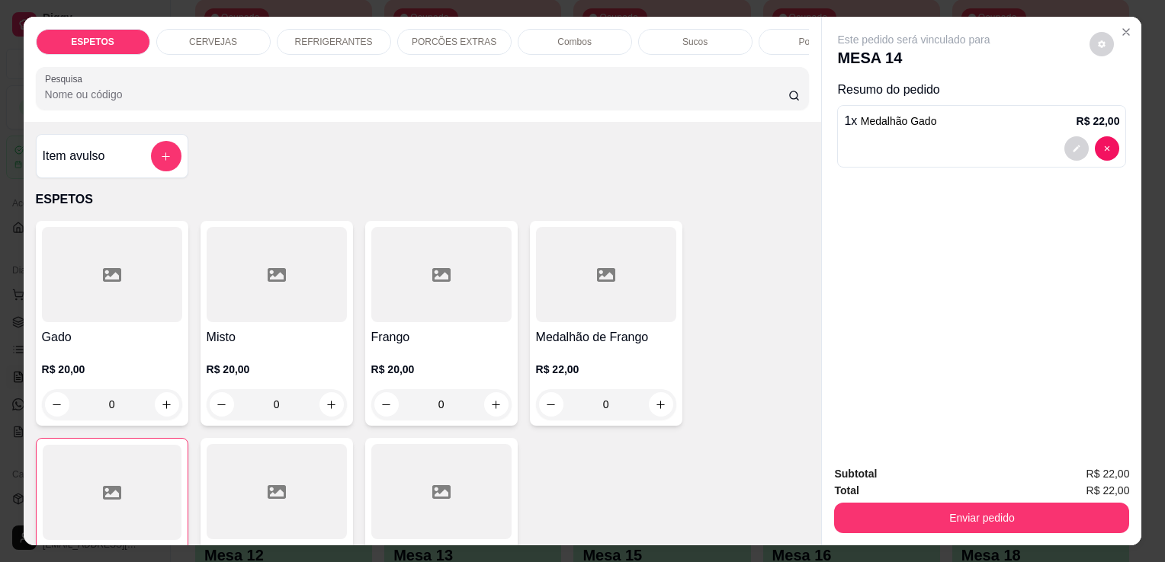
click at [348, 36] on p "REFRIGERANTES" at bounding box center [334, 42] width 78 height 12
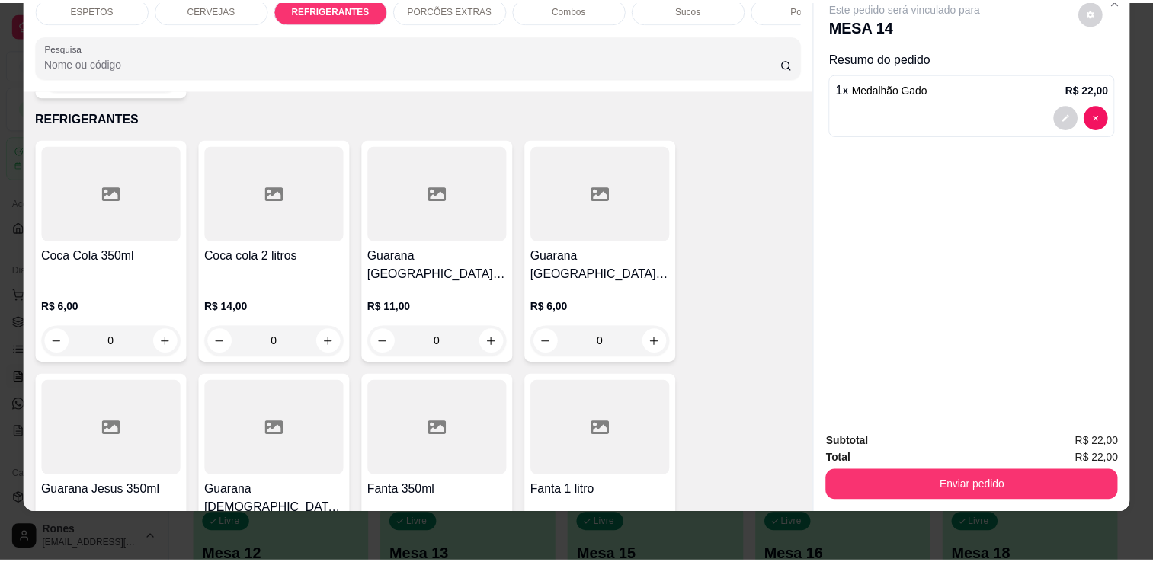
scroll to position [1698, 0]
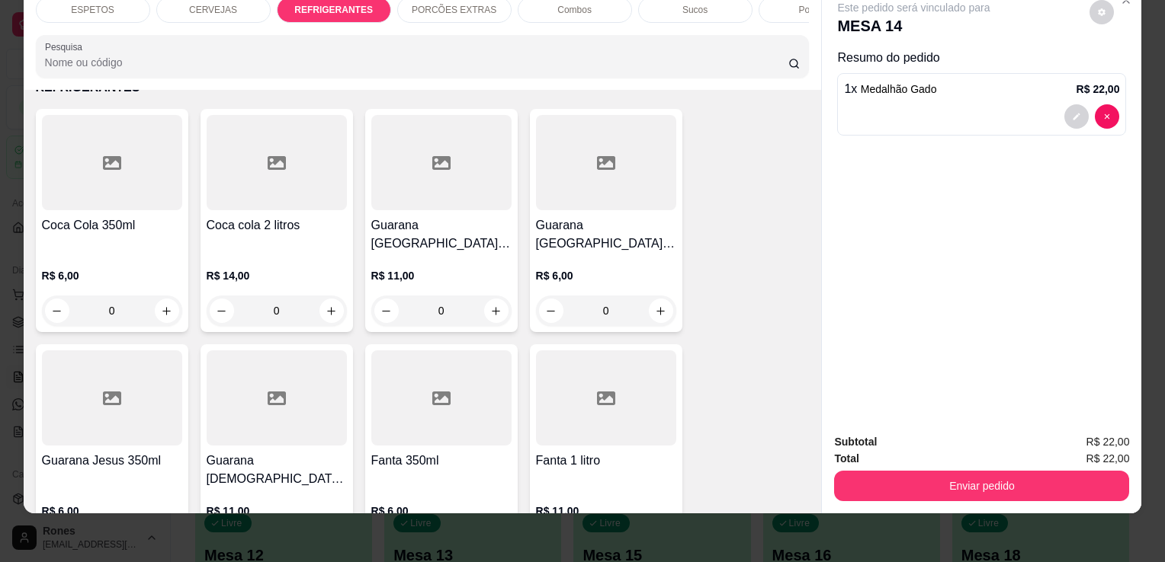
click at [613, 452] on h4 "Fanta 1 litro" at bounding box center [606, 461] width 140 height 18
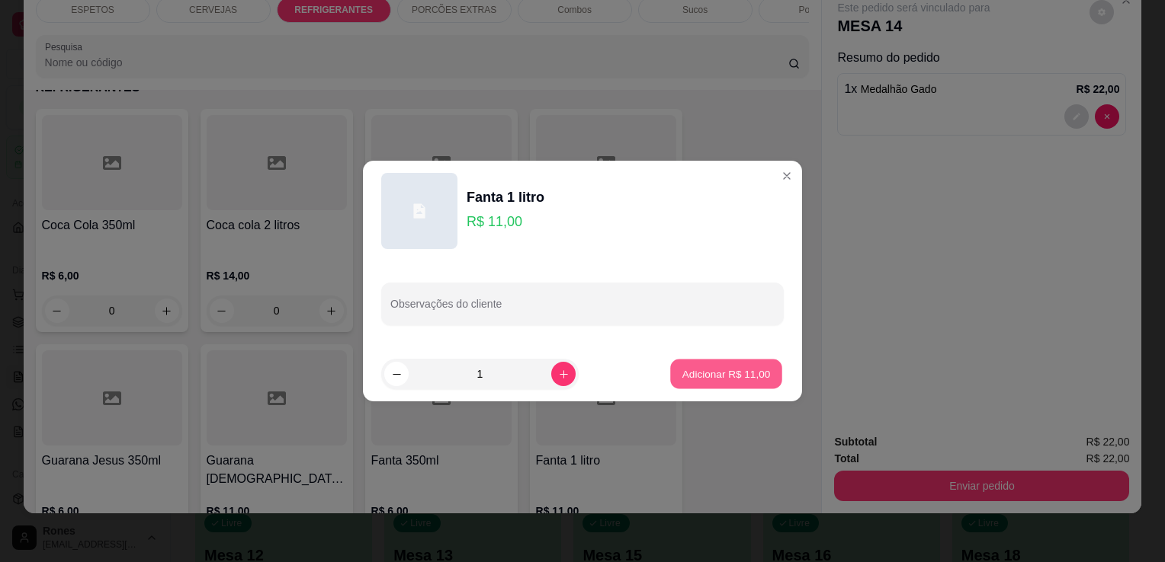
click at [706, 367] on p "Adicionar R$ 11,00" at bounding box center [726, 374] width 88 height 14
type input "1"
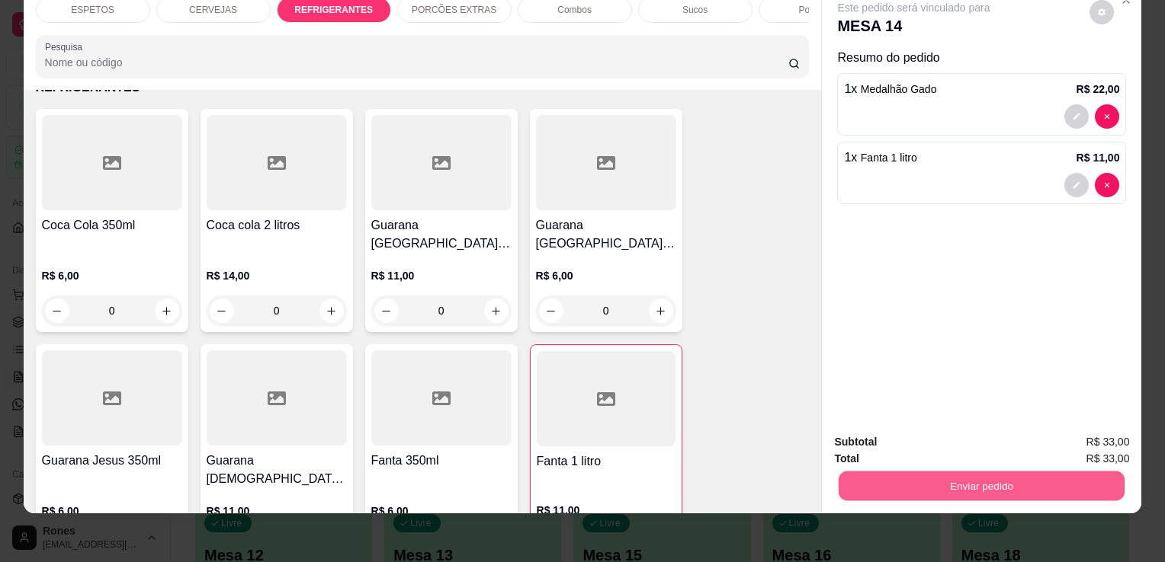
click at [961, 481] on button "Enviar pedido" at bounding box center [981, 486] width 286 height 30
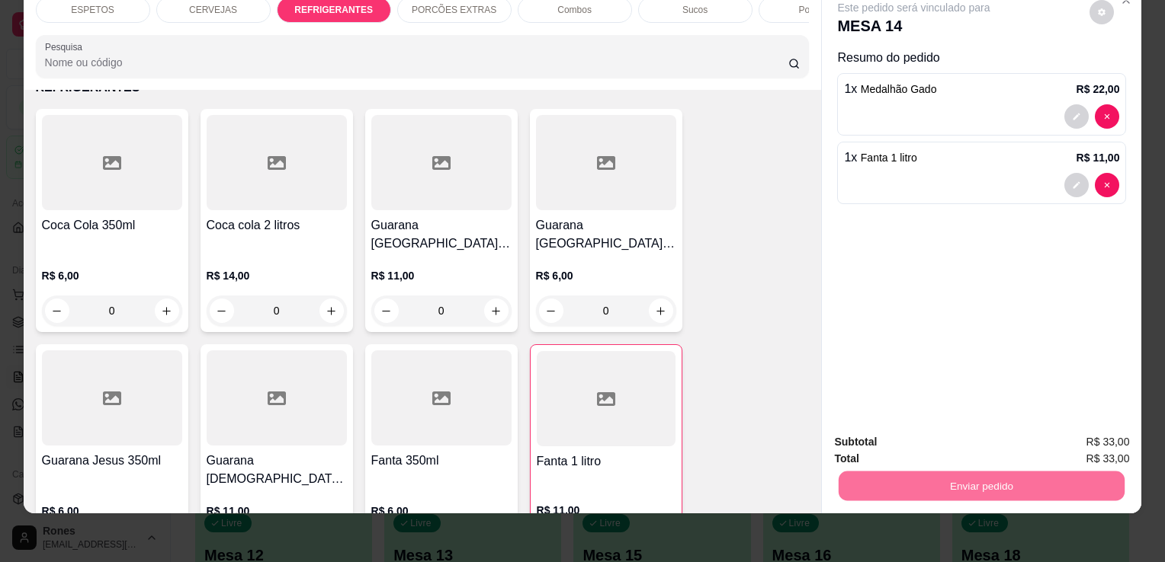
click at [1122, 436] on button "Enviar pedido" at bounding box center [1089, 438] width 84 height 28
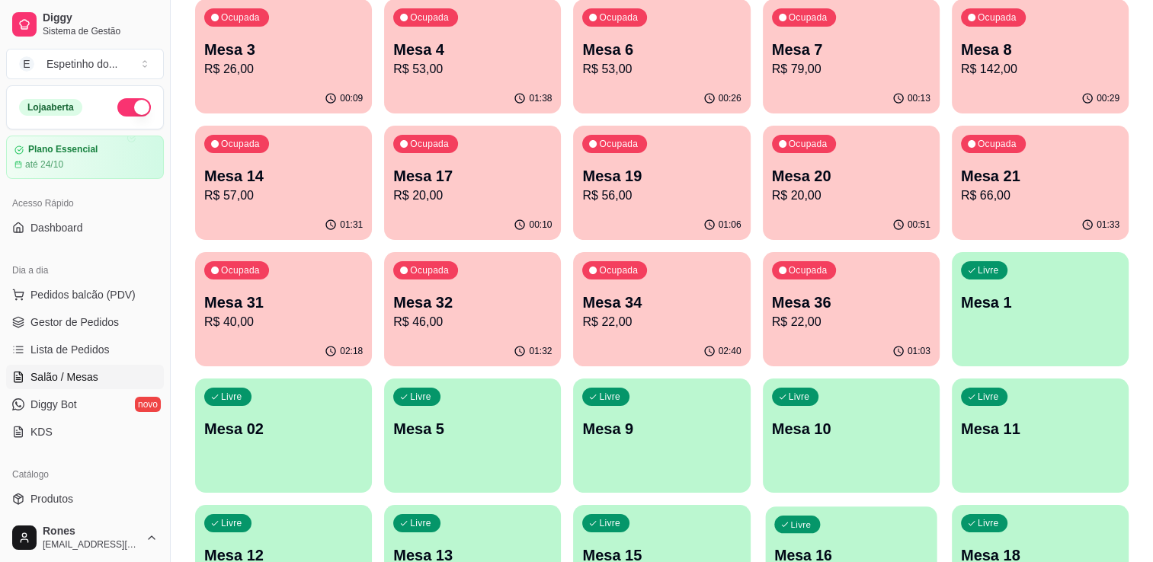
click at [875, 534] on div "Livre Mesa 16" at bounding box center [850, 553] width 171 height 93
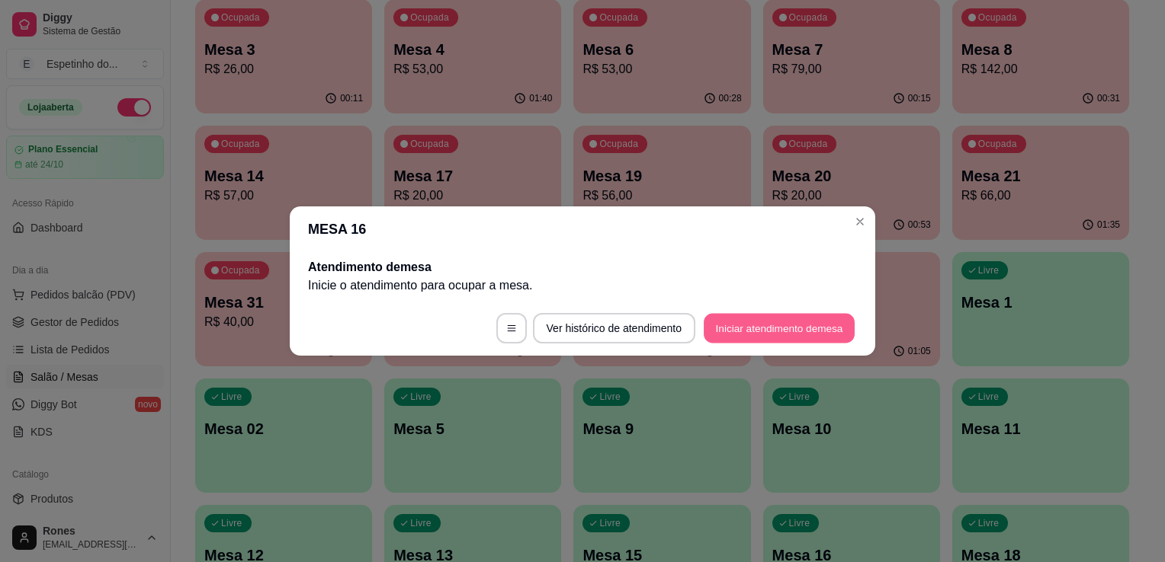
click at [753, 324] on button "Iniciar atendimento de mesa" at bounding box center [778, 329] width 151 height 30
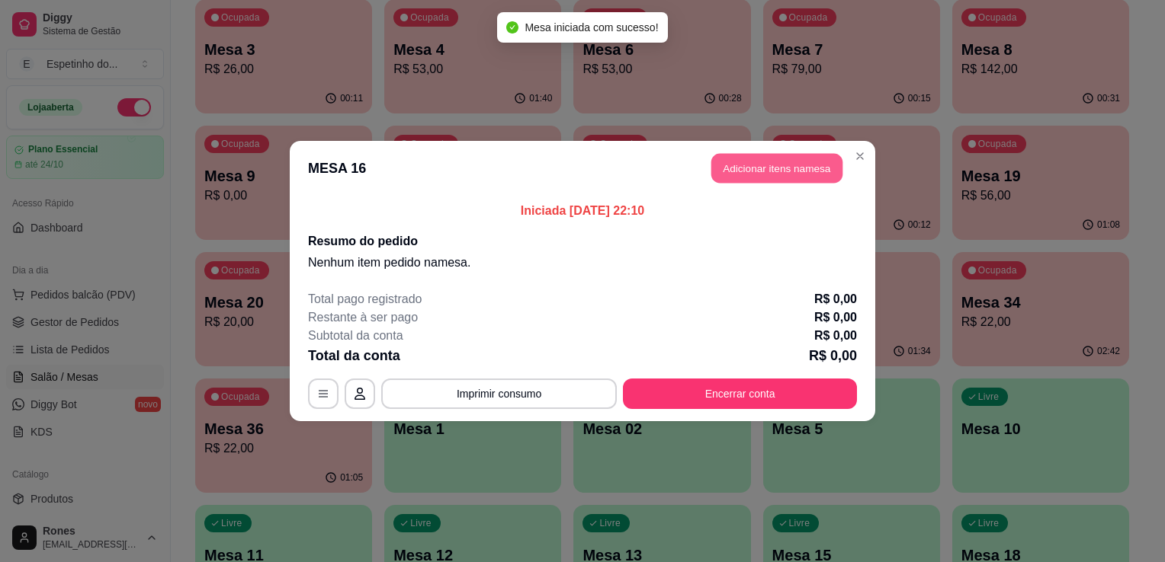
click at [747, 166] on button "Adicionar itens na mesa" at bounding box center [776, 169] width 131 height 30
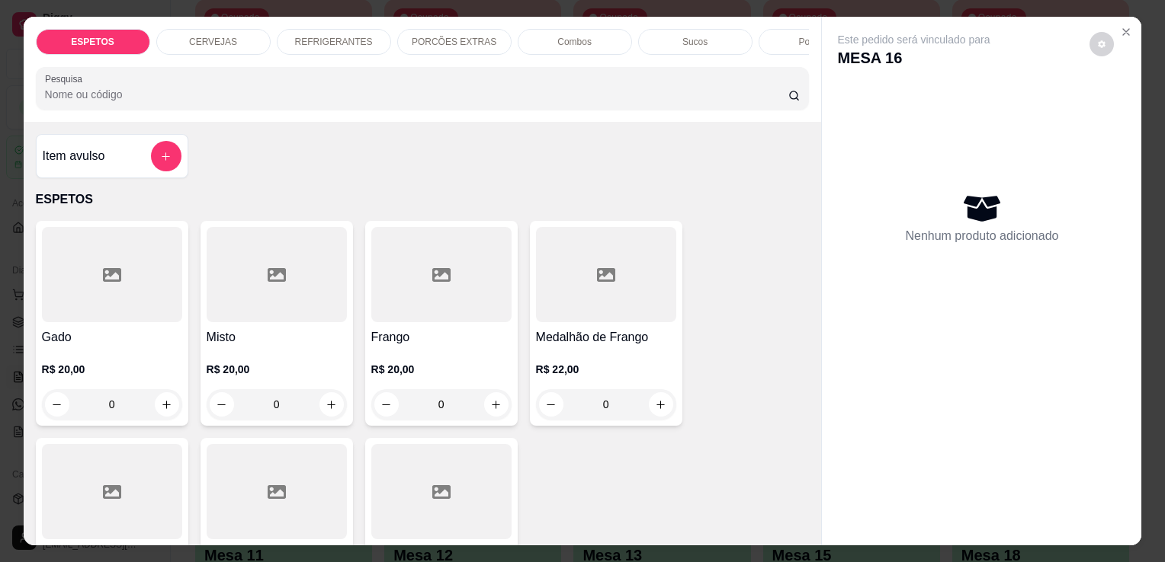
click at [102, 292] on div at bounding box center [112, 274] width 140 height 95
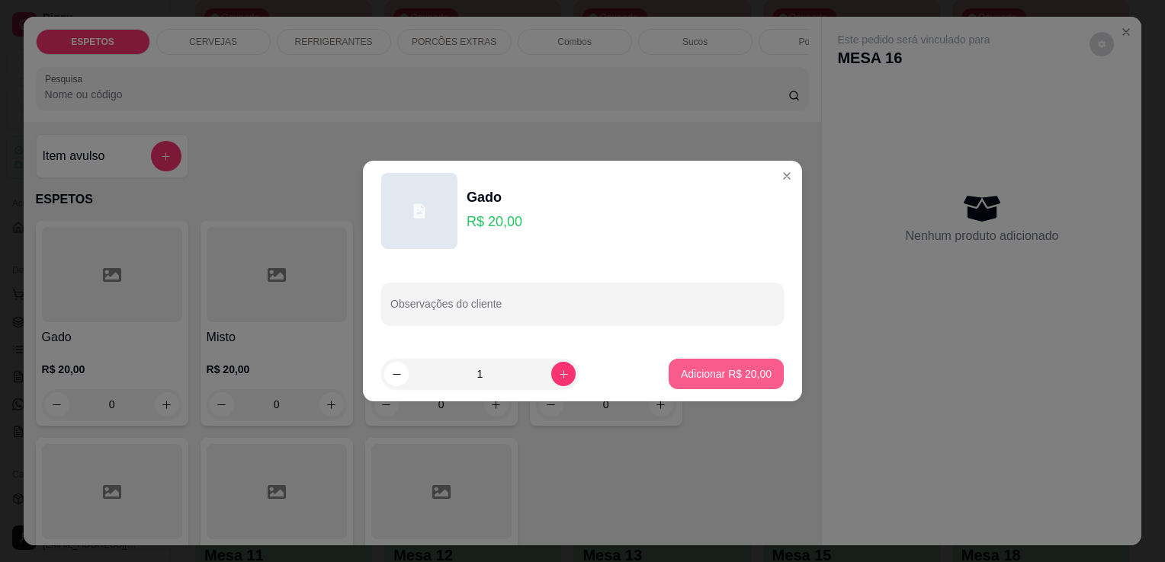
click at [714, 377] on p "Adicionar R$ 20,00" at bounding box center [726, 374] width 91 height 15
type input "1"
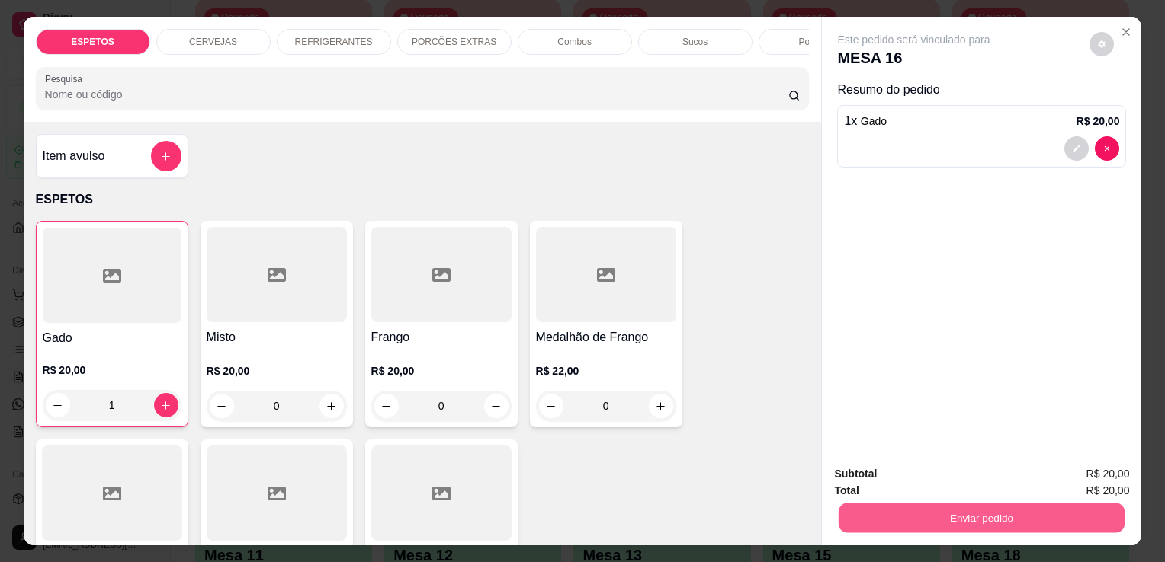
click at [1032, 508] on button "Enviar pedido" at bounding box center [981, 518] width 286 height 30
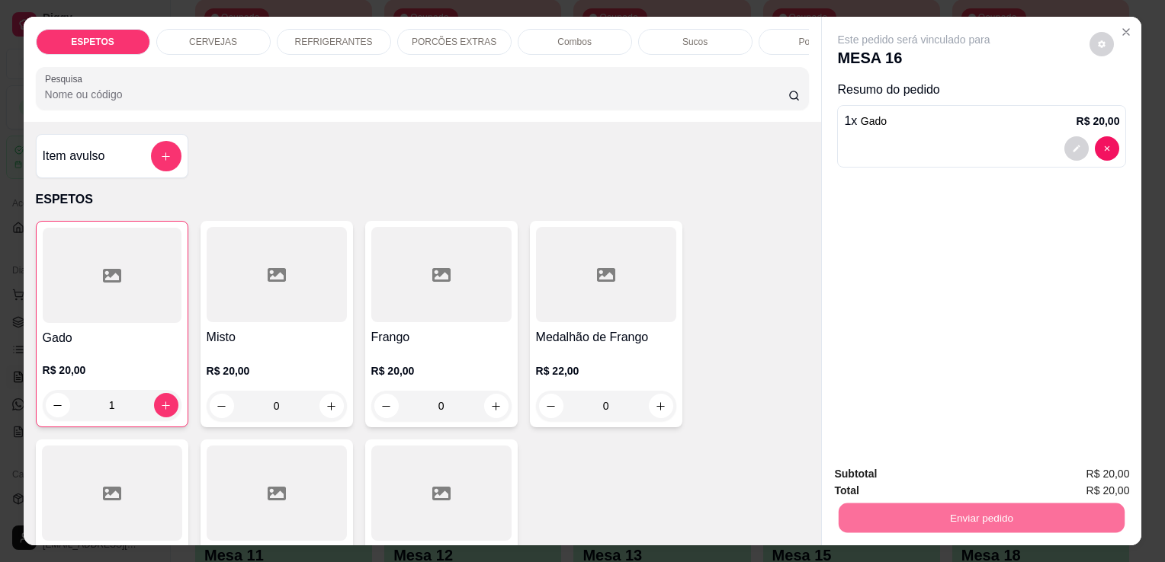
click at [1085, 476] on button "Enviar pedido" at bounding box center [1089, 475] width 84 height 28
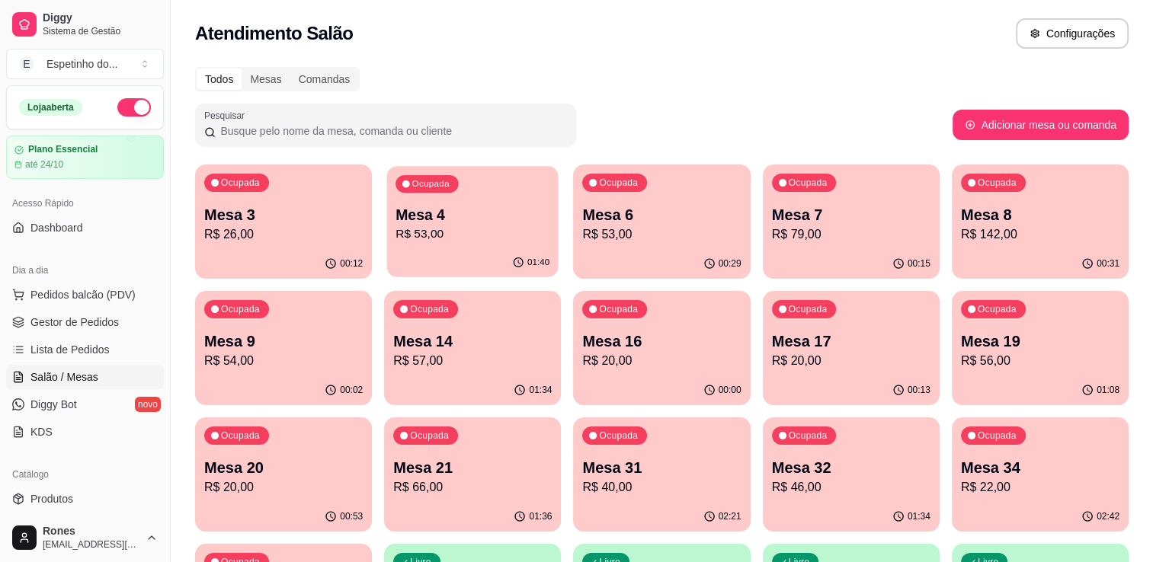
click at [466, 229] on p "R$ 53,00" at bounding box center [473, 235] width 154 height 18
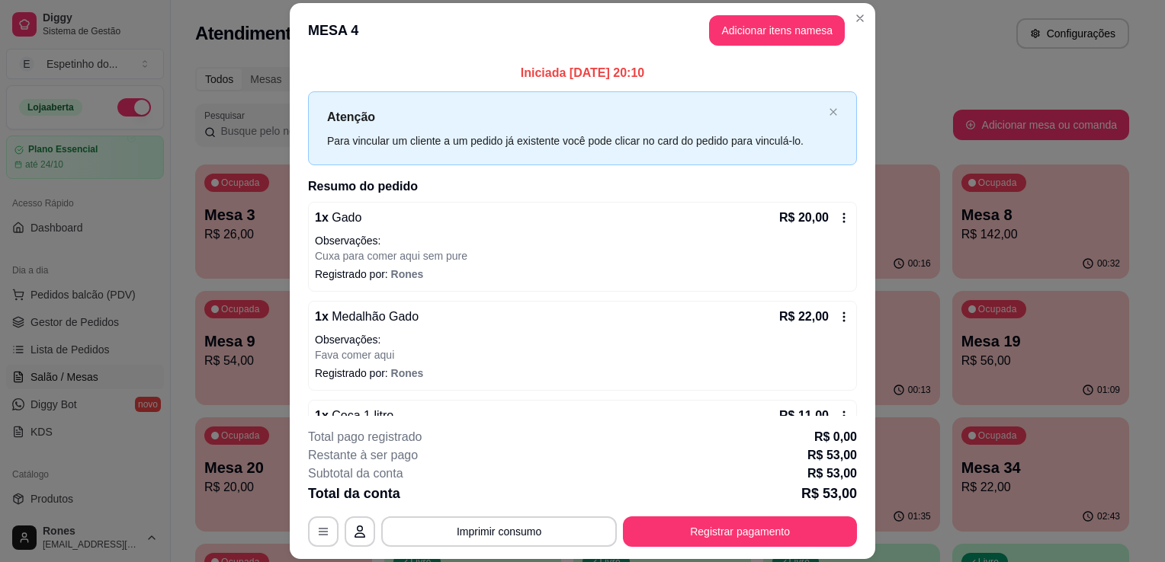
scroll to position [41, 0]
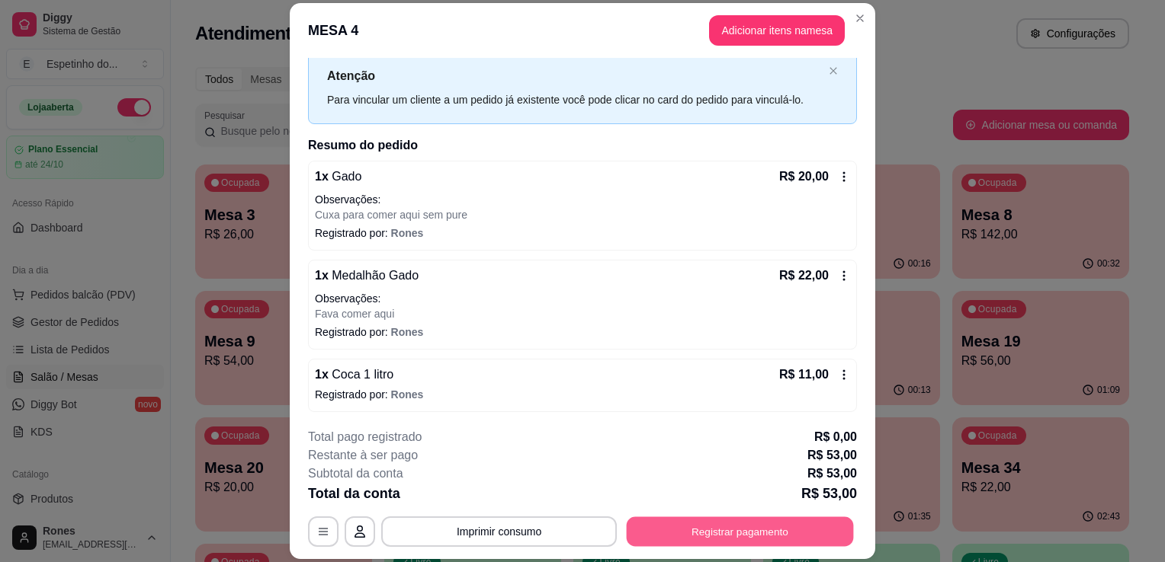
click at [814, 525] on button "Registrar pagamento" at bounding box center [740, 533] width 227 height 30
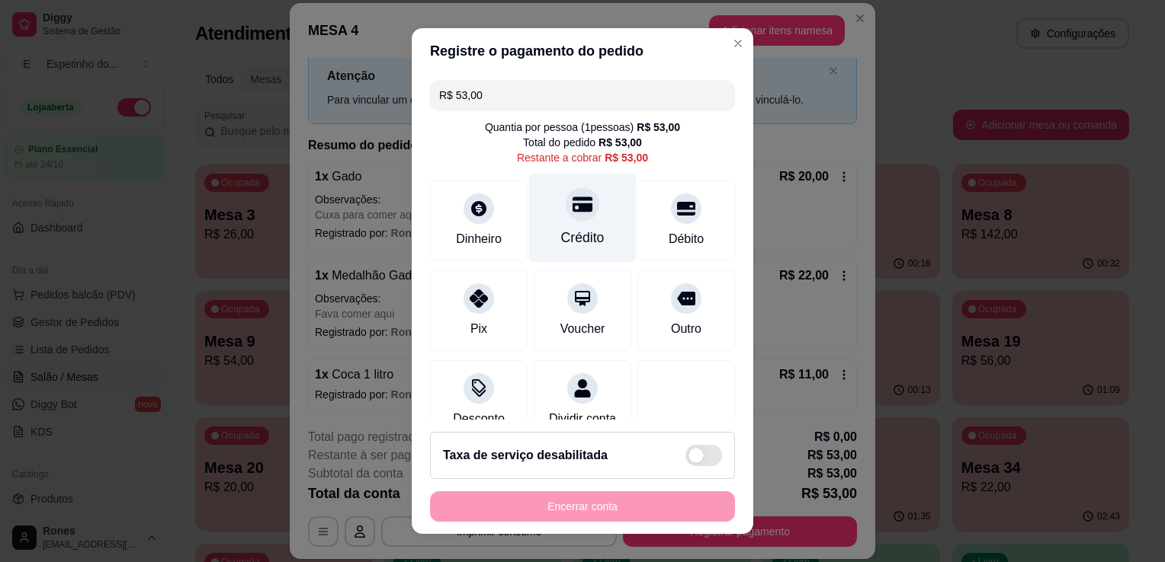
click at [580, 236] on div "Crédito" at bounding box center [582, 238] width 43 height 20
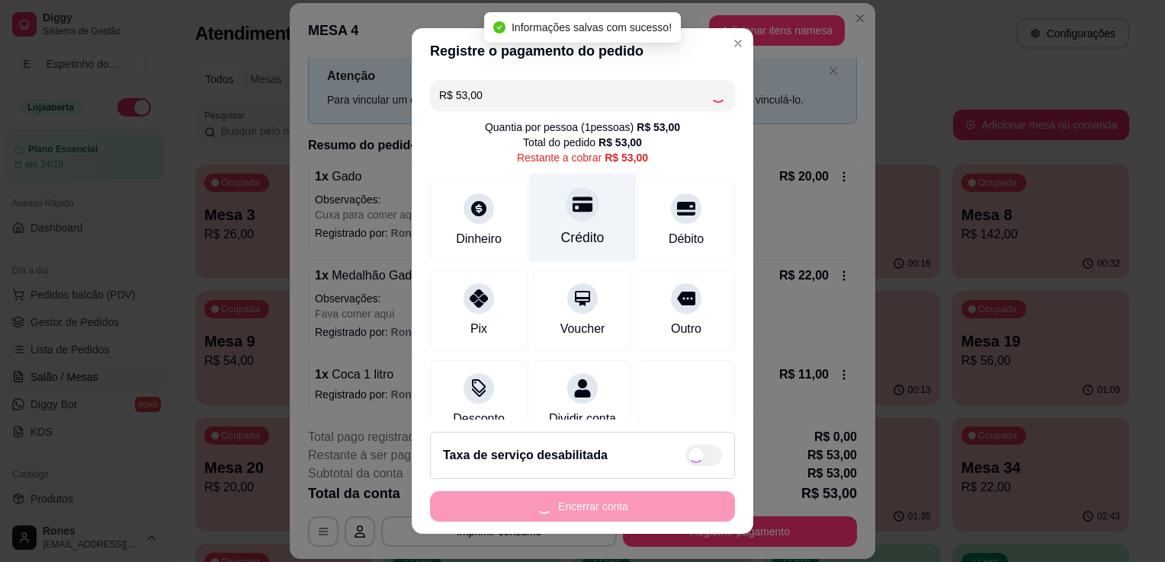
type input "R$ 0,00"
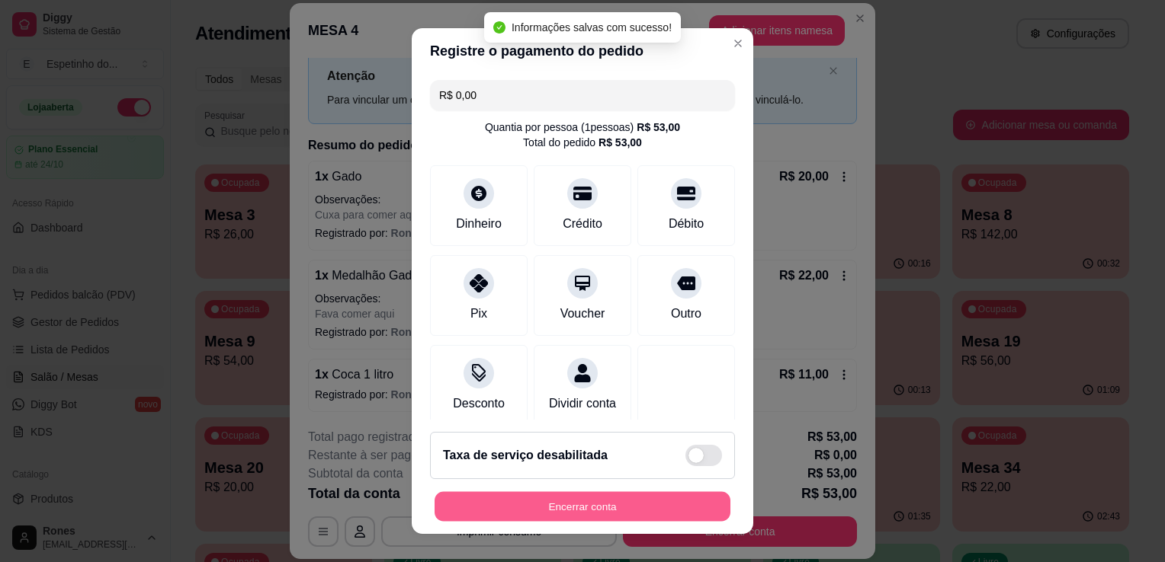
click at [659, 517] on button "Encerrar conta" at bounding box center [582, 507] width 296 height 30
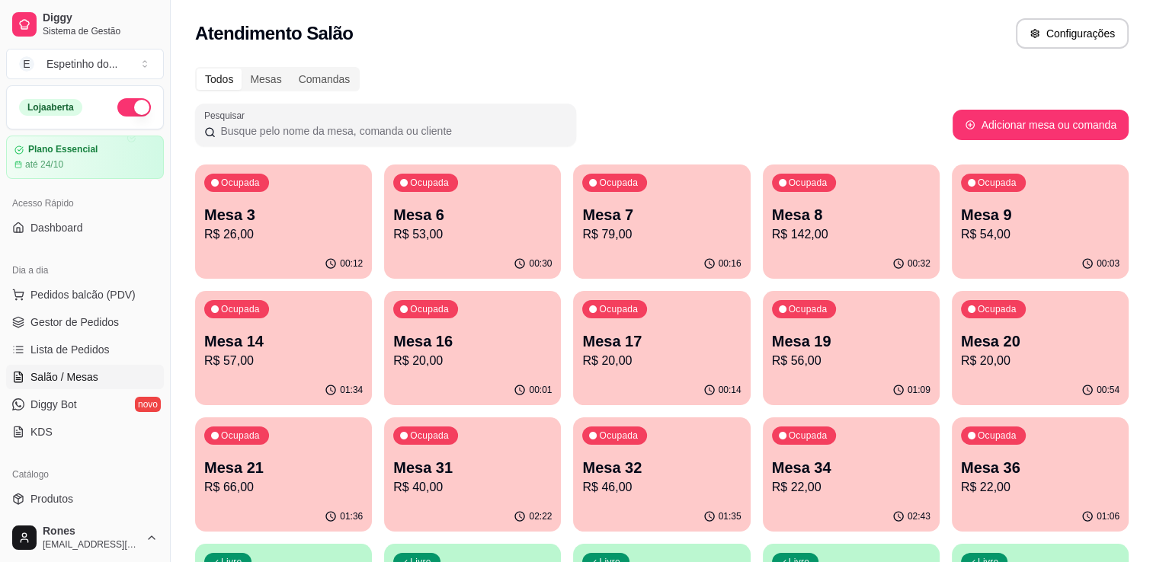
scroll to position [375, 0]
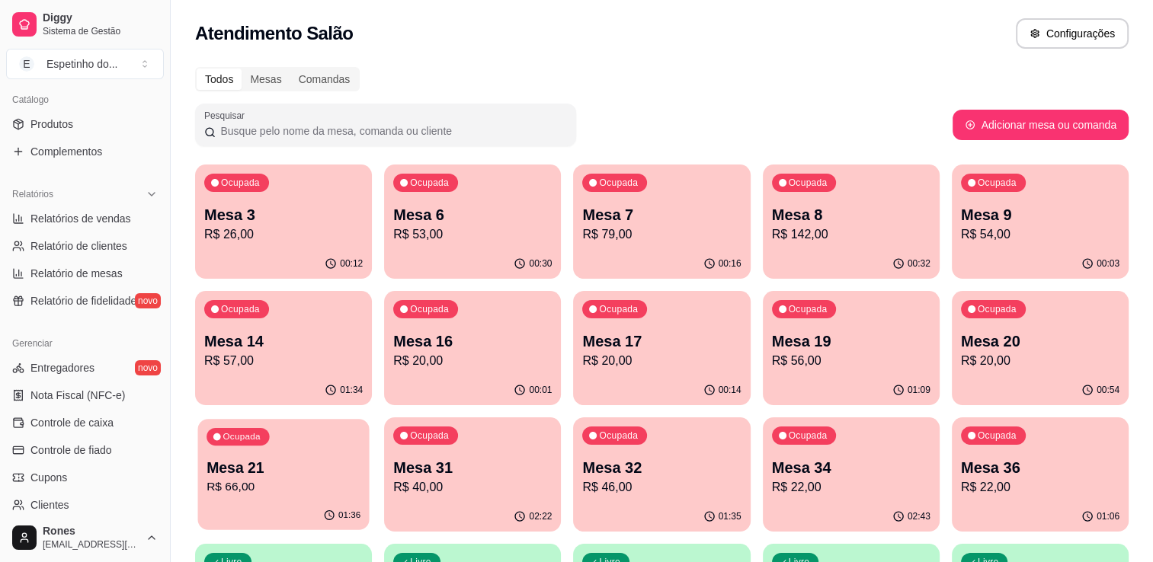
click at [362, 483] on div "Ocupada Mesa 21 R$ 66,00" at bounding box center [282, 460] width 171 height 82
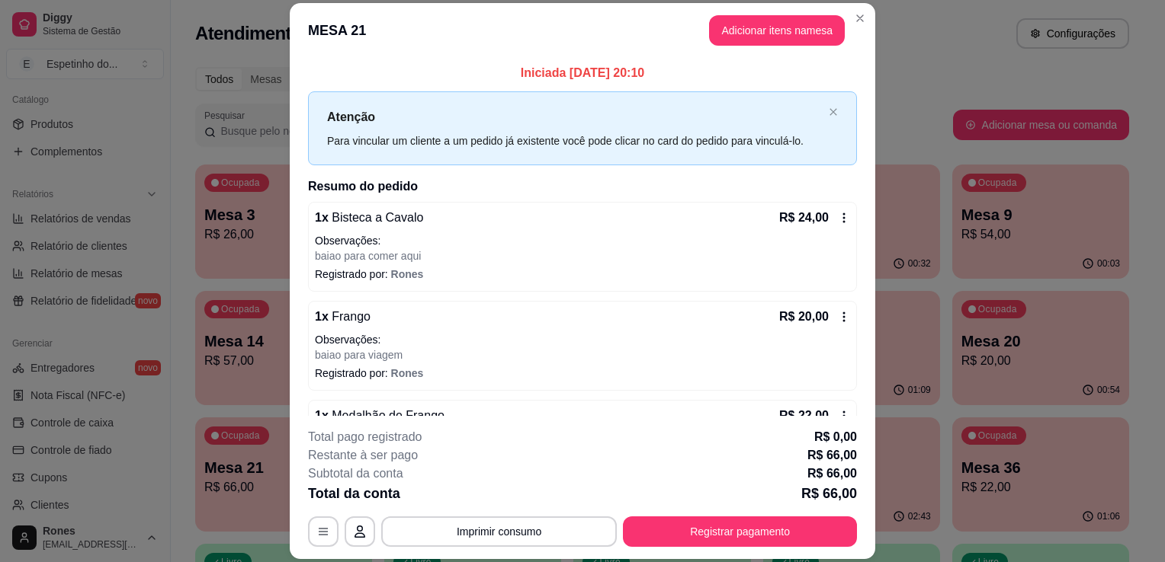
click at [838, 214] on icon at bounding box center [844, 218] width 12 height 12
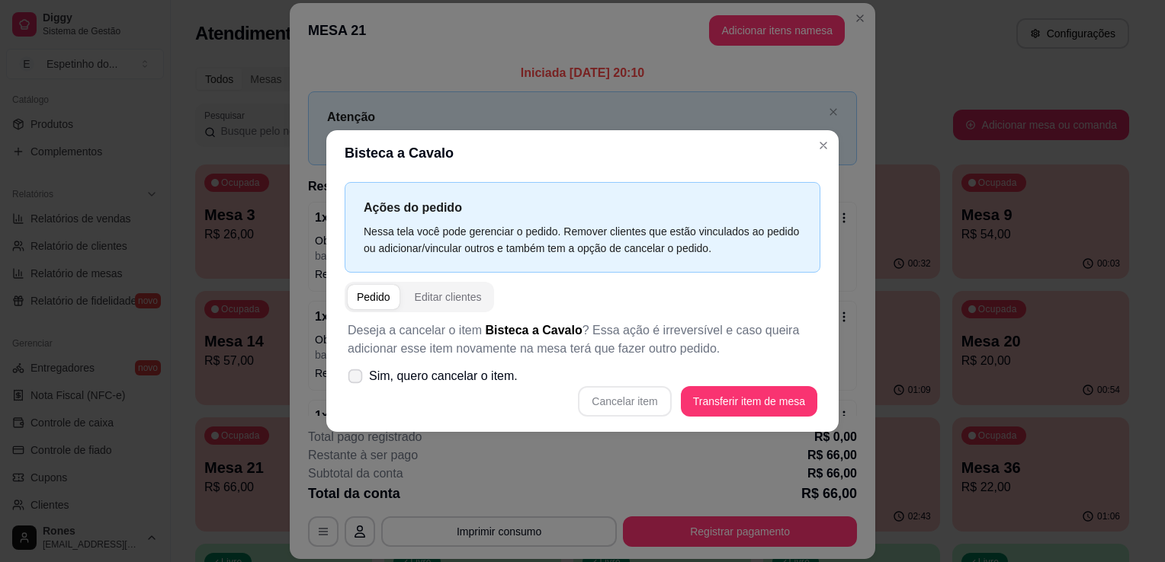
click at [386, 377] on span "Sim, quero cancelar o item." at bounding box center [443, 376] width 149 height 18
click at [357, 380] on input "Sim, quero cancelar o item." at bounding box center [352, 385] width 10 height 10
checkbox input "true"
click at [638, 398] on button "Cancelar item" at bounding box center [624, 402] width 91 height 30
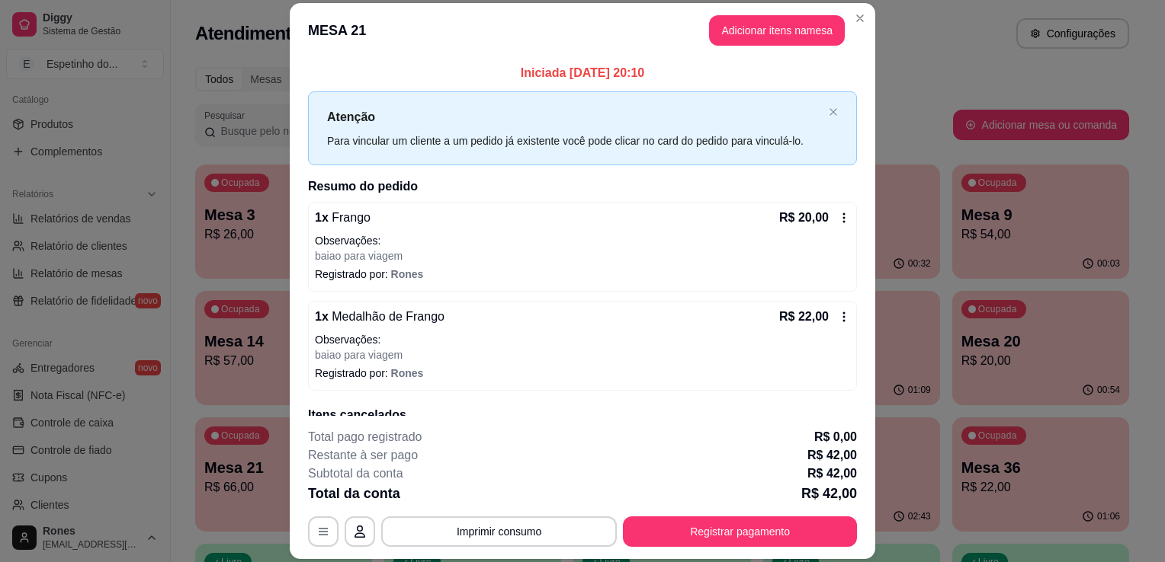
click at [838, 316] on icon at bounding box center [844, 317] width 12 height 12
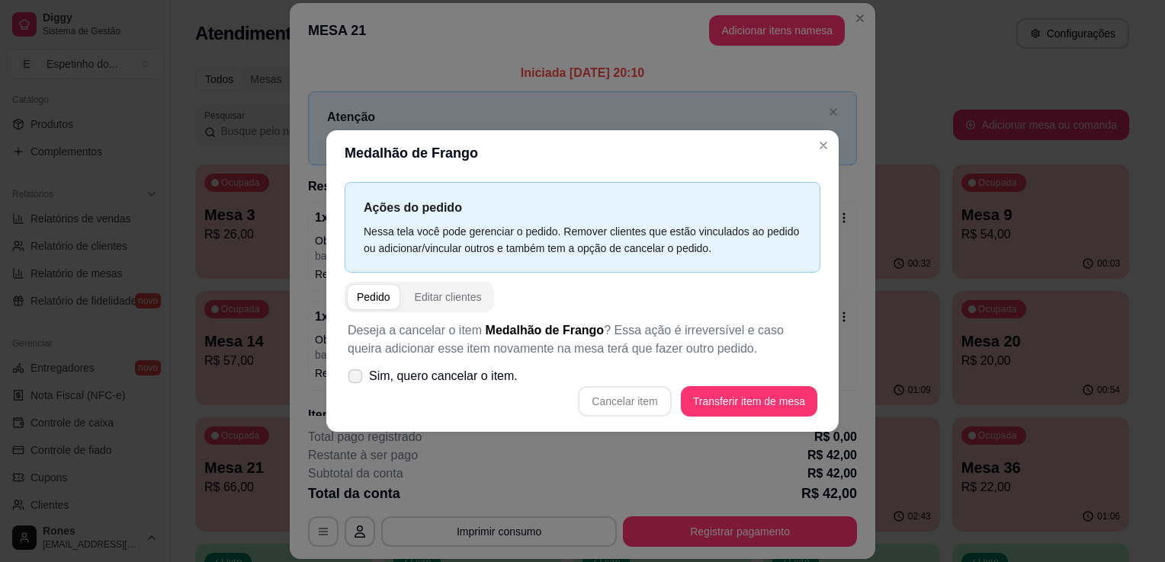
click at [469, 377] on span "Sim, quero cancelar o item." at bounding box center [443, 376] width 149 height 18
click at [357, 380] on input "Sim, quero cancelar o item." at bounding box center [352, 385] width 10 height 10
checkbox input "true"
click at [633, 403] on button "Cancelar item" at bounding box center [624, 402] width 91 height 30
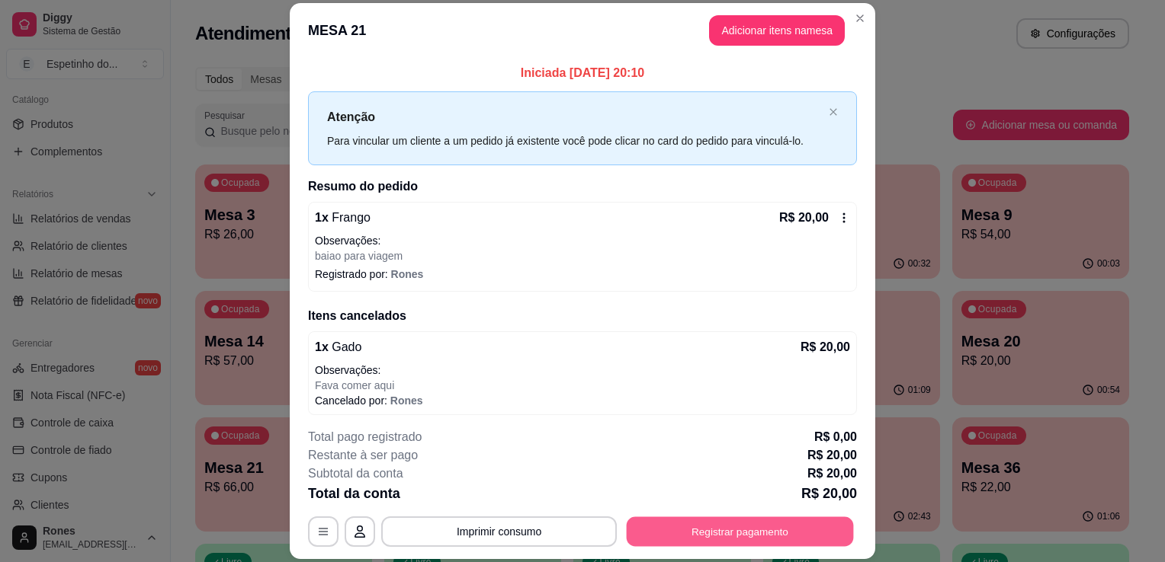
click at [765, 527] on button "Registrar pagamento" at bounding box center [740, 533] width 227 height 30
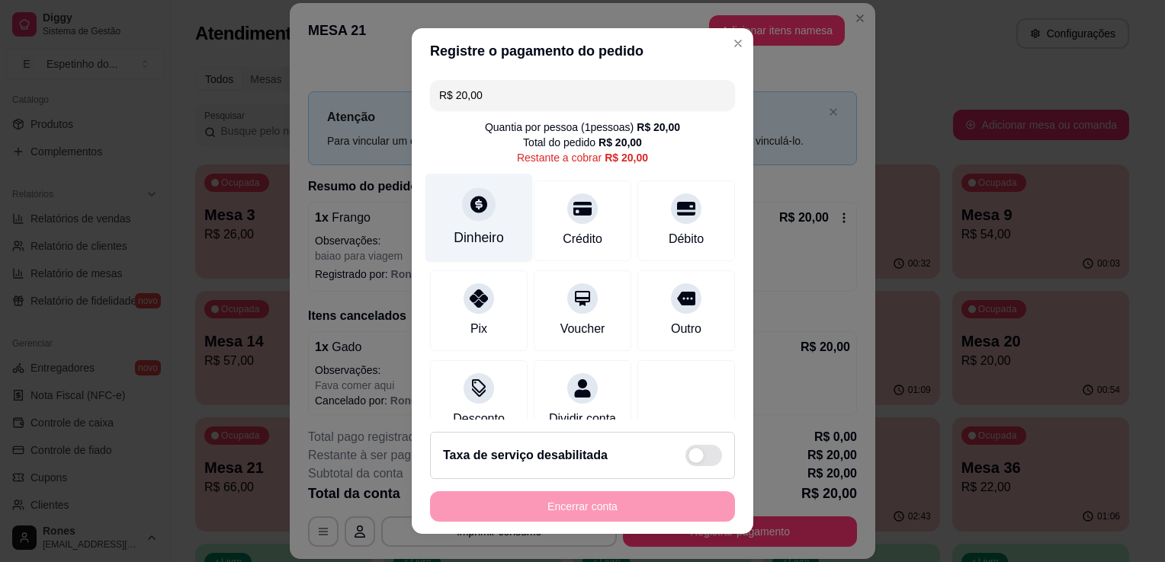
click at [482, 232] on div "Dinheiro" at bounding box center [478, 238] width 50 height 20
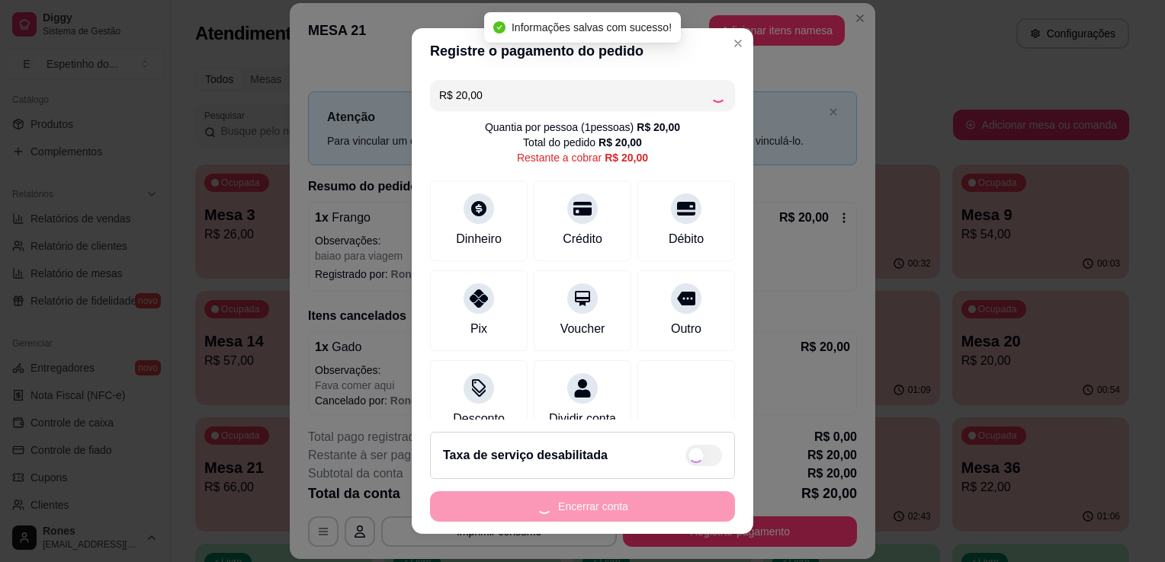
type input "R$ 0,00"
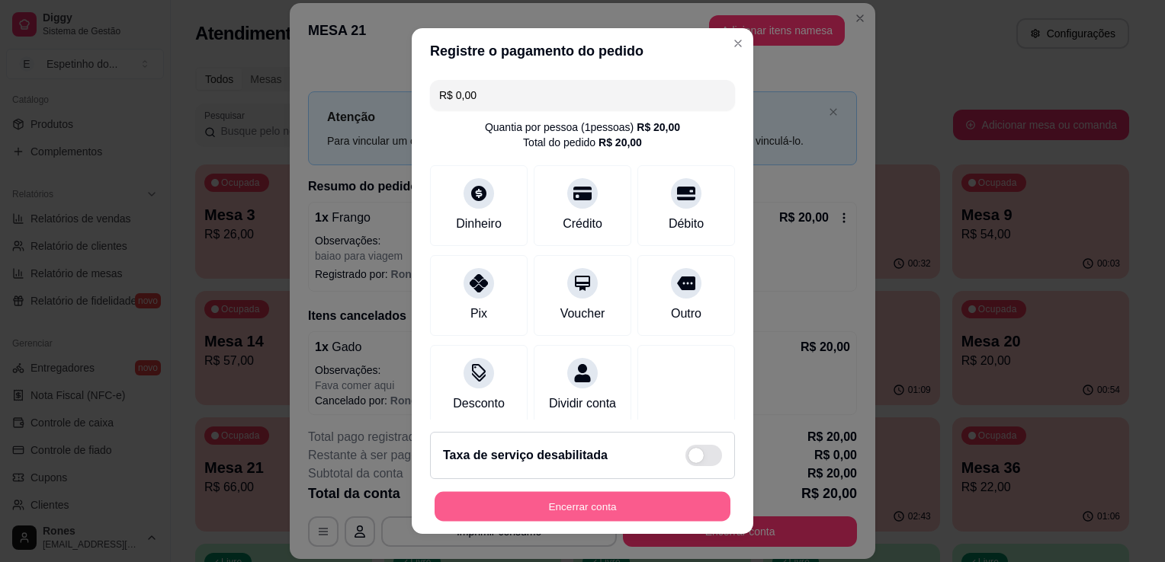
click at [581, 502] on button "Encerrar conta" at bounding box center [582, 507] width 296 height 30
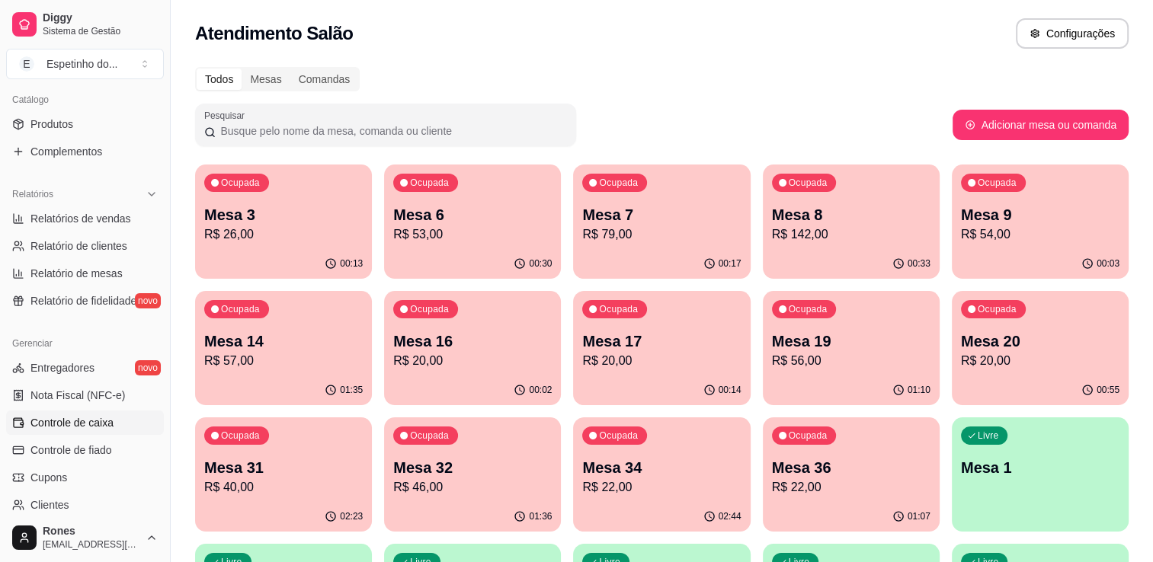
click at [91, 425] on span "Controle de caixa" at bounding box center [71, 422] width 83 height 15
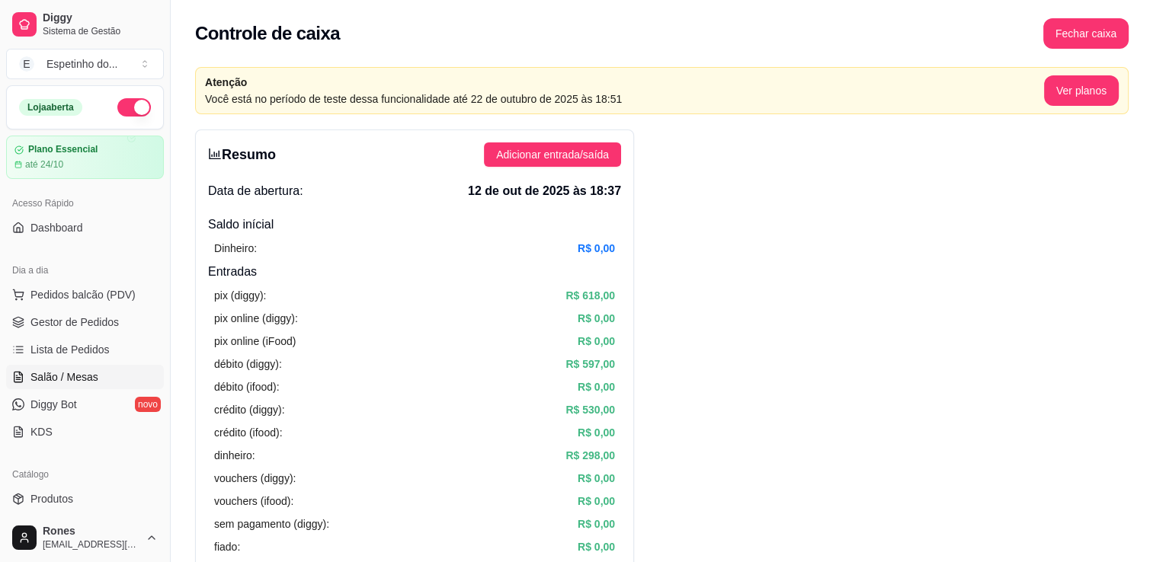
click at [65, 380] on span "Salão / Mesas" at bounding box center [64, 377] width 68 height 15
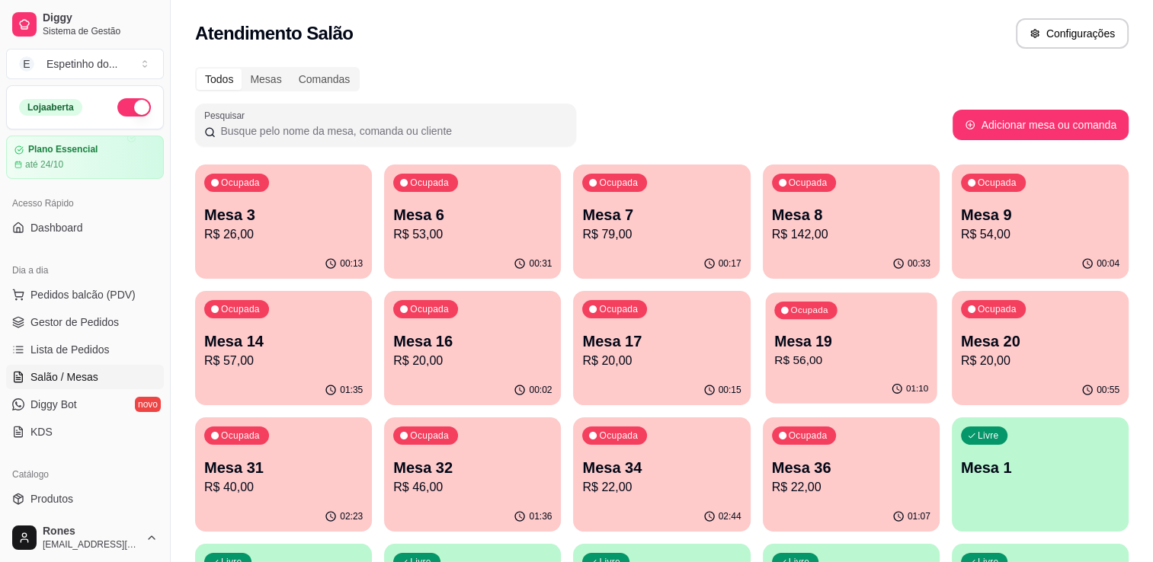
click at [832, 373] on div "Ocupada Mesa 19 R$ 56,00" at bounding box center [850, 334] width 171 height 82
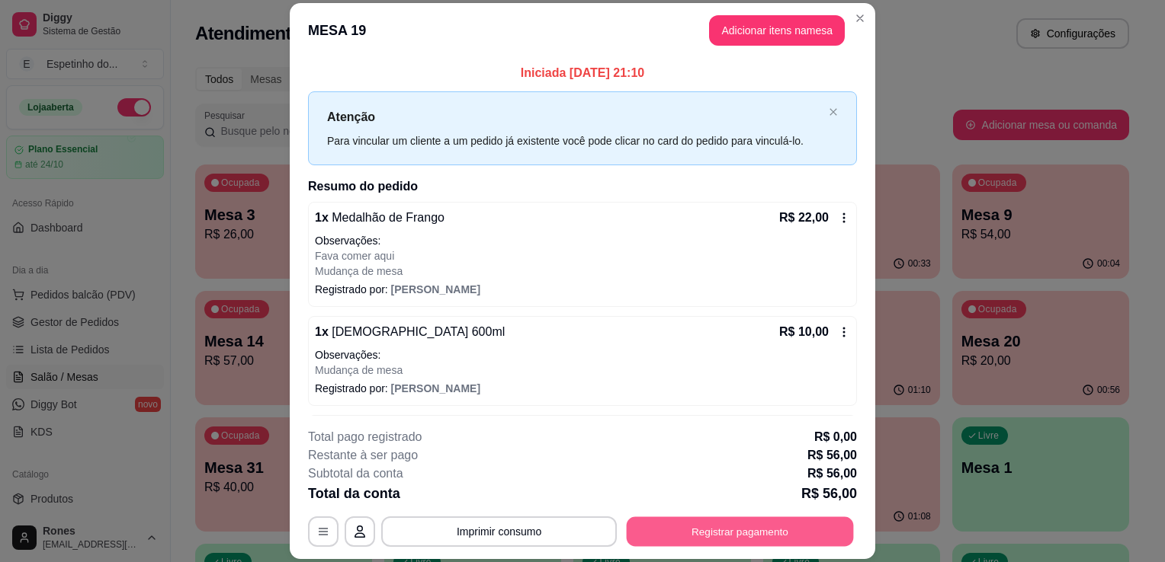
click at [779, 531] on button "Registrar pagamento" at bounding box center [740, 533] width 227 height 30
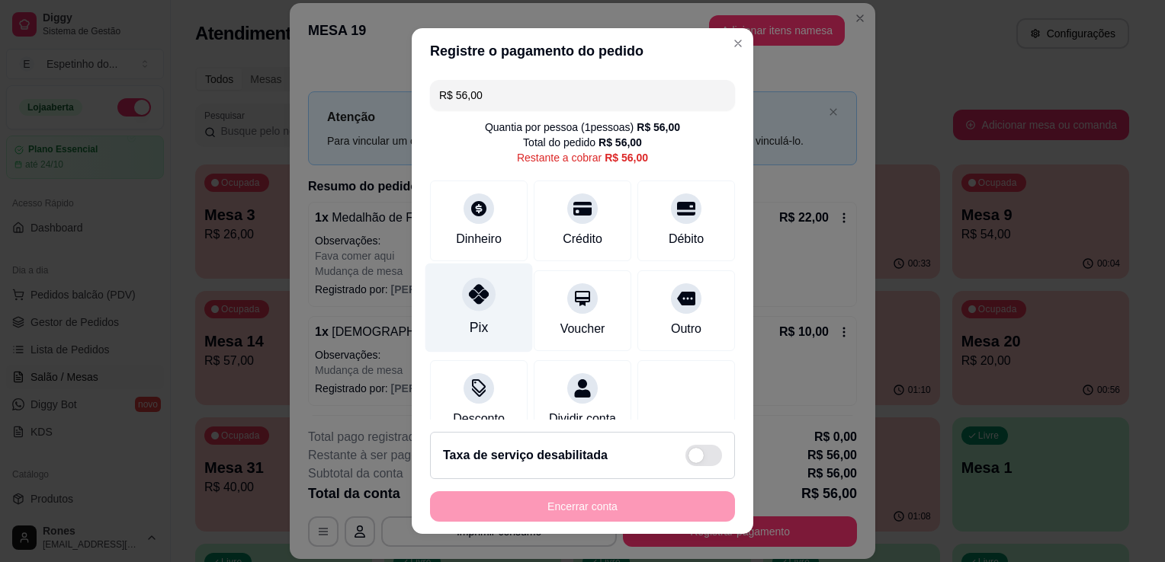
click at [469, 318] on div "Pix" at bounding box center [478, 328] width 18 height 20
type input "R$ 0,00"
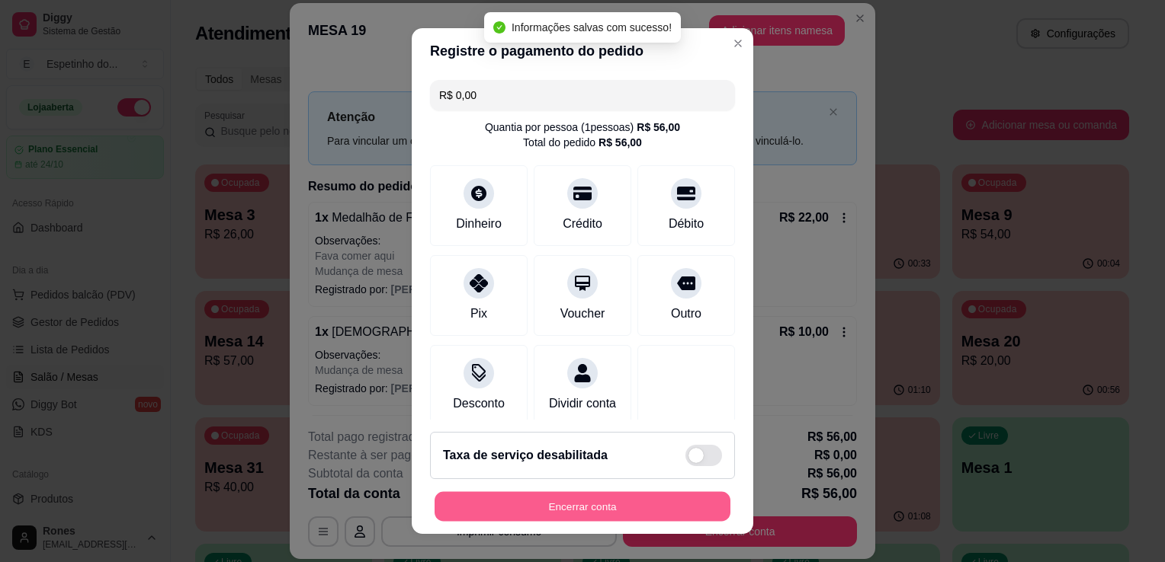
click at [613, 502] on button "Encerrar conta" at bounding box center [582, 507] width 296 height 30
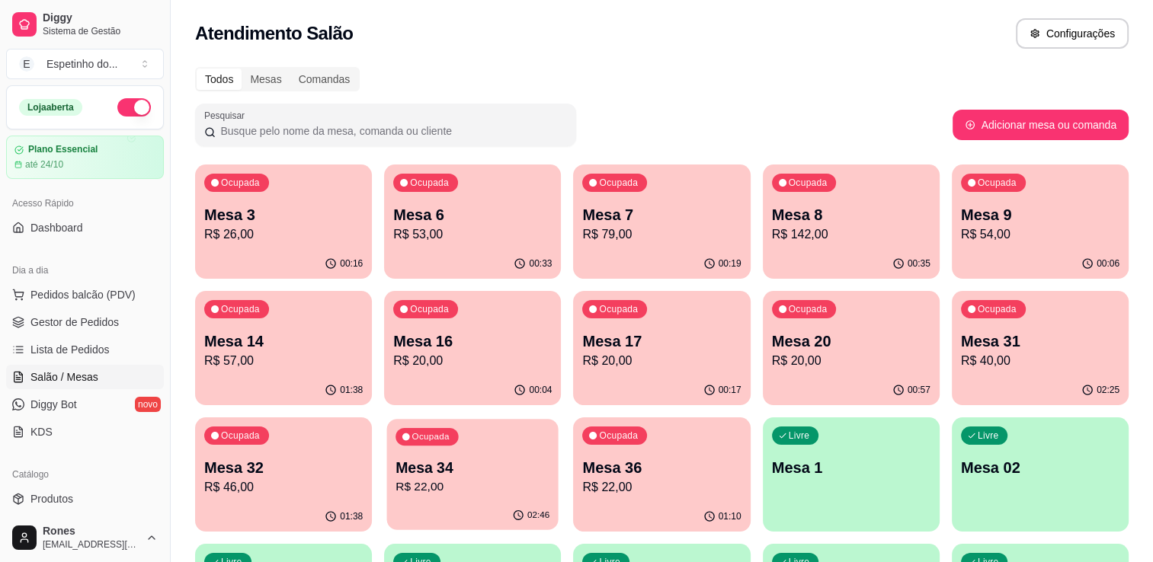
click at [442, 480] on p "R$ 22,00" at bounding box center [473, 488] width 154 height 18
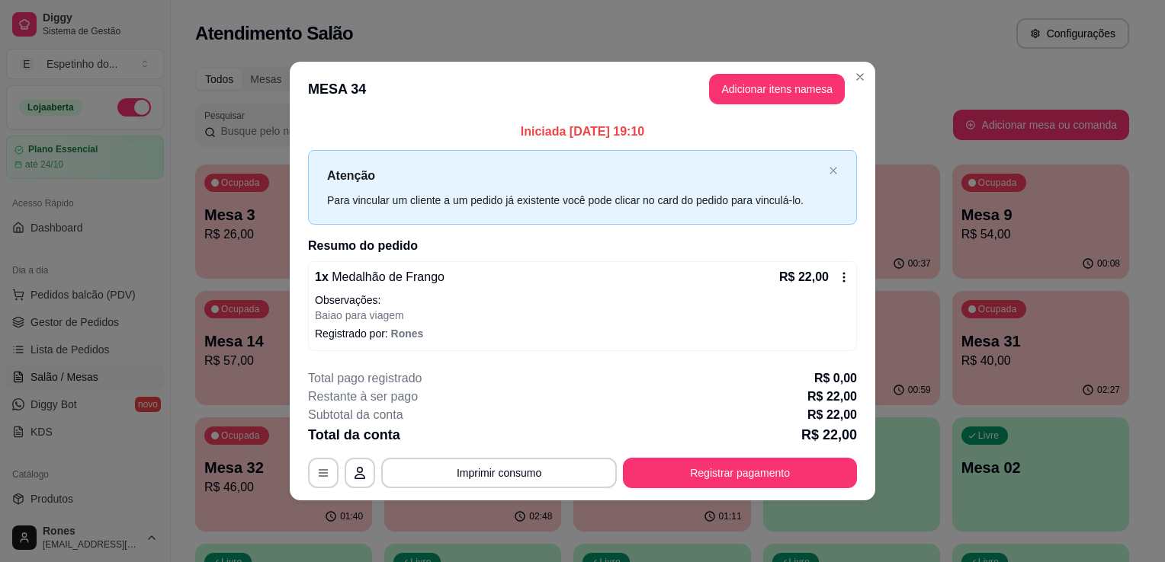
click at [844, 279] on icon at bounding box center [844, 277] width 12 height 12
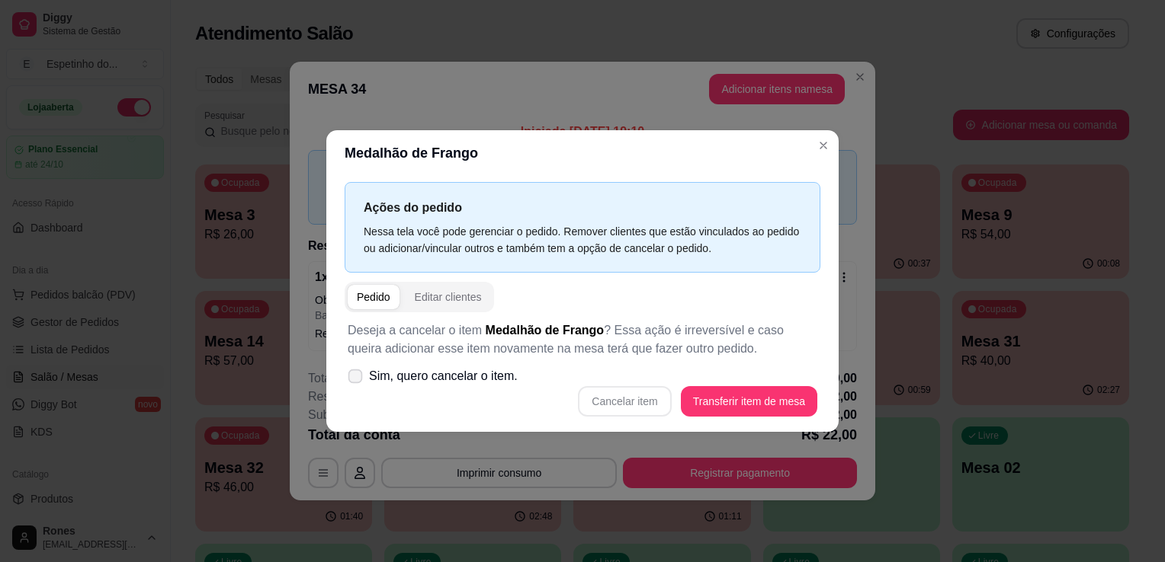
click at [476, 376] on span "Sim, quero cancelar o item." at bounding box center [443, 376] width 149 height 18
click at [357, 380] on input "Sim, quero cancelar o item." at bounding box center [352, 385] width 10 height 10
checkbox input "true"
click at [646, 398] on button "Cancelar item" at bounding box center [624, 402] width 91 height 30
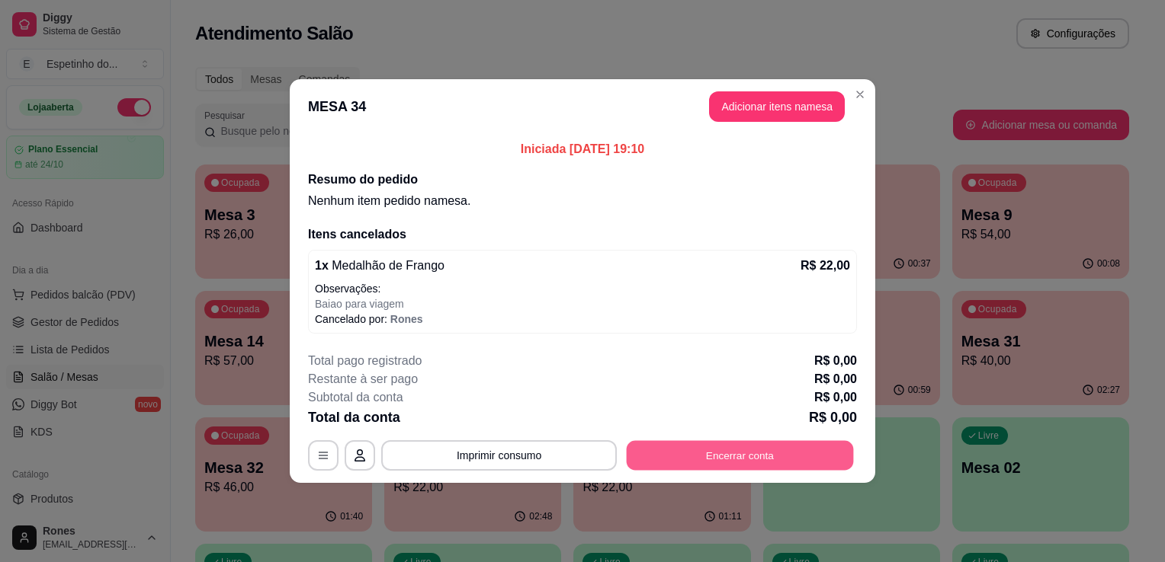
click at [735, 448] on button "Encerrar conta" at bounding box center [740, 456] width 227 height 30
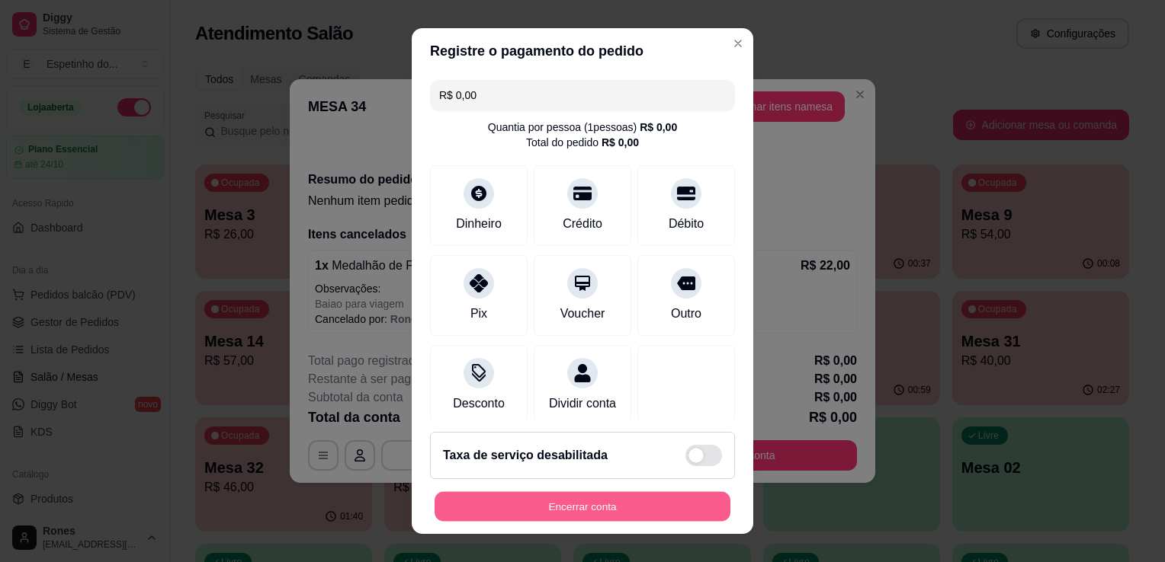
click at [576, 510] on button "Encerrar conta" at bounding box center [582, 507] width 296 height 30
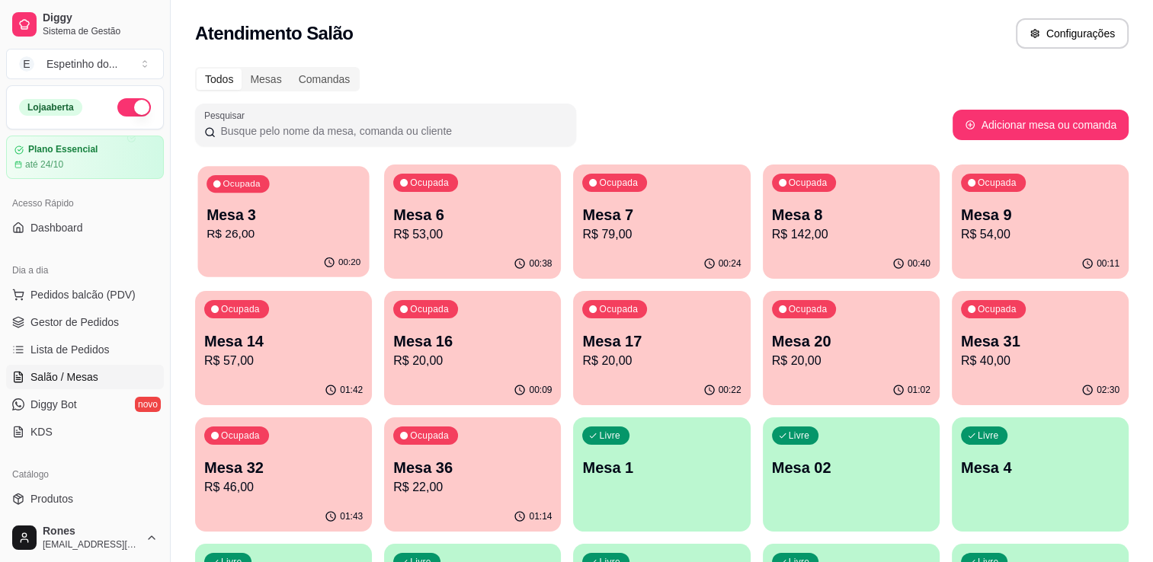
click at [265, 229] on p "R$ 26,00" at bounding box center [284, 235] width 154 height 18
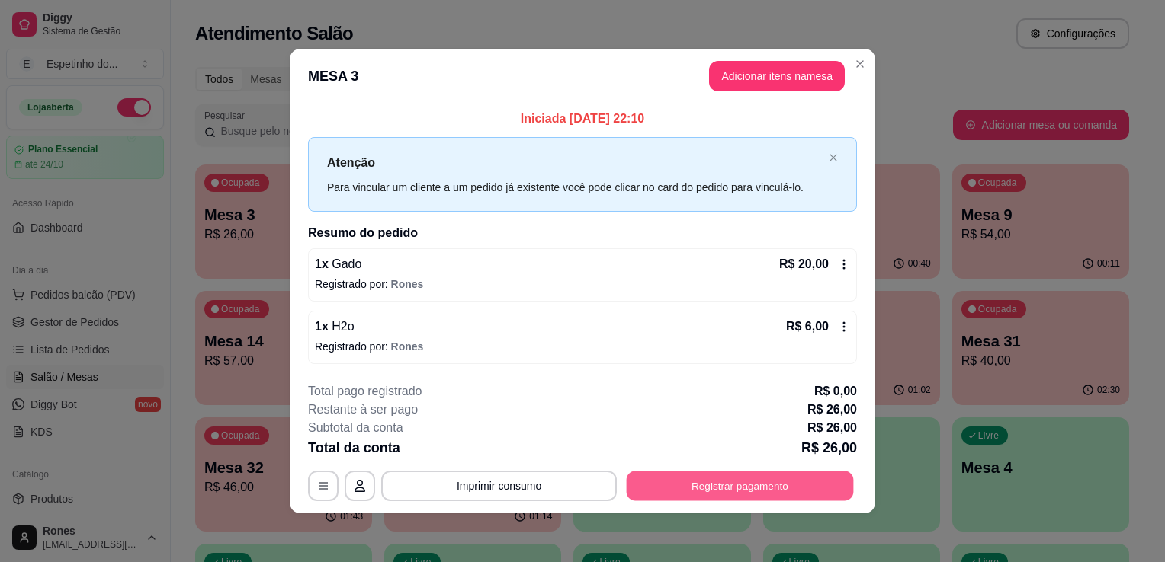
click at [761, 489] on button "Registrar pagamento" at bounding box center [740, 486] width 227 height 30
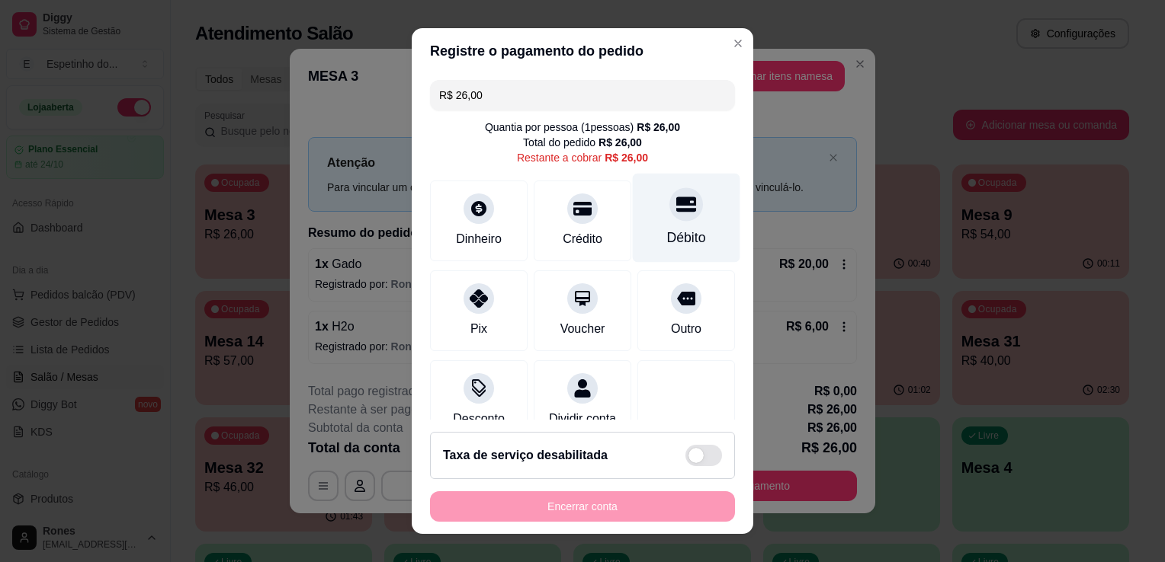
click at [660, 248] on div "Débito" at bounding box center [686, 218] width 107 height 89
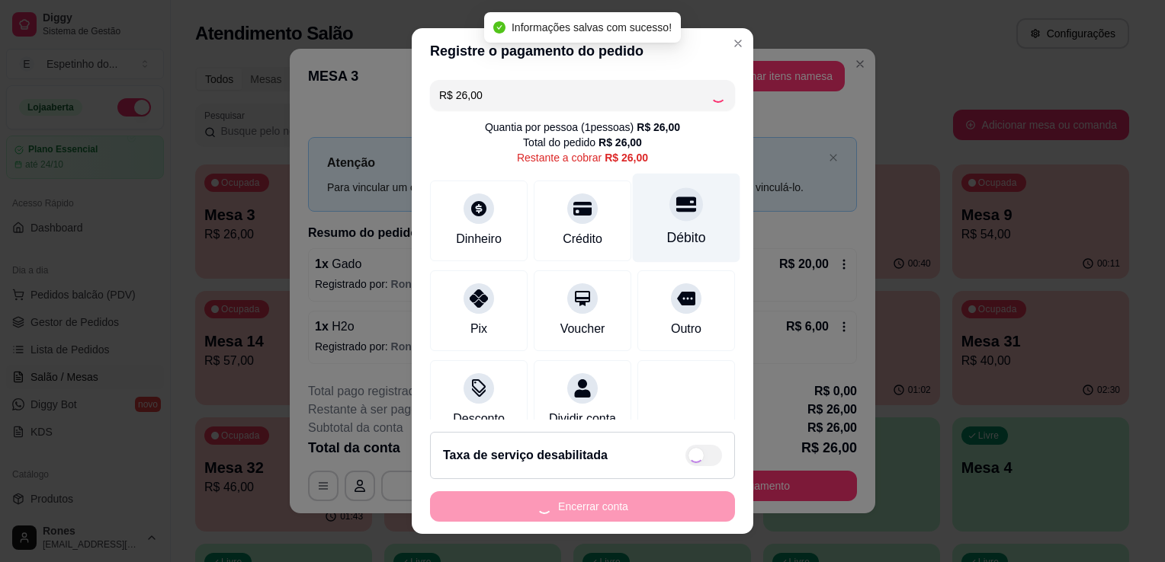
type input "R$ 0,00"
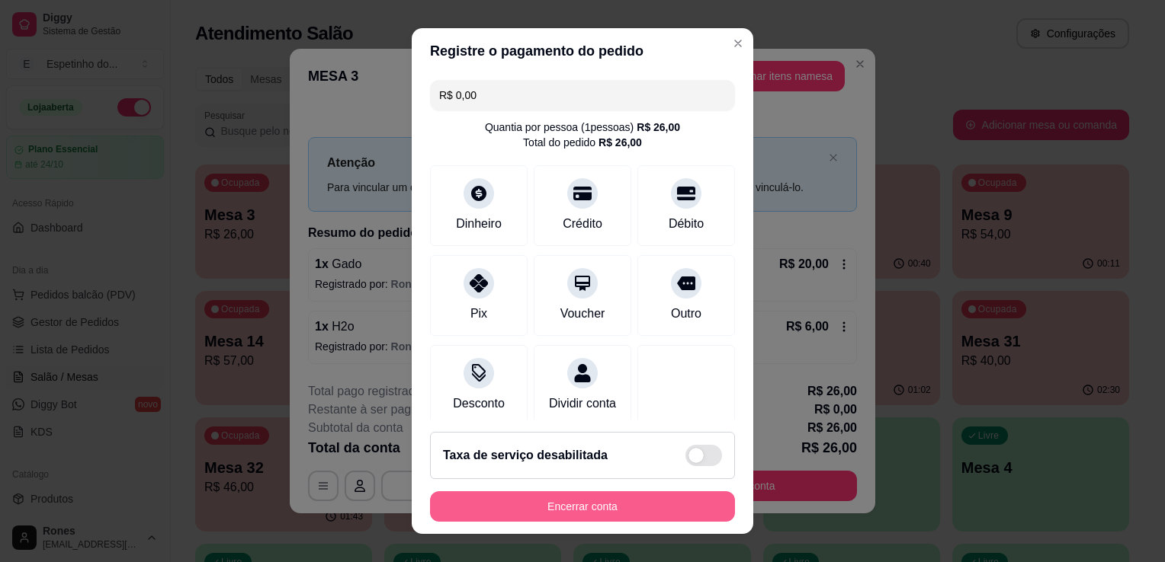
click at [579, 518] on button "Encerrar conta" at bounding box center [582, 507] width 305 height 30
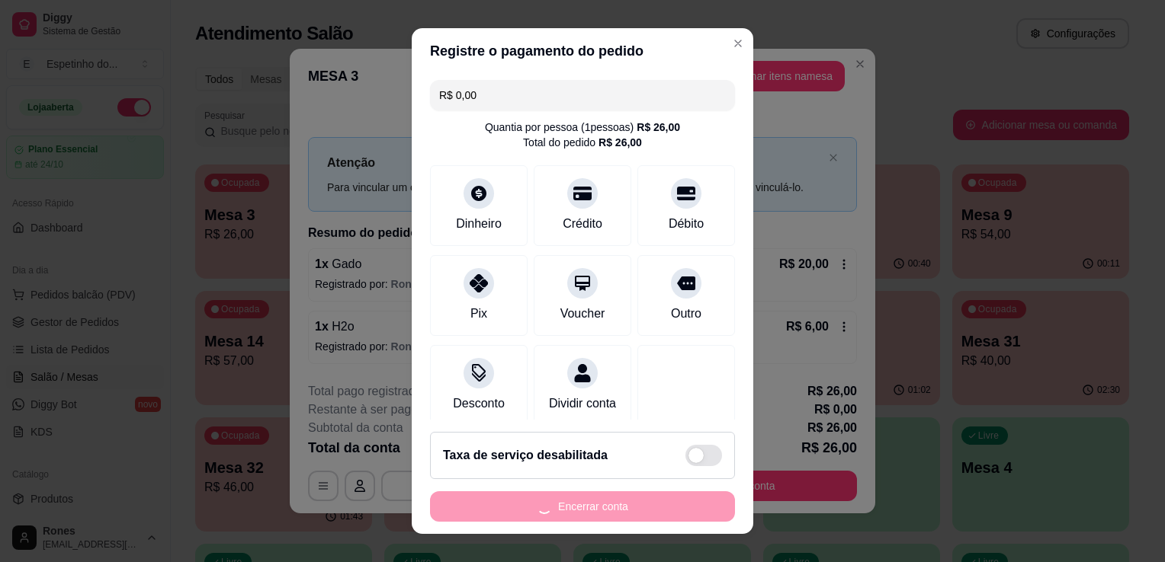
click at [579, 518] on div "Encerrar conta" at bounding box center [582, 507] width 305 height 30
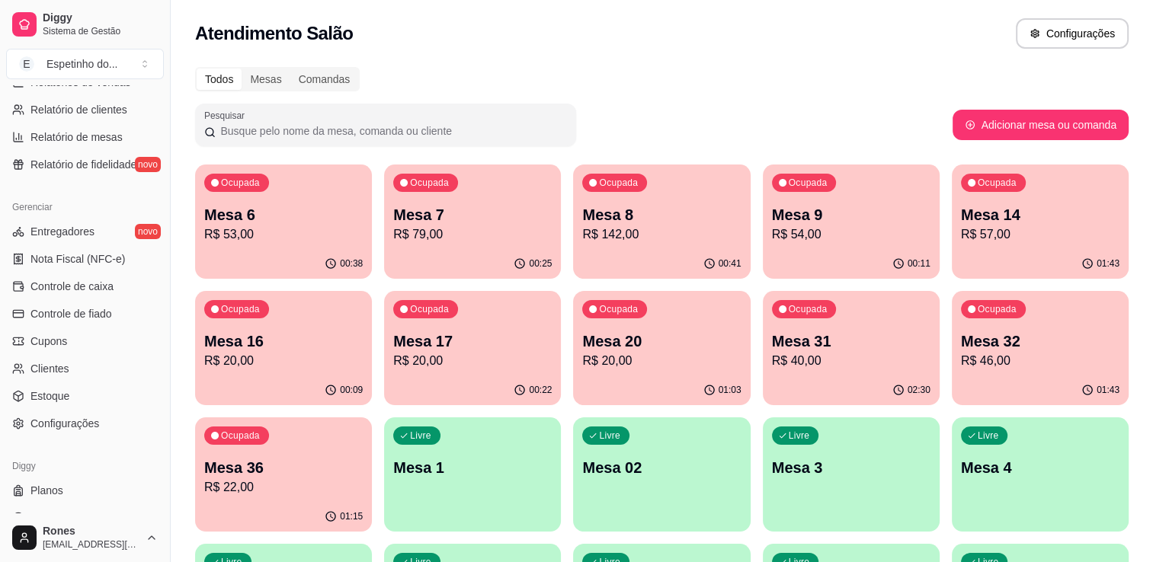
scroll to position [534, 0]
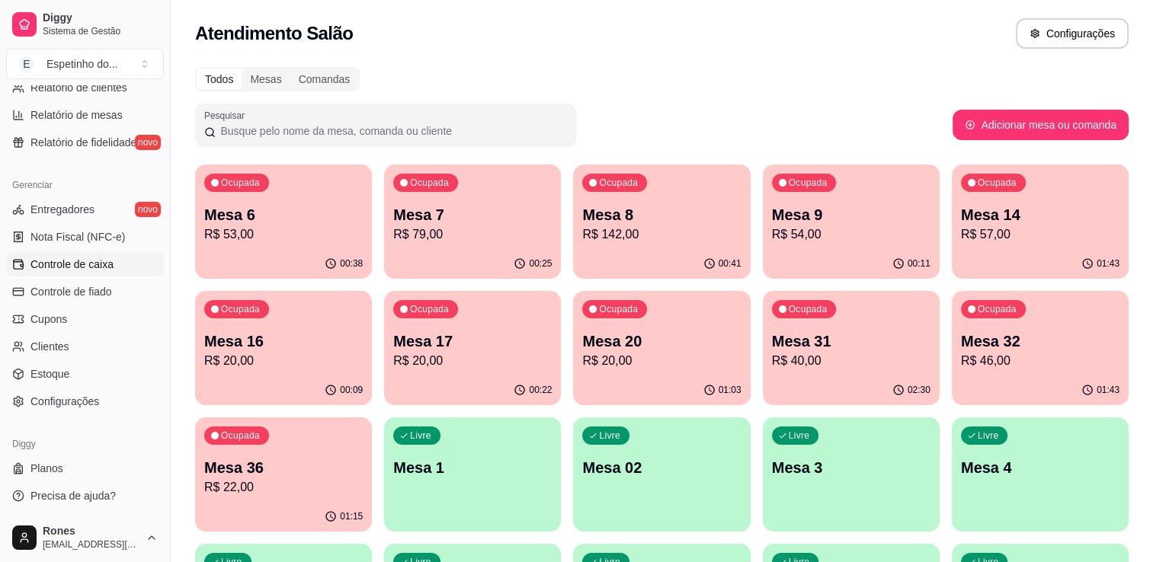
click at [67, 261] on span "Controle de caixa" at bounding box center [71, 264] width 83 height 15
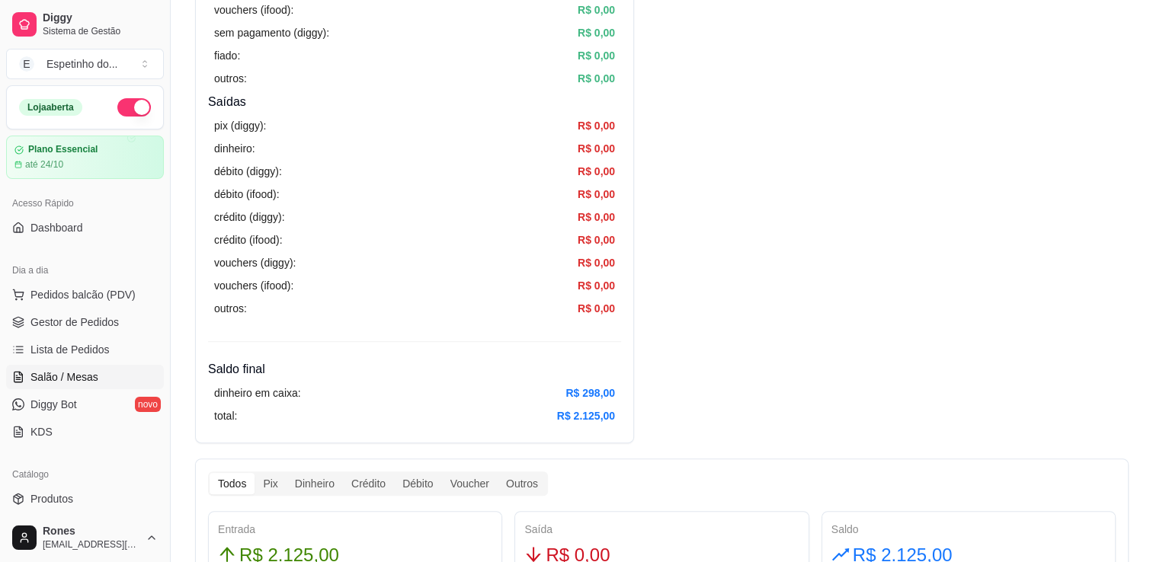
click at [62, 374] on span "Salão / Mesas" at bounding box center [64, 377] width 68 height 15
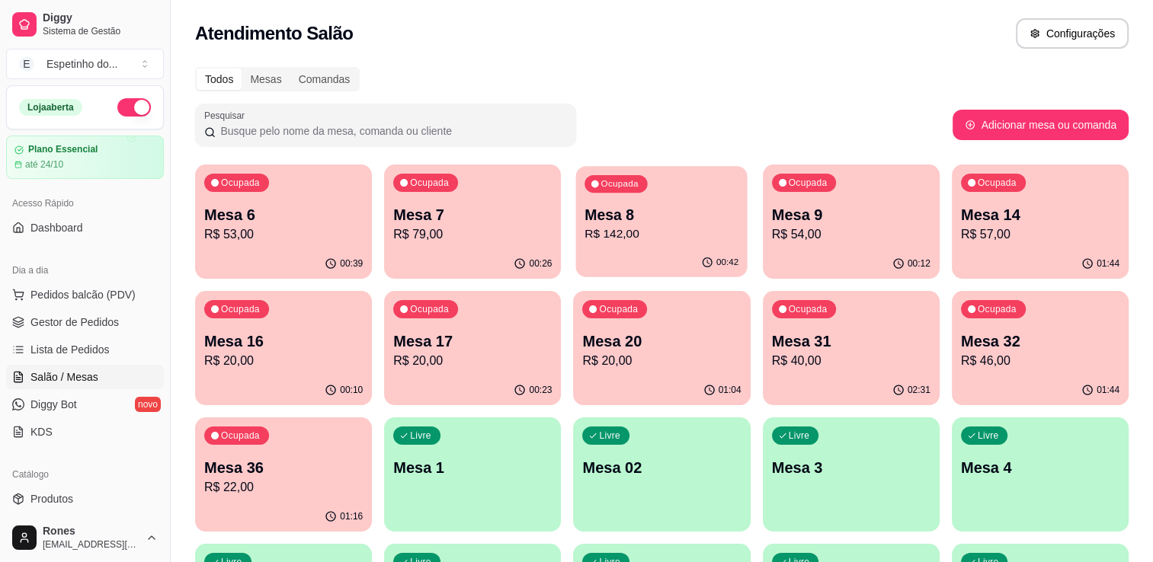
click at [643, 254] on div "00:42" at bounding box center [661, 262] width 171 height 29
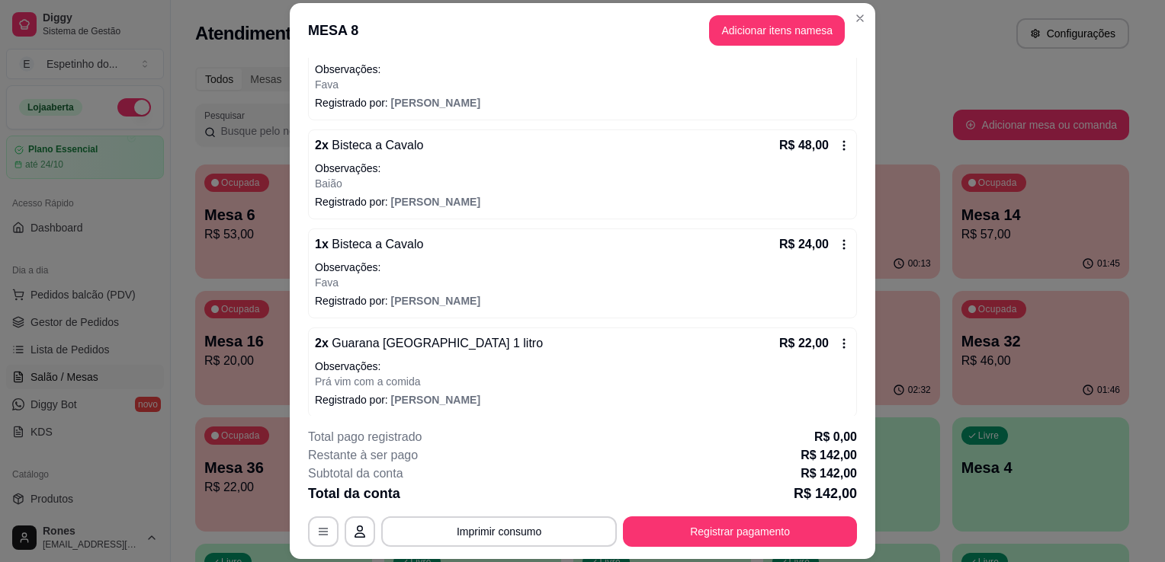
scroll to position [177, 0]
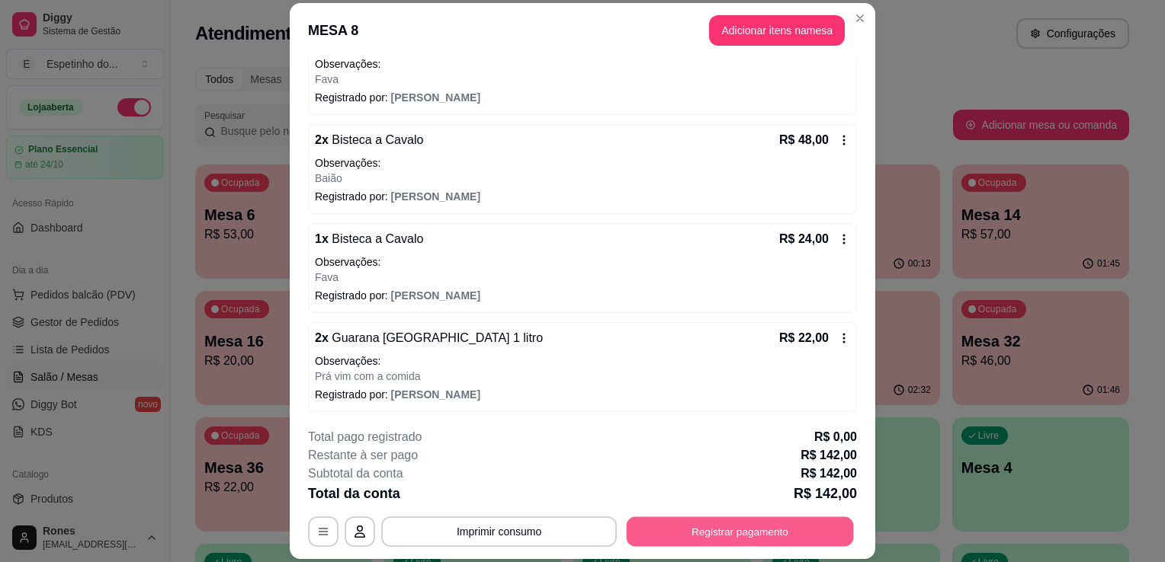
click at [738, 528] on button "Registrar pagamento" at bounding box center [740, 533] width 227 height 30
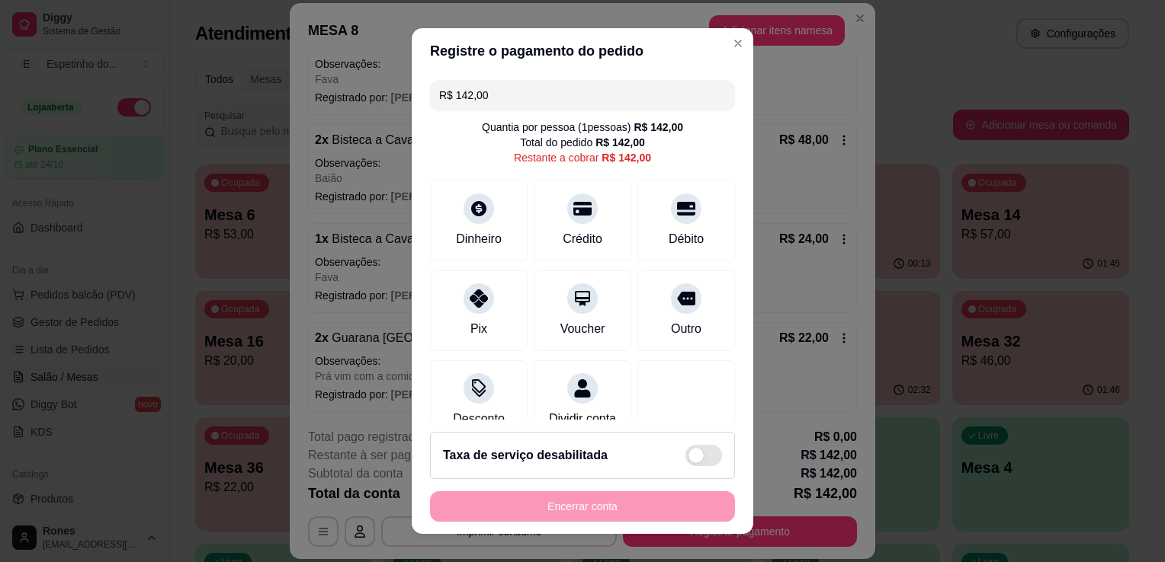
click at [560, 87] on input "R$ 142,00" at bounding box center [582, 95] width 287 height 30
click at [486, 312] on div "Pix" at bounding box center [478, 308] width 107 height 89
click at [532, 92] on input "R$ 113,60" at bounding box center [582, 95] width 287 height 30
click at [678, 245] on div "Débito" at bounding box center [686, 238] width 39 height 20
click at [539, 105] on input "R$ 56,80" at bounding box center [582, 95] width 287 height 30
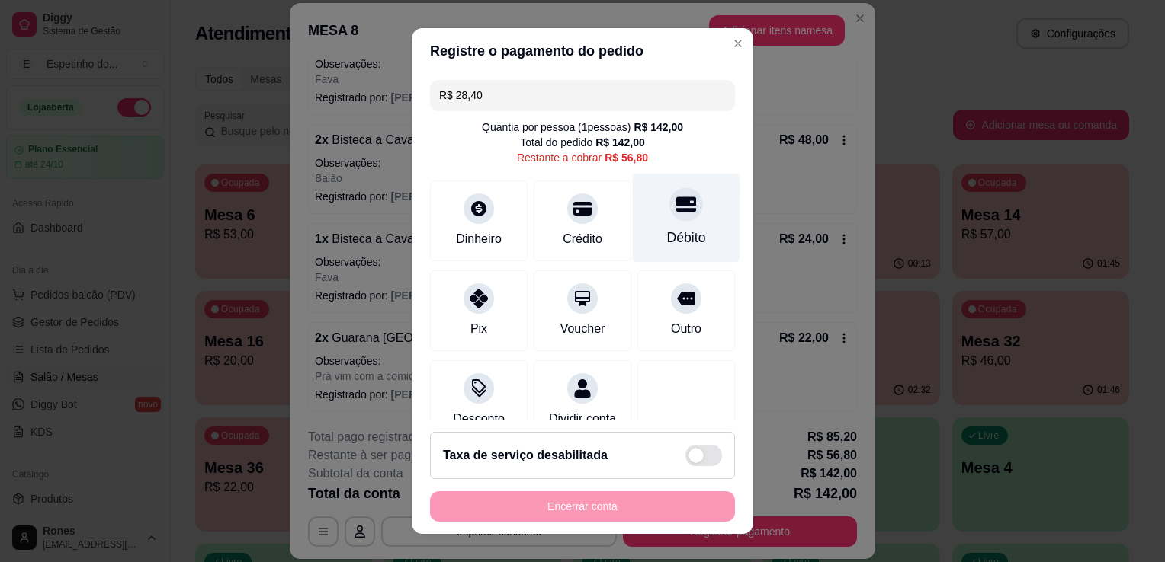
click at [673, 236] on div "Débito" at bounding box center [686, 238] width 39 height 20
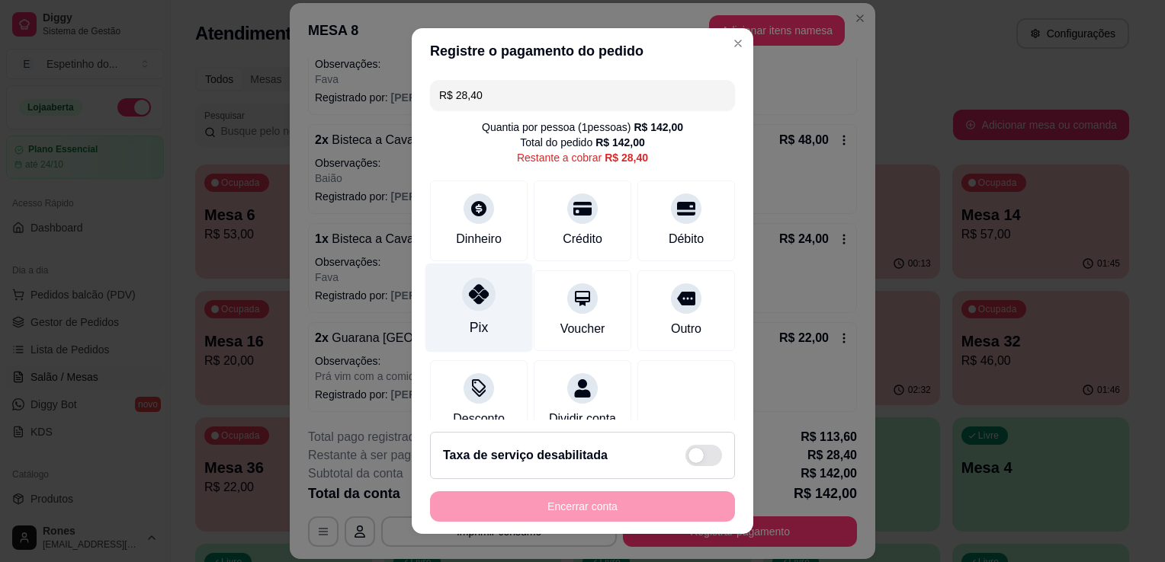
click at [497, 322] on div "Pix" at bounding box center [478, 308] width 107 height 89
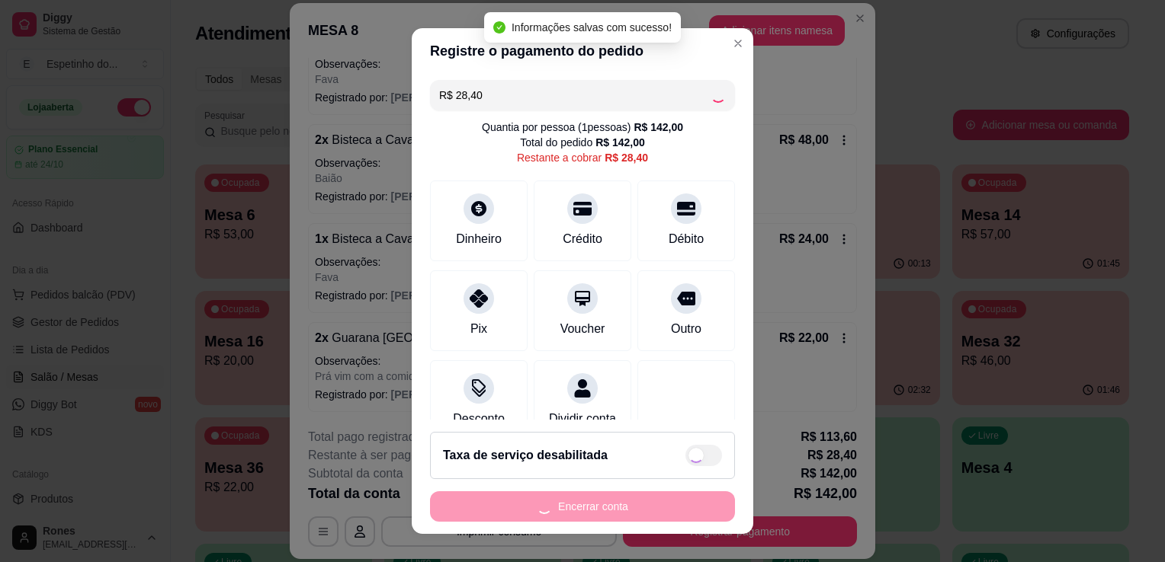
type input "R$ 0,00"
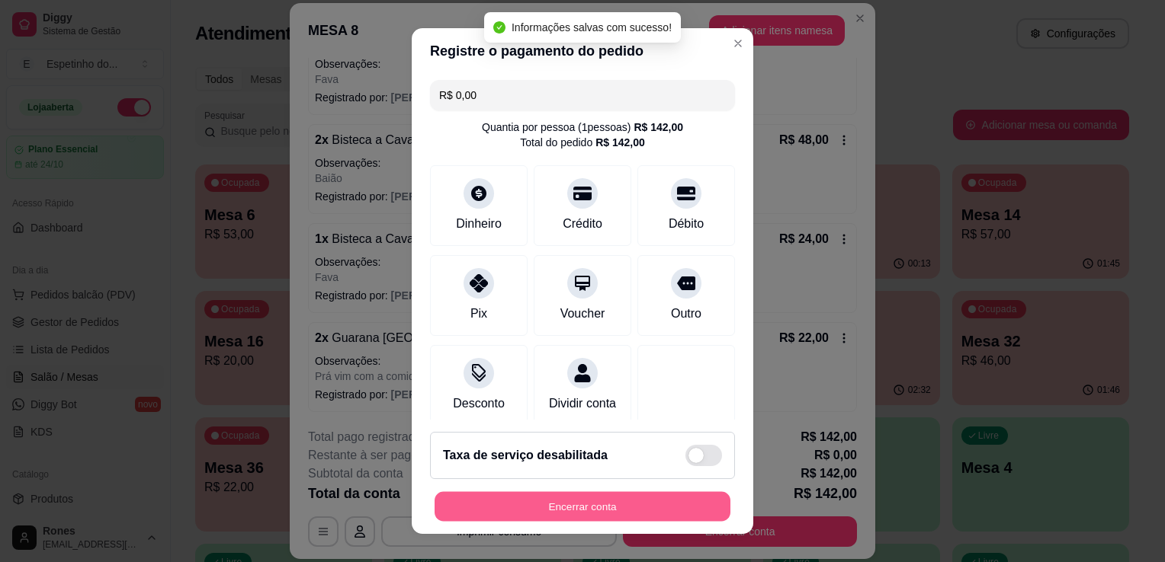
click at [646, 514] on button "Encerrar conta" at bounding box center [582, 507] width 296 height 30
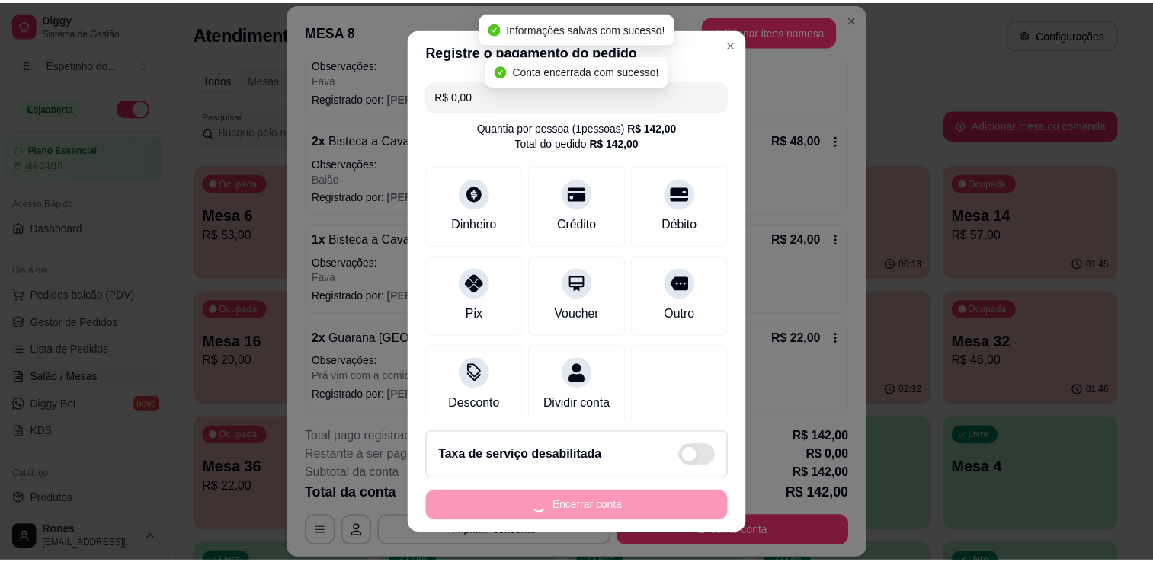
scroll to position [0, 0]
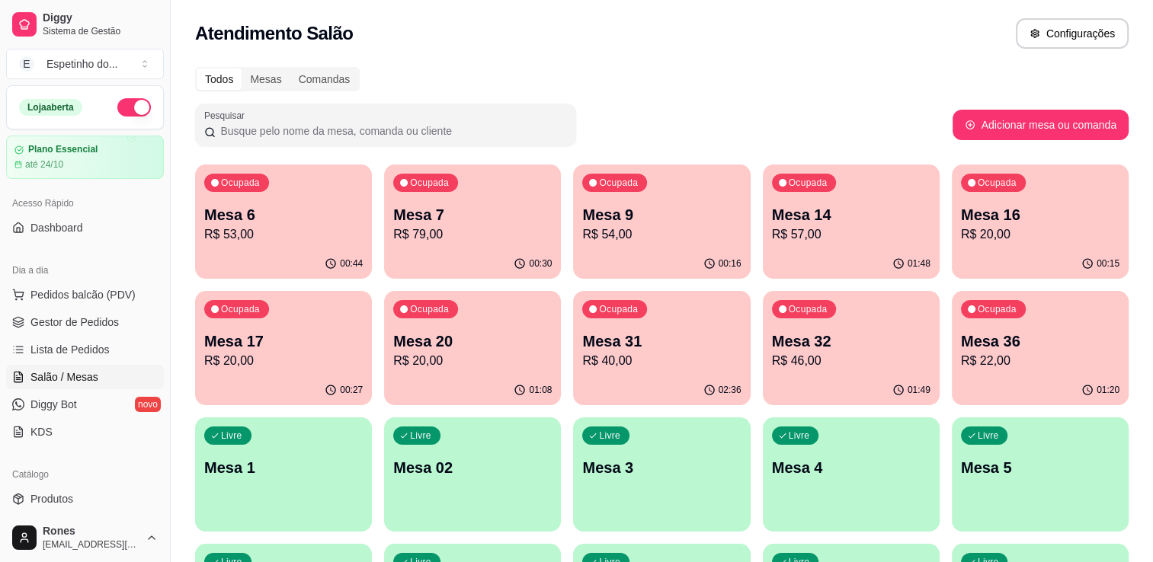
click at [440, 255] on div "00:30" at bounding box center [472, 264] width 177 height 30
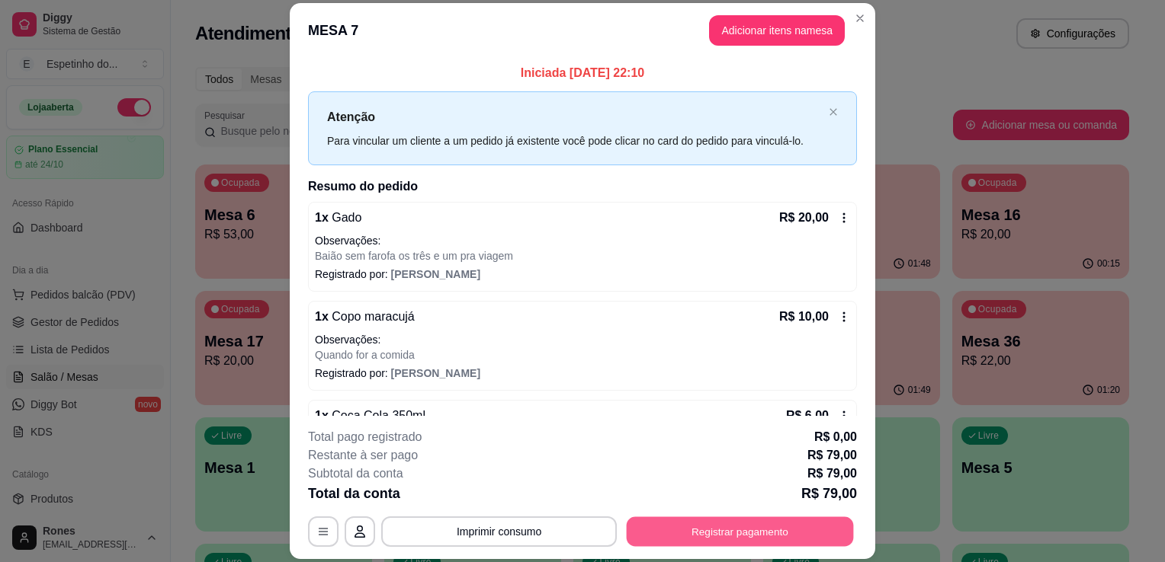
click at [731, 533] on button "Registrar pagamento" at bounding box center [740, 533] width 227 height 30
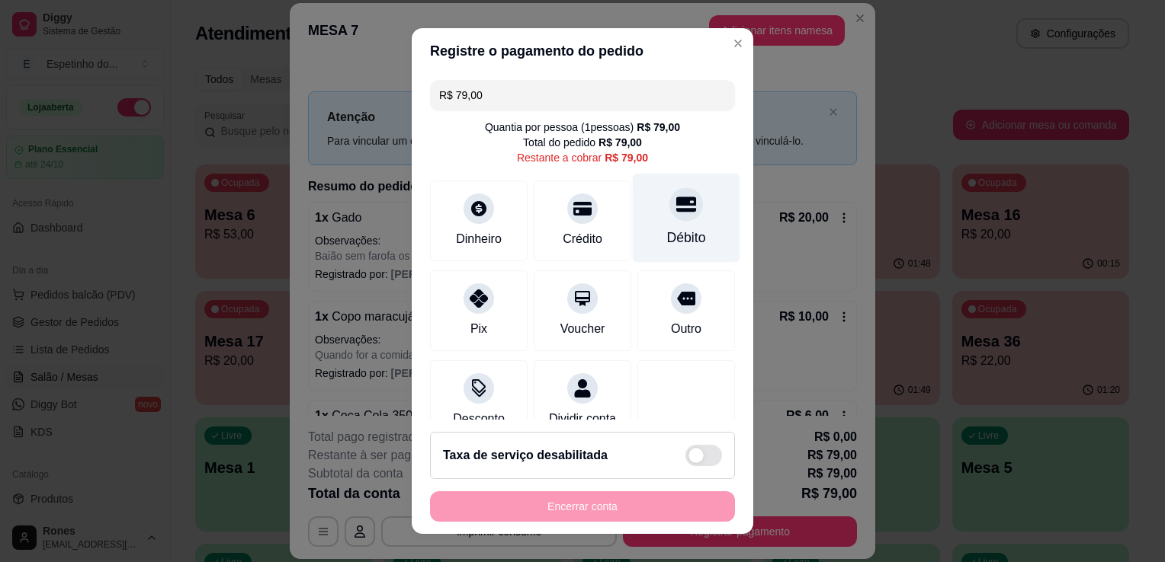
click at [667, 245] on div "Débito" at bounding box center [686, 238] width 39 height 20
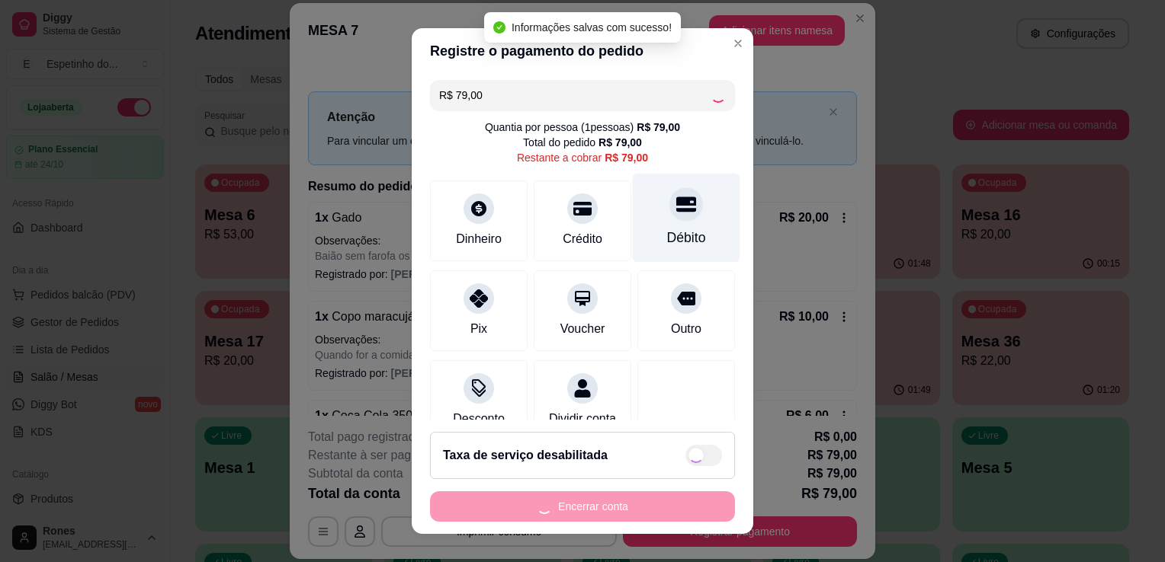
type input "R$ 0,00"
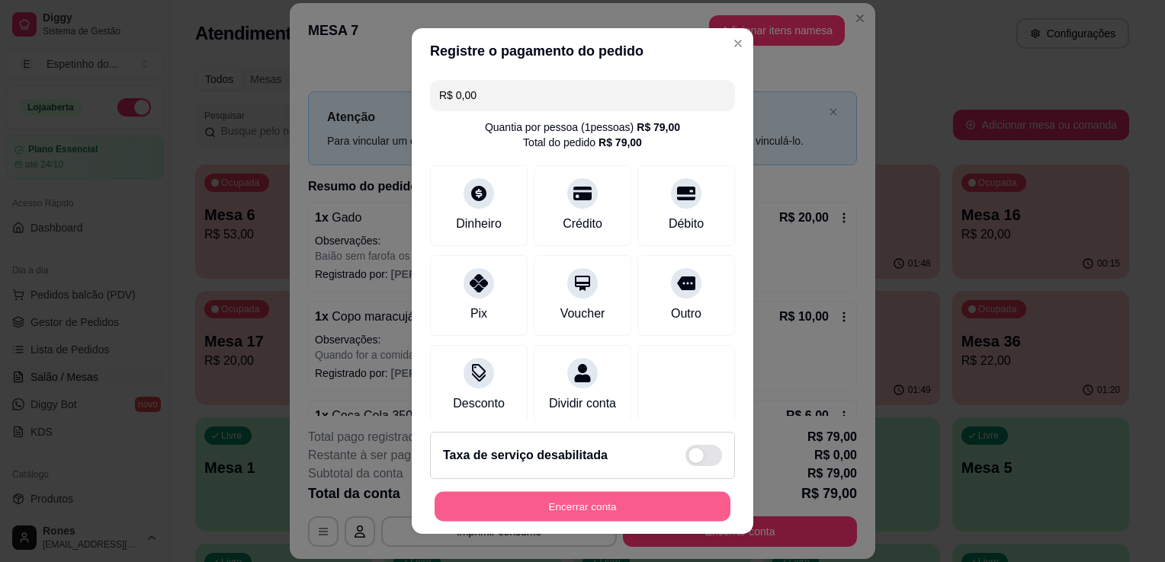
click at [619, 509] on button "Encerrar conta" at bounding box center [582, 507] width 296 height 30
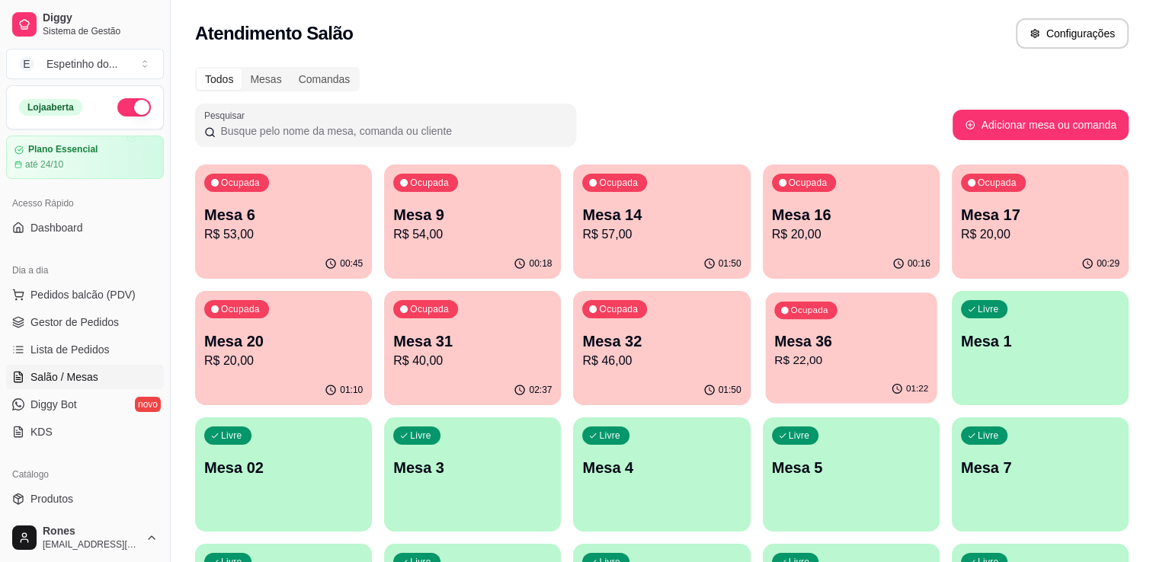
click at [861, 374] on div "Ocupada Mesa 36 R$ 22,00" at bounding box center [850, 334] width 171 height 82
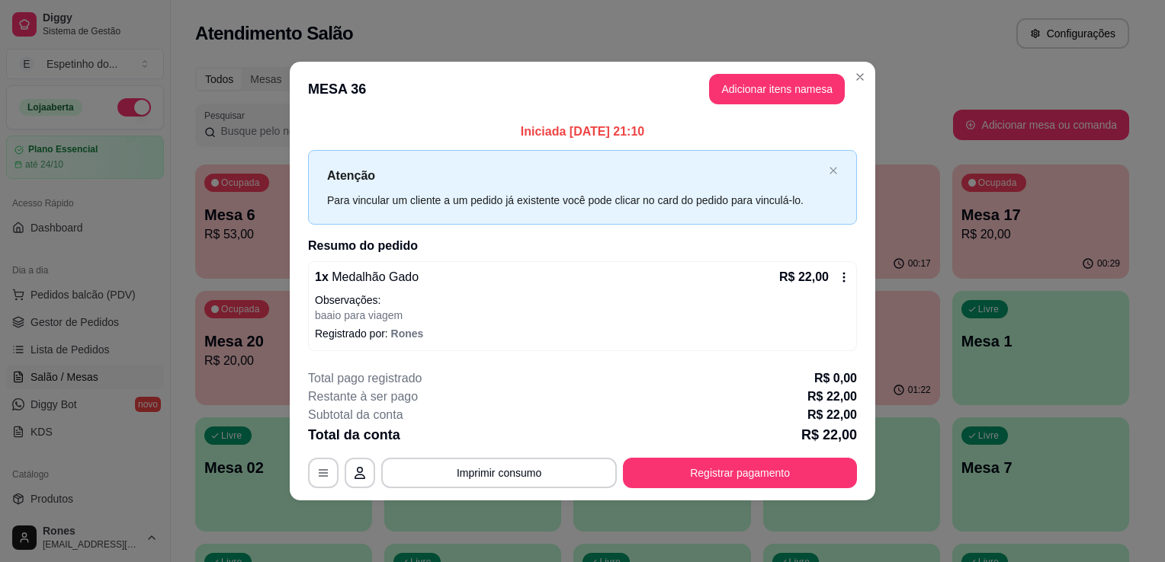
click at [841, 272] on icon at bounding box center [844, 277] width 12 height 12
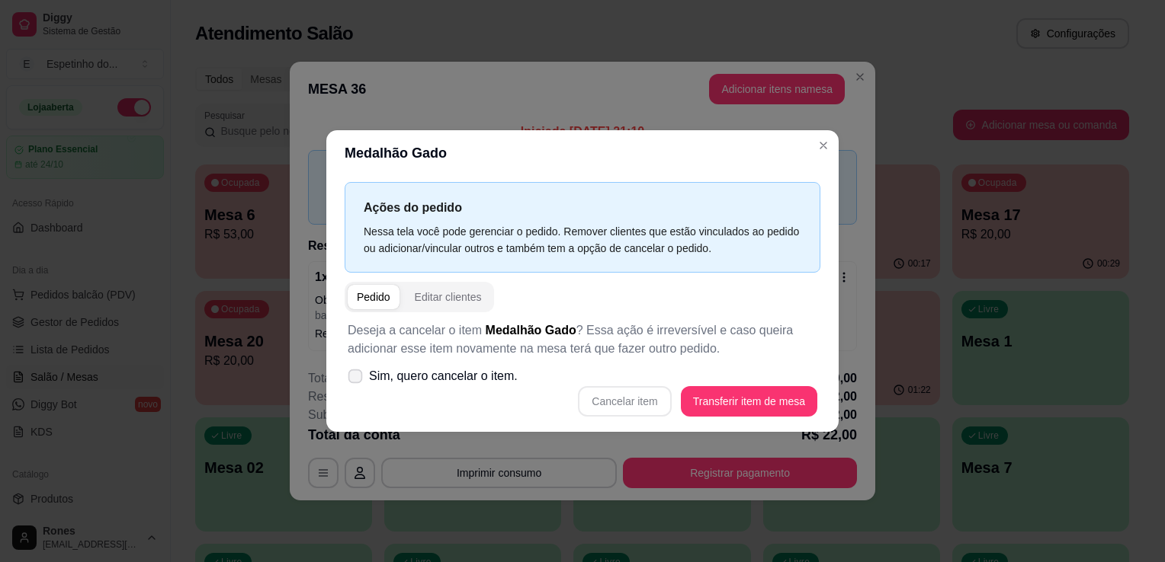
click at [415, 383] on span "Sim, quero cancelar o item." at bounding box center [443, 376] width 149 height 18
click at [357, 383] on input "Sim, quero cancelar o item." at bounding box center [352, 385] width 10 height 10
checkbox input "true"
click at [623, 400] on button "Cancelar item" at bounding box center [624, 402] width 91 height 30
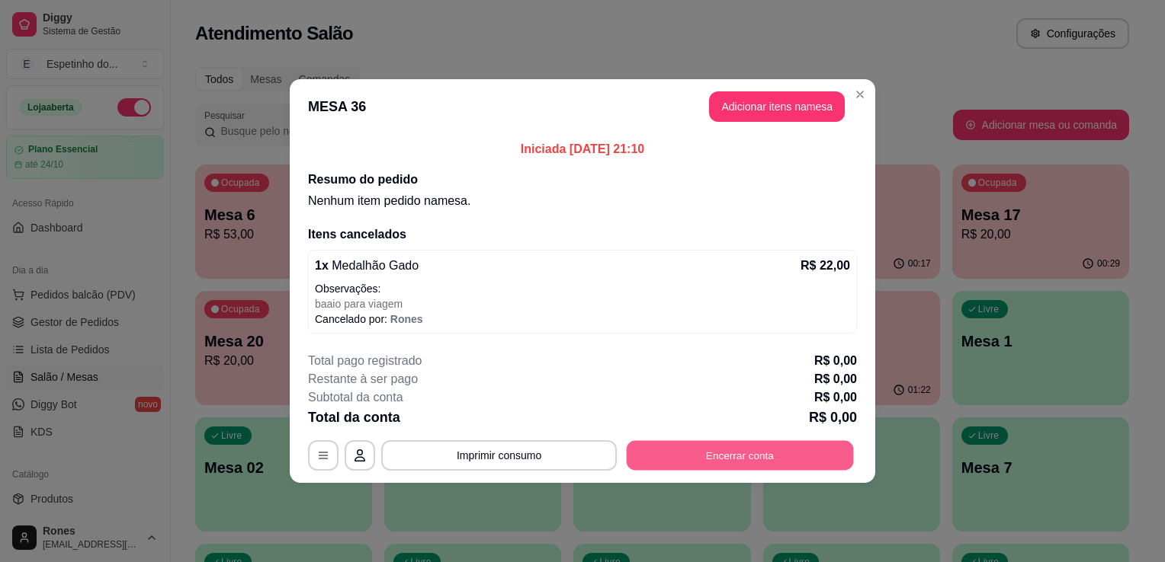
click at [779, 457] on button "Encerrar conta" at bounding box center [740, 456] width 227 height 30
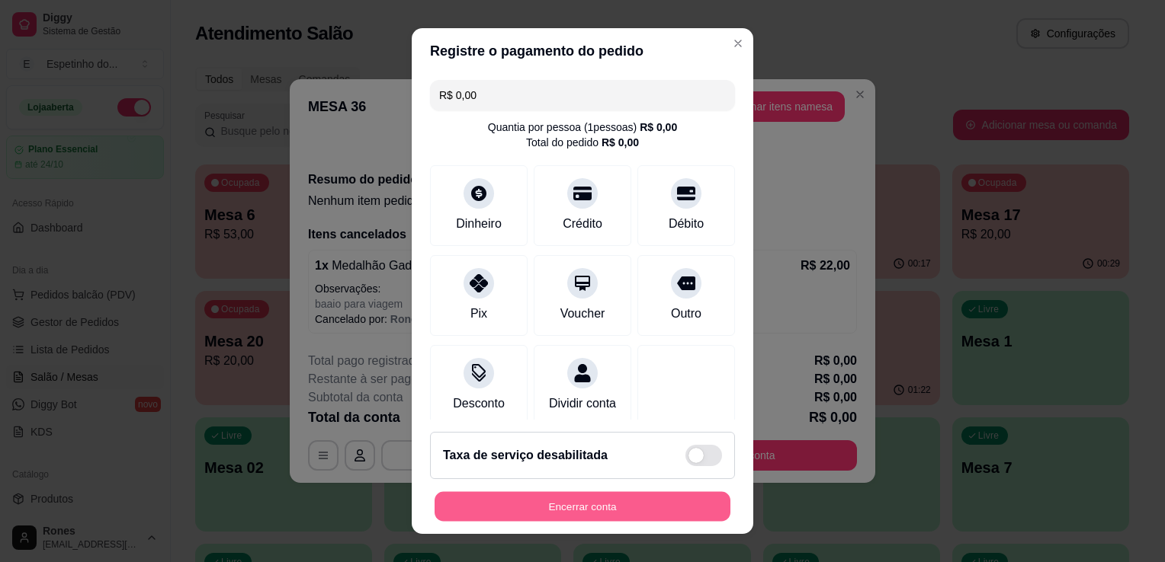
click at [589, 500] on button "Encerrar conta" at bounding box center [582, 507] width 296 height 30
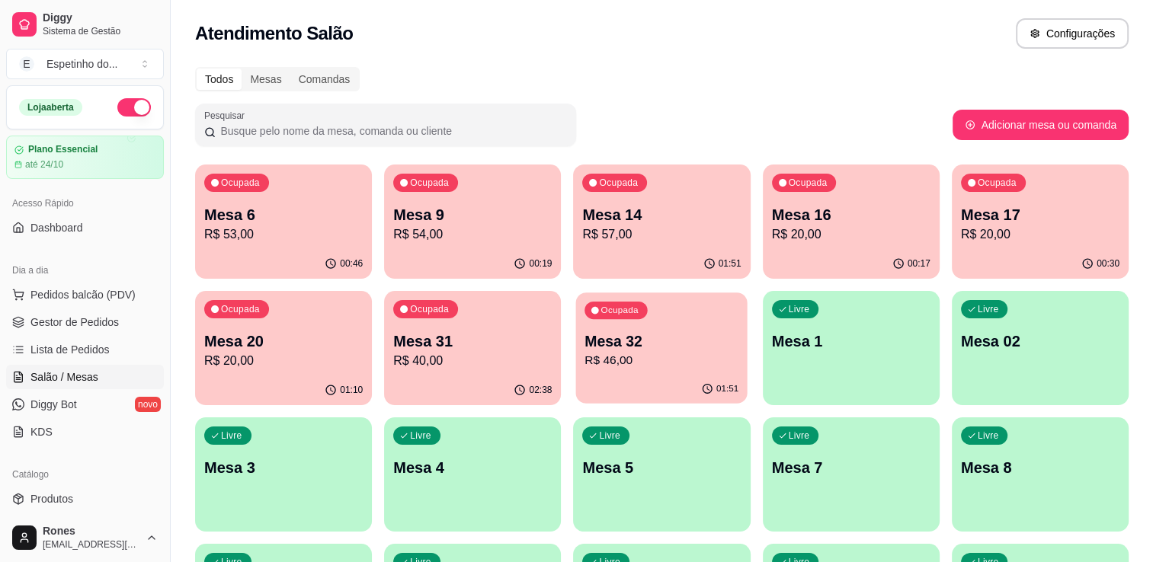
click at [636, 389] on div "01:51" at bounding box center [661, 389] width 171 height 29
click at [884, 219] on p "Mesa 16" at bounding box center [851, 214] width 159 height 21
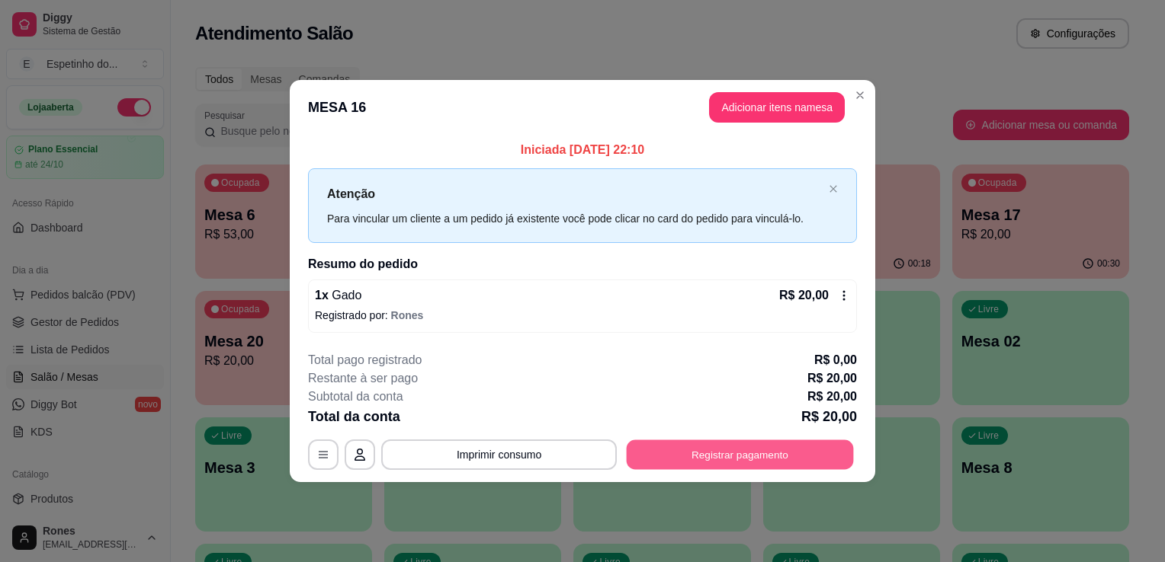
click at [761, 454] on button "Registrar pagamento" at bounding box center [740, 455] width 227 height 30
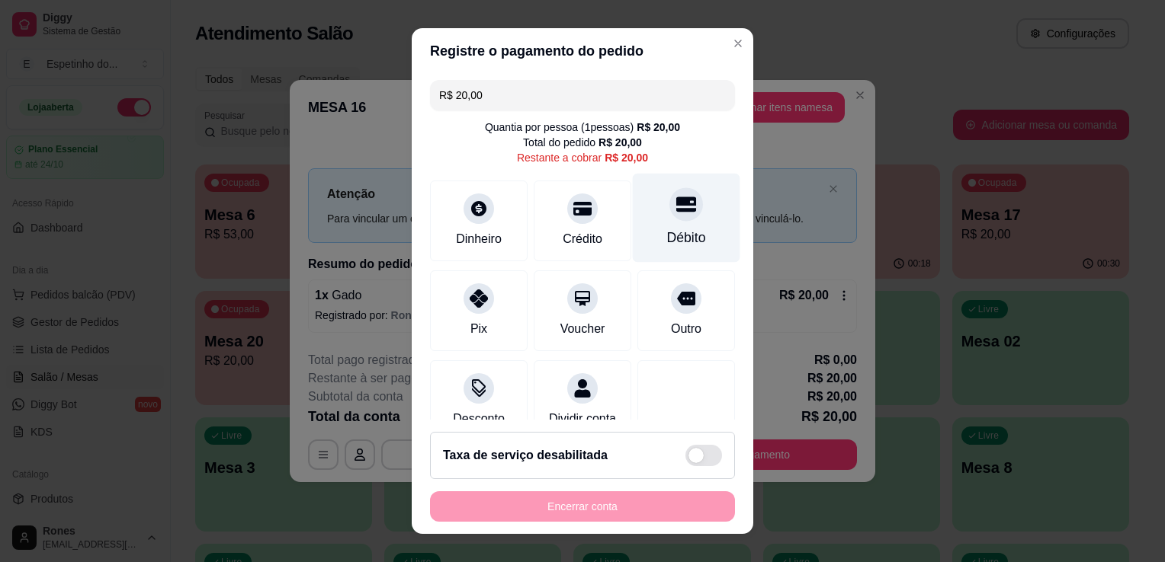
click at [676, 209] on icon at bounding box center [686, 204] width 20 height 15
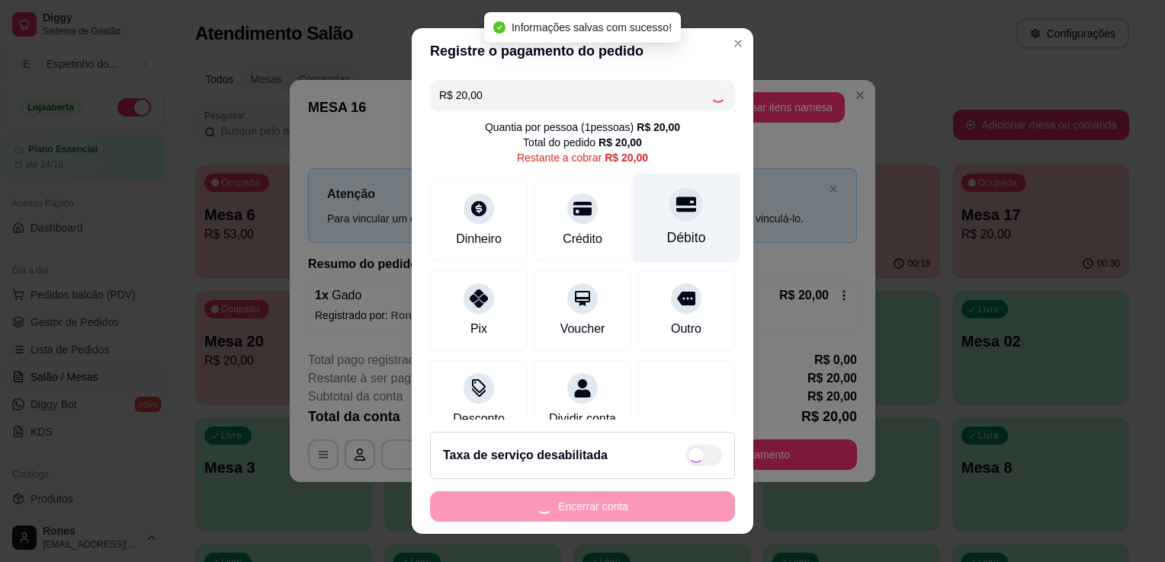
type input "R$ 0,00"
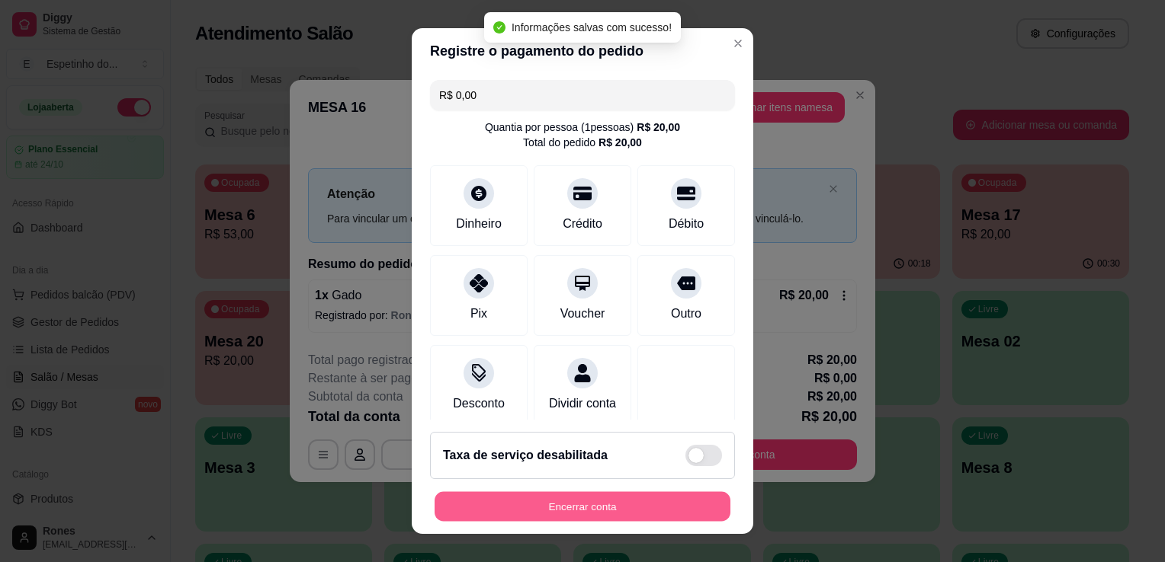
click at [552, 504] on button "Encerrar conta" at bounding box center [582, 507] width 296 height 30
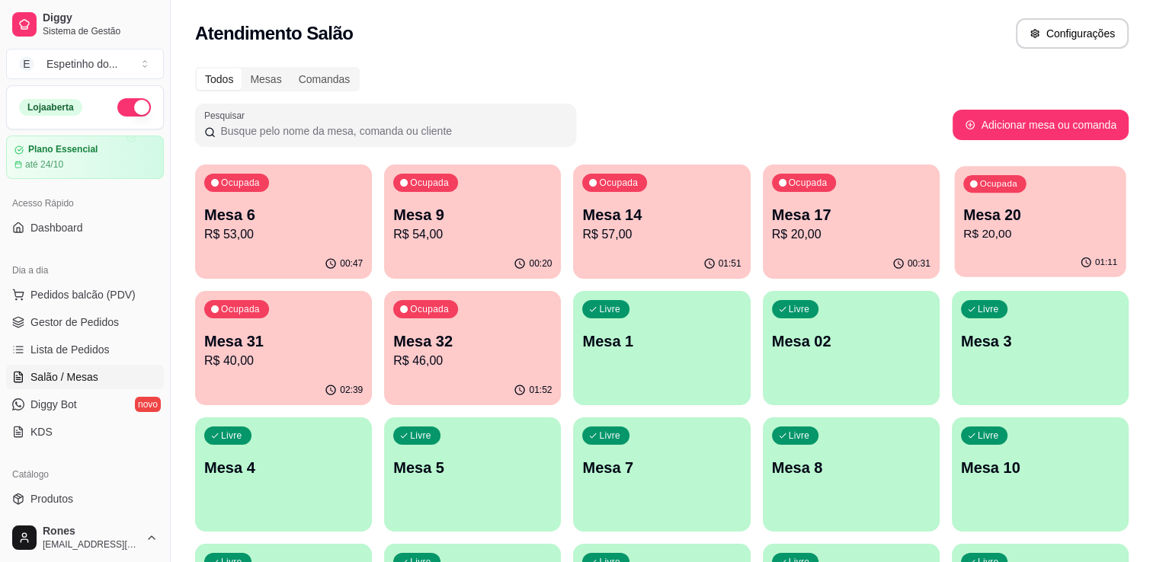
click at [1033, 218] on p "Mesa 20" at bounding box center [1040, 215] width 154 height 21
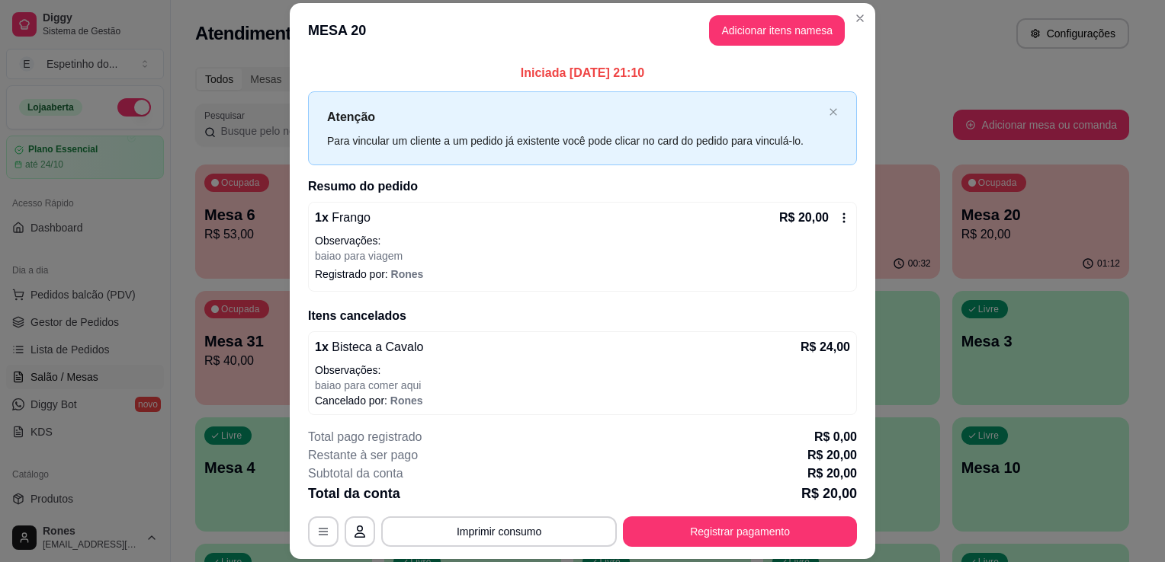
click at [838, 218] on icon at bounding box center [844, 218] width 12 height 12
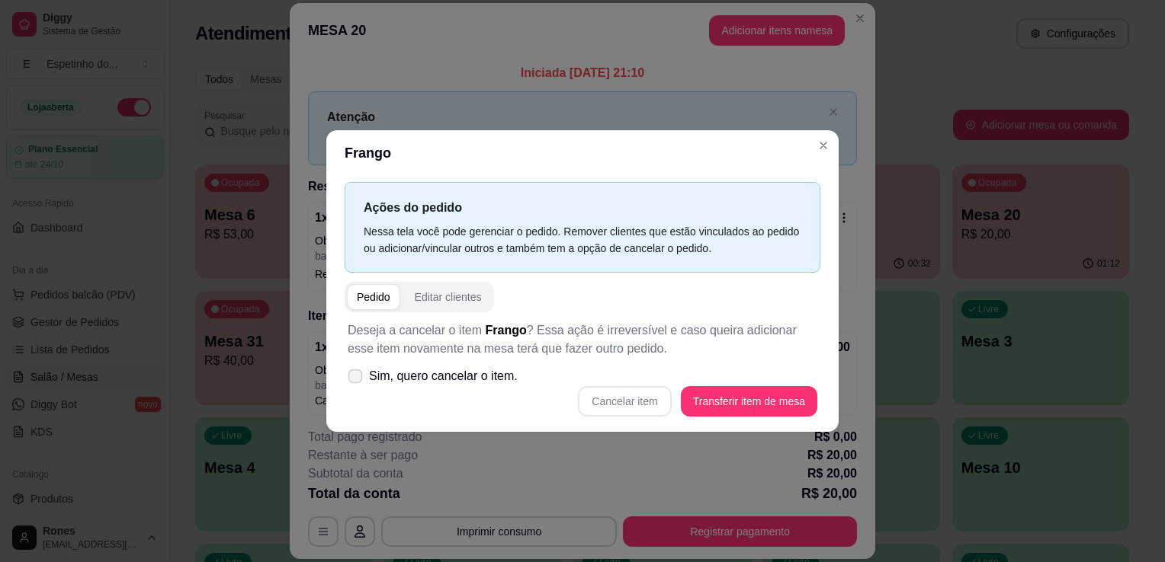
click at [377, 373] on span "Sim, quero cancelar o item." at bounding box center [443, 376] width 149 height 18
click at [357, 380] on input "Sim, quero cancelar o item." at bounding box center [352, 385] width 10 height 10
checkbox input "true"
click at [630, 405] on button "Cancelar item" at bounding box center [624, 402] width 91 height 30
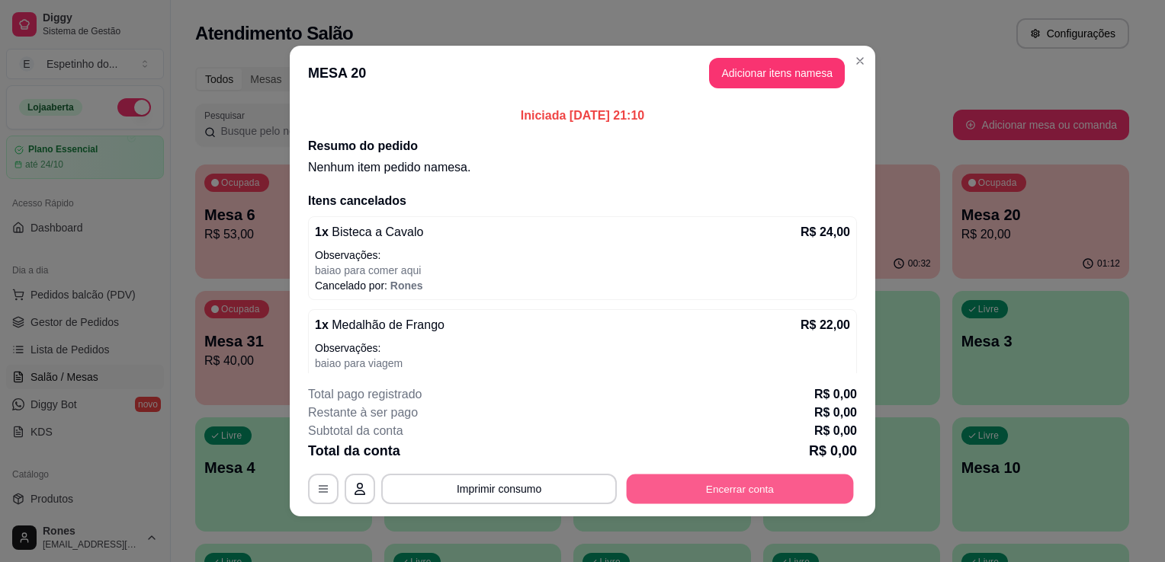
click at [773, 491] on button "Encerrar conta" at bounding box center [740, 490] width 227 height 30
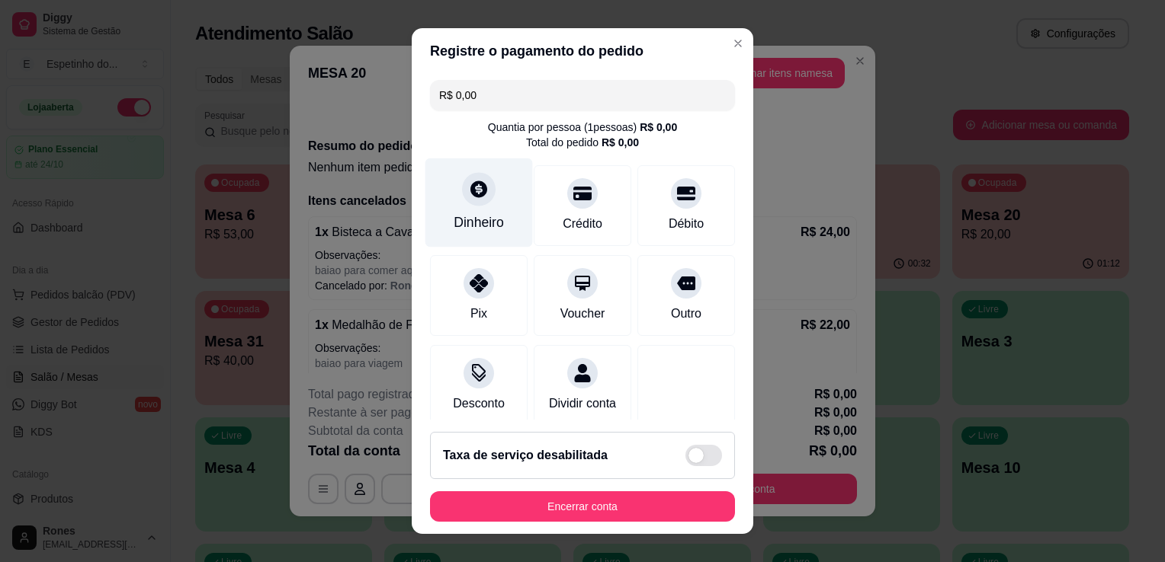
click at [463, 239] on div "Dinheiro" at bounding box center [478, 203] width 107 height 89
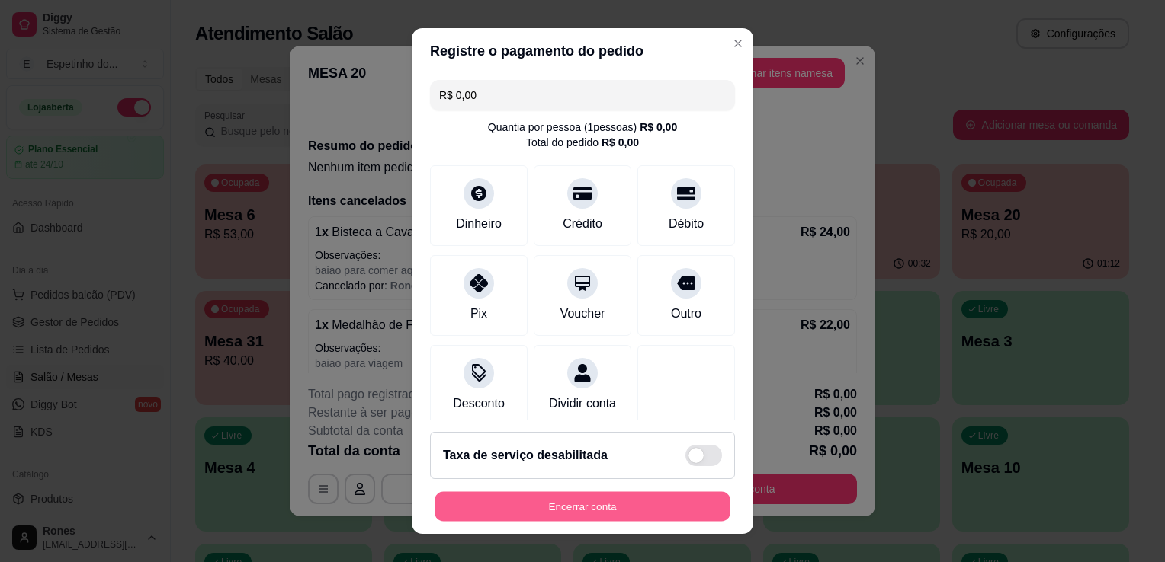
click at [656, 506] on button "Encerrar conta" at bounding box center [582, 507] width 296 height 30
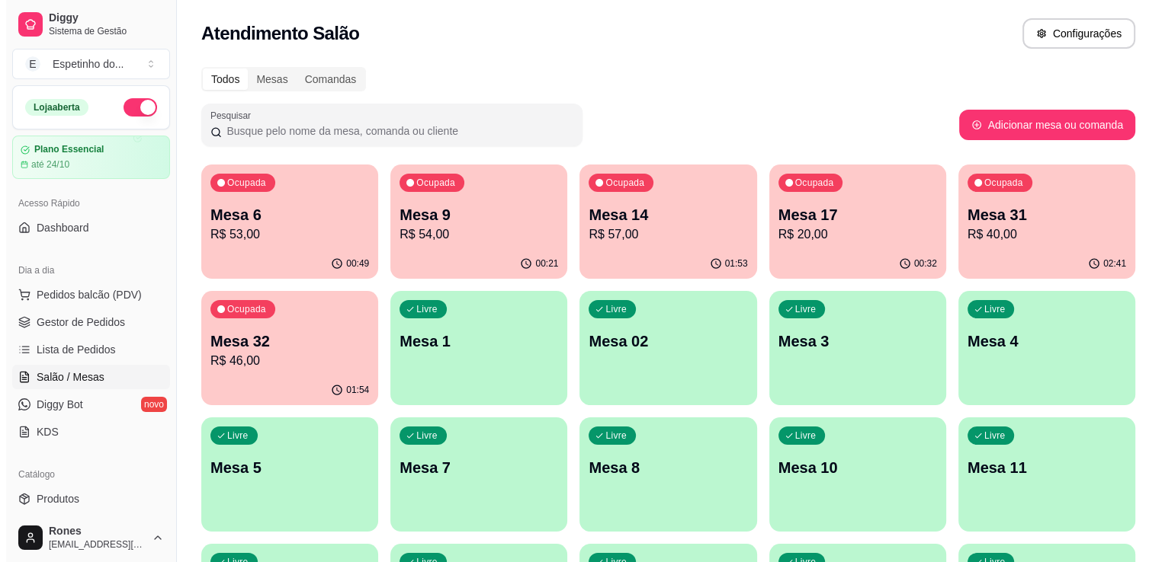
scroll to position [410, 0]
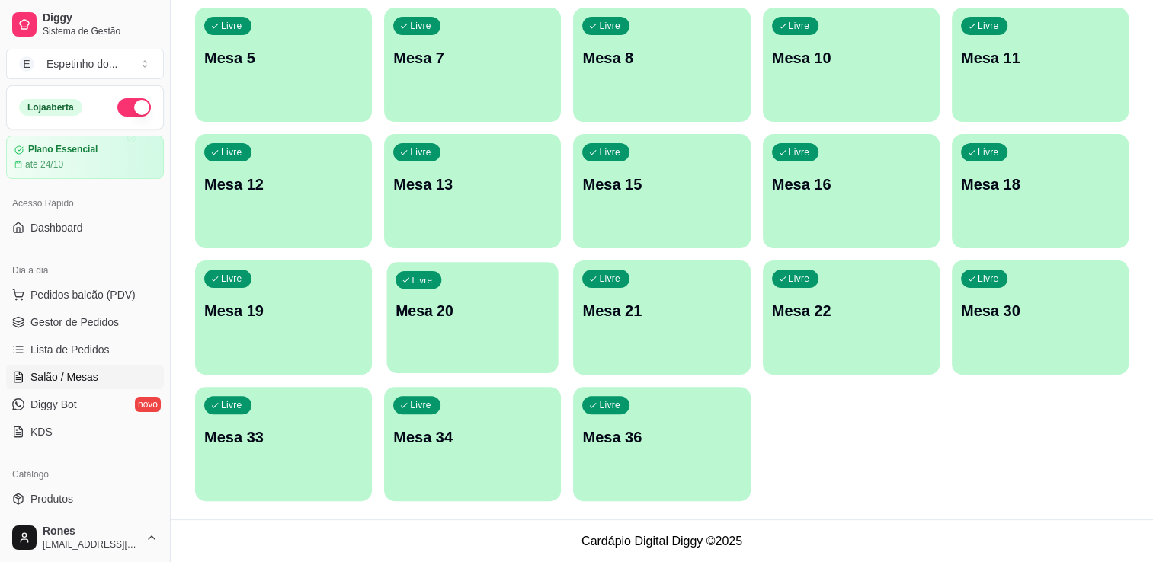
click at [491, 355] on div "Livre Mesa 20" at bounding box center [472, 308] width 171 height 93
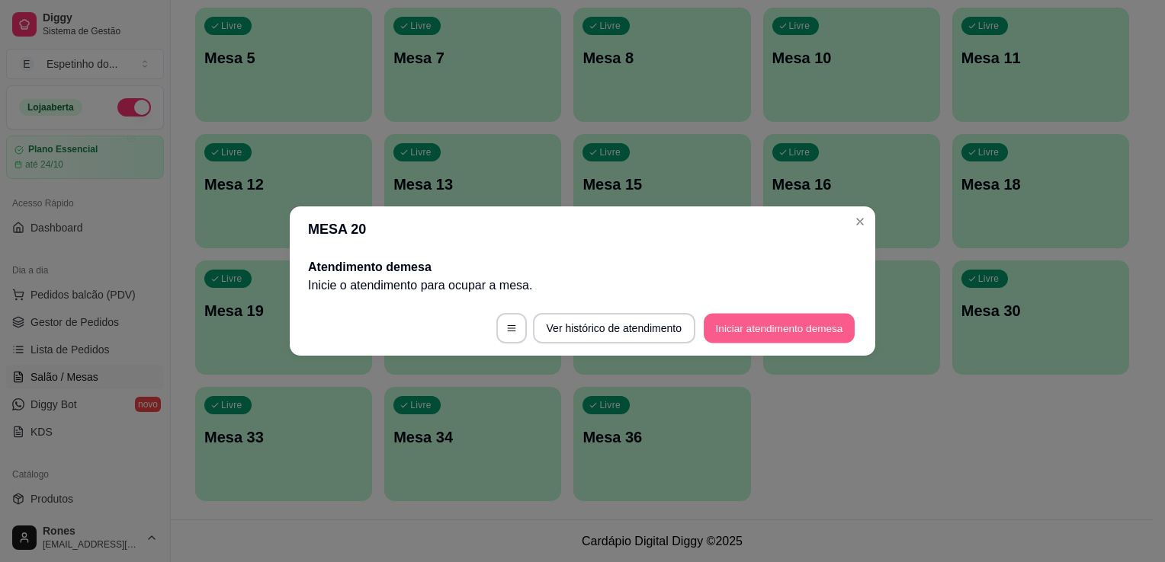
click at [793, 335] on button "Iniciar atendimento de mesa" at bounding box center [778, 329] width 151 height 30
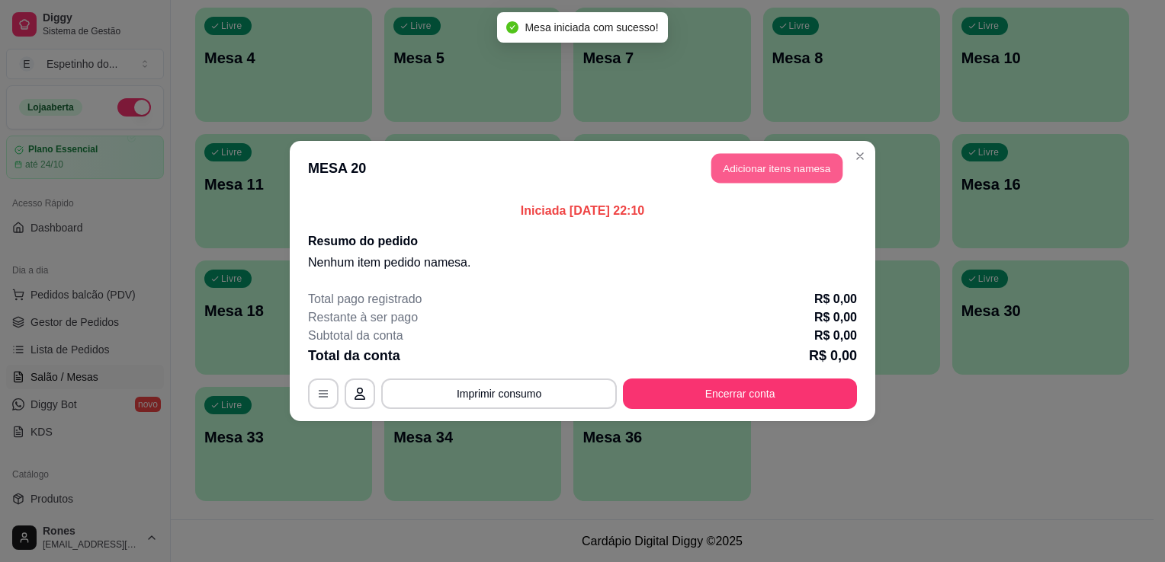
click at [782, 174] on button "Adicionar itens na mesa" at bounding box center [776, 169] width 131 height 30
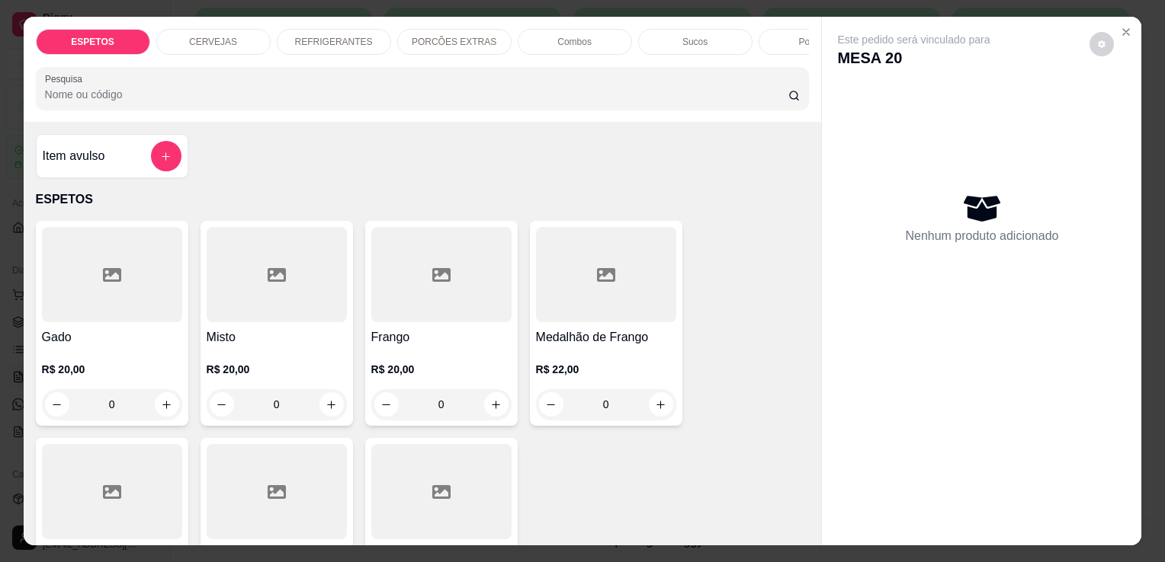
click at [310, 491] on div at bounding box center [277, 491] width 140 height 95
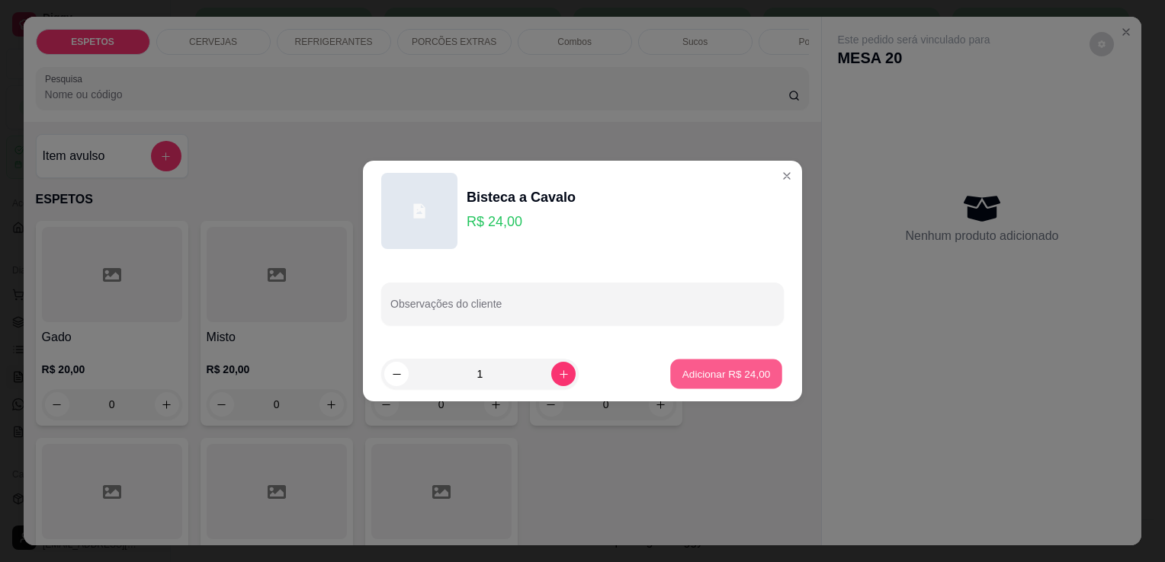
click at [692, 377] on p "Adicionar R$ 24,00" at bounding box center [726, 374] width 88 height 14
type input "1"
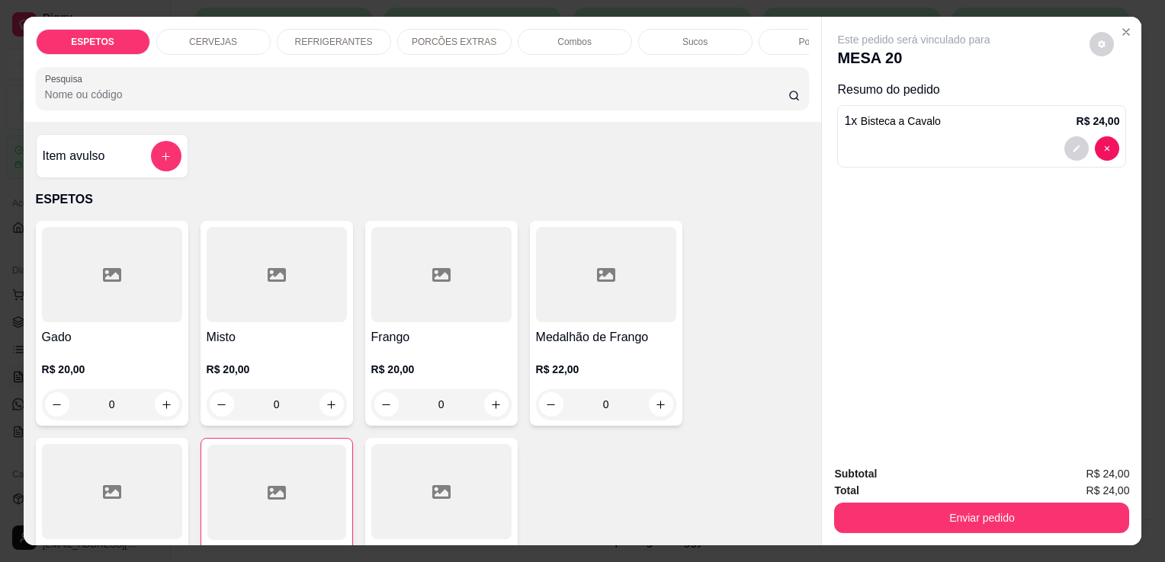
click at [329, 36] on p "REFRIGERANTES" at bounding box center [334, 42] width 78 height 12
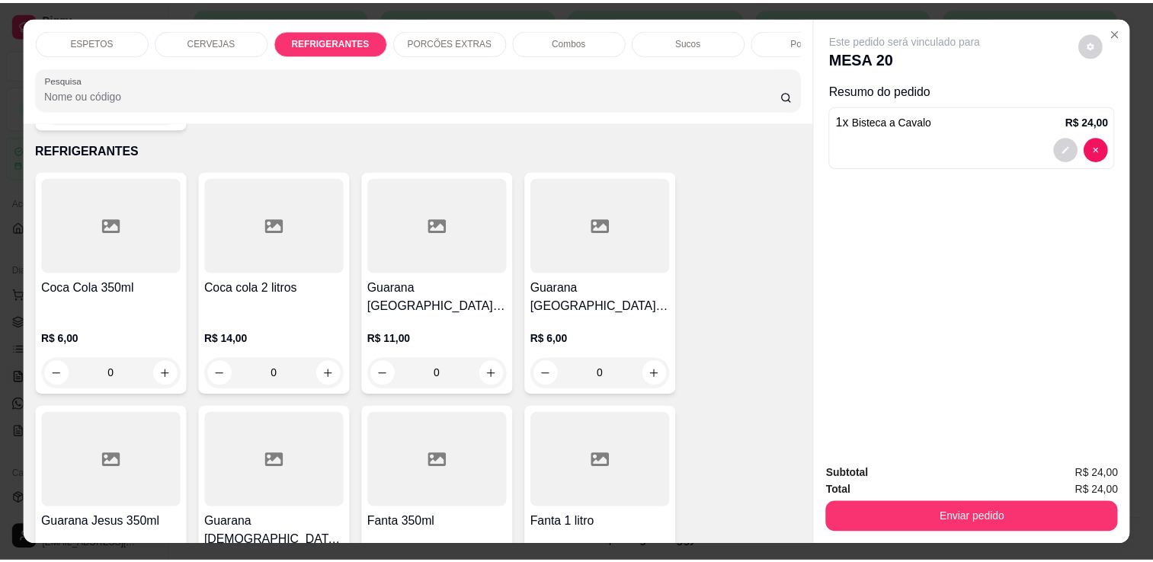
scroll to position [37, 0]
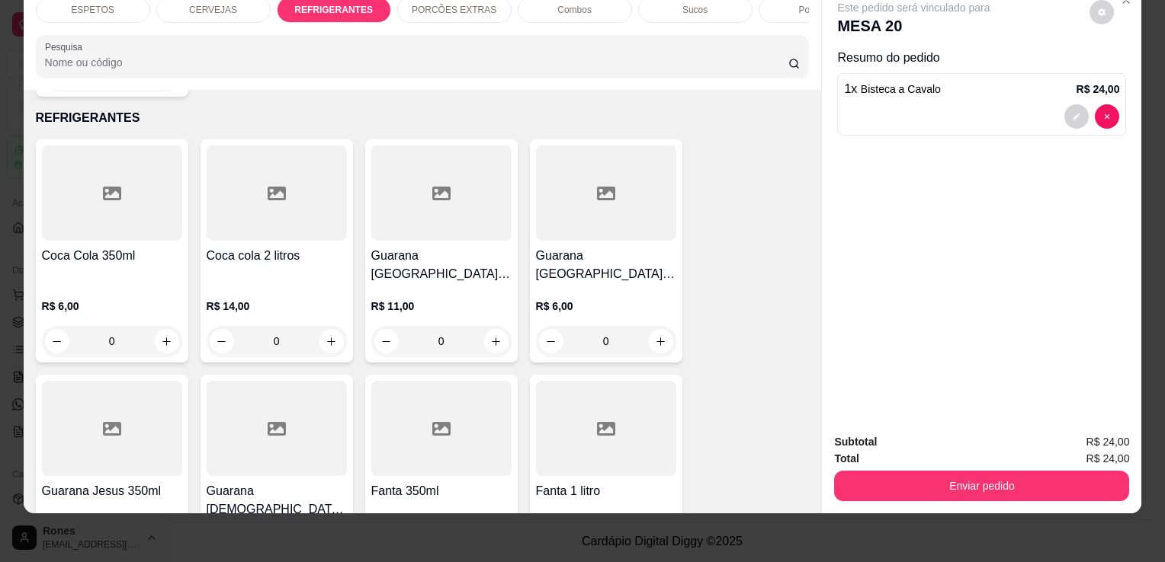
click at [111, 247] on h4 "Coca Cola 350ml" at bounding box center [112, 256] width 140 height 18
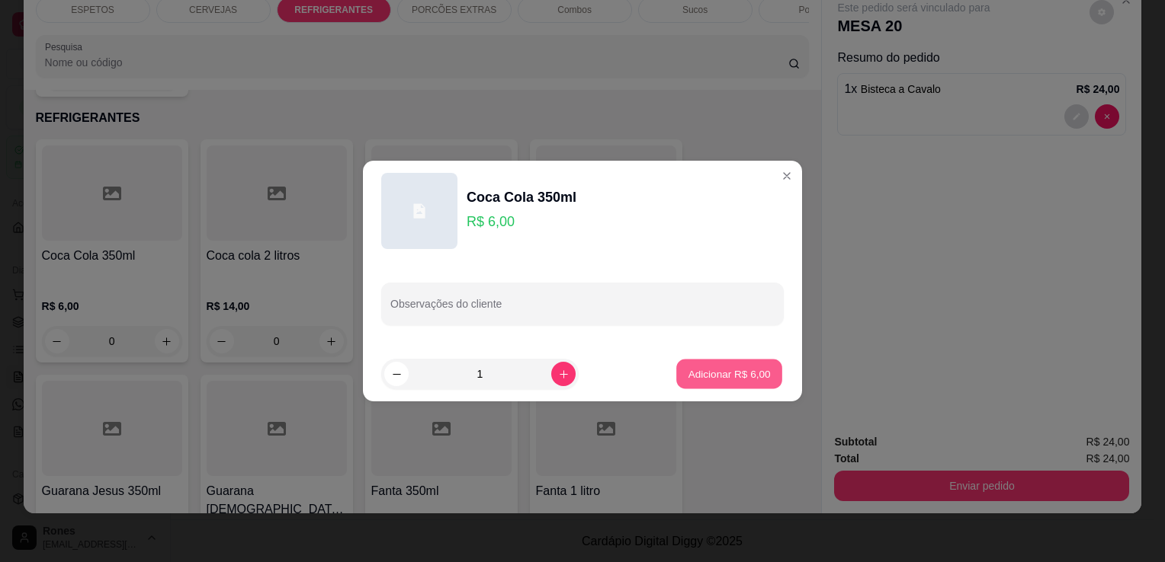
click at [719, 364] on button "Adicionar R$ 6,00" at bounding box center [729, 375] width 106 height 30
type input "1"
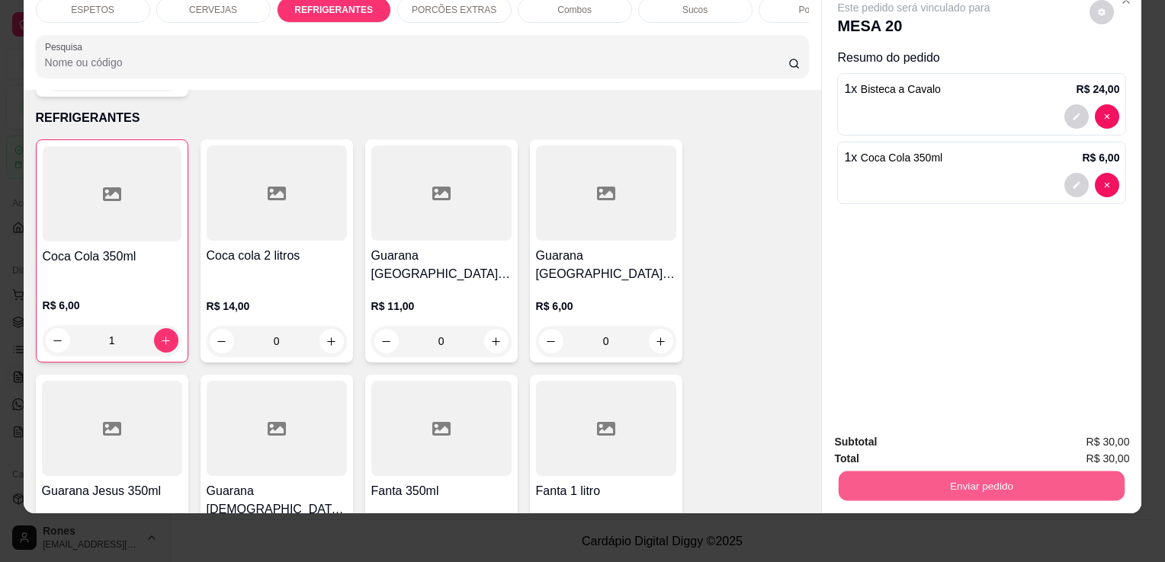
click at [921, 476] on button "Enviar pedido" at bounding box center [981, 486] width 286 height 30
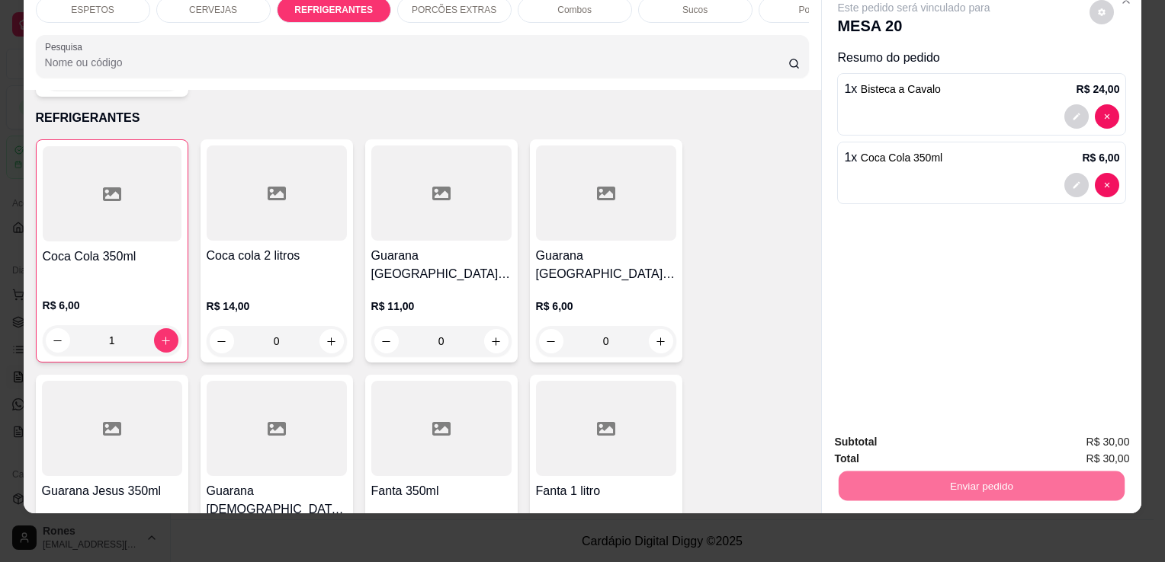
click at [1088, 437] on button "Enviar pedido" at bounding box center [1089, 438] width 84 height 28
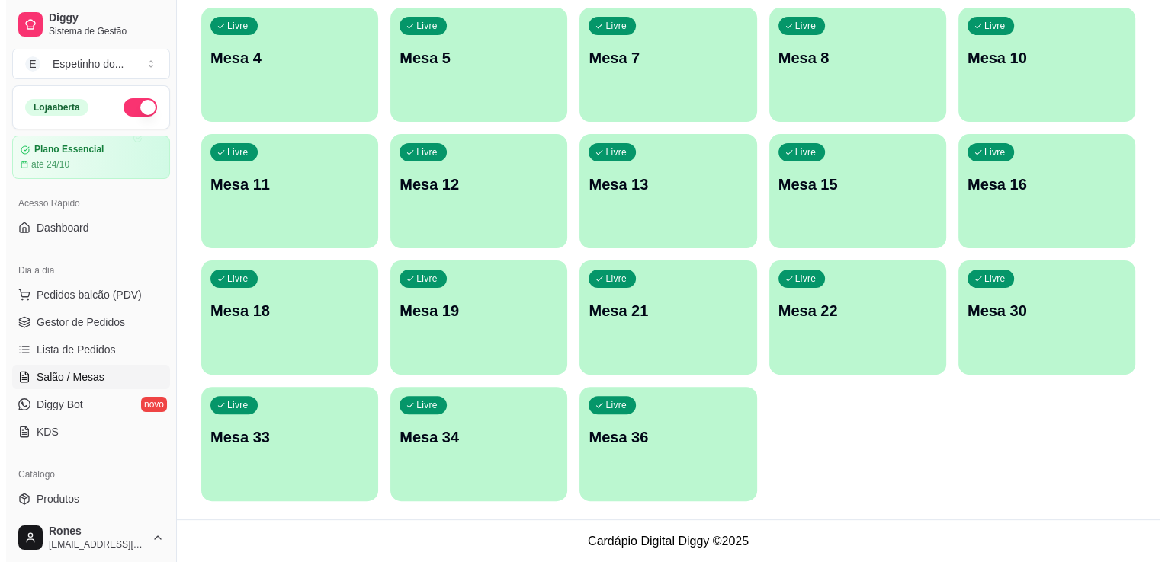
scroll to position [0, 0]
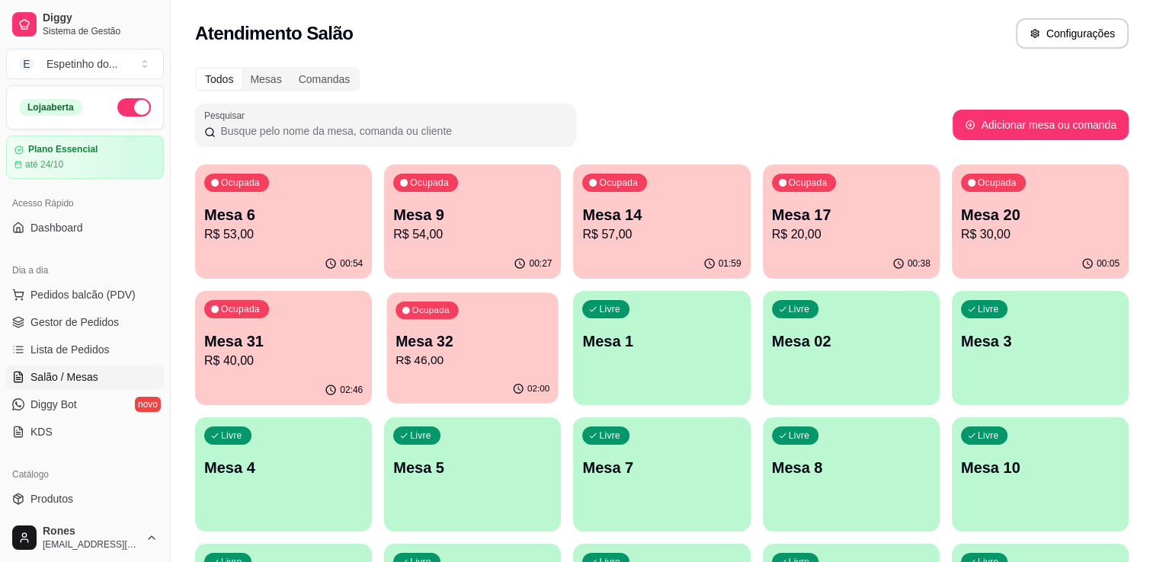
click at [476, 352] on p "R$ 46,00" at bounding box center [473, 361] width 154 height 18
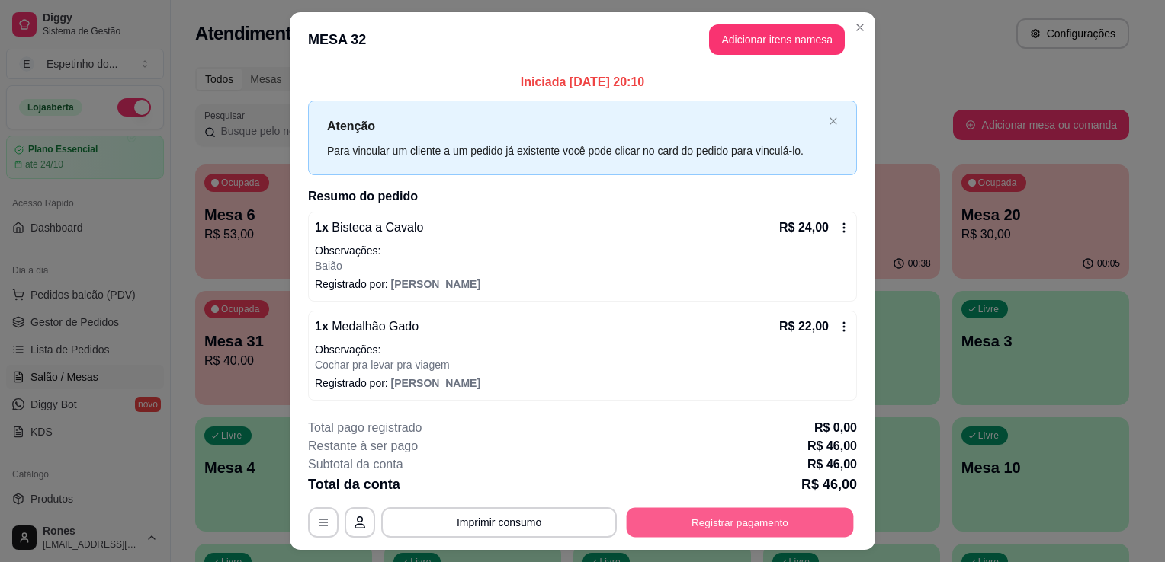
click at [667, 524] on button "Registrar pagamento" at bounding box center [740, 523] width 227 height 30
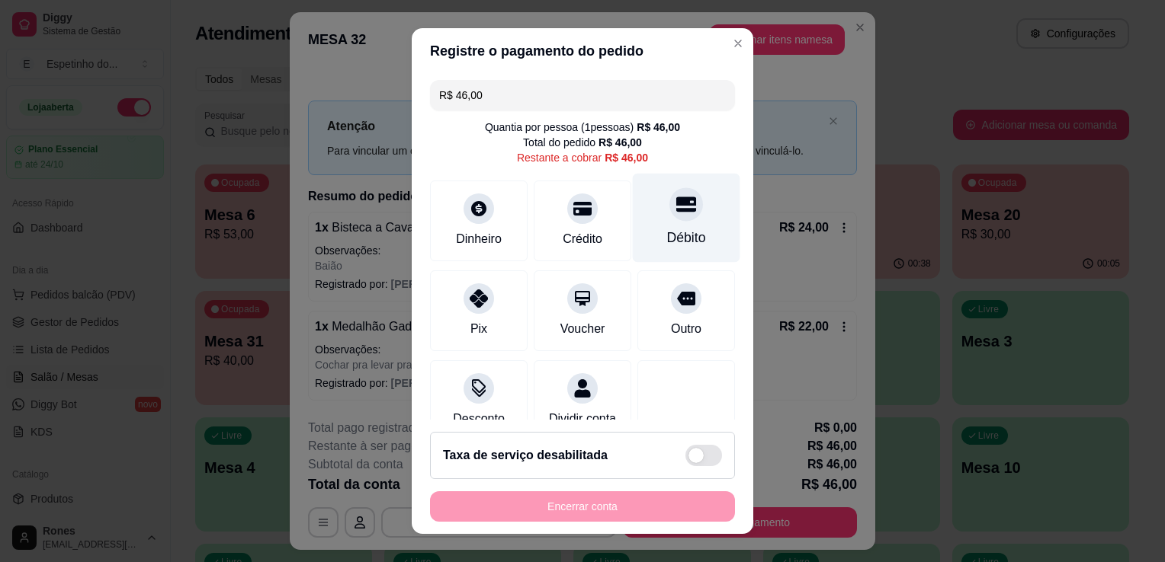
click at [671, 245] on div "Débito" at bounding box center [686, 238] width 39 height 20
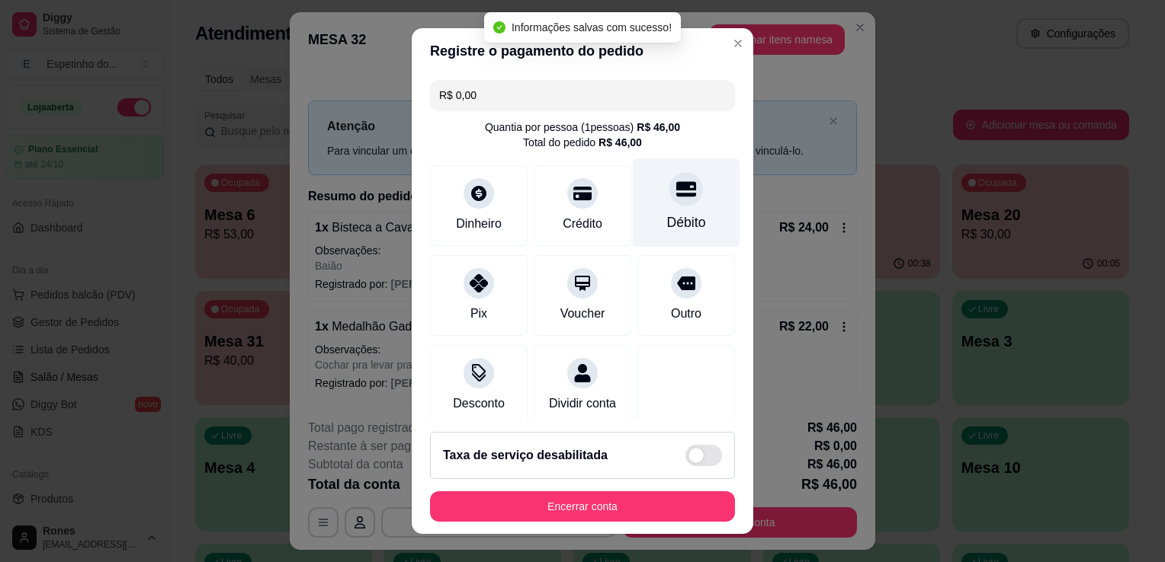
type input "R$ 0,00"
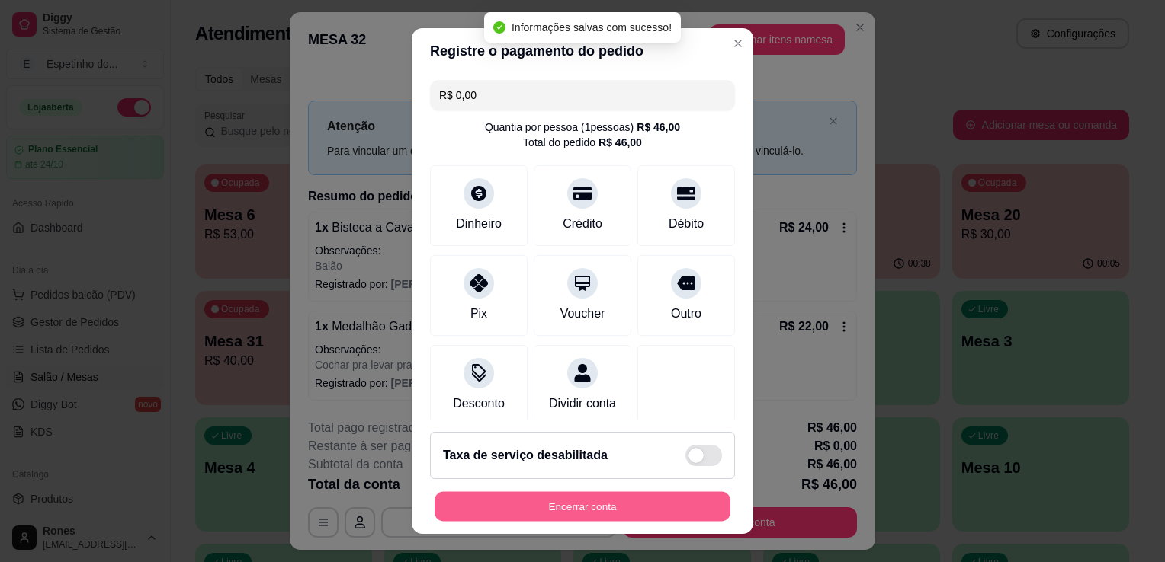
click at [601, 502] on button "Encerrar conta" at bounding box center [582, 507] width 296 height 30
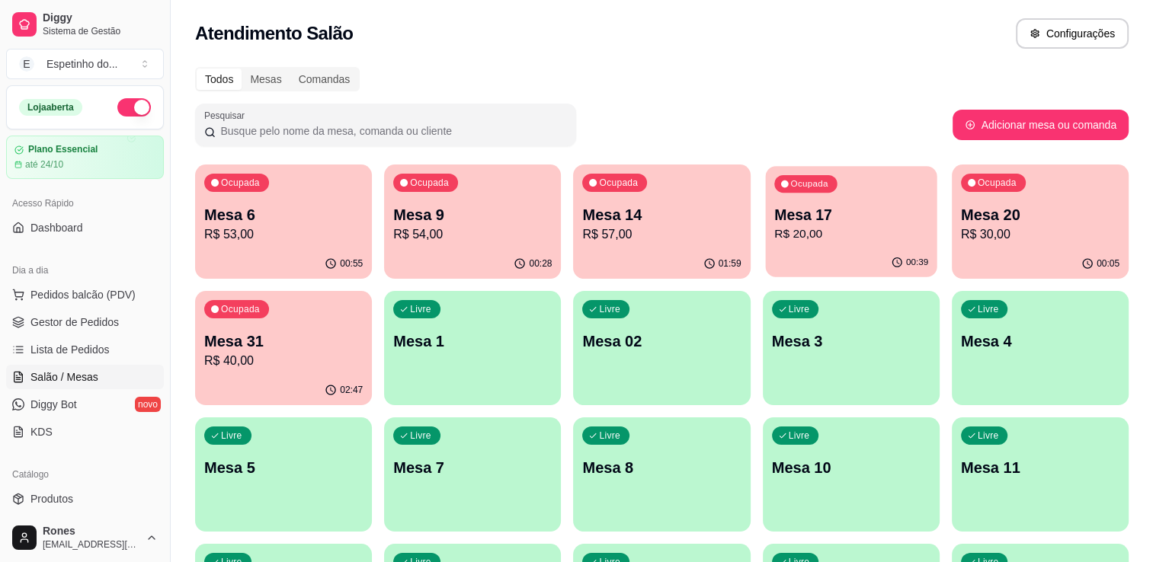
click at [909, 223] on p "Mesa 17" at bounding box center [851, 215] width 154 height 21
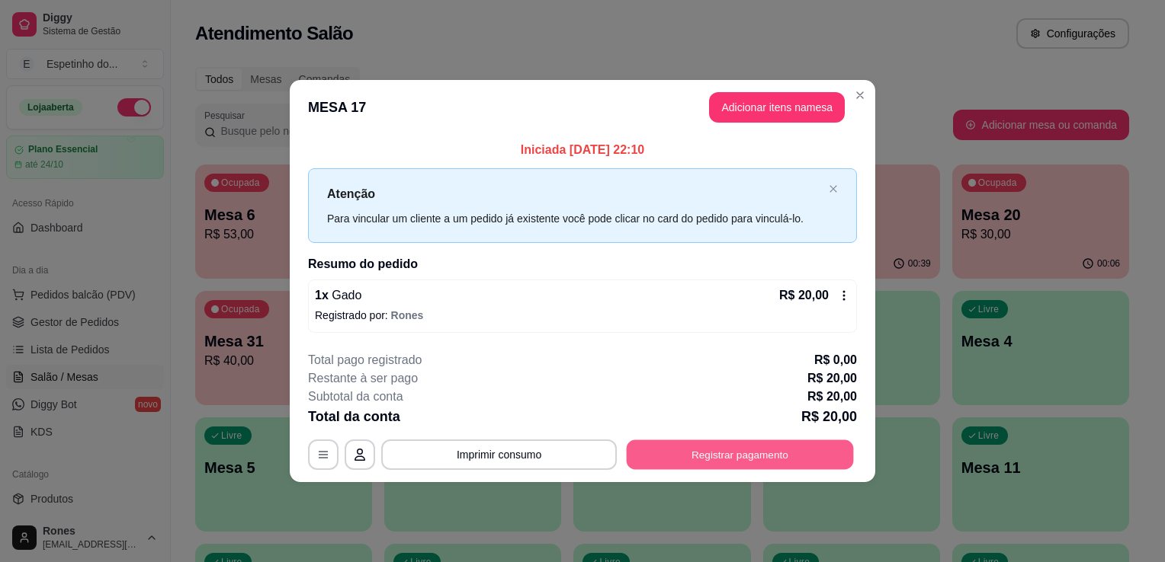
click at [715, 456] on button "Registrar pagamento" at bounding box center [740, 455] width 227 height 30
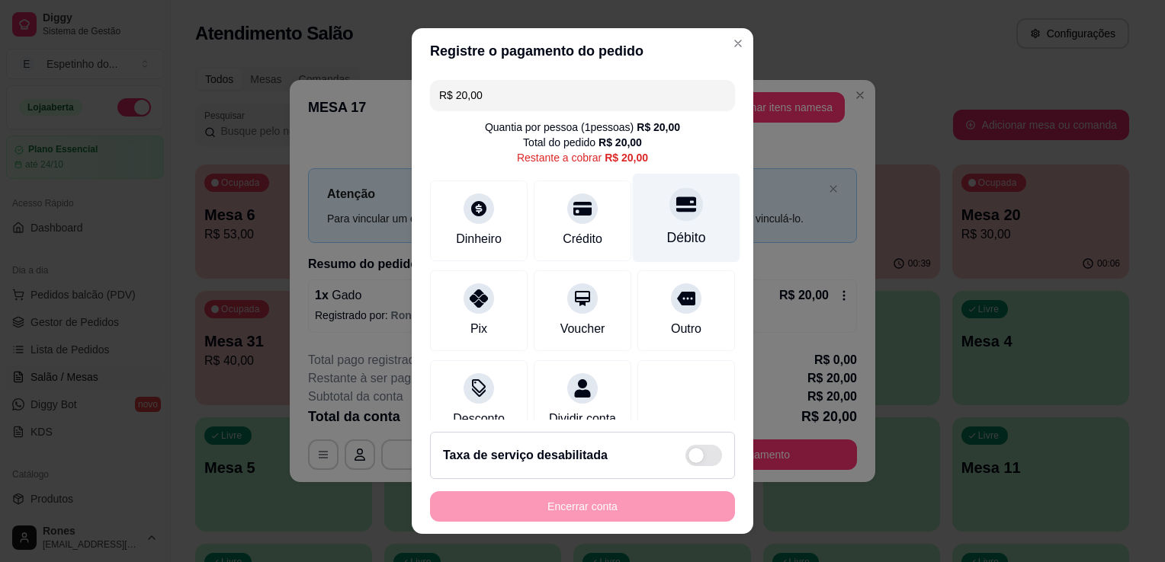
click at [685, 245] on div "Débito" at bounding box center [686, 218] width 107 height 89
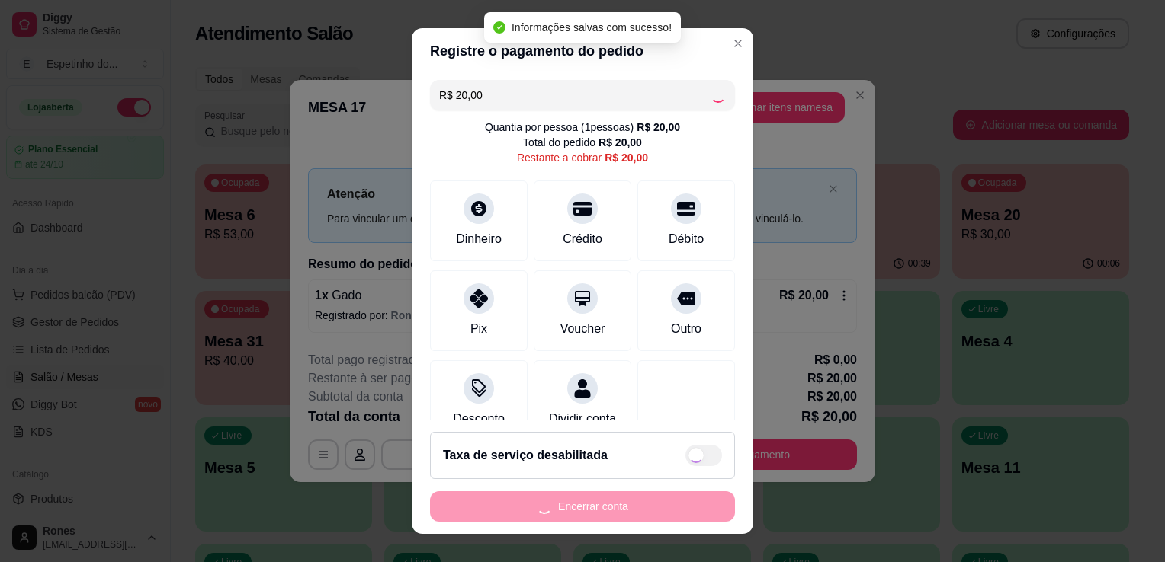
type input "R$ 0,00"
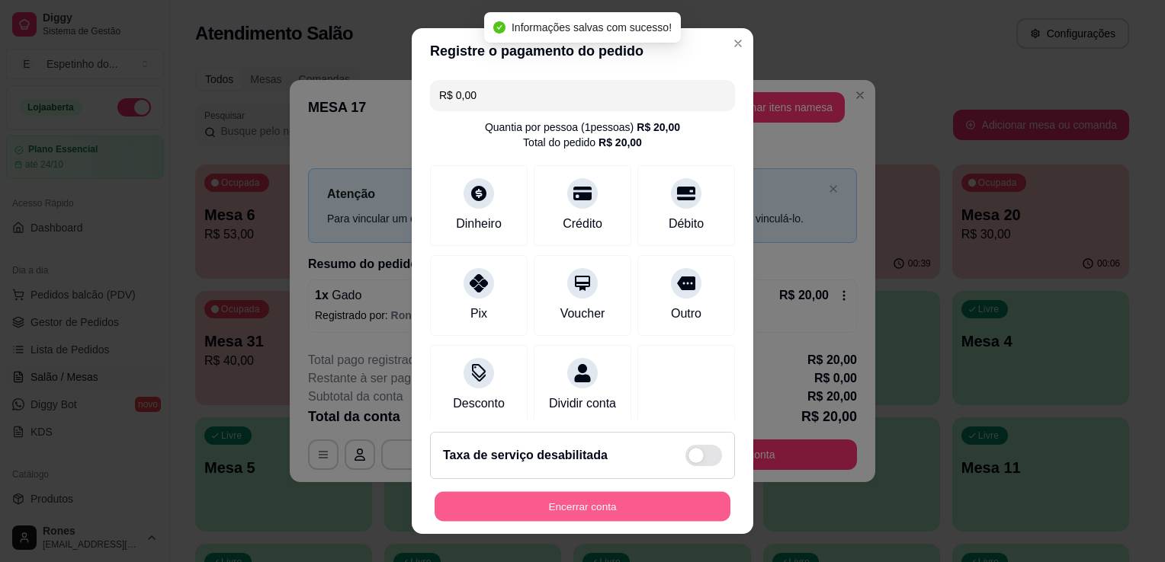
click at [594, 505] on button "Encerrar conta" at bounding box center [582, 507] width 296 height 30
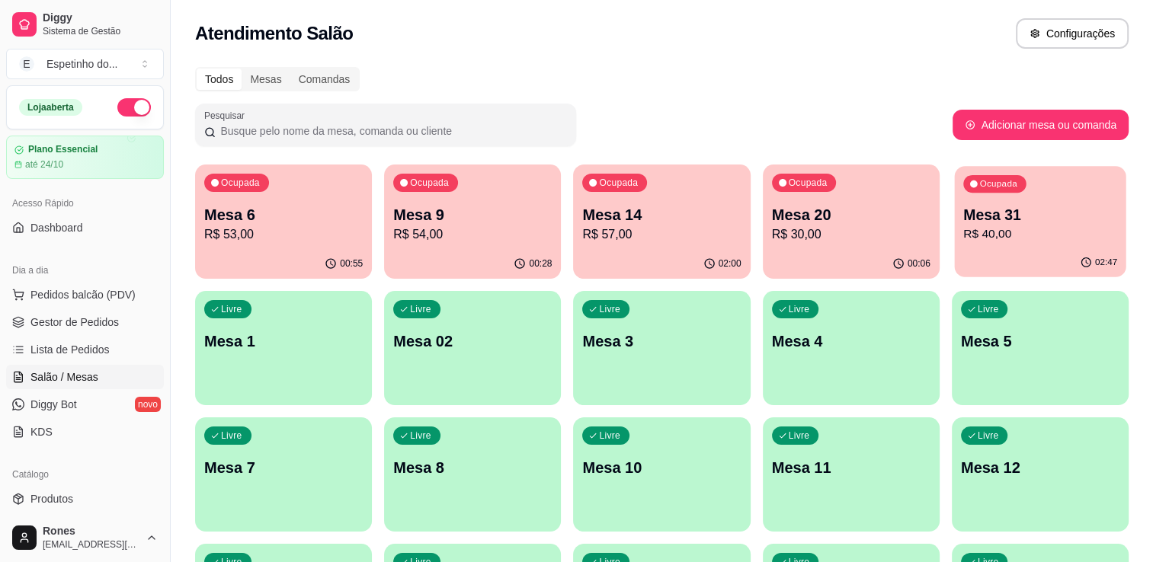
click at [1087, 212] on p "Mesa 31" at bounding box center [1040, 215] width 154 height 21
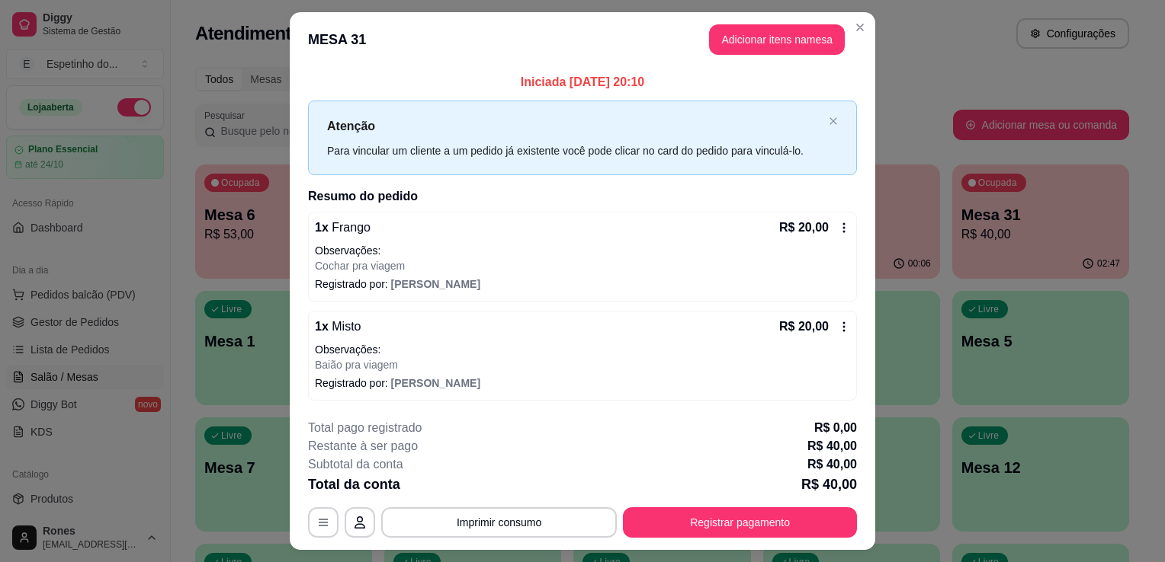
click at [838, 224] on icon at bounding box center [844, 228] width 12 height 12
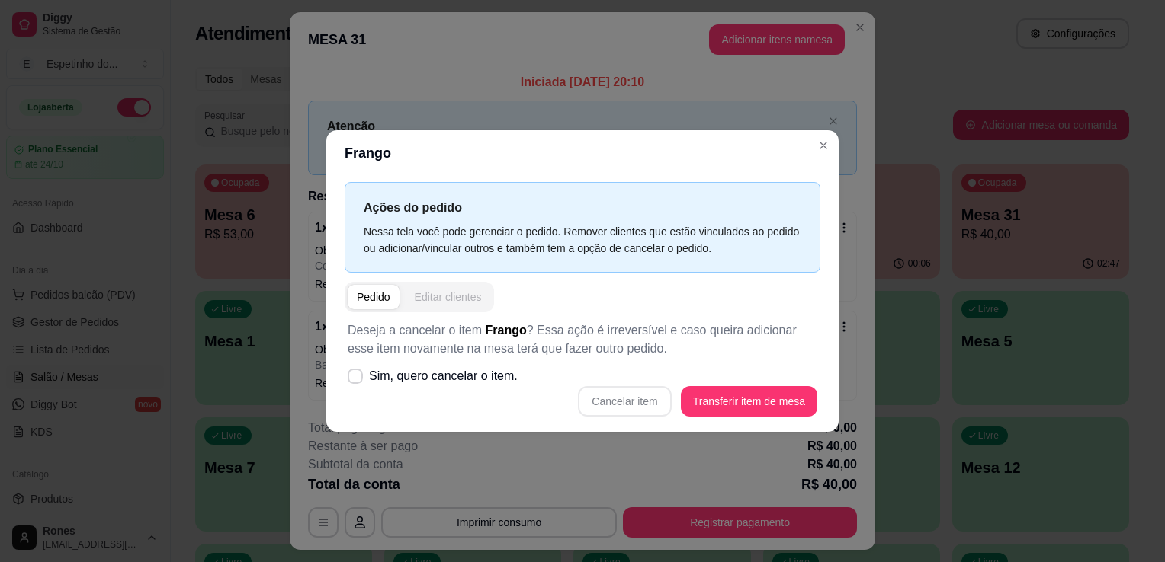
click at [466, 299] on div "Editar clientes" at bounding box center [448, 297] width 67 height 15
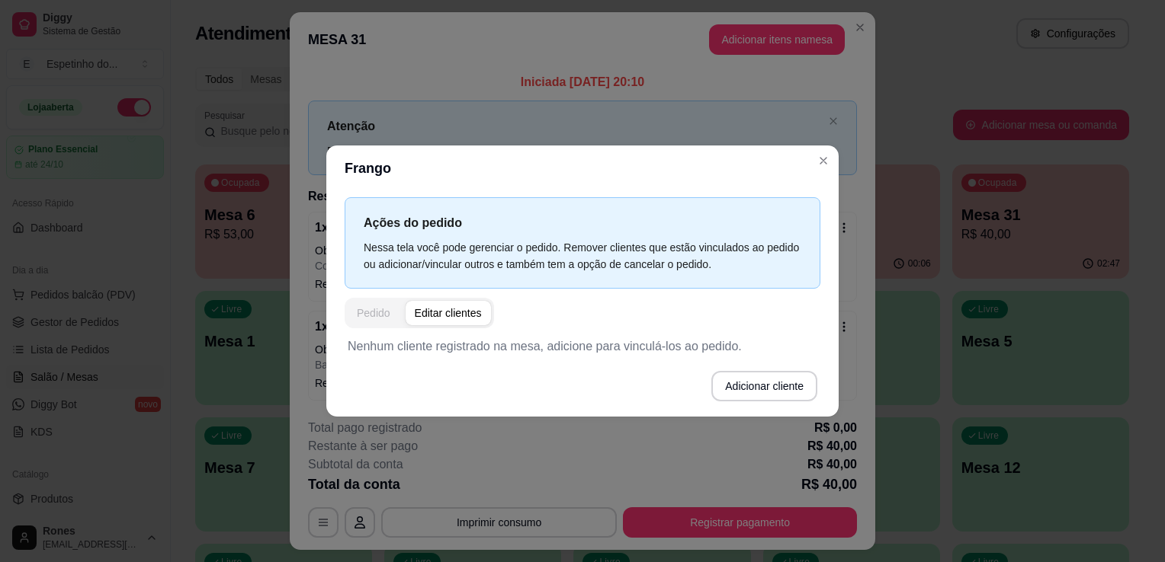
click at [381, 313] on div "Pedido" at bounding box center [374, 313] width 34 height 15
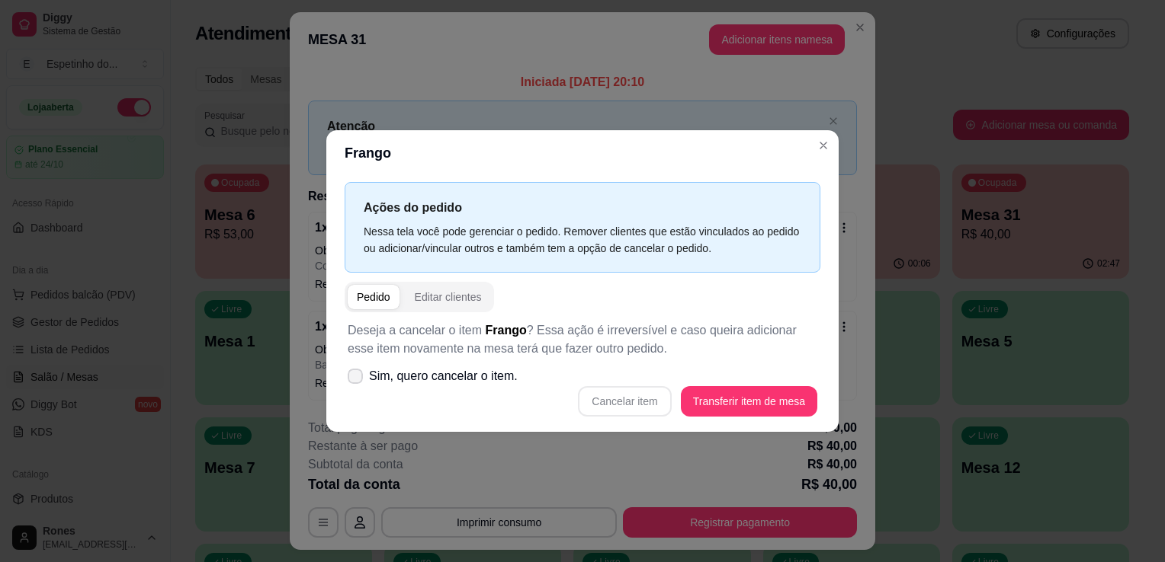
click at [357, 375] on icon at bounding box center [355, 376] width 12 height 9
click at [357, 380] on input "Sim, quero cancelar o item." at bounding box center [352, 385] width 10 height 10
checkbox input "true"
click at [638, 409] on button "Cancelar item" at bounding box center [624, 402] width 91 height 30
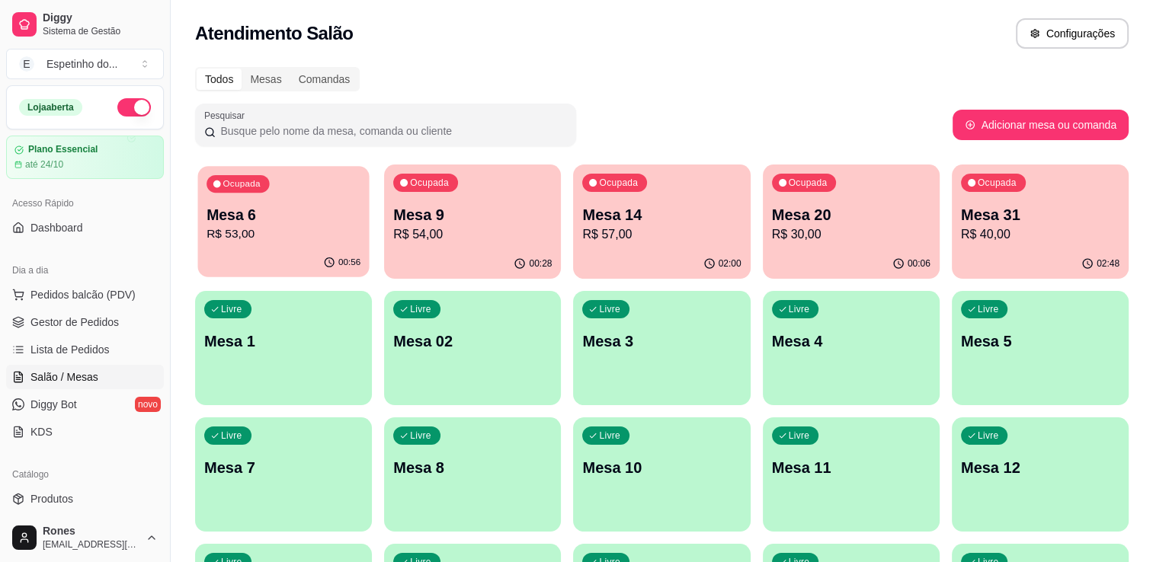
click at [314, 218] on p "Mesa 6" at bounding box center [284, 215] width 154 height 21
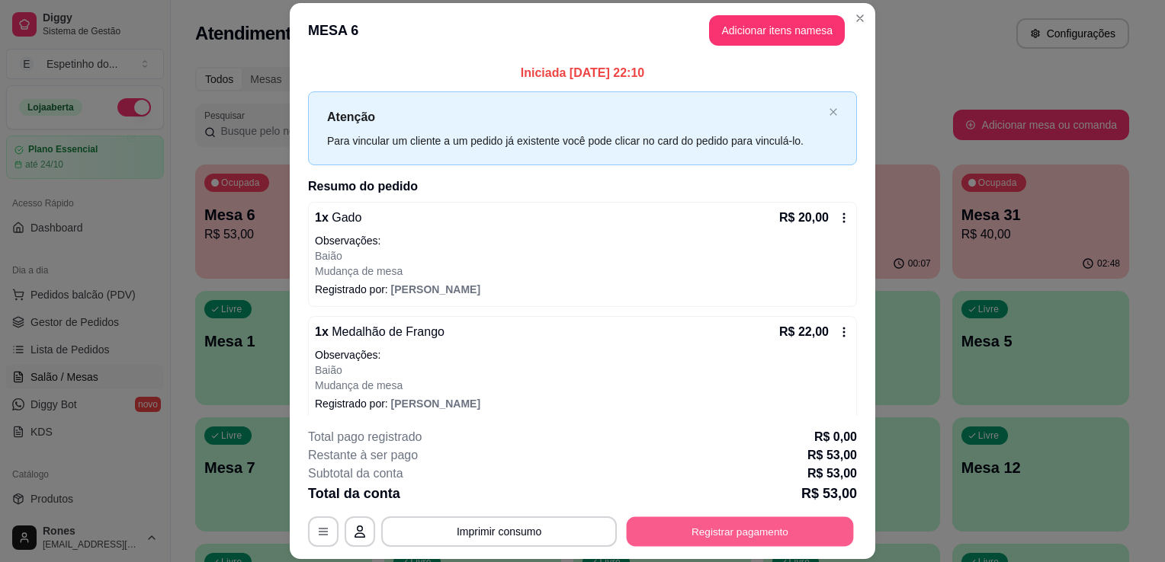
click at [715, 534] on button "Registrar pagamento" at bounding box center [740, 533] width 227 height 30
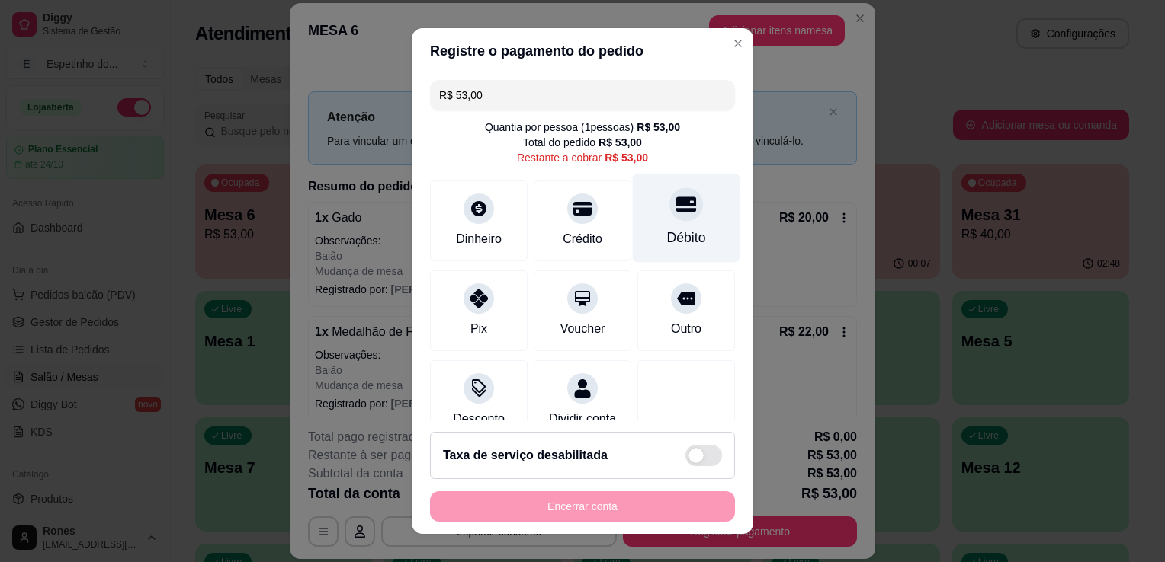
click at [671, 253] on div "Débito" at bounding box center [686, 218] width 107 height 89
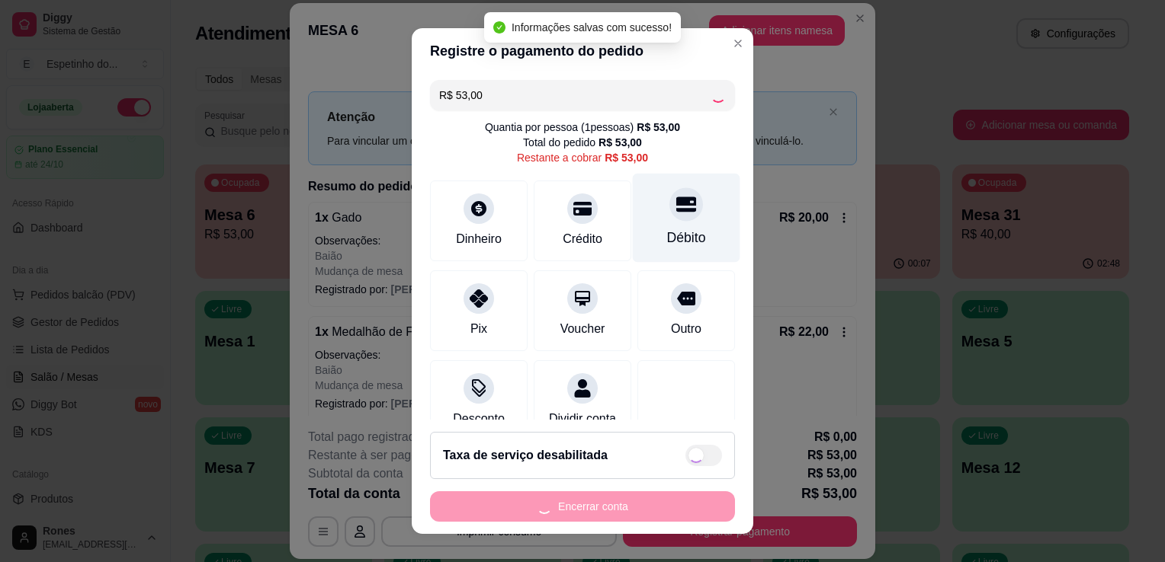
type input "R$ 0,00"
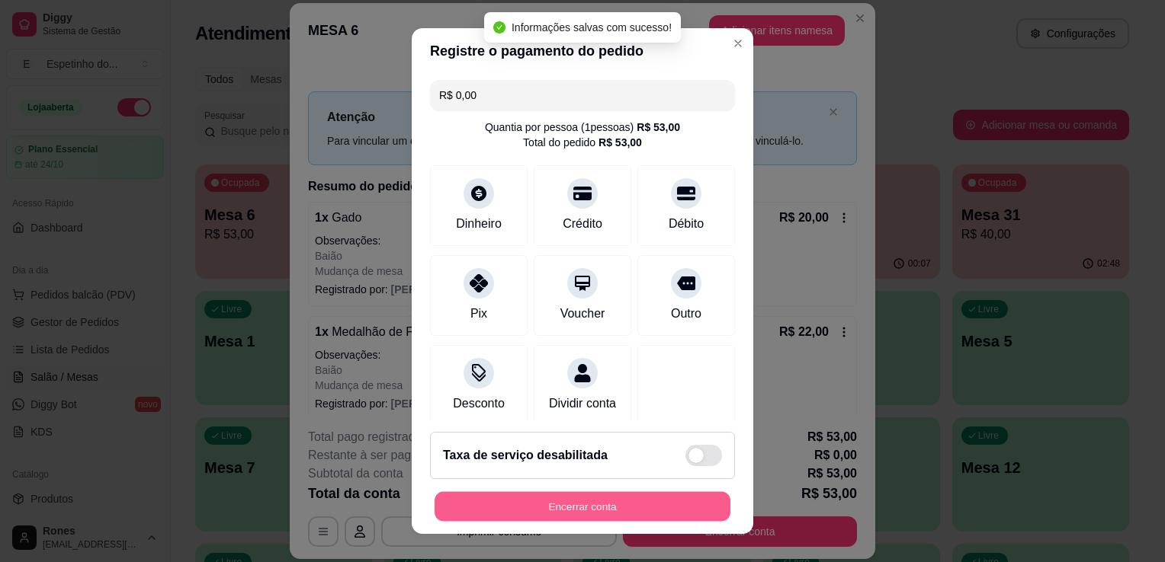
click at [540, 497] on button "Encerrar conta" at bounding box center [582, 507] width 296 height 30
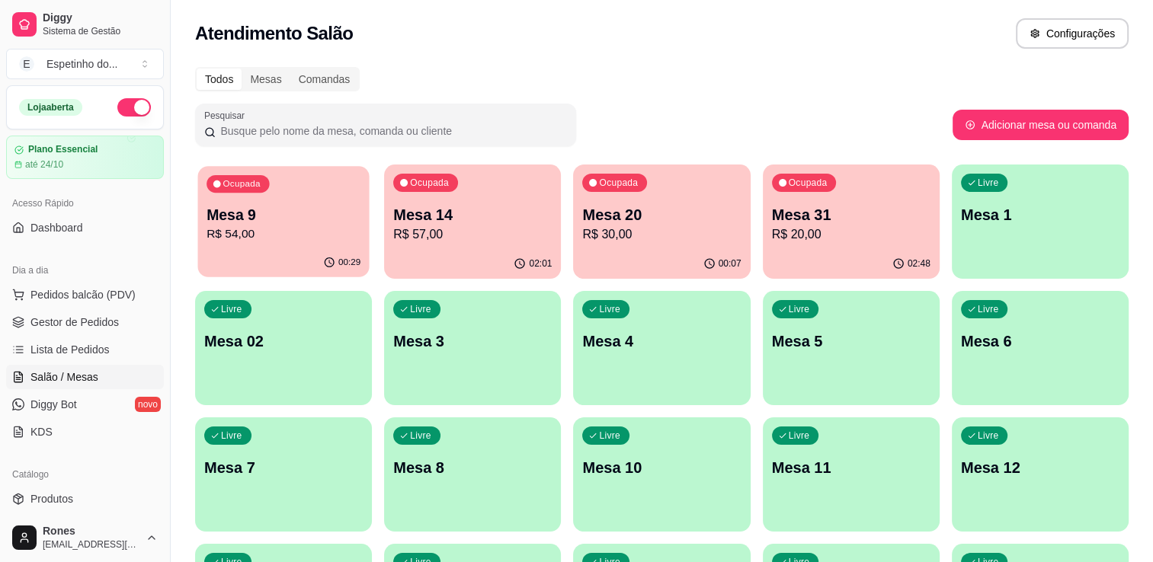
click at [271, 226] on p "R$ 54,00" at bounding box center [284, 235] width 154 height 18
click at [828, 252] on div "02:49" at bounding box center [850, 262] width 171 height 29
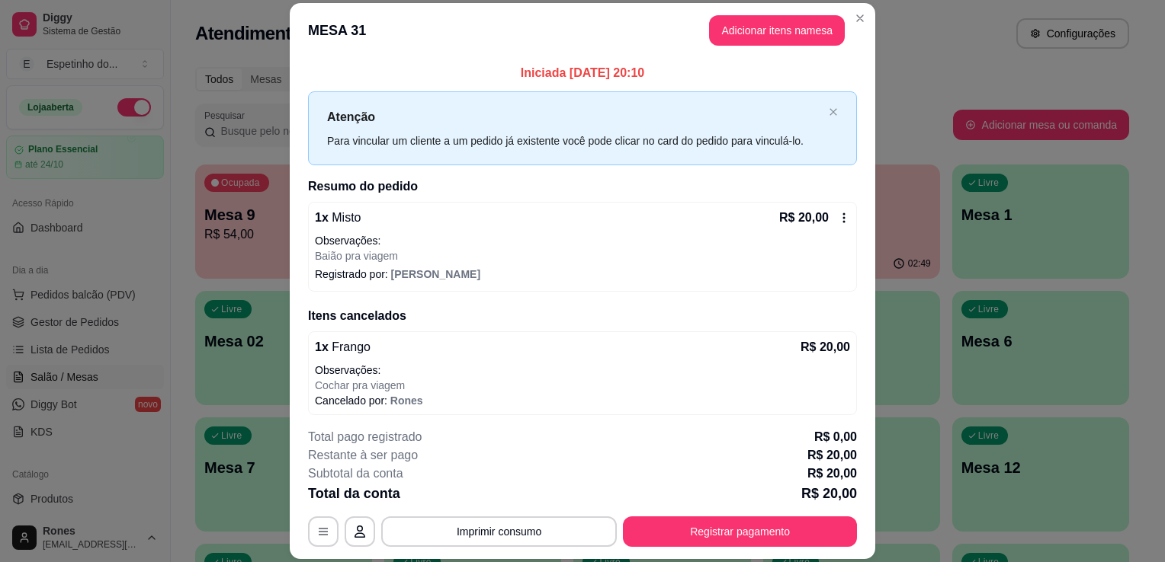
click at [838, 214] on icon at bounding box center [844, 218] width 12 height 12
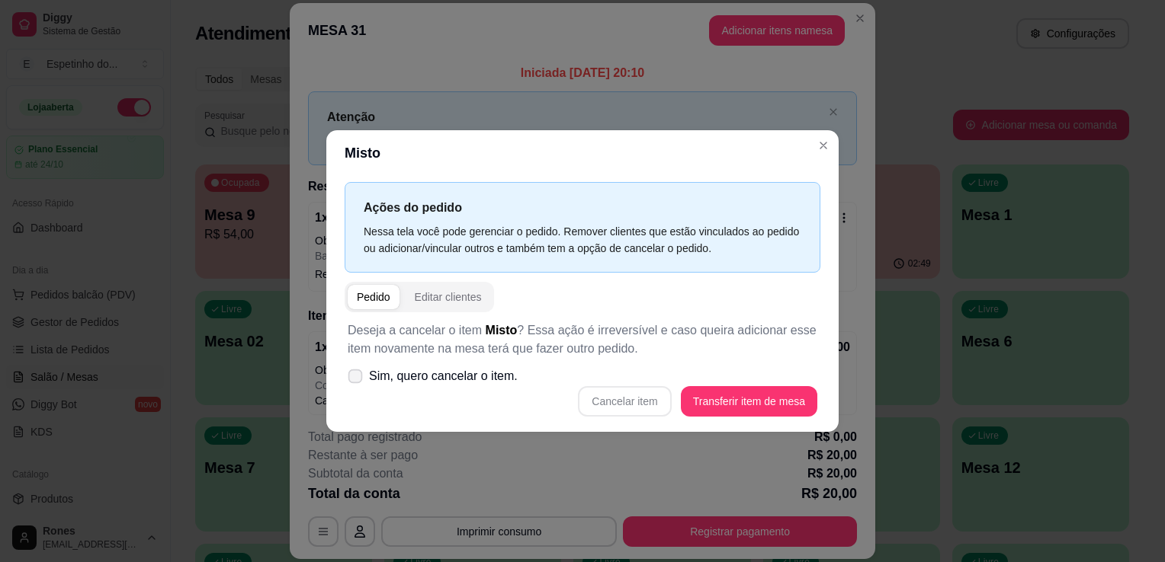
click at [361, 378] on span at bounding box center [355, 377] width 14 height 14
click at [357, 380] on input "Sim, quero cancelar o item." at bounding box center [352, 385] width 10 height 10
checkbox input "true"
click at [626, 394] on button "Cancelar item" at bounding box center [624, 402] width 91 height 30
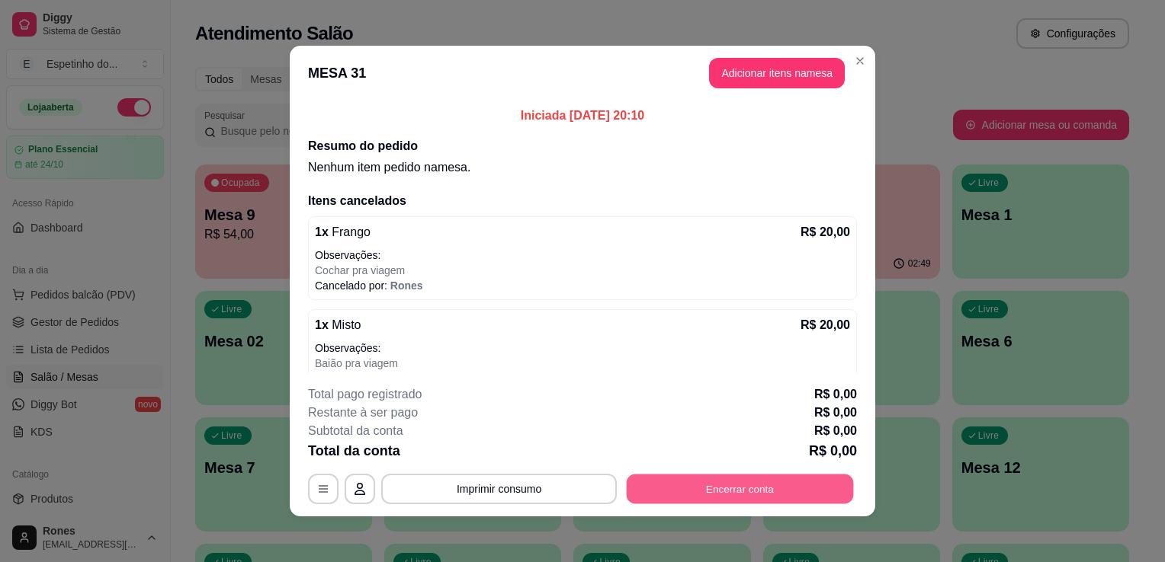
click at [738, 497] on button "Encerrar conta" at bounding box center [740, 490] width 227 height 30
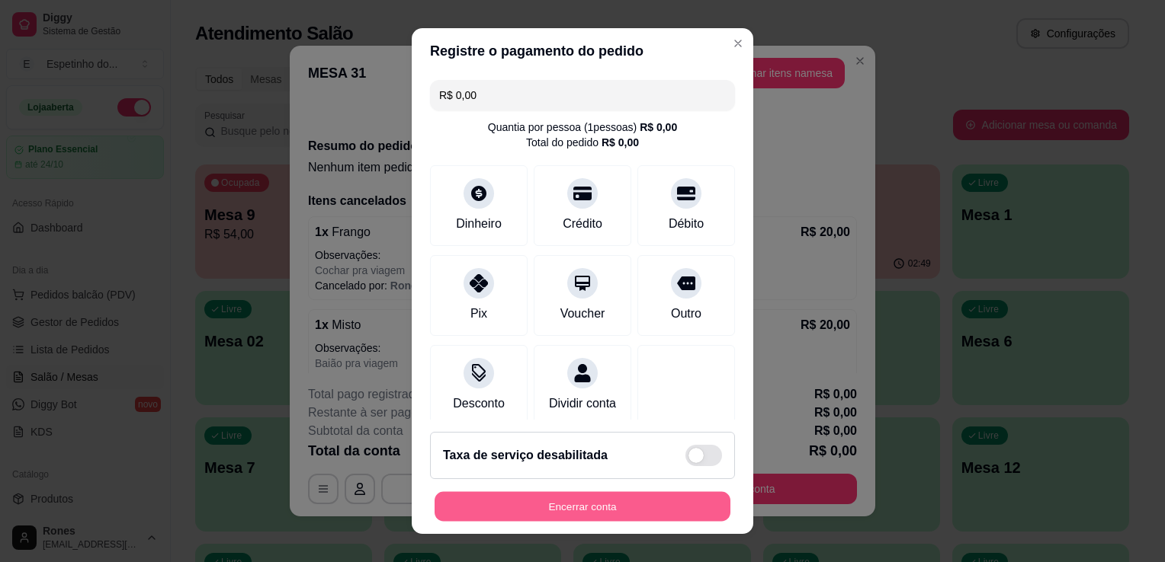
click at [585, 519] on button "Encerrar conta" at bounding box center [582, 507] width 296 height 30
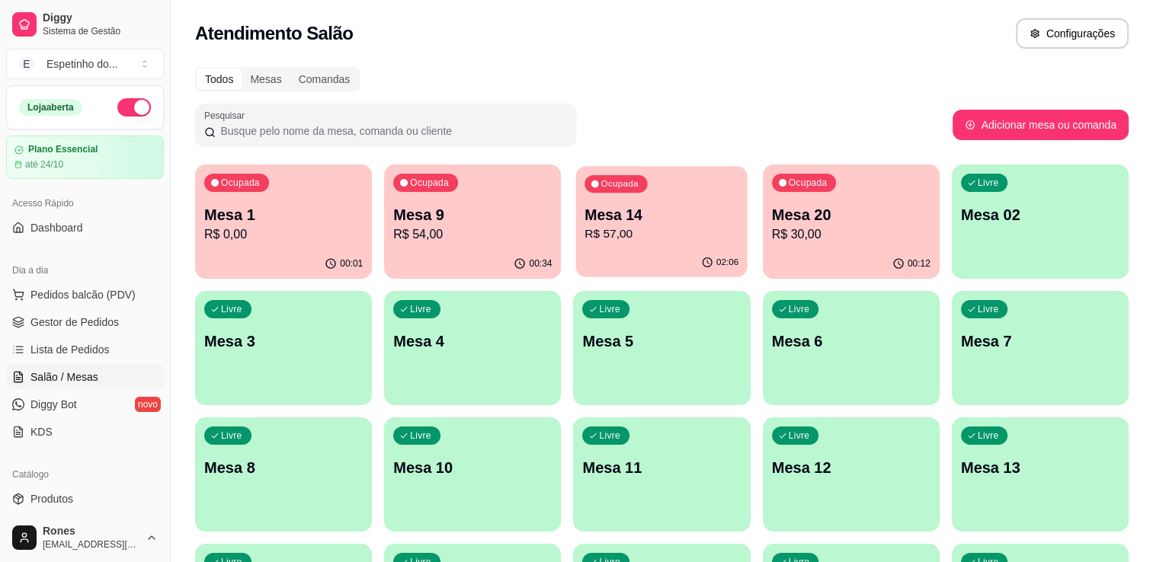
click at [675, 236] on p "R$ 57,00" at bounding box center [662, 235] width 154 height 18
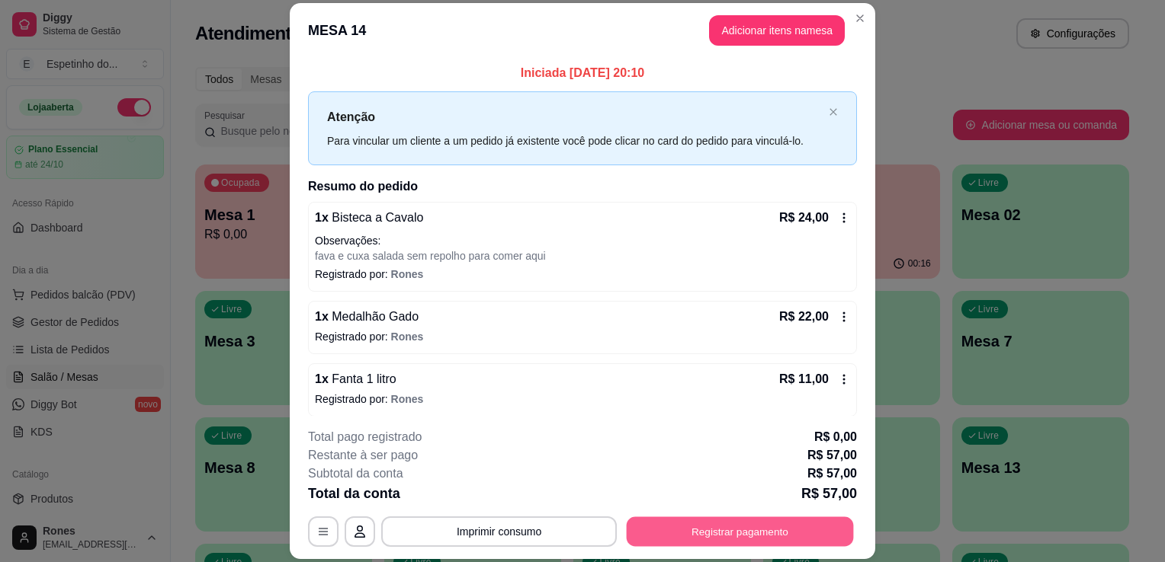
click at [724, 534] on button "Registrar pagamento" at bounding box center [740, 533] width 227 height 30
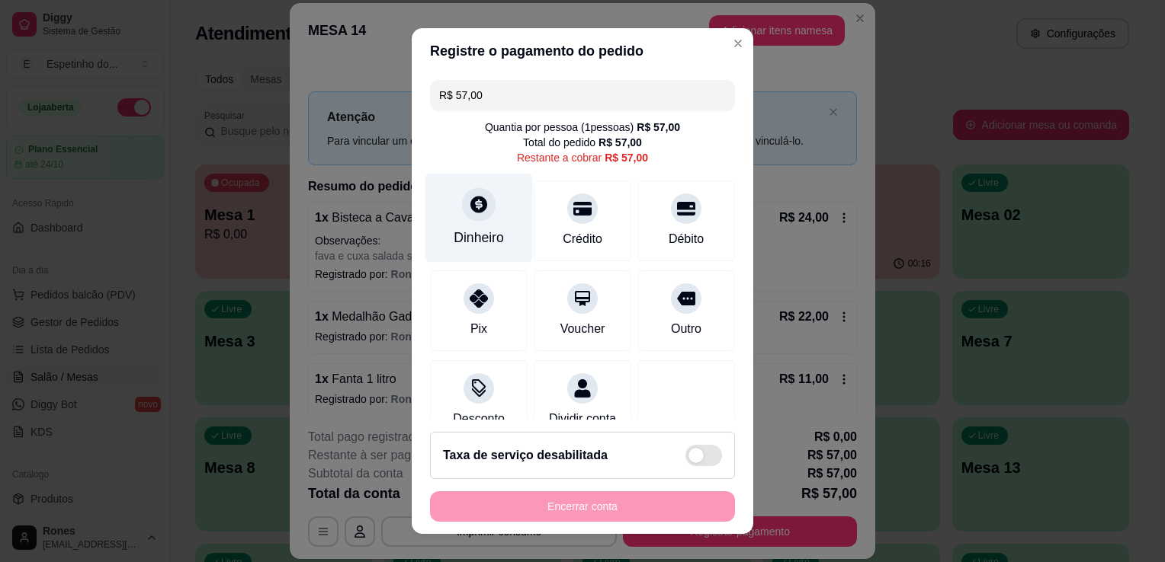
click at [485, 227] on div "Dinheiro" at bounding box center [478, 218] width 107 height 89
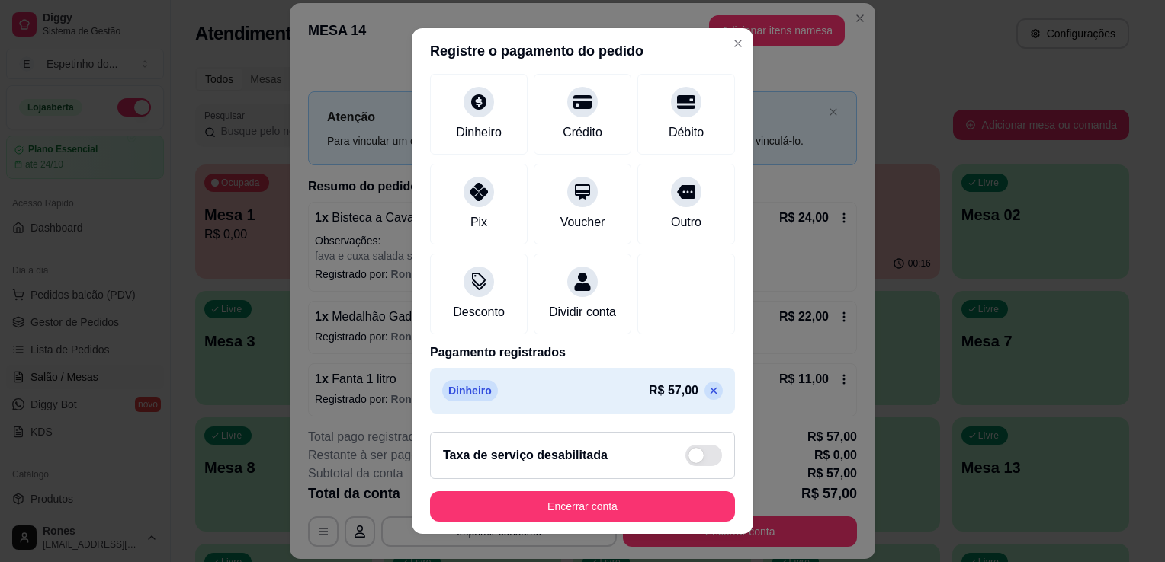
scroll to position [107, 0]
click at [707, 393] on icon at bounding box center [713, 391] width 12 height 12
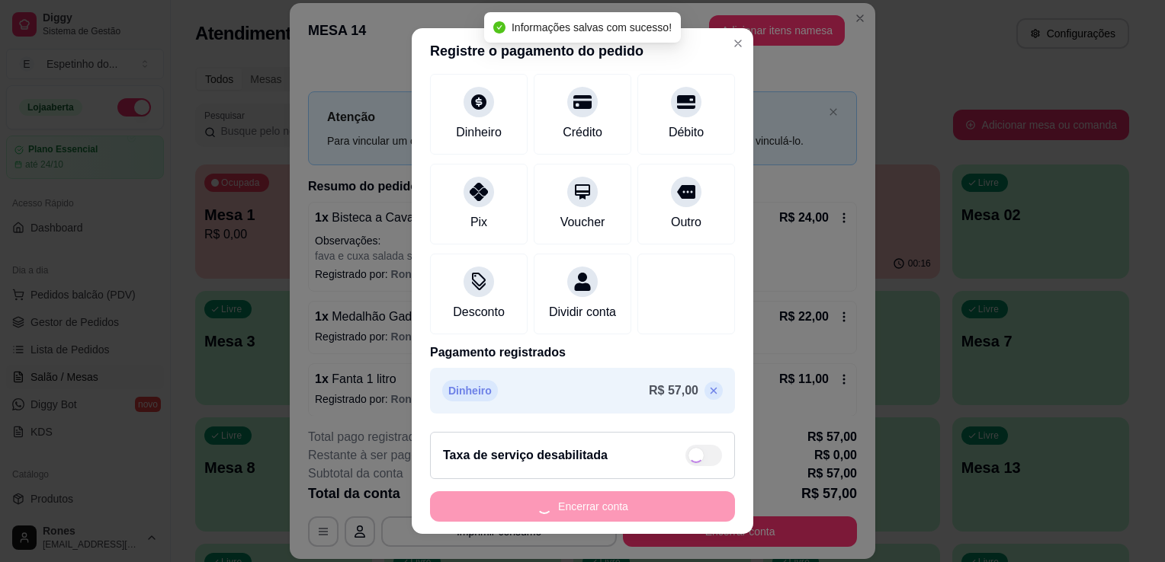
type input "R$ 57,00"
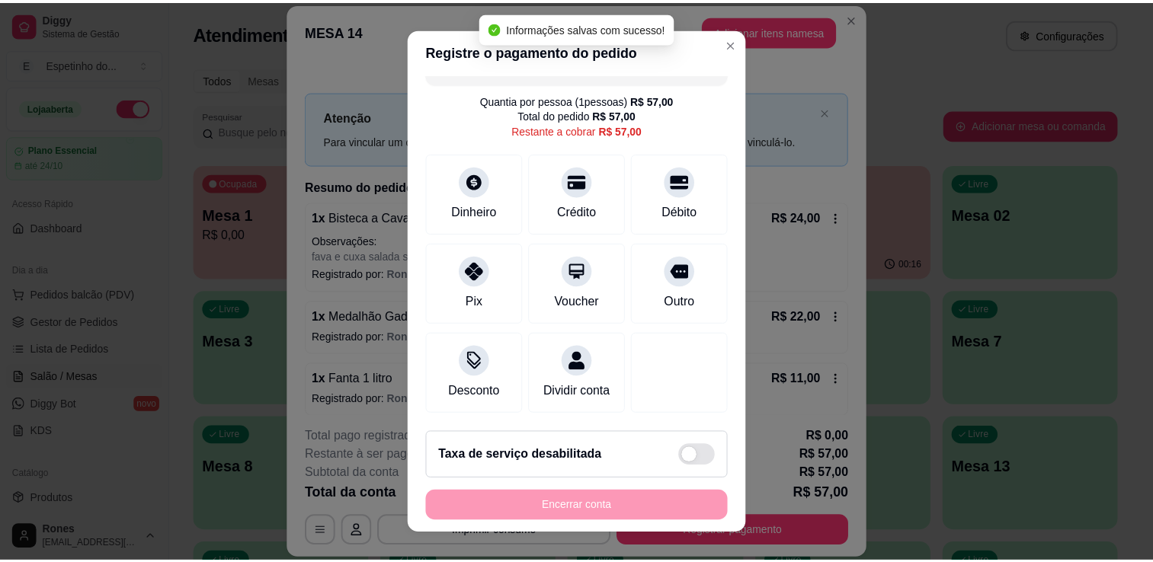
scroll to position [43, 0]
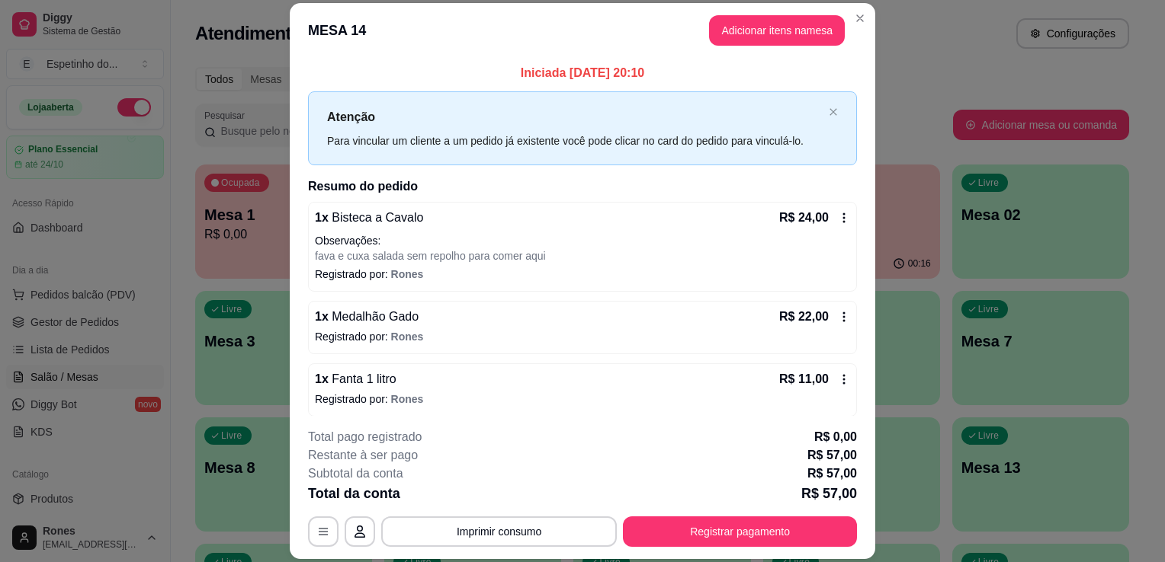
click at [843, 221] on icon at bounding box center [844, 218] width 2 height 10
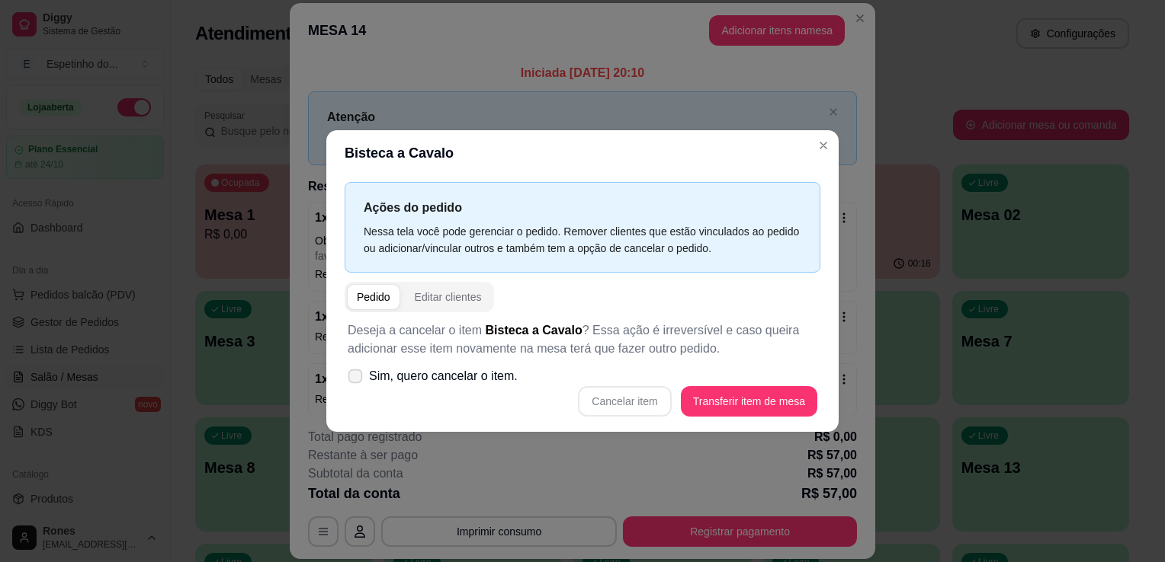
click at [433, 373] on span "Sim, quero cancelar o item." at bounding box center [443, 376] width 149 height 18
click at [357, 380] on input "Sim, quero cancelar o item." at bounding box center [352, 385] width 10 height 10
checkbox input "true"
click at [622, 394] on button "Cancelar item" at bounding box center [624, 402] width 91 height 30
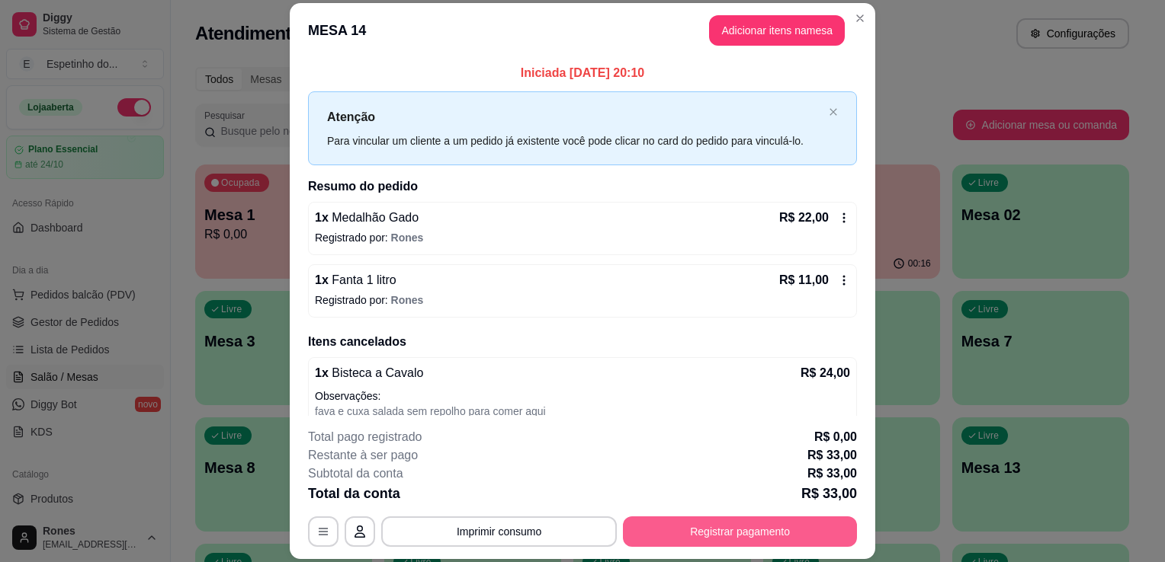
click at [700, 528] on button "Registrar pagamento" at bounding box center [740, 532] width 234 height 30
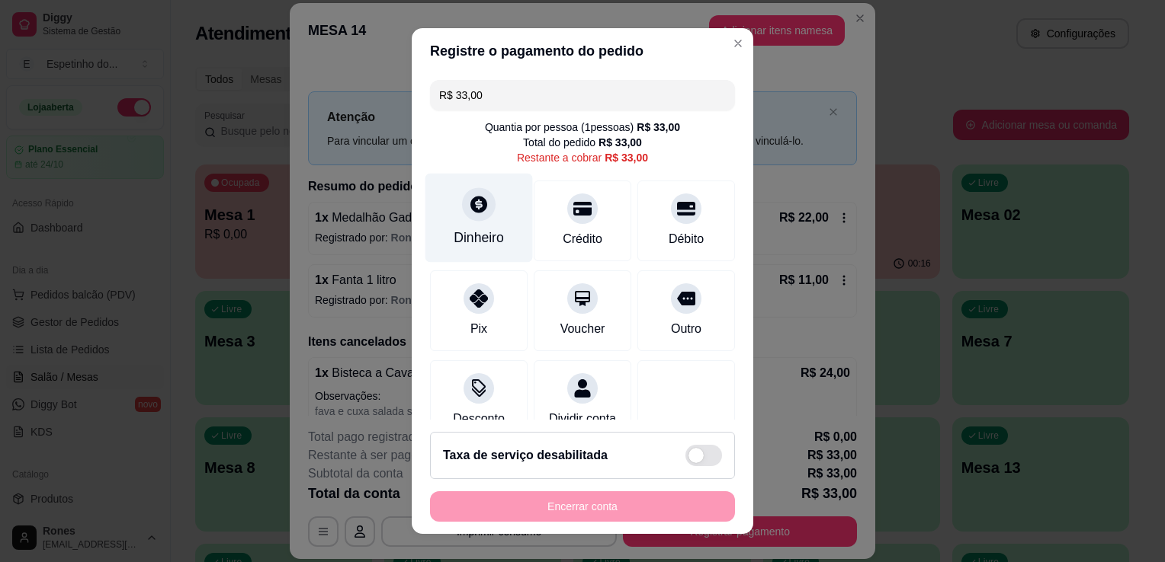
click at [490, 250] on div "Dinheiro" at bounding box center [478, 218] width 107 height 89
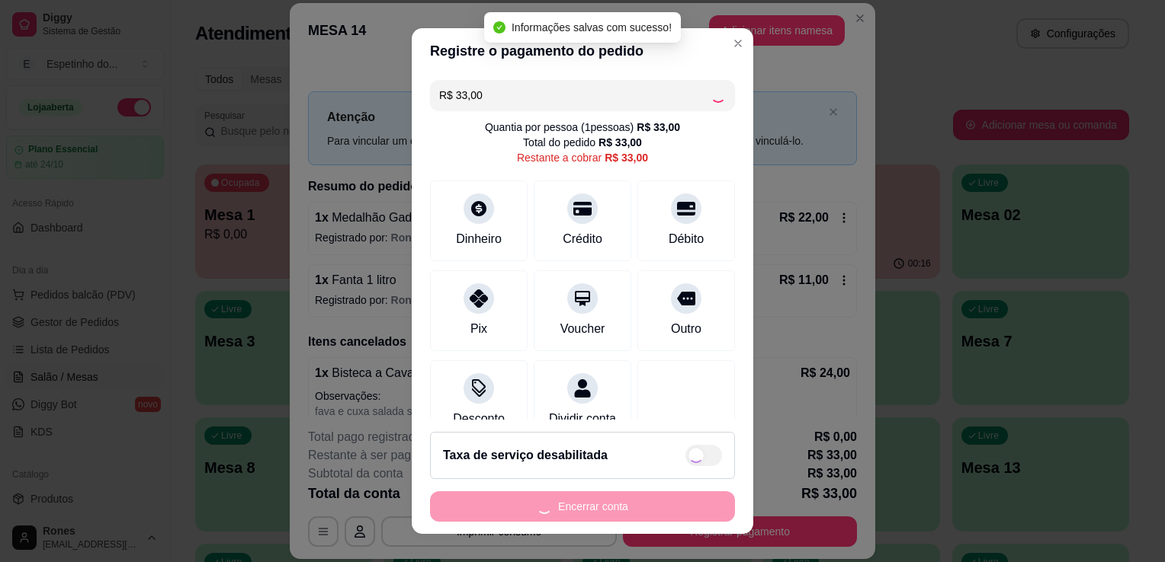
type input "R$ 0,00"
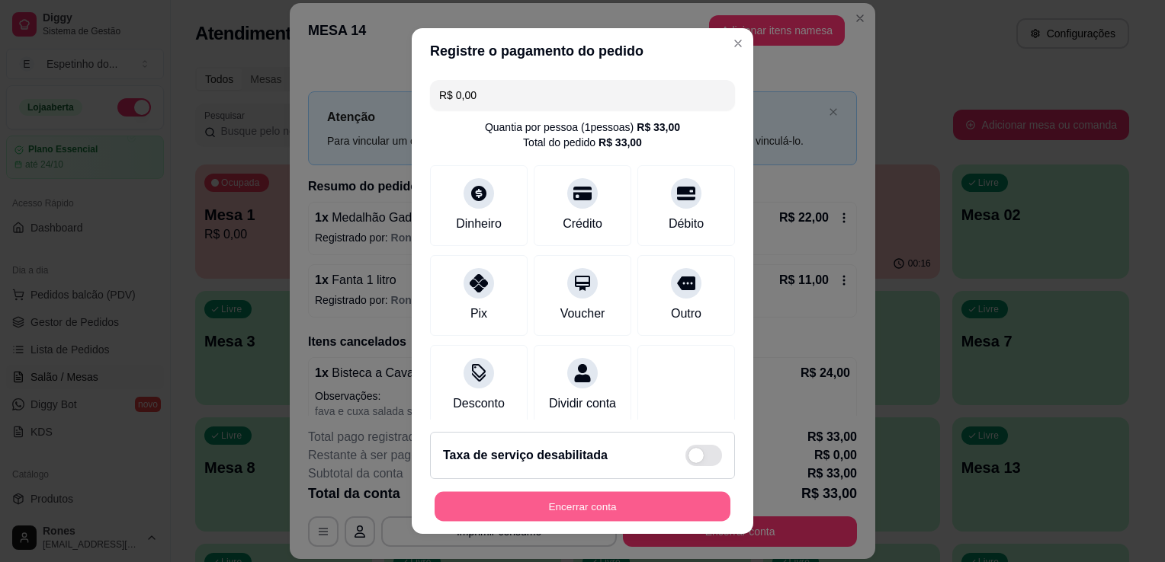
click at [598, 505] on button "Encerrar conta" at bounding box center [582, 507] width 296 height 30
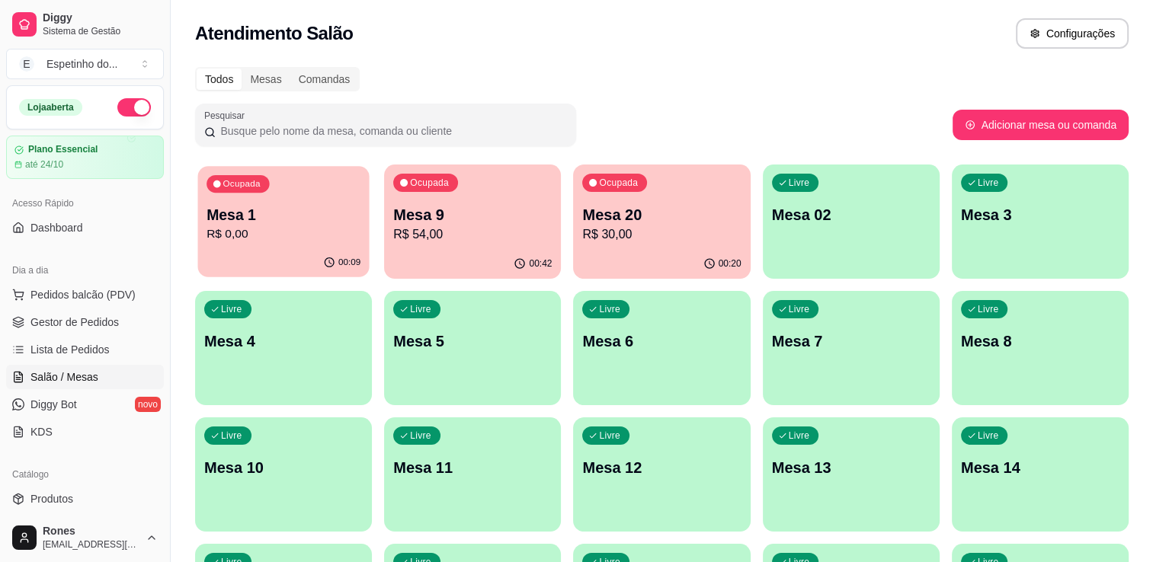
click at [320, 203] on div "Ocupada Mesa 1 R$ 0,00" at bounding box center [282, 207] width 171 height 82
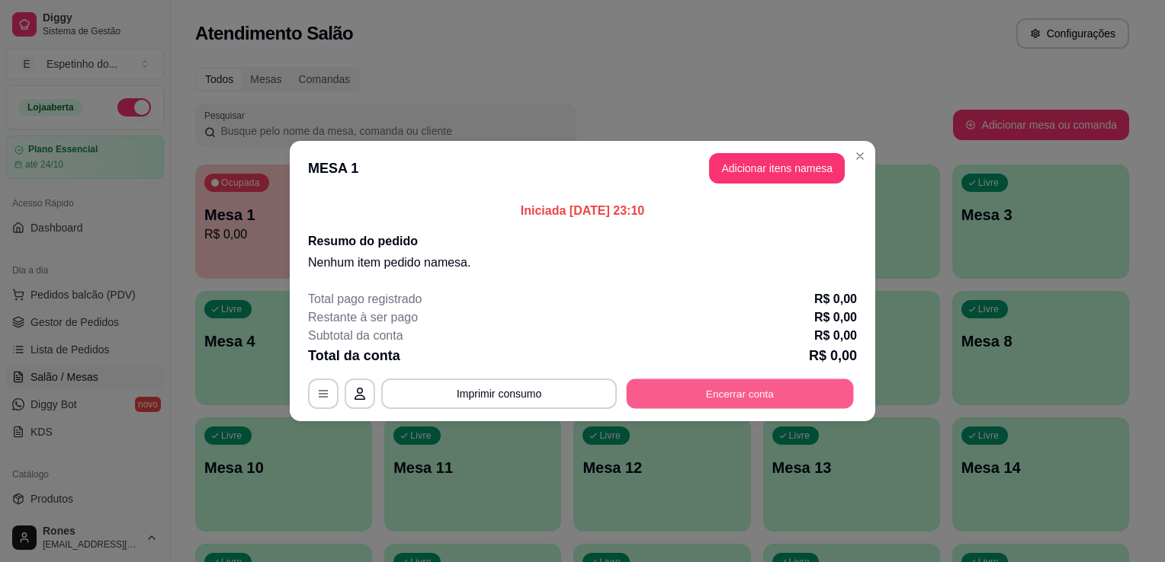
click at [784, 388] on button "Encerrar conta" at bounding box center [740, 395] width 227 height 30
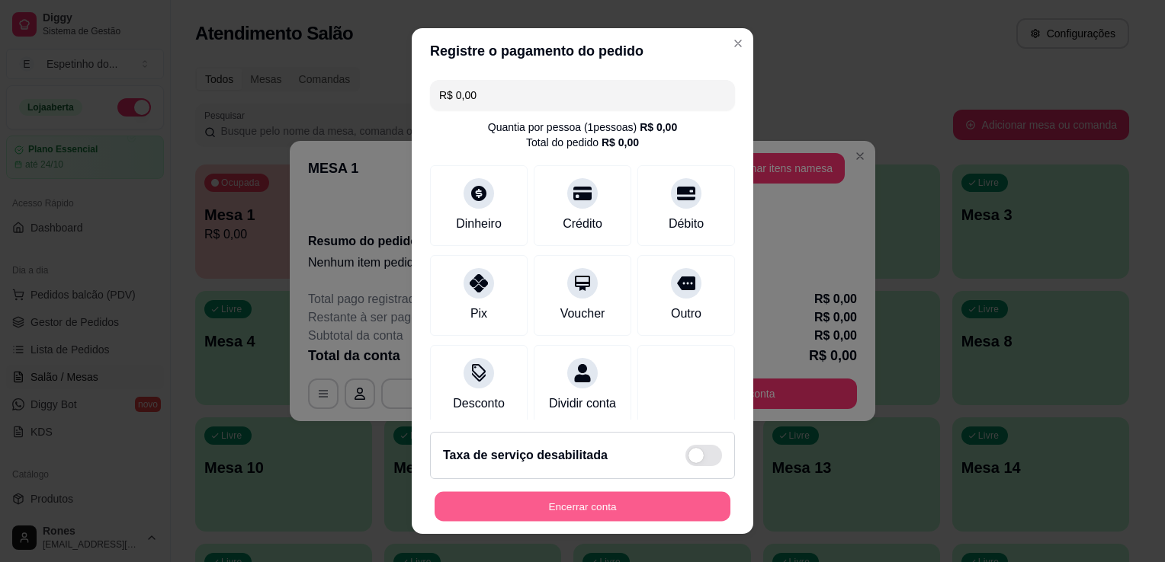
click at [598, 500] on button "Encerrar conta" at bounding box center [582, 507] width 296 height 30
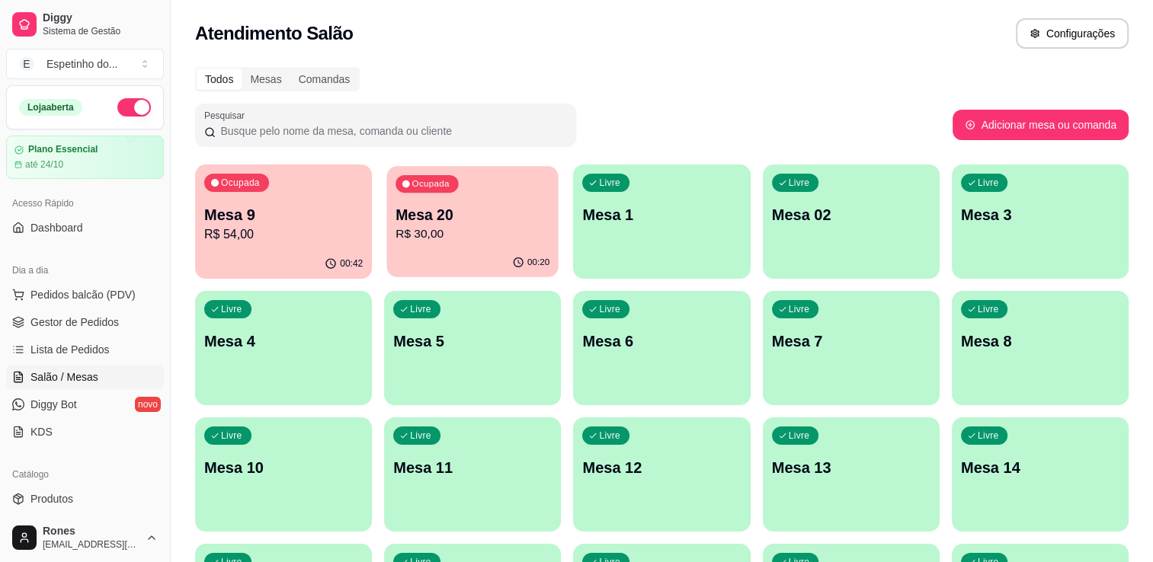
click at [518, 239] on p "R$ 30,00" at bounding box center [473, 235] width 154 height 18
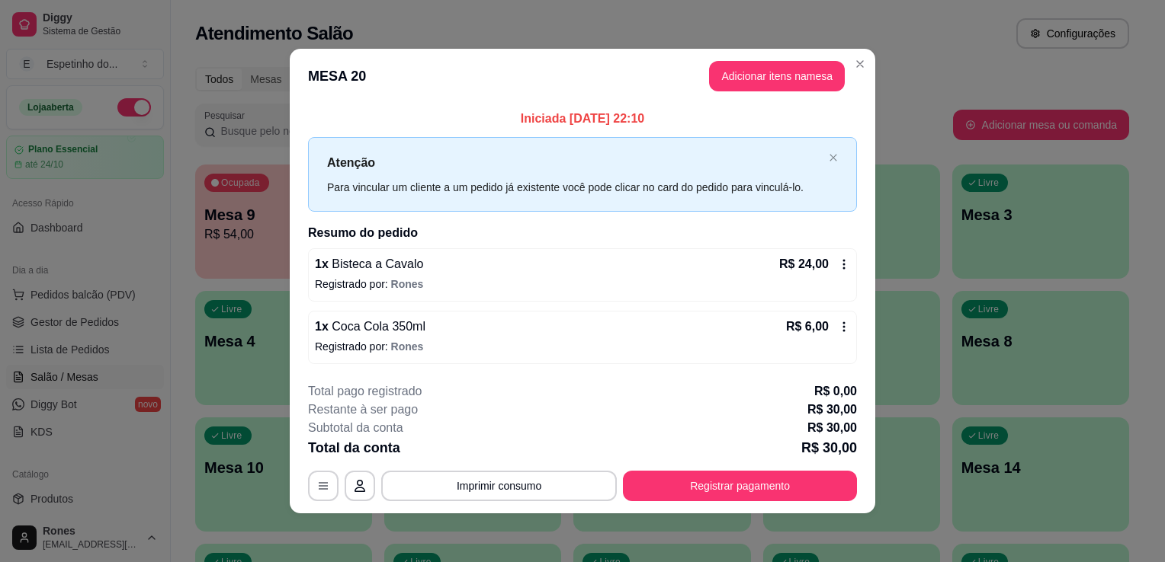
click at [840, 328] on icon at bounding box center [844, 327] width 12 height 12
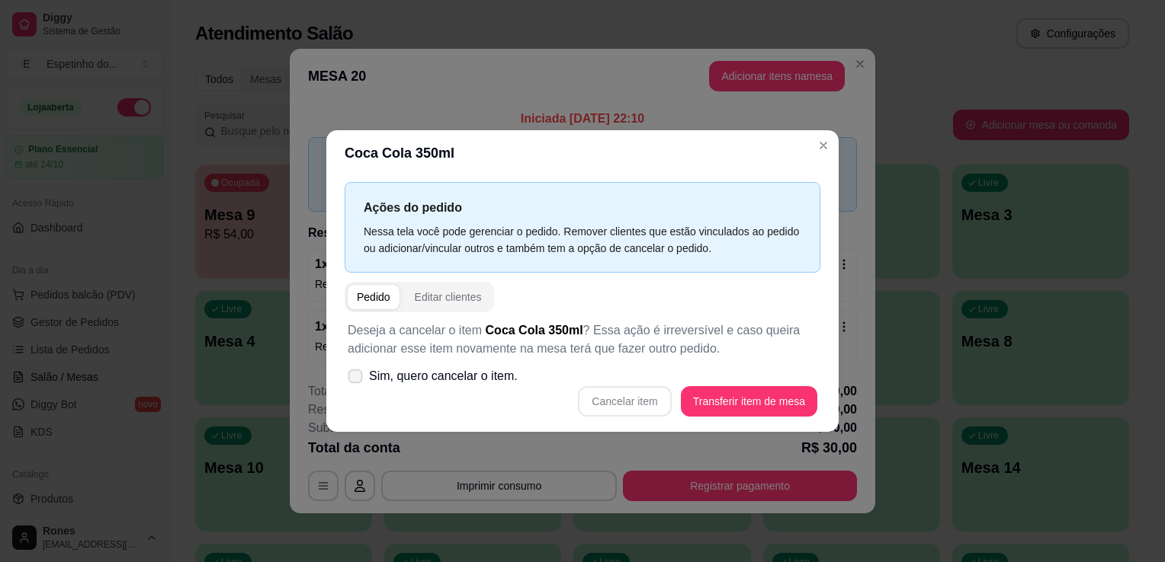
click at [393, 377] on span "Sim, quero cancelar o item." at bounding box center [443, 376] width 149 height 18
click at [357, 380] on input "Sim, quero cancelar o item." at bounding box center [352, 385] width 10 height 10
checkbox input "true"
click at [633, 394] on button "Cancelar item" at bounding box center [624, 402] width 91 height 30
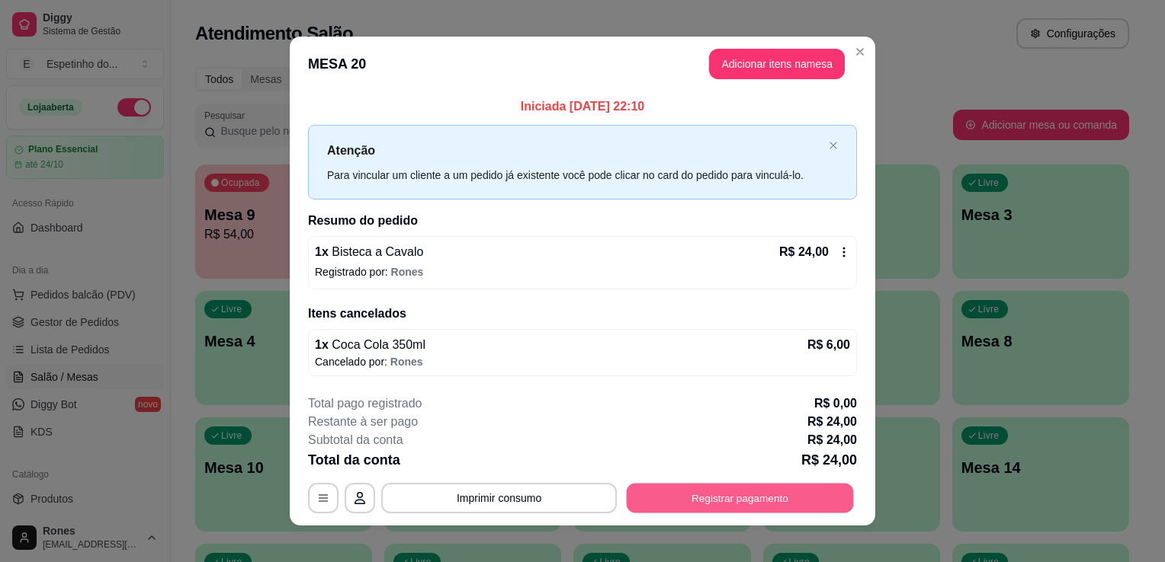
click at [760, 490] on button "Registrar pagamento" at bounding box center [740, 498] width 227 height 30
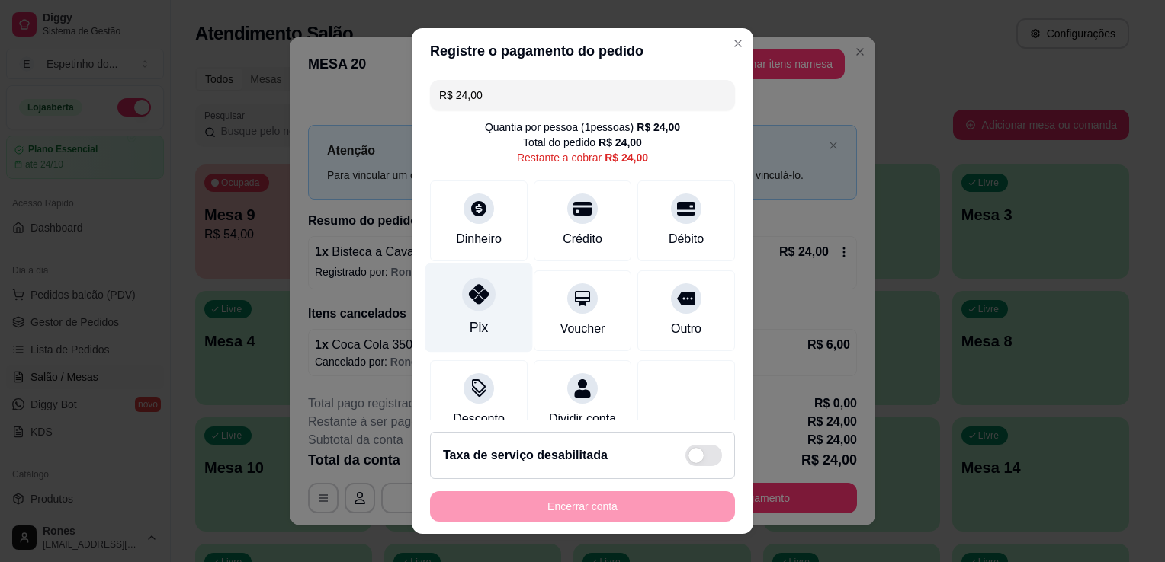
click at [488, 313] on div "Pix" at bounding box center [478, 308] width 107 height 89
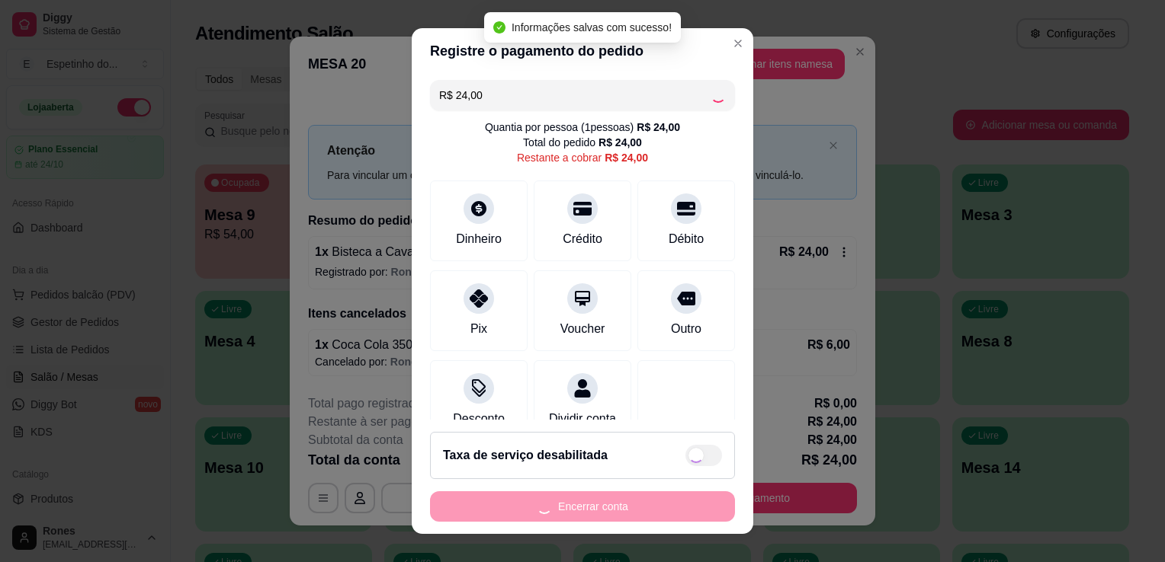
type input "R$ 0,00"
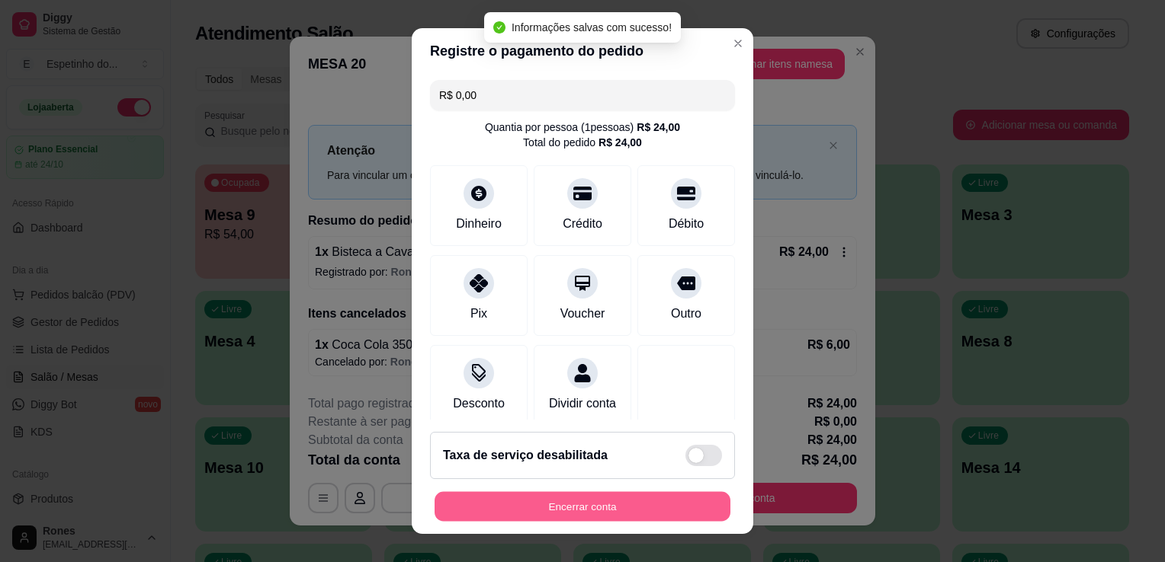
click at [607, 514] on button "Encerrar conta" at bounding box center [582, 507] width 296 height 30
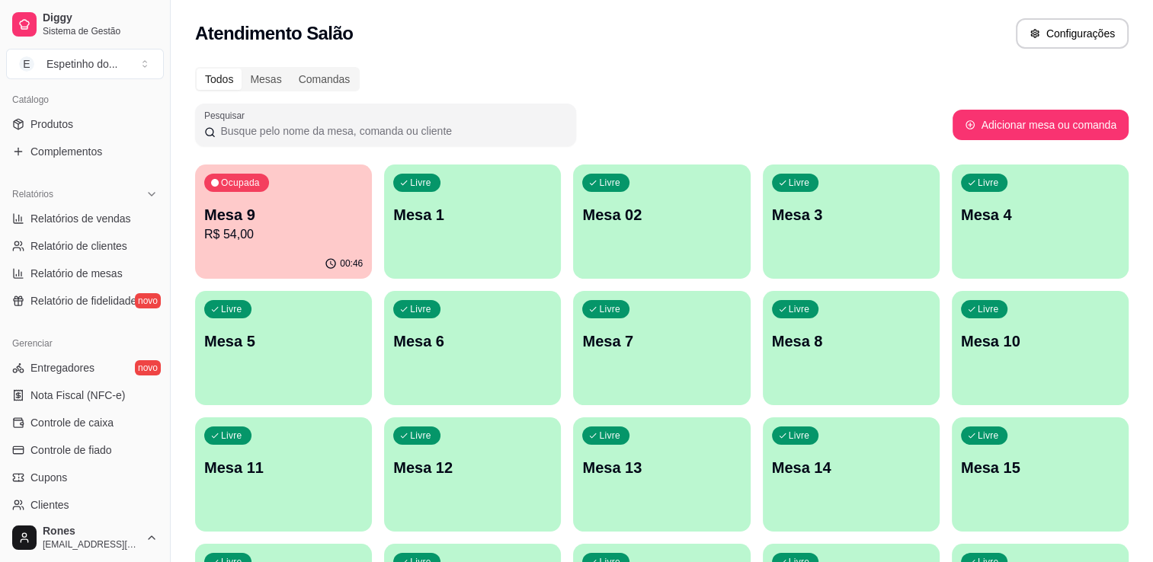
scroll to position [534, 0]
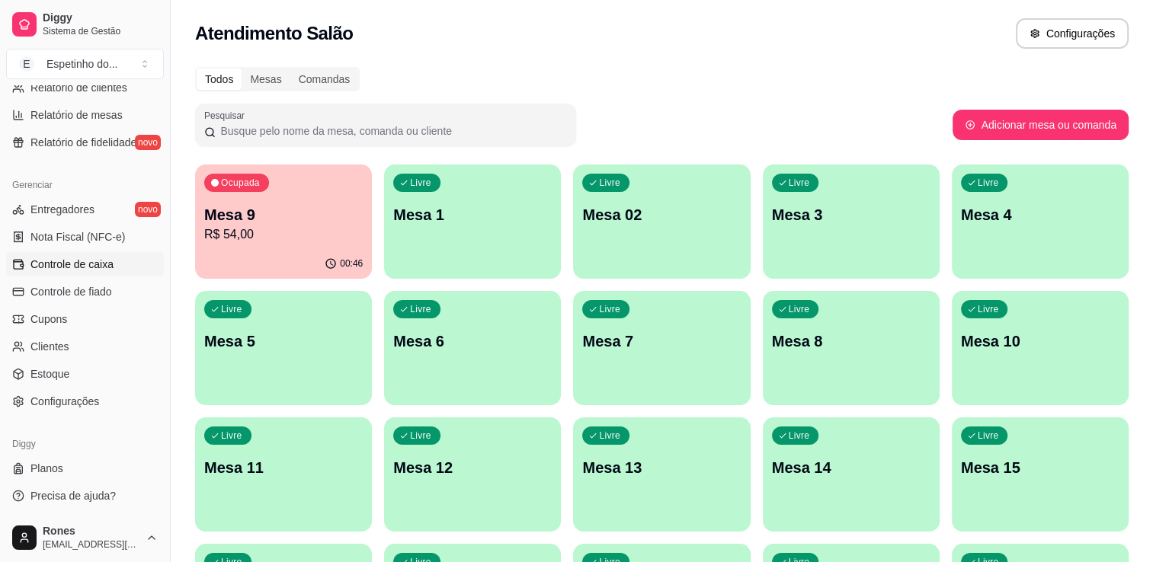
click at [72, 270] on span "Controle de caixa" at bounding box center [71, 264] width 83 height 15
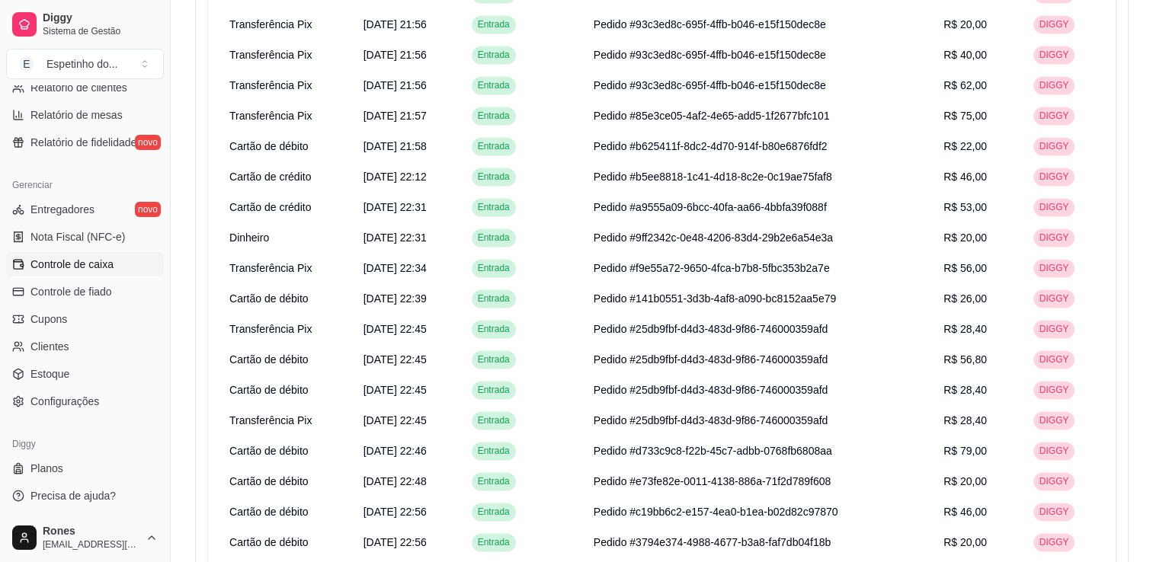
scroll to position [2535, 0]
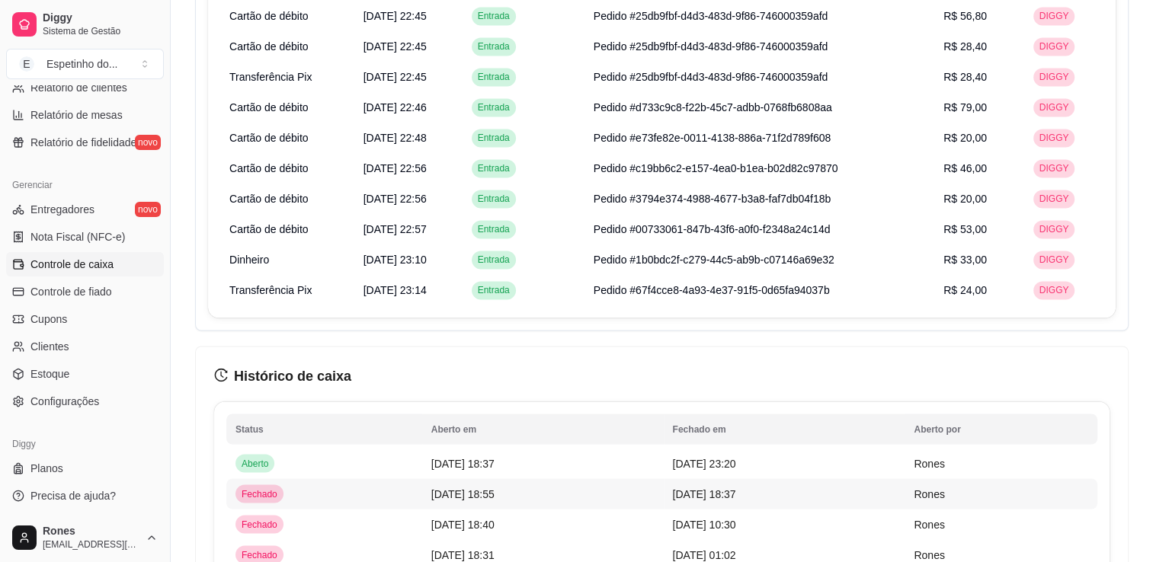
click at [475, 498] on span "[DATE] 18:55" at bounding box center [462, 494] width 63 height 12
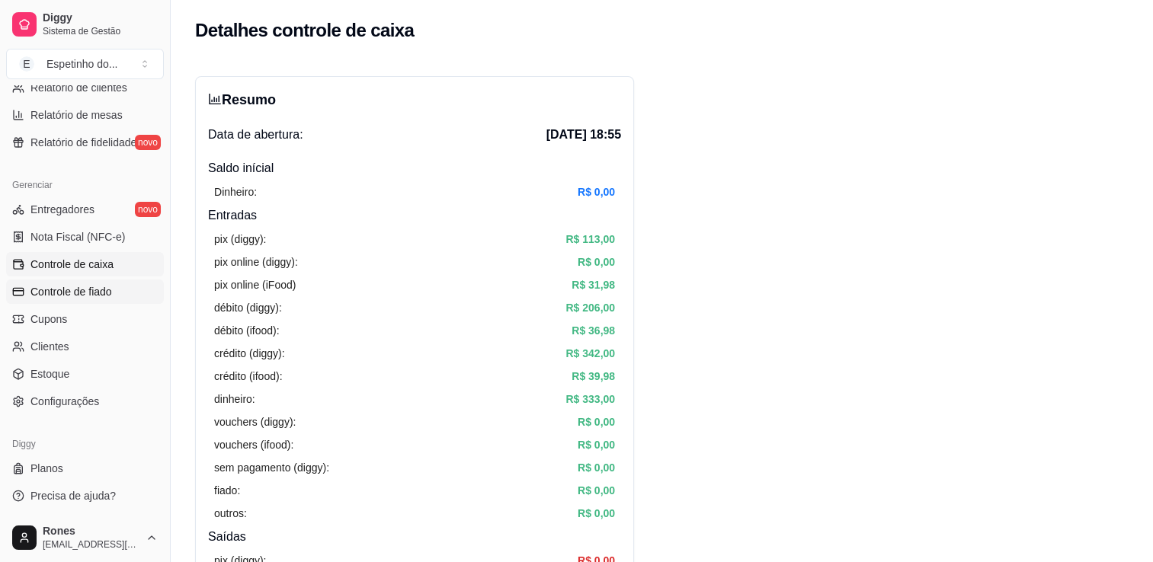
click at [84, 300] on link "Controle de fiado" at bounding box center [85, 292] width 158 height 24
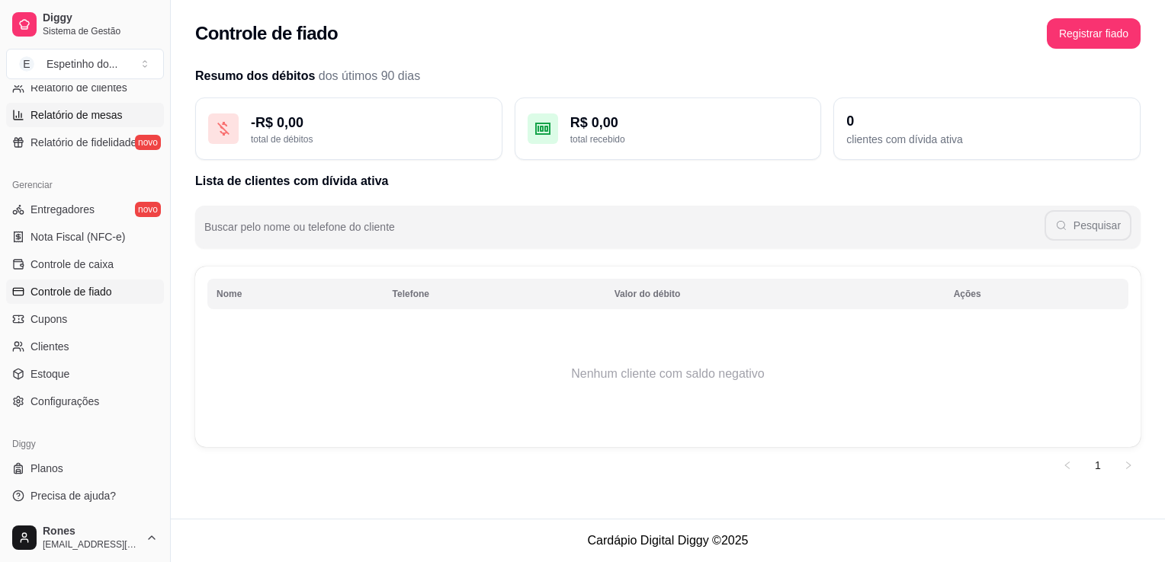
click at [78, 114] on span "Relatório de mesas" at bounding box center [76, 114] width 92 height 15
select select "TOTAL_OF_ORDERS"
select select "7"
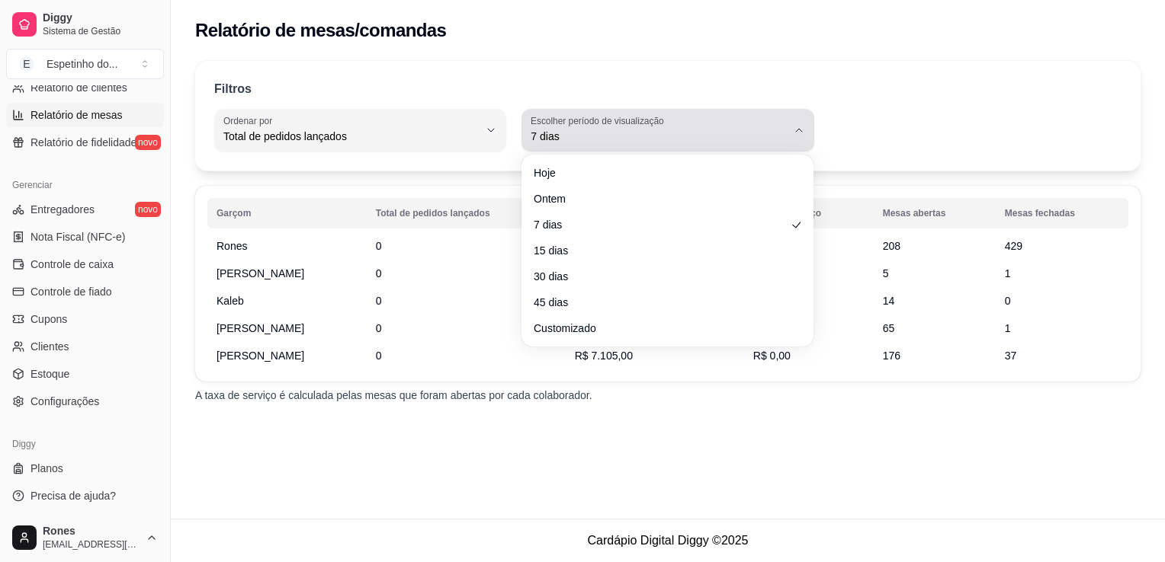
click at [798, 123] on button "Escolher período de visualização 7 dias" at bounding box center [667, 130] width 292 height 43
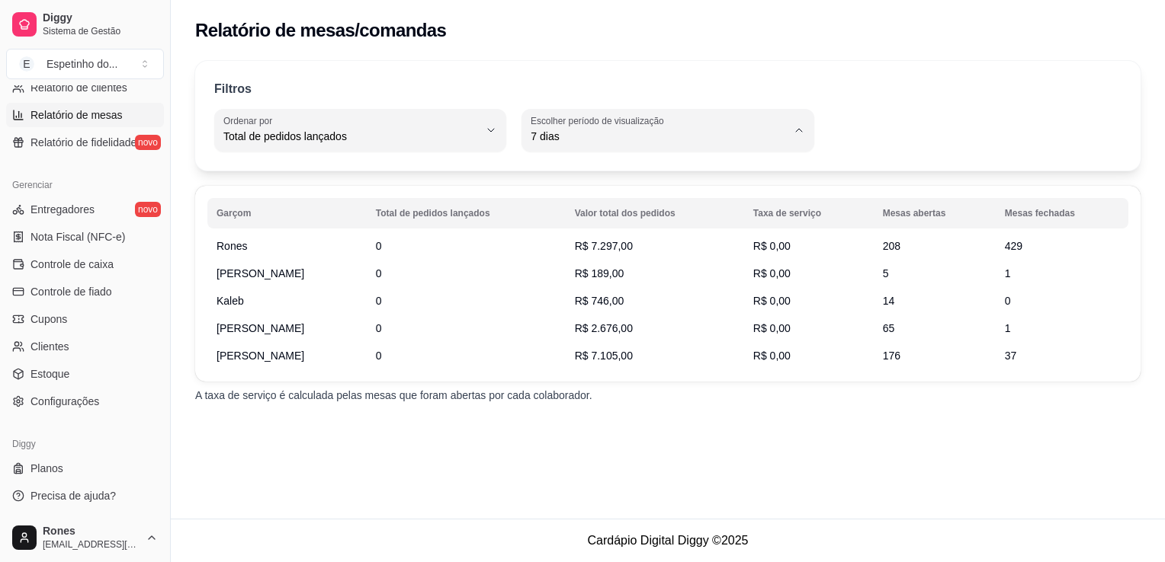
click at [658, 203] on span "Ontem" at bounding box center [660, 197] width 242 height 14
type input "1"
select select "1"
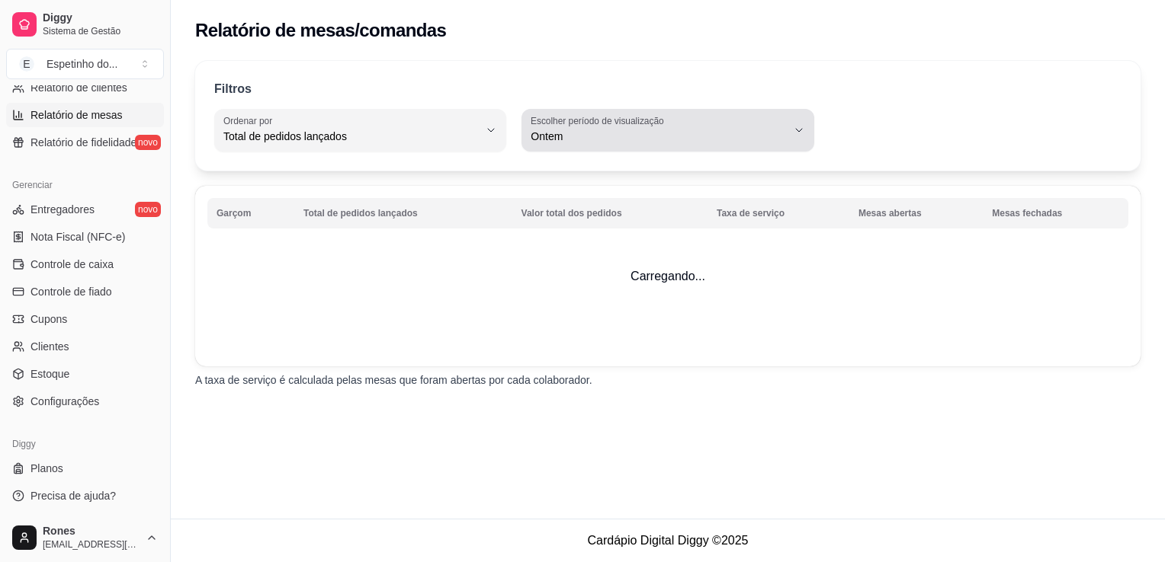
click at [793, 127] on icon "button" at bounding box center [799, 130] width 12 height 12
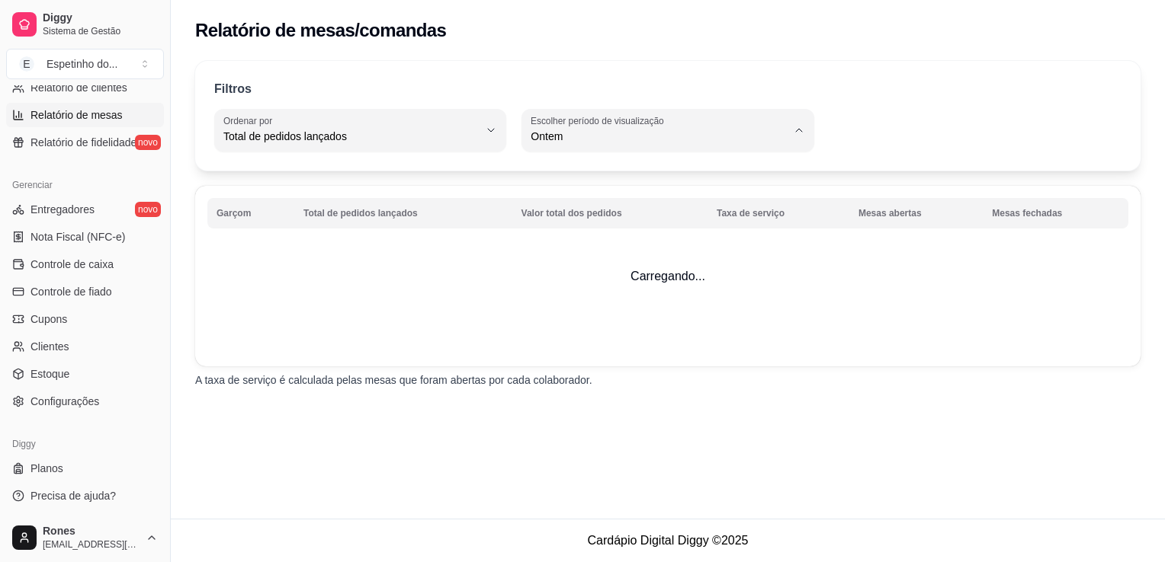
click at [592, 246] on span "15 dias" at bounding box center [660, 246] width 242 height 14
type input "15"
select select "15"
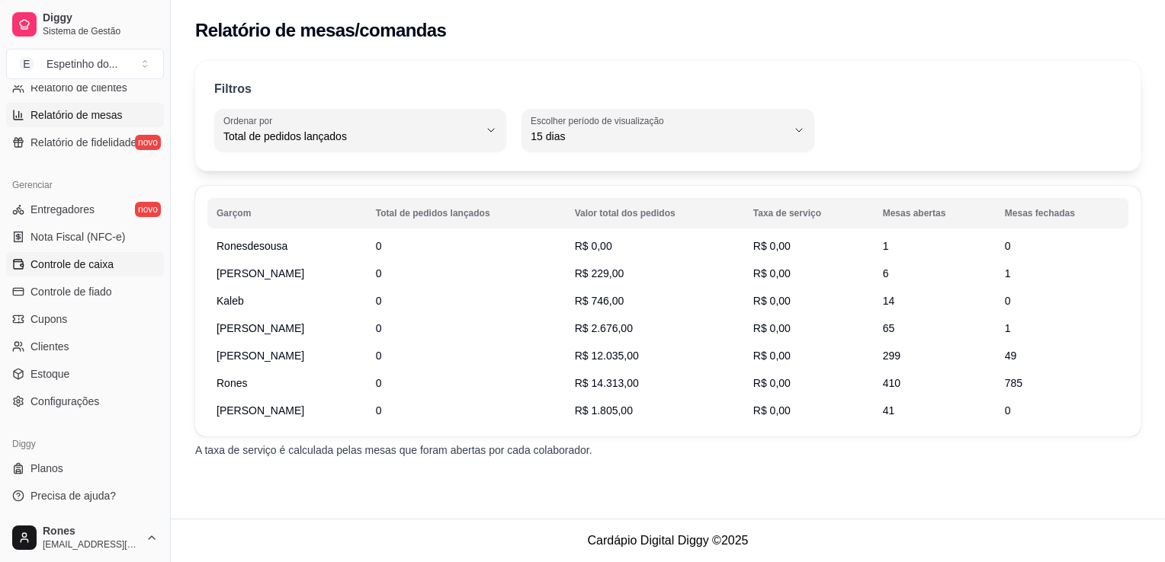
click at [65, 270] on span "Controle de caixa" at bounding box center [71, 264] width 83 height 15
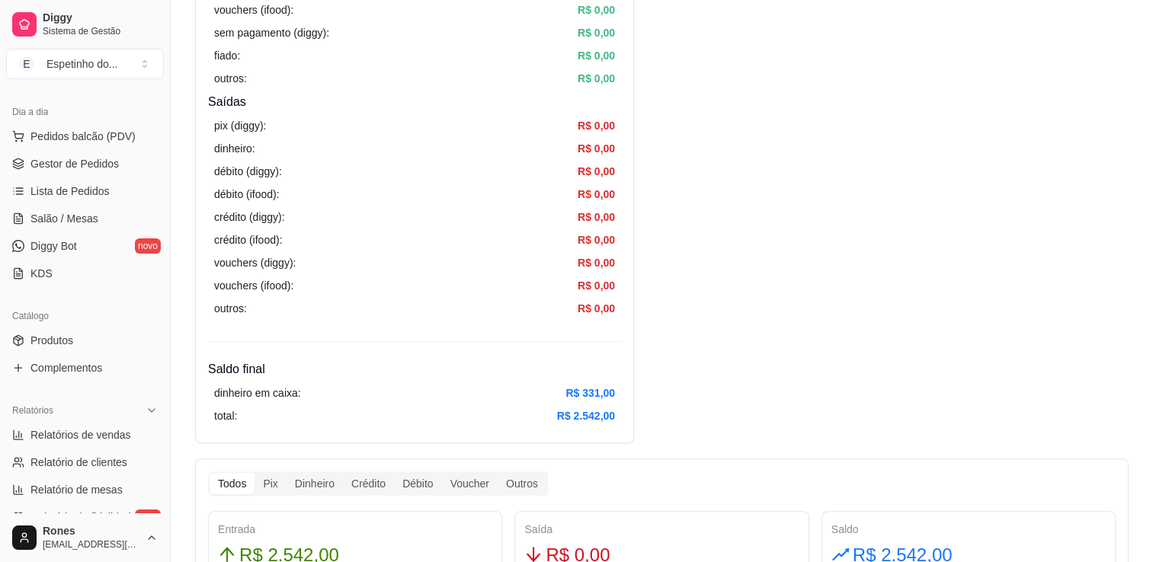
scroll to position [984, 0]
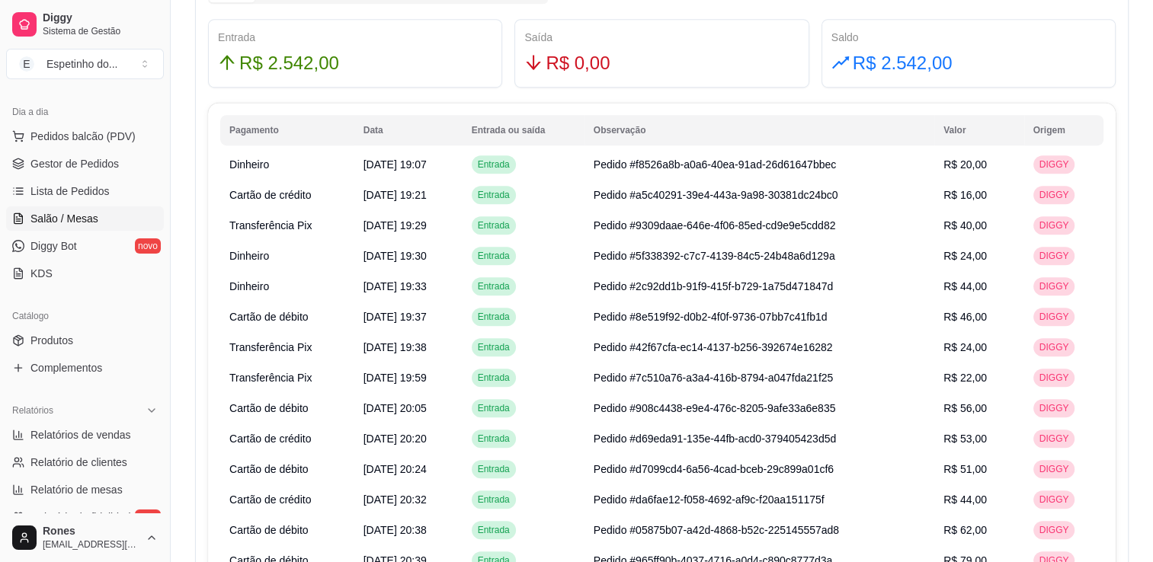
click at [71, 218] on span "Salão / Mesas" at bounding box center [64, 218] width 68 height 15
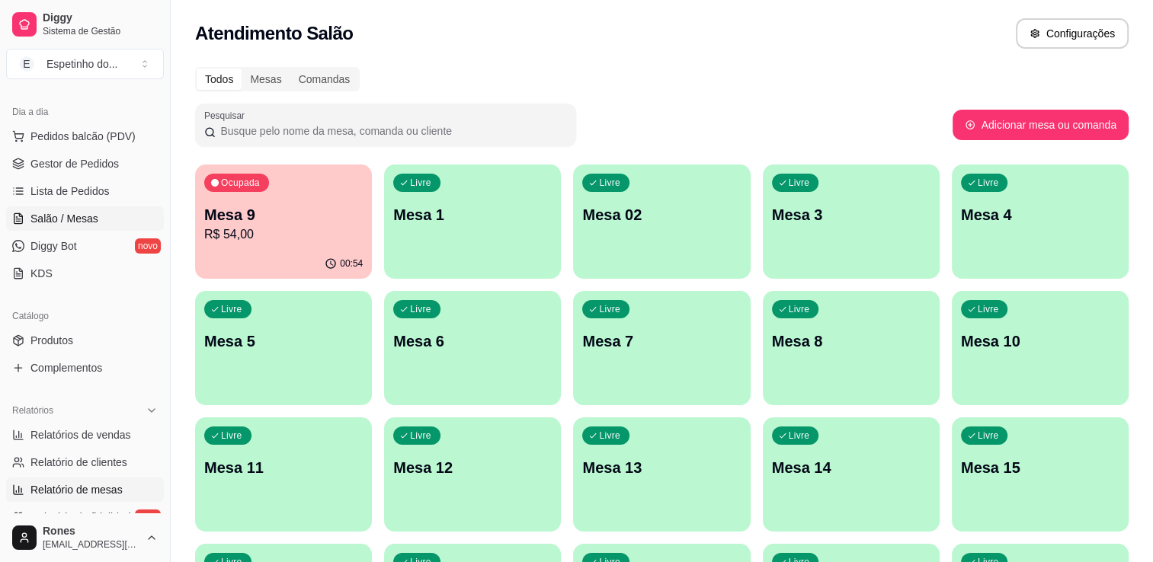
click at [104, 492] on span "Relatório de mesas" at bounding box center [76, 489] width 92 height 15
select select "TOTAL_OF_ORDERS"
select select "7"
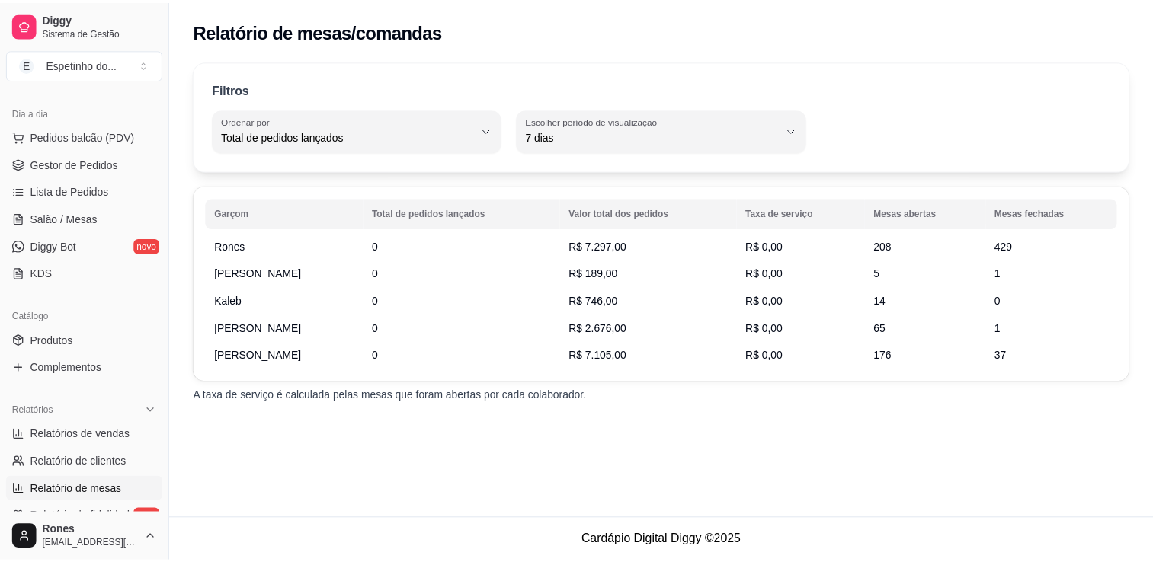
scroll to position [534, 0]
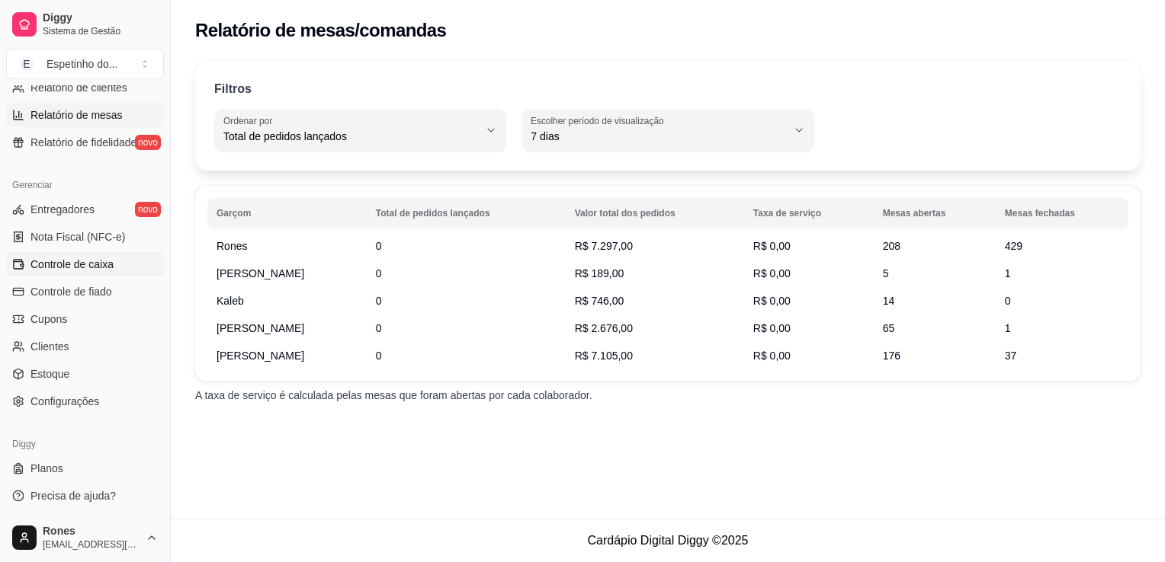
click at [88, 268] on span "Controle de caixa" at bounding box center [71, 264] width 83 height 15
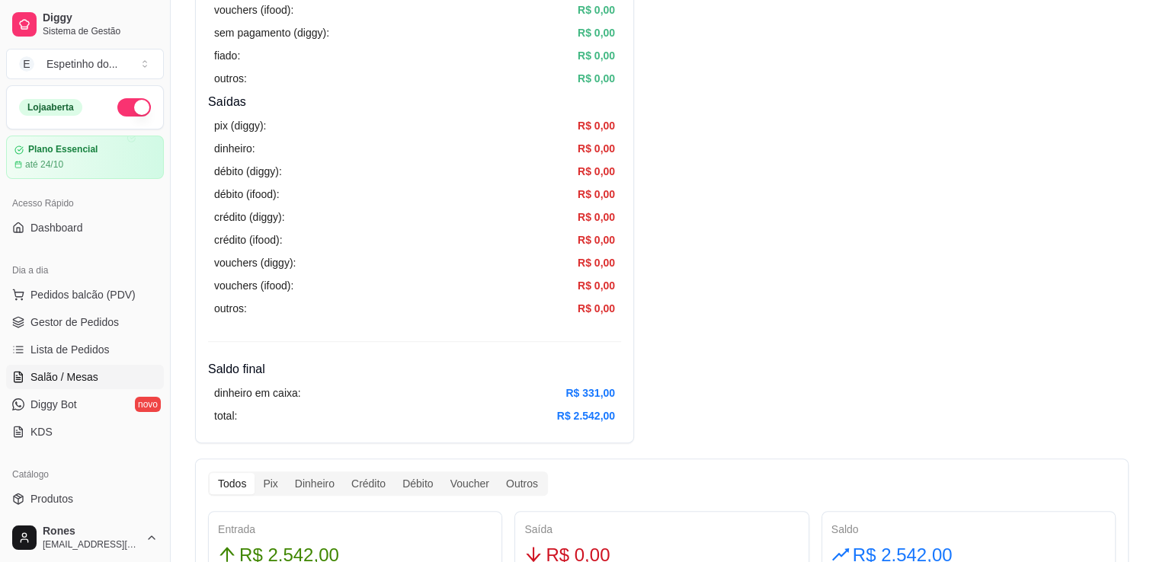
click at [75, 379] on span "Salão / Mesas" at bounding box center [64, 377] width 68 height 15
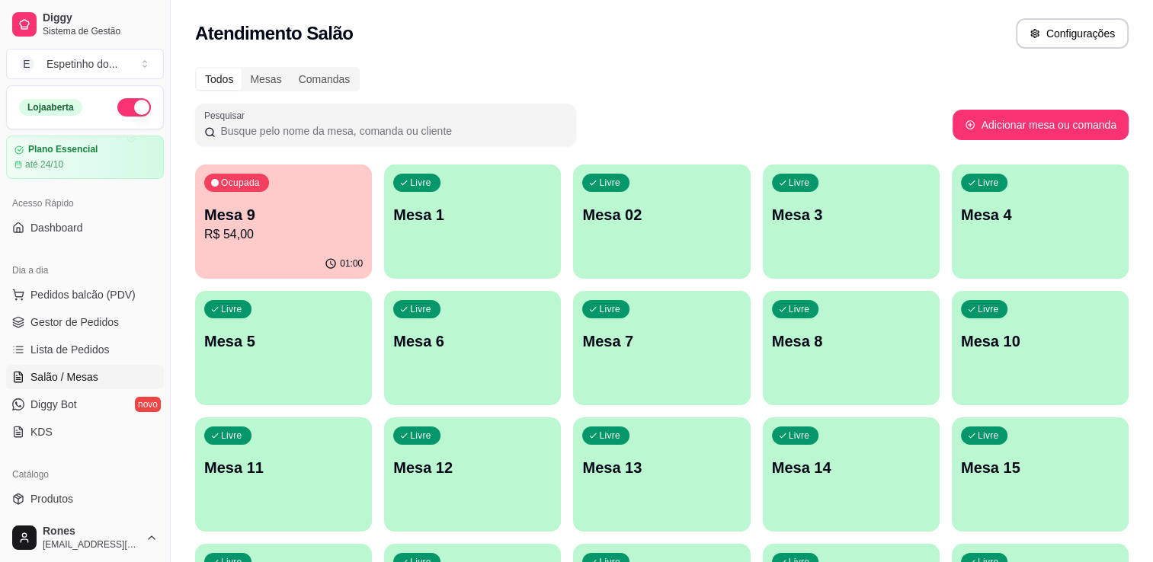
scroll to position [410, 0]
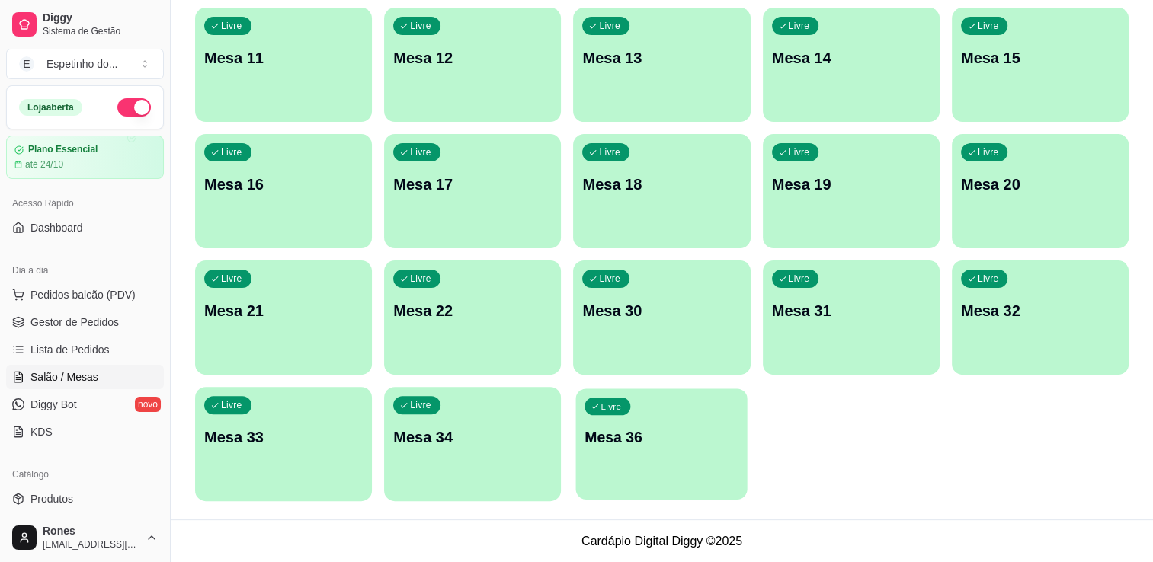
click at [713, 480] on div "Livre Mesa 36" at bounding box center [661, 435] width 171 height 93
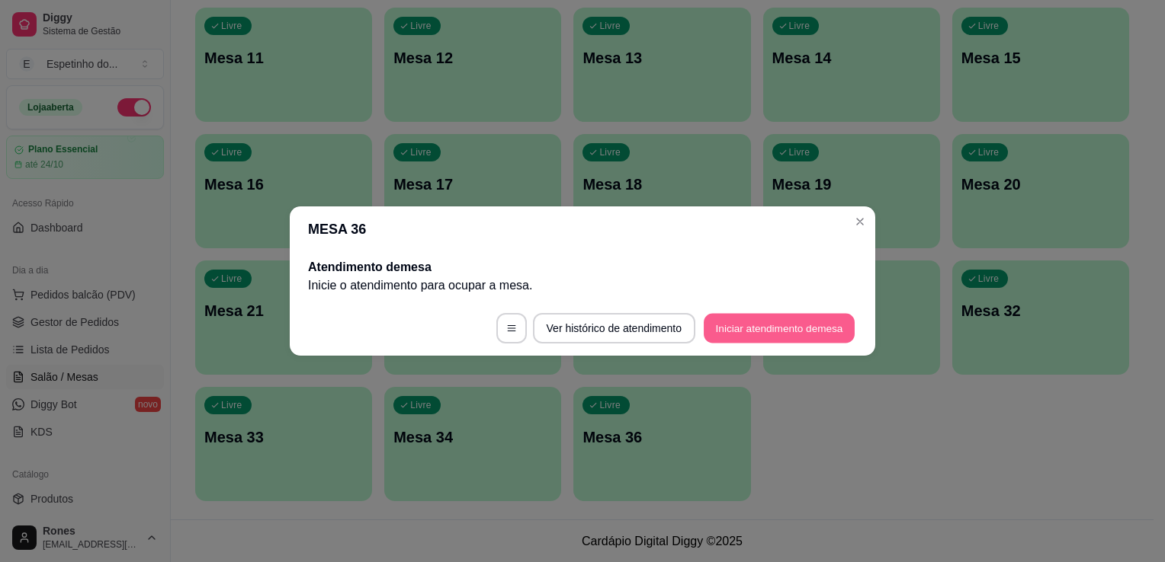
click at [768, 322] on button "Iniciar atendimento de mesa" at bounding box center [778, 329] width 151 height 30
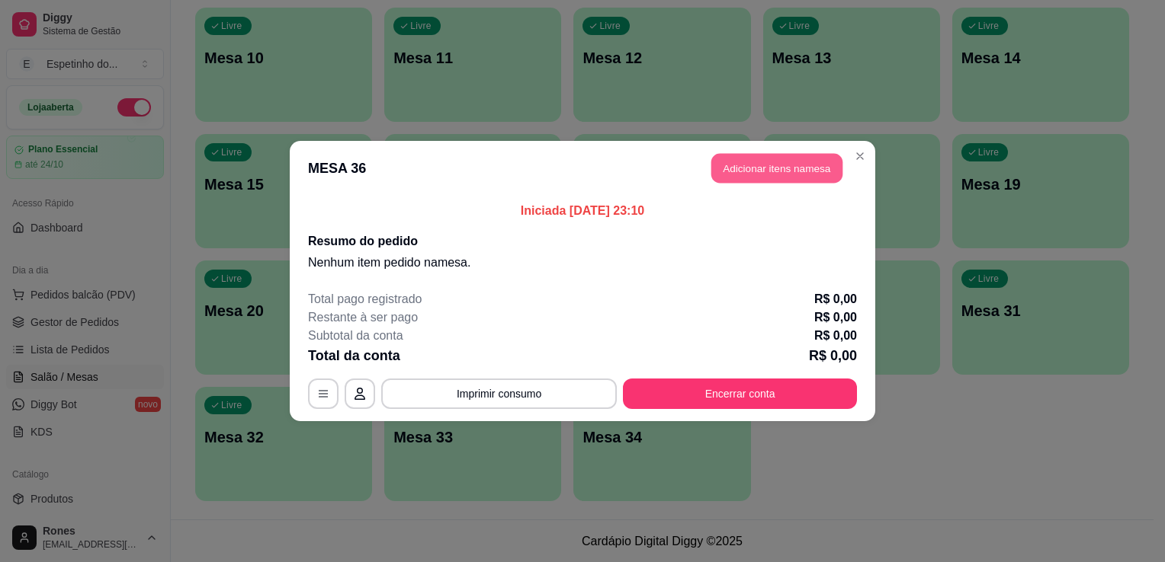
click at [758, 178] on button "Adicionar itens na mesa" at bounding box center [776, 169] width 131 height 30
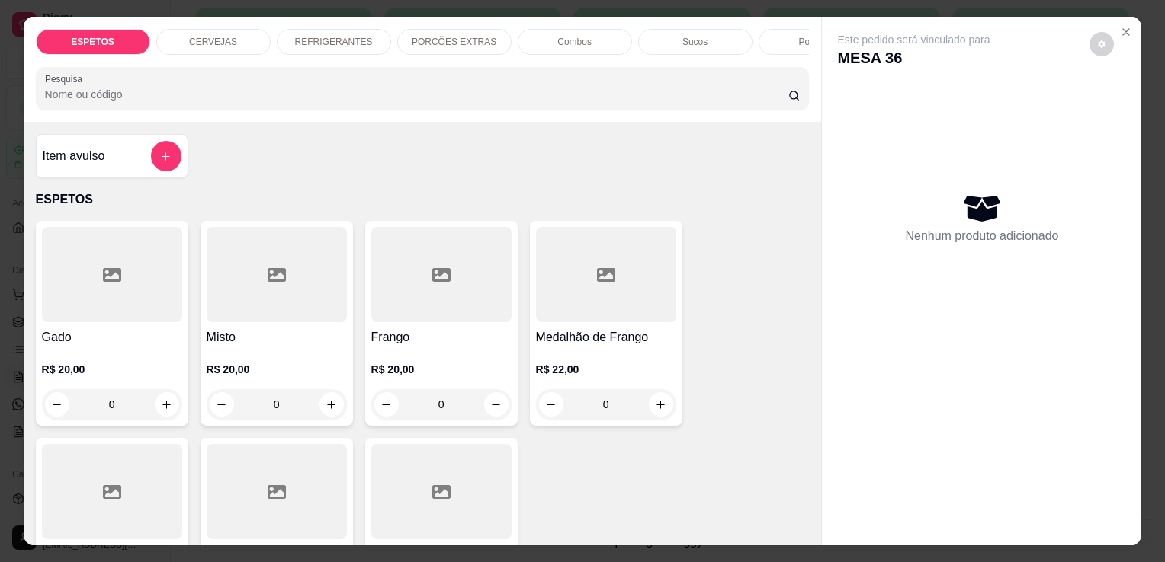
click at [619, 361] on div "R$ 22,00 0" at bounding box center [606, 383] width 140 height 73
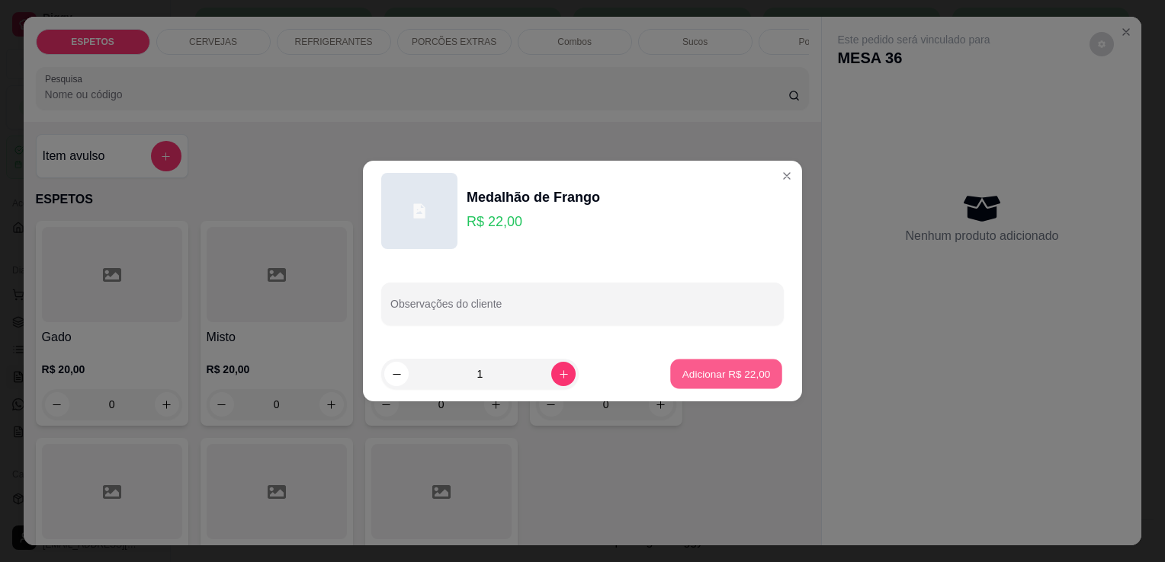
click at [705, 360] on button "Adicionar R$ 22,00" at bounding box center [726, 375] width 112 height 30
type input "1"
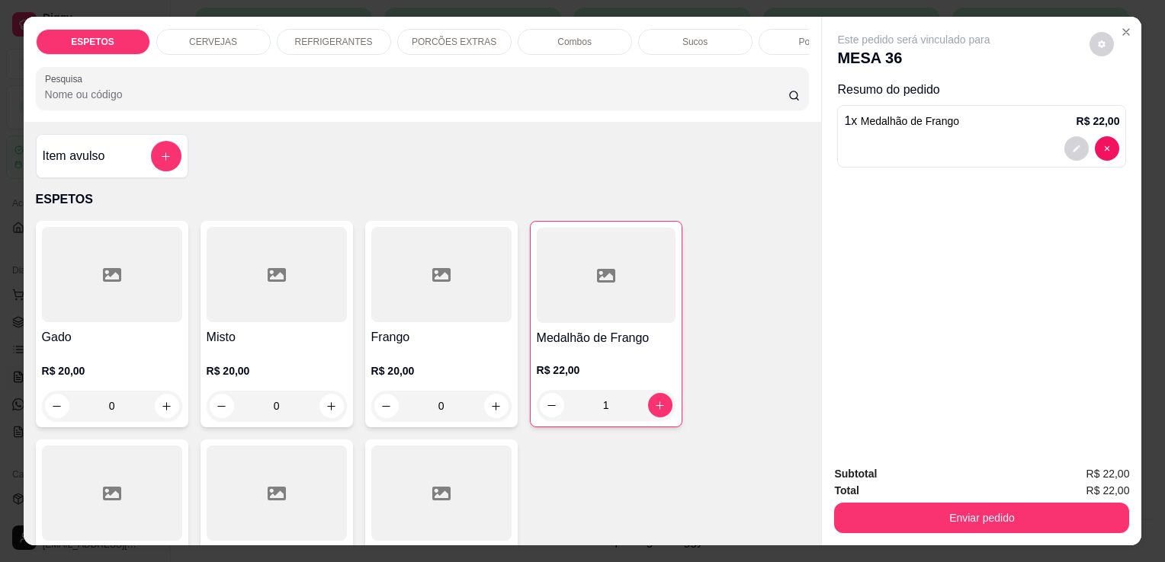
click at [149, 385] on div "R$ 20,00 0" at bounding box center [112, 393] width 140 height 58
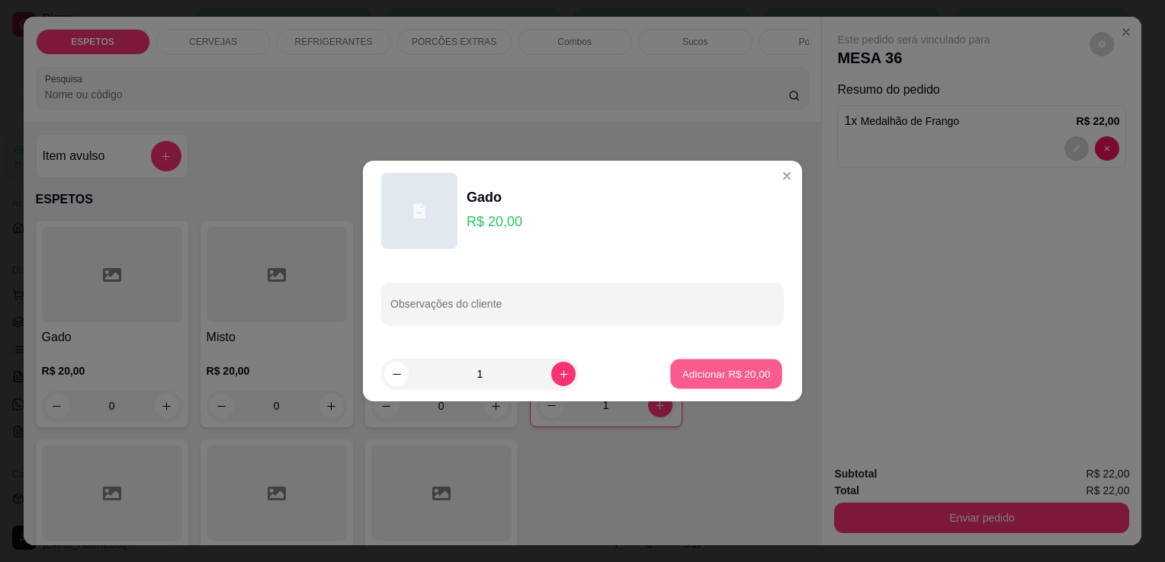
click at [714, 369] on p "Adicionar R$ 20,00" at bounding box center [726, 374] width 88 height 14
type input "1"
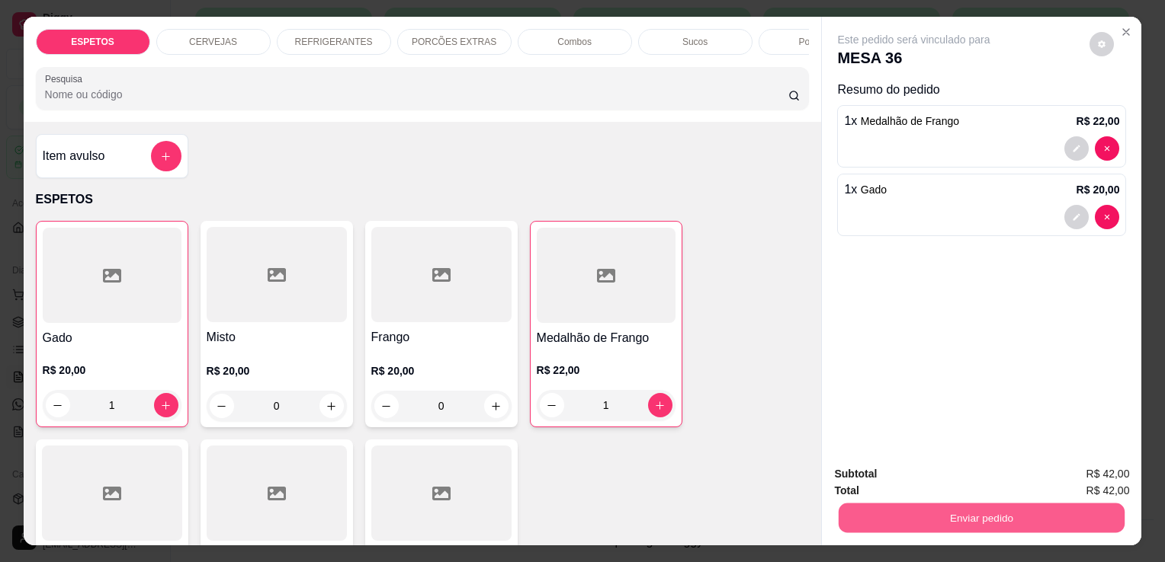
click at [1004, 522] on button "Enviar pedido" at bounding box center [981, 518] width 286 height 30
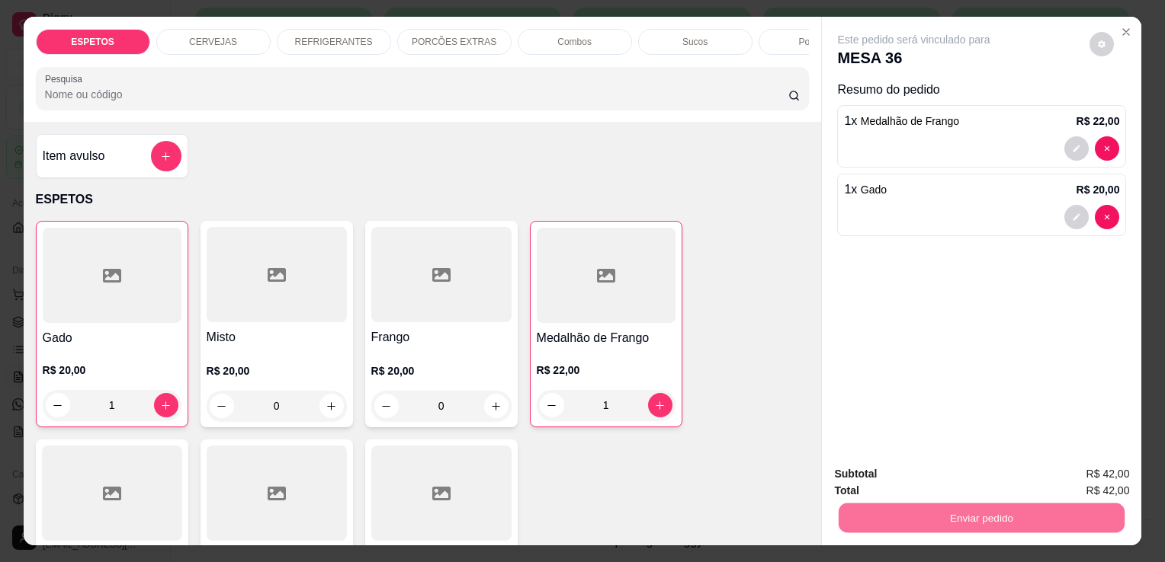
click at [1088, 481] on button "Enviar pedido" at bounding box center [1089, 475] width 86 height 29
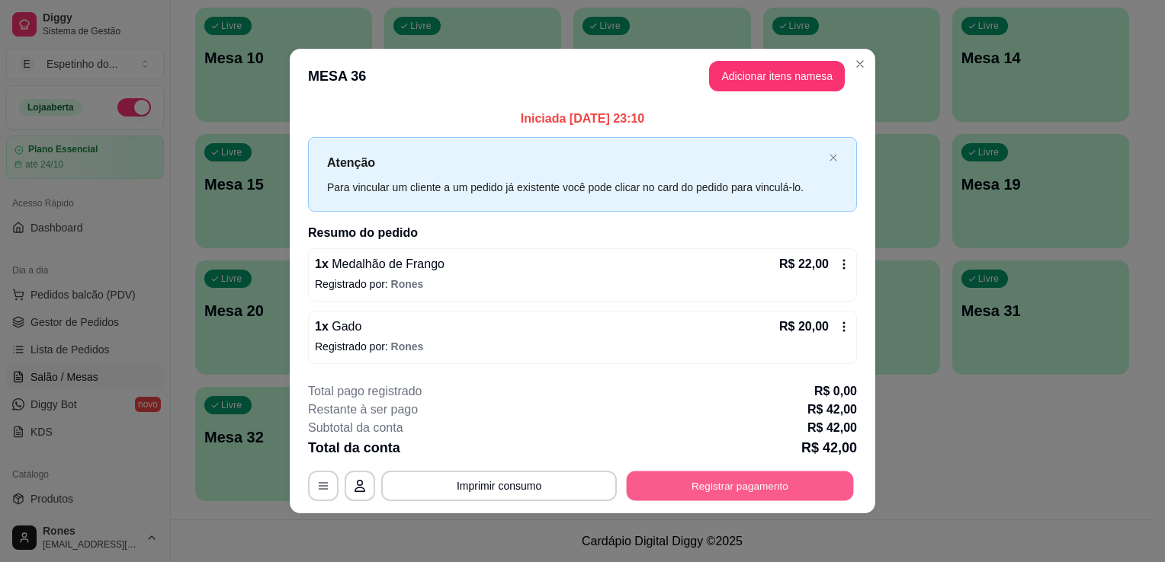
click at [788, 485] on button "Registrar pagamento" at bounding box center [740, 486] width 227 height 30
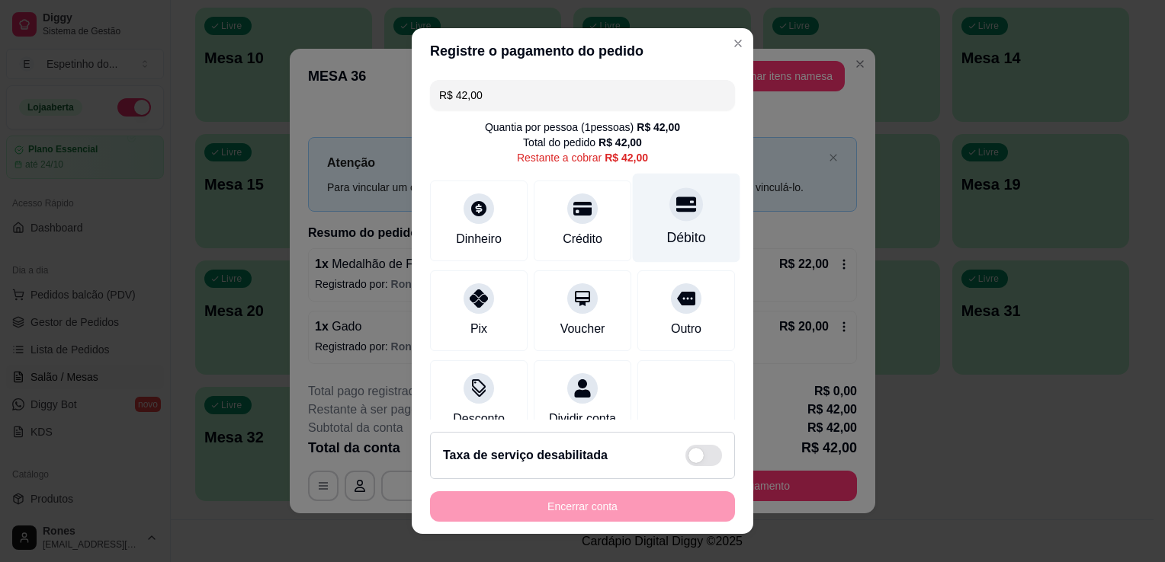
click at [642, 223] on div "Débito" at bounding box center [686, 218] width 107 height 89
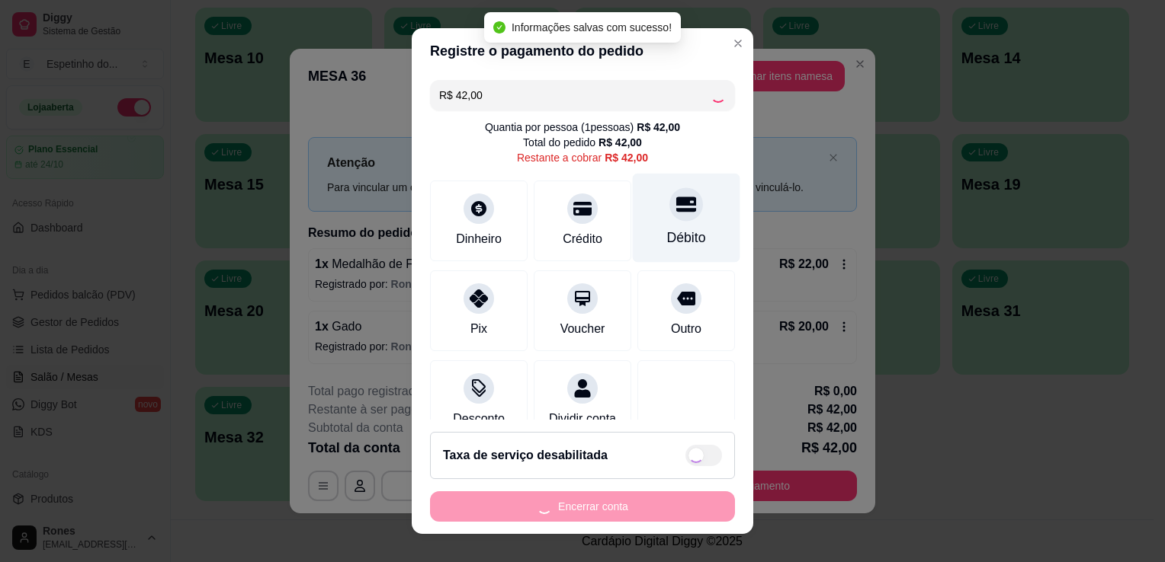
type input "R$ 0,00"
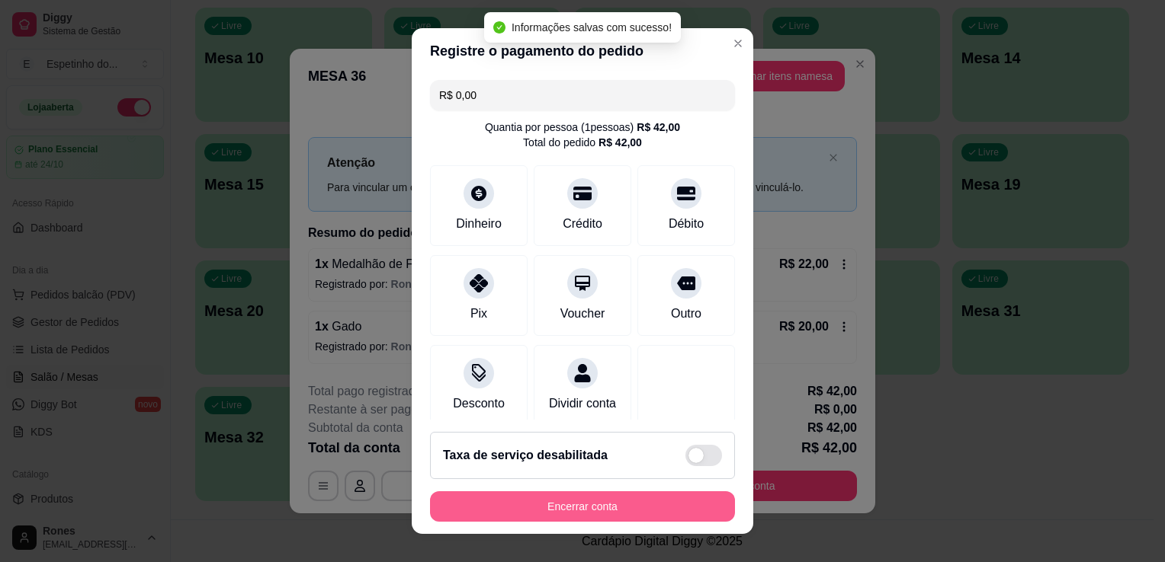
click at [560, 510] on button "Encerrar conta" at bounding box center [582, 507] width 305 height 30
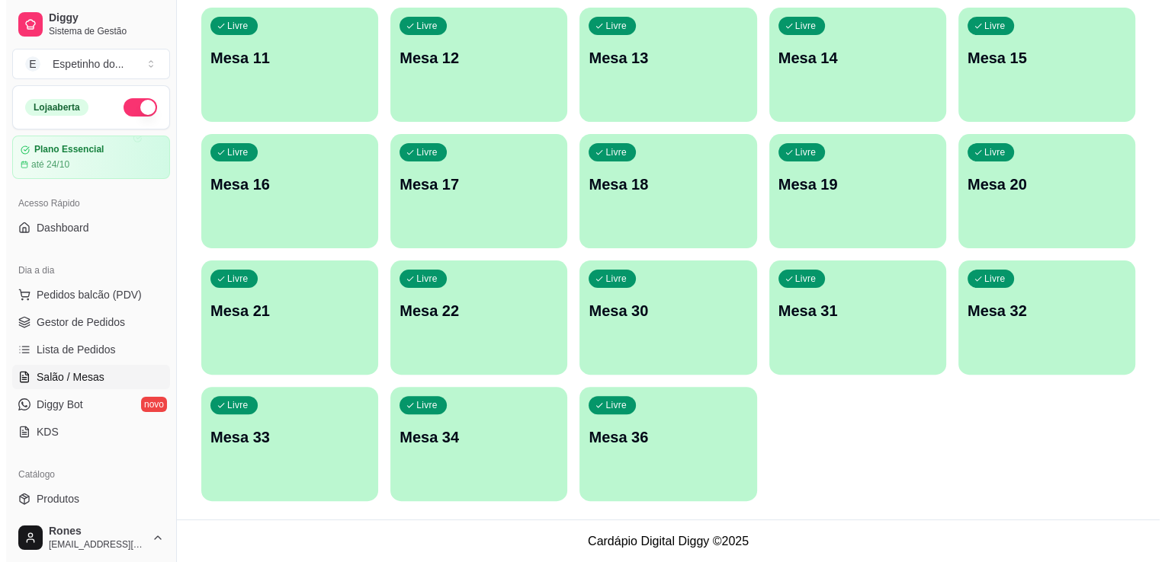
scroll to position [0, 0]
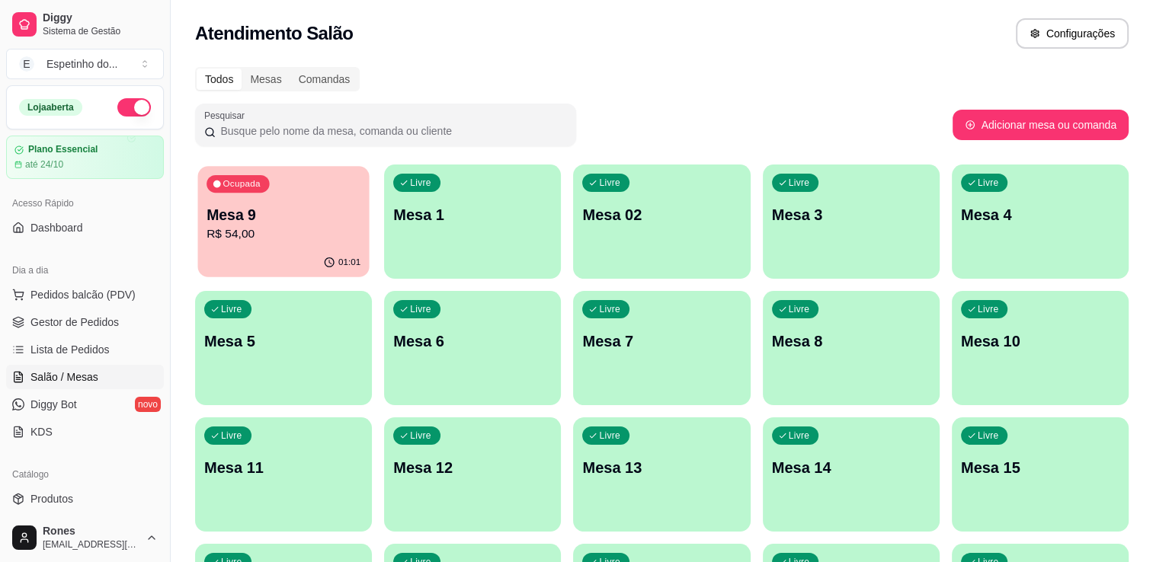
click at [270, 221] on p "Mesa 9" at bounding box center [284, 215] width 154 height 21
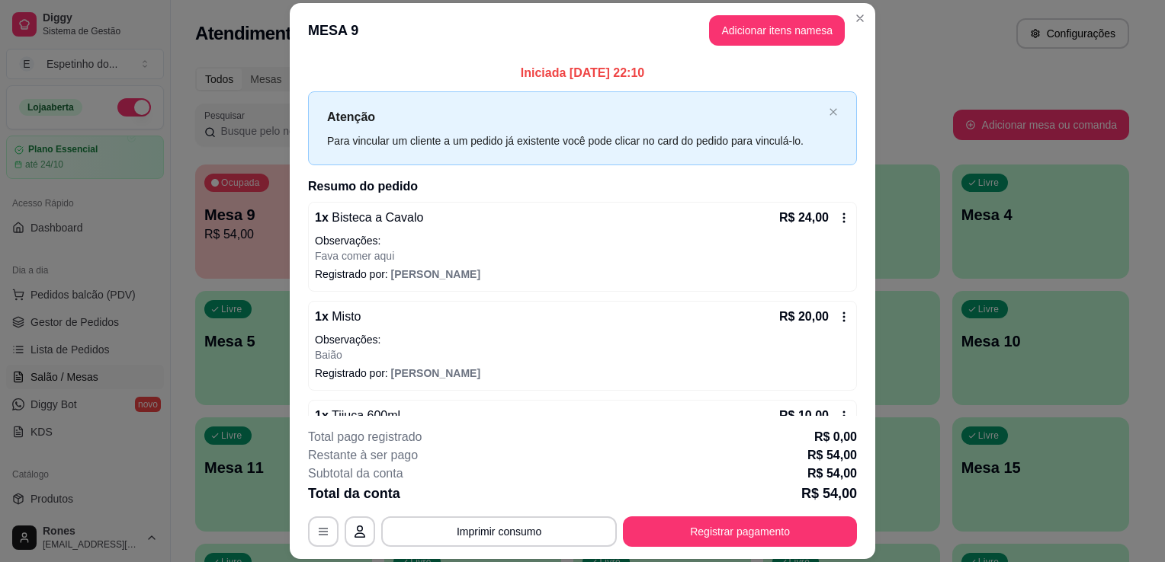
scroll to position [41, 0]
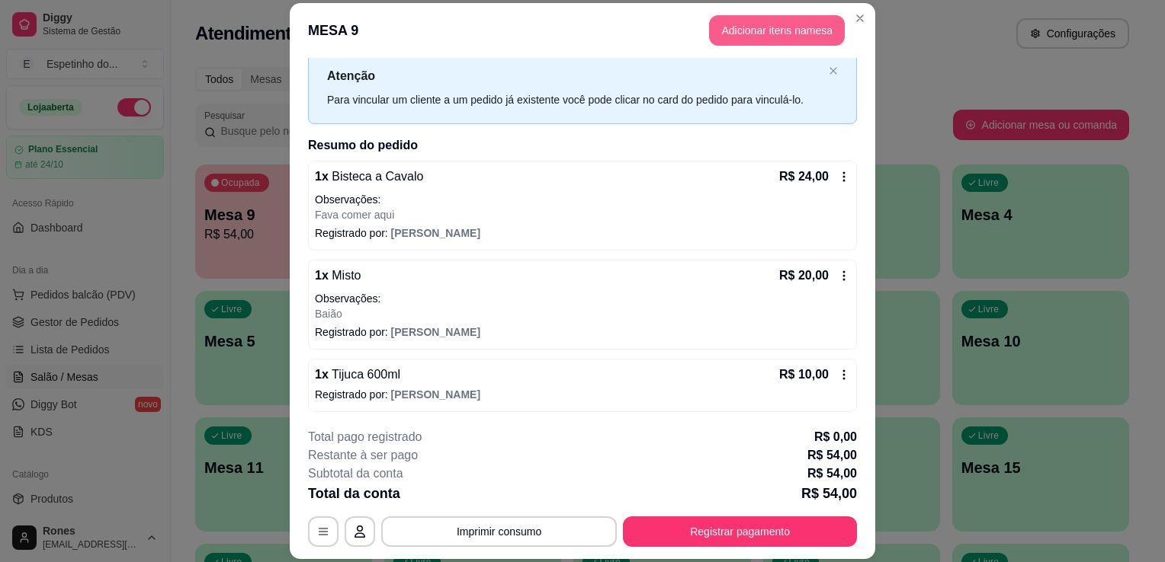
click at [764, 36] on button "Adicionar itens na mesa" at bounding box center [777, 30] width 136 height 30
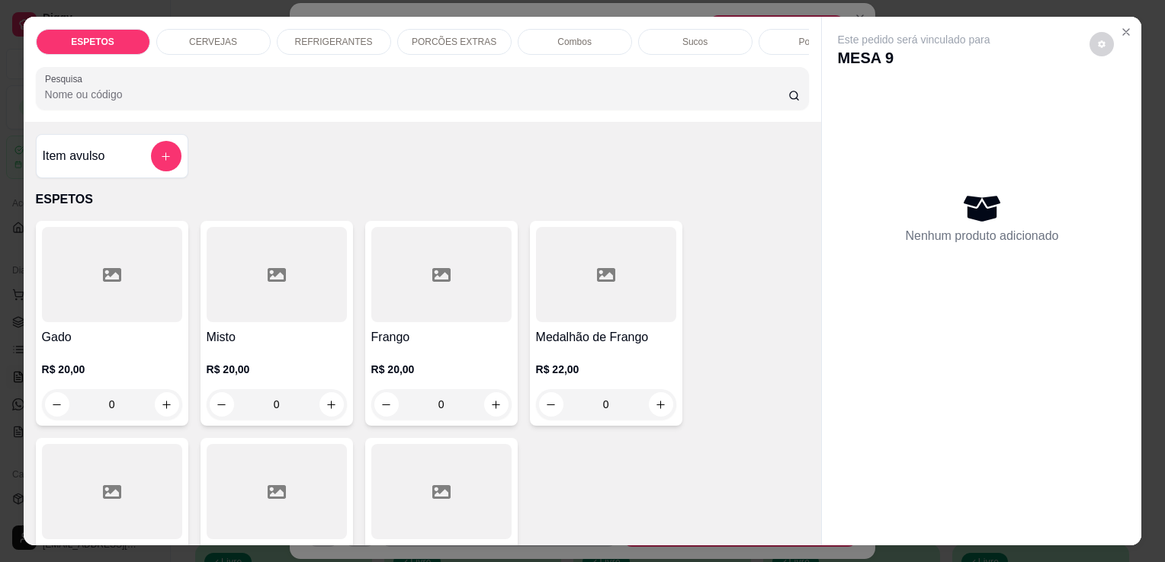
click at [226, 36] on p "CERVEJAS" at bounding box center [213, 42] width 48 height 12
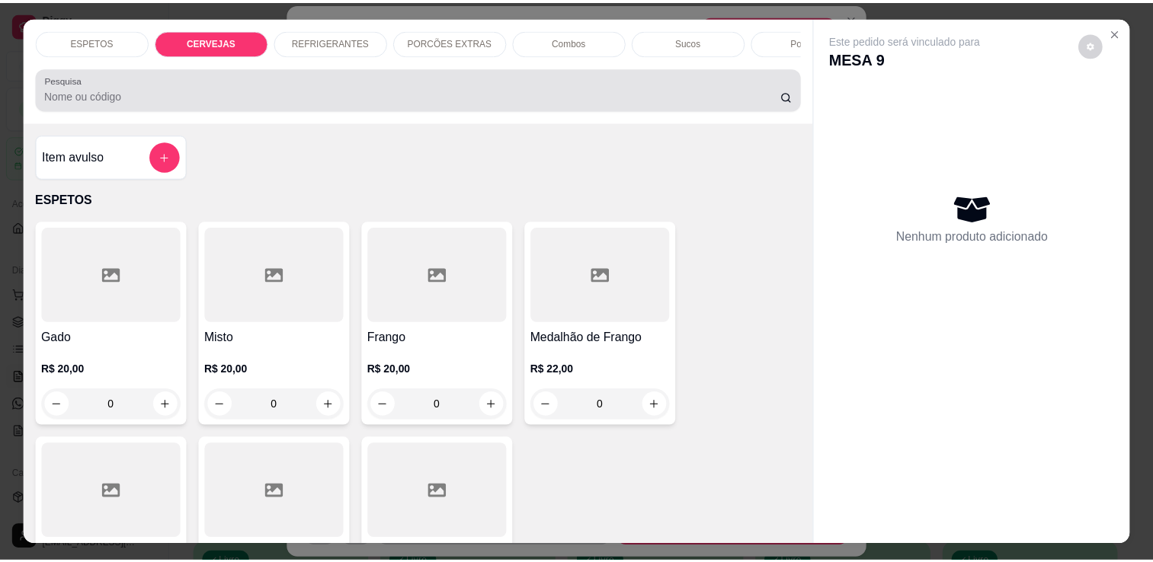
scroll to position [37, 0]
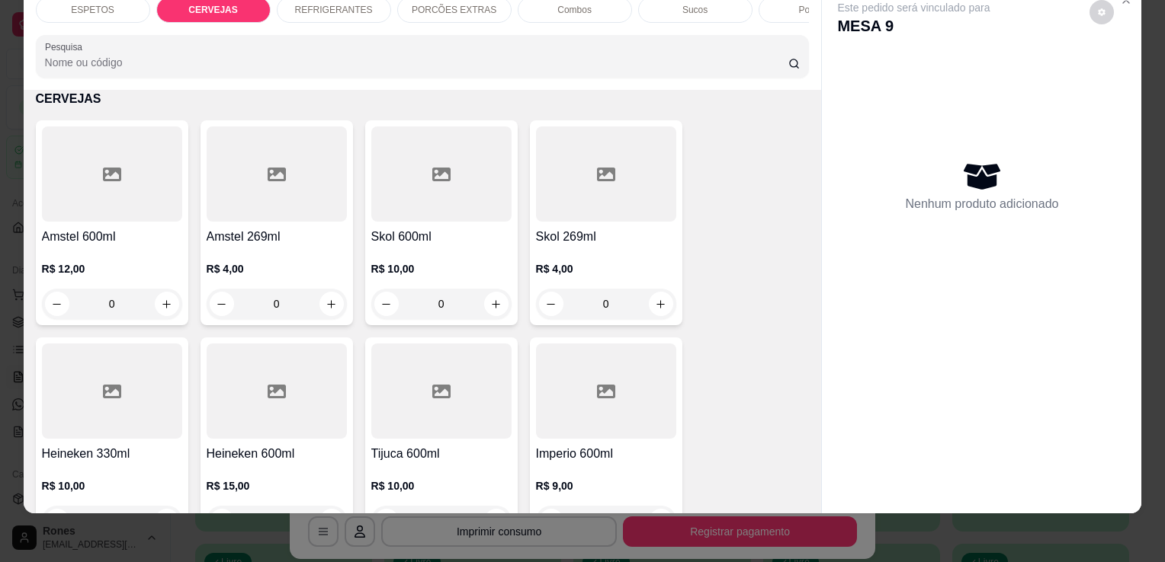
click at [455, 430] on div at bounding box center [441, 391] width 140 height 95
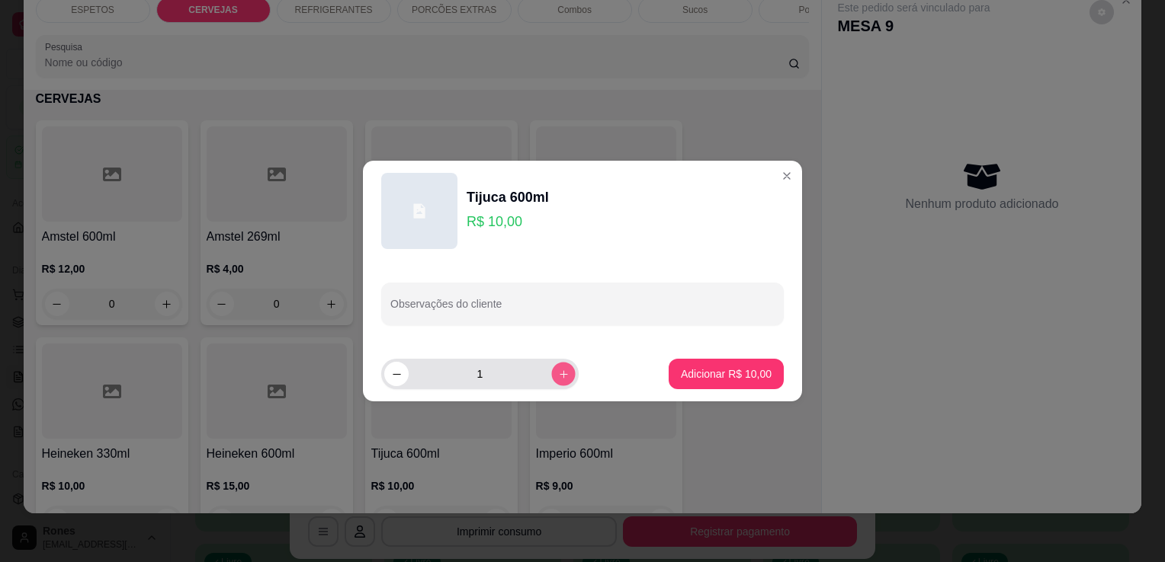
click at [558, 376] on icon "increase-product-quantity" at bounding box center [563, 374] width 11 height 11
type input "3"
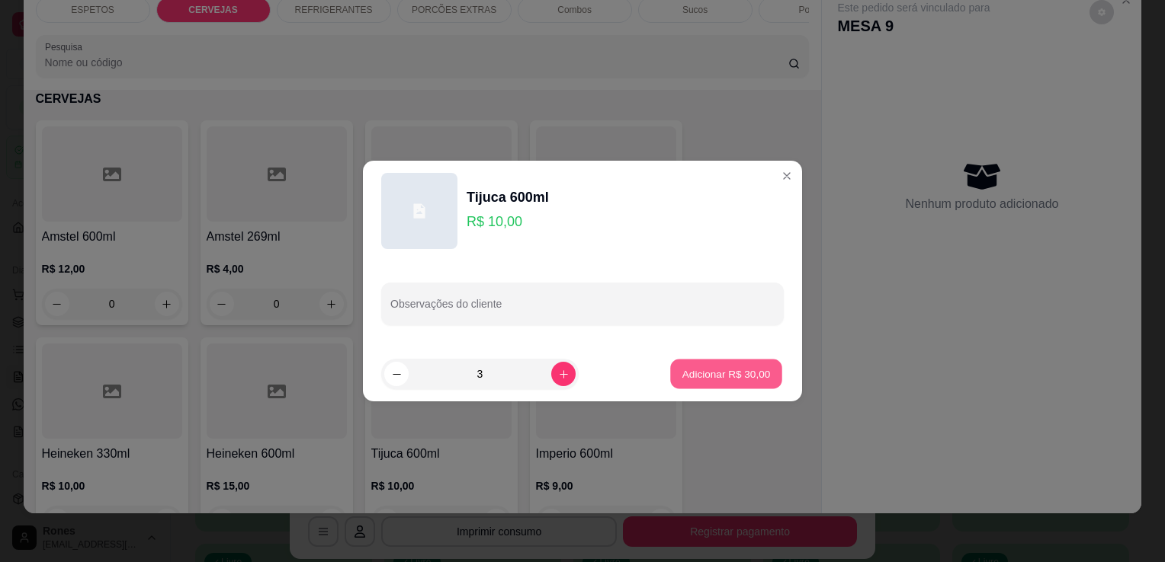
click at [682, 377] on p "Adicionar R$ 30,00" at bounding box center [726, 374] width 88 height 14
type input "3"
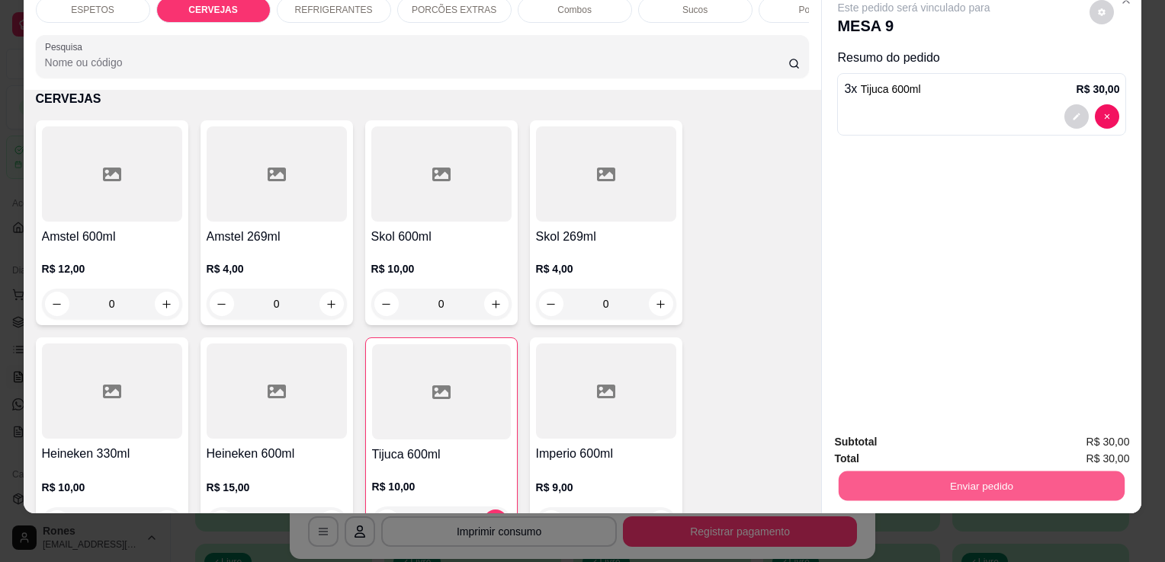
click at [981, 475] on button "Enviar pedido" at bounding box center [981, 486] width 286 height 30
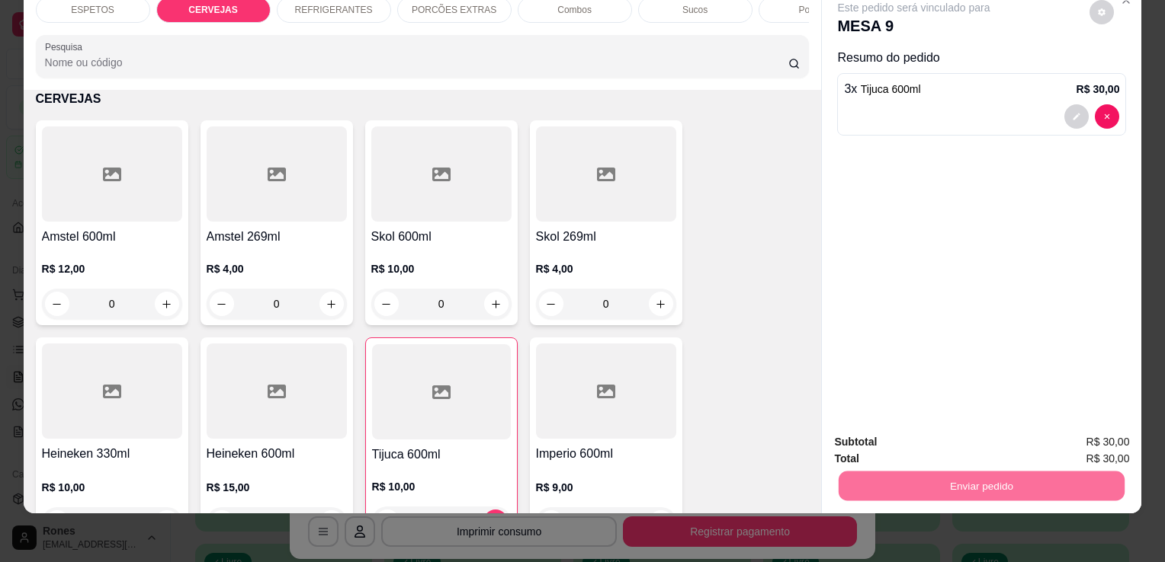
click at [1094, 432] on button "Enviar pedido" at bounding box center [1089, 437] width 84 height 28
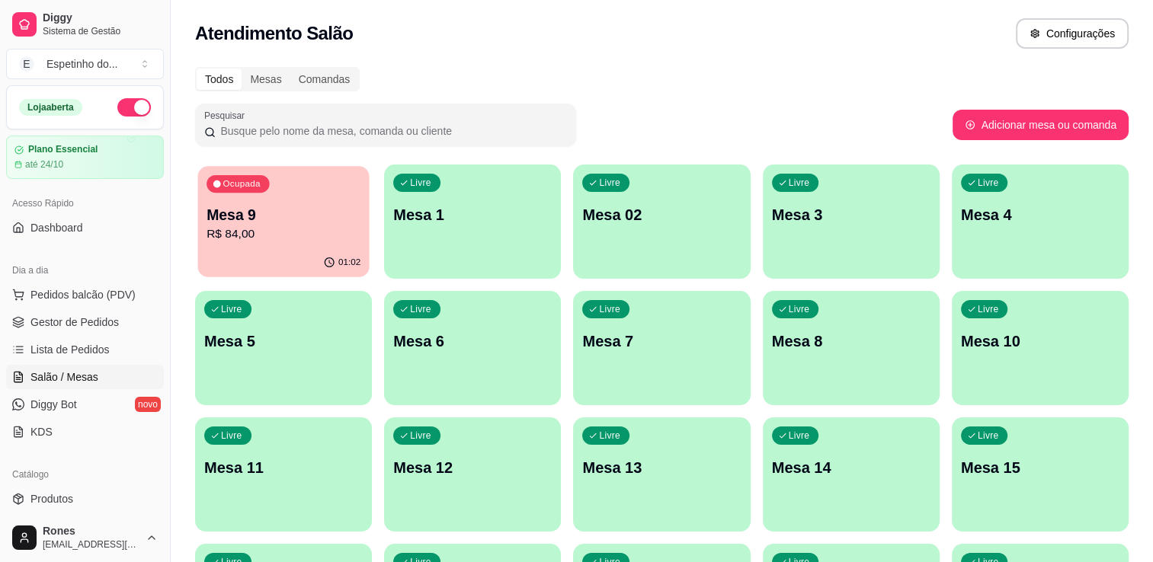
click at [258, 226] on p "R$ 84,00" at bounding box center [284, 235] width 154 height 18
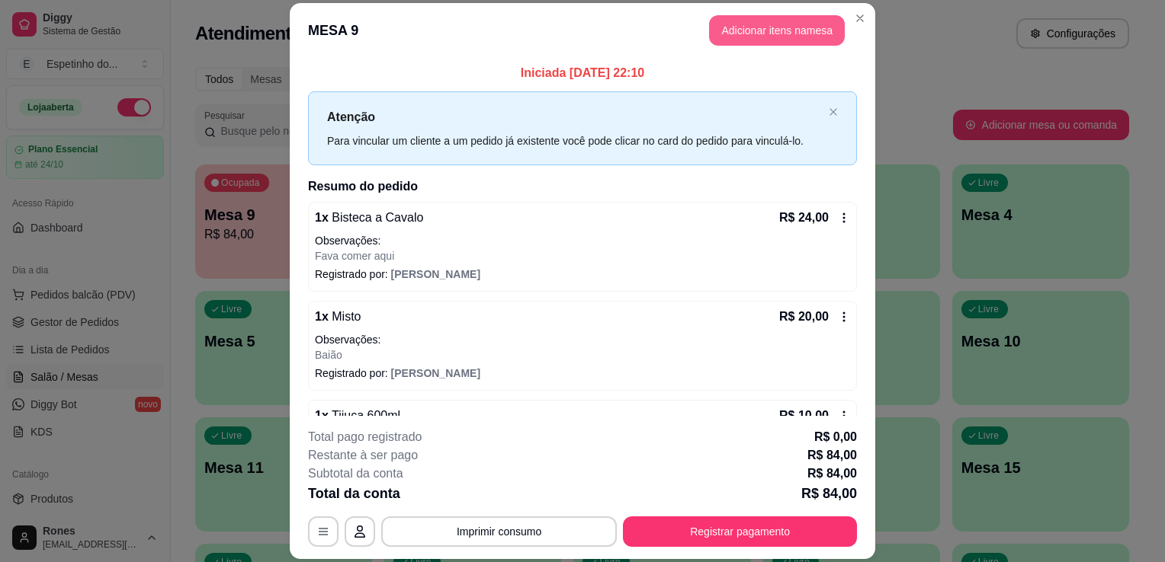
click at [745, 29] on button "Adicionar itens na mesa" at bounding box center [777, 30] width 136 height 30
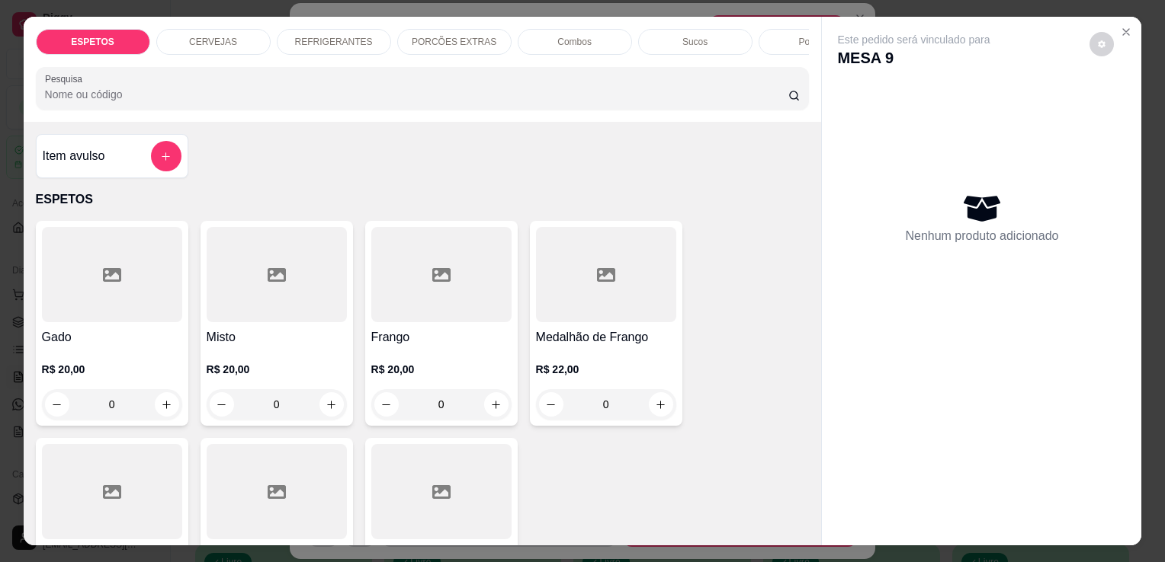
click at [220, 38] on p "CERVEJAS" at bounding box center [213, 42] width 48 height 12
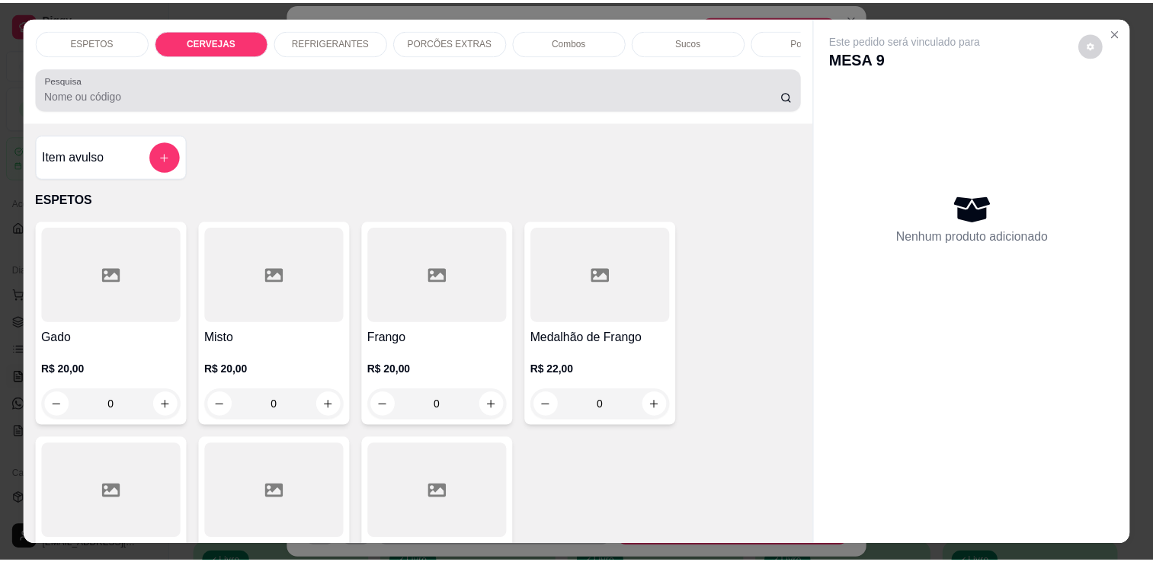
scroll to position [37, 0]
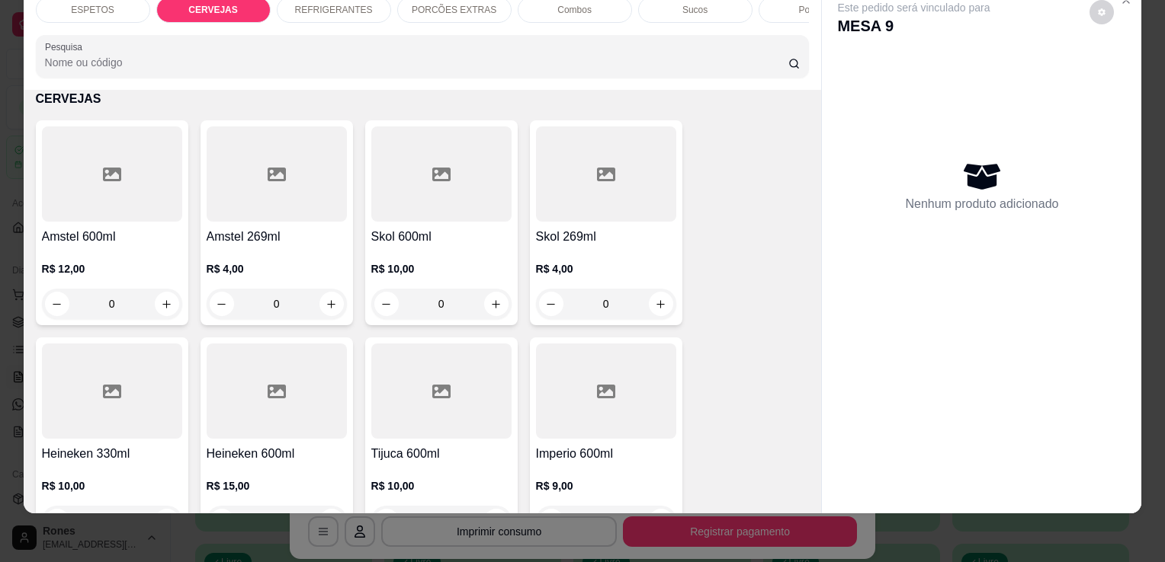
click at [413, 444] on div "Tijuca 600ml R$ 10,00 0" at bounding box center [441, 440] width 152 height 205
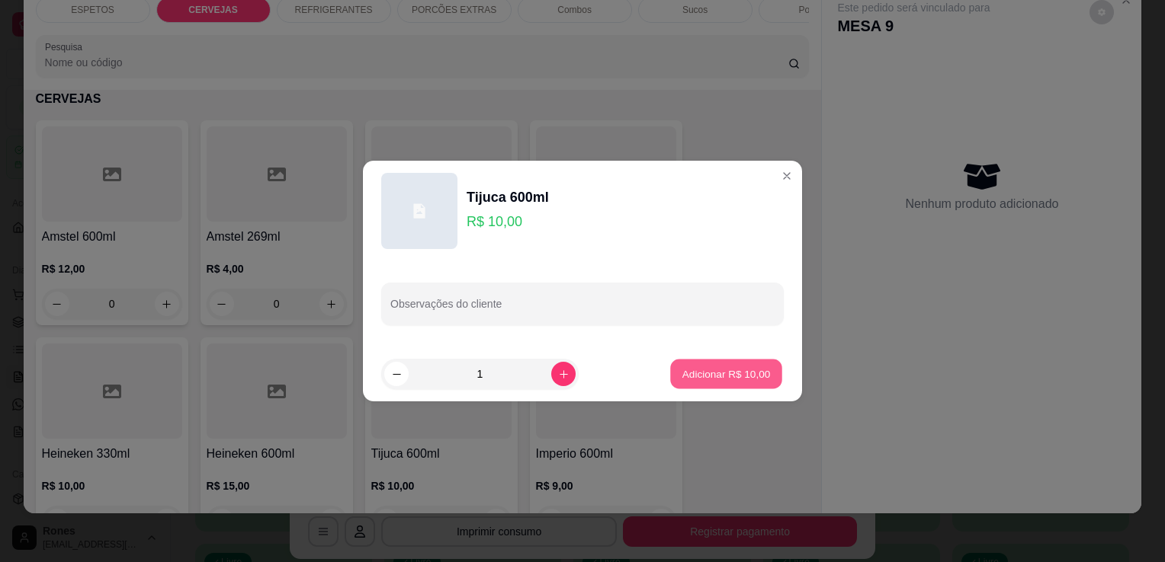
click at [716, 367] on p "Adicionar R$ 10,00" at bounding box center [726, 374] width 88 height 14
type input "1"
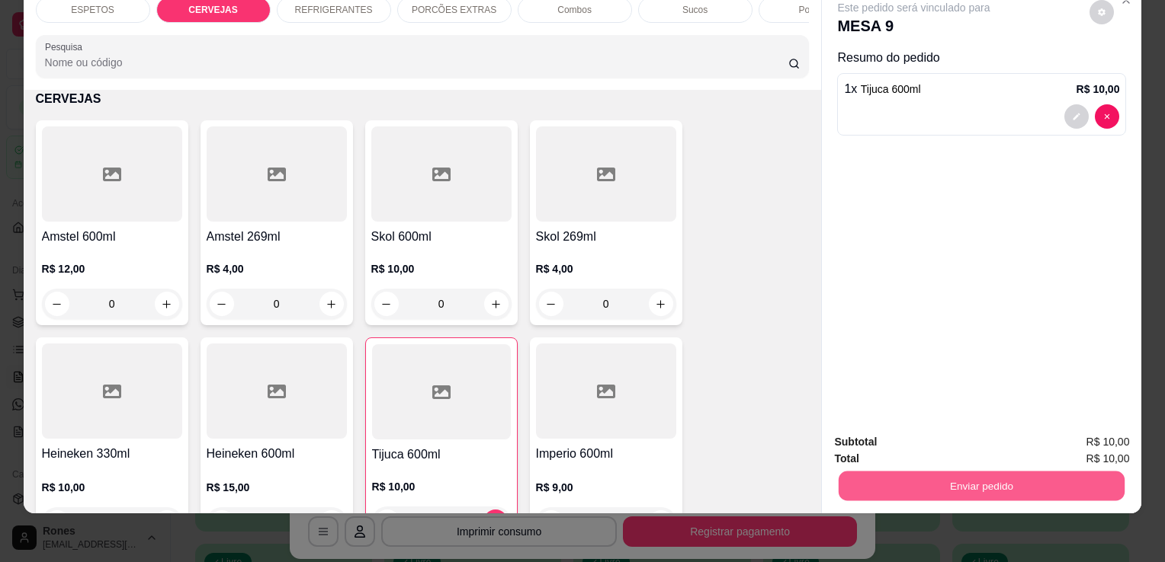
click at [1021, 471] on button "Enviar pedido" at bounding box center [981, 486] width 286 height 30
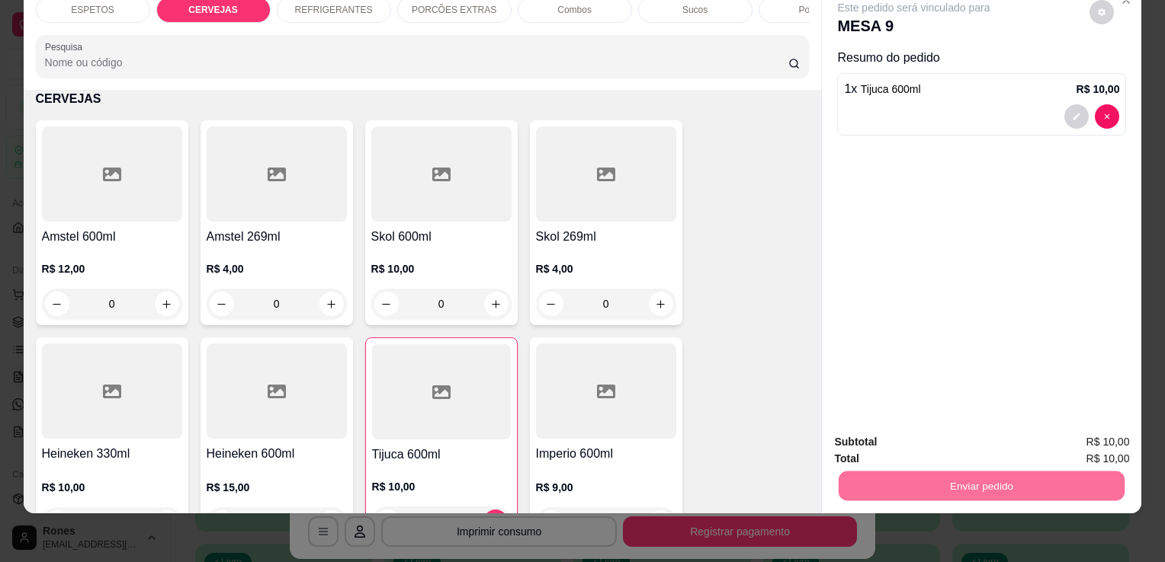
click at [1085, 441] on button "Enviar pedido" at bounding box center [1089, 437] width 84 height 28
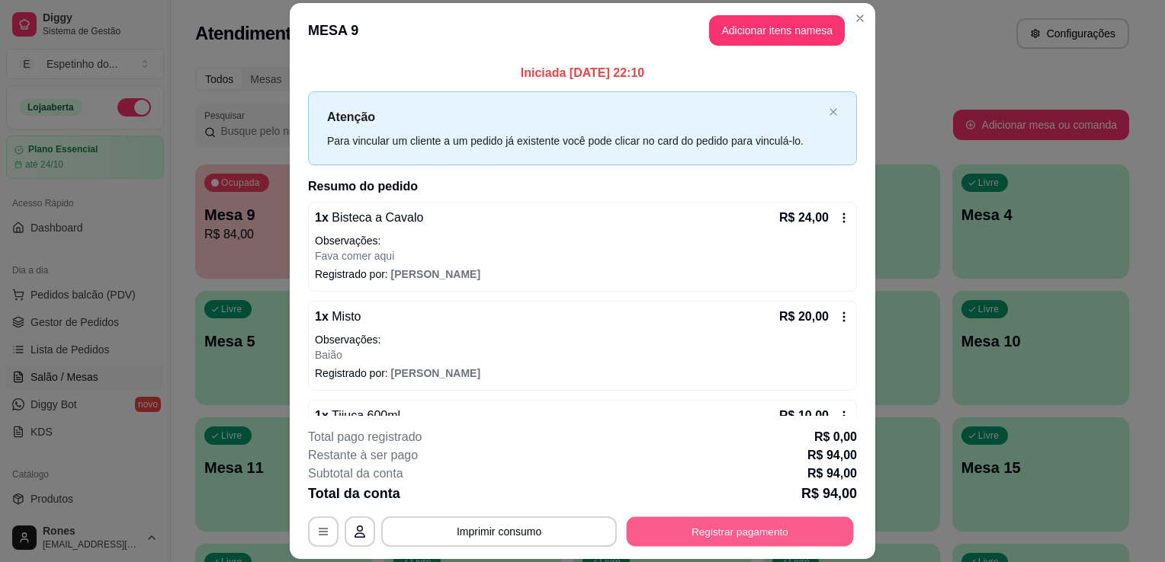
click at [808, 531] on button "Registrar pagamento" at bounding box center [740, 533] width 227 height 30
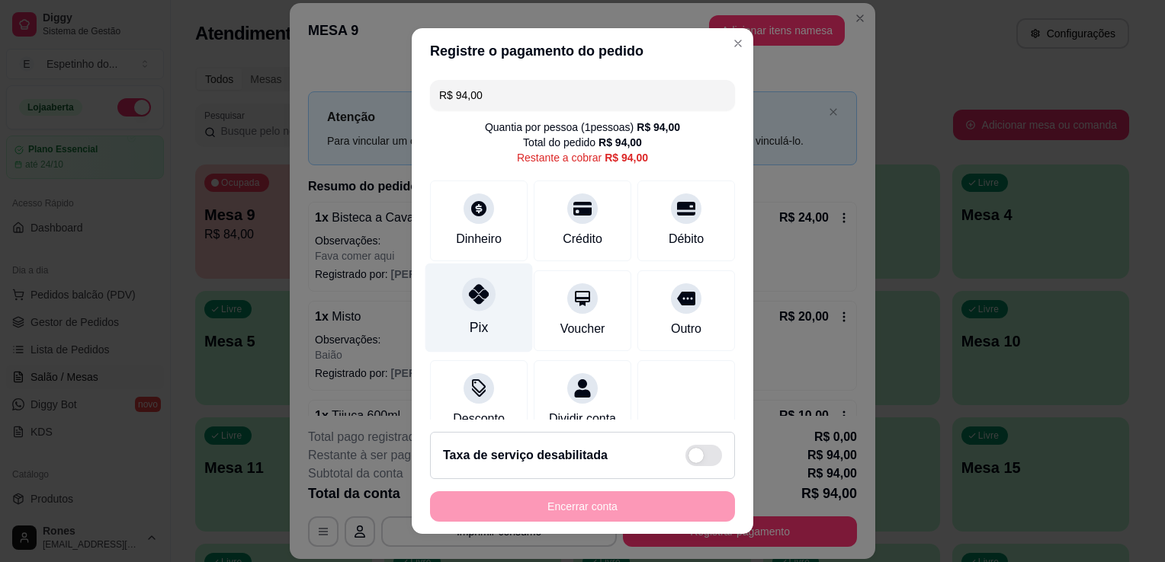
click at [462, 308] on div at bounding box center [479, 294] width 34 height 34
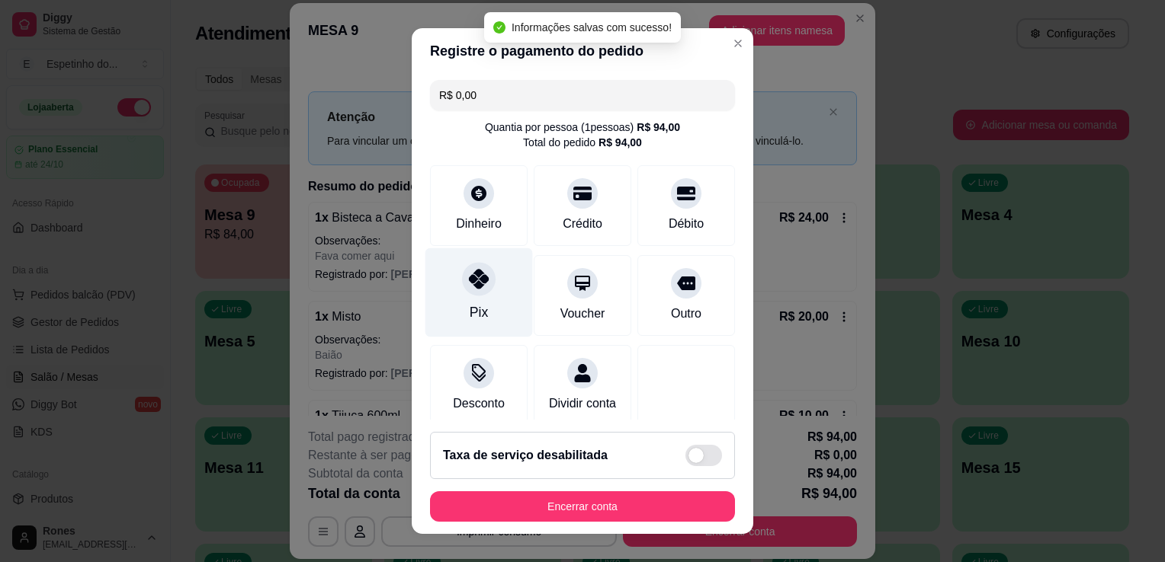
type input "R$ 0,00"
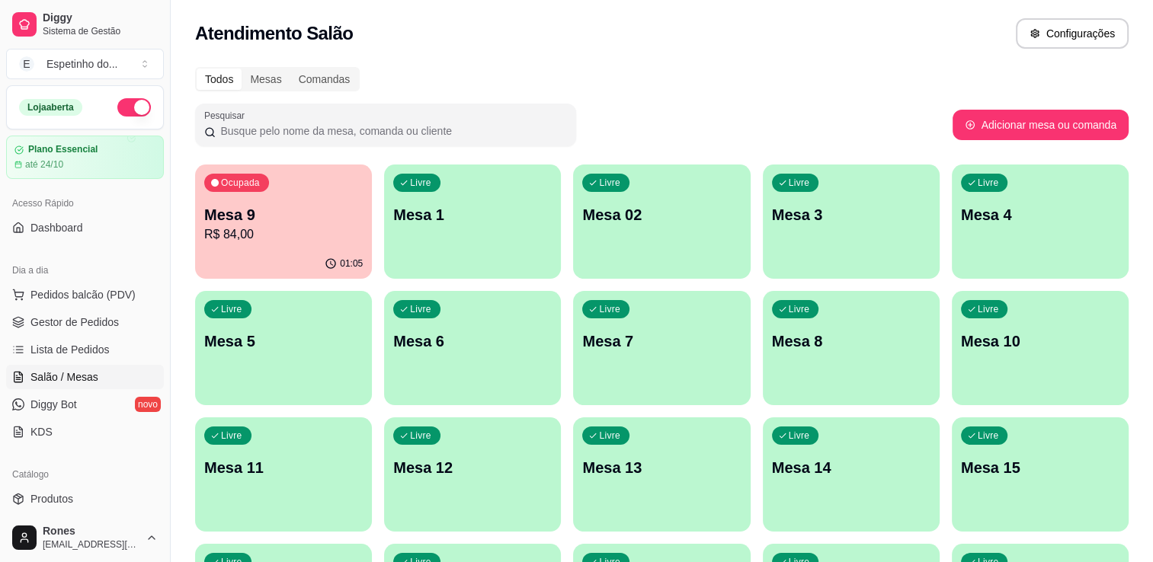
scroll to position [375, 0]
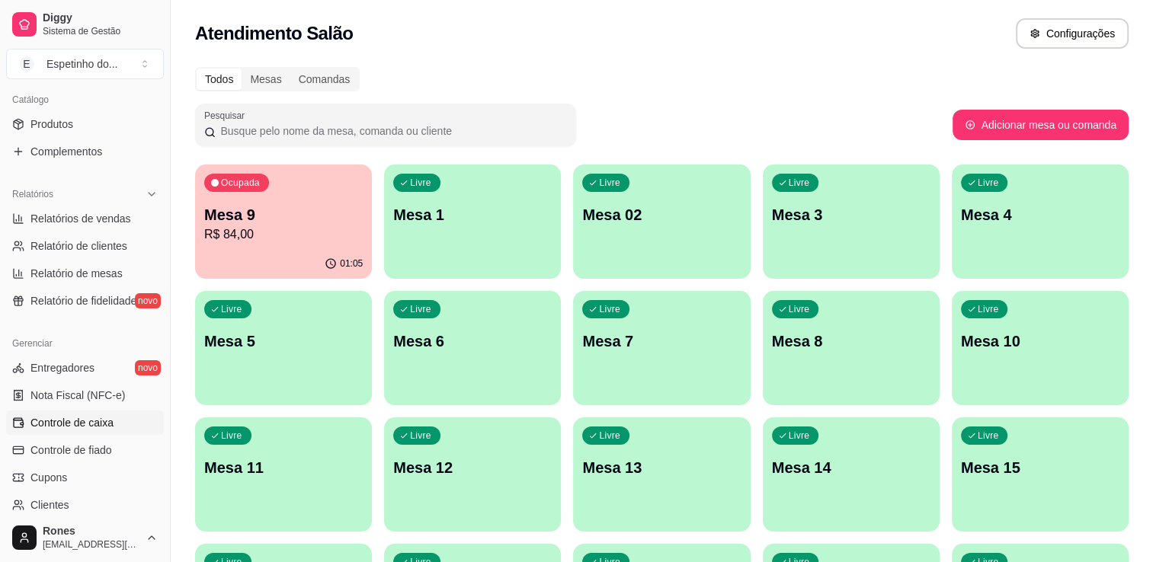
click at [87, 432] on link "Controle de caixa" at bounding box center [85, 423] width 158 height 24
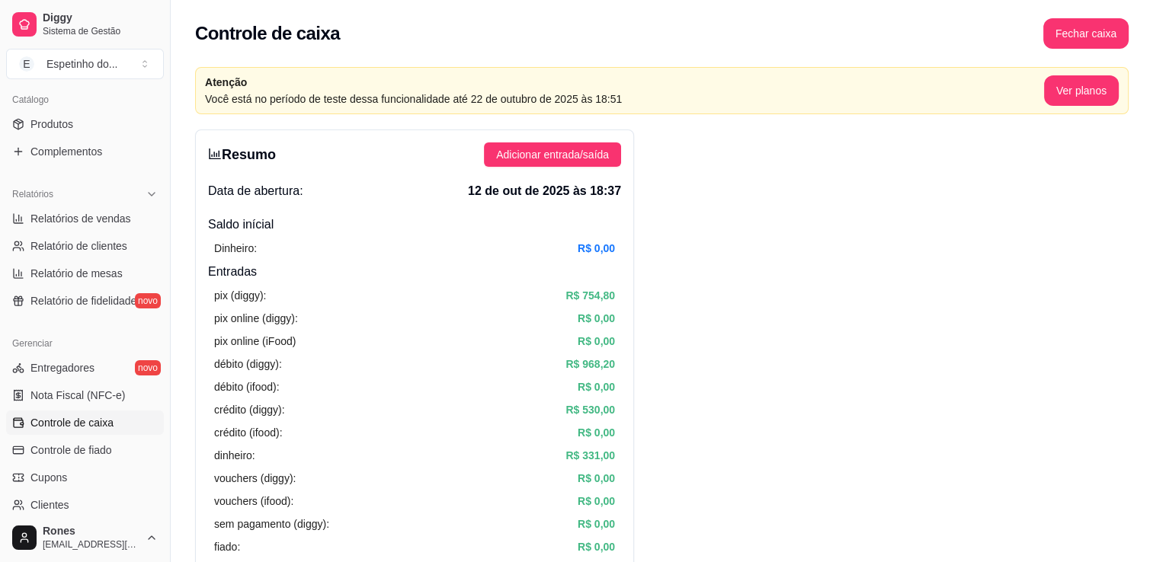
scroll to position [492, 0]
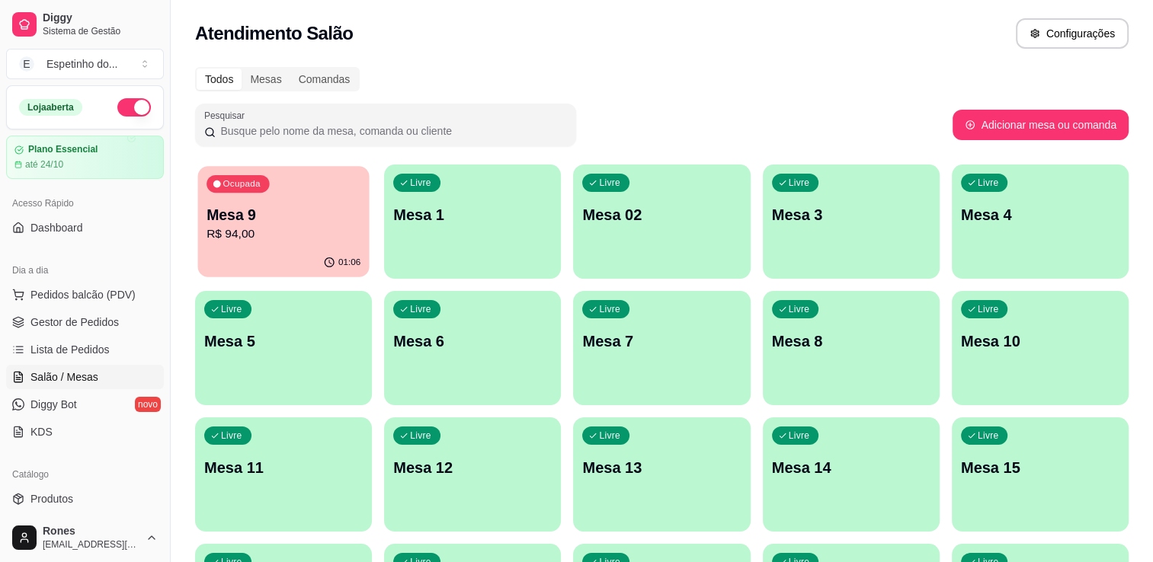
click at [290, 215] on p "Mesa 9" at bounding box center [284, 215] width 154 height 21
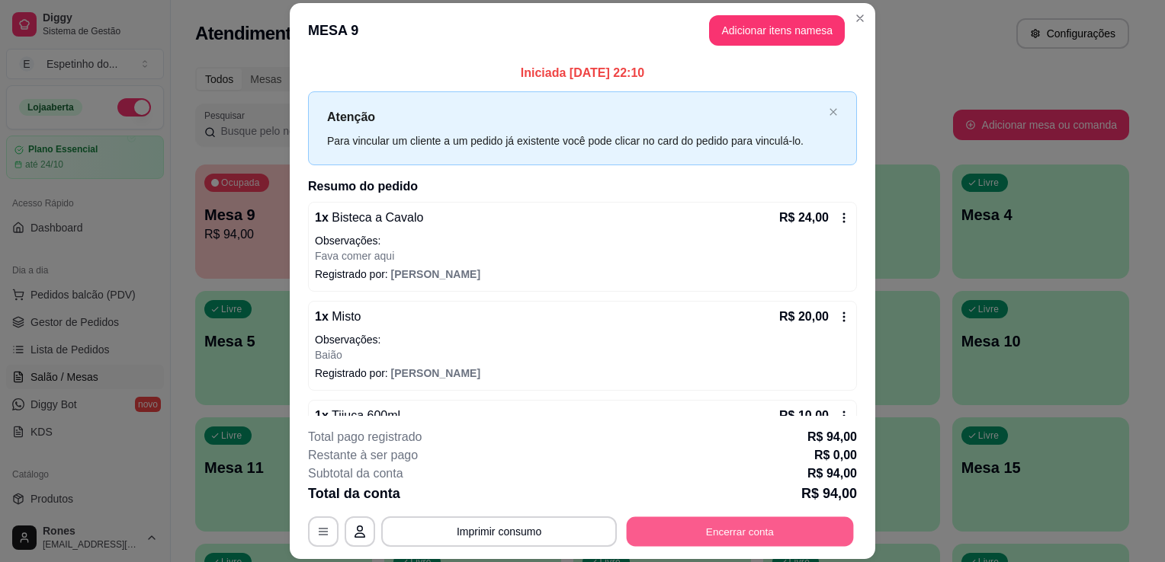
click at [731, 531] on button "Encerrar conta" at bounding box center [740, 533] width 227 height 30
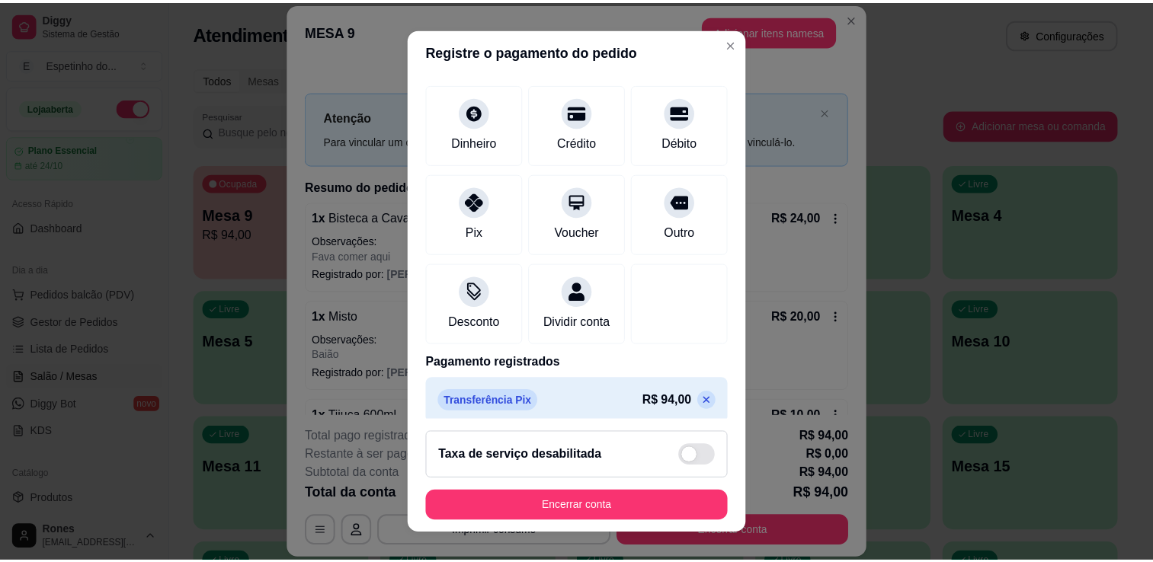
scroll to position [107, 0]
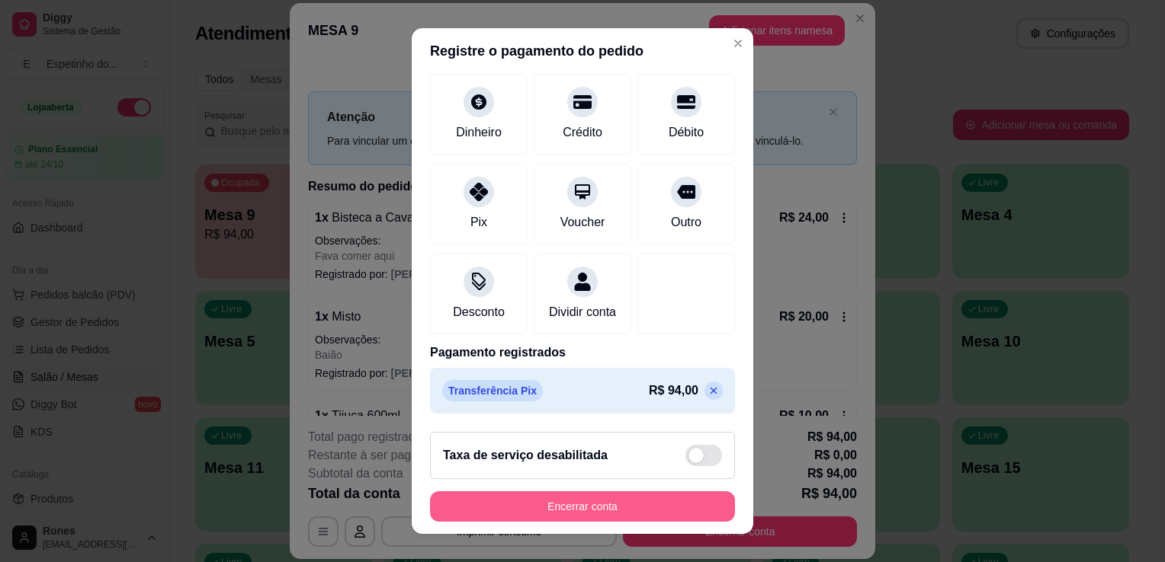
click at [611, 508] on button "Encerrar conta" at bounding box center [582, 507] width 305 height 30
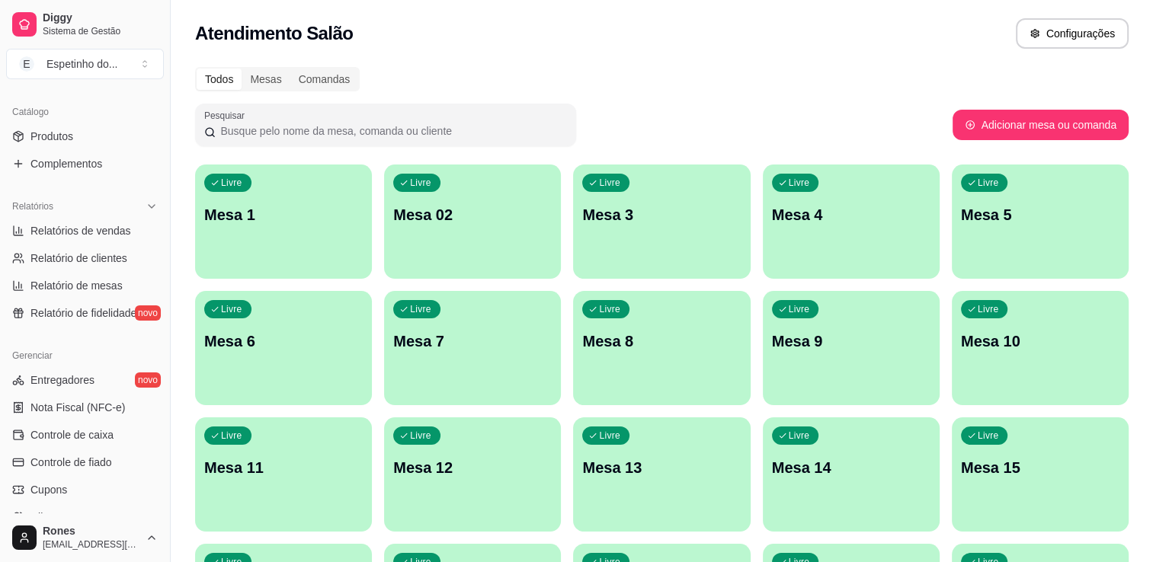
scroll to position [396, 0]
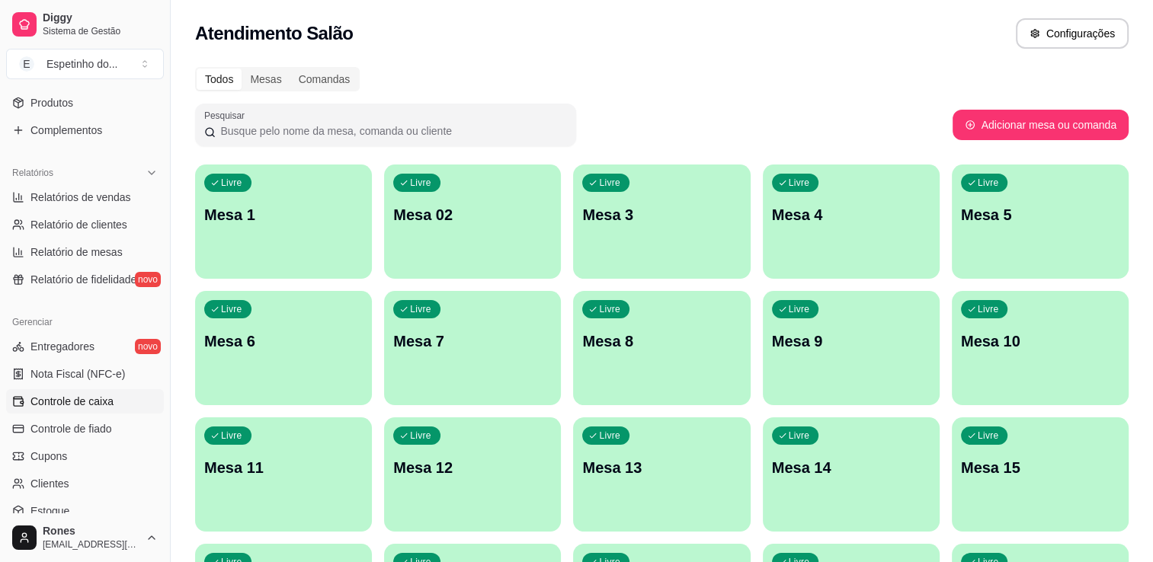
click at [73, 399] on span "Controle de caixa" at bounding box center [71, 401] width 83 height 15
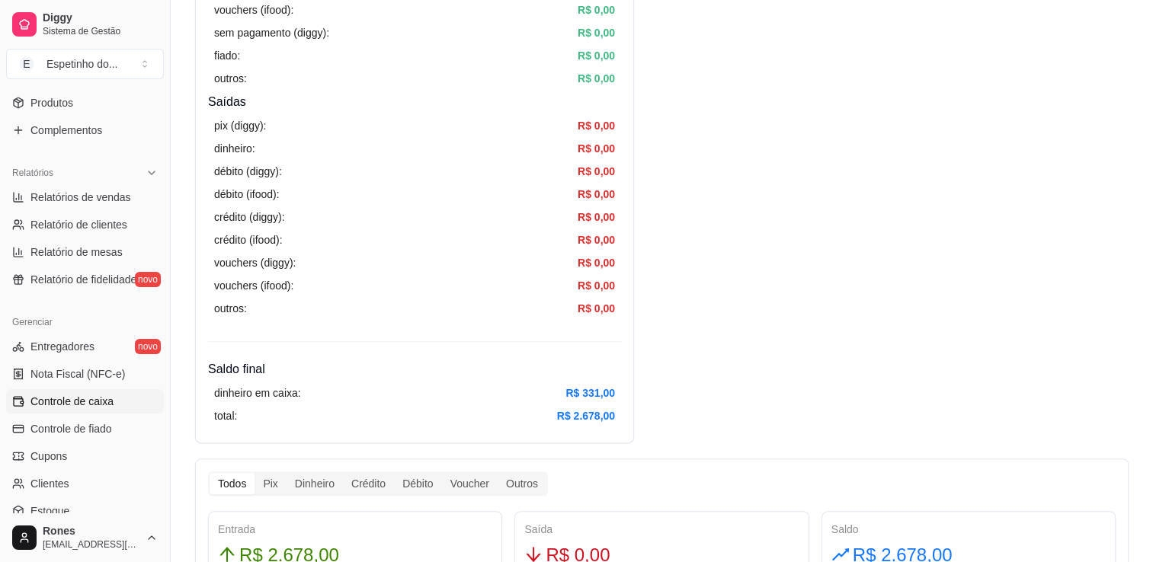
scroll to position [21, 0]
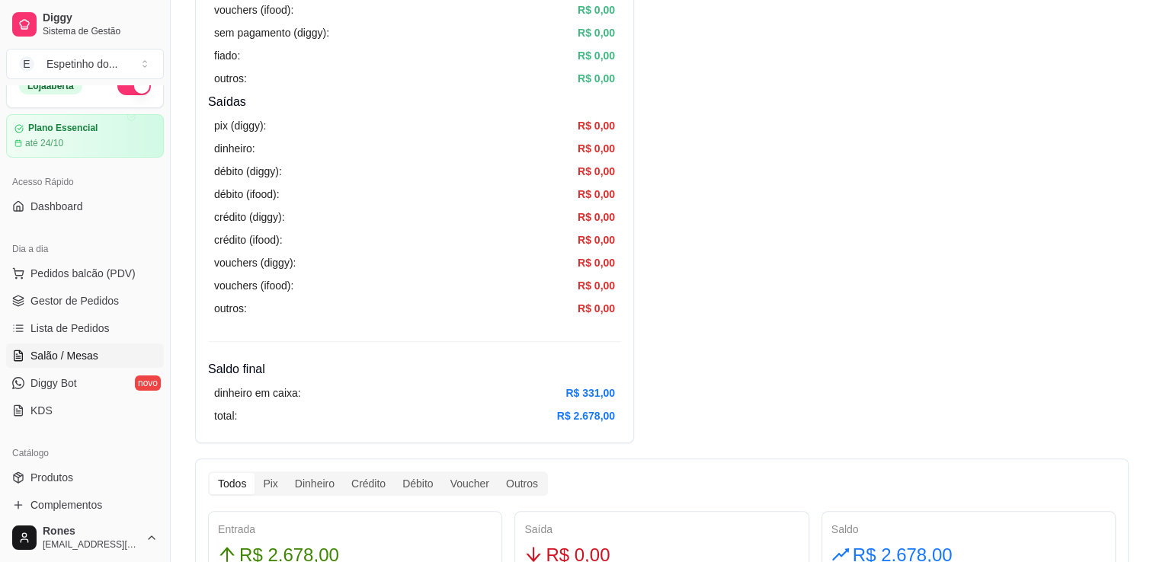
click at [63, 350] on span "Salão / Mesas" at bounding box center [64, 355] width 68 height 15
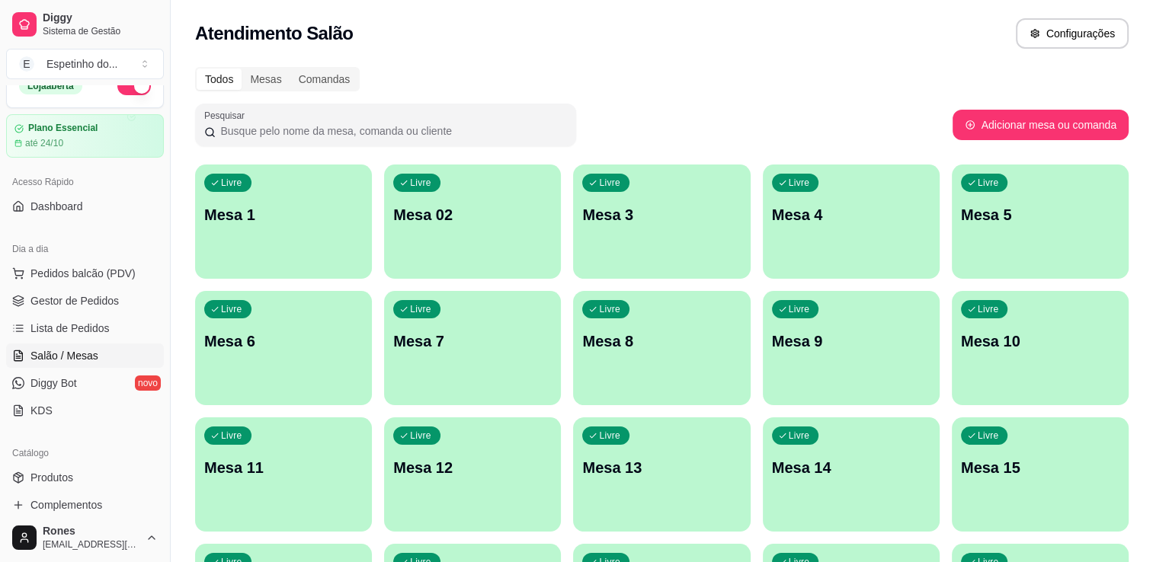
click at [6, 344] on link "Salão / Mesas" at bounding box center [85, 356] width 158 height 24
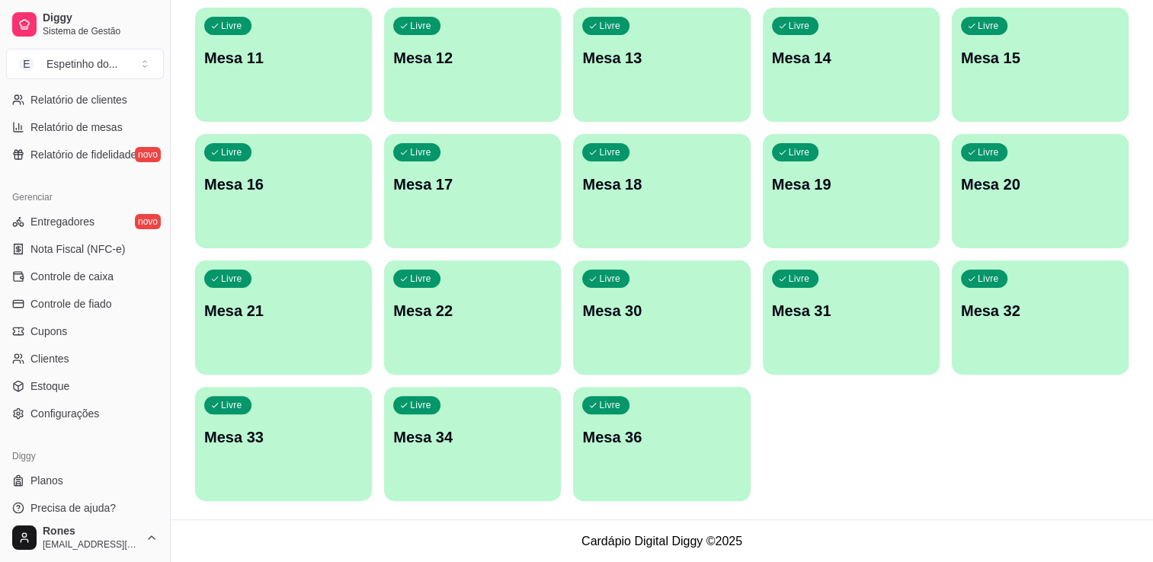
scroll to position [534, 0]
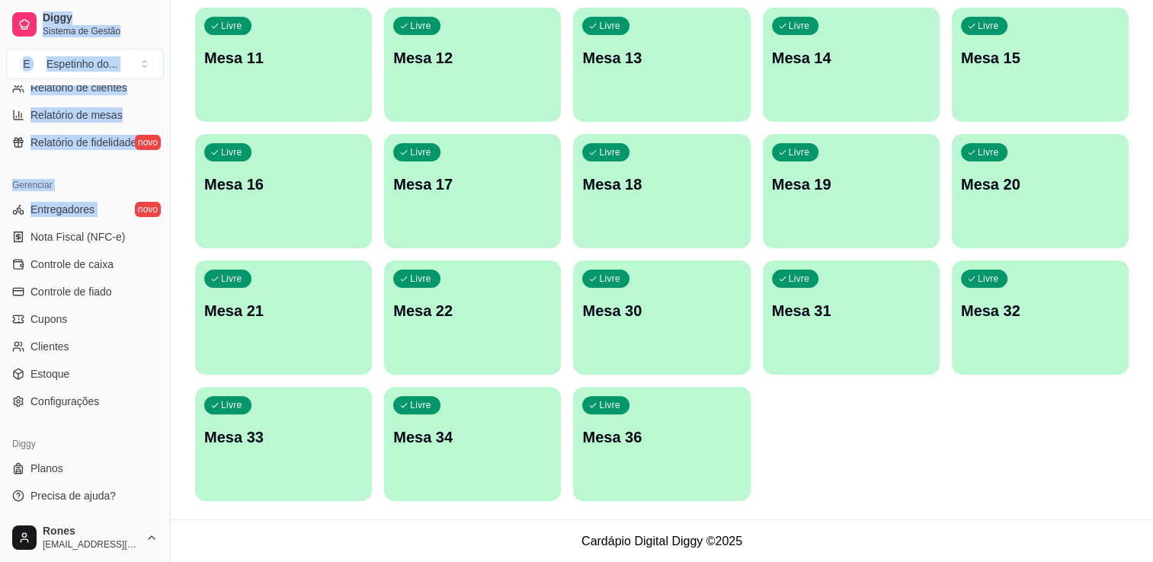
click at [95, 264] on span "Controle de caixa" at bounding box center [71, 264] width 83 height 15
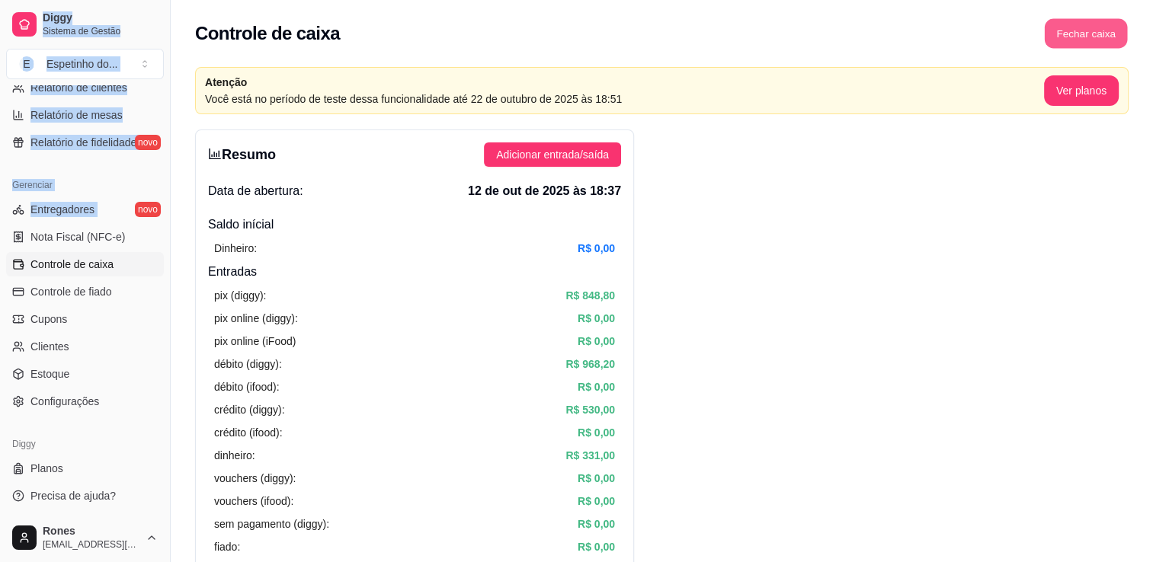
click at [1101, 34] on button "Fechar caixa" at bounding box center [1086, 34] width 83 height 30
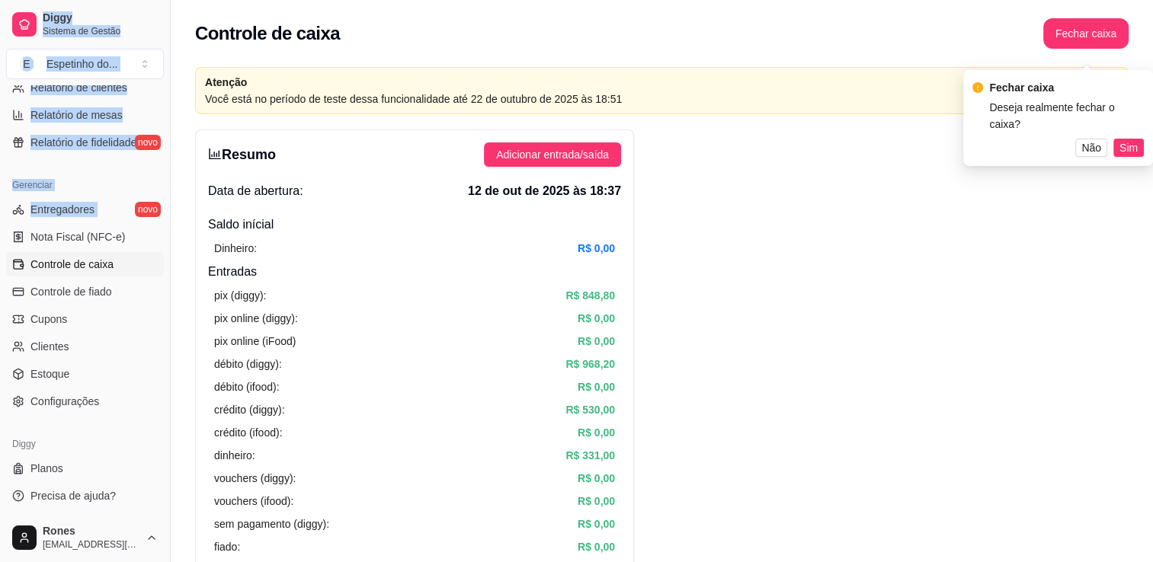
click at [1142, 139] on button "Sim" at bounding box center [1129, 148] width 30 height 18
